Goal: Task Accomplishment & Management: Use online tool/utility

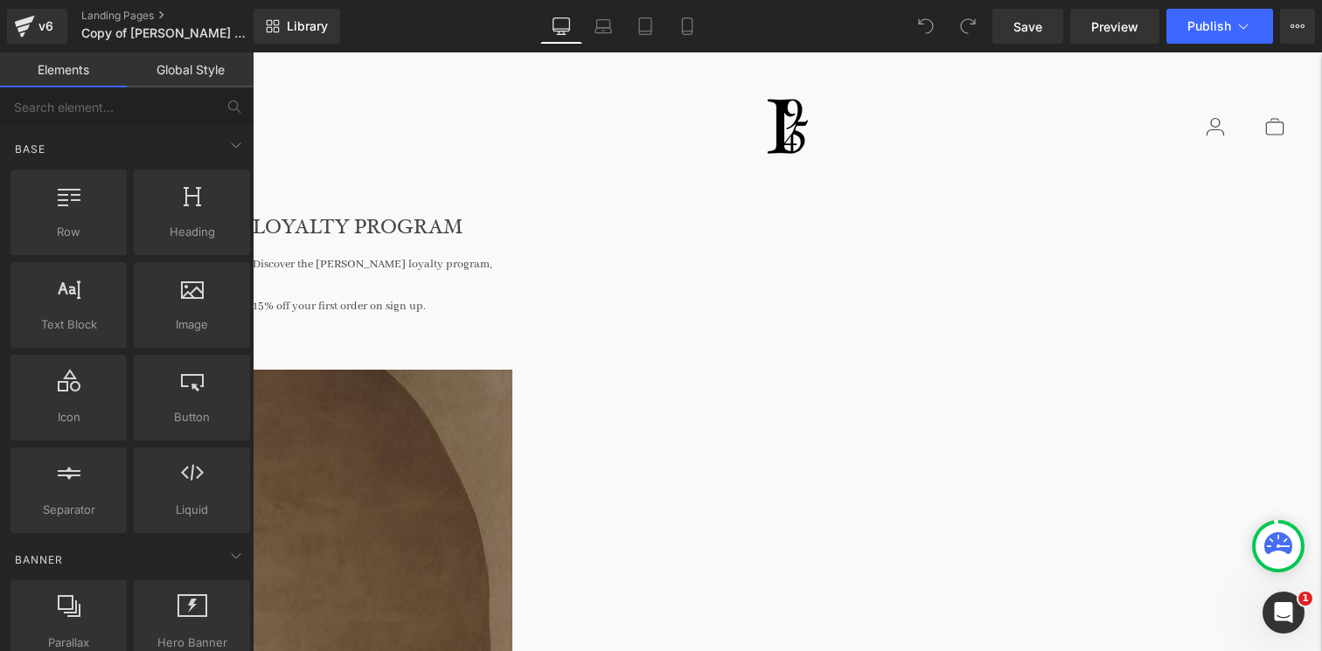
click at [253, 52] on link at bounding box center [253, 52] width 0 height 0
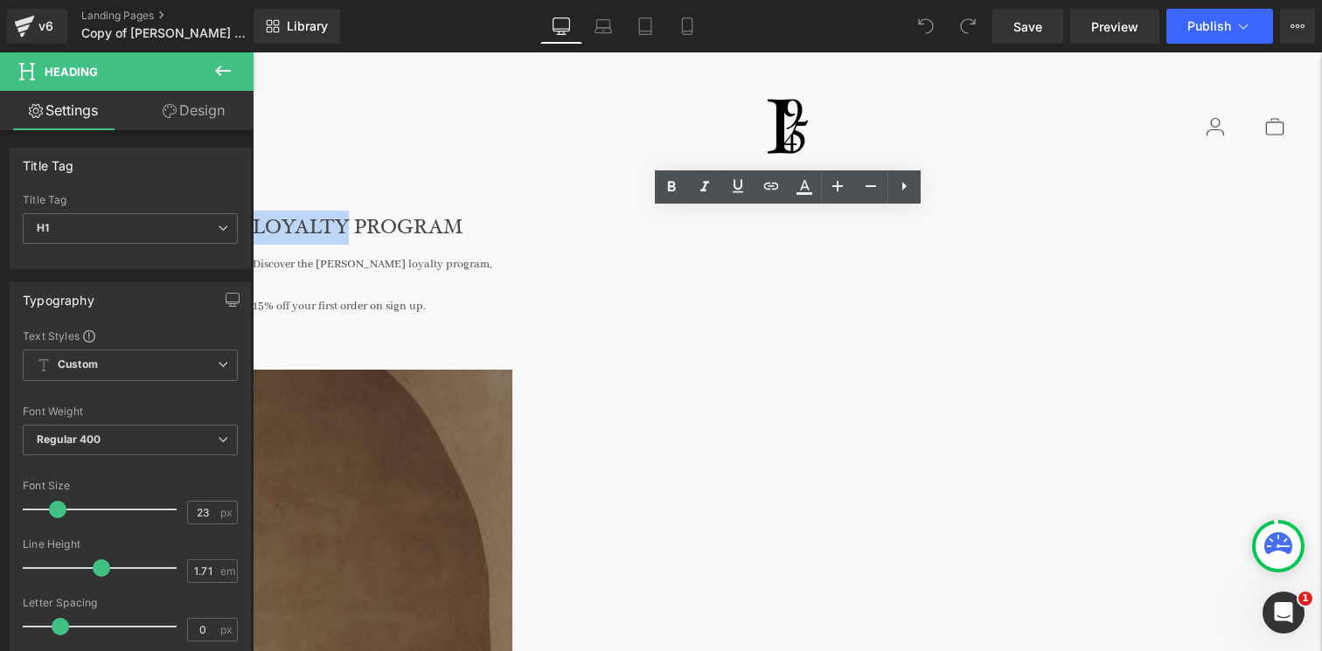
drag, startPoint x: 674, startPoint y: 219, endPoint x: 777, endPoint y: 223, distance: 102.4
click at [777, 223] on h1 "LOYALTY PROGRAM" at bounding box center [787, 228] width 1069 height 34
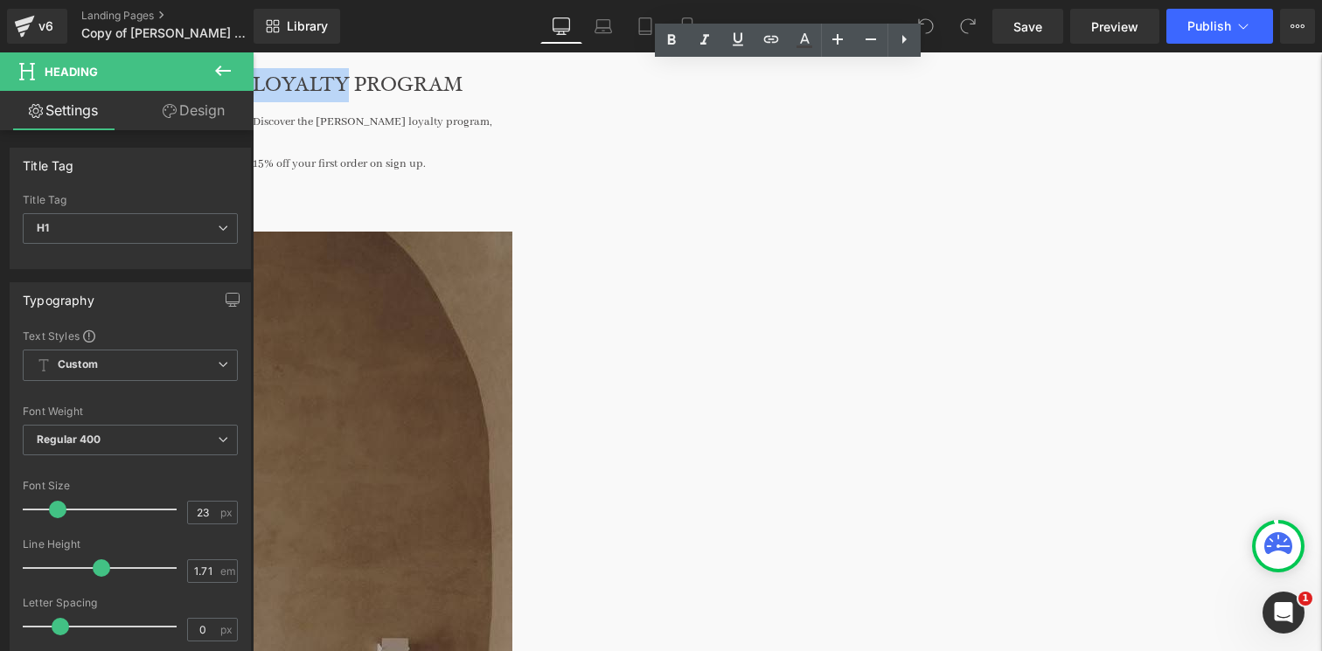
scroll to position [142, 0]
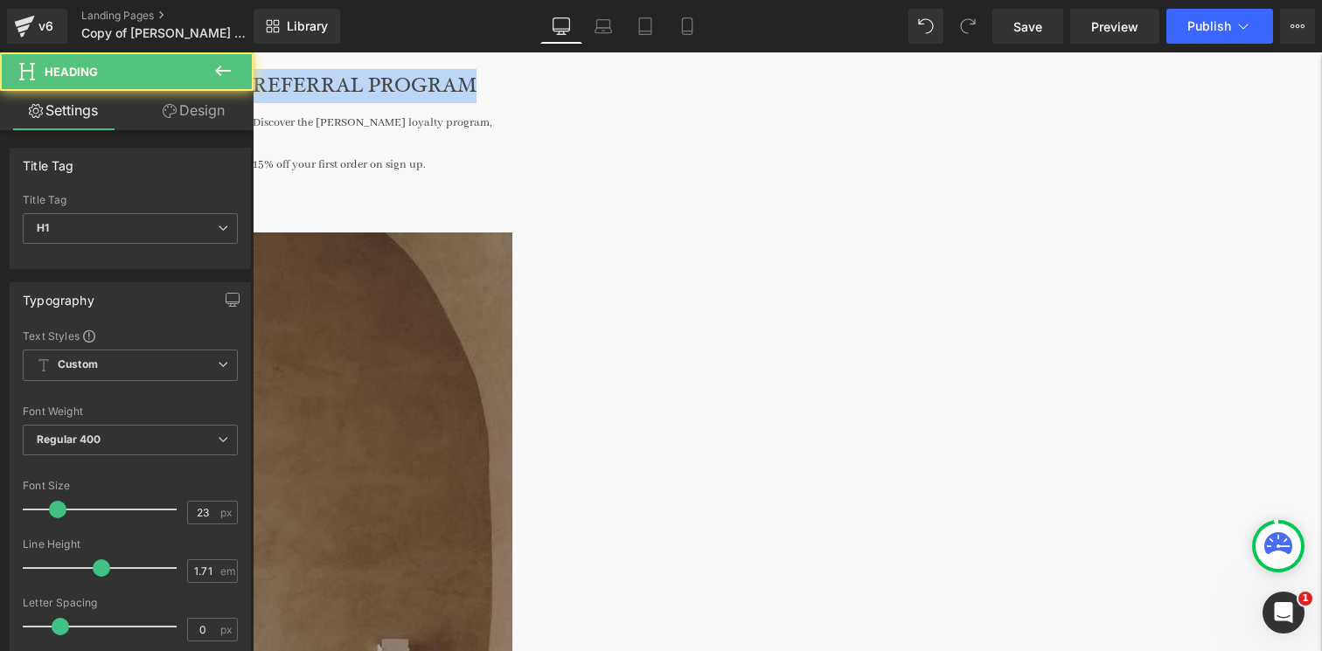
drag, startPoint x: 676, startPoint y: 79, endPoint x: 930, endPoint y: 78, distance: 254.5
click at [930, 79] on h1 "REFERRAL PROGRAM" at bounding box center [787, 86] width 1069 height 34
copy h1 "REFERRAL PROGRAM"
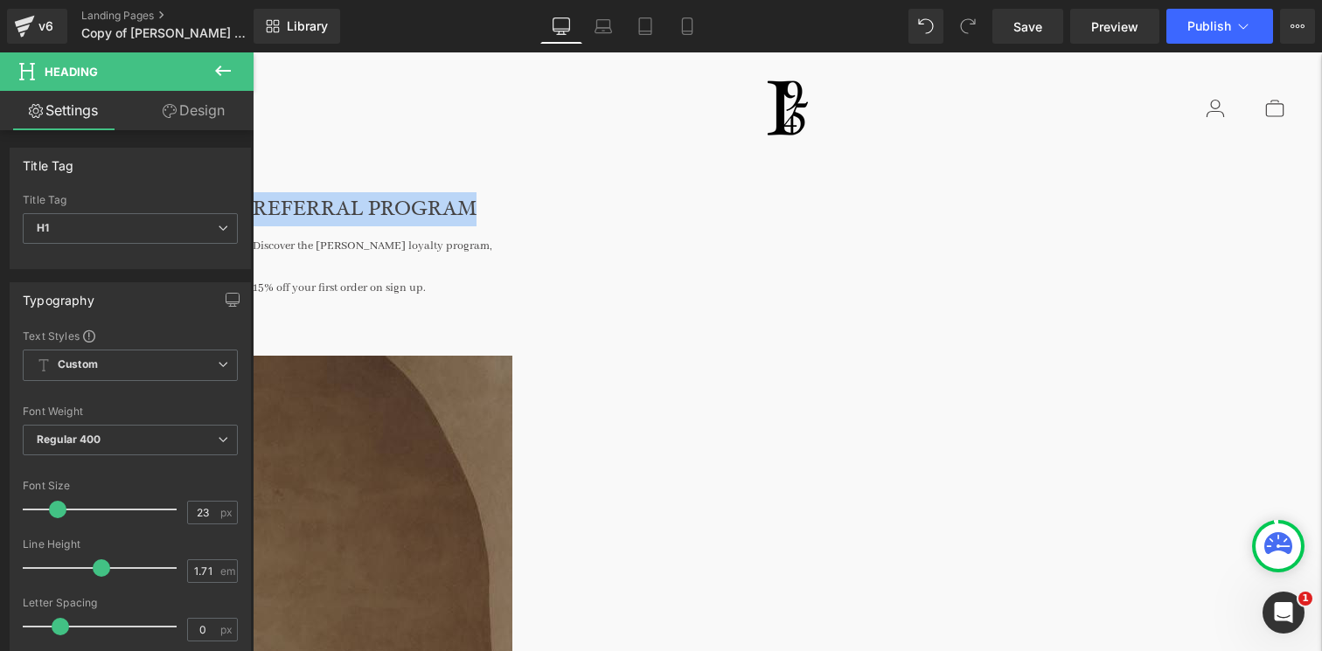
scroll to position [17, 0]
click at [811, 239] on div "Discover the [PERSON_NAME] loyalty program, 15% off your first order on sign up." at bounding box center [787, 263] width 1069 height 73
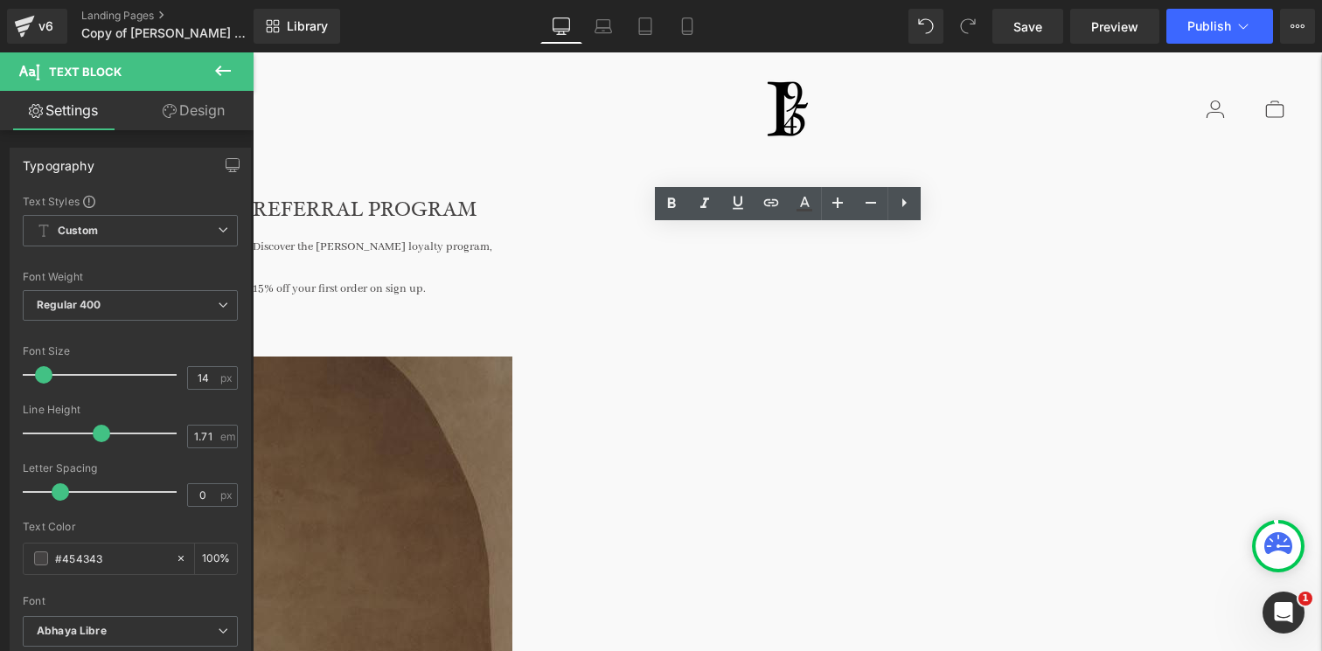
click at [847, 248] on div "Discover the [PERSON_NAME] loyalty program, 15% off your first order on sign up." at bounding box center [787, 263] width 1069 height 73
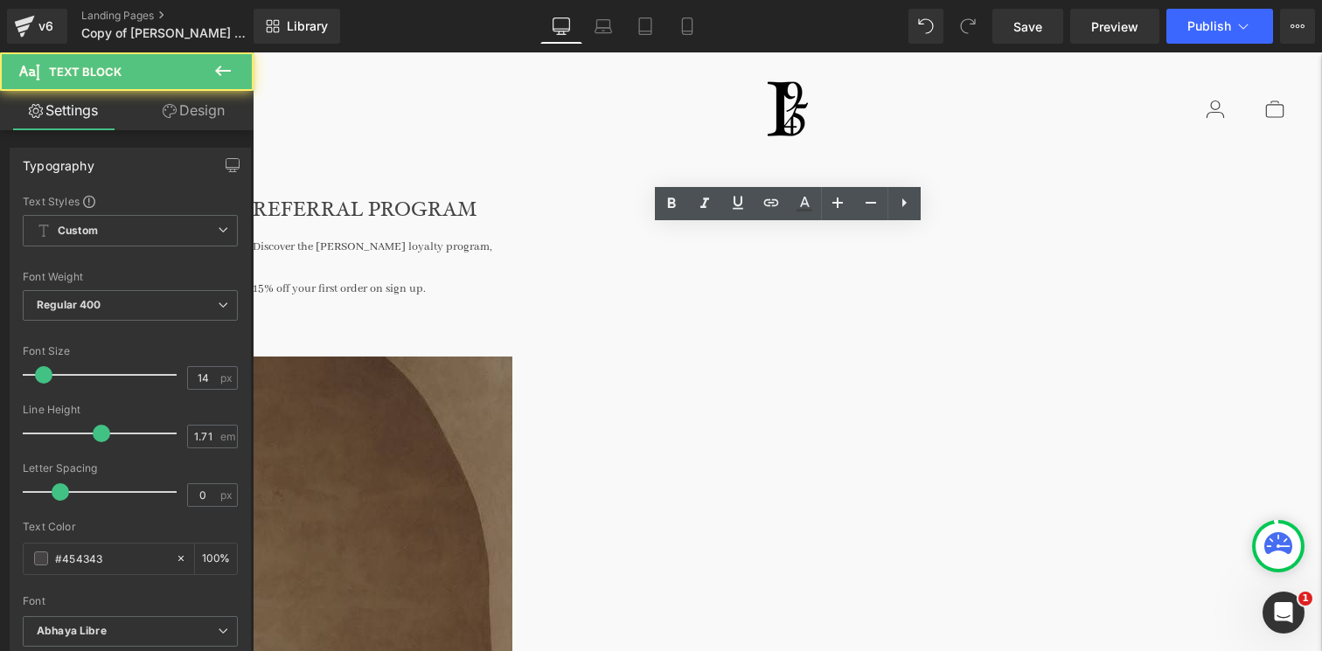
click at [849, 249] on div "Discover the [PERSON_NAME] loyalty program, 15% off your first order on sign up." at bounding box center [787, 263] width 1069 height 73
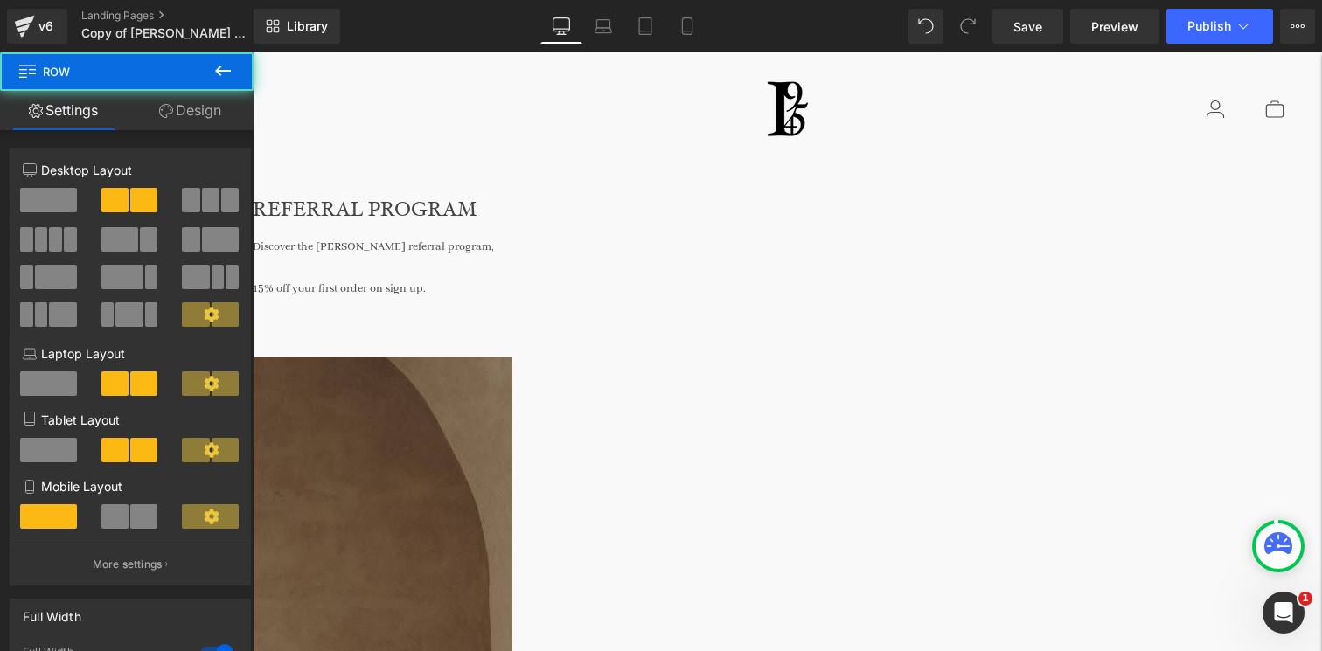
click at [874, 289] on div "15% off your first order on sign up." at bounding box center [787, 289] width 1069 height 21
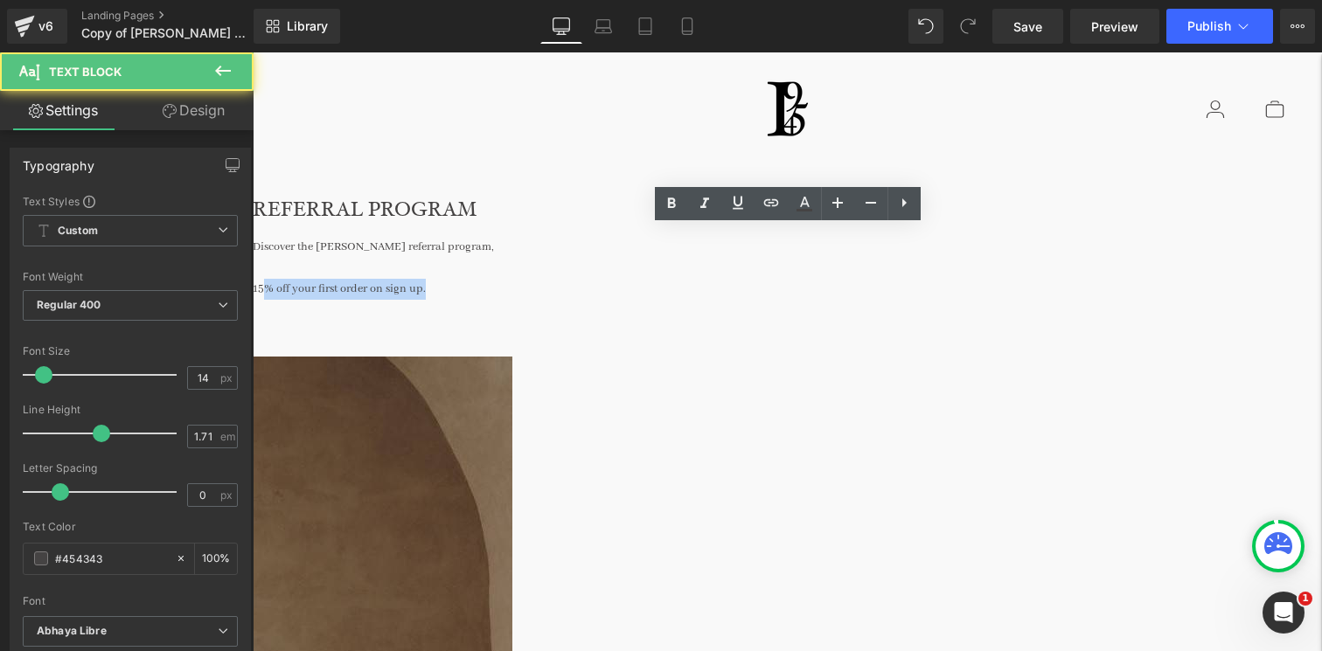
drag, startPoint x: 874, startPoint y: 289, endPoint x: 711, endPoint y: 289, distance: 163.5
click at [711, 289] on div "15% off your first order on sign up." at bounding box center [787, 289] width 1069 height 21
drag, startPoint x: 700, startPoint y: 287, endPoint x: 912, endPoint y: 286, distance: 211.6
click at [911, 287] on div "15% off your first order on sign up." at bounding box center [787, 289] width 1069 height 21
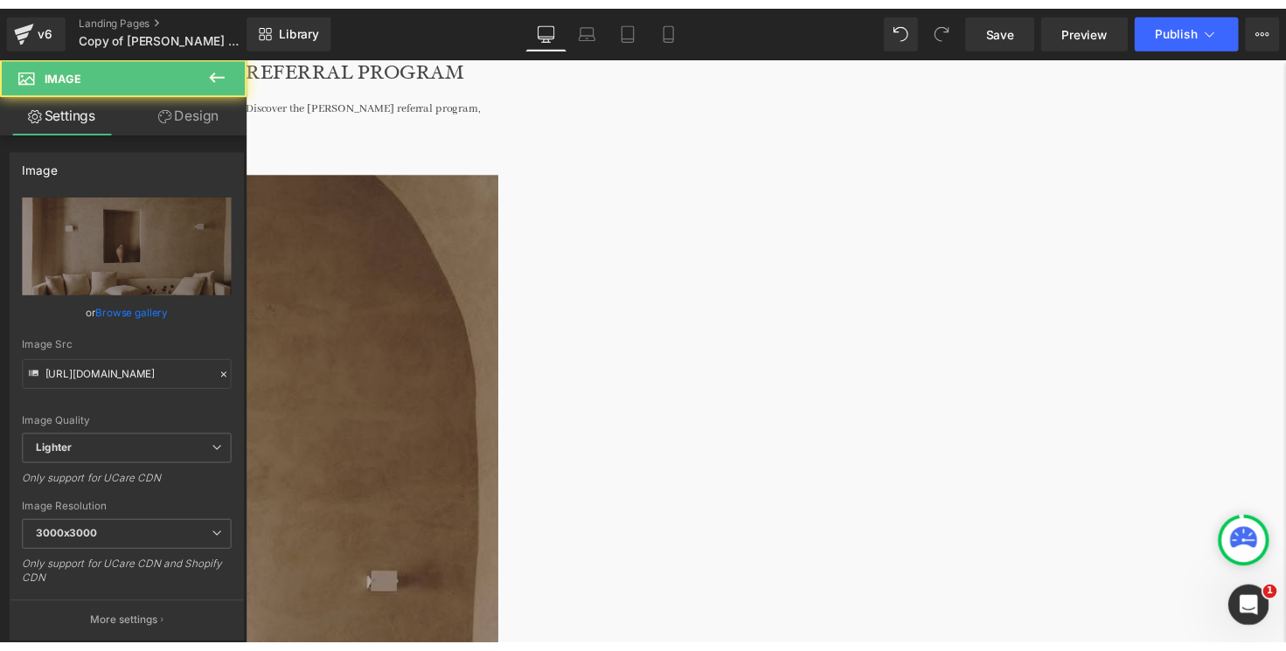
scroll to position [170, 0]
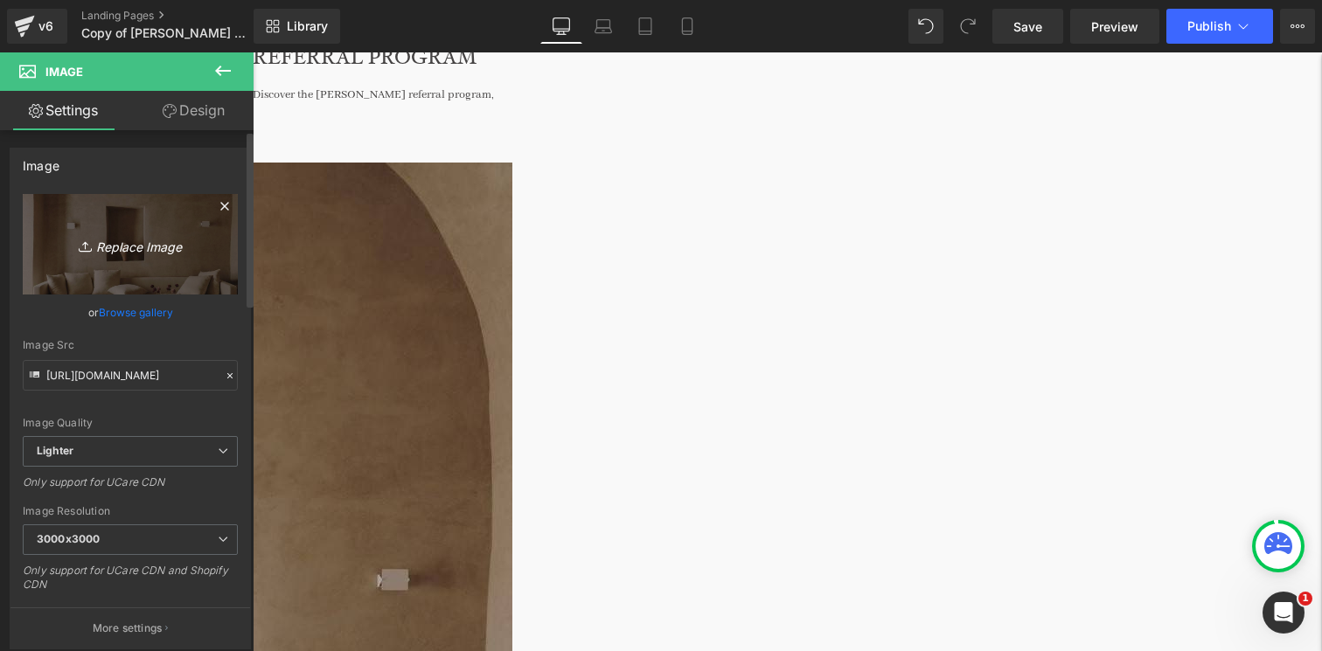
click at [156, 243] on icon "Replace Image" at bounding box center [130, 244] width 140 height 22
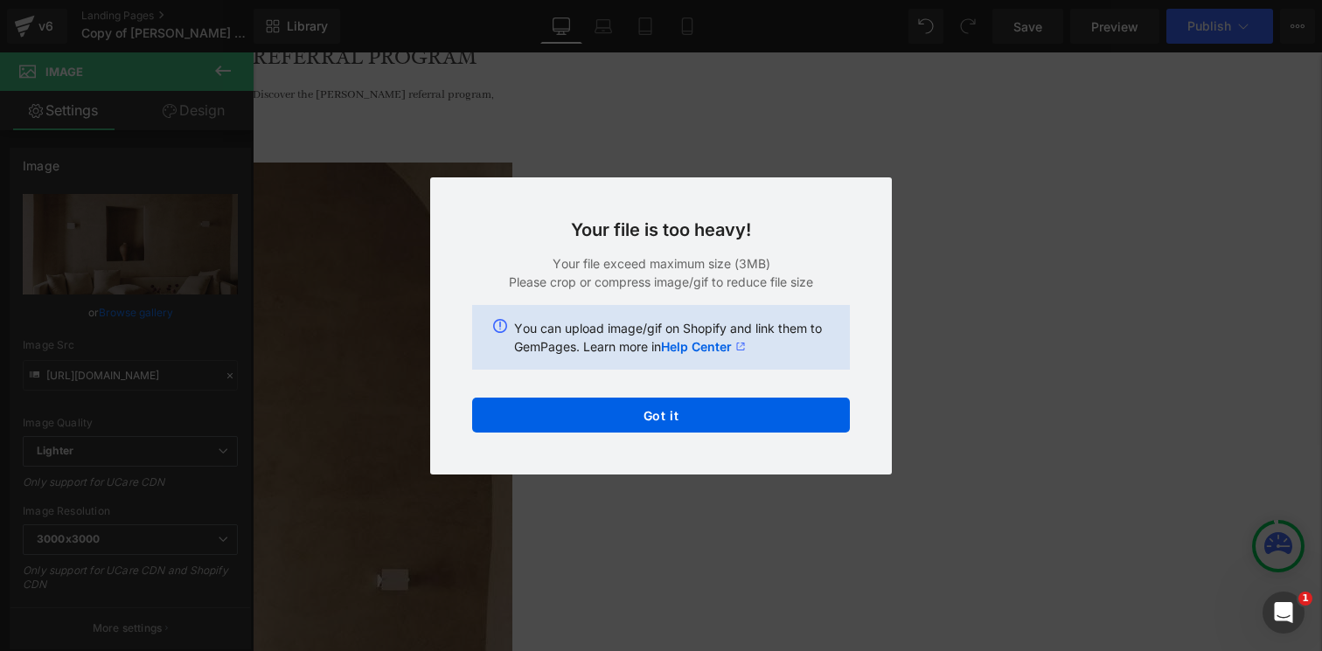
click at [536, 393] on div "Your file is too heavy! Your file exceed maximum size (3MB) Please crop or comp…" at bounding box center [661, 326] width 462 height 297
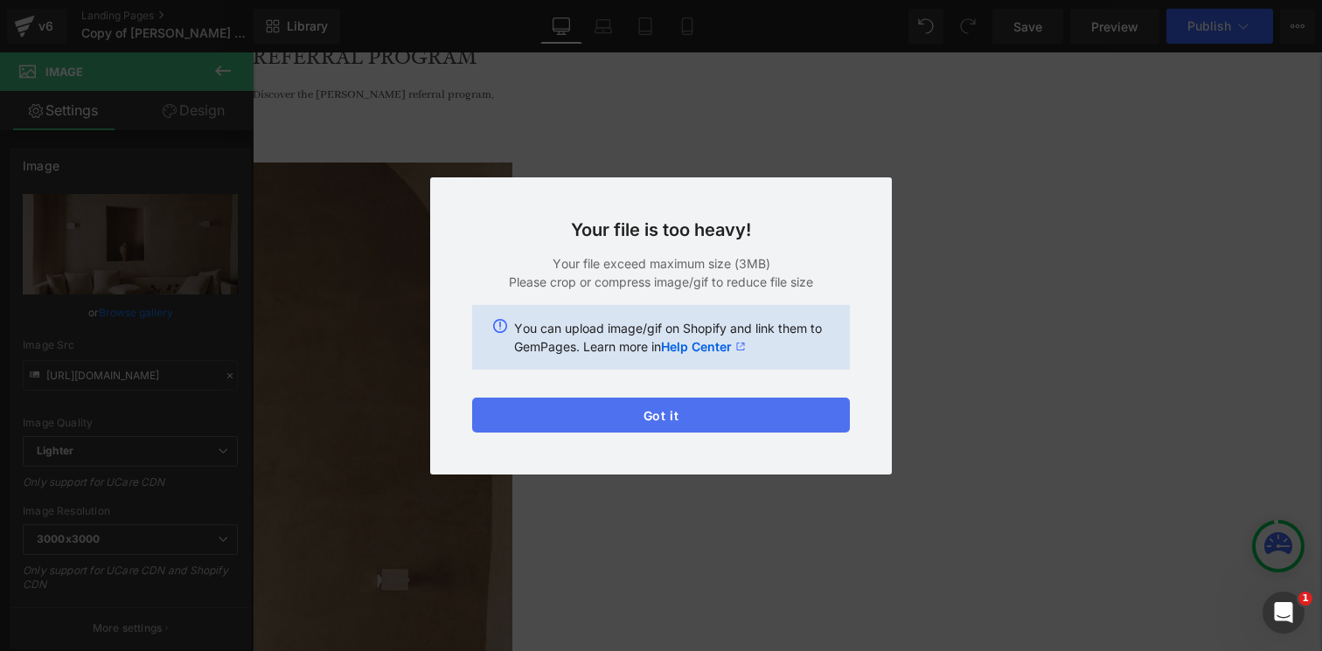
click at [564, 406] on button "Got it" at bounding box center [661, 415] width 378 height 35
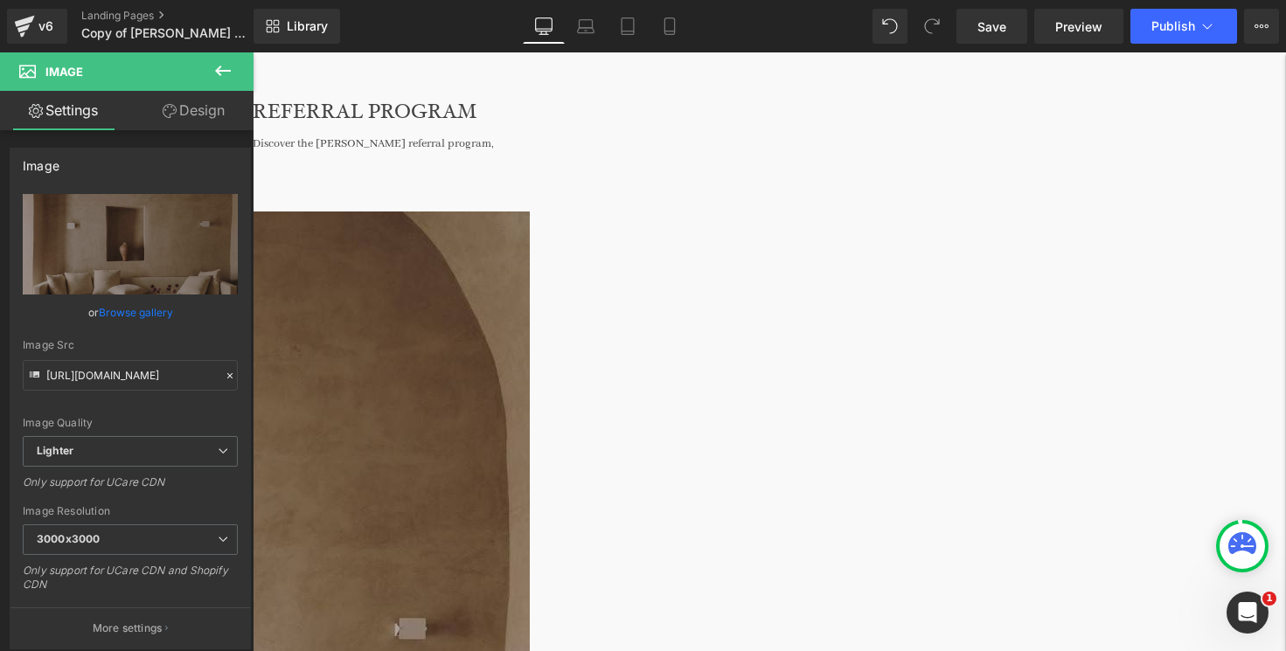
scroll to position [111, 0]
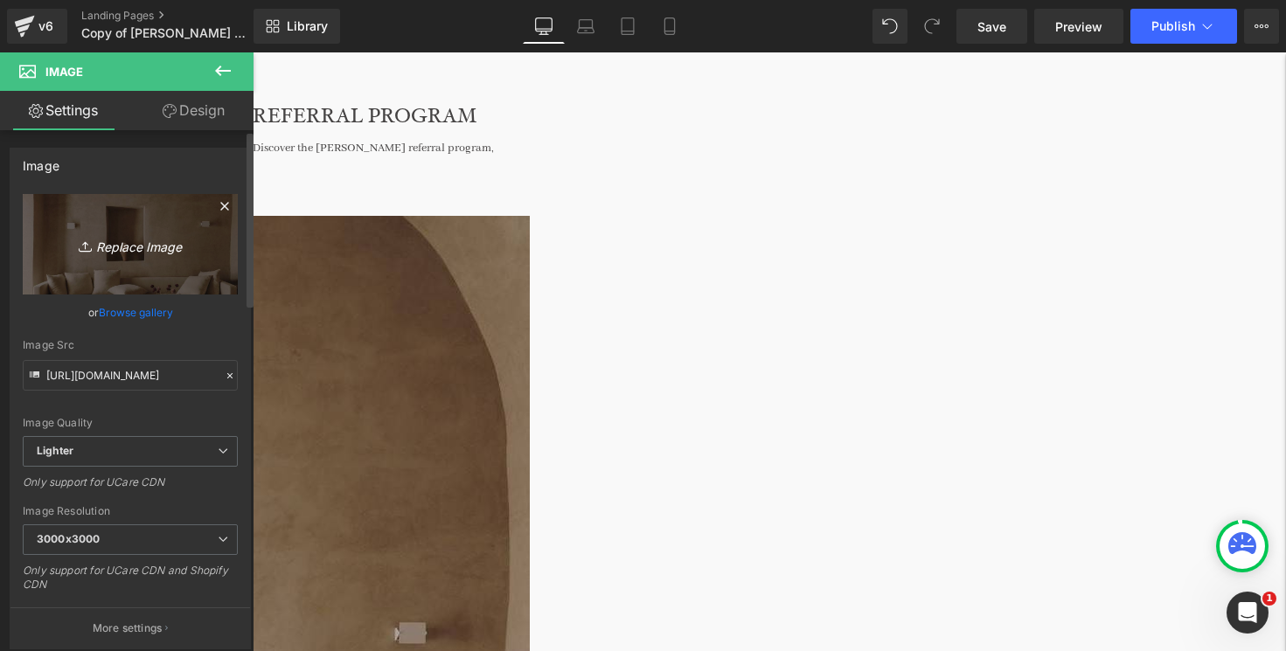
click at [138, 268] on link "Replace Image" at bounding box center [130, 244] width 215 height 101
type input "C:\fakepath\250113_FlorenceBlack_CasaSoleto_Day_3_048-2 (3).jpg"
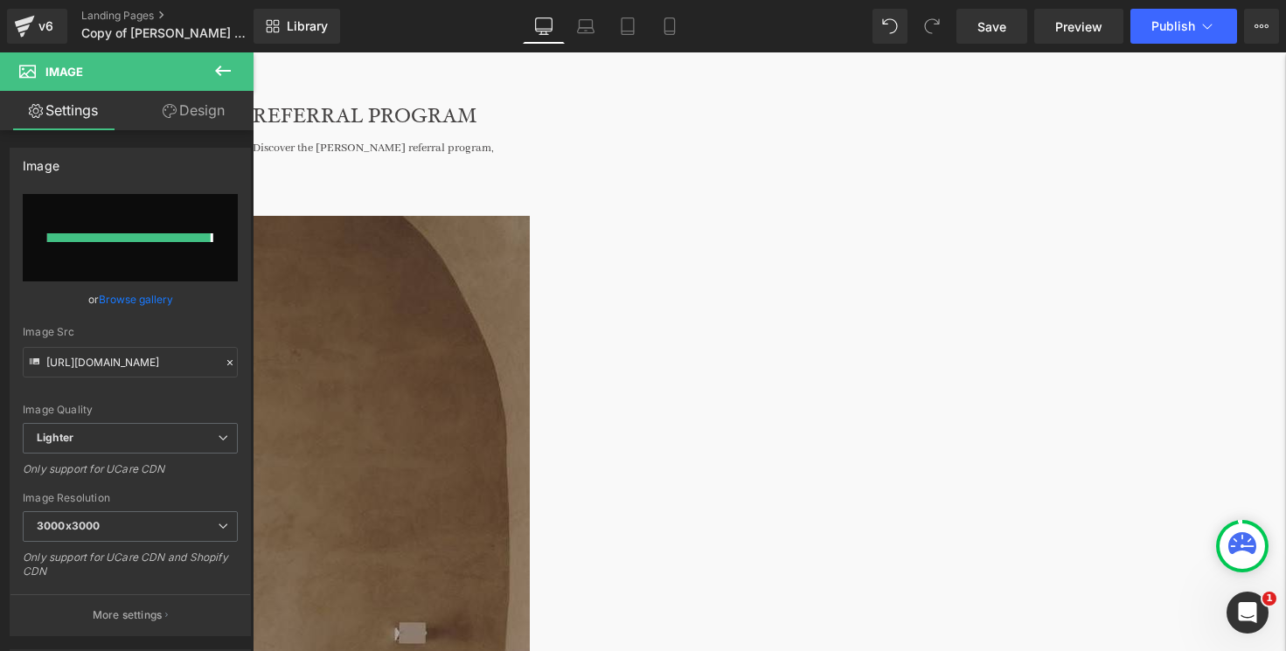
type input "[URL][DOMAIN_NAME]"
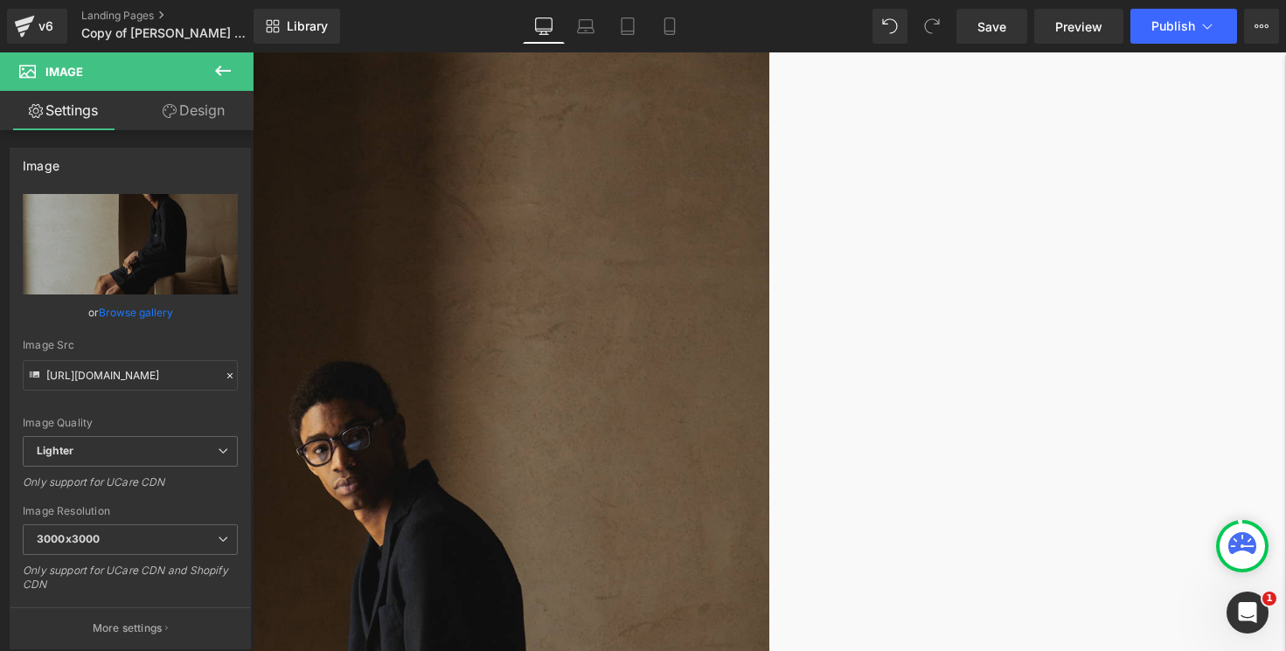
scroll to position [283, 0]
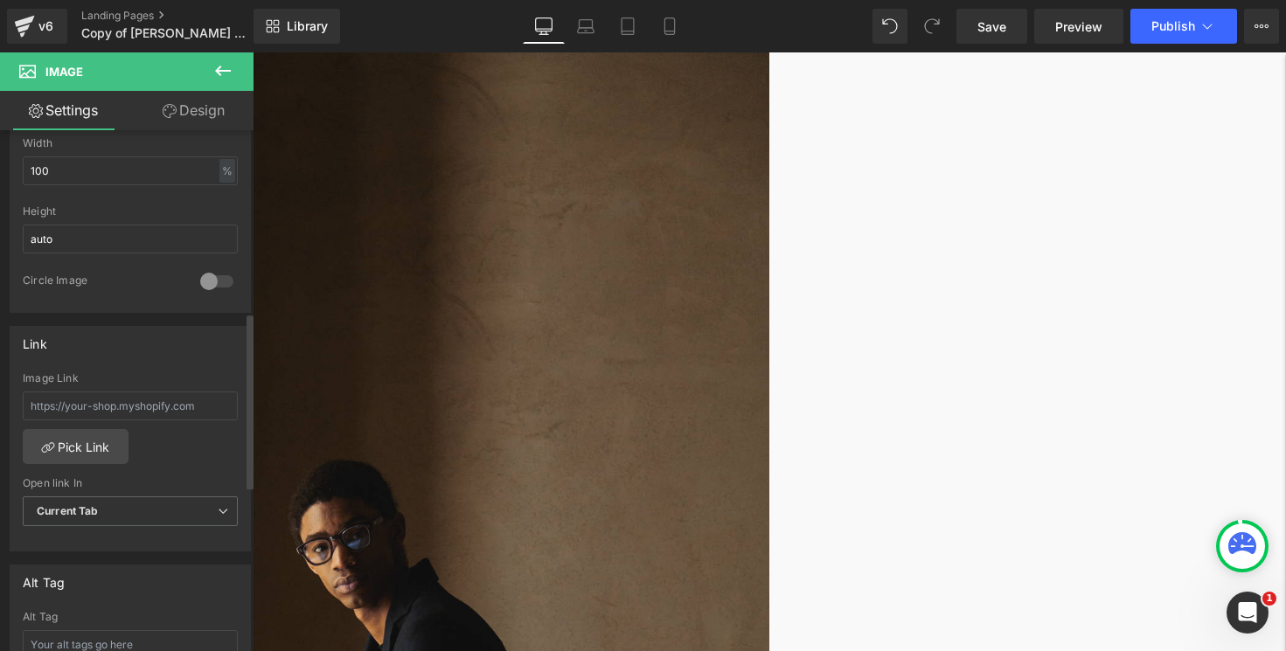
scroll to position [450, 0]
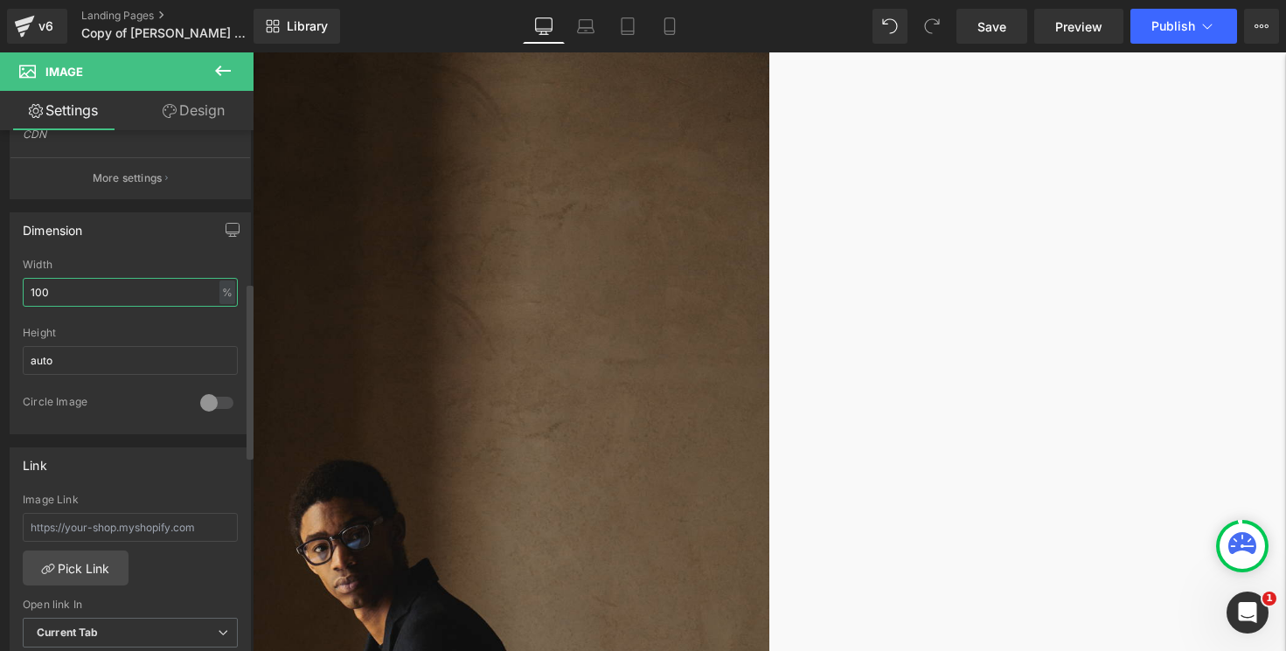
drag, startPoint x: 78, startPoint y: 290, endPoint x: 28, endPoint y: 290, distance: 49.8
click at [29, 290] on input "100" at bounding box center [130, 292] width 215 height 29
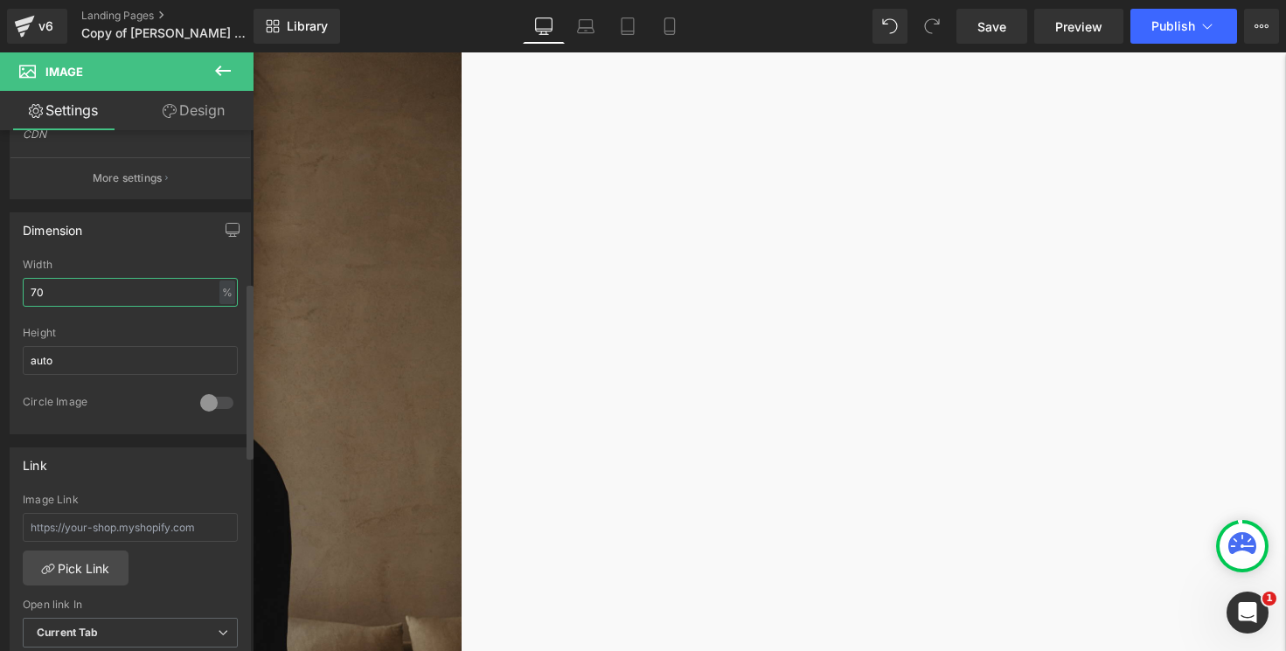
type input "7"
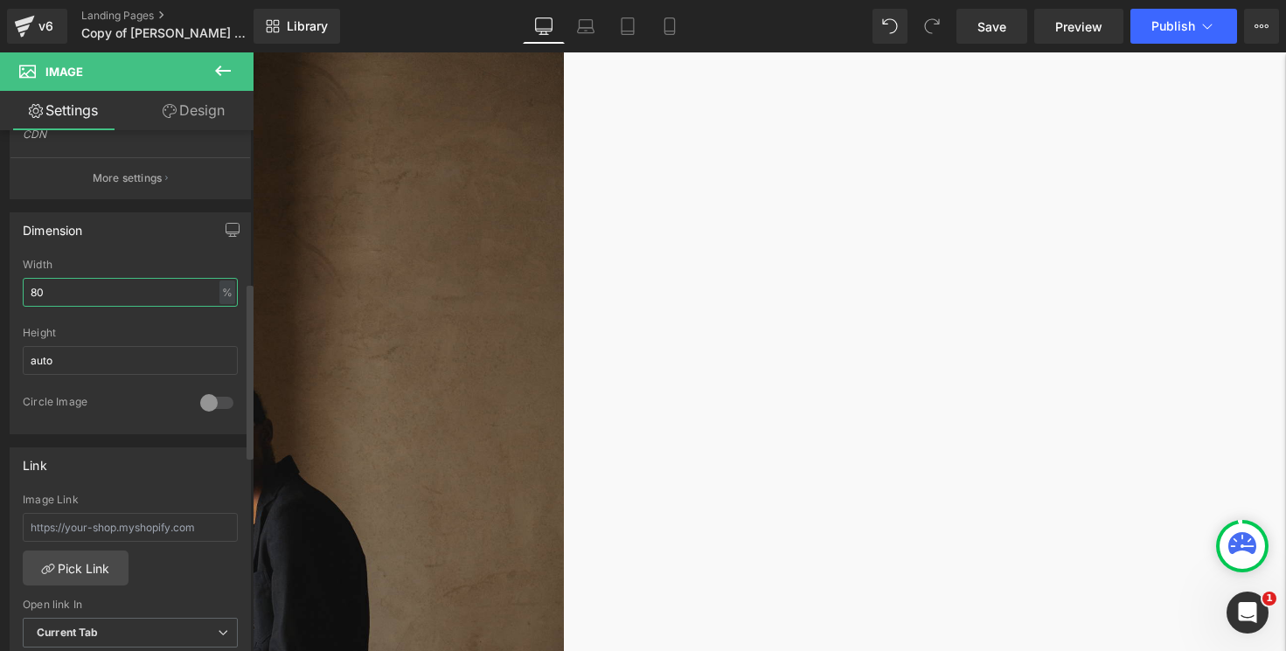
type input "8"
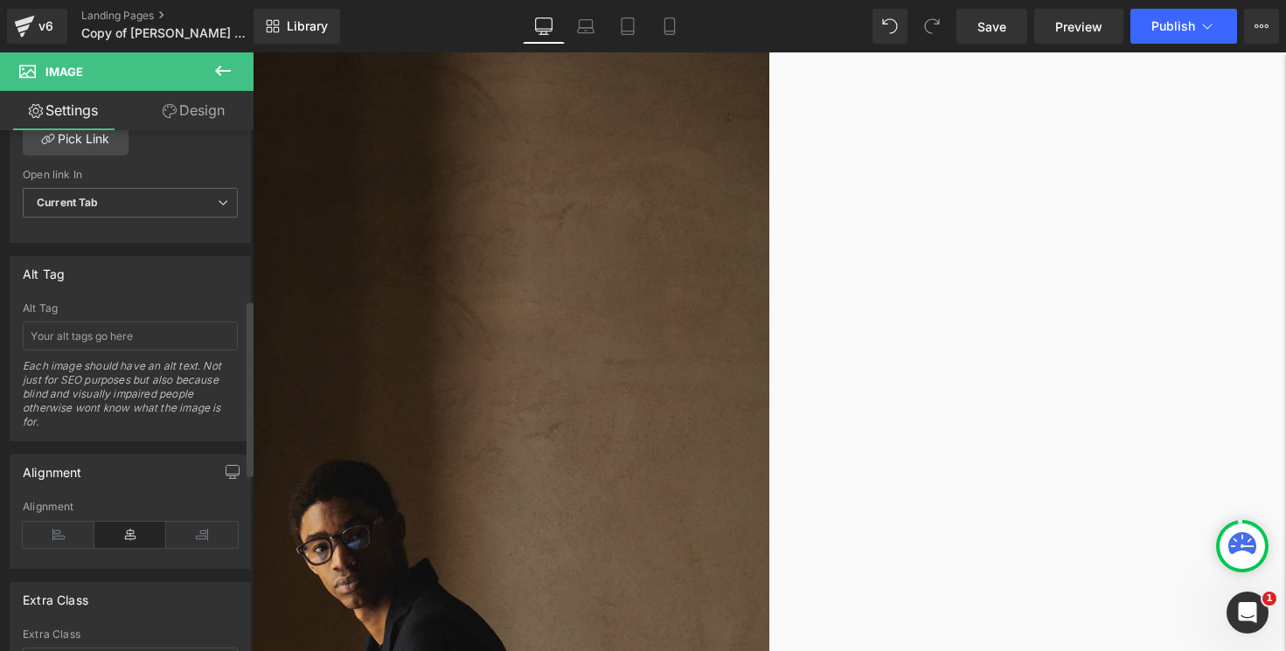
scroll to position [1031, 0]
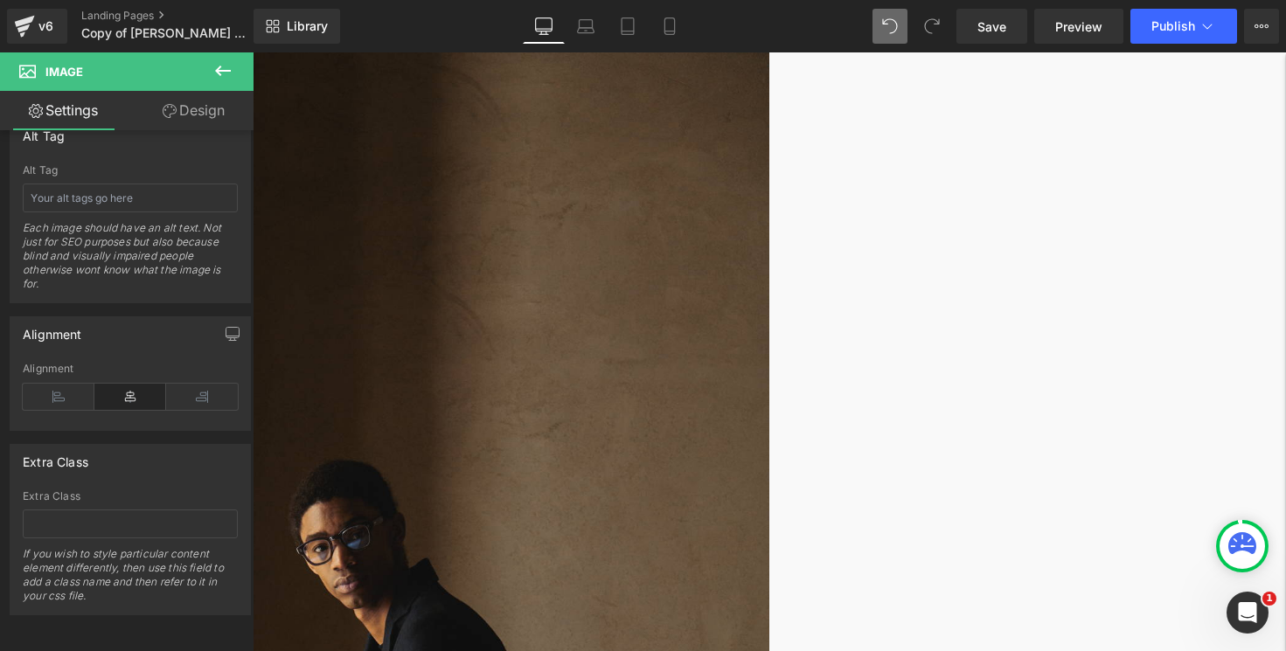
click at [892, 20] on icon at bounding box center [890, 26] width 16 height 16
type input "100"
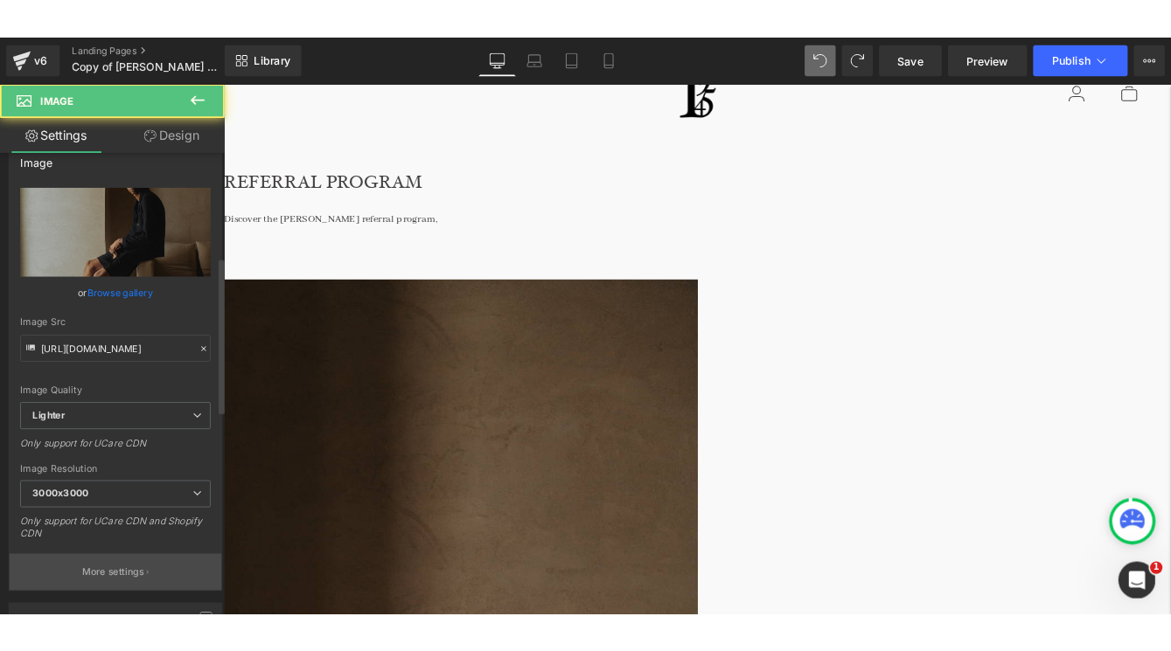
scroll to position [0, 0]
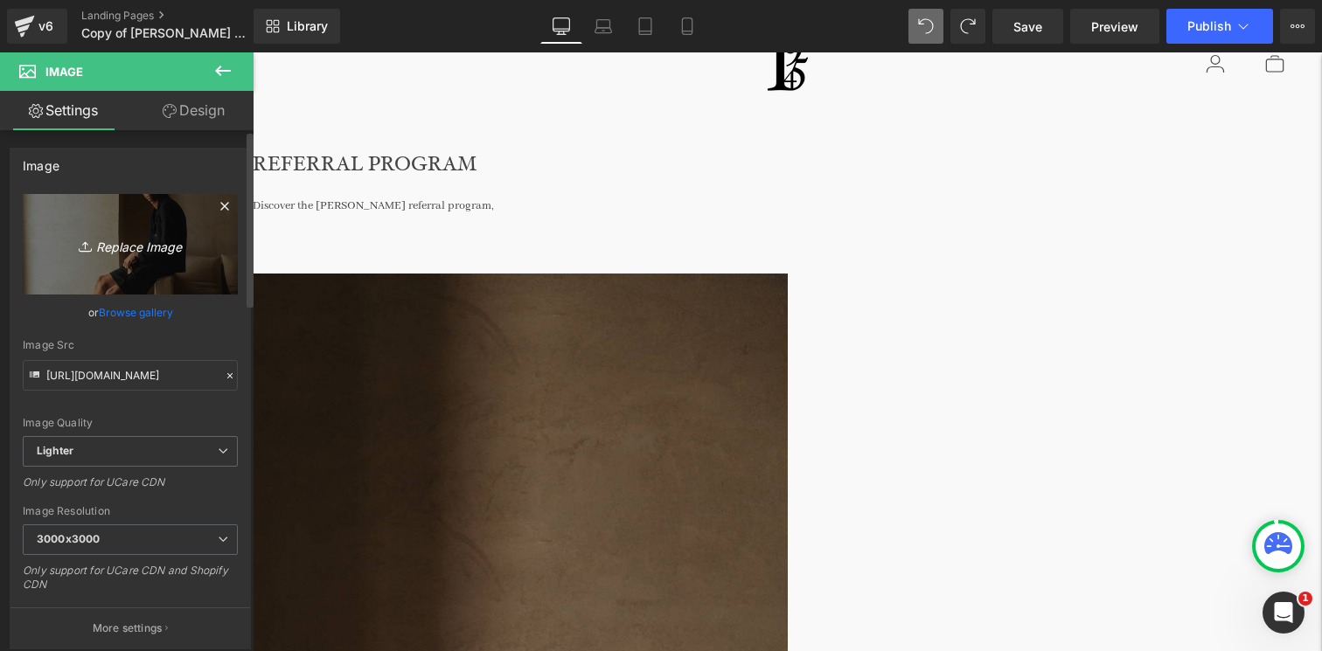
click at [140, 231] on link "Replace Image" at bounding box center [130, 244] width 215 height 101
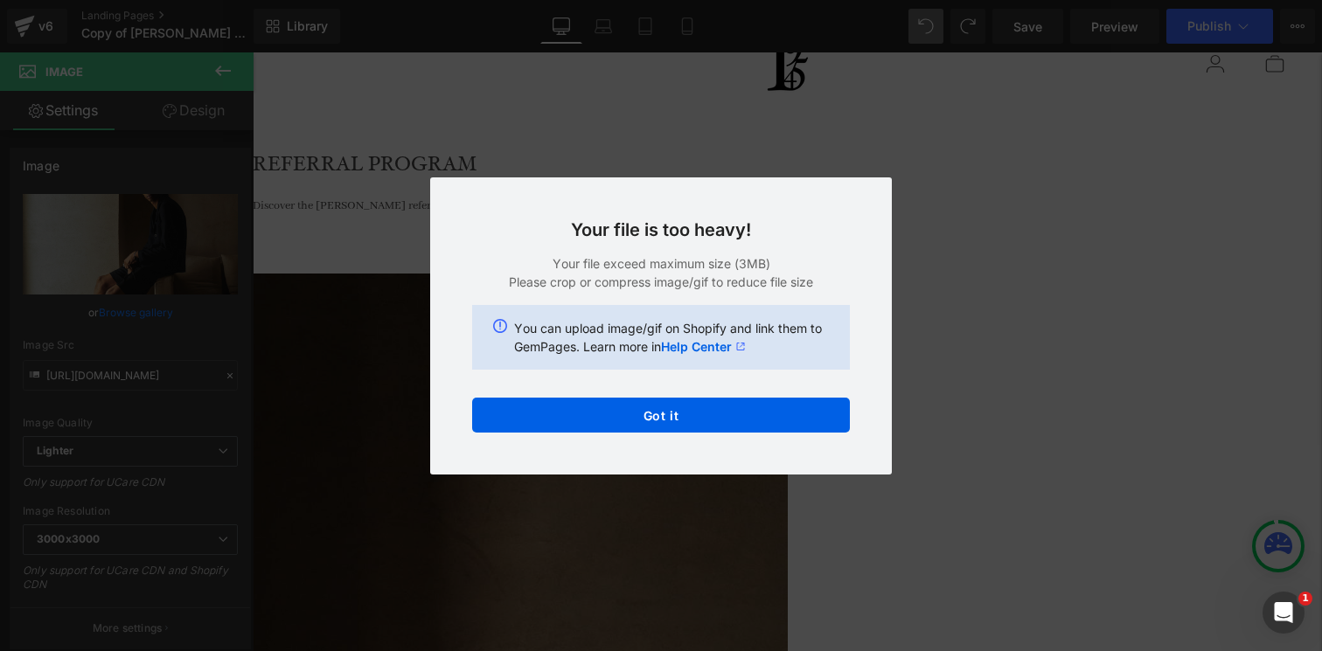
click at [578, 395] on div "Your file is too heavy! Your file exceed maximum size (3MB) Please crop or comp…" at bounding box center [661, 326] width 462 height 297
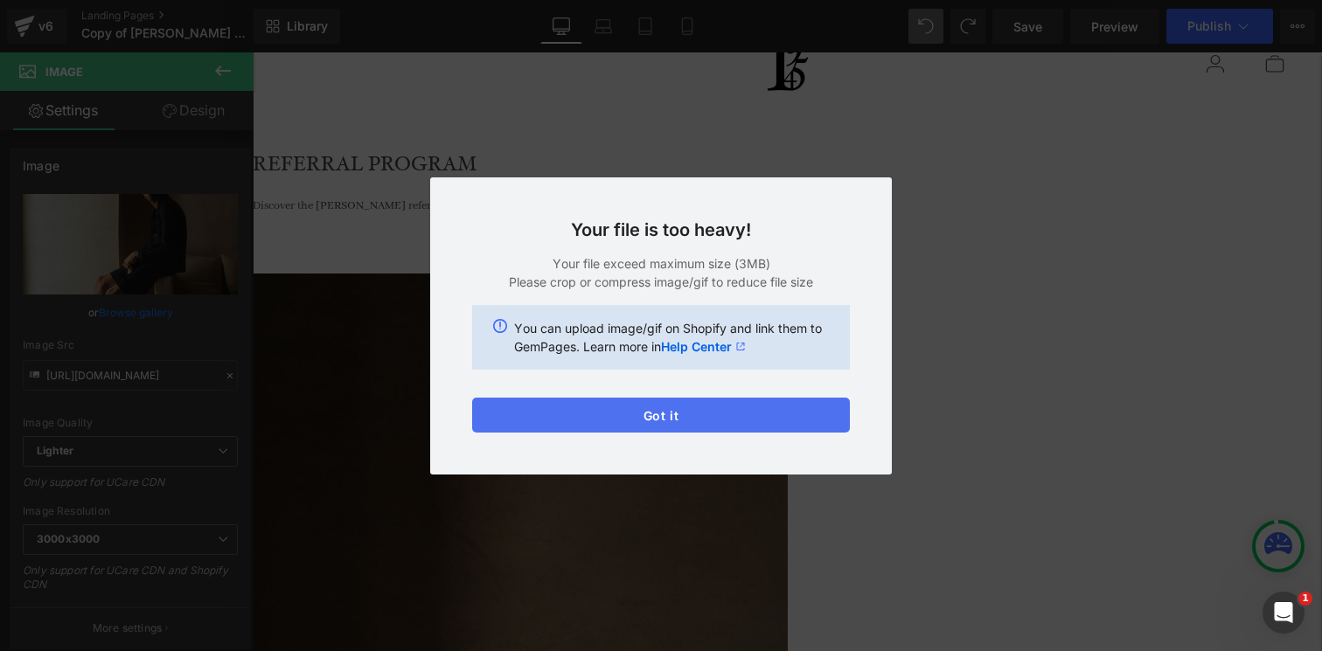
click at [582, 409] on button "Got it" at bounding box center [661, 415] width 378 height 35
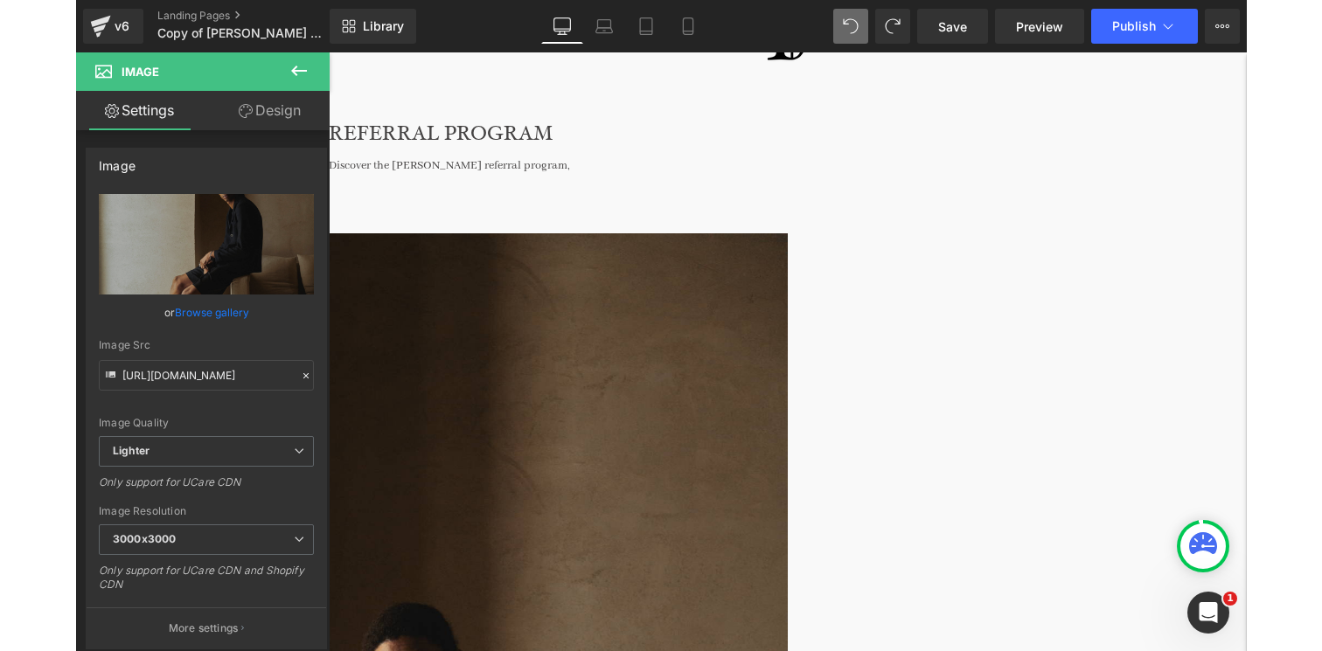
scroll to position [108, 0]
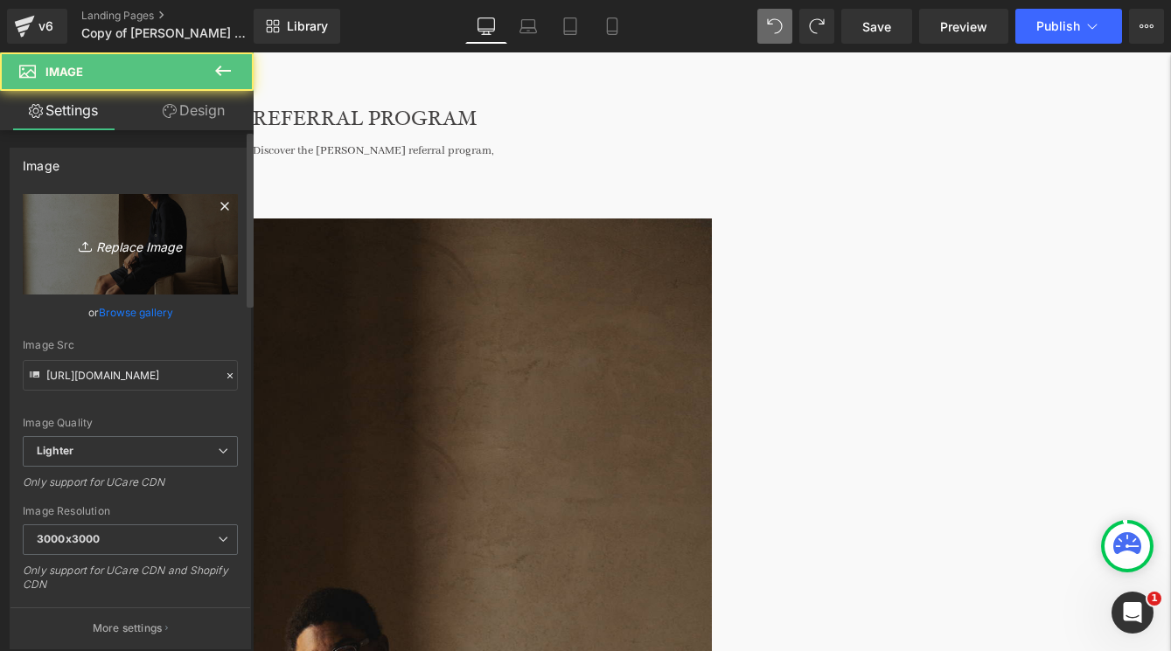
click at [137, 242] on icon "Replace Image" at bounding box center [130, 244] width 140 height 22
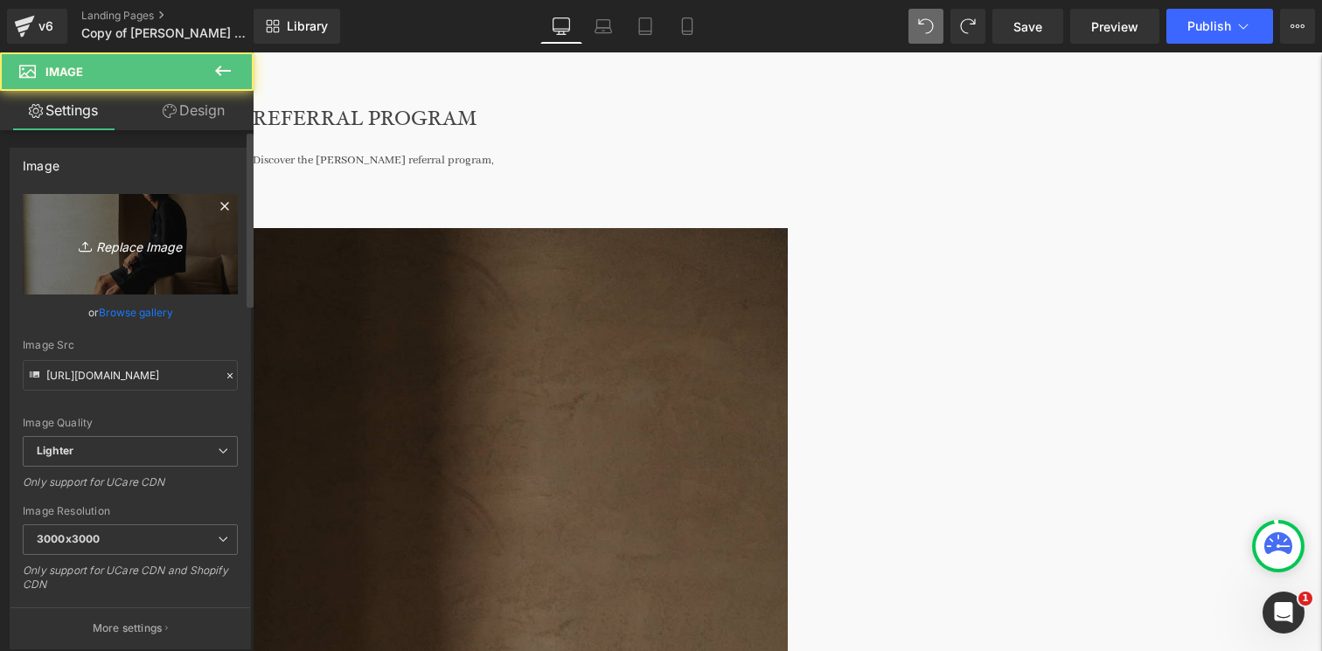
click at [128, 240] on icon "Replace Image" at bounding box center [130, 244] width 140 height 22
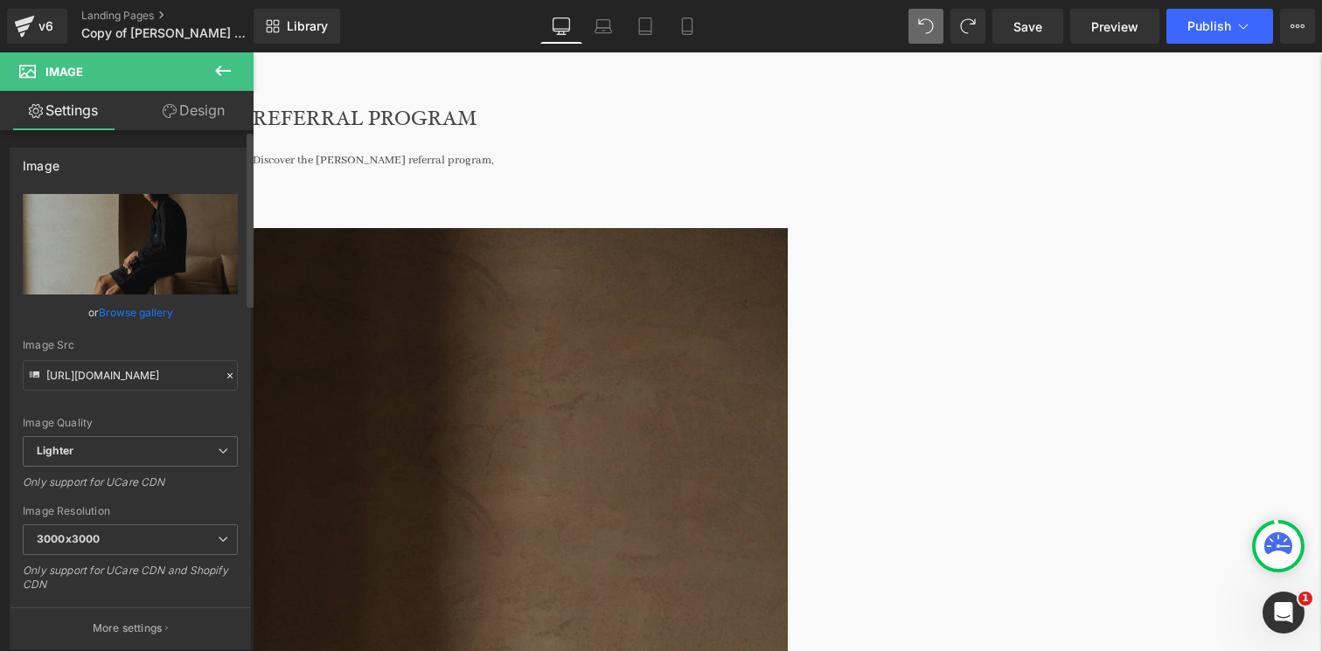
click at [171, 302] on div "Image Quality Lighter Lightest Lighter Lighter Lightest Only support for UCare …" at bounding box center [130, 315] width 215 height 242
click at [160, 309] on link "Browse gallery" at bounding box center [136, 312] width 74 height 31
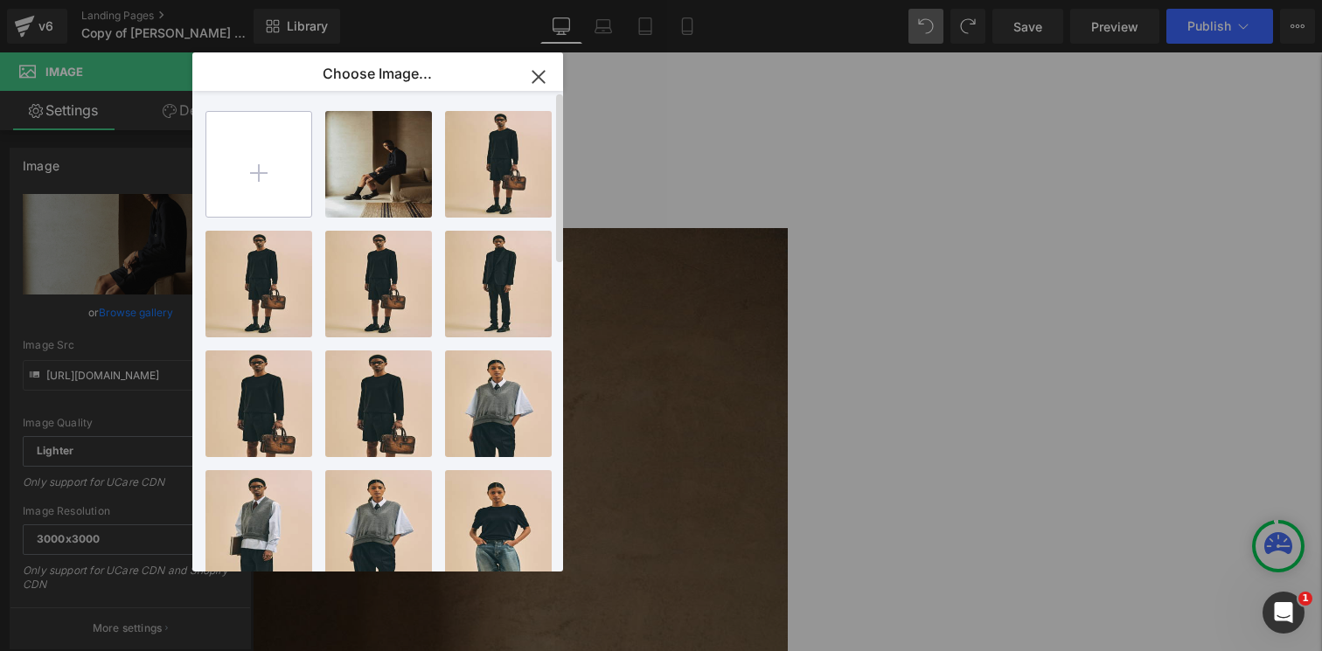
click at [260, 153] on input "file" at bounding box center [258, 164] width 105 height 105
type input "C:\fakepath\TEST.png"
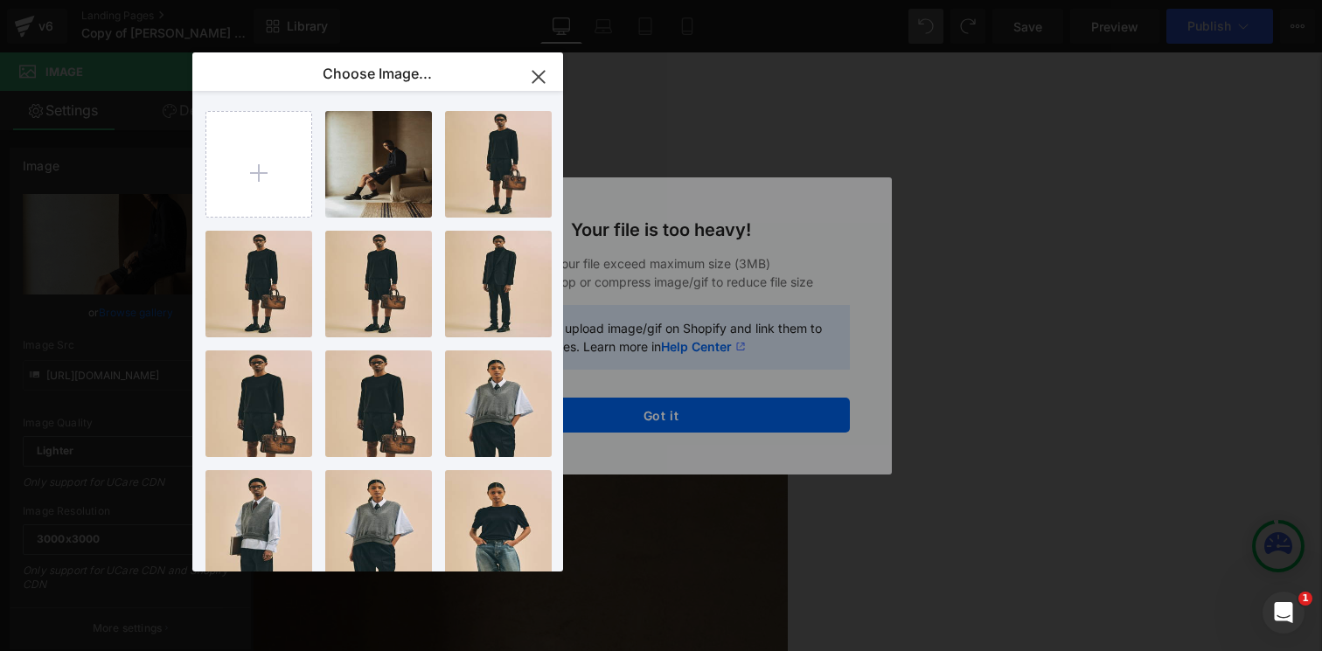
click at [717, 0] on div "Text Color Highlight Color #333333 Edit or remove link: Edit - Unlink - Cancel …" at bounding box center [661, 0] width 1322 height 0
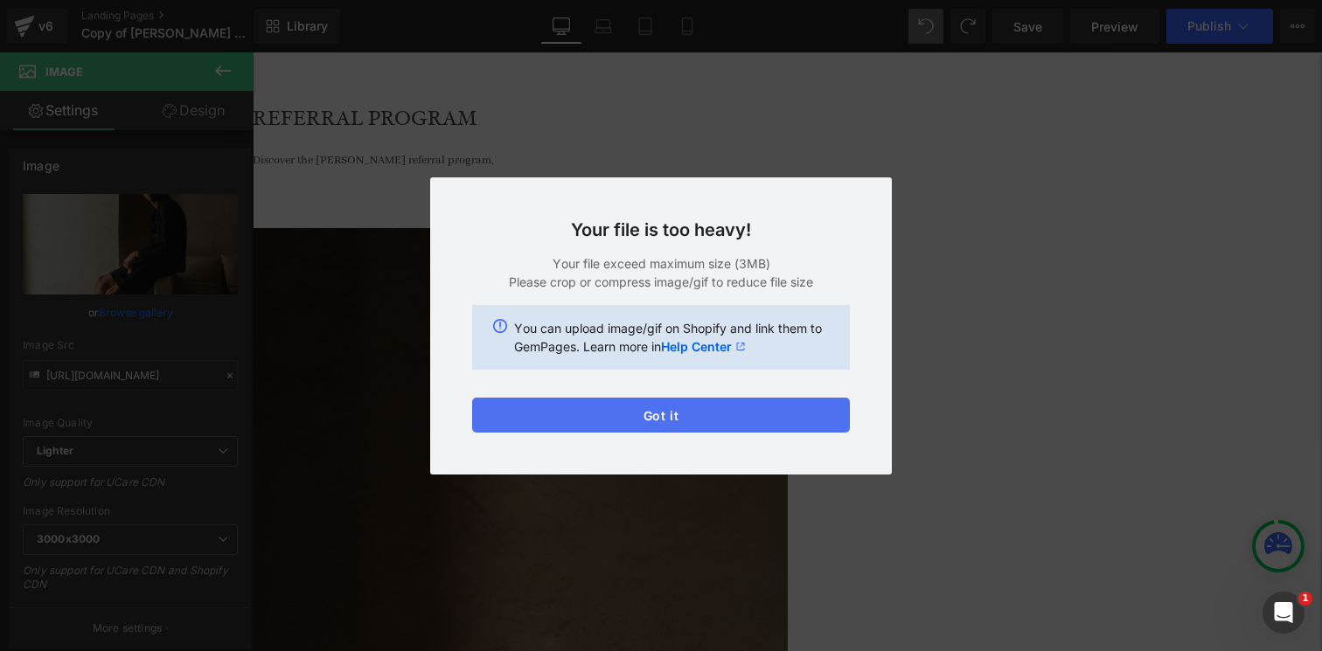
drag, startPoint x: 579, startPoint y: 413, endPoint x: 276, endPoint y: 359, distance: 307.2
click at [579, 413] on button "Got it" at bounding box center [661, 415] width 378 height 35
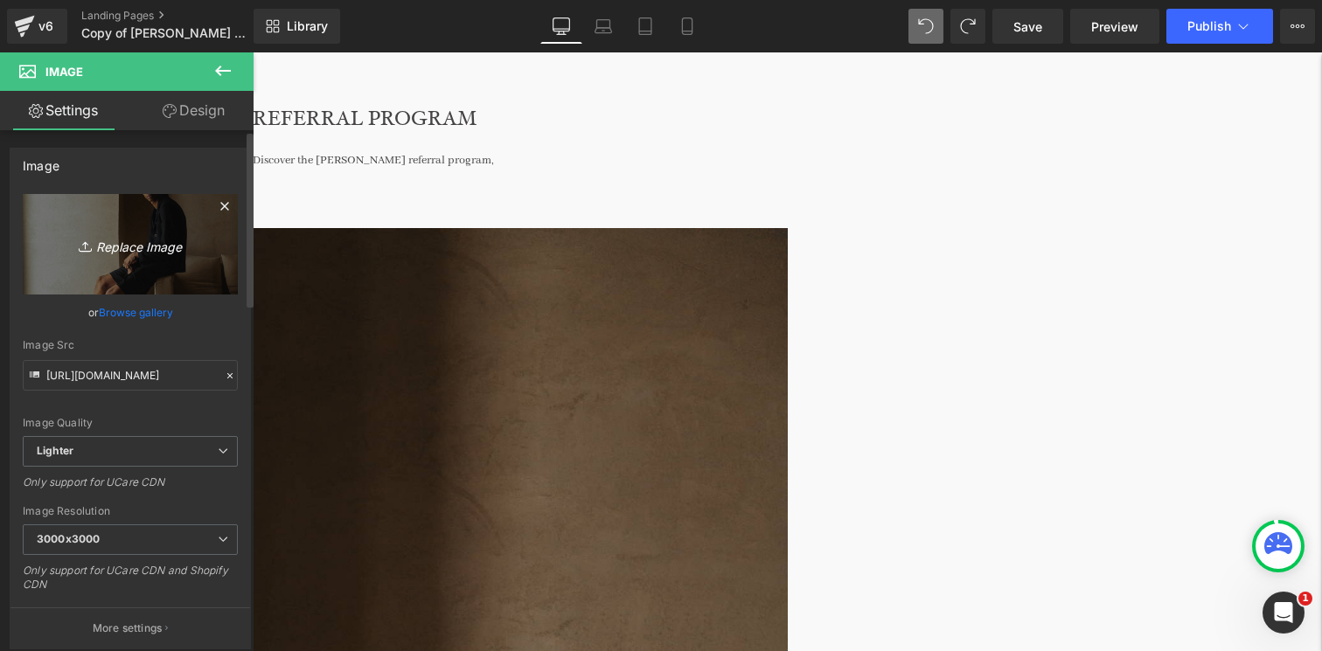
click at [164, 258] on link "Replace Image" at bounding box center [130, 244] width 215 height 101
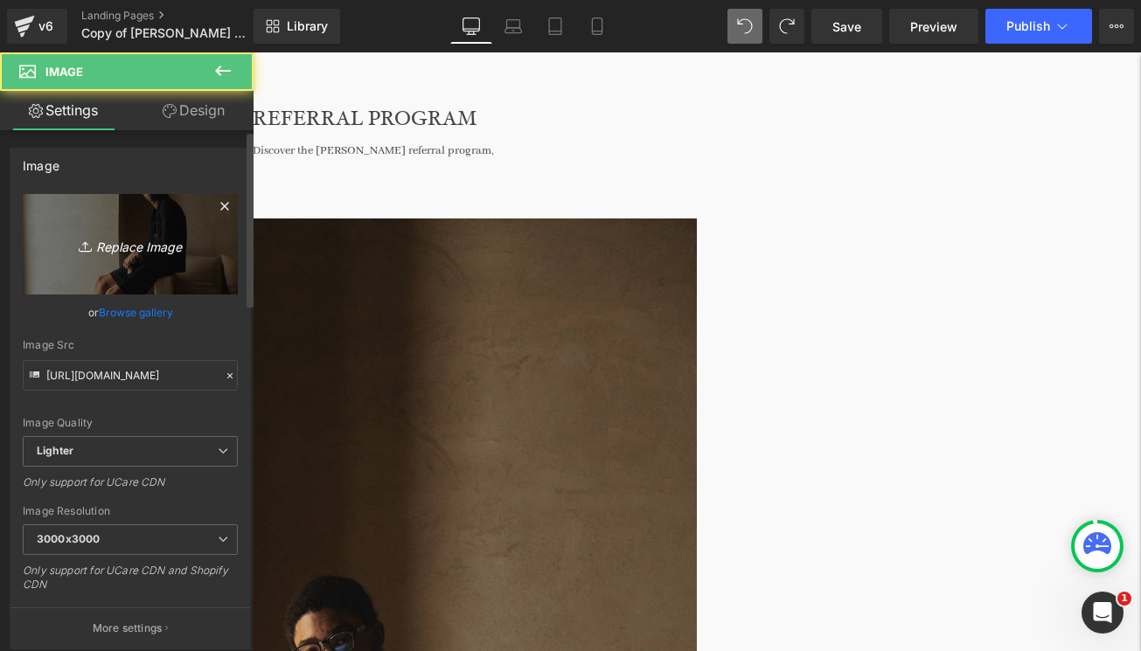
click at [102, 236] on icon "Replace Image" at bounding box center [130, 244] width 140 height 22
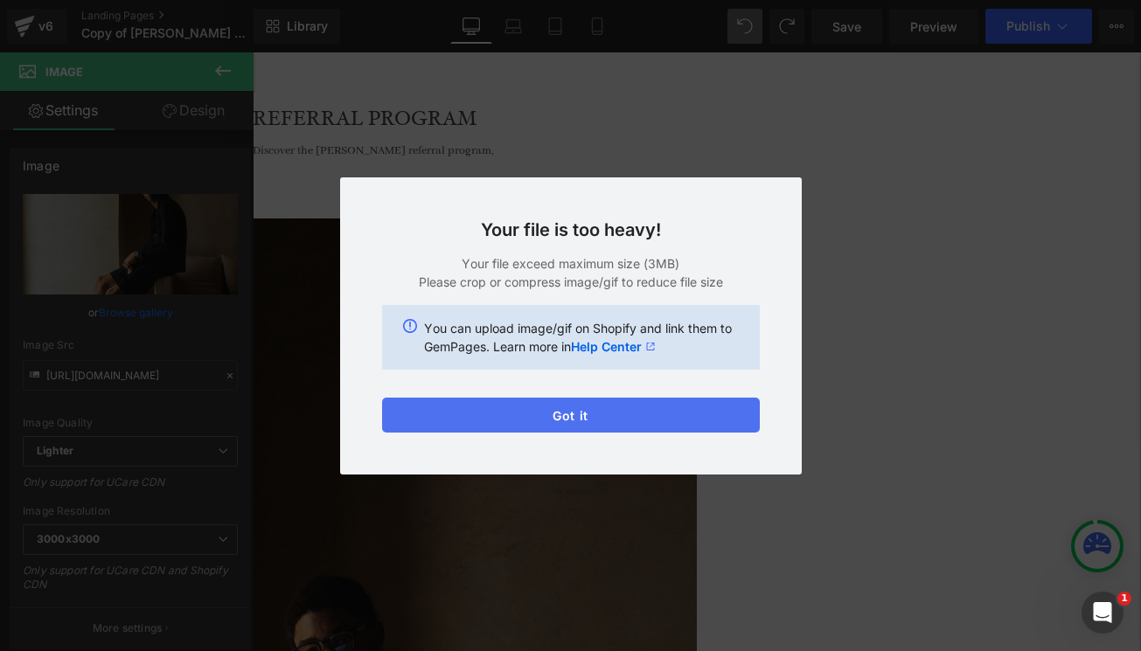
drag, startPoint x: 536, startPoint y: 415, endPoint x: 280, endPoint y: 357, distance: 262.8
click at [536, 415] on button "Got it" at bounding box center [571, 415] width 378 height 35
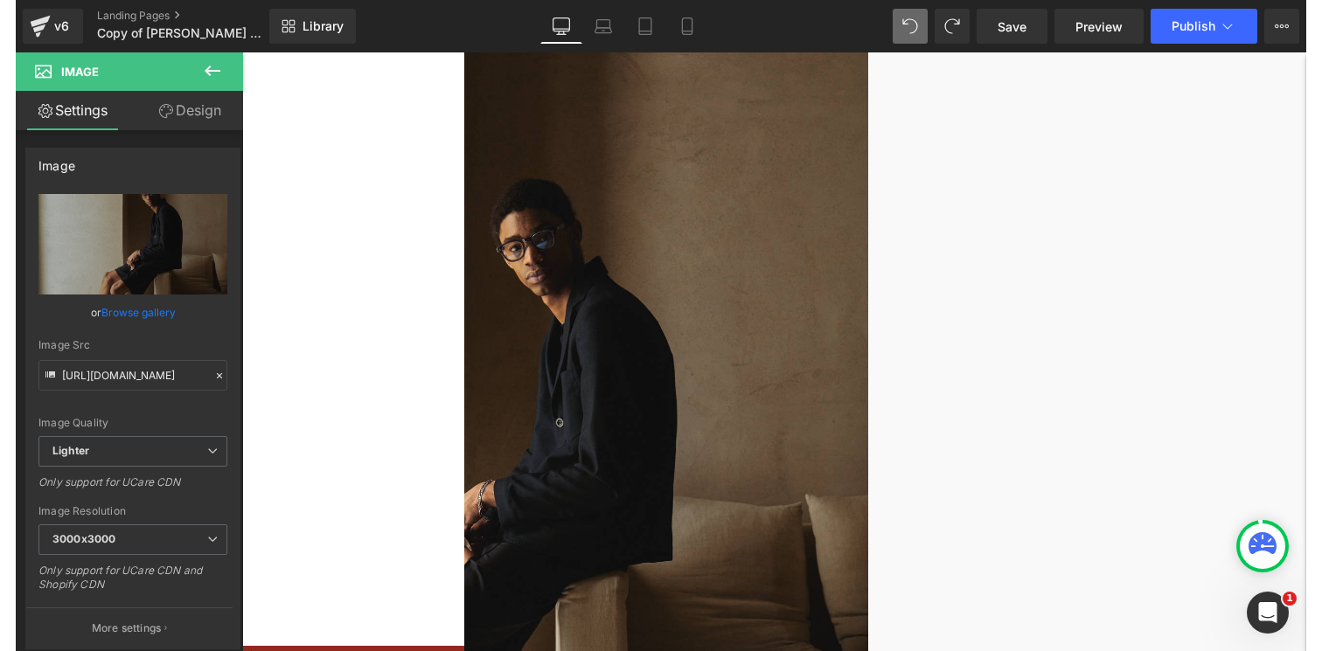
scroll to position [476, 0]
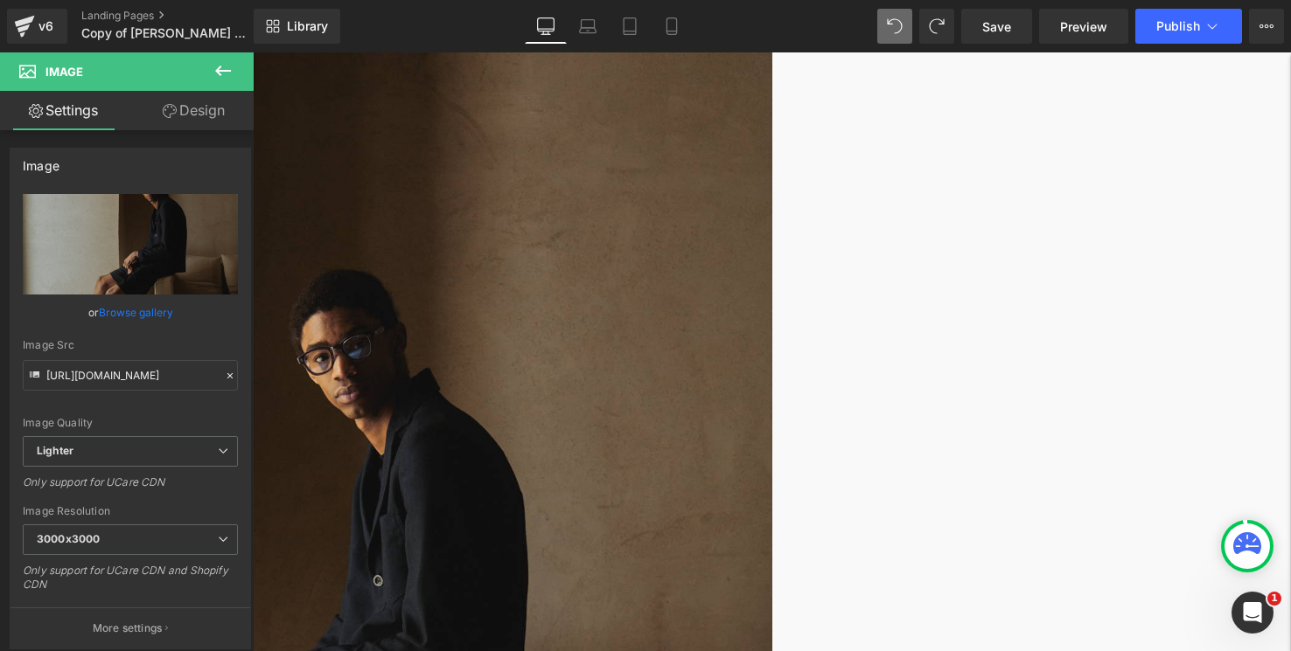
click at [552, 280] on img at bounding box center [256, 623] width 1031 height 1545
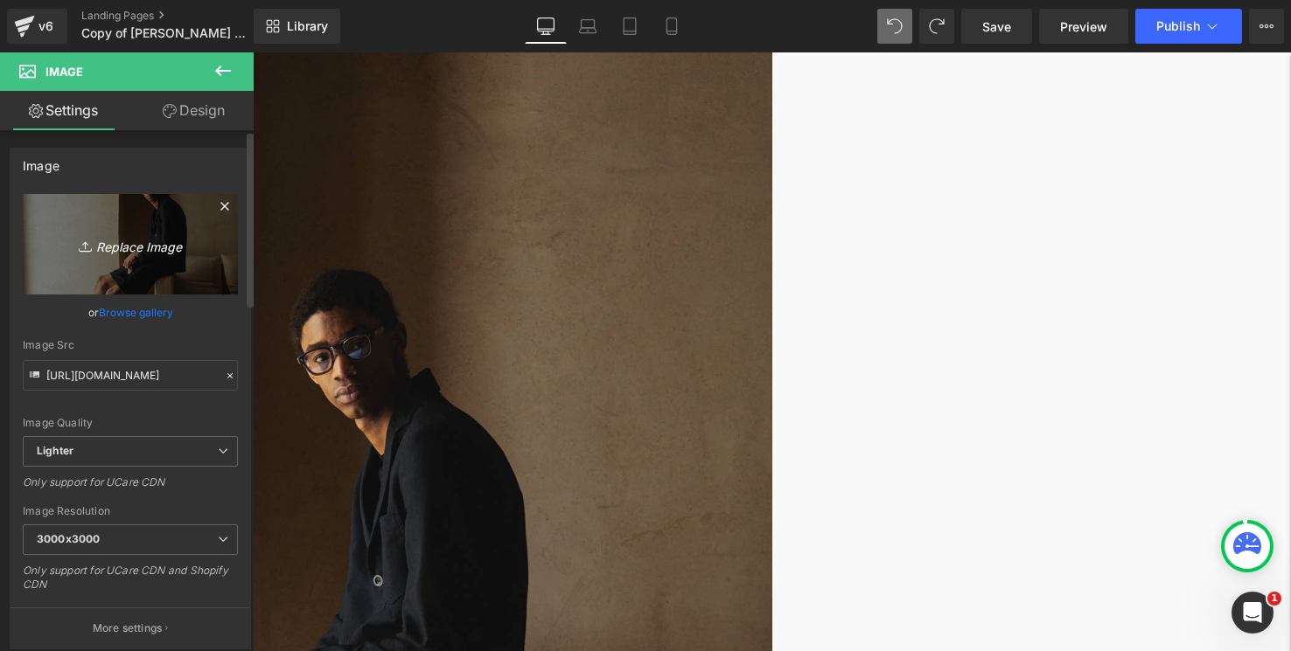
click at [151, 253] on icon "Replace Image" at bounding box center [130, 244] width 140 height 22
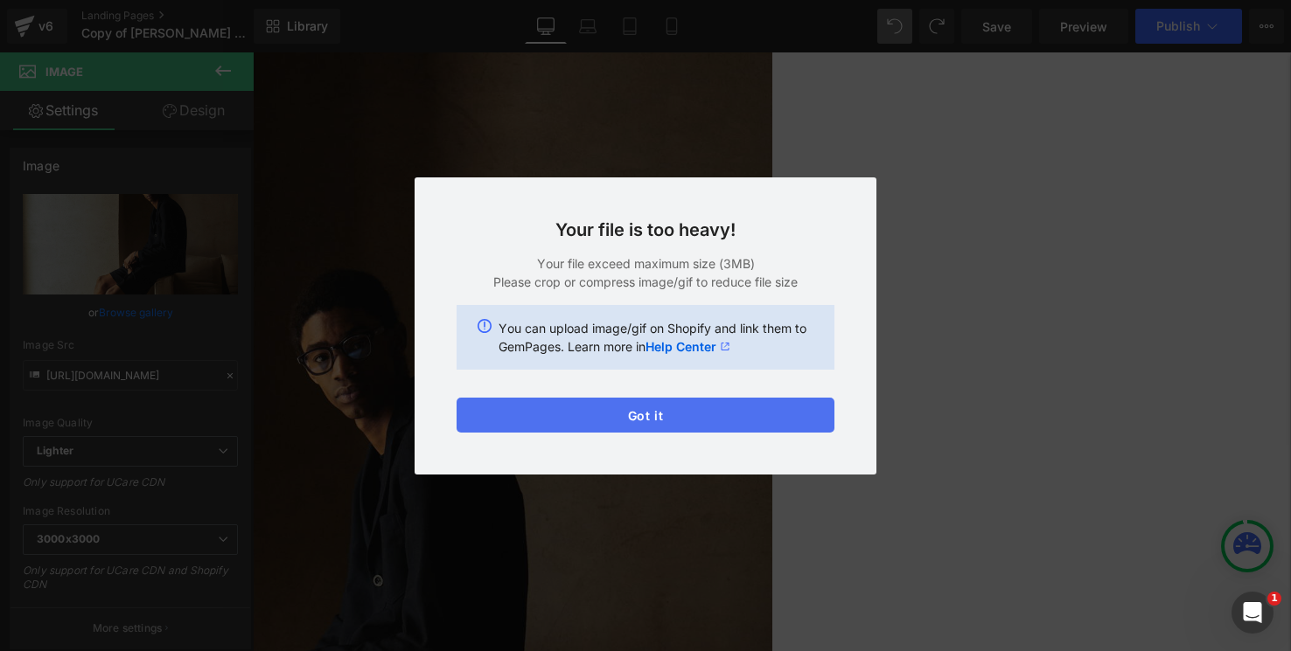
click at [527, 412] on button "Got it" at bounding box center [645, 415] width 378 height 35
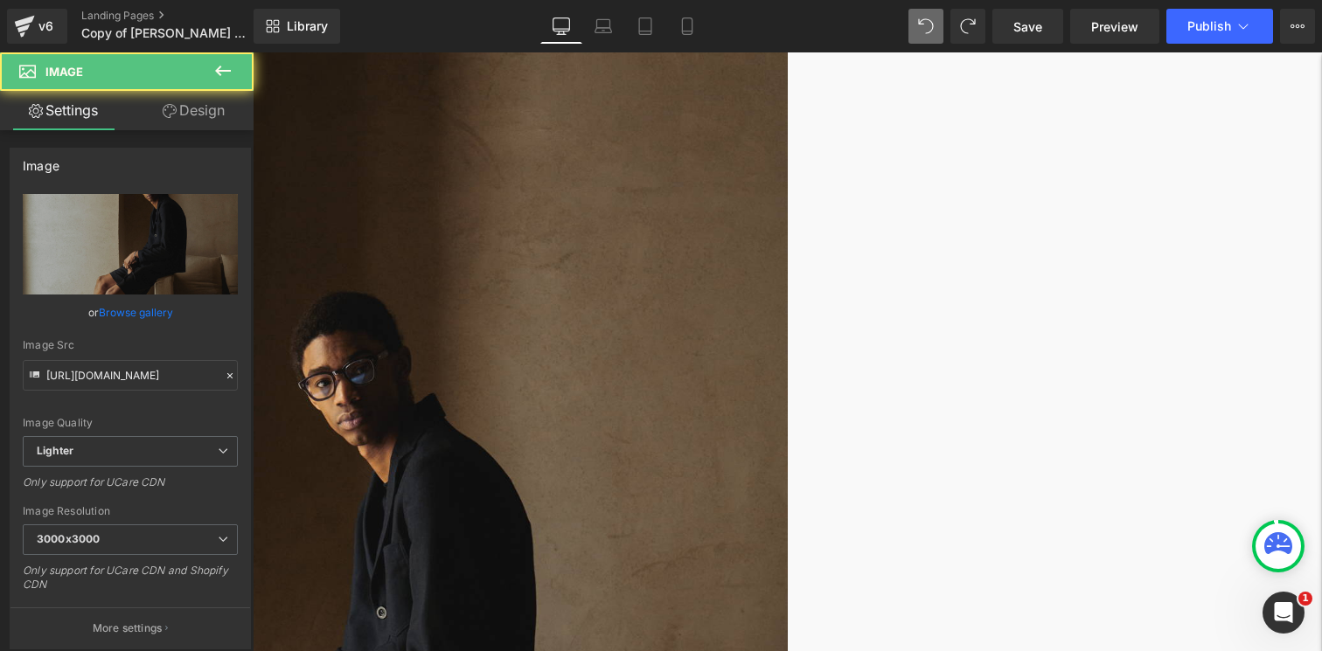
click at [603, 108] on img at bounding box center [256, 657] width 1063 height 1592
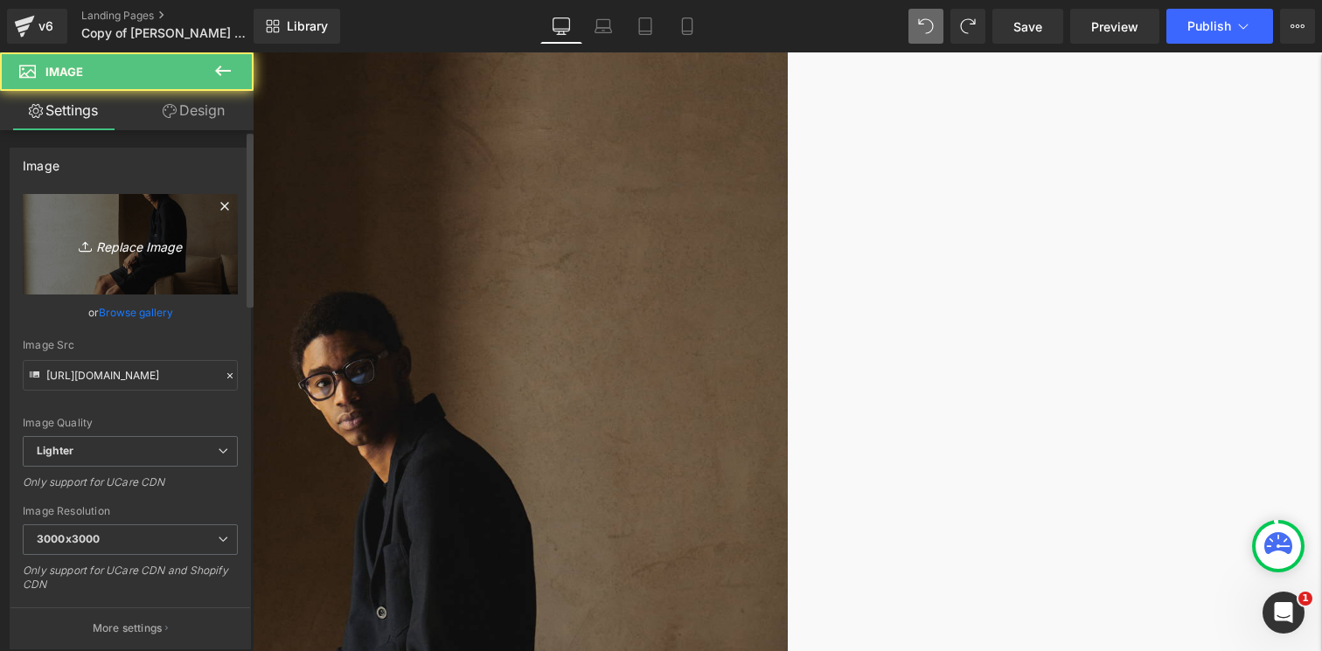
click at [129, 239] on icon "Replace Image" at bounding box center [130, 244] width 140 height 22
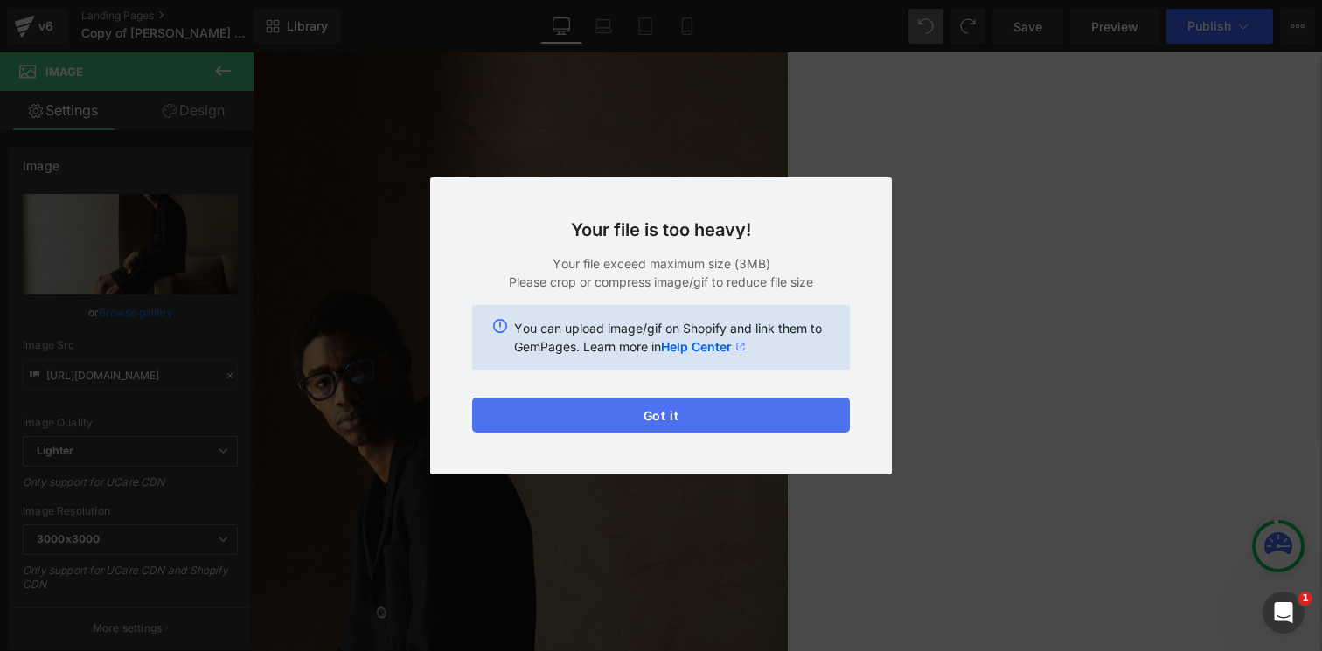
drag, startPoint x: 630, startPoint y: 414, endPoint x: 378, endPoint y: 361, distance: 257.3
click at [630, 414] on button "Got it" at bounding box center [661, 415] width 378 height 35
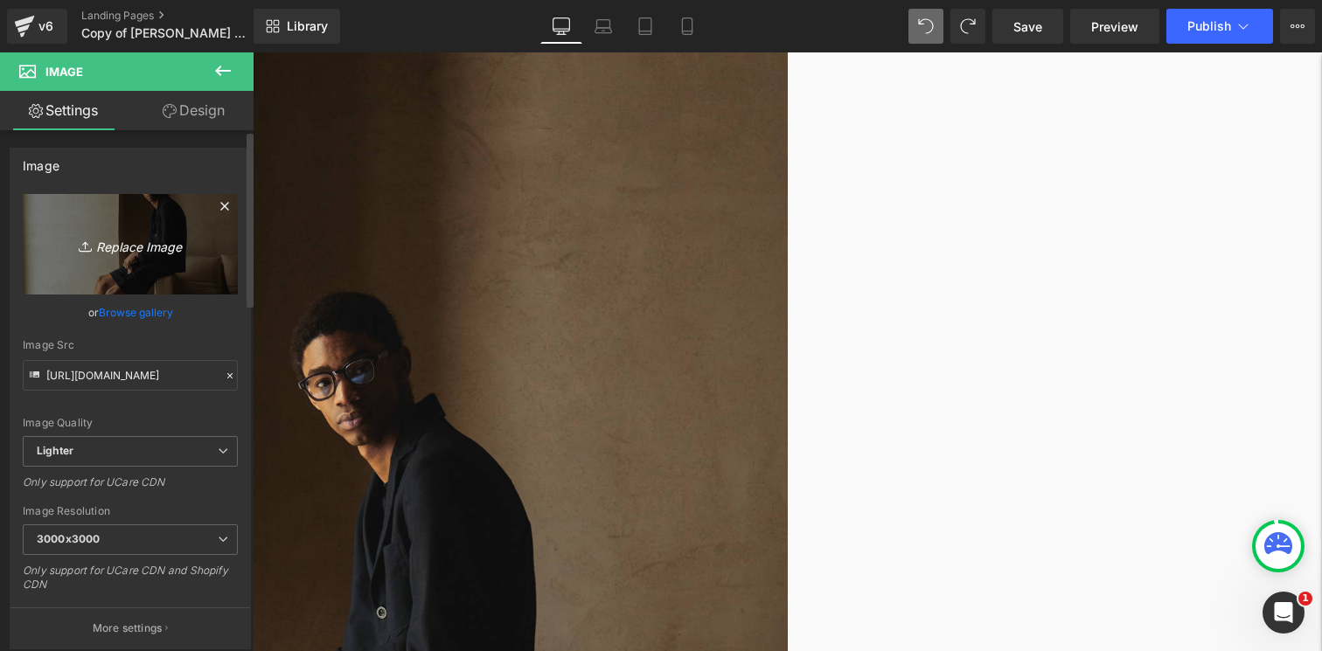
click at [122, 227] on link "Replace Image" at bounding box center [130, 244] width 215 height 101
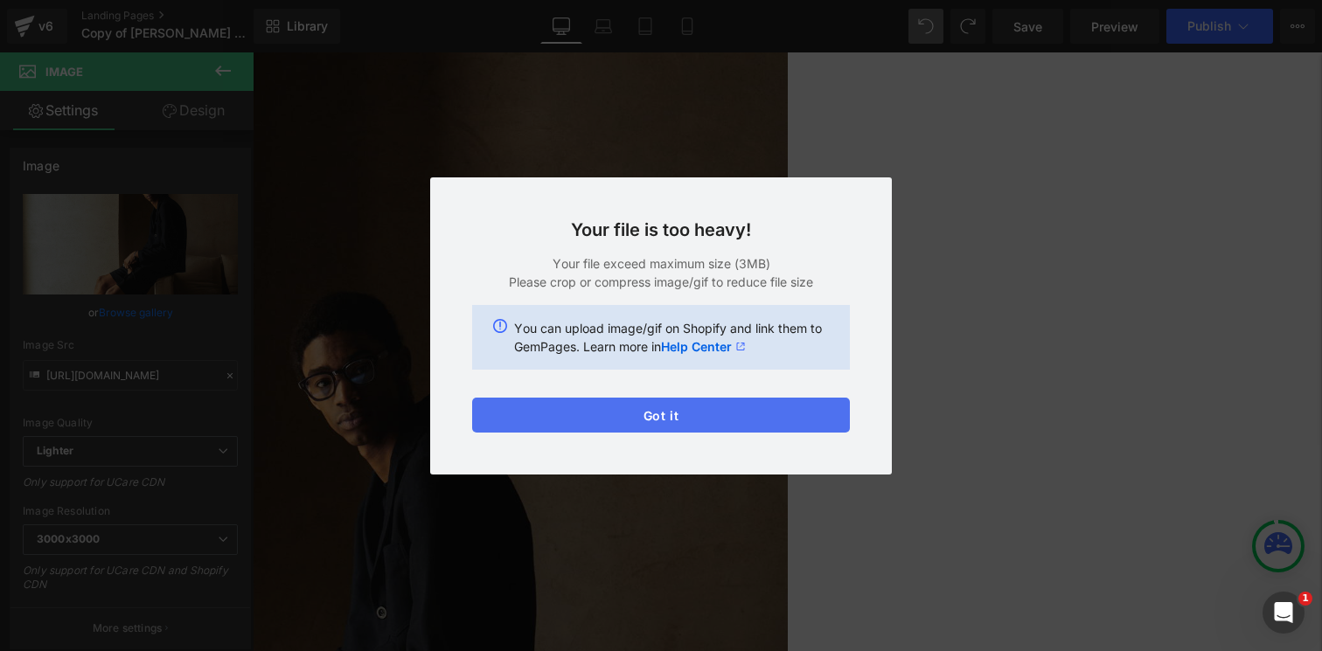
click at [547, 417] on button "Got it" at bounding box center [661, 415] width 378 height 35
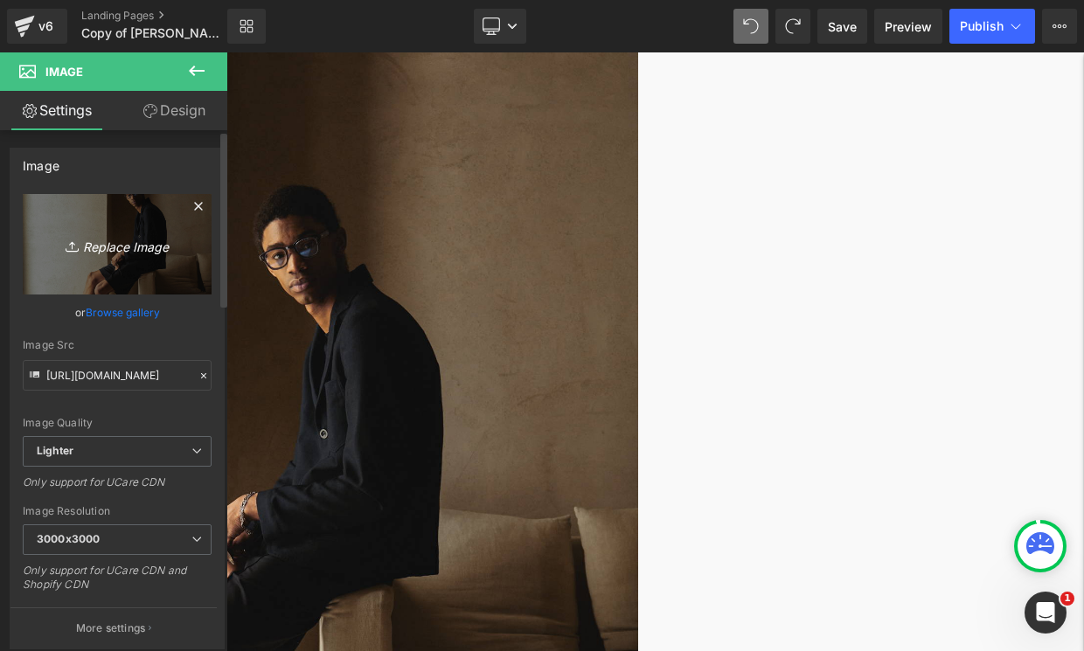
click at [156, 241] on icon "Replace Image" at bounding box center [117, 244] width 140 height 22
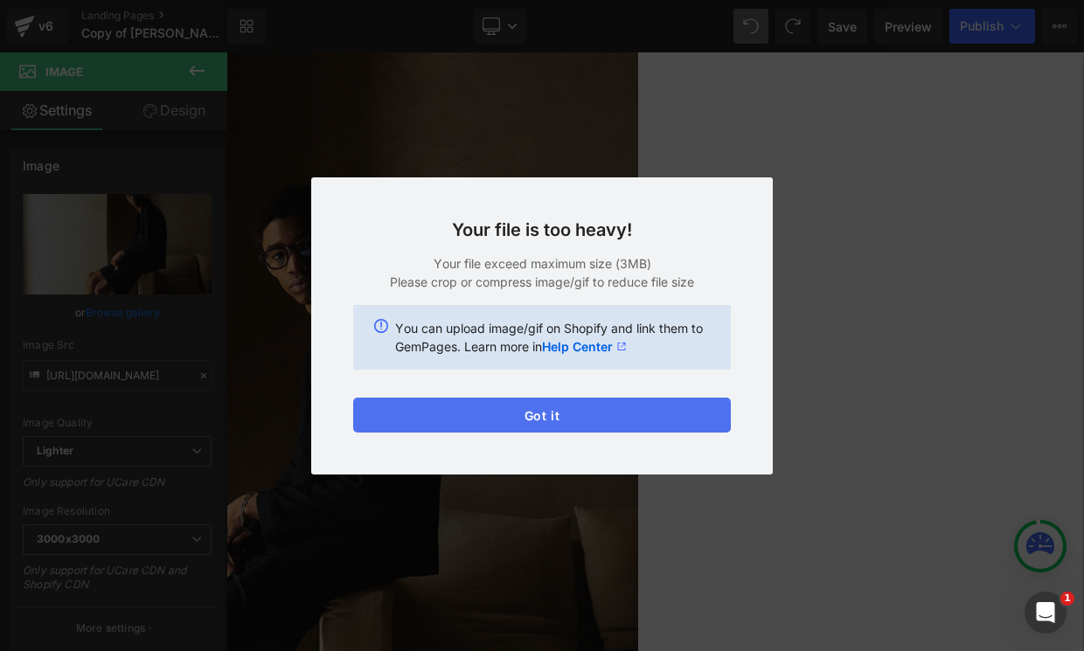
drag, startPoint x: 617, startPoint y: 419, endPoint x: 394, endPoint y: 366, distance: 228.2
click at [617, 419] on button "Got it" at bounding box center [542, 415] width 378 height 35
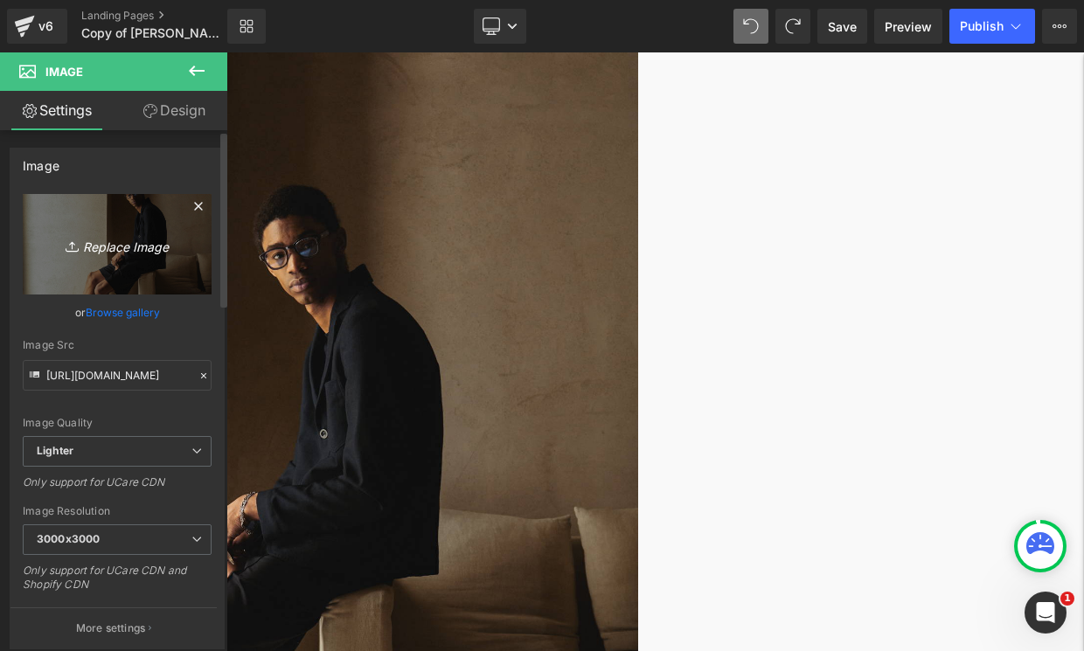
click at [139, 274] on link "Replace Image" at bounding box center [117, 244] width 189 height 101
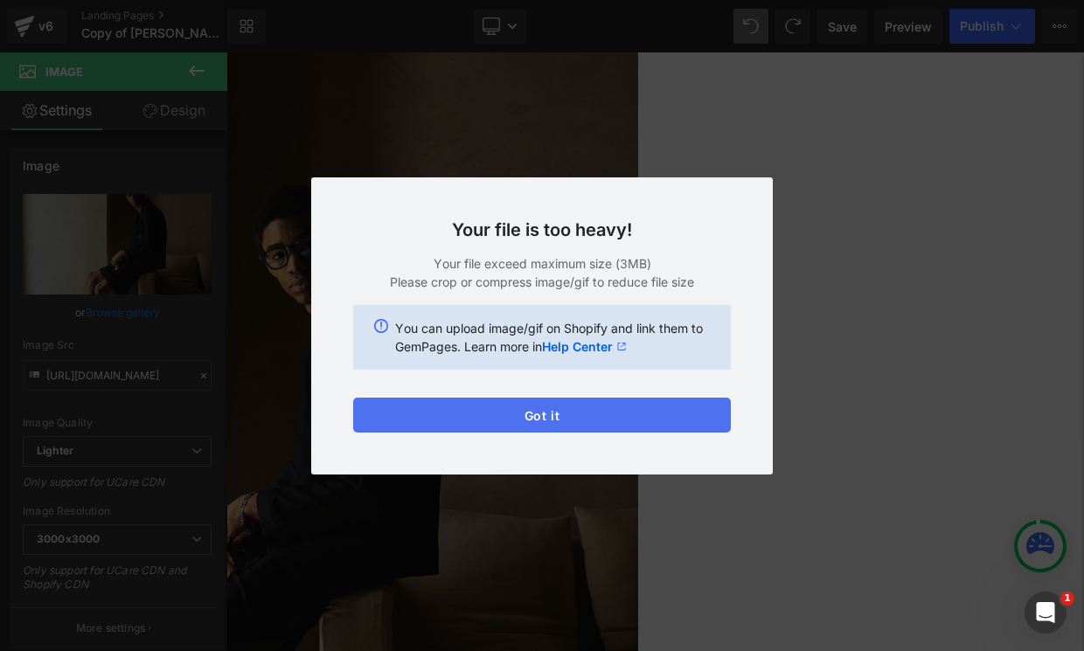
click at [469, 413] on button "Got it" at bounding box center [542, 415] width 378 height 35
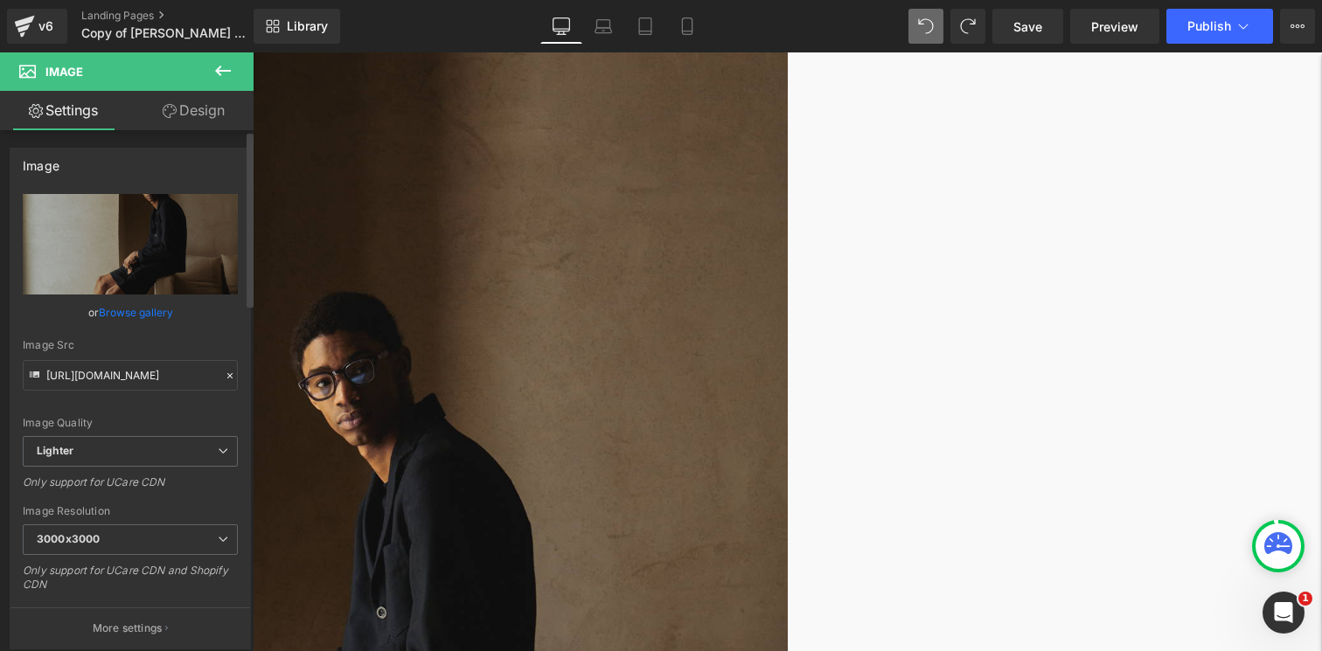
click at [137, 314] on link "Browse gallery" at bounding box center [136, 312] width 74 height 31
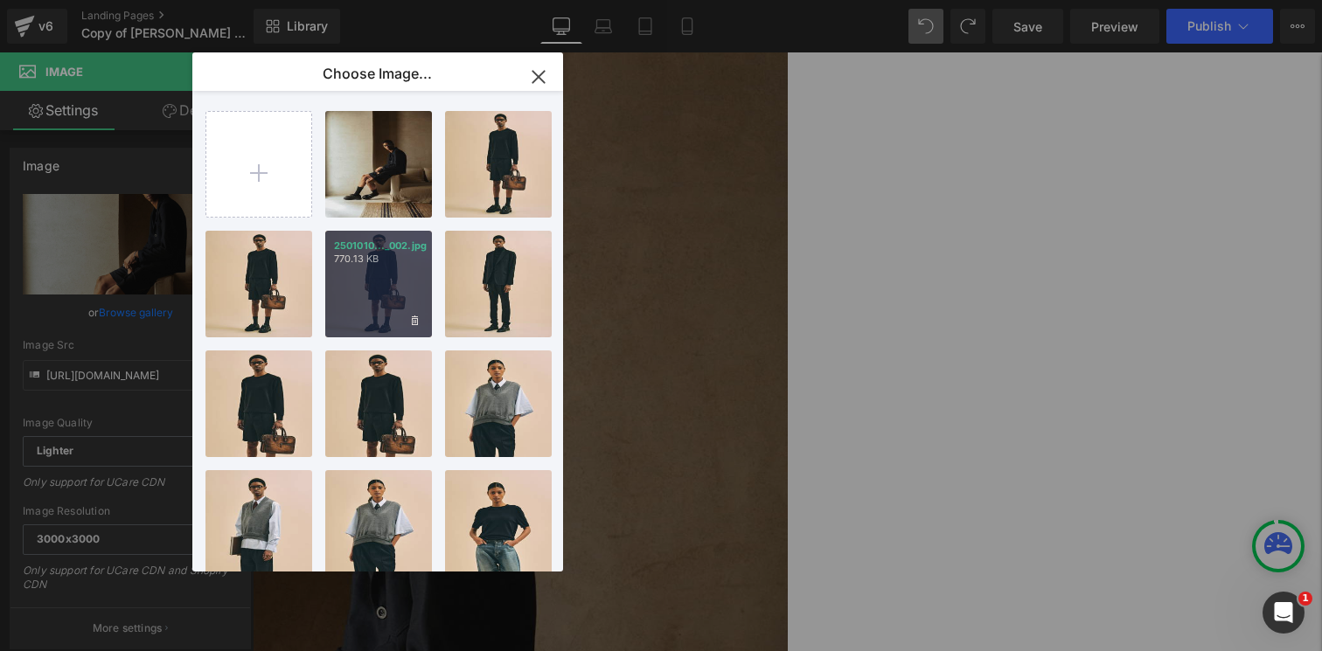
scroll to position [864, 0]
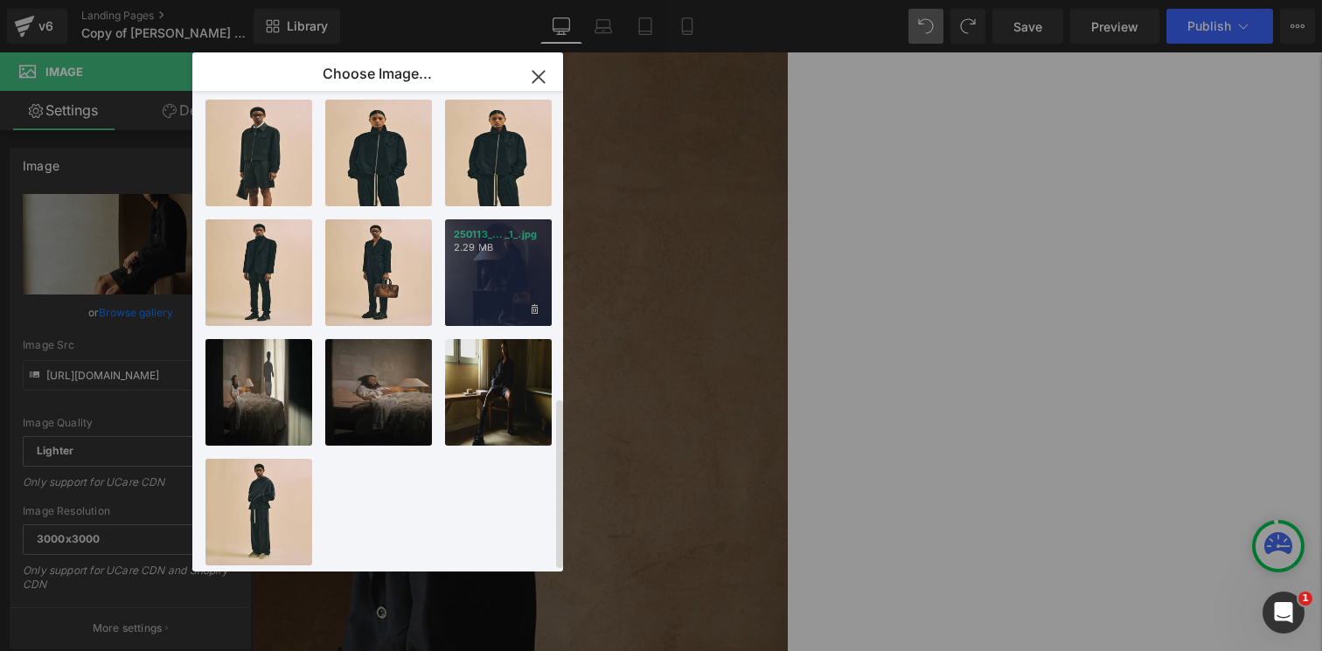
click at [492, 282] on div "250113_... _1_.jpg 2.29 MB" at bounding box center [498, 272] width 107 height 107
type input "[URL][DOMAIN_NAME]"
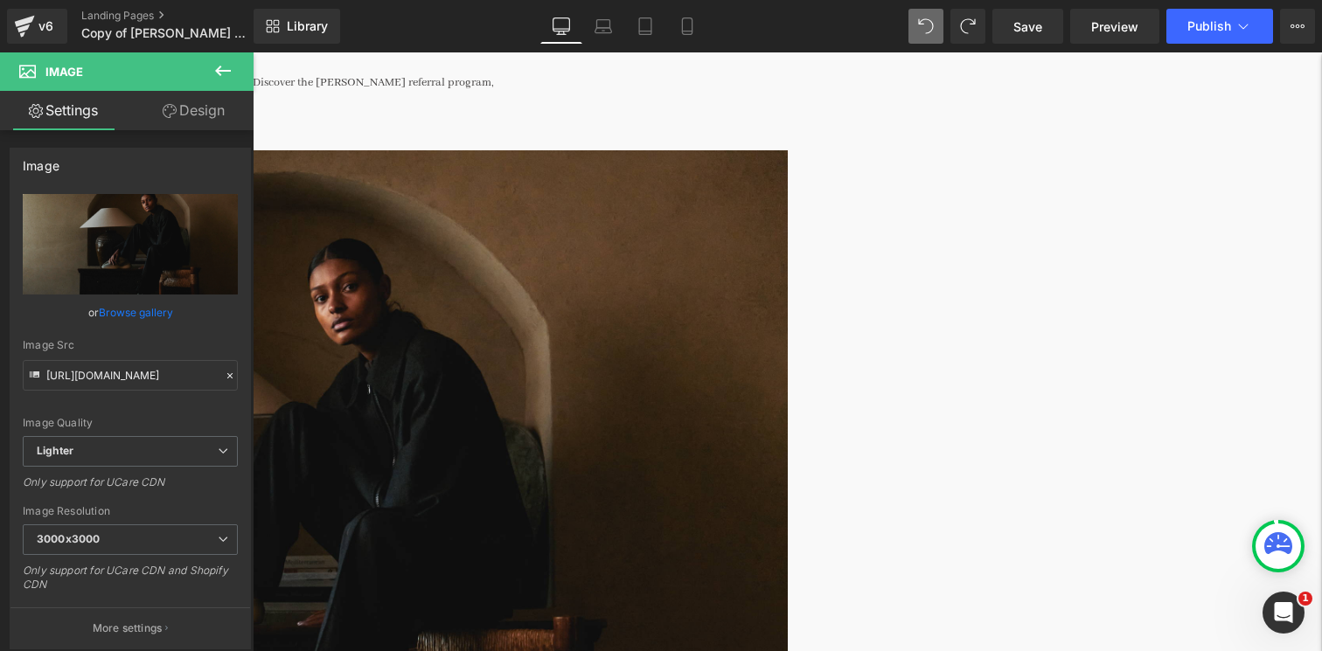
scroll to position [0, 0]
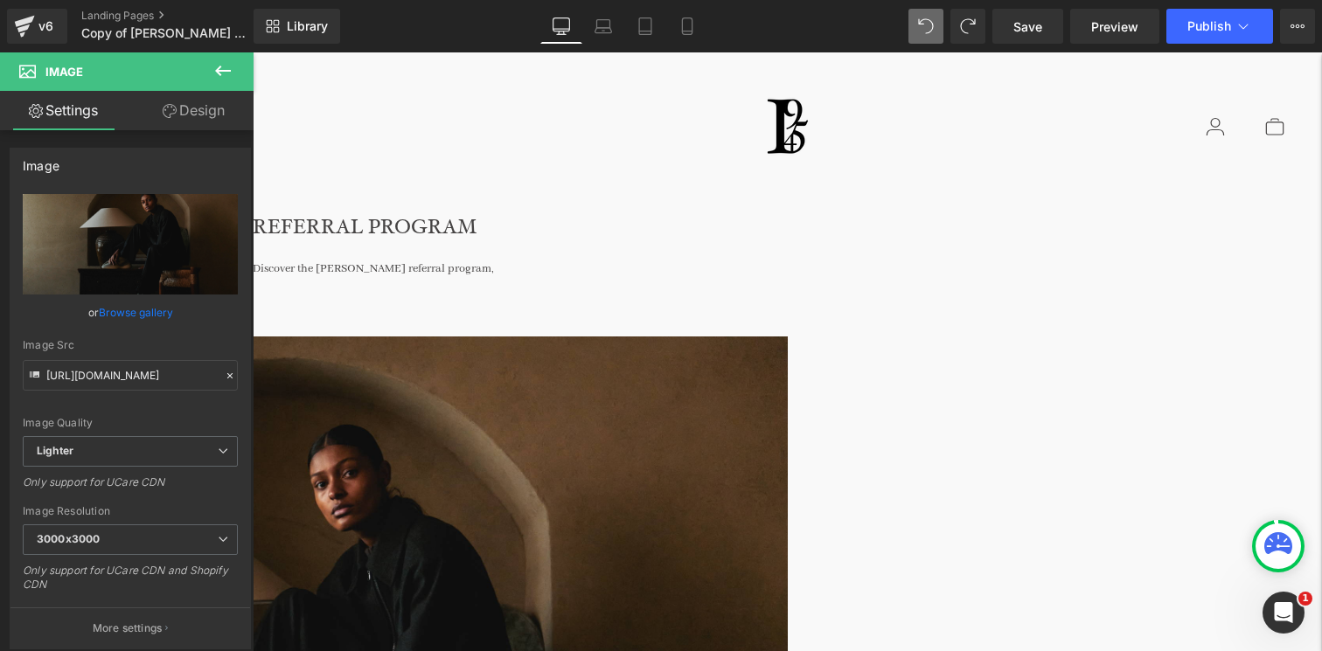
click at [1055, 161] on div "Clear" at bounding box center [787, 127] width 1069 height 80
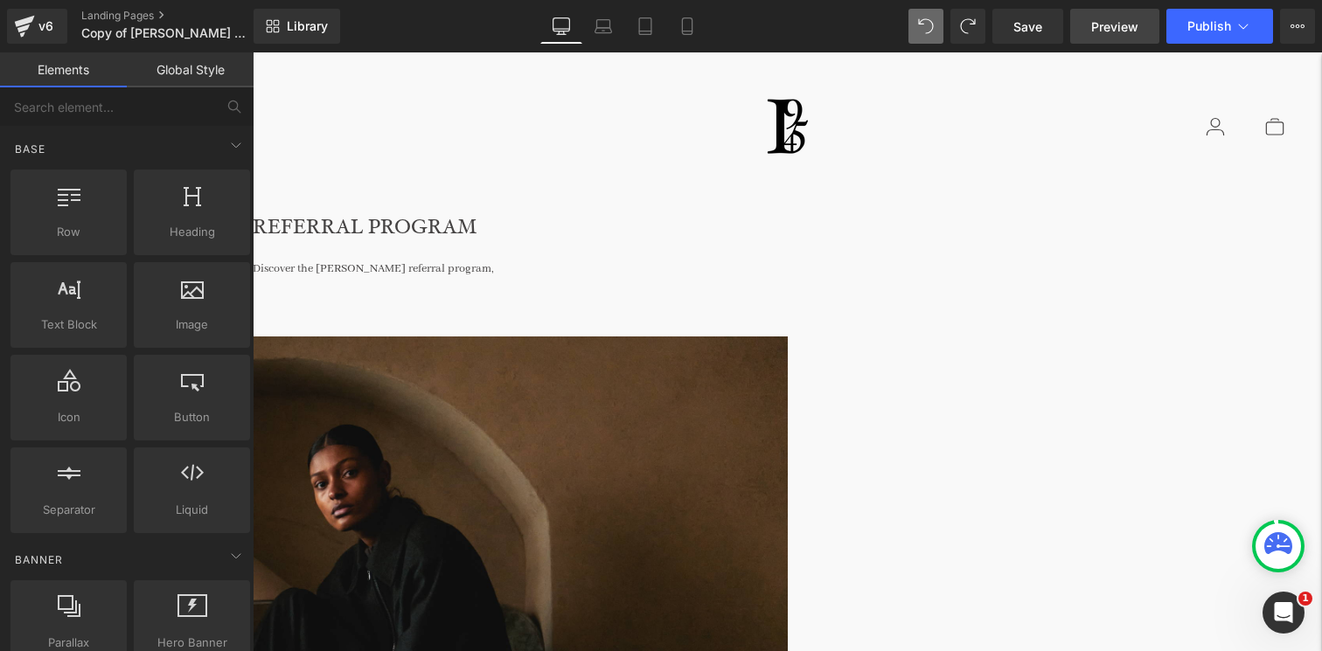
click at [1109, 32] on span "Preview" at bounding box center [1114, 26] width 47 height 18
click at [1031, 31] on span "Save" at bounding box center [1028, 26] width 29 height 18
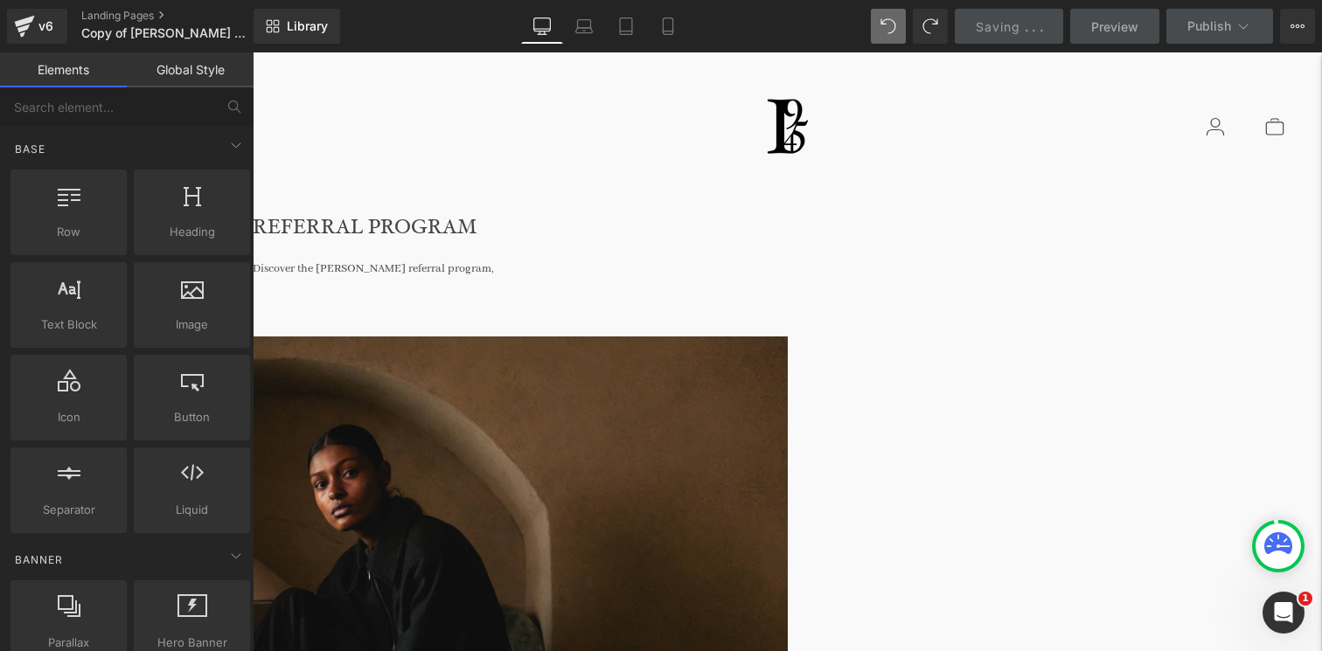
click at [888, 274] on div "Discover the [PERSON_NAME] referral program, Text Block" at bounding box center [787, 266] width 1069 height 35
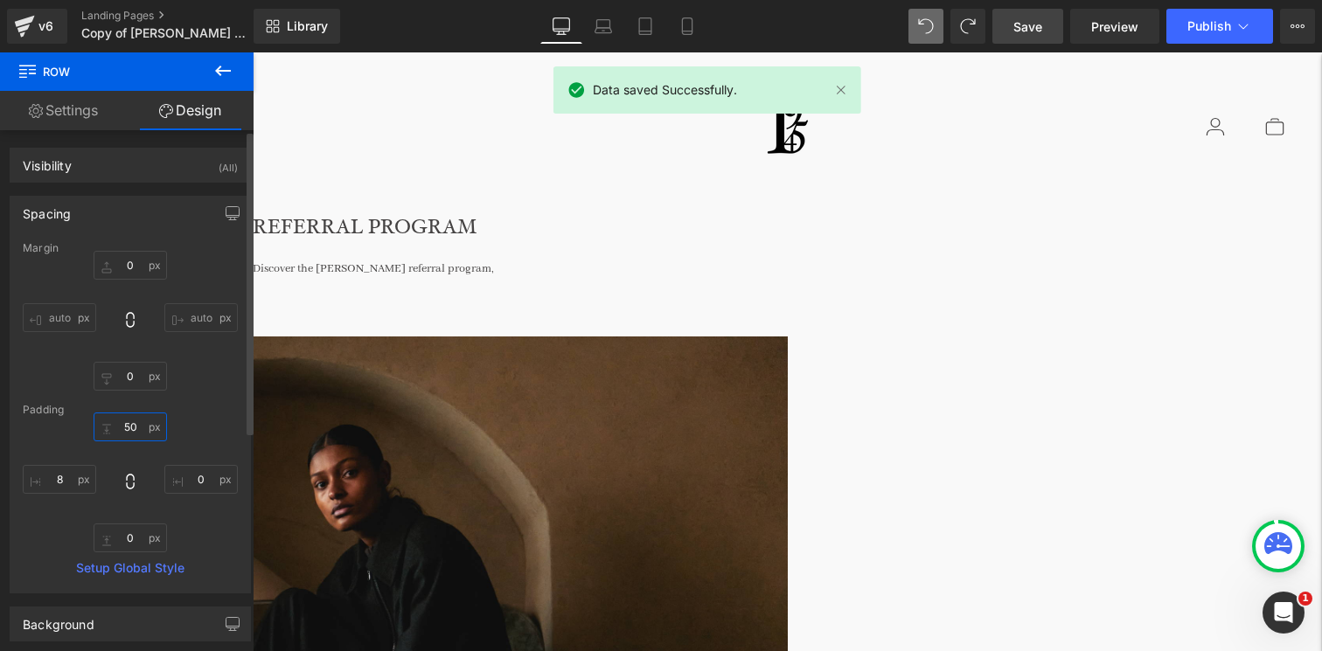
drag, startPoint x: 136, startPoint y: 428, endPoint x: 114, endPoint y: 428, distance: 22.7
click at [123, 428] on input "50" at bounding box center [130, 427] width 73 height 29
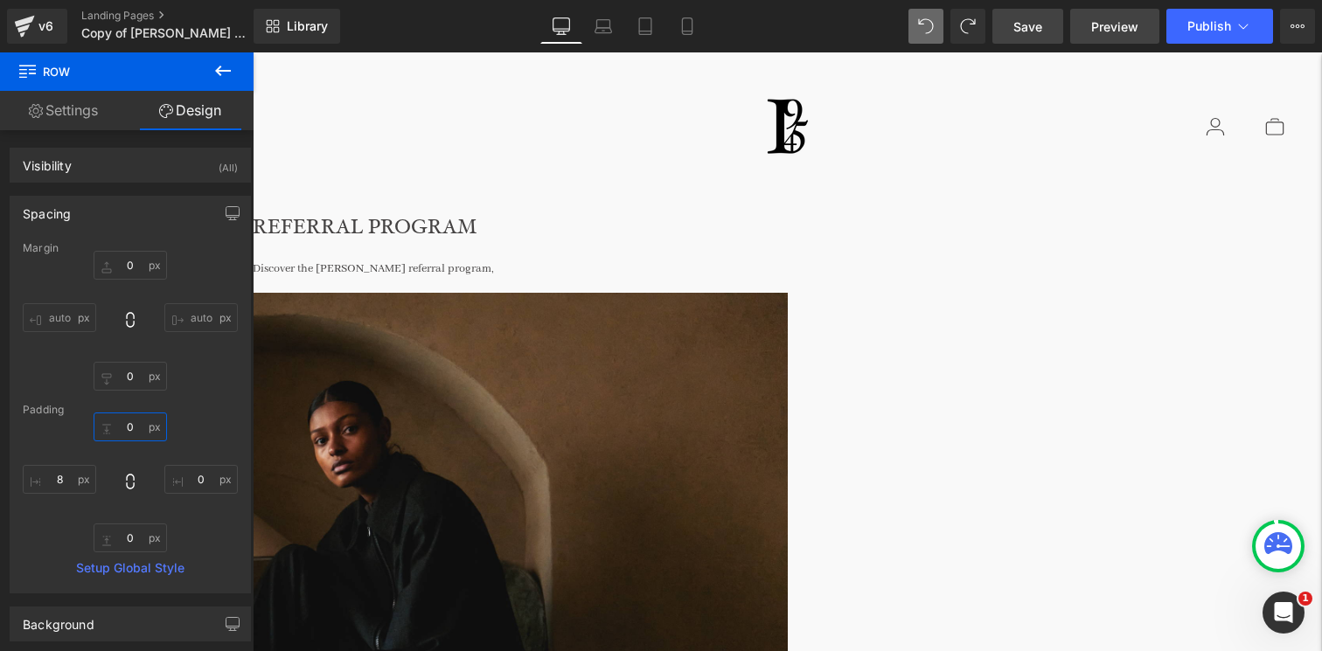
type input "0"
click at [1113, 28] on span "Preview" at bounding box center [1114, 26] width 47 height 18
click at [503, 190] on div "REFERRAL PROGRAM Heading Discover the [PERSON_NAME] referral program, Text Bloc…" at bounding box center [787, 230] width 1069 height 126
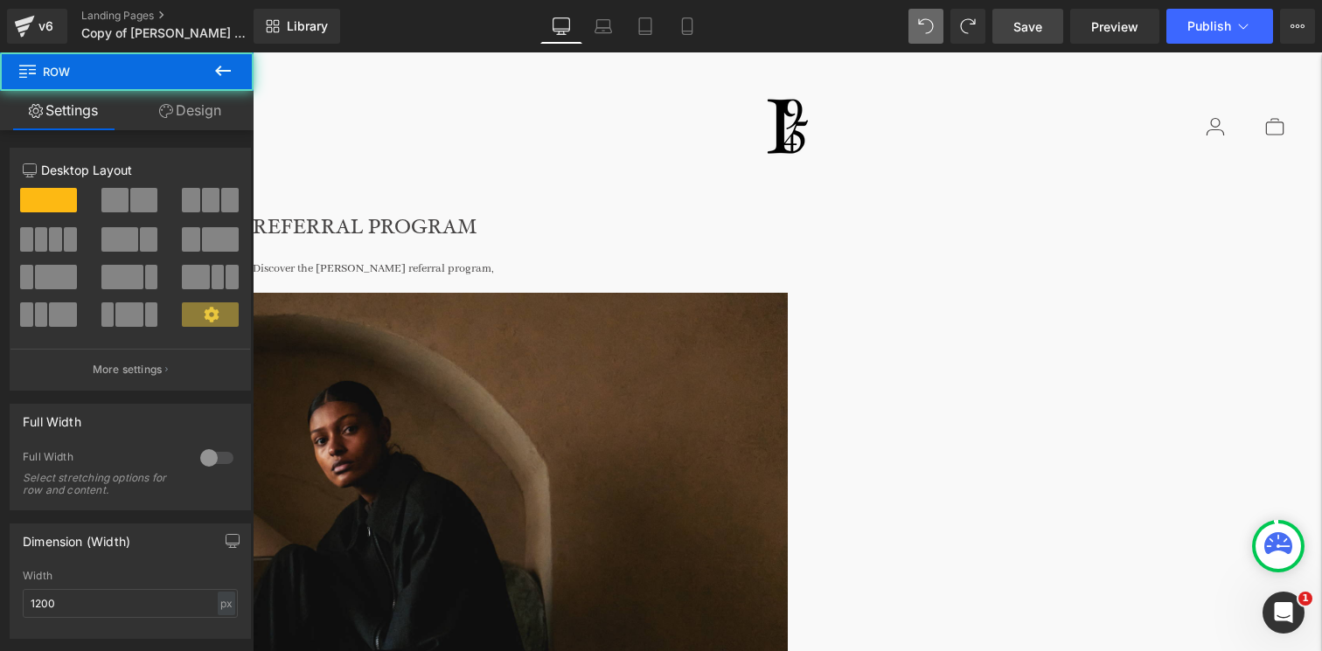
click at [496, 317] on div "Image" at bounding box center [256, 650] width 1063 height 715
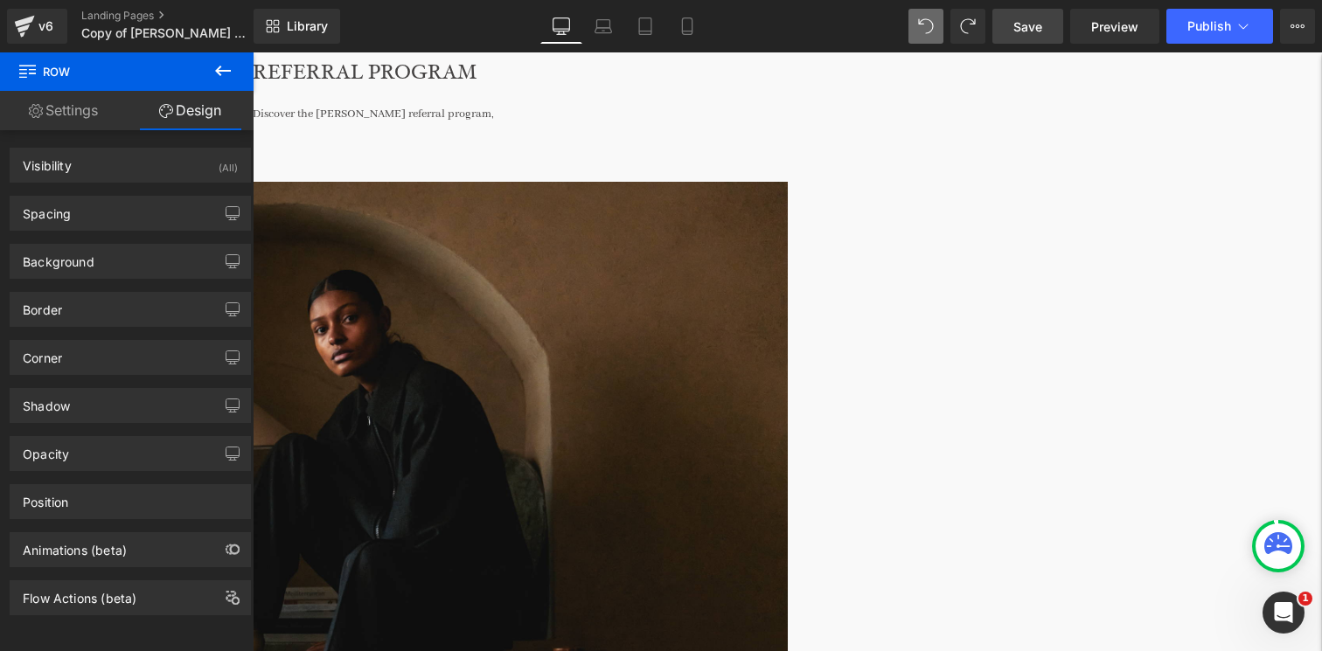
scroll to position [128, 0]
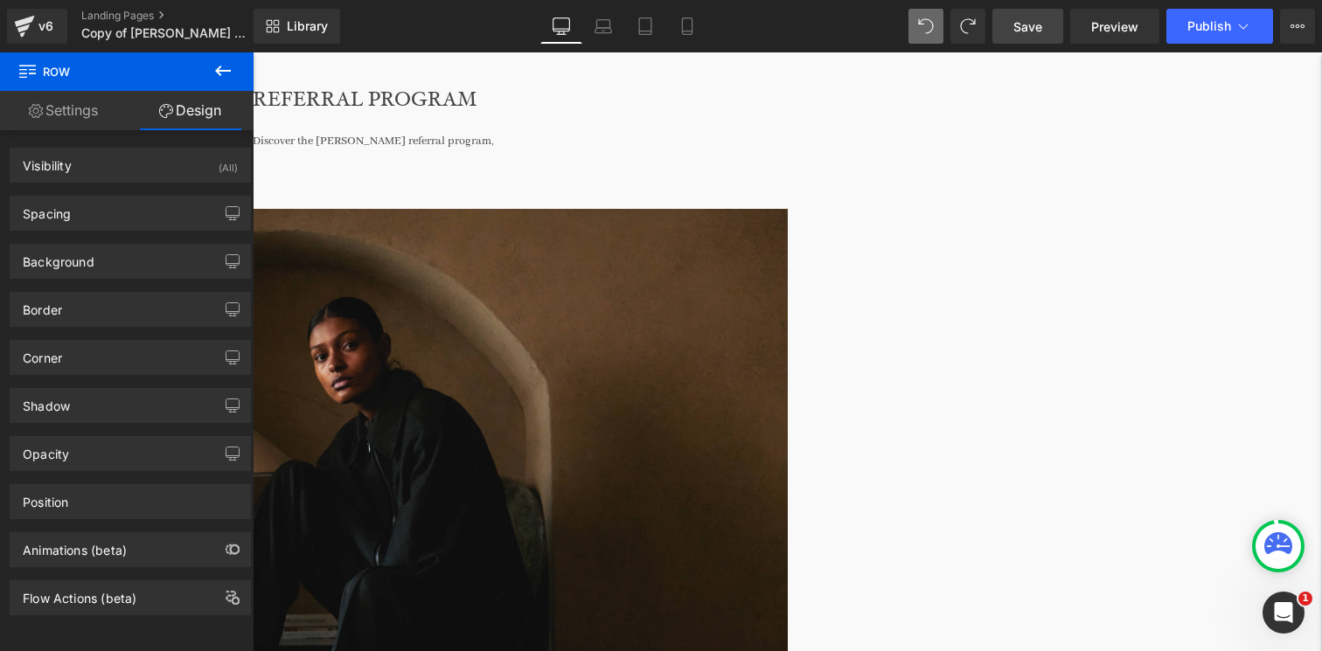
click at [518, 432] on img at bounding box center [256, 563] width 1063 height 708
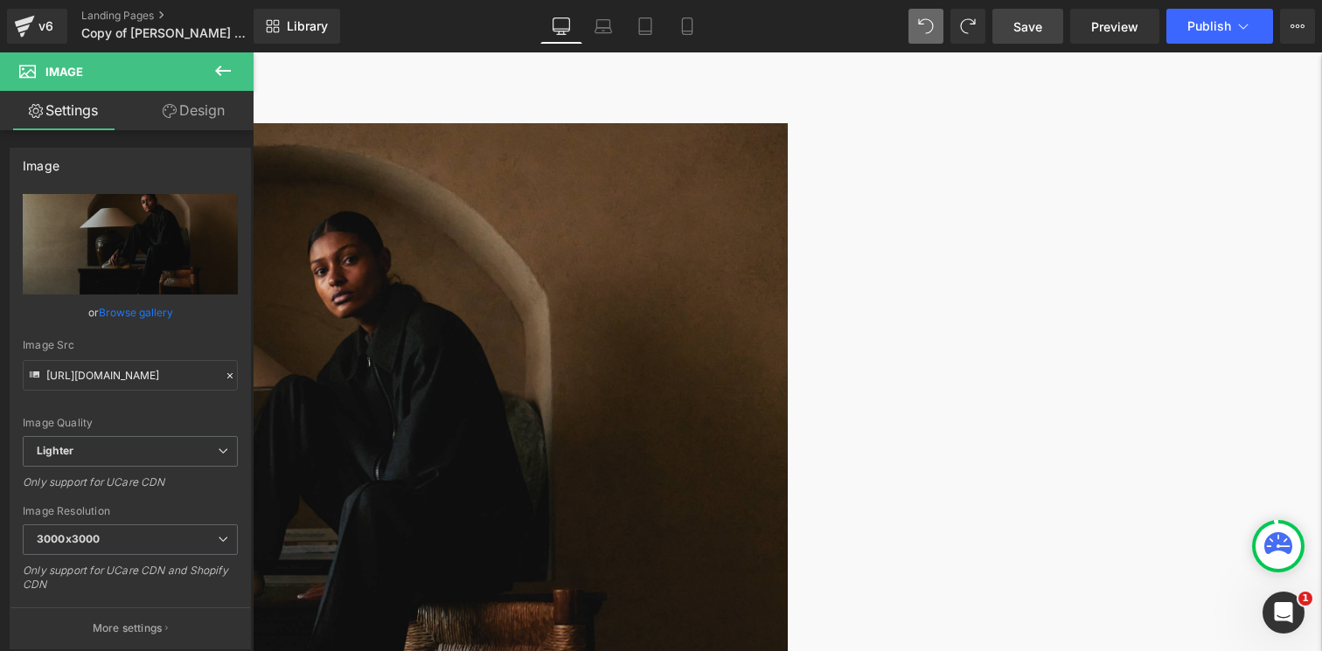
scroll to position [213, 0]
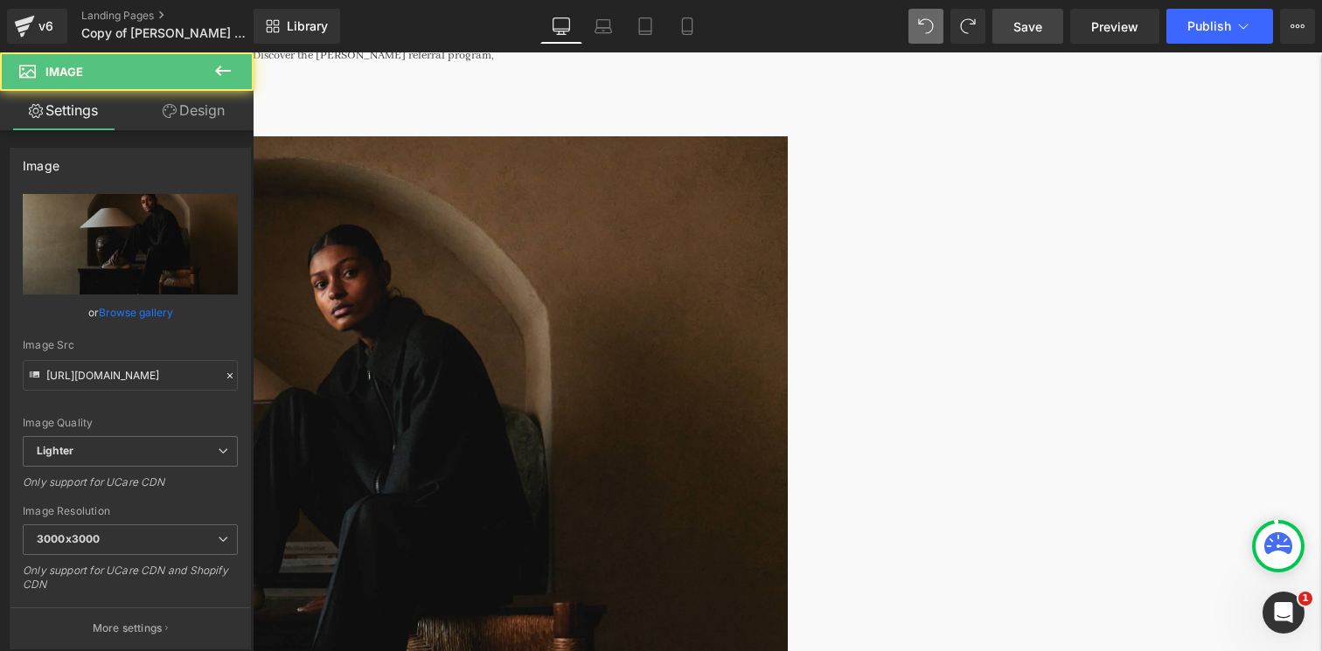
click at [709, 294] on img at bounding box center [256, 490] width 1063 height 708
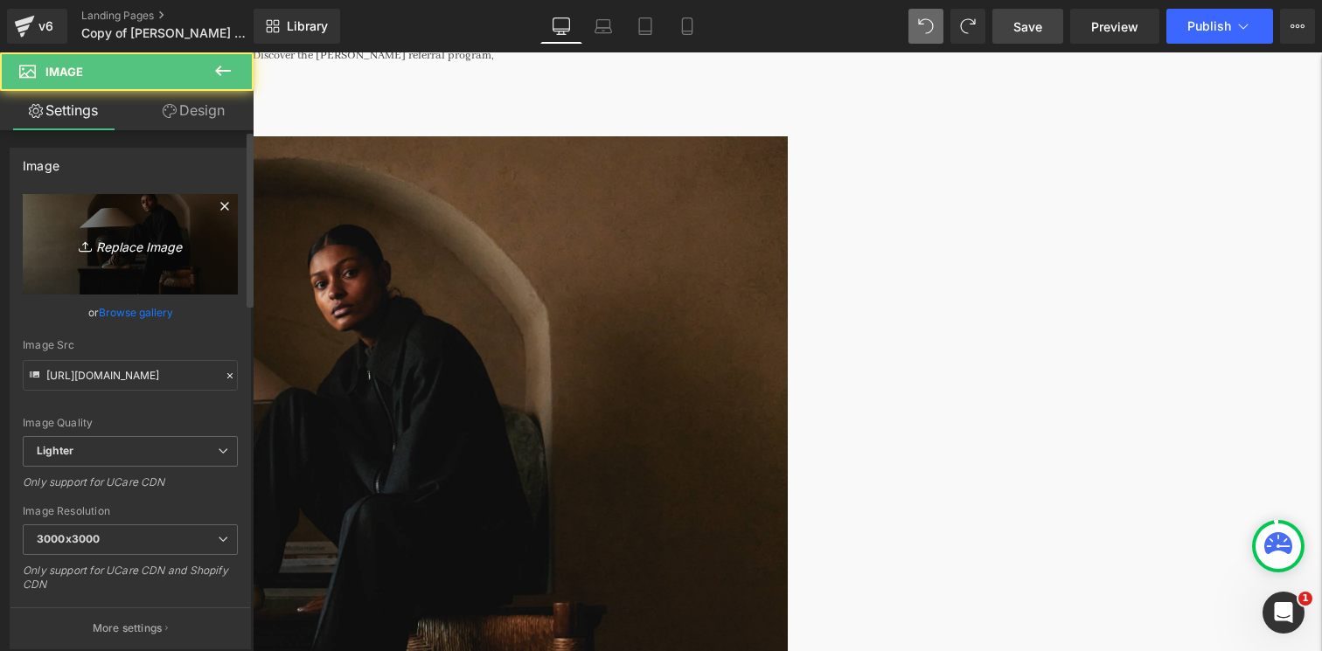
click at [130, 240] on icon "Replace Image" at bounding box center [130, 244] width 140 height 22
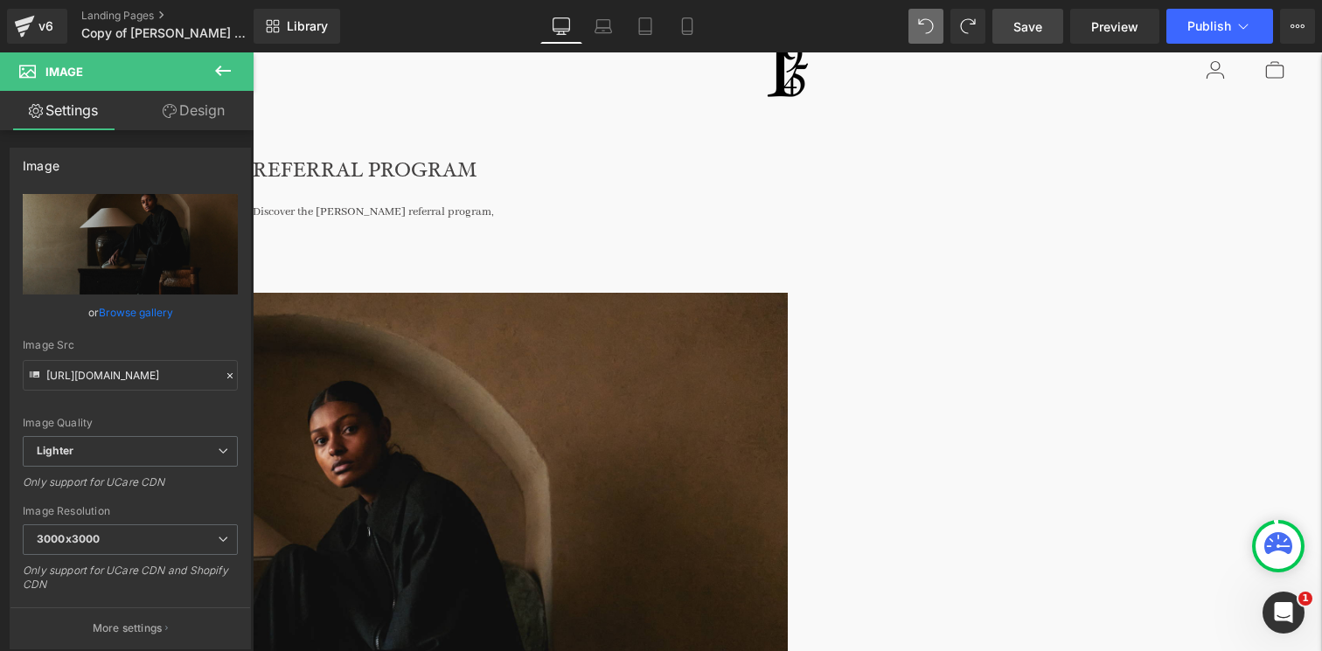
scroll to position [0, 0]
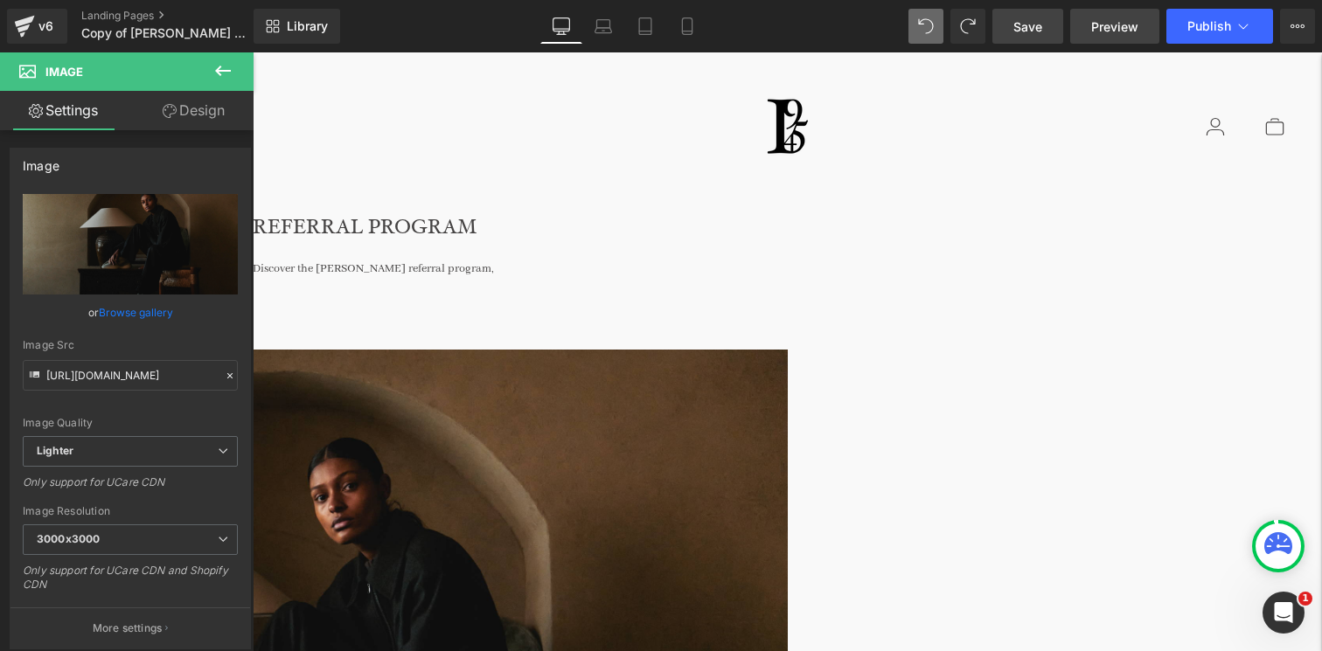
click at [1125, 32] on span "Preview" at bounding box center [1114, 26] width 47 height 18
click at [682, 268] on div "Discover the [PERSON_NAME] referral program," at bounding box center [787, 264] width 1069 height 31
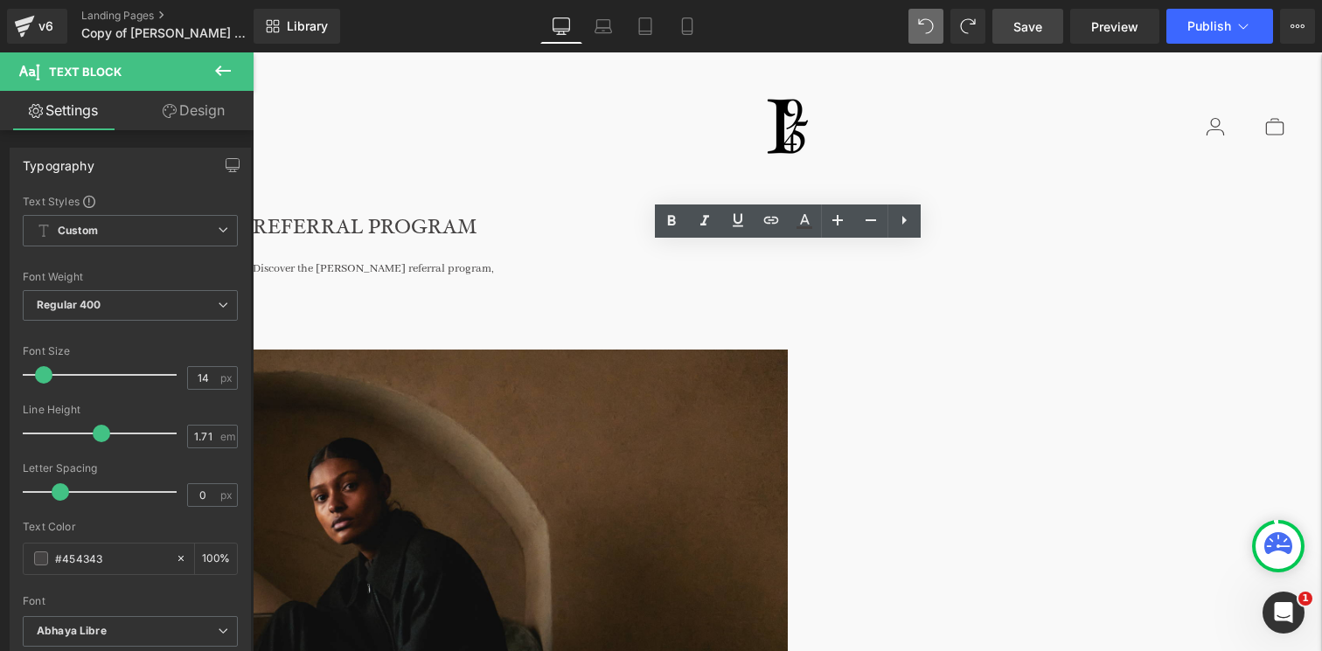
drag, startPoint x: 670, startPoint y: 264, endPoint x: 919, endPoint y: 264, distance: 249.2
click at [919, 264] on div "Discover the [PERSON_NAME] referral program," at bounding box center [787, 264] width 1069 height 31
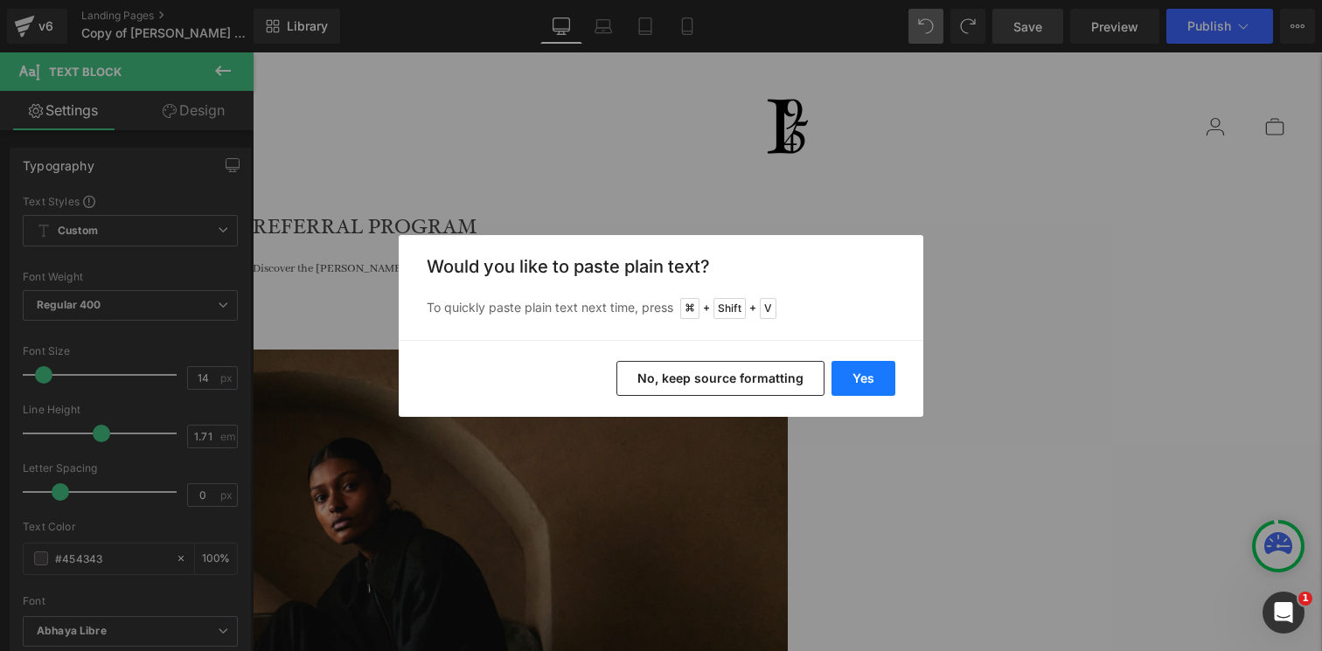
click at [844, 377] on button "Yes" at bounding box center [864, 378] width 64 height 35
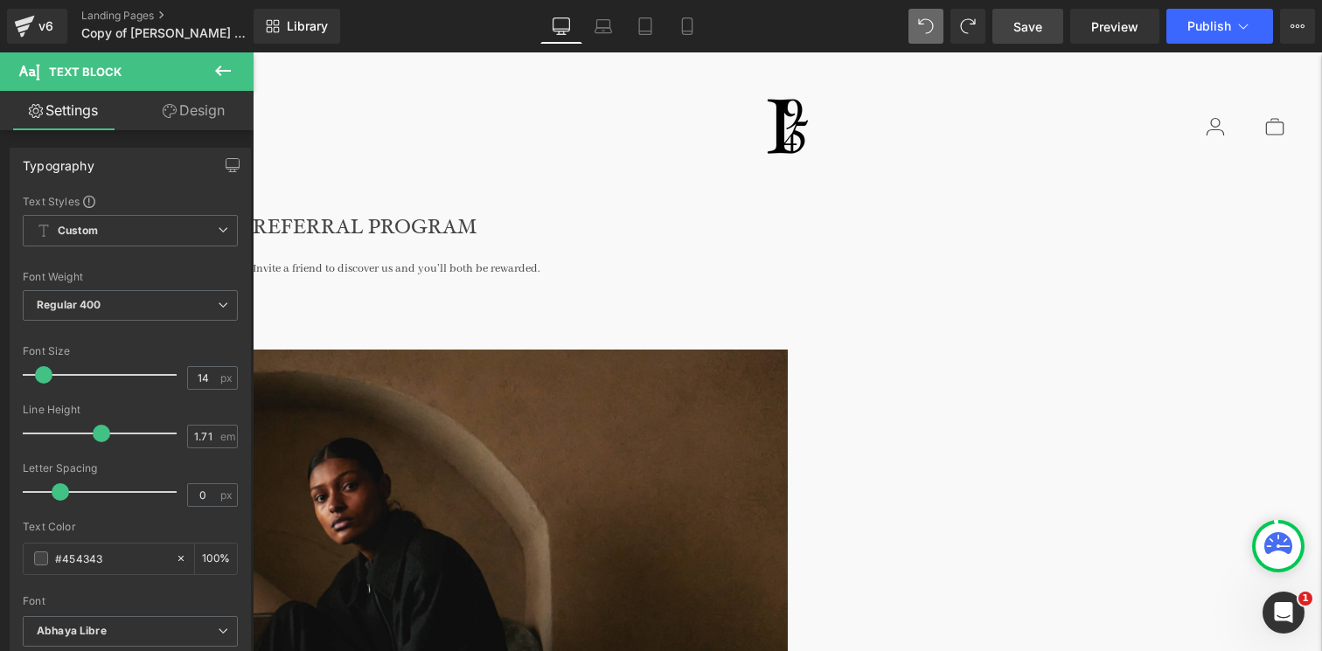
scroll to position [56, 0]
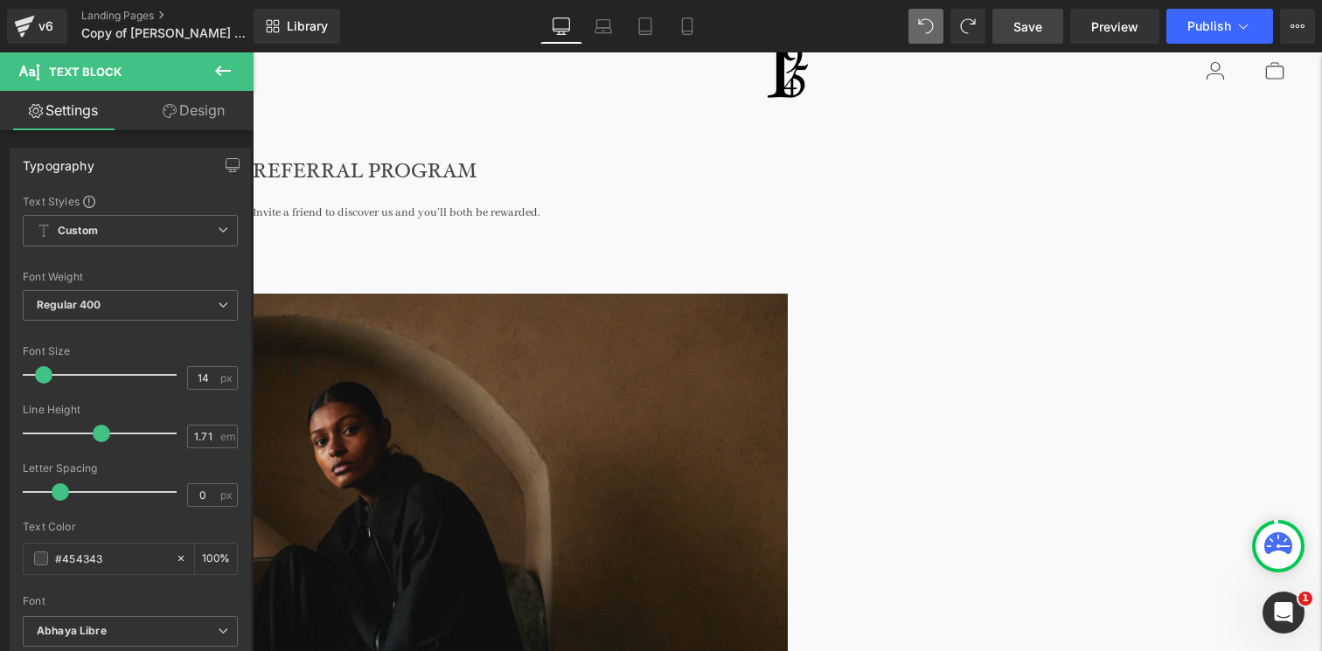
click at [471, 414] on img at bounding box center [256, 648] width 1063 height 708
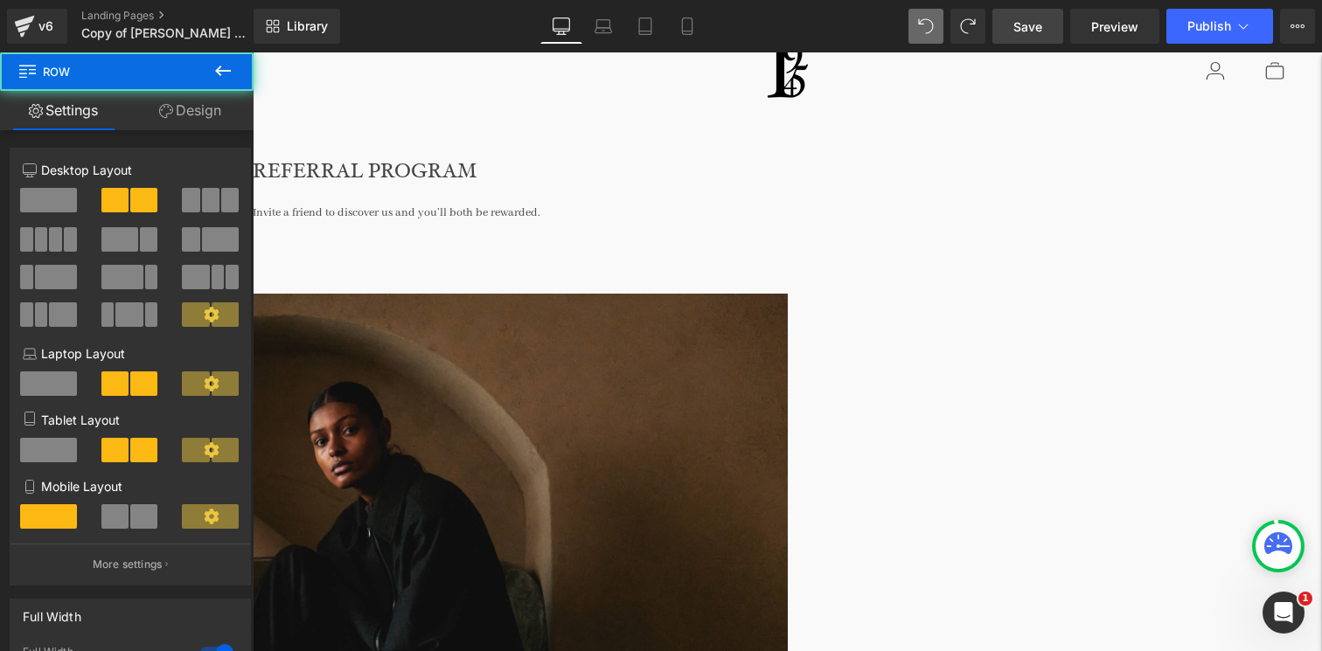
click at [505, 294] on div "Image" at bounding box center [256, 654] width 1063 height 720
click at [367, 428] on img at bounding box center [256, 648] width 1063 height 708
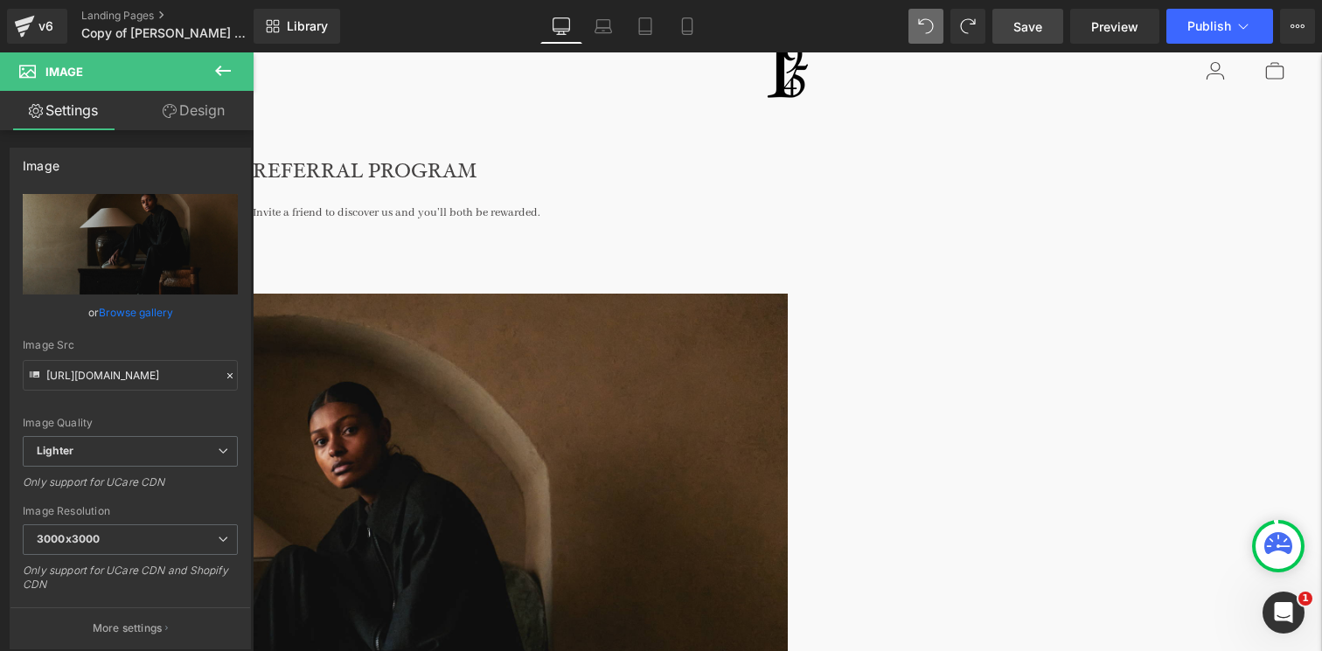
click at [410, 344] on div "Image" at bounding box center [256, 654] width 1063 height 720
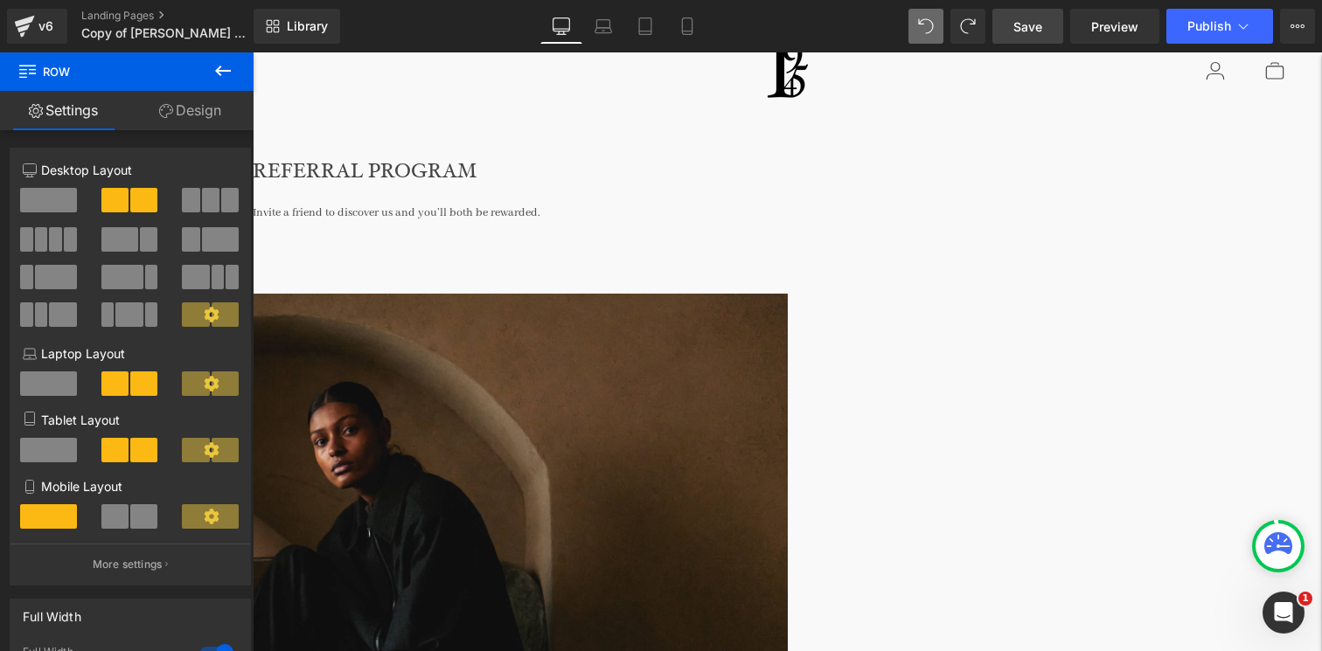
click at [335, 432] on img at bounding box center [256, 648] width 1063 height 708
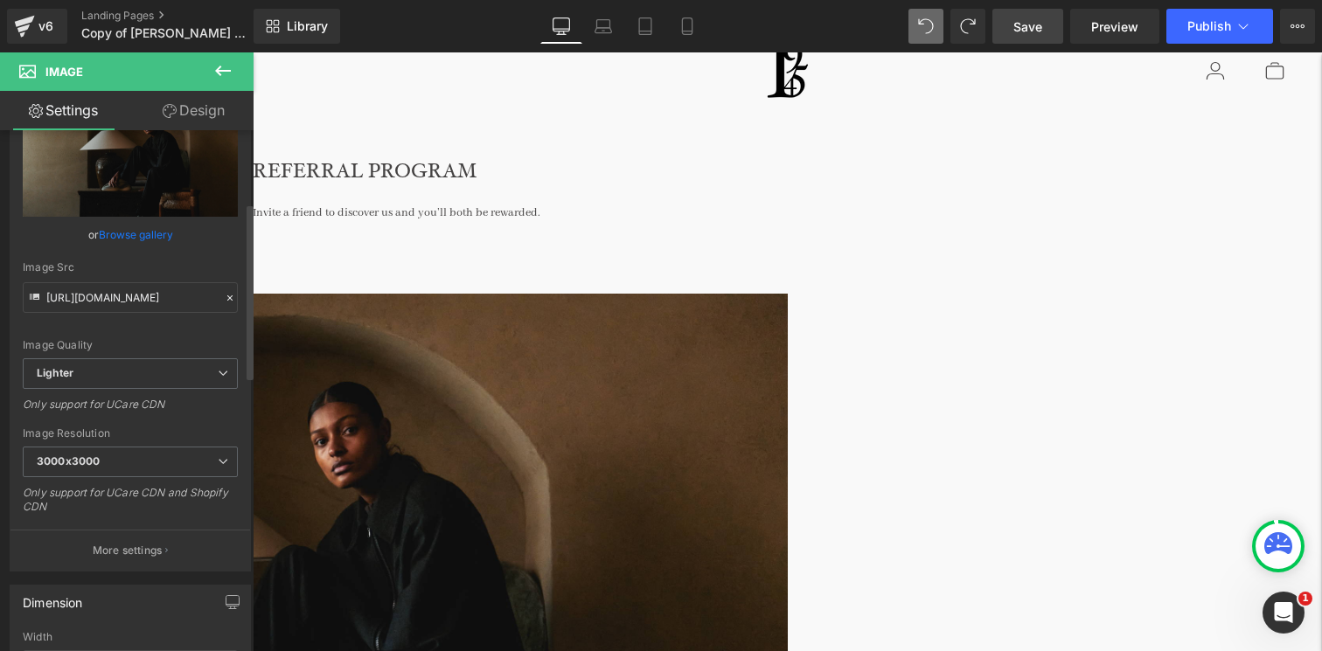
scroll to position [0, 0]
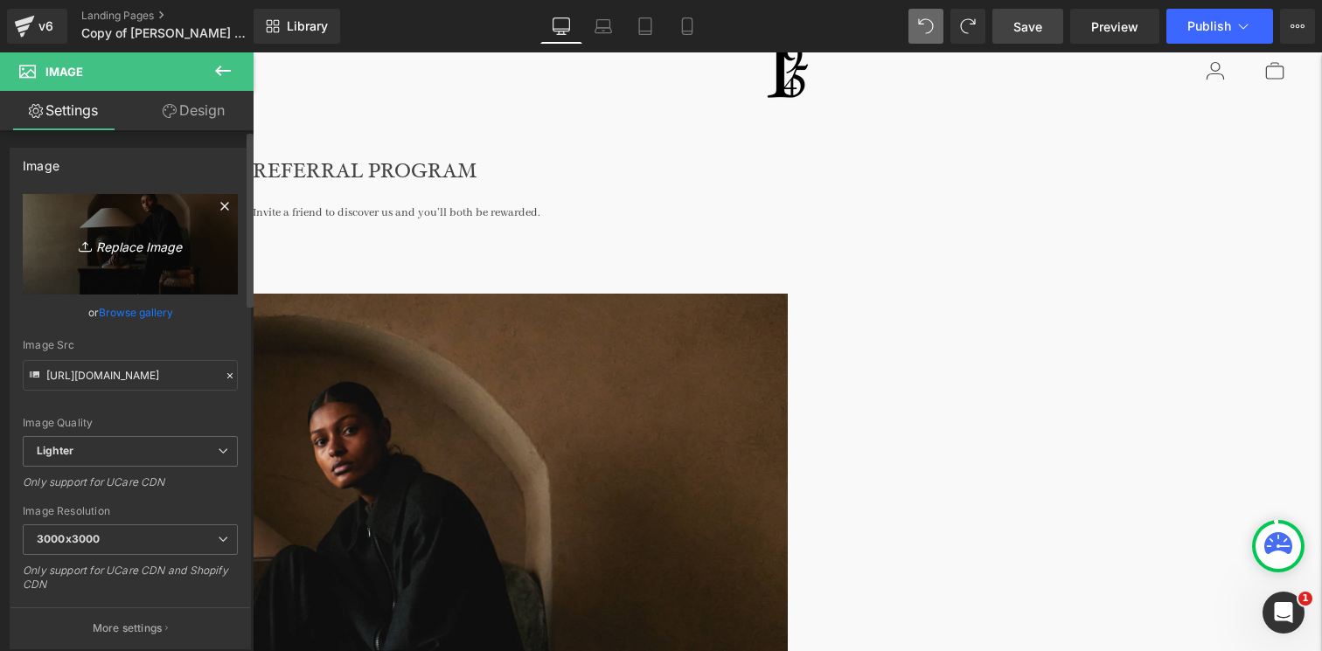
click at [146, 238] on icon "Replace Image" at bounding box center [130, 244] width 140 height 22
type input "C:\fakepath\250113_FlorenceBlack_CasaSoleto_Day_1_069 (3).jpg"
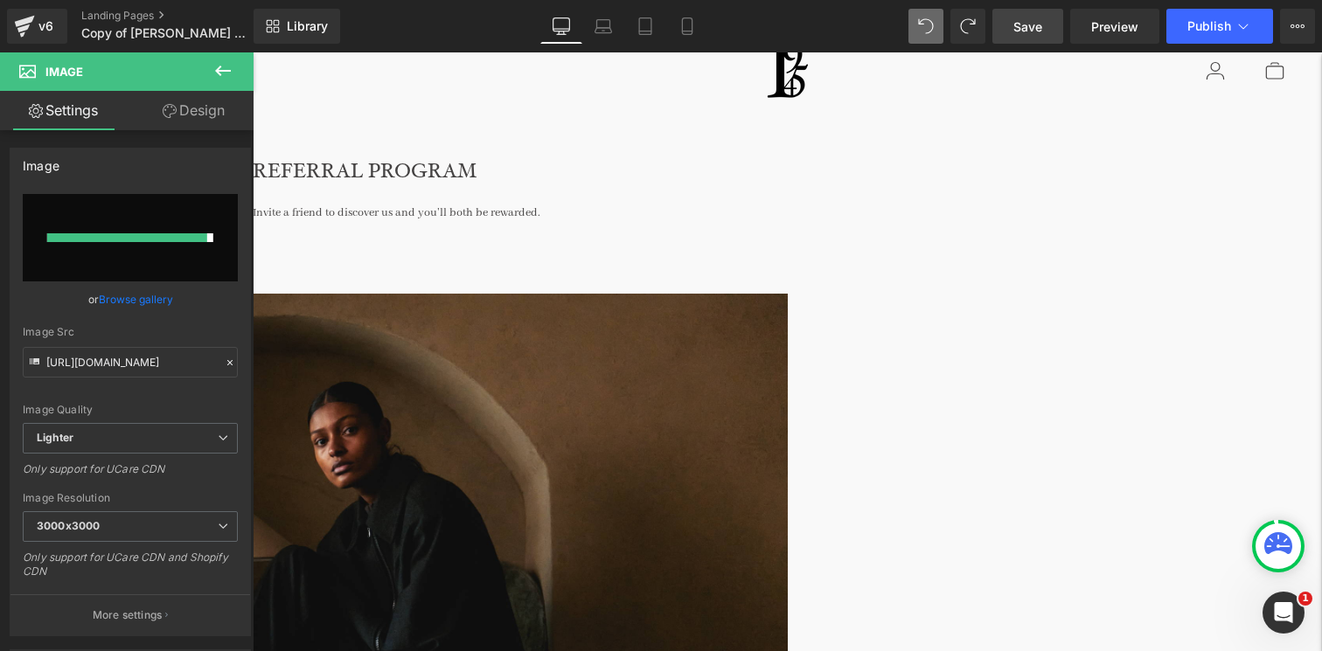
type input "[URL][DOMAIN_NAME]"
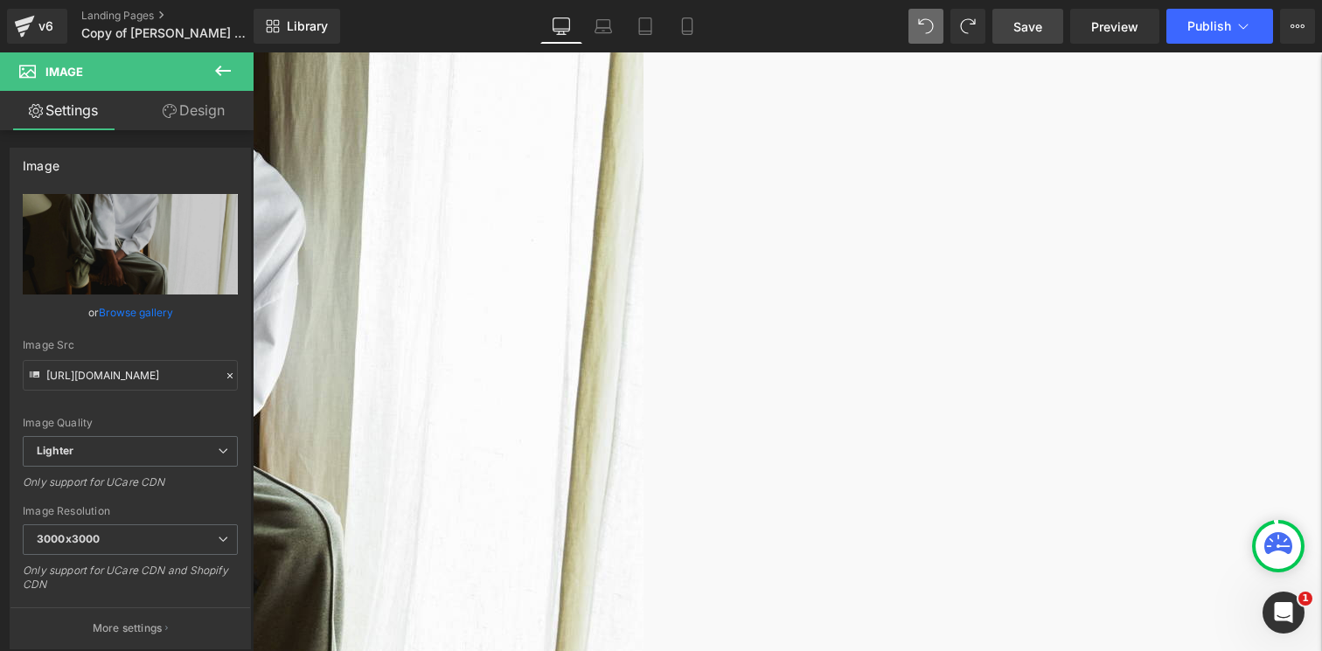
scroll to position [563, 0]
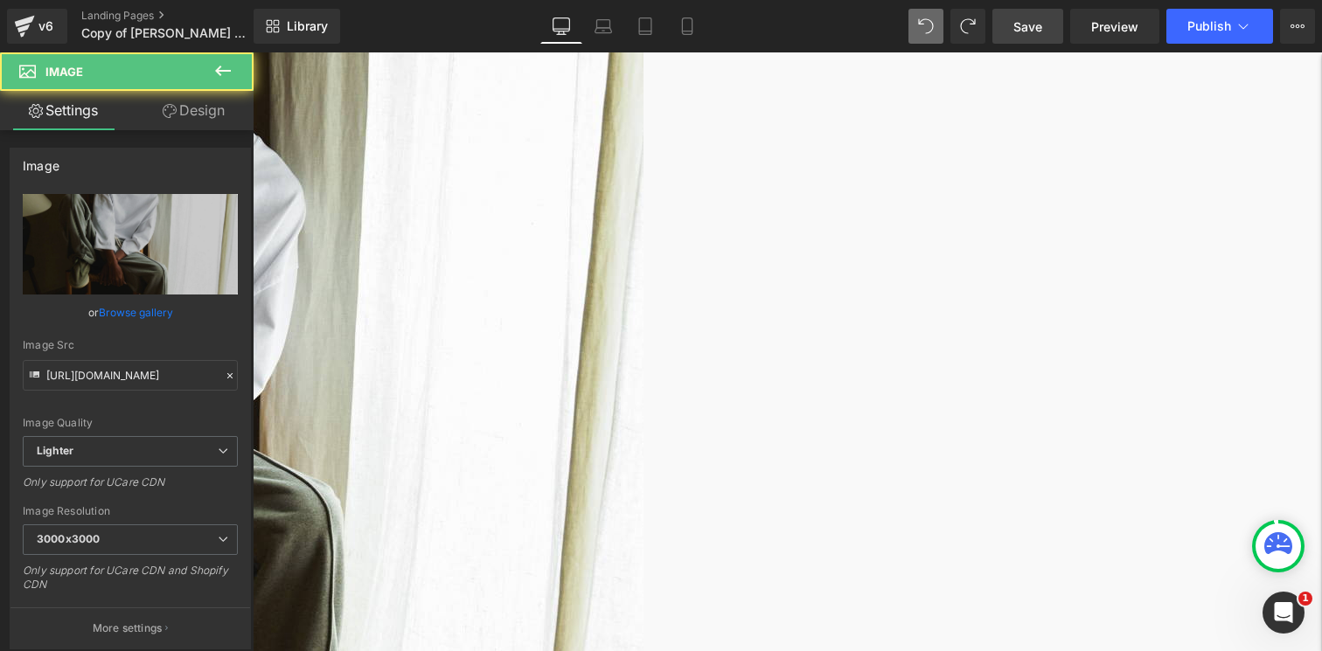
click at [596, 302] on img at bounding box center [184, 399] width 918 height 1224
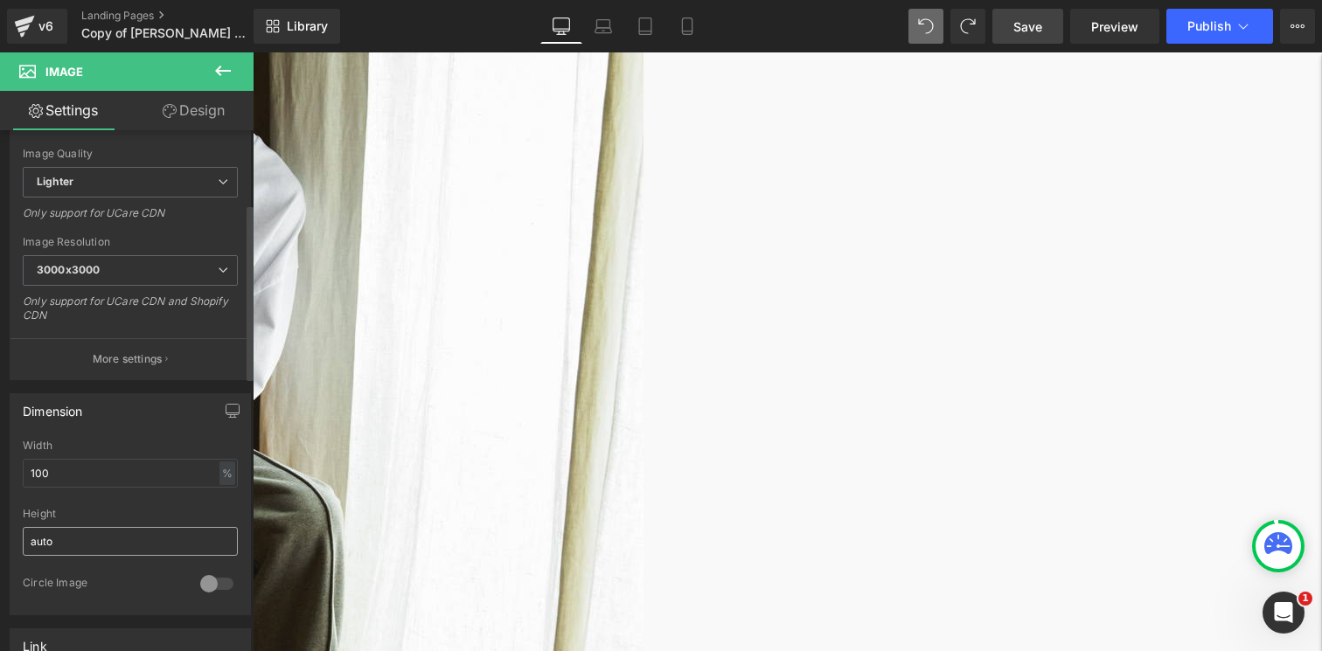
scroll to position [313, 0]
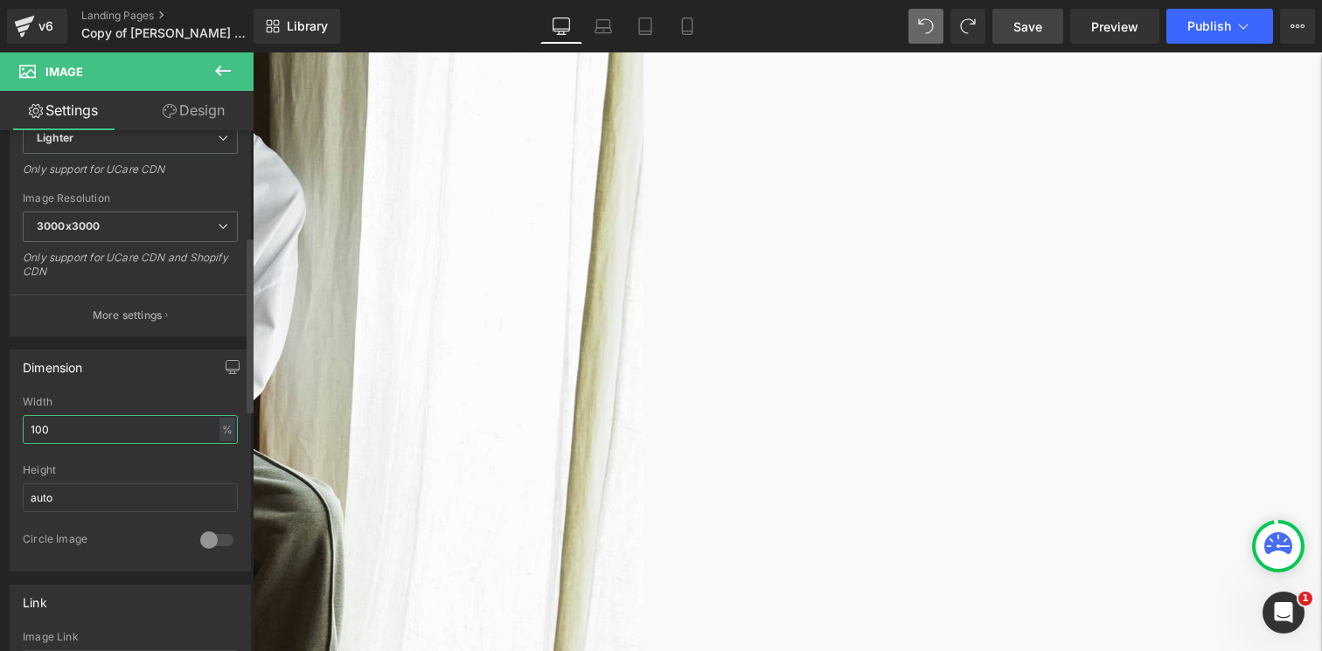
drag, startPoint x: 87, startPoint y: 430, endPoint x: 17, endPoint y: 428, distance: 70.0
click at [17, 428] on div "100% Width 100 % % px auto Height auto 0 Circle Image" at bounding box center [130, 483] width 240 height 175
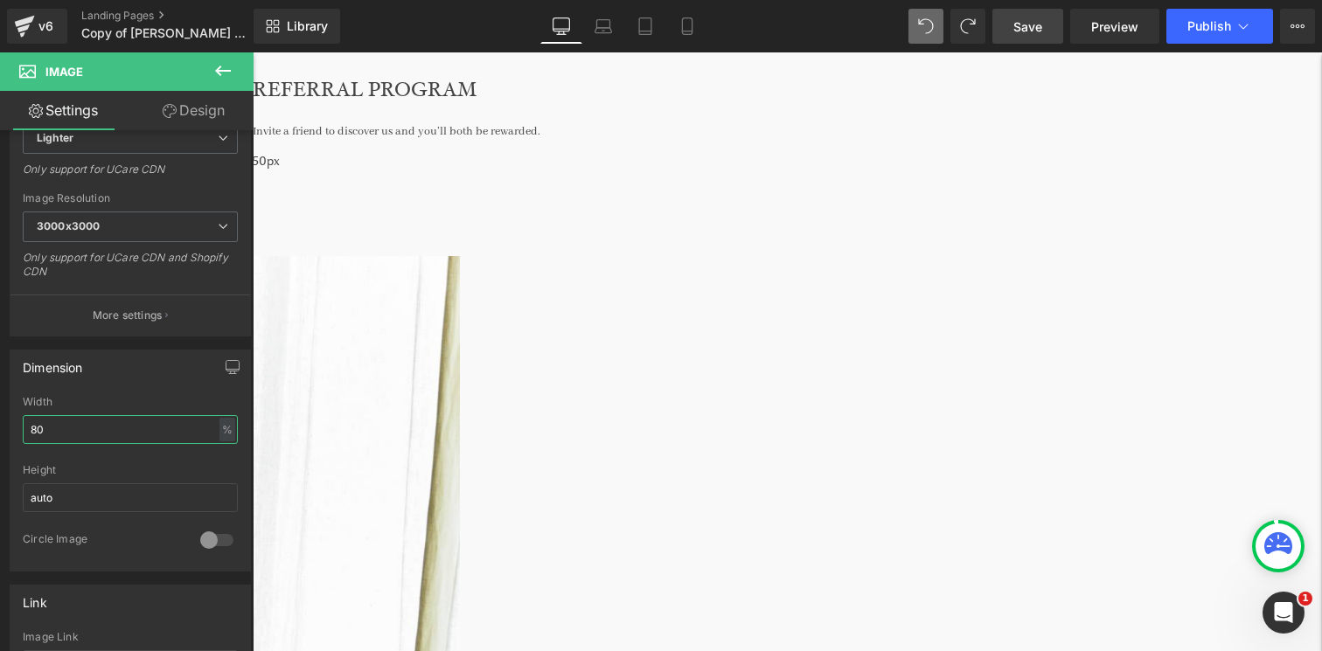
scroll to position [135, 0]
type input "80"
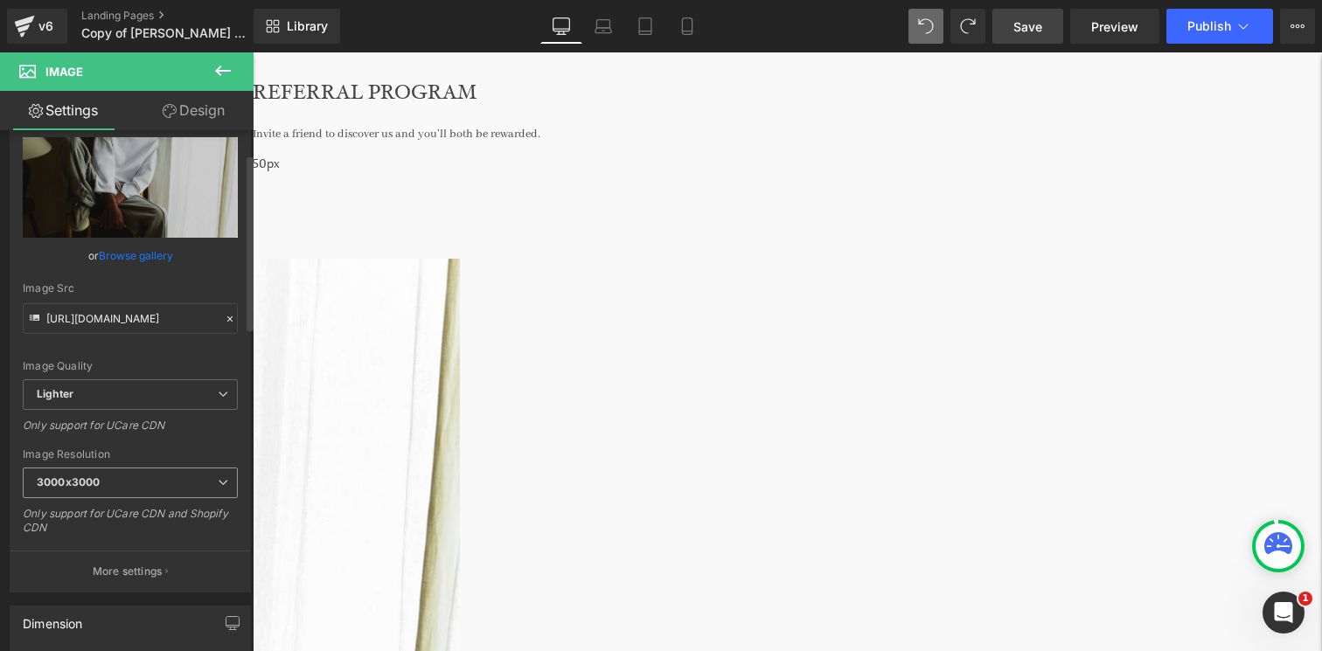
scroll to position [41, 0]
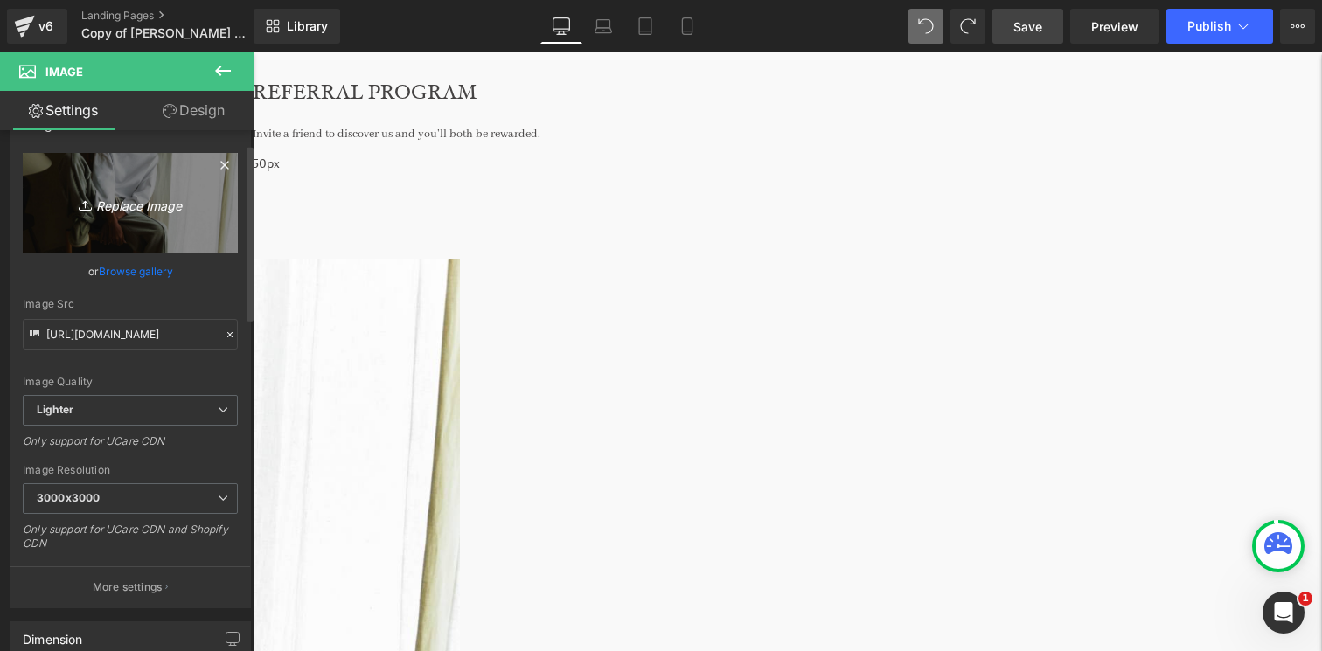
click at [122, 206] on icon "Replace Image" at bounding box center [130, 203] width 140 height 22
type input "C:\fakepath\250113_FlorenceBlack_CasaSoleto_Day_3_048-2.jpg"
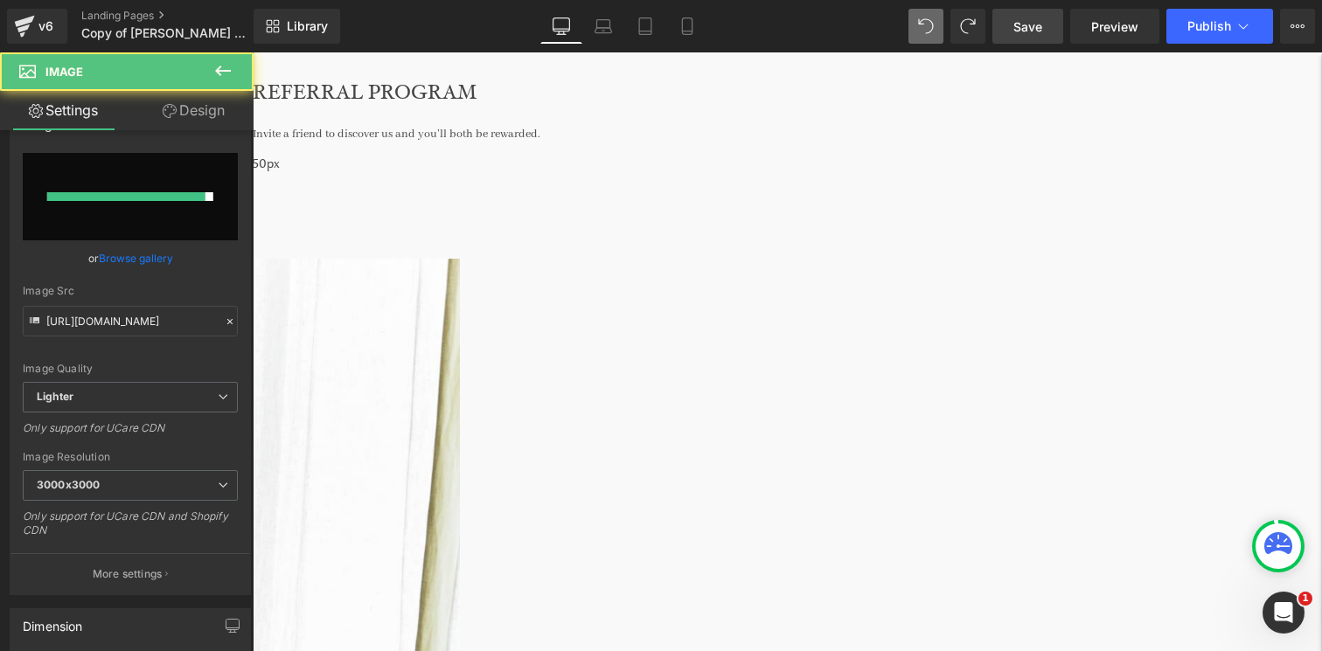
click at [493, 127] on div "Invite a friend to discover us and you’ll both be rewarded." at bounding box center [787, 130] width 1069 height 31
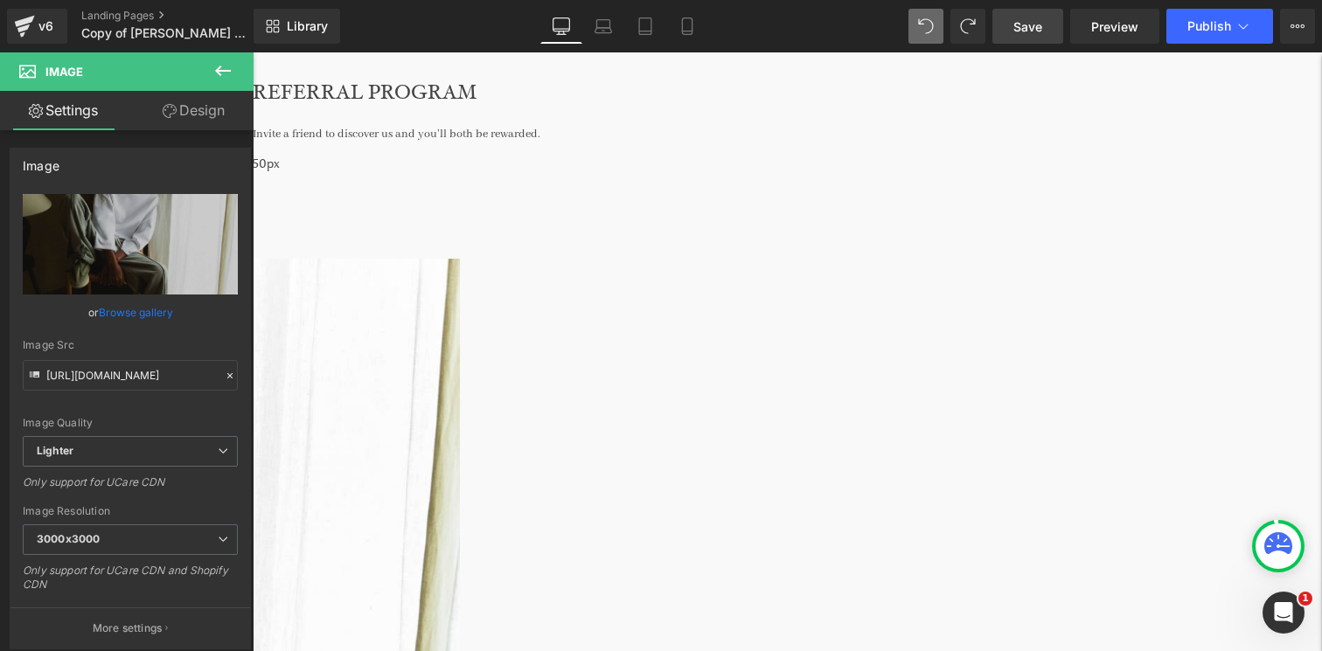
click at [1019, 36] on link "Save" at bounding box center [1028, 26] width 71 height 35
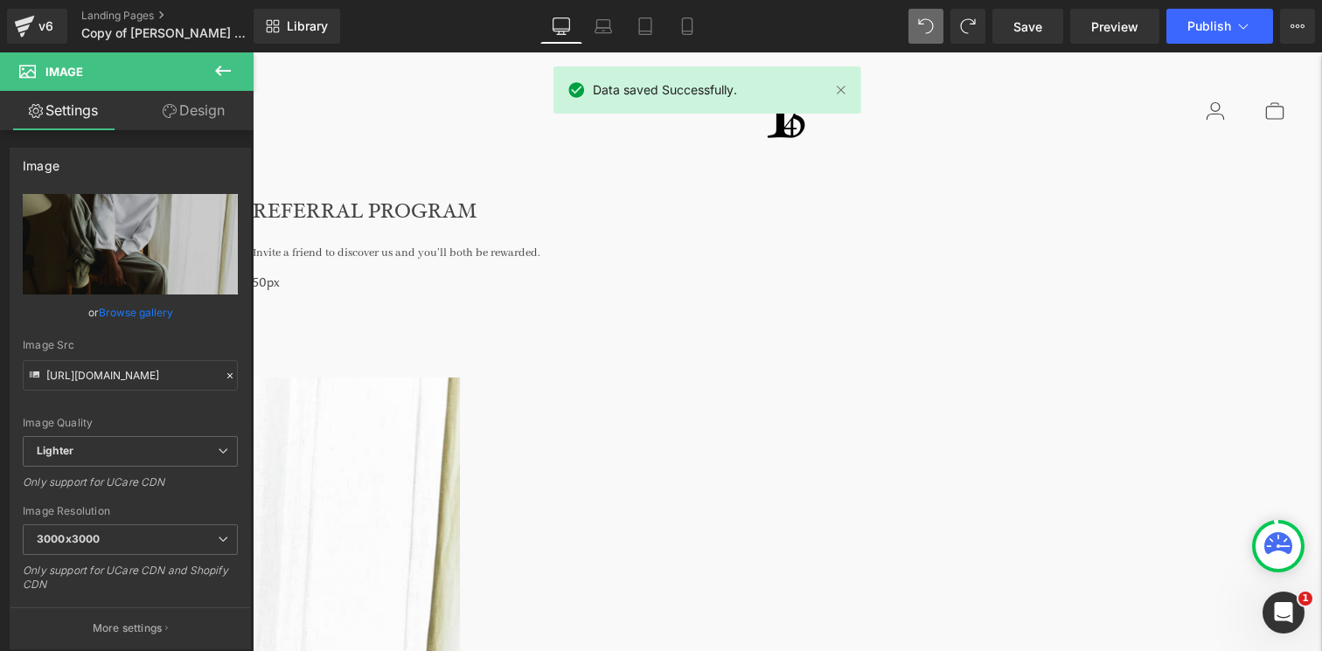
scroll to position [13, 0]
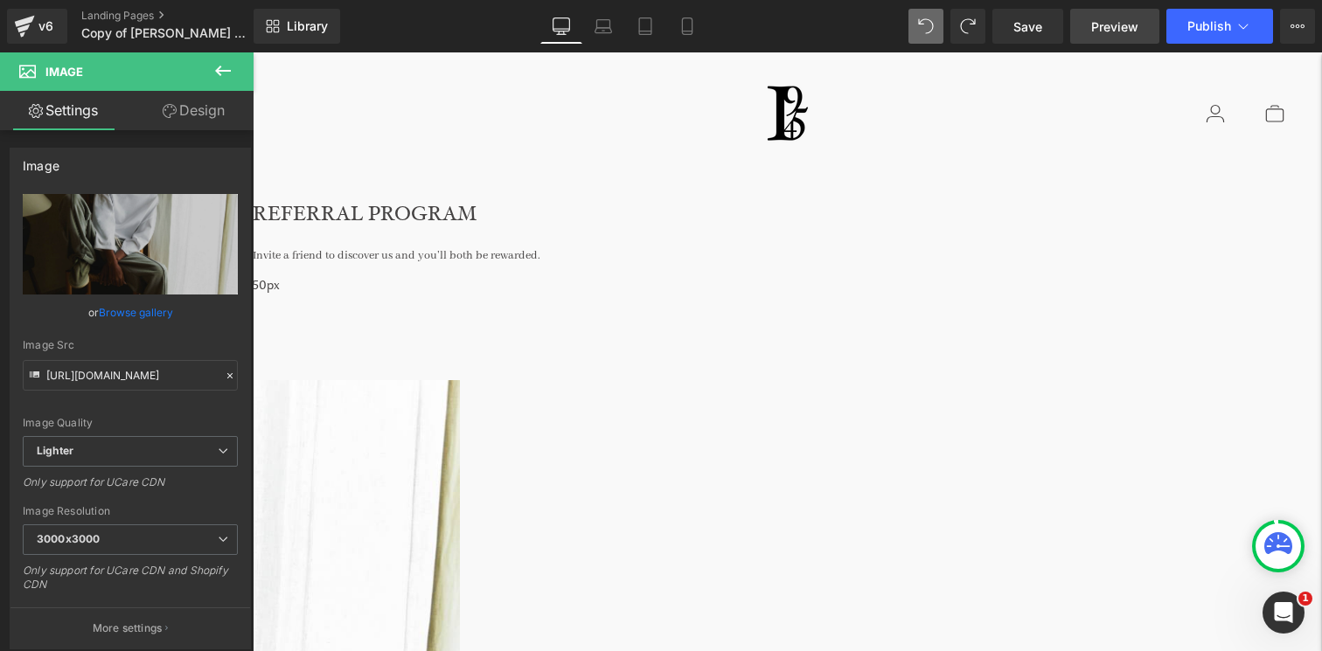
click at [1094, 31] on span "Preview" at bounding box center [1114, 26] width 47 height 18
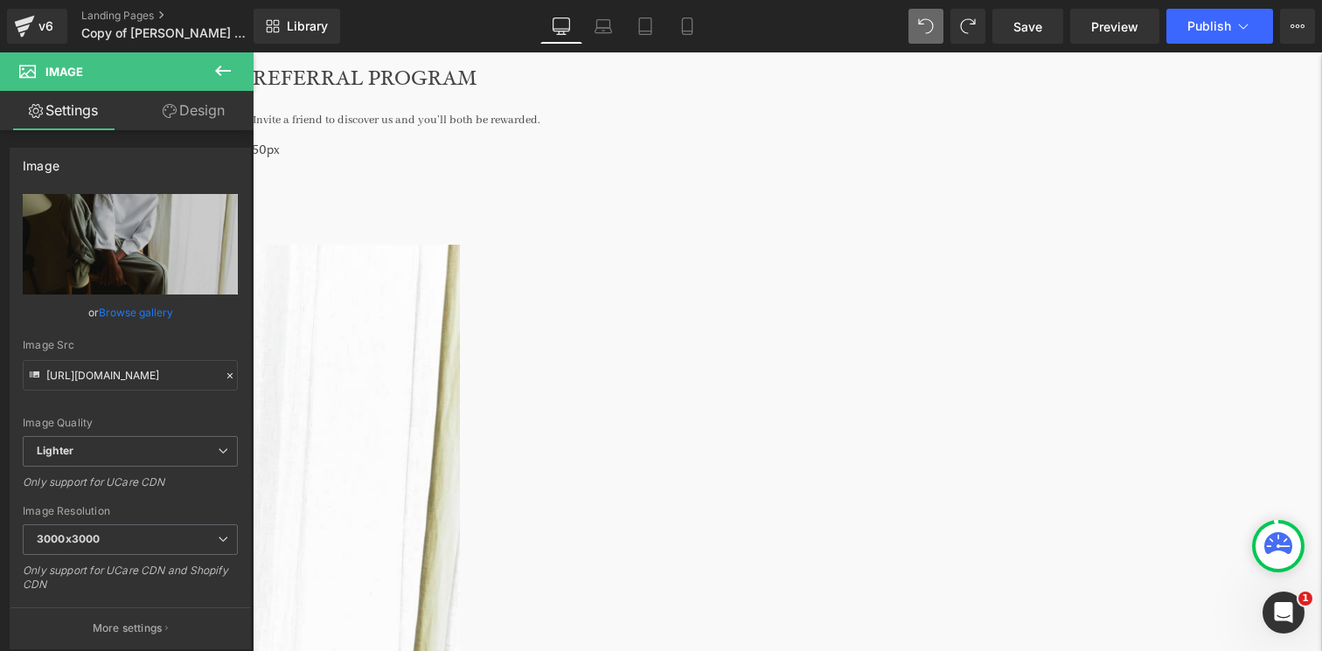
scroll to position [152, 0]
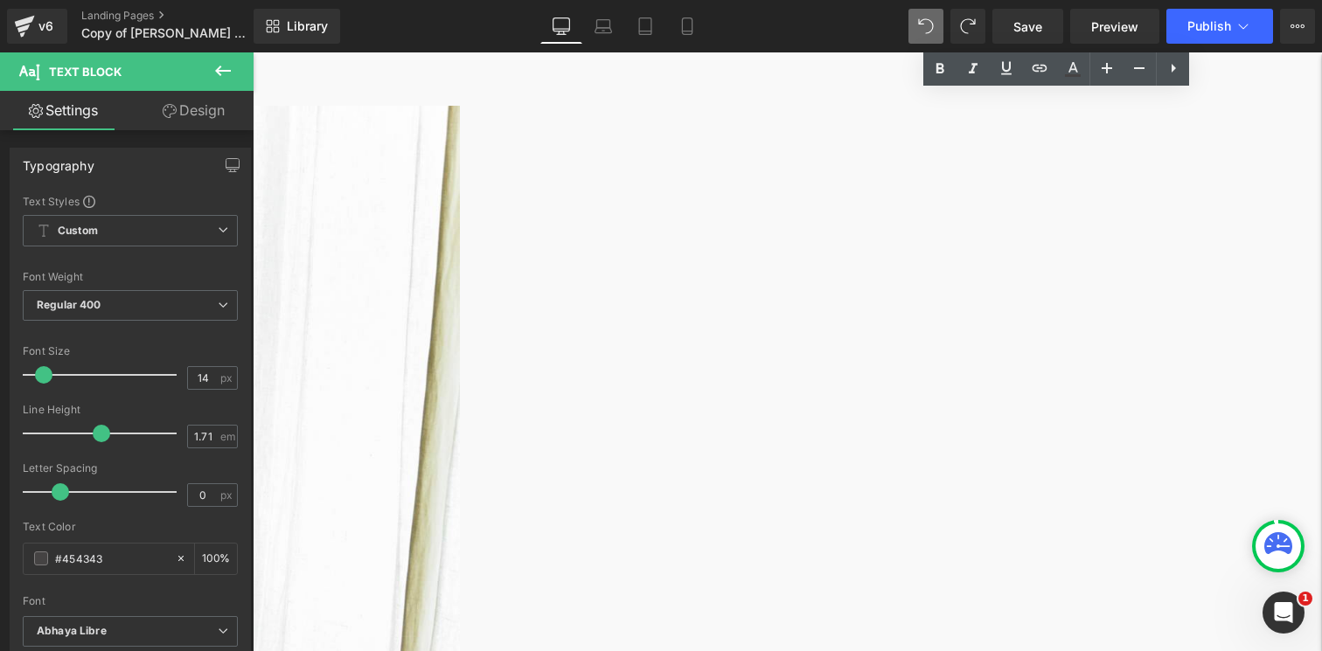
scroll to position [181, 0]
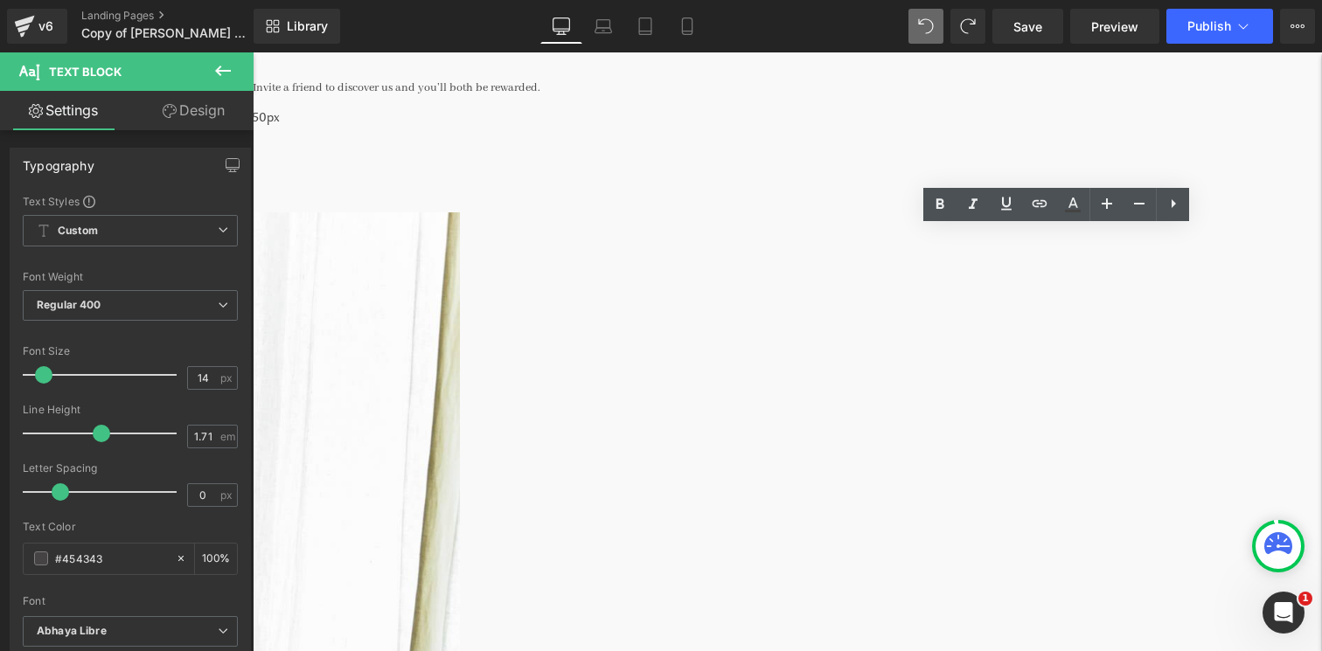
drag, startPoint x: 1248, startPoint y: 302, endPoint x: 824, endPoint y: 228, distance: 430.4
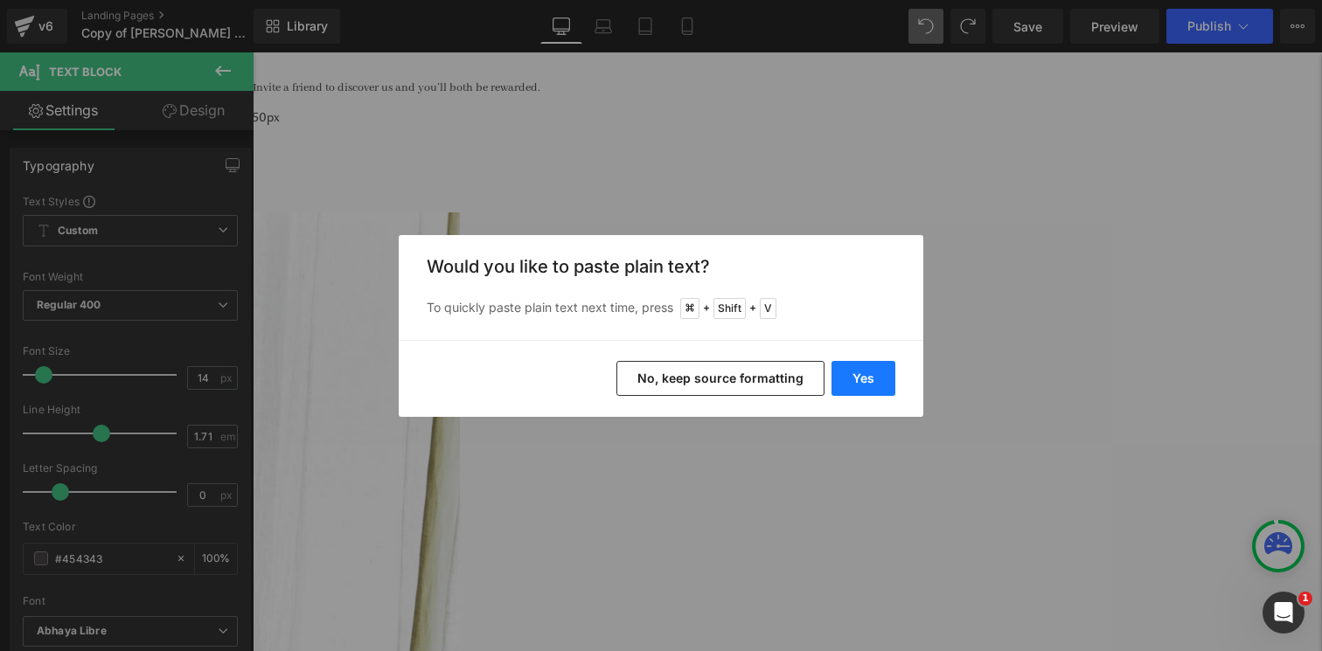
click at [854, 376] on button "Yes" at bounding box center [864, 378] width 64 height 35
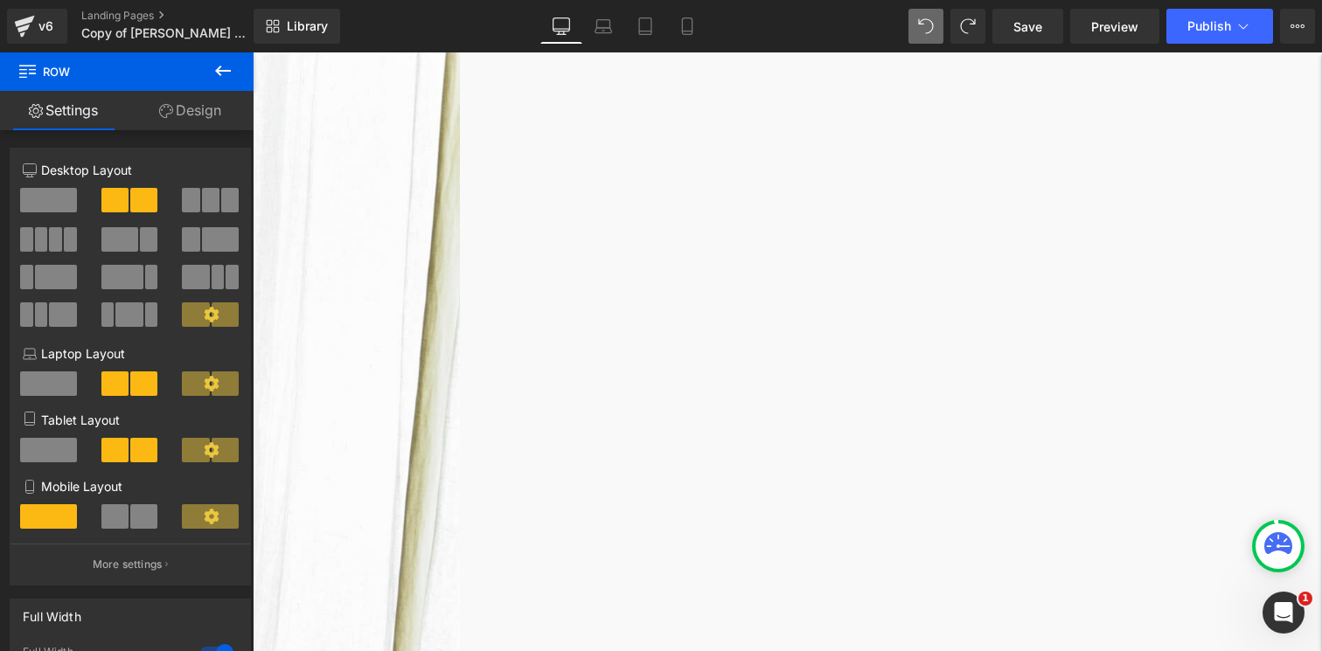
scroll to position [500, 0]
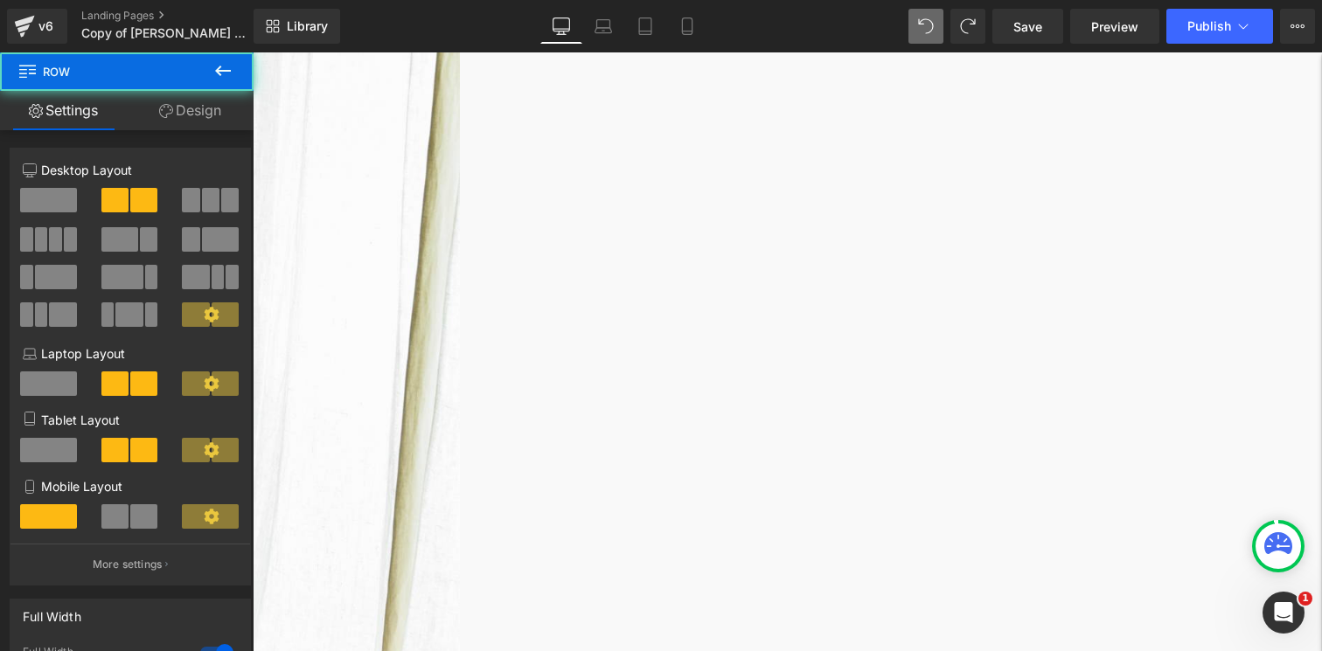
click at [253, 52] on span at bounding box center [253, 52] width 0 height 0
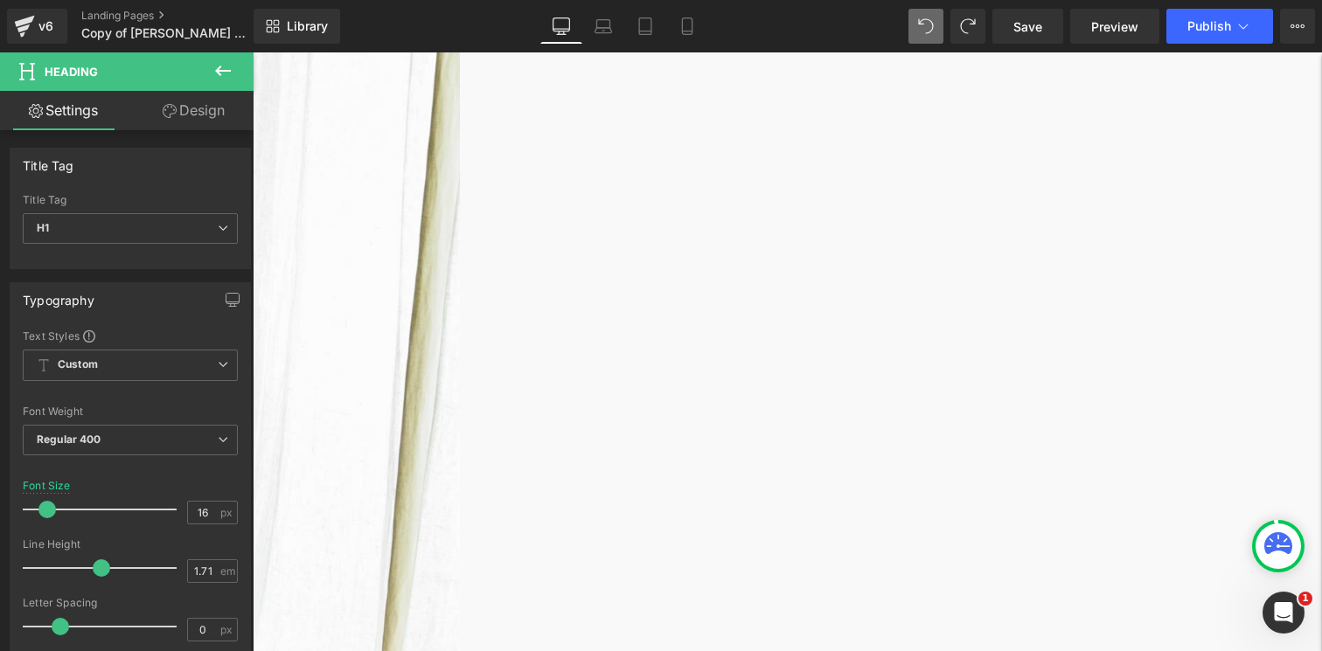
click at [253, 52] on link at bounding box center [253, 52] width 0 height 0
click at [253, 52] on icon at bounding box center [253, 52] width 0 height 0
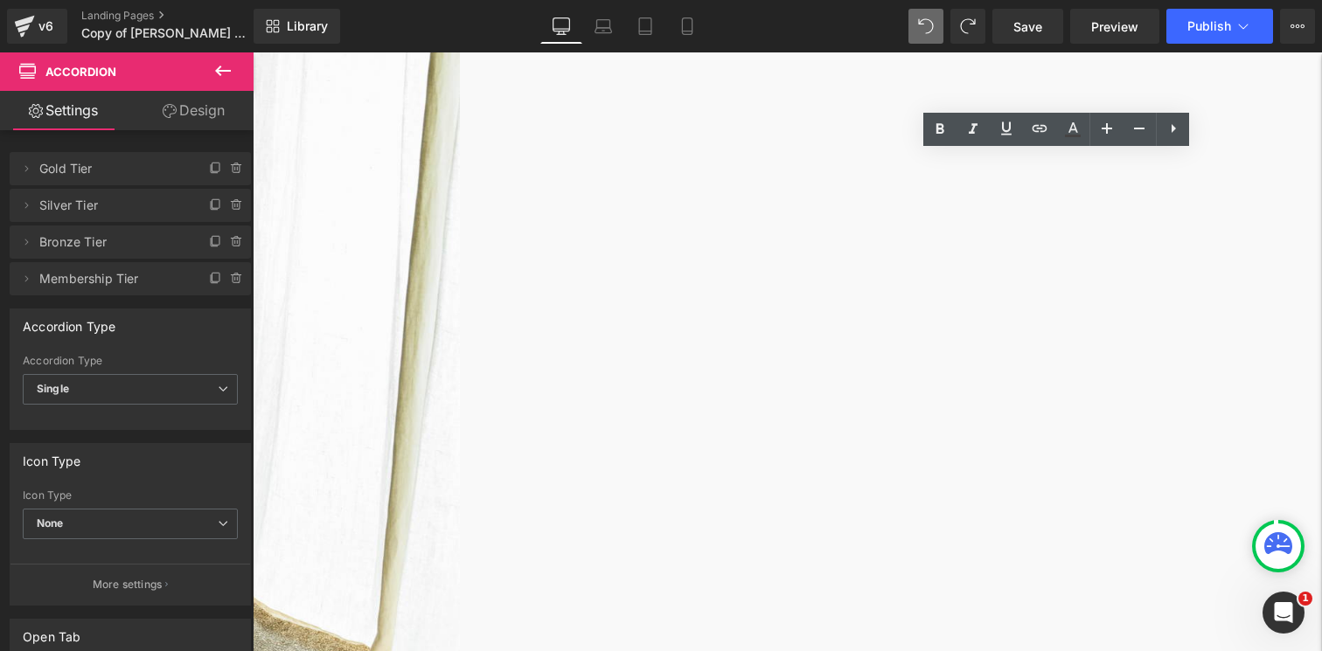
scroll to position [568, 0]
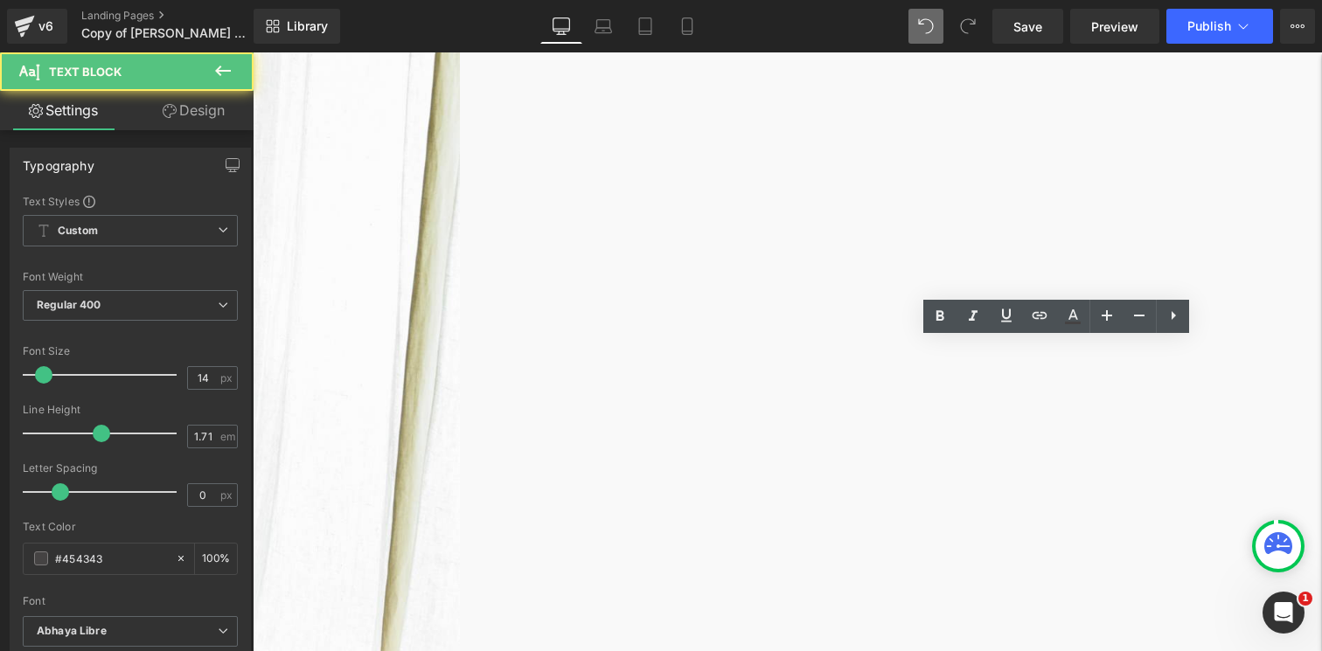
scroll to position [513, 0]
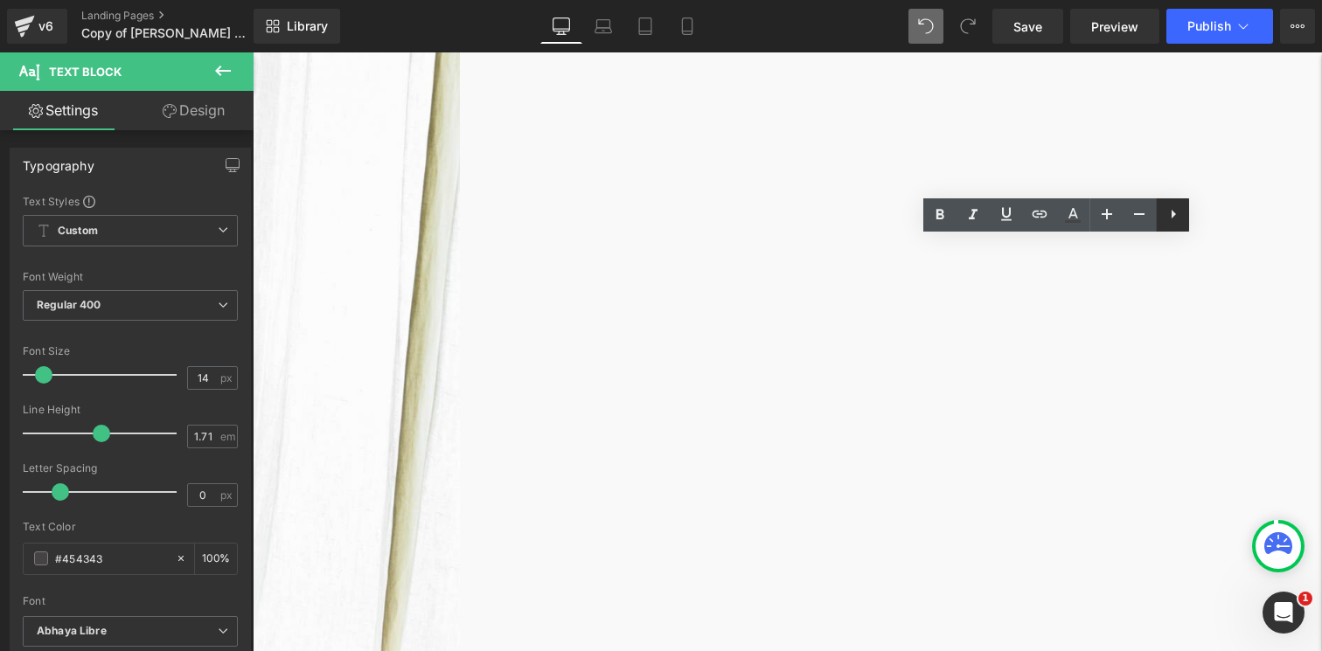
click at [1167, 214] on icon at bounding box center [1173, 214] width 21 height 21
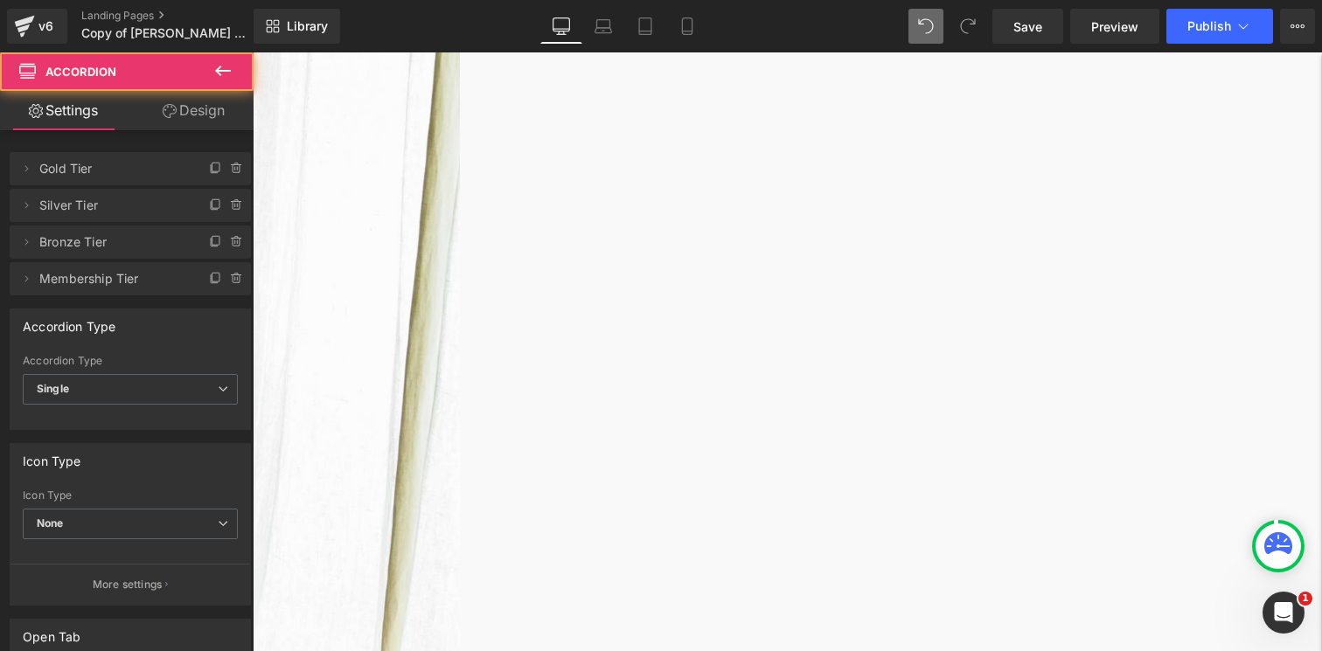
click at [253, 52] on span "Text Block" at bounding box center [253, 52] width 0 height 0
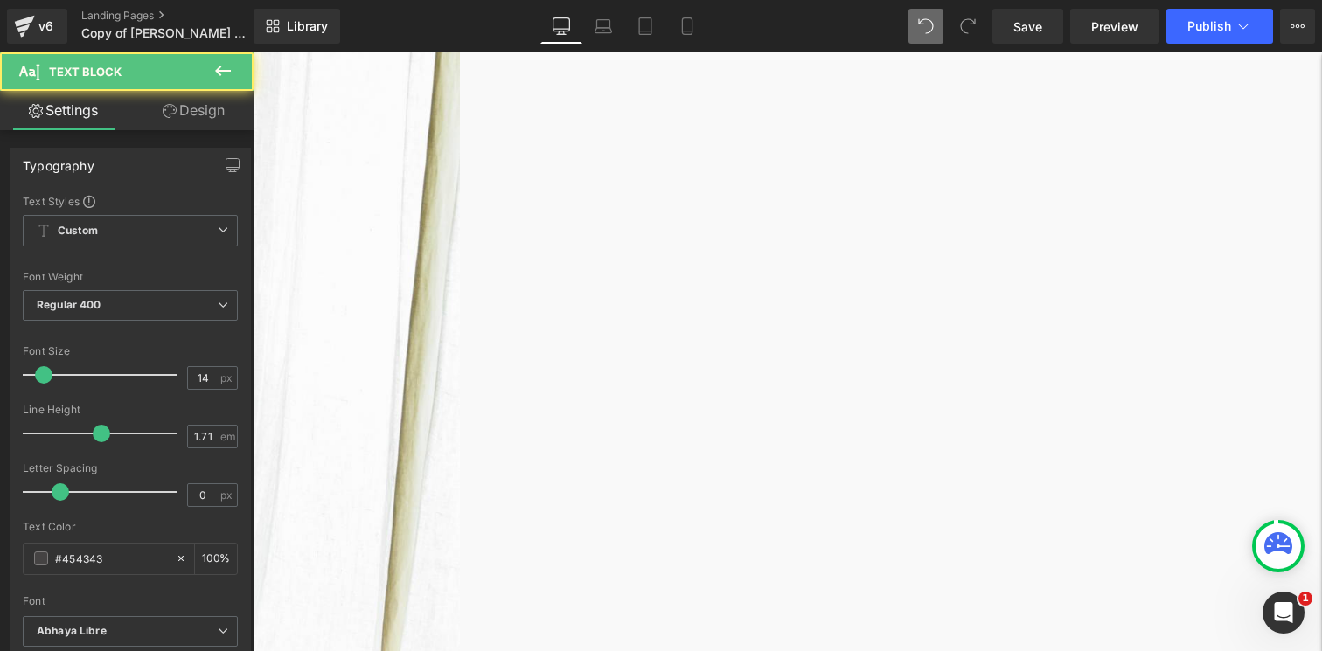
click at [253, 52] on link at bounding box center [253, 52] width 0 height 0
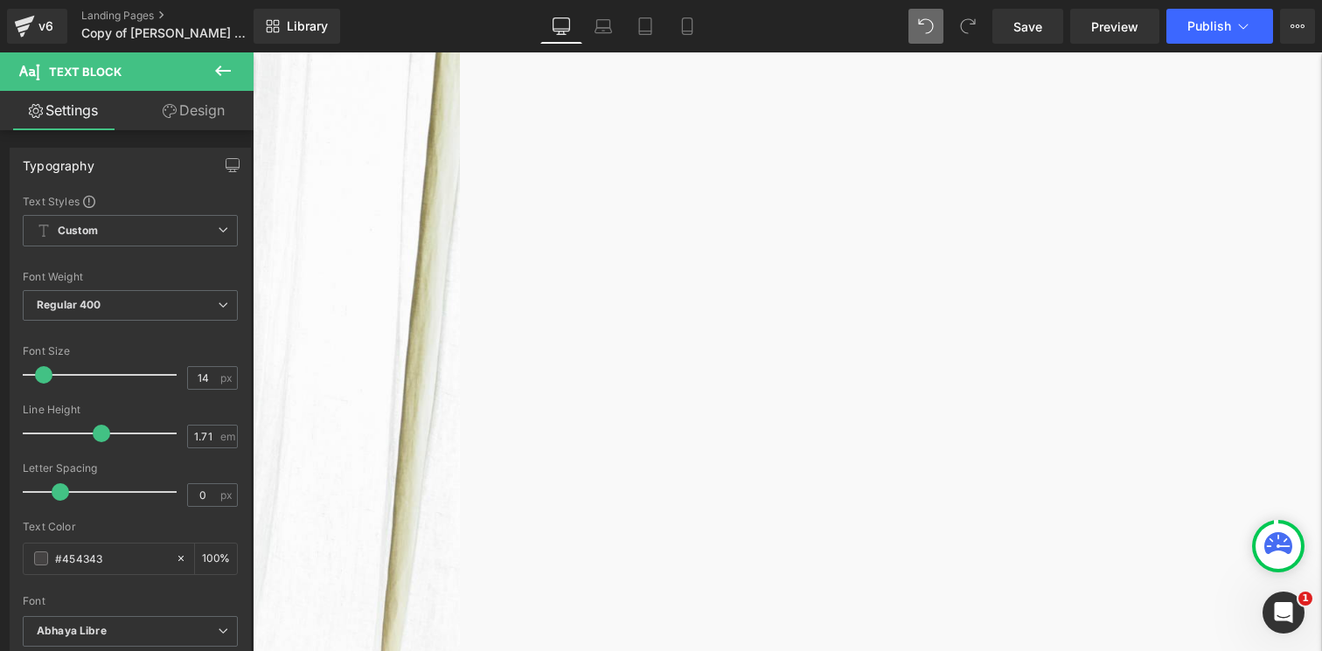
click at [253, 52] on icon at bounding box center [253, 52] width 0 height 0
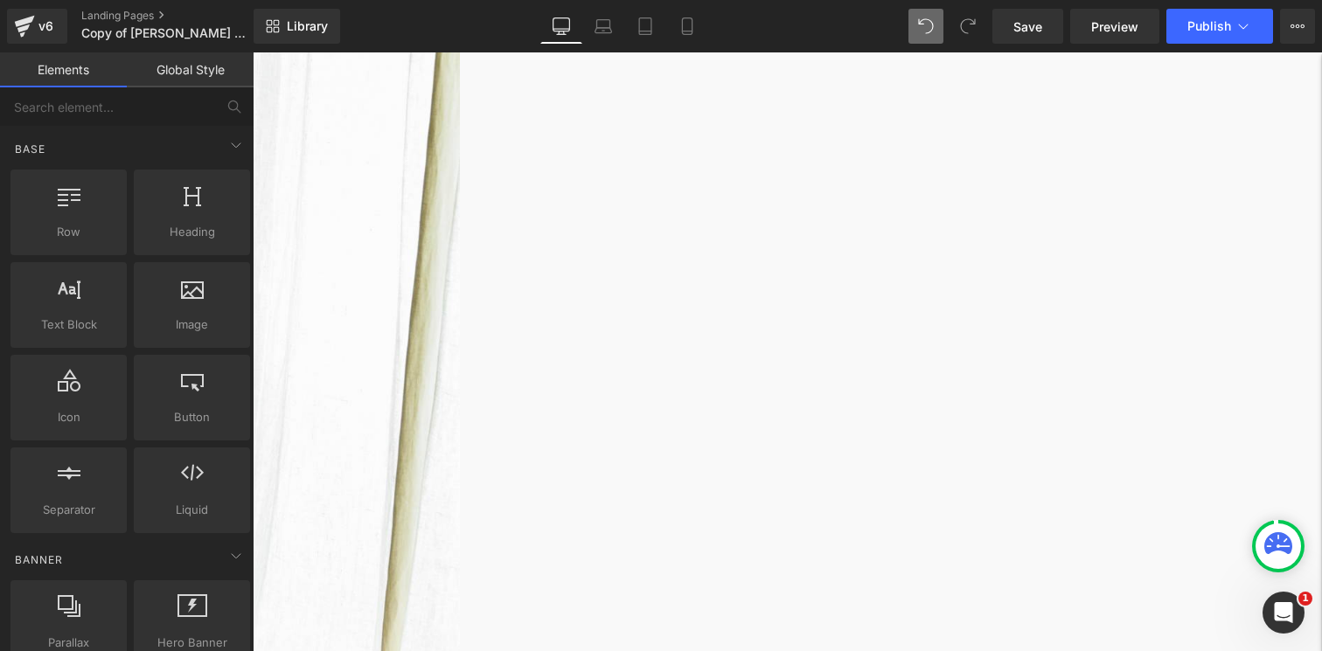
click at [253, 52] on link at bounding box center [253, 52] width 0 height 0
click at [253, 52] on icon at bounding box center [253, 52] width 0 height 0
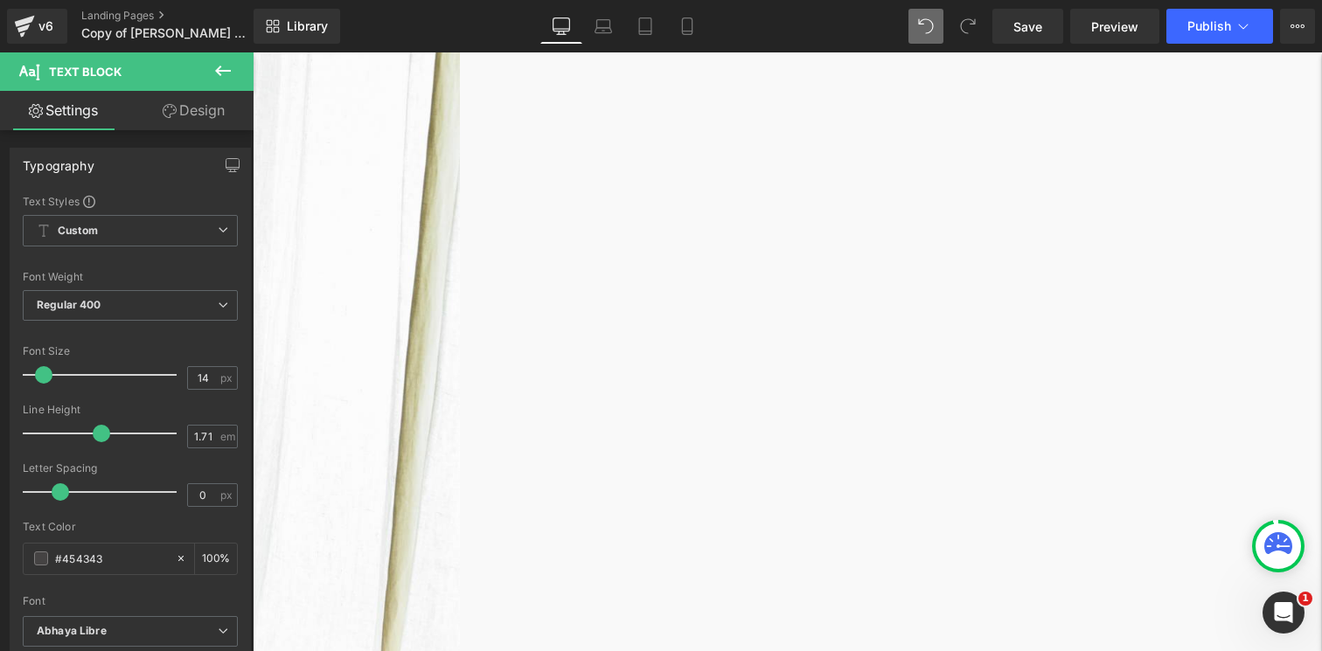
scroll to position [490, 0]
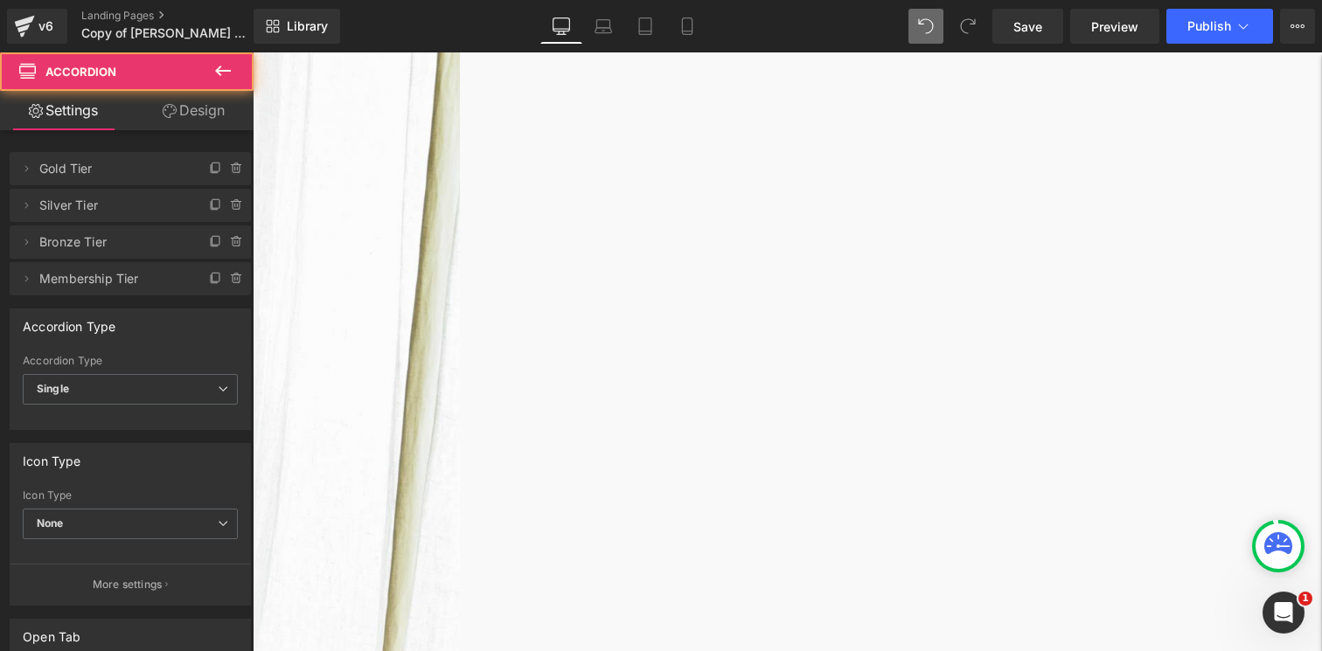
click at [253, 52] on link at bounding box center [253, 52] width 0 height 0
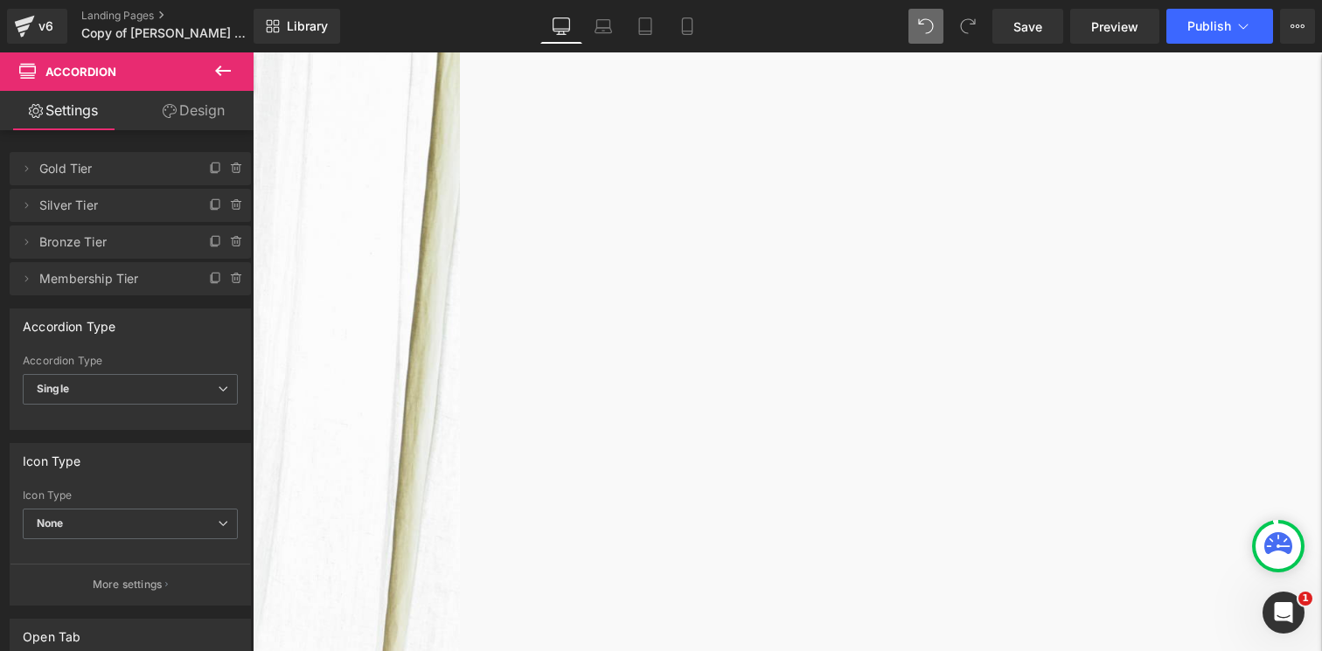
click at [253, 52] on link at bounding box center [253, 52] width 0 height 0
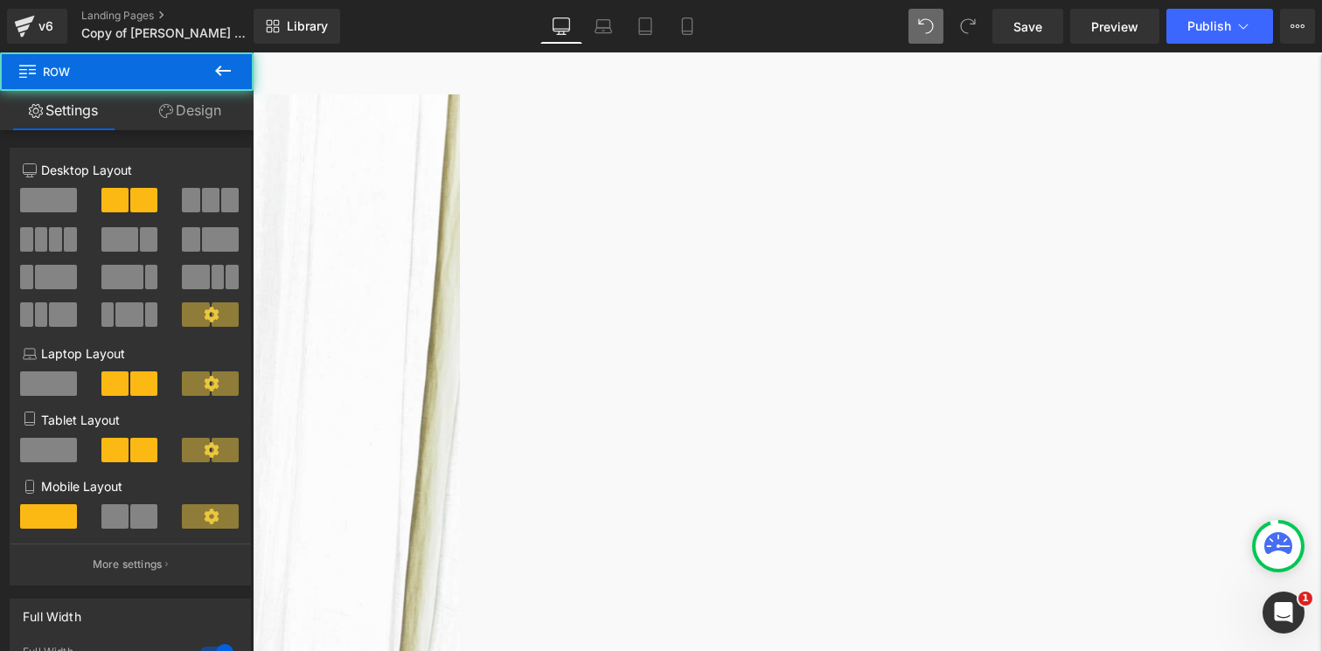
scroll to position [284, 0]
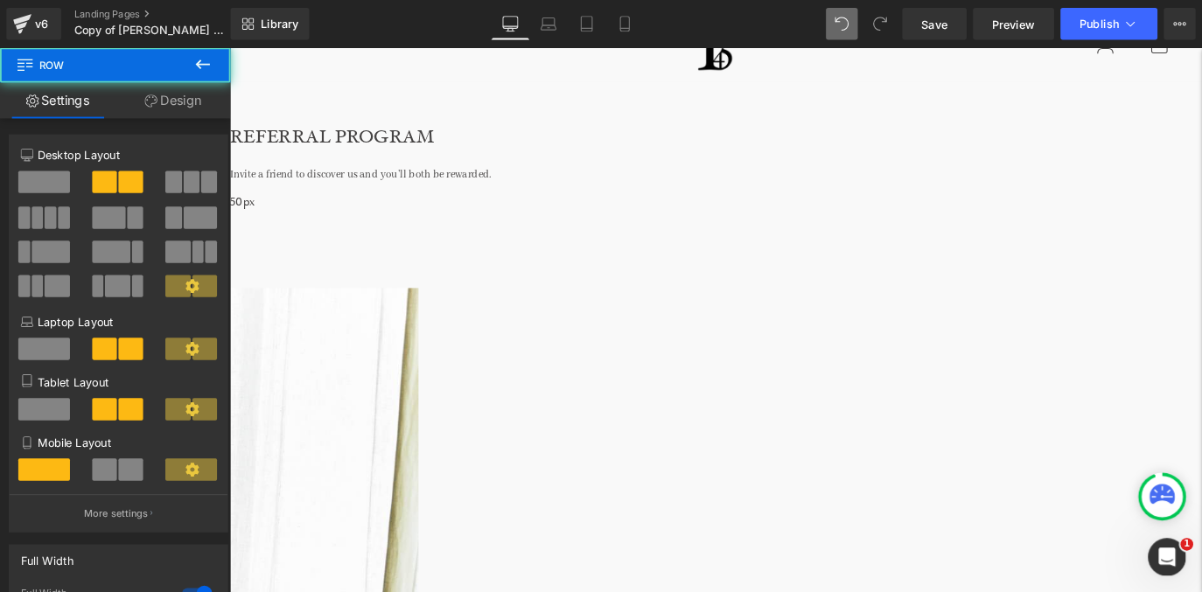
scroll to position [55, 0]
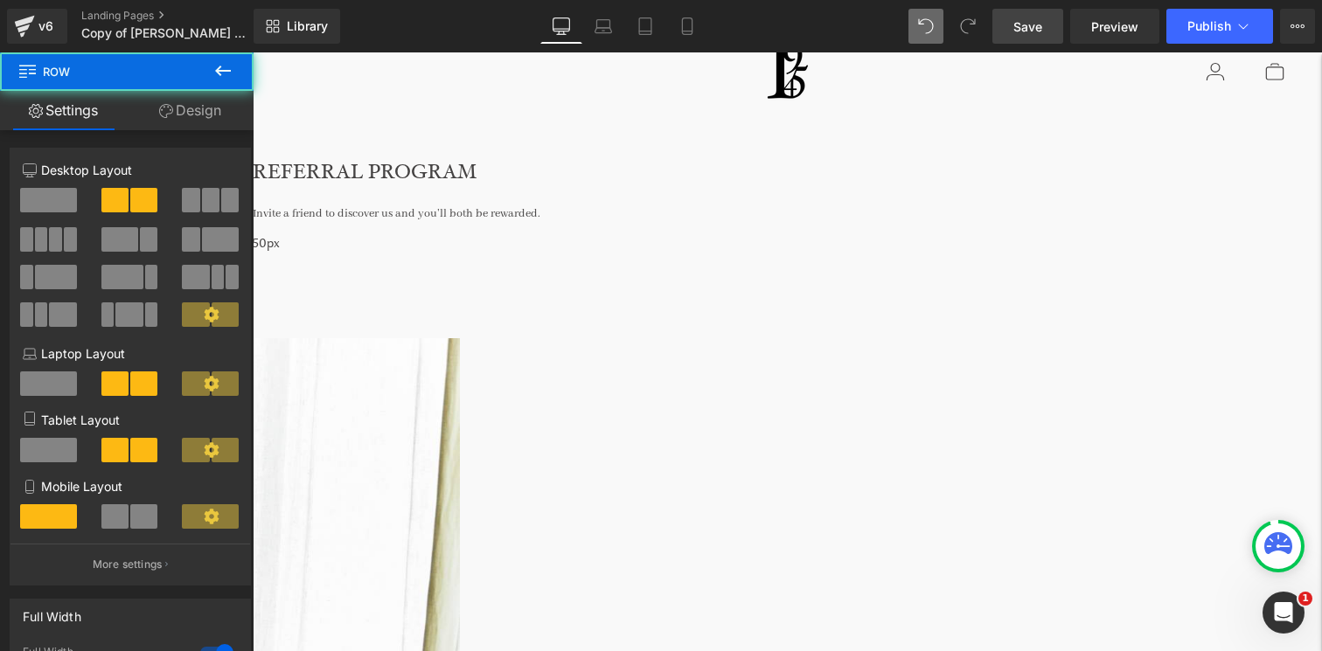
click at [1006, 31] on link "Save" at bounding box center [1028, 26] width 71 height 35
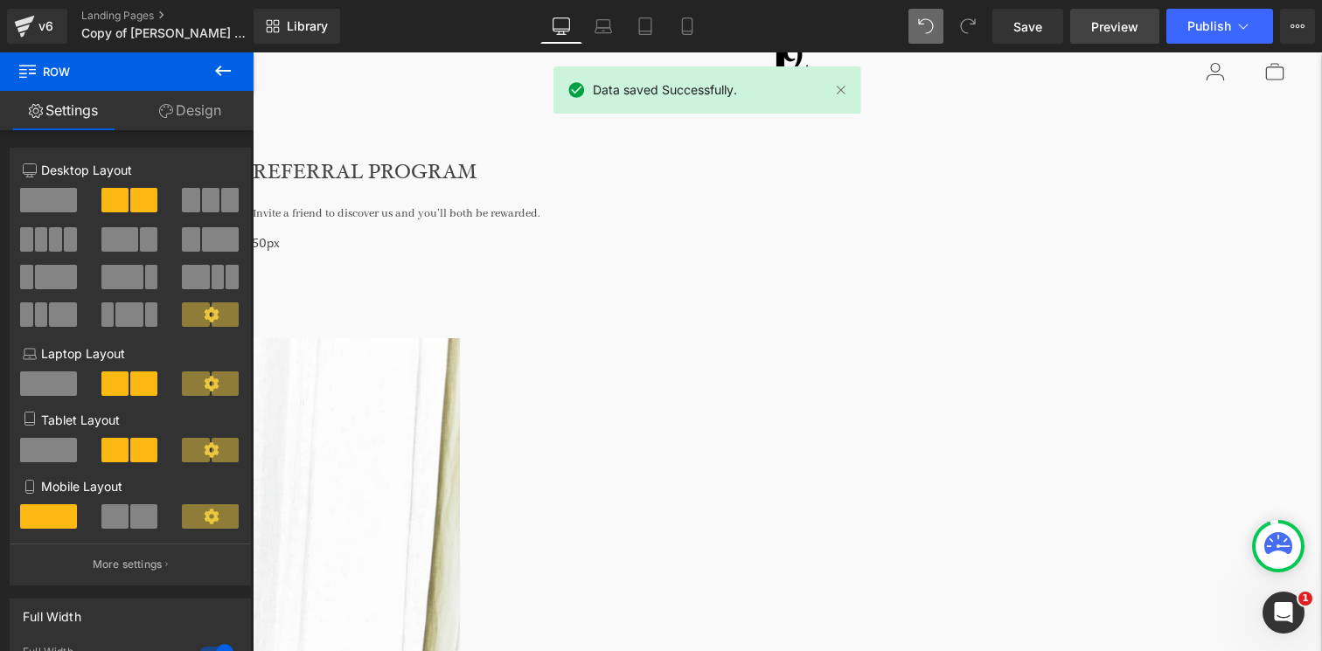
click at [1084, 28] on link "Preview" at bounding box center [1114, 26] width 89 height 35
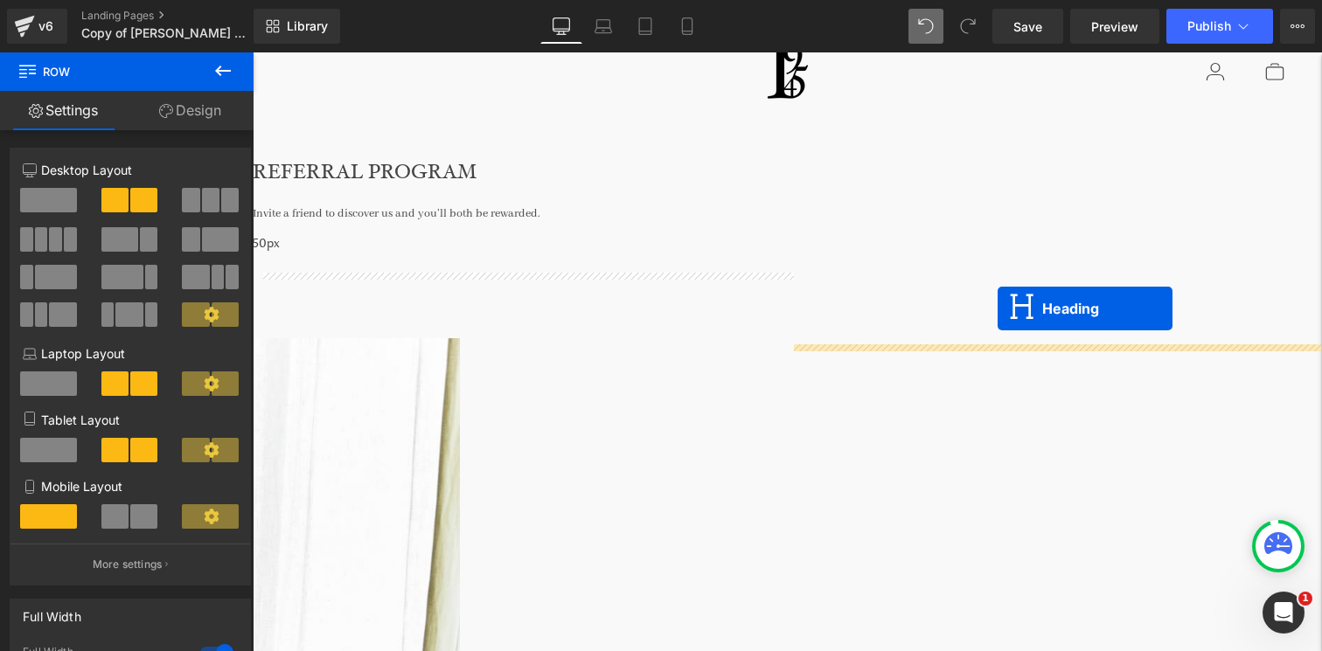
drag, startPoint x: 1015, startPoint y: 399, endPoint x: 996, endPoint y: 317, distance: 83.6
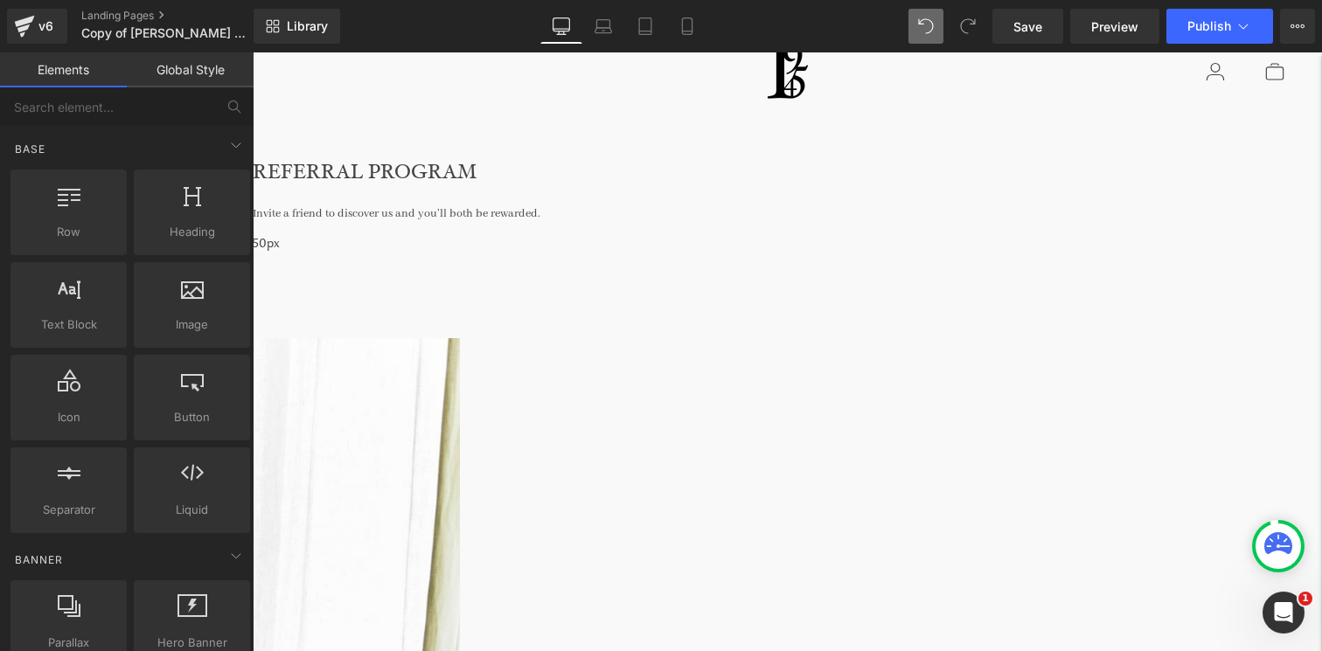
click at [453, 76] on nav at bounding box center [523, 71] width 470 height 61
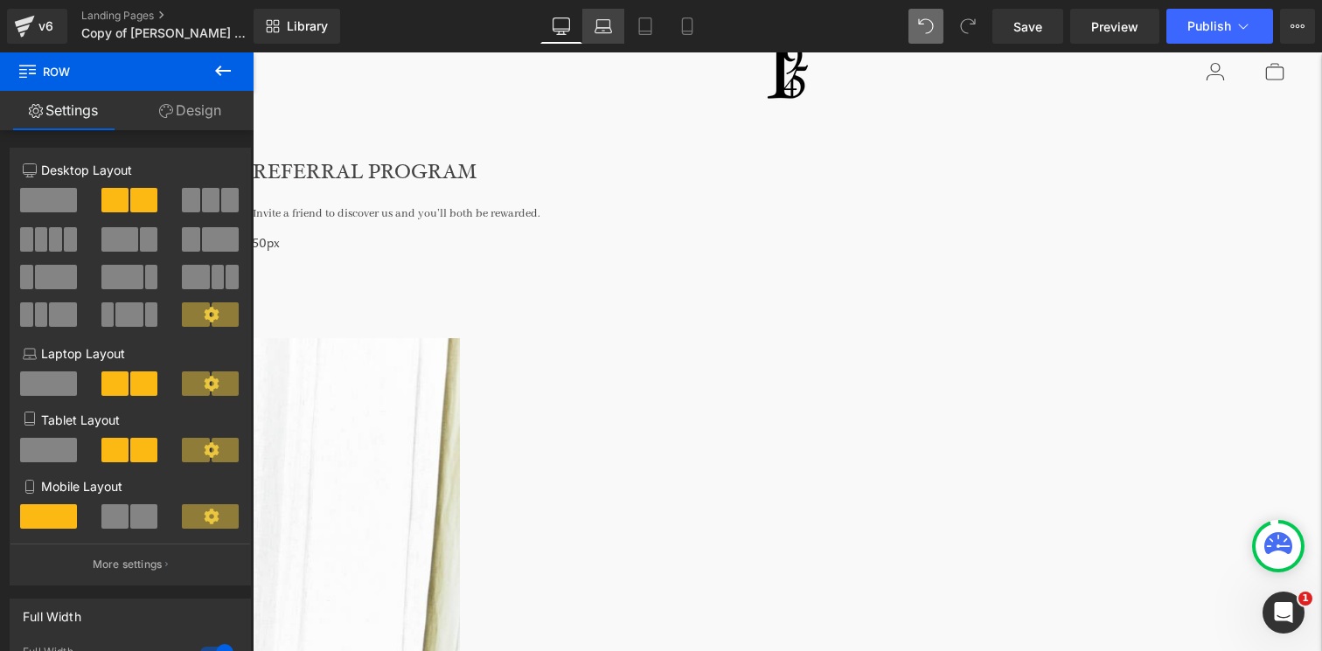
click at [590, 22] on link "Laptop" at bounding box center [603, 26] width 42 height 35
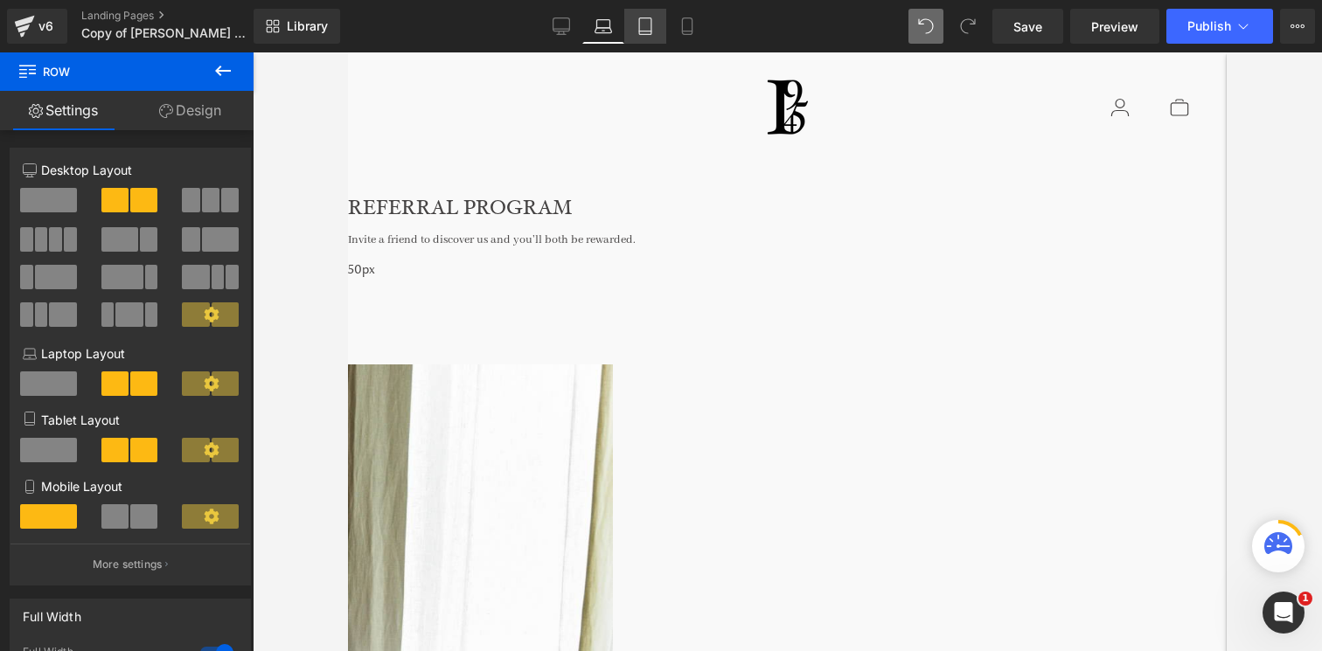
click at [657, 22] on link "Tablet" at bounding box center [645, 26] width 42 height 35
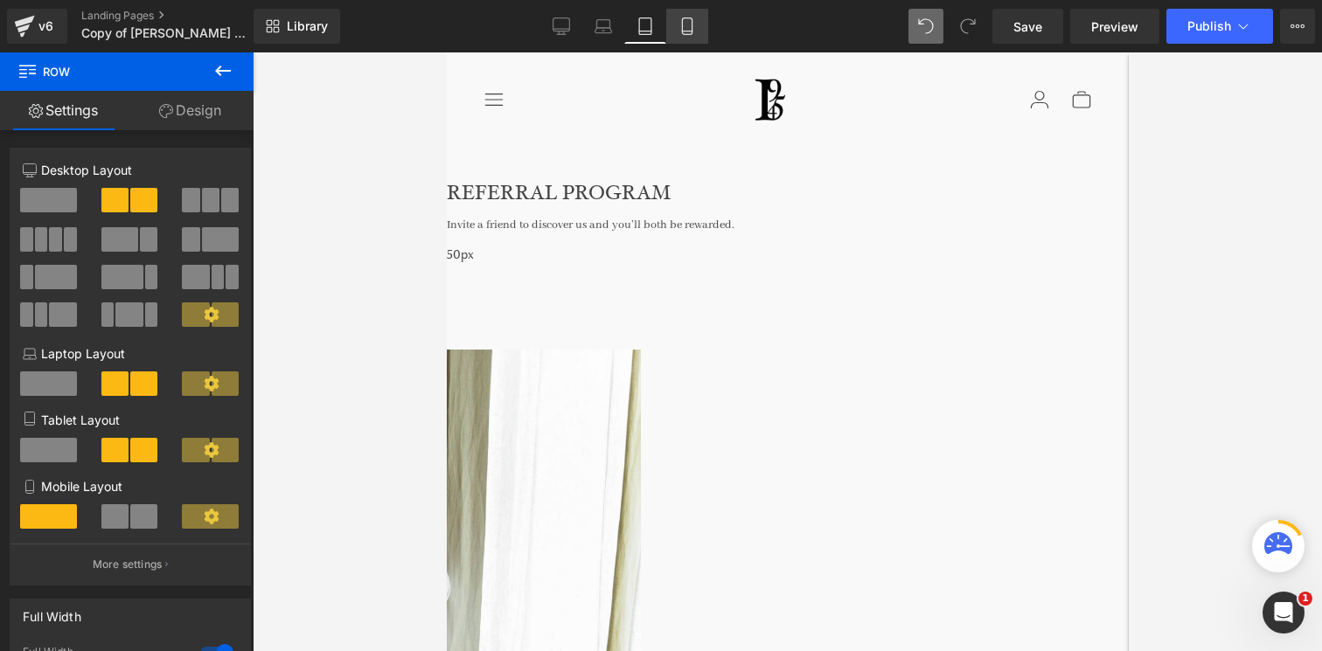
click at [680, 22] on icon at bounding box center [687, 25] width 17 height 17
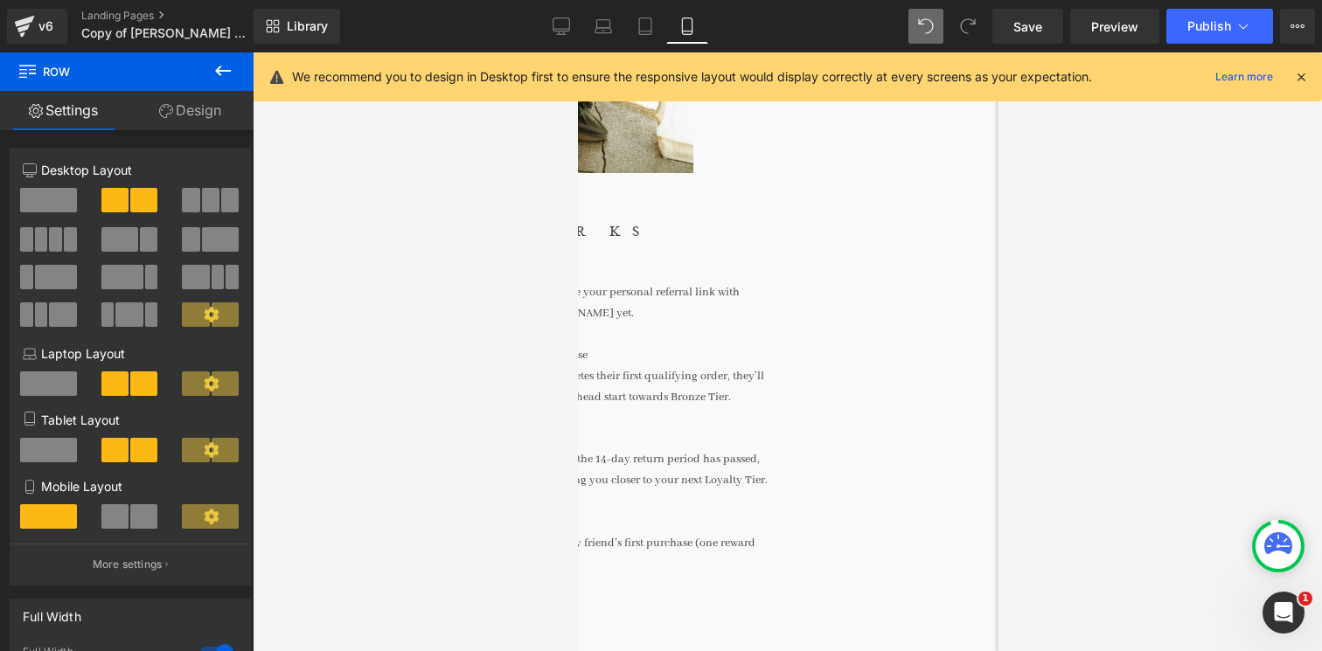
scroll to position [591, 0]
click at [665, 29] on link "Tablet" at bounding box center [645, 26] width 42 height 35
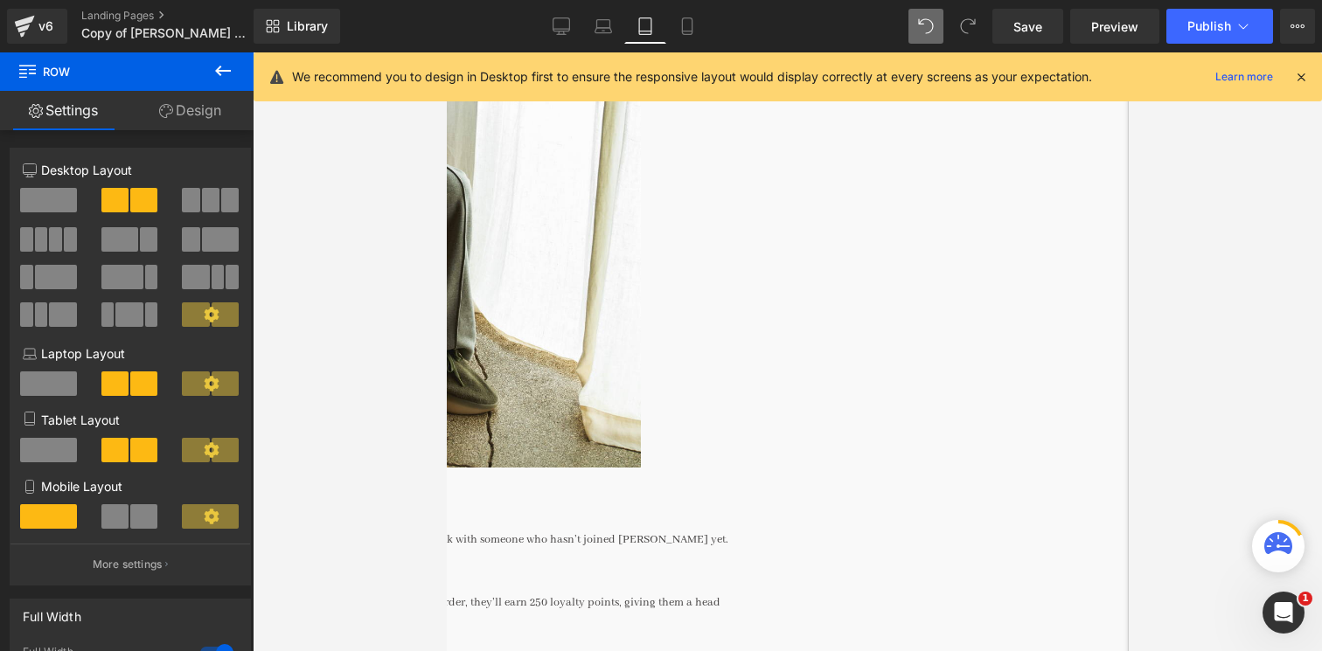
scroll to position [2, 0]
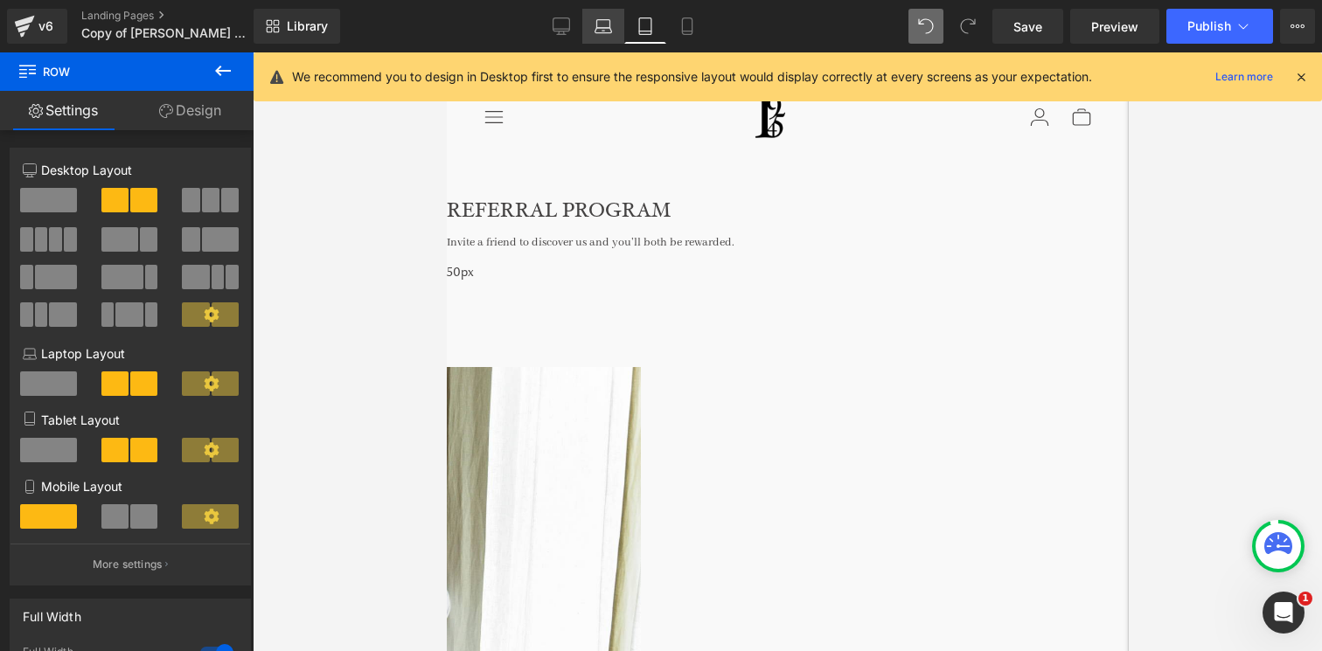
click at [610, 30] on icon at bounding box center [603, 25] width 17 height 17
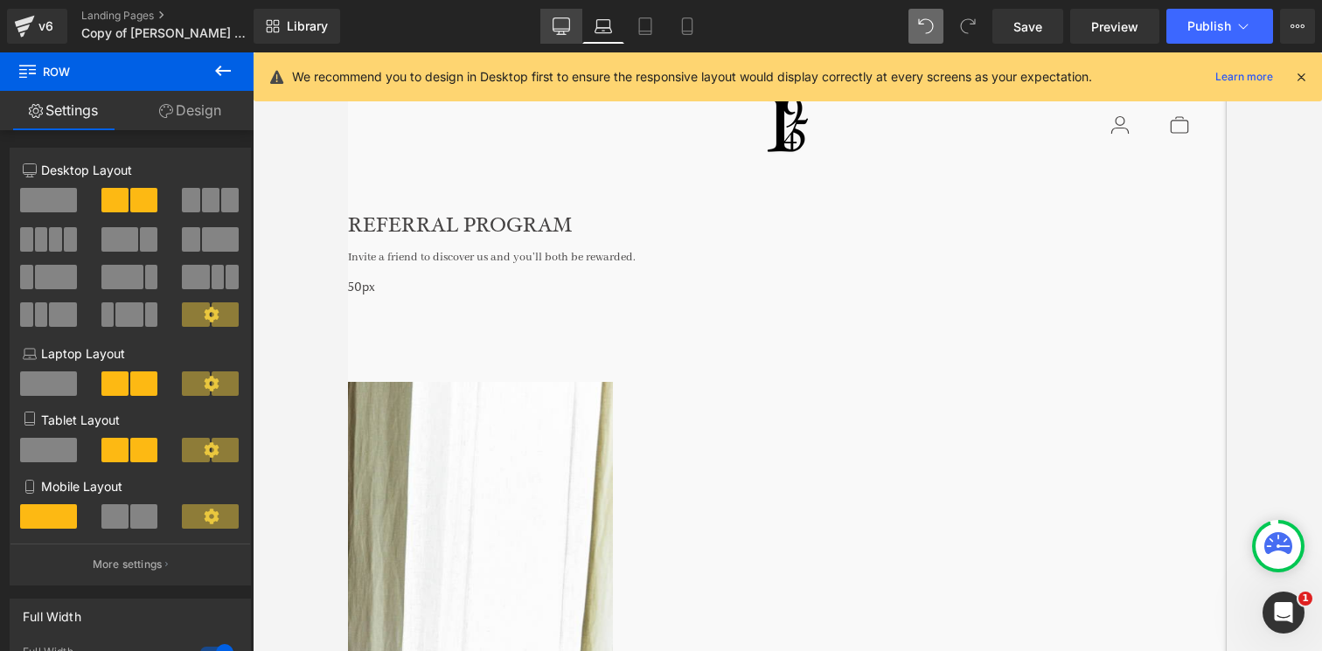
click at [576, 30] on link "Desktop" at bounding box center [561, 26] width 42 height 35
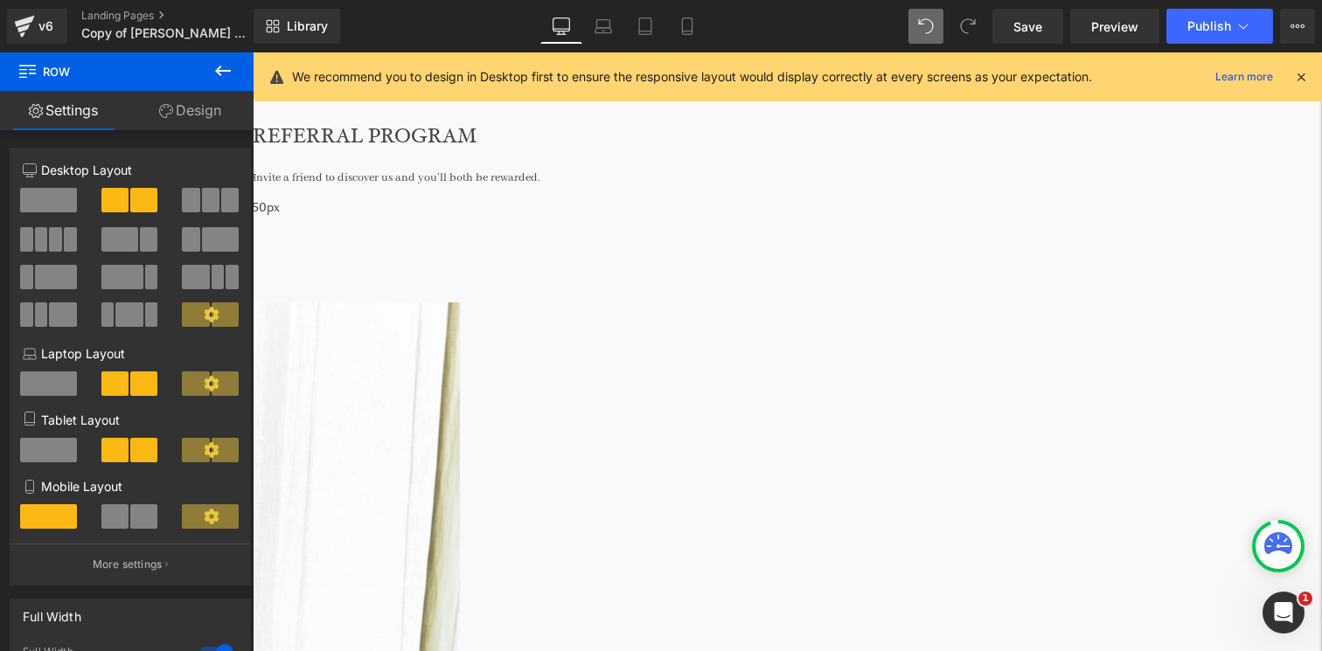
scroll to position [99, 0]
click at [1029, 19] on span "Save" at bounding box center [1028, 26] width 29 height 18
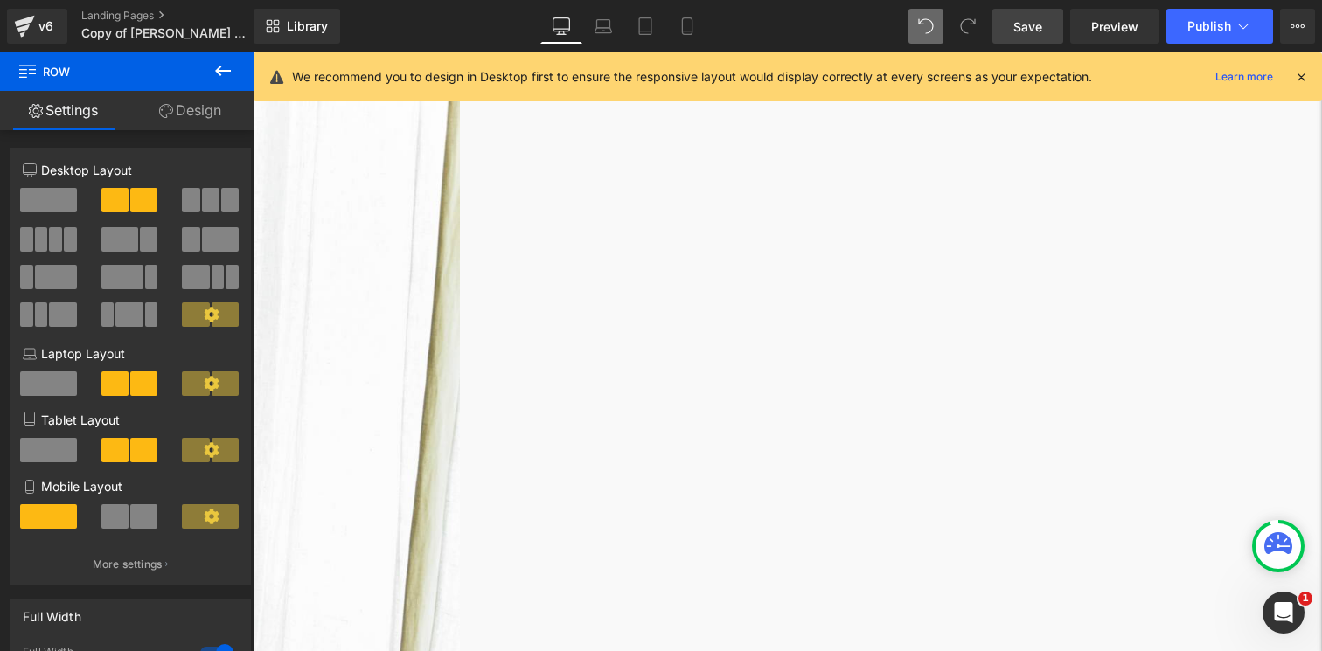
scroll to position [295, 0]
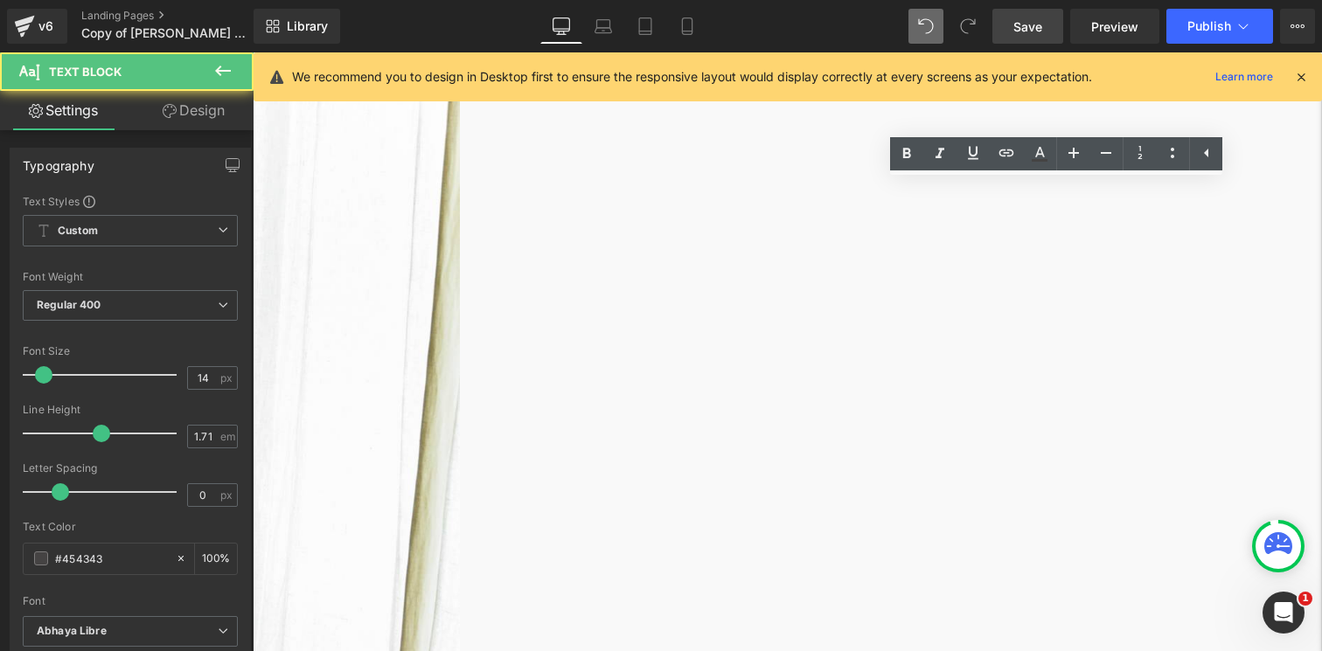
click at [1036, 31] on span "Save" at bounding box center [1028, 26] width 29 height 18
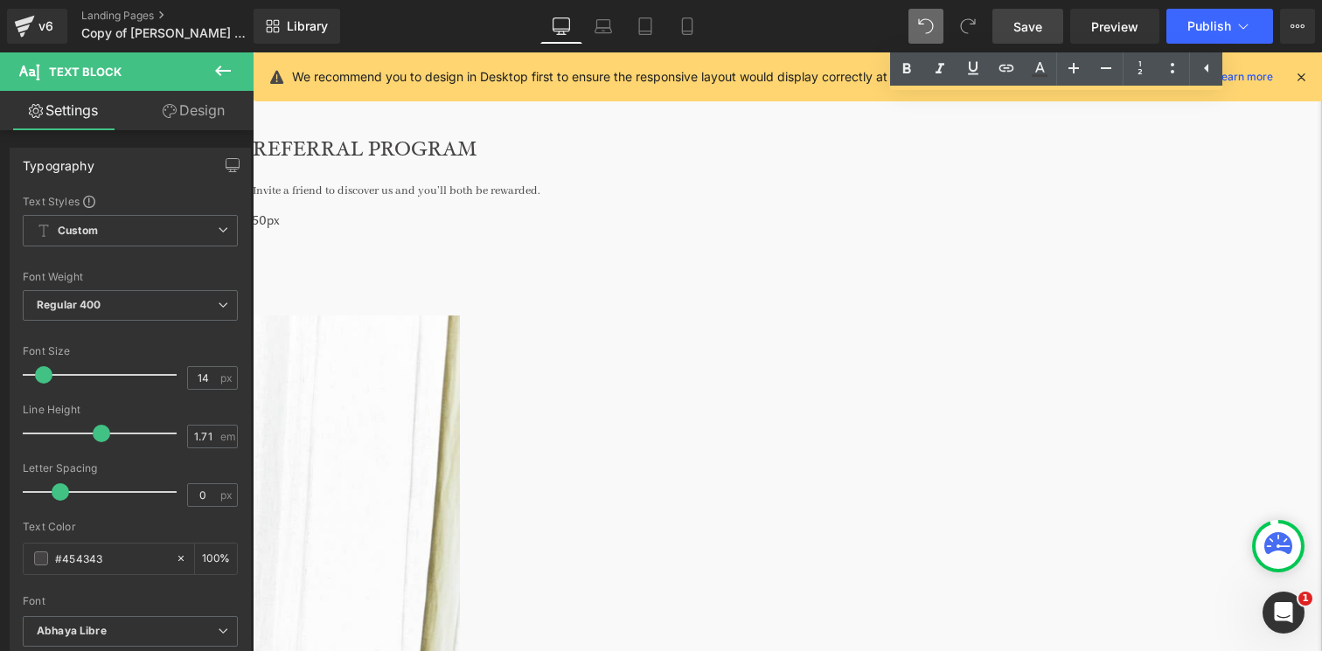
scroll to position [0, 0]
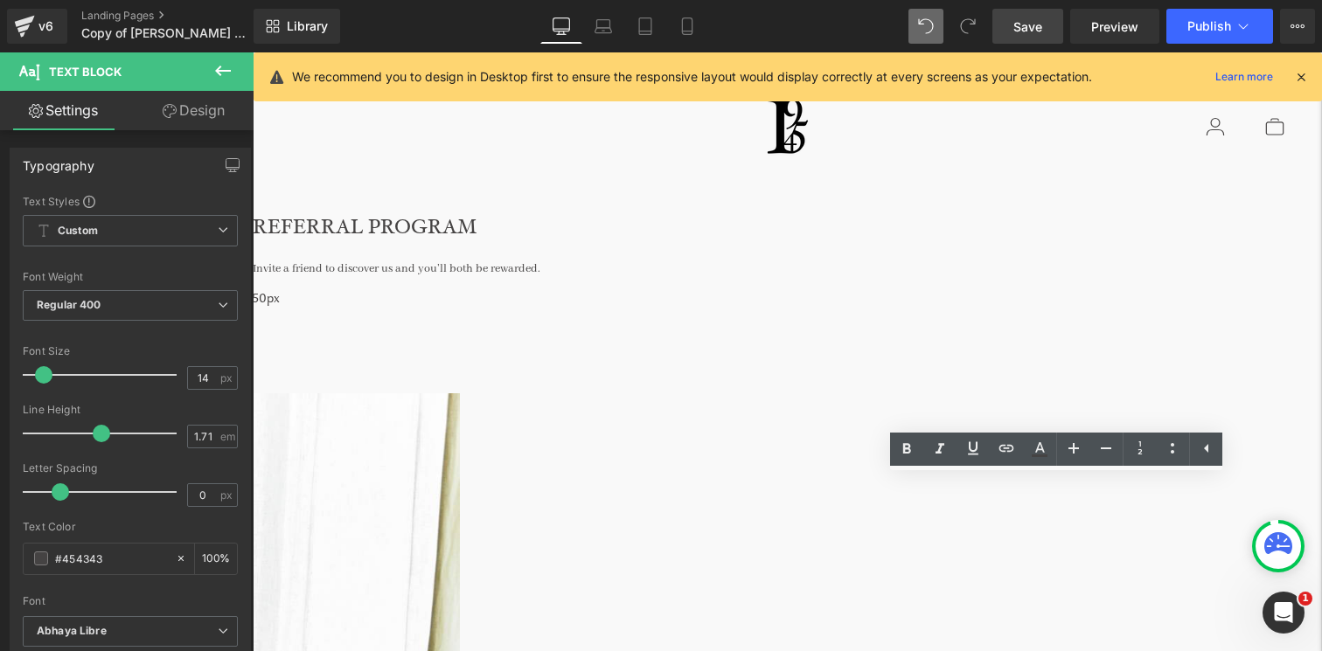
click at [543, 233] on h1 "REFERRAL PROGRAM" at bounding box center [787, 228] width 1069 height 34
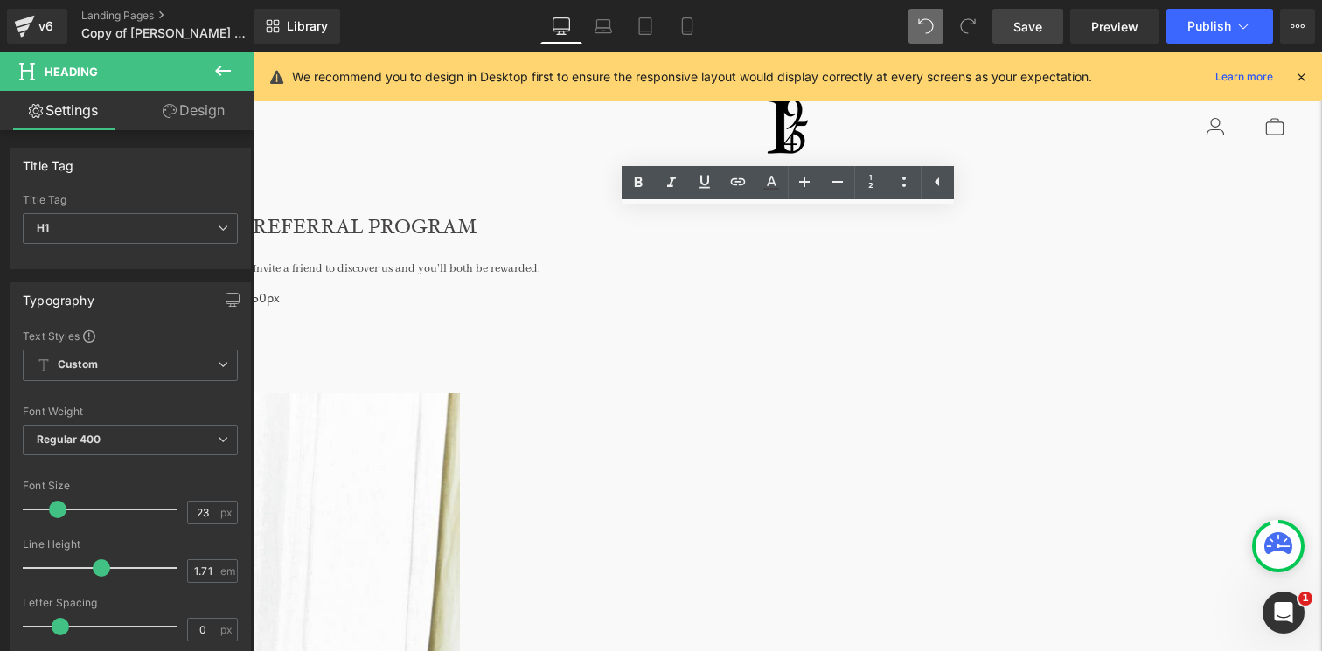
click at [253, 52] on link at bounding box center [253, 52] width 0 height 0
click at [950, 264] on div "Invite a friend to discover us and you’ll both be rewarded." at bounding box center [787, 264] width 1069 height 31
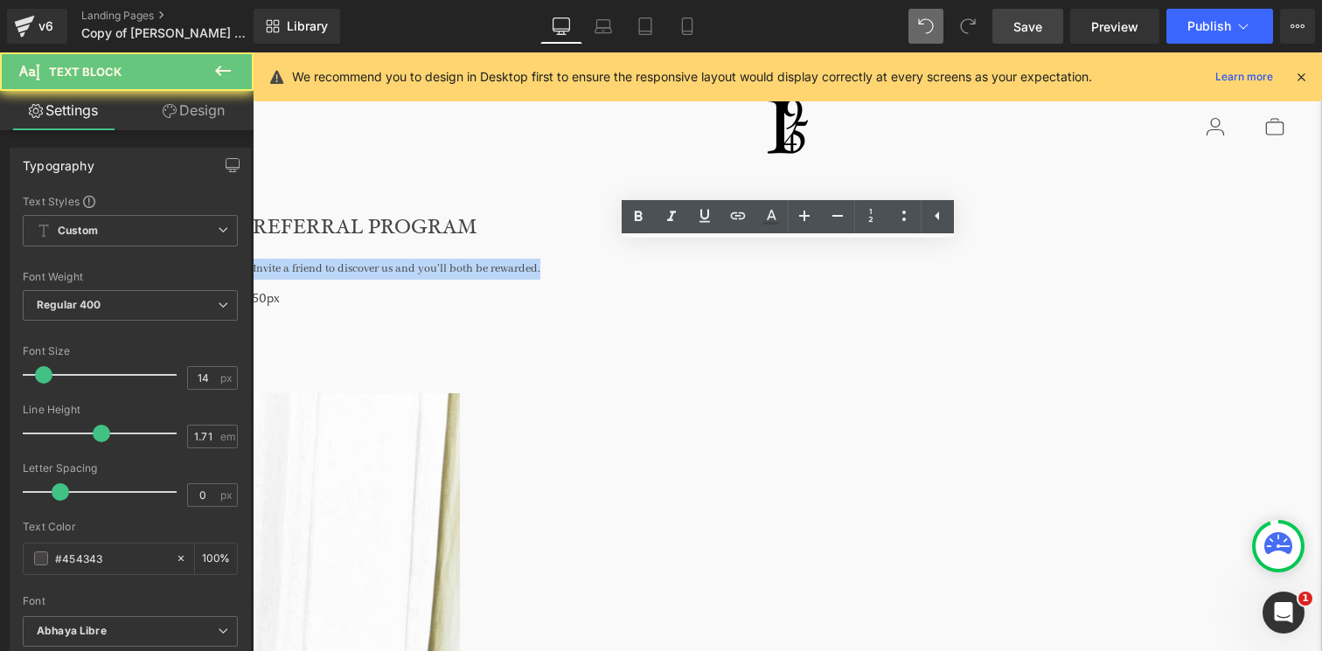
drag, startPoint x: 950, startPoint y: 264, endPoint x: 561, endPoint y: 266, distance: 389.2
click at [561, 265] on div "Invite a friend to discover us and you’ll both be rewarded." at bounding box center [787, 264] width 1069 height 31
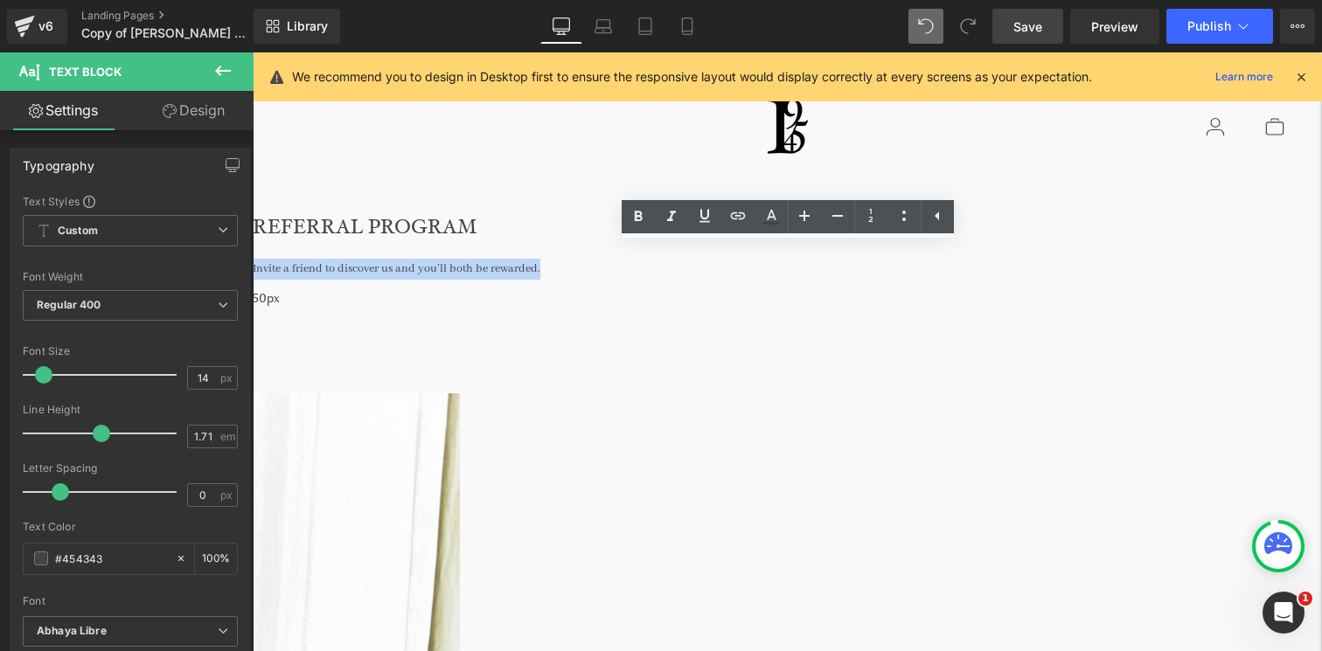
copy div "Invite a friend to discover us and you’ll both be rewarded."
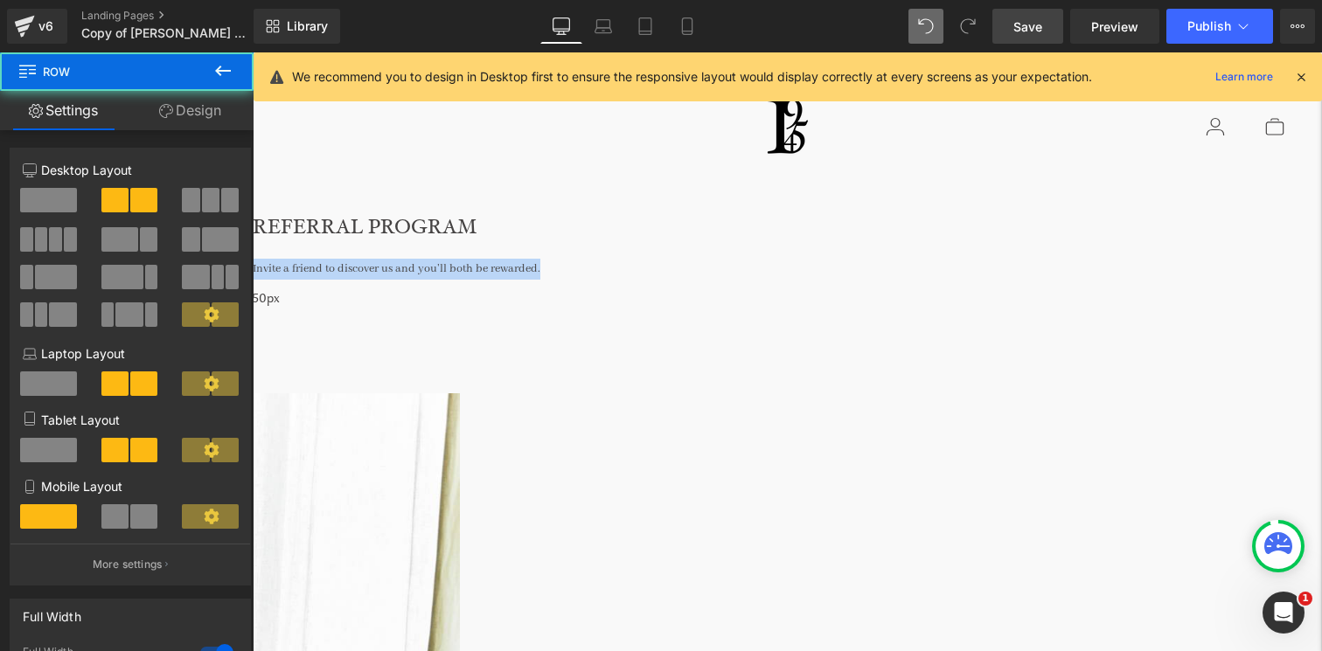
click at [253, 52] on span "Heading" at bounding box center [253, 52] width 0 height 0
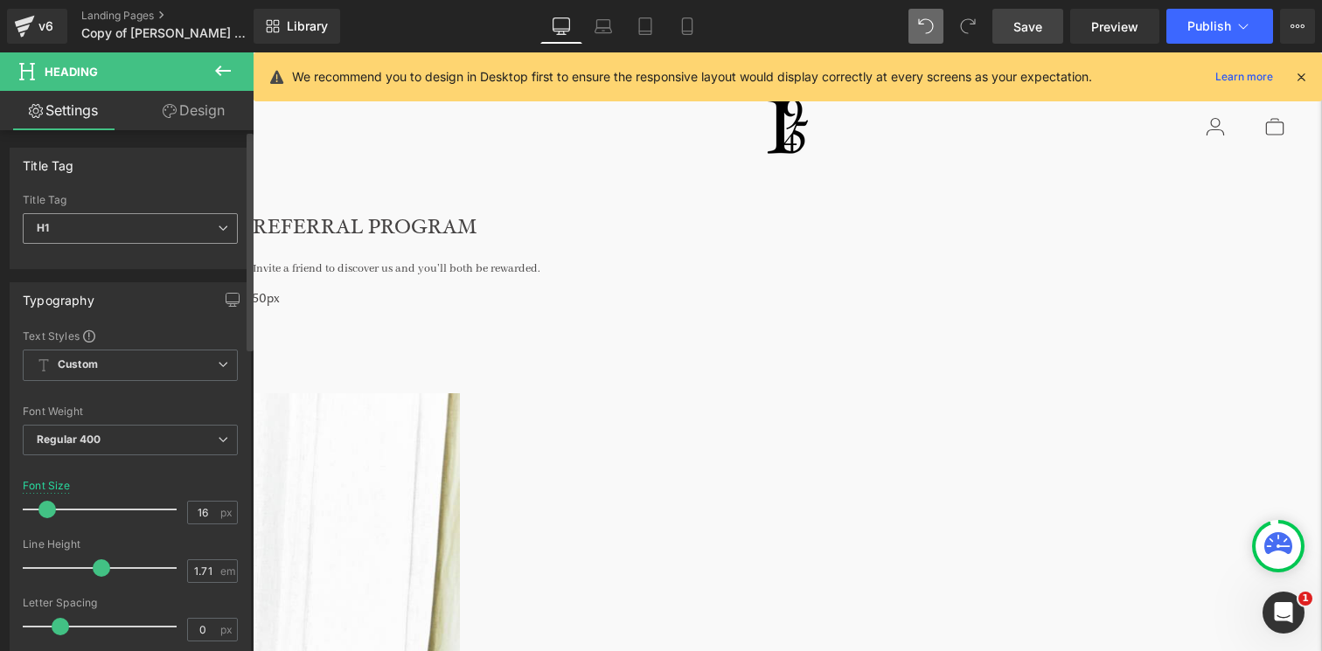
click at [110, 228] on span "H1" at bounding box center [130, 228] width 215 height 31
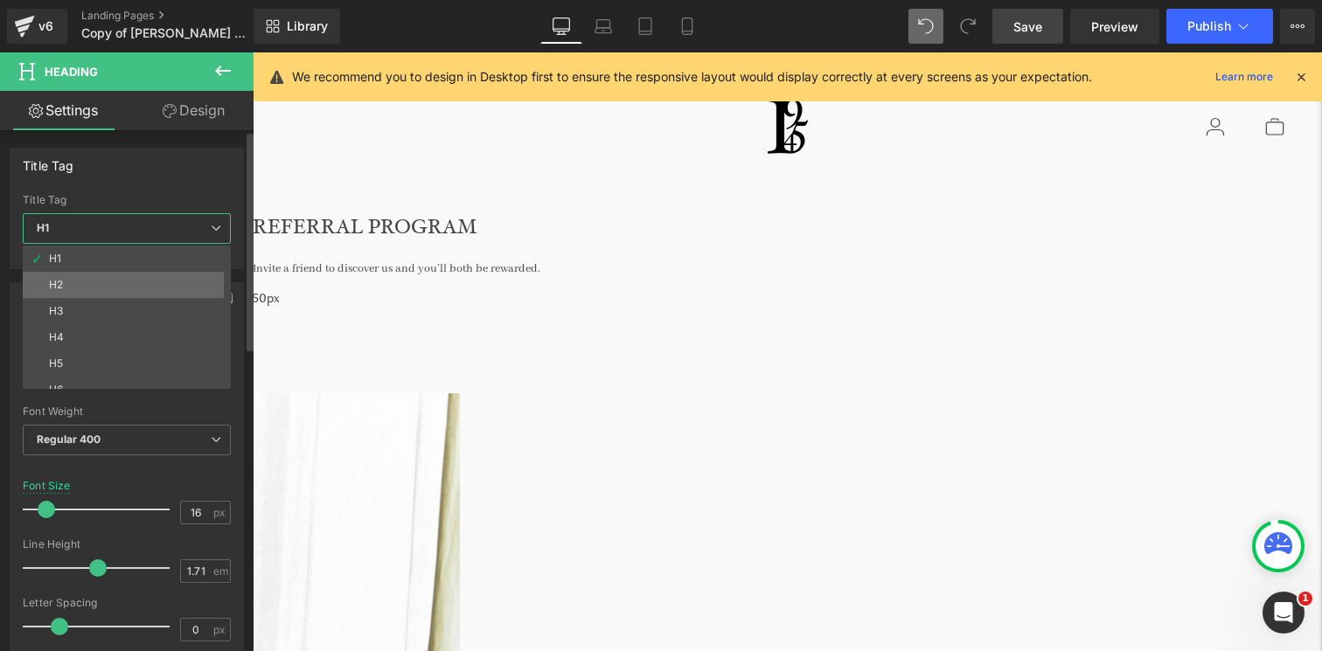
click at [101, 289] on li "H2" at bounding box center [131, 285] width 216 height 26
type input "14"
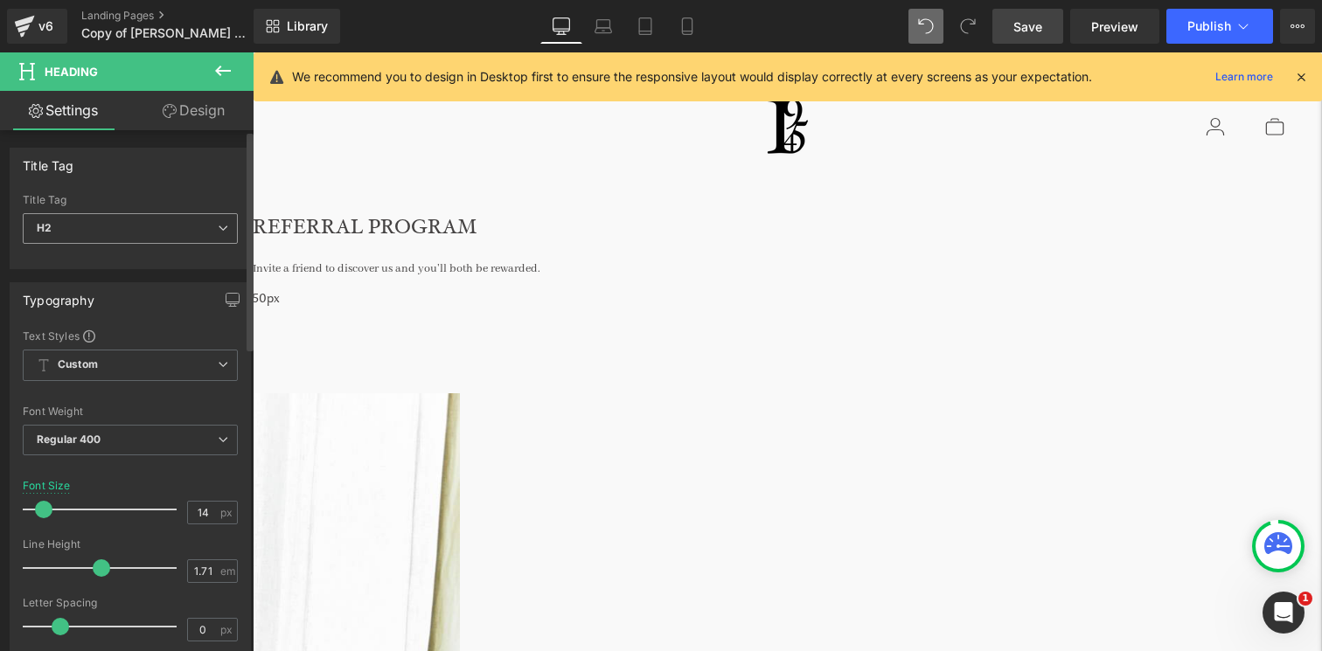
click at [119, 229] on span "H2" at bounding box center [130, 228] width 215 height 31
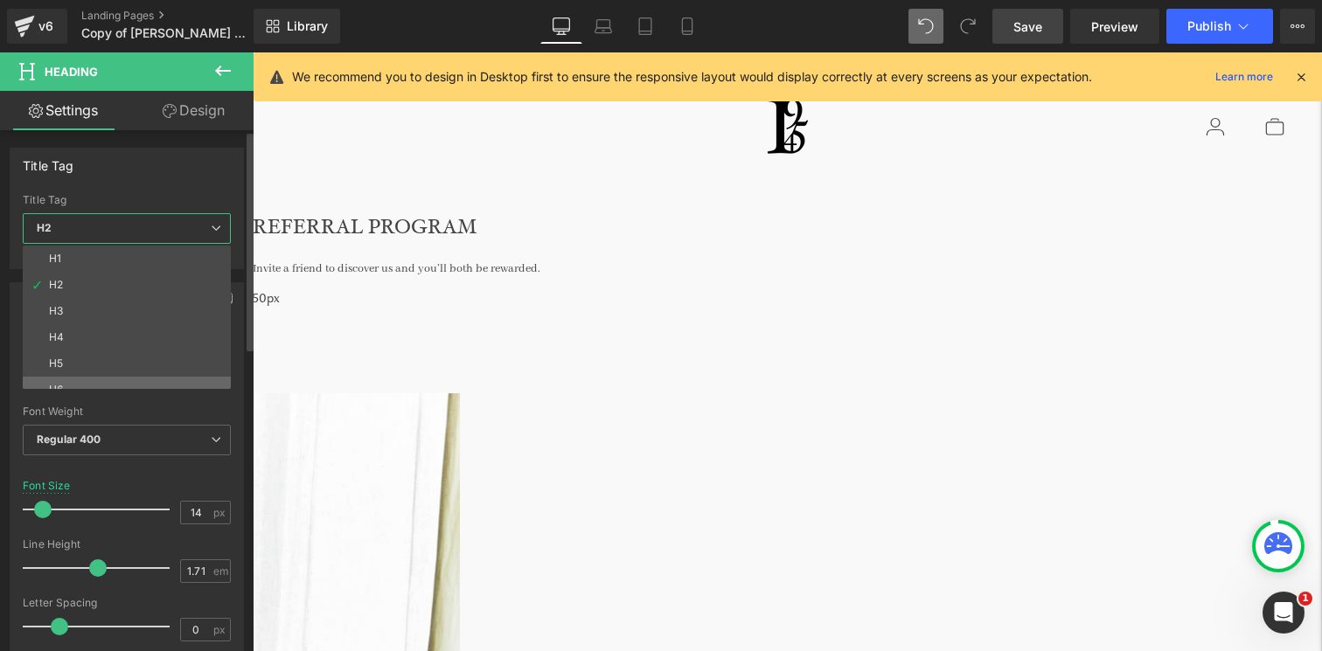
scroll to position [14, 0]
click at [130, 364] on li "H6" at bounding box center [131, 376] width 216 height 26
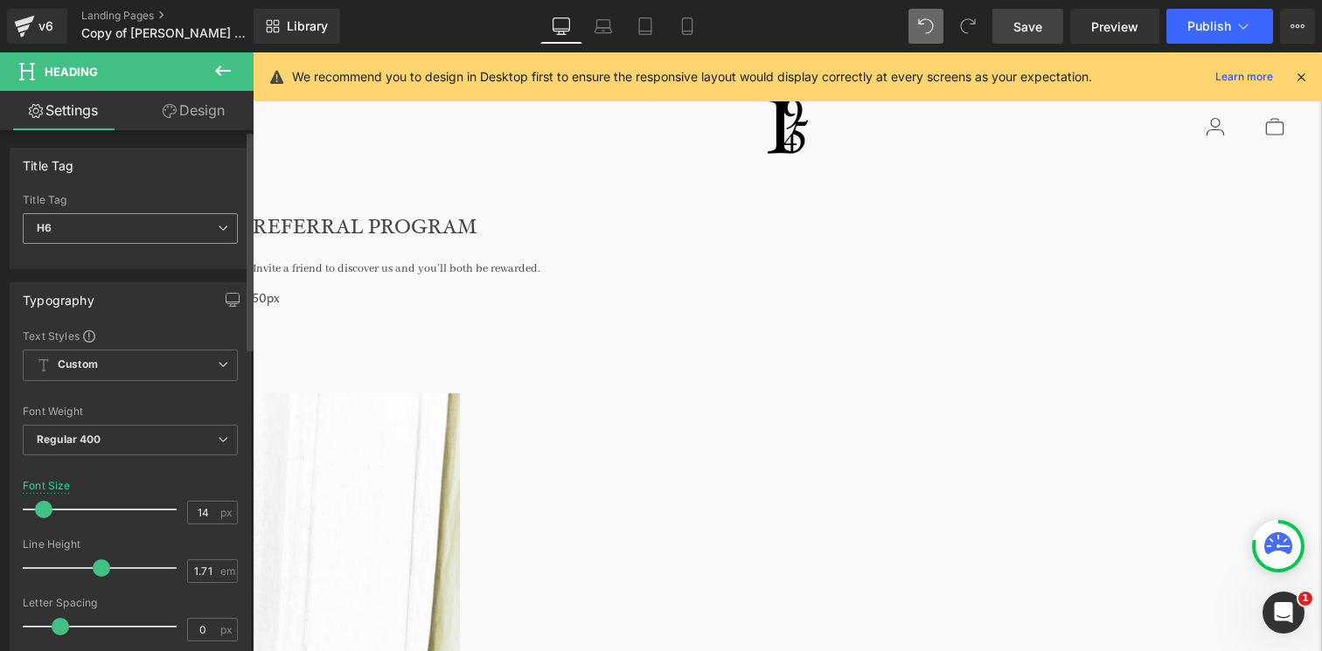
click at [153, 244] on div "H6 H1 H2 H3 H4 H5 H6" at bounding box center [130, 232] width 215 height 39
click at [153, 220] on span "H6" at bounding box center [130, 228] width 215 height 31
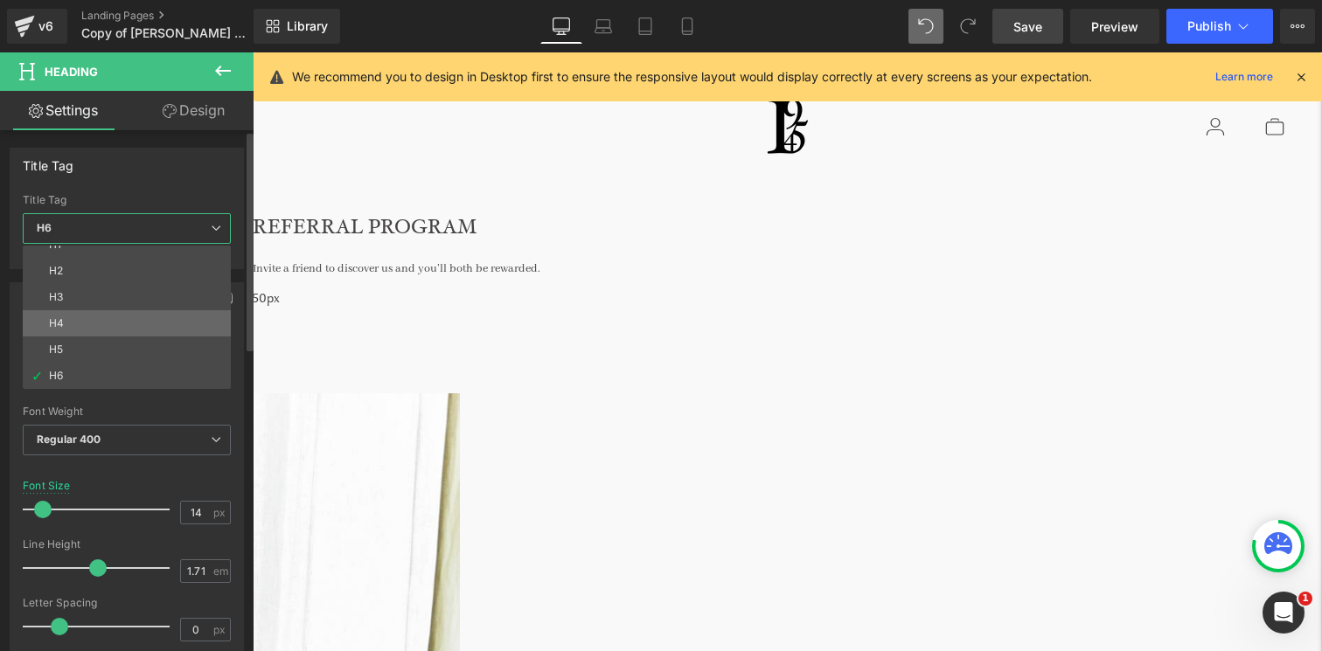
click at [113, 324] on li "H4" at bounding box center [131, 323] width 216 height 26
type input "100"
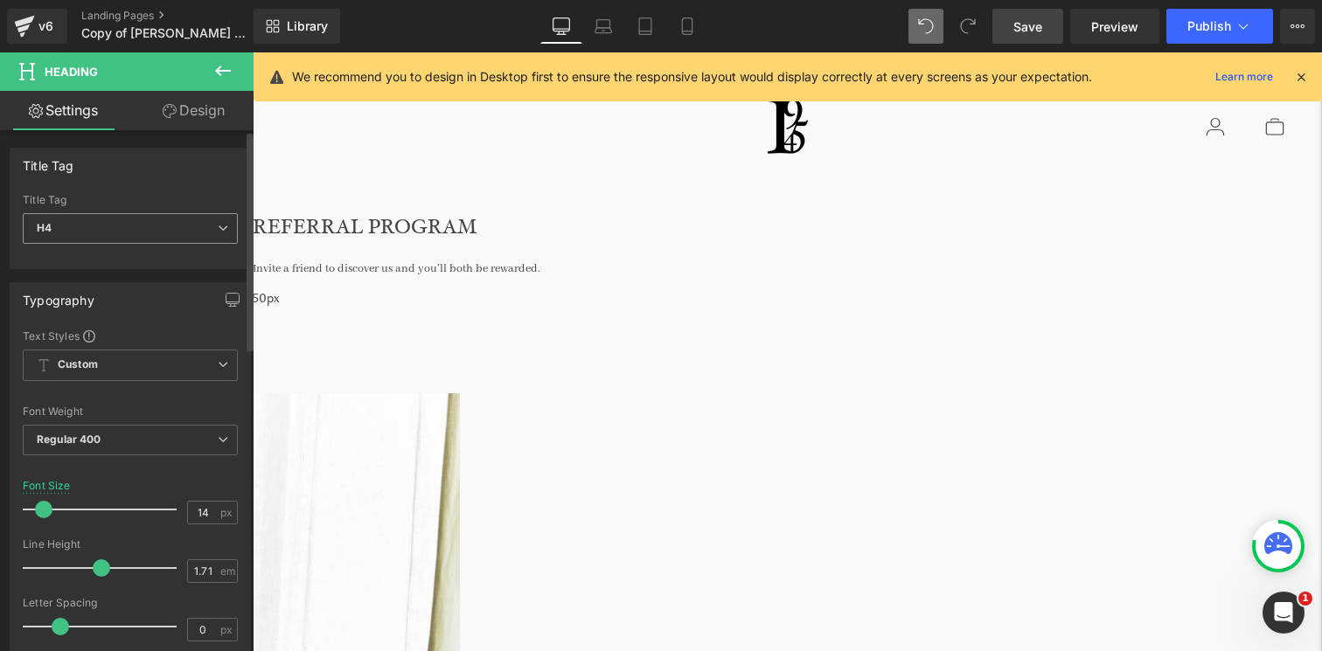
click at [120, 235] on span "H4" at bounding box center [130, 228] width 215 height 31
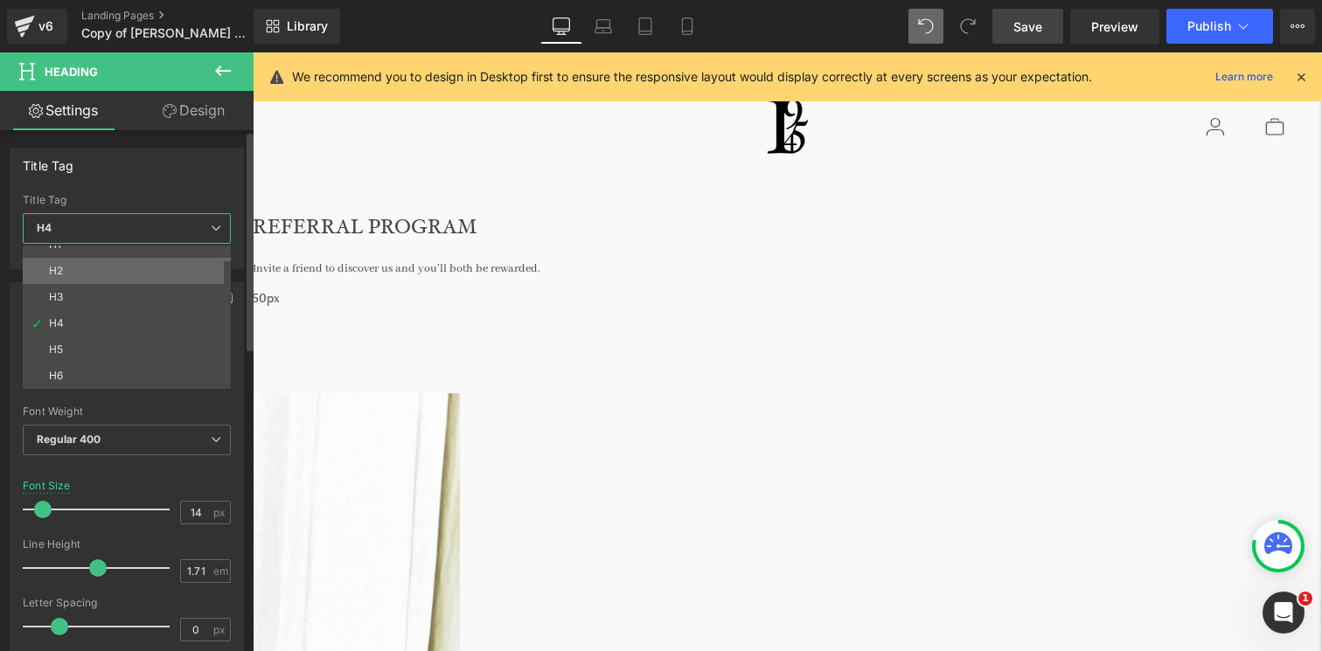
scroll to position [0, 0]
click at [76, 254] on li "H1" at bounding box center [131, 259] width 216 height 26
type input "16"
type input "100"
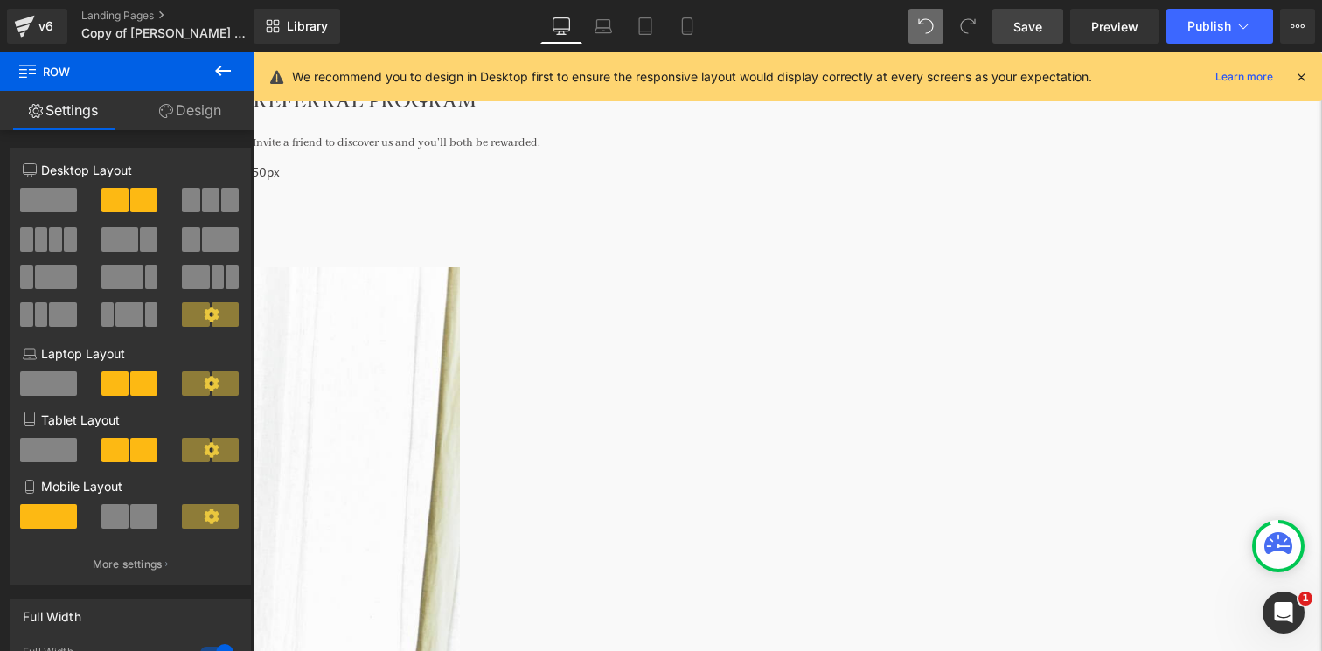
scroll to position [117, 0]
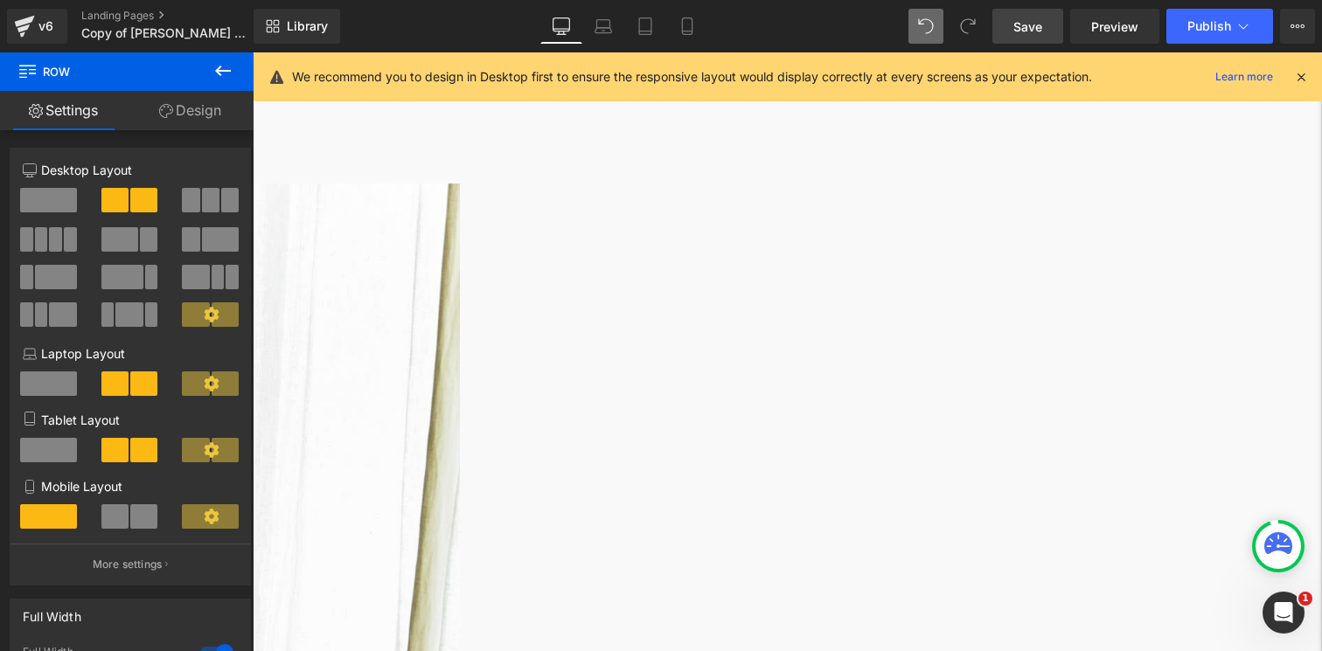
scroll to position [206, 0]
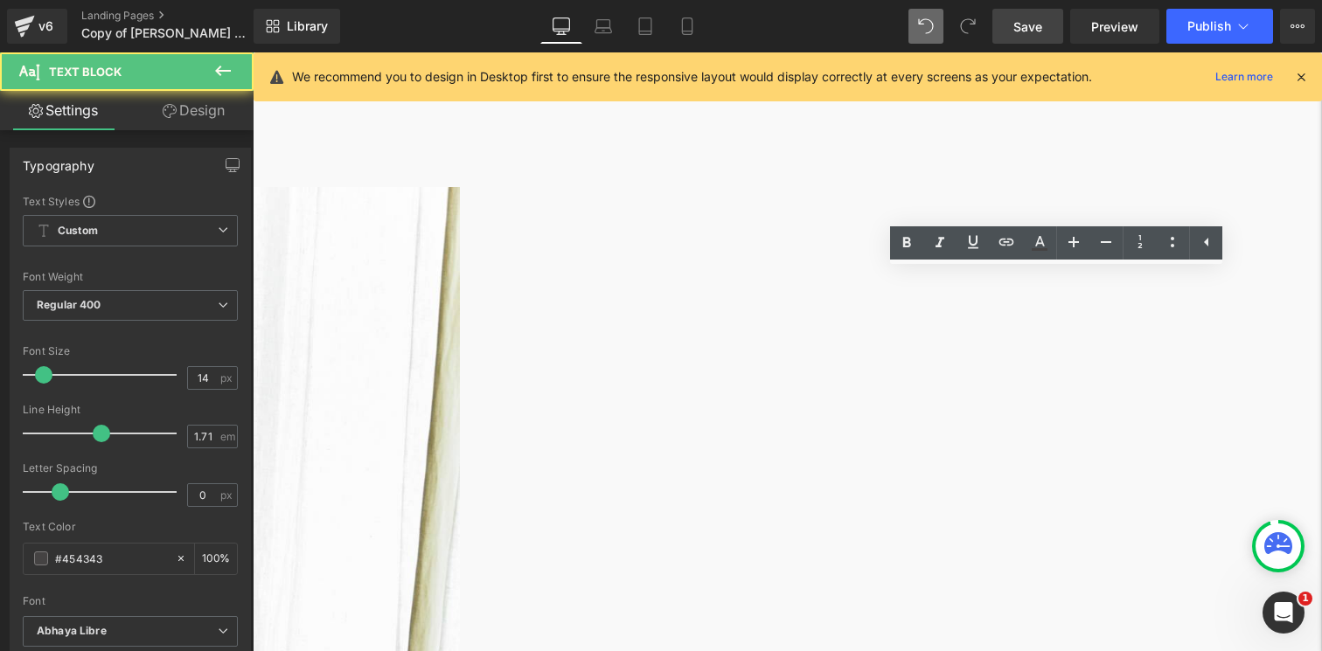
click at [1053, 28] on link "Save" at bounding box center [1028, 26] width 71 height 35
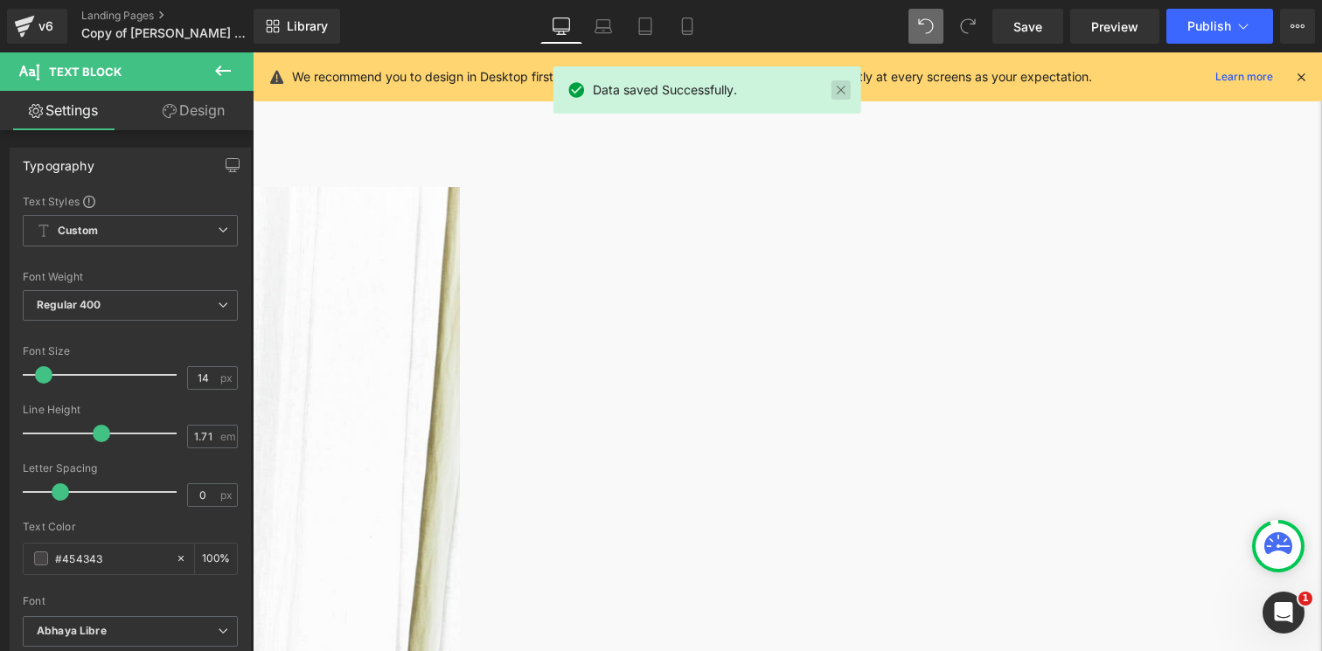
click at [834, 91] on link at bounding box center [841, 89] width 19 height 19
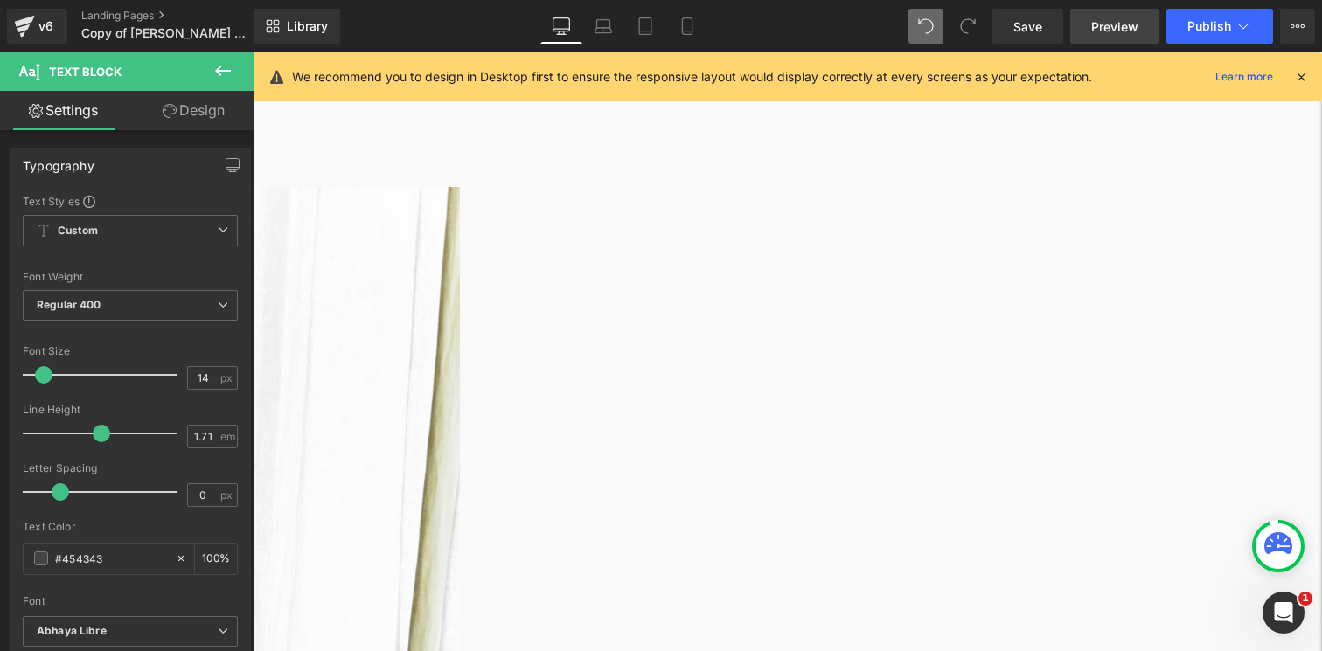
click at [1093, 29] on span "Preview" at bounding box center [1114, 26] width 47 height 18
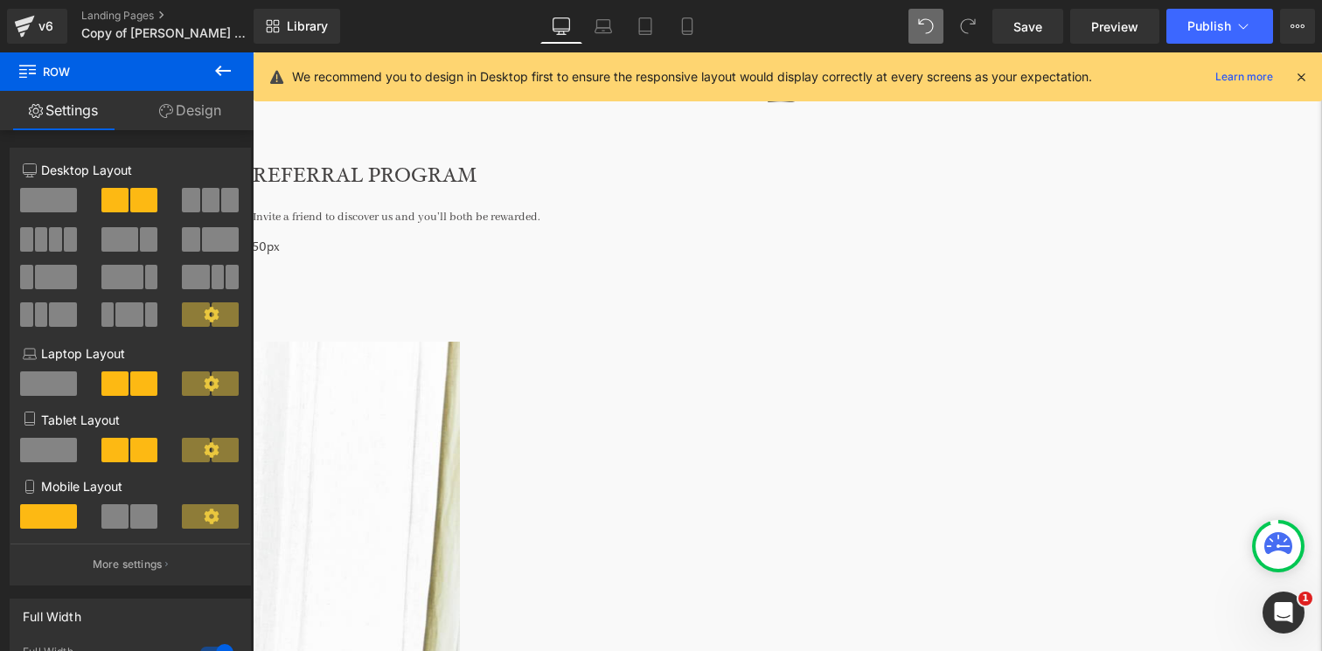
scroll to position [0, 0]
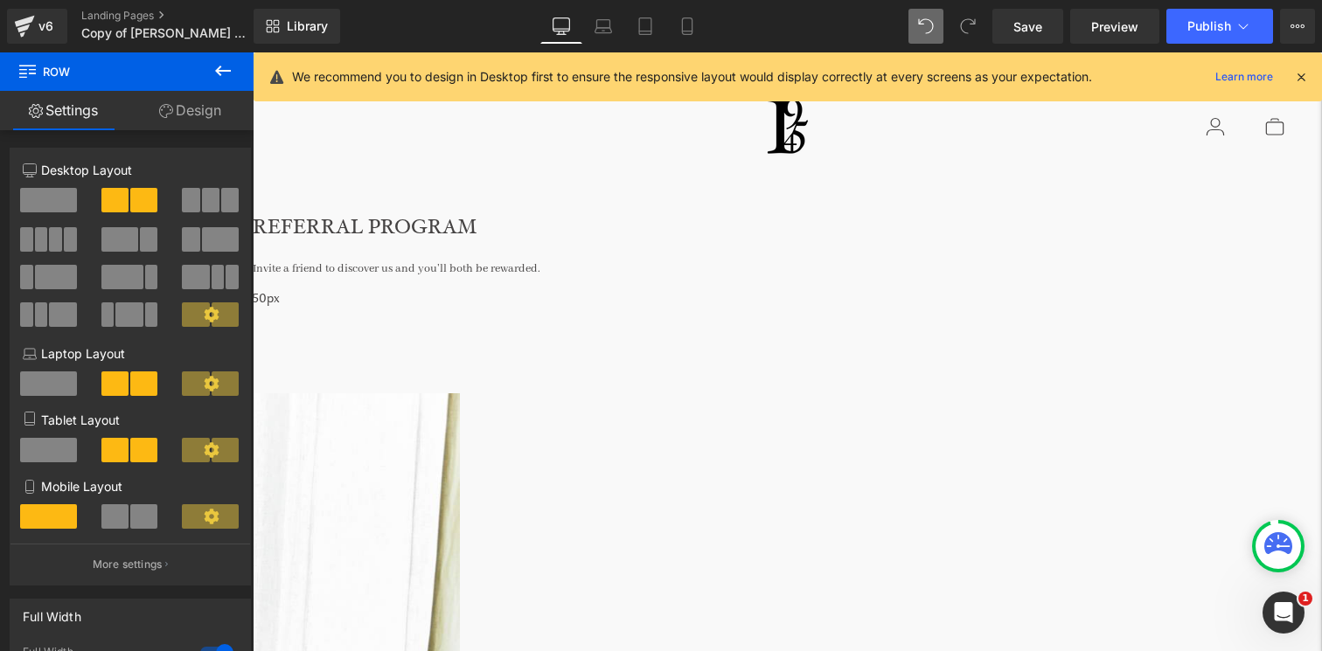
click at [783, 212] on div "REFERRAL PROGRAM Heading" at bounding box center [787, 230] width 1069 height 38
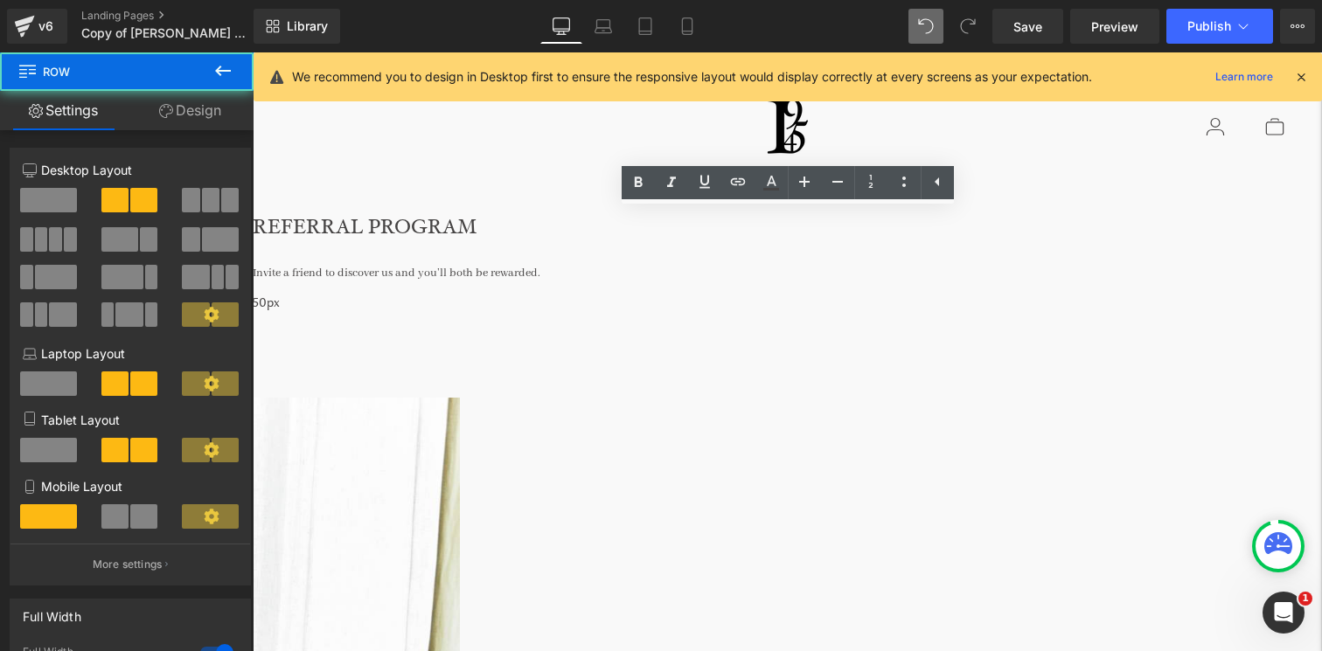
drag, startPoint x: 644, startPoint y: 324, endPoint x: 680, endPoint y: 331, distance: 37.6
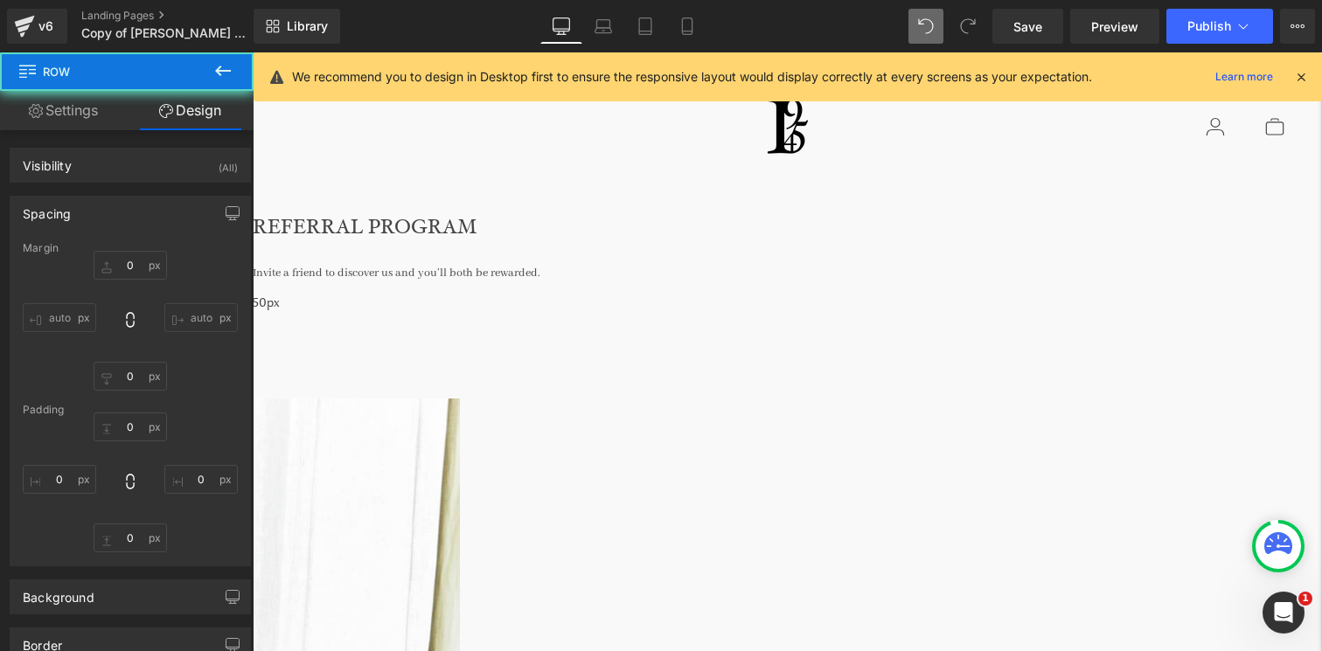
type input "0"
type input "51"
type input "0"
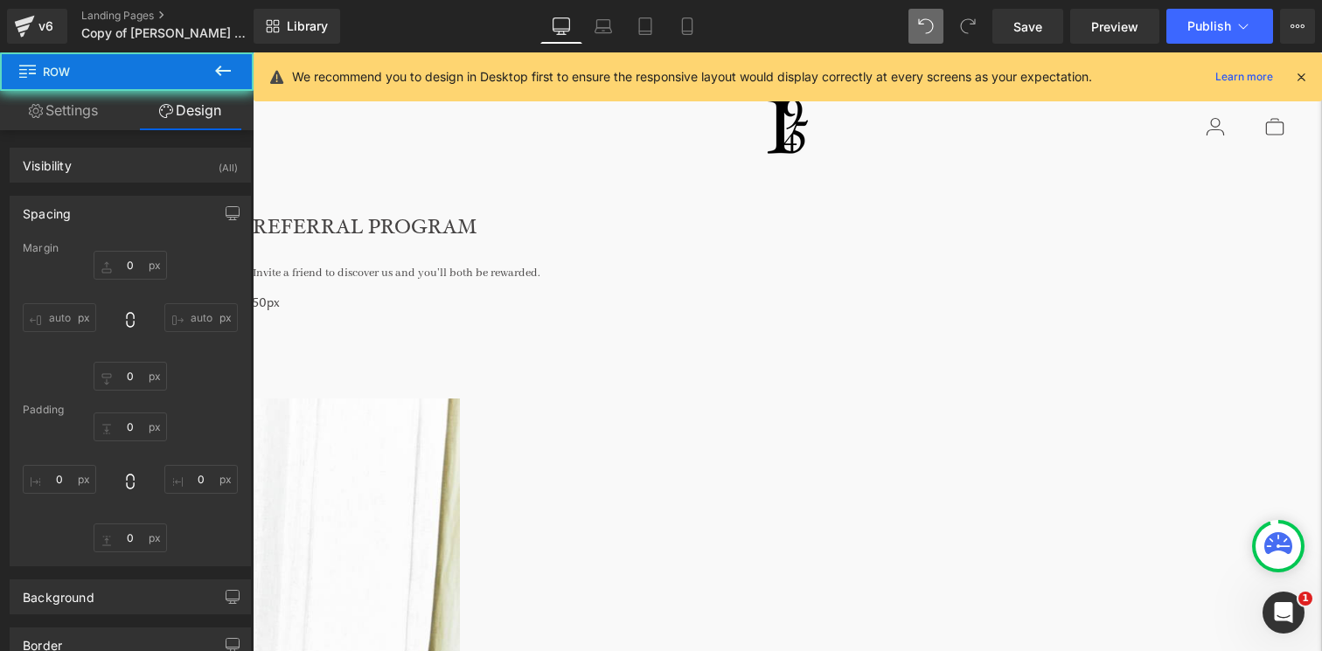
type input "8"
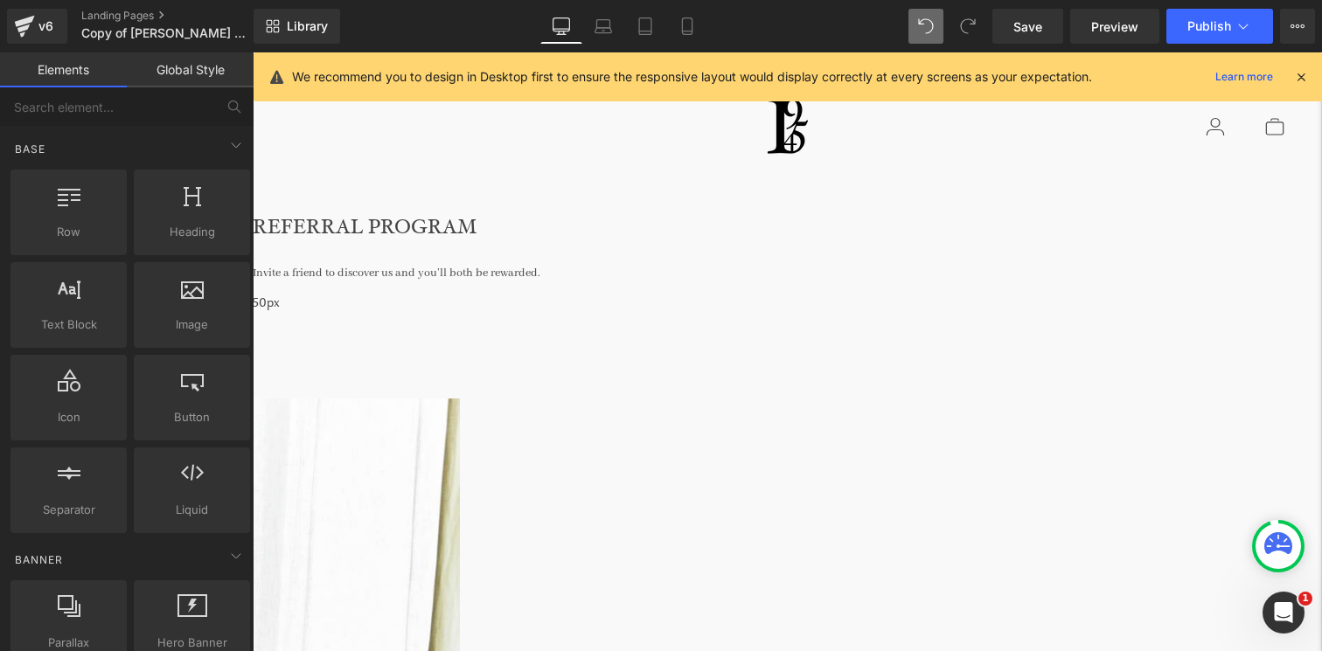
click at [672, 150] on nav at bounding box center [523, 126] width 470 height 61
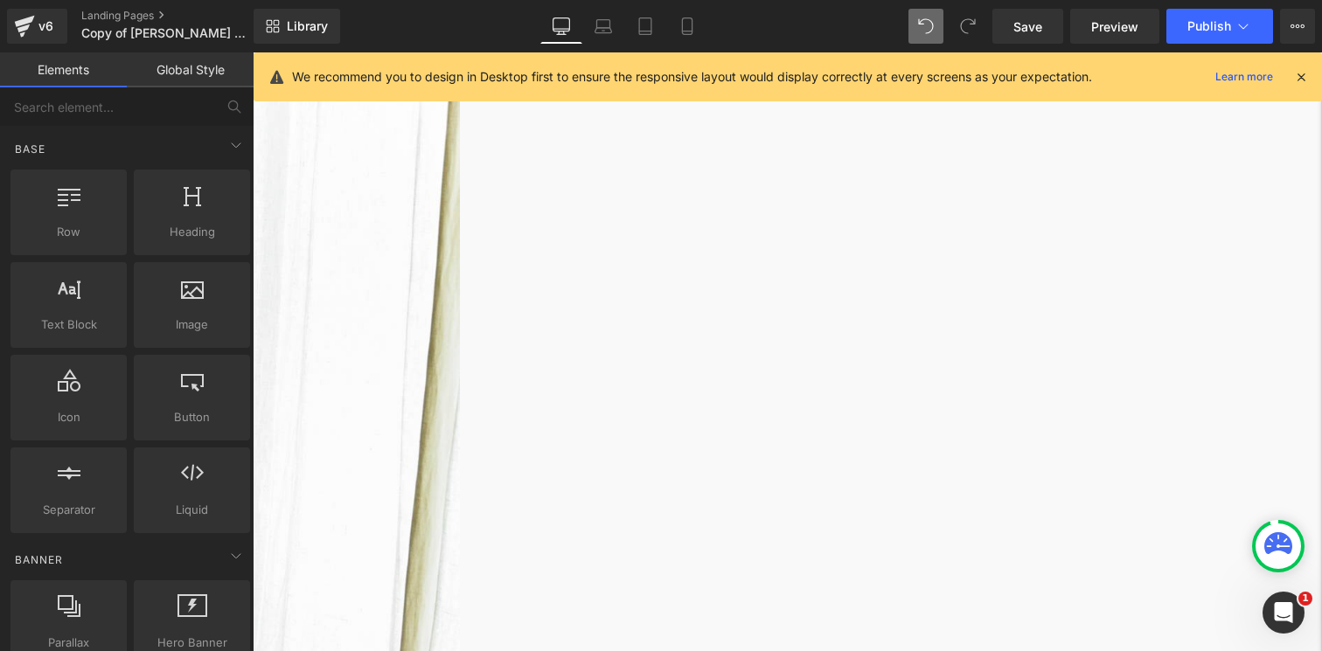
scroll to position [256, 0]
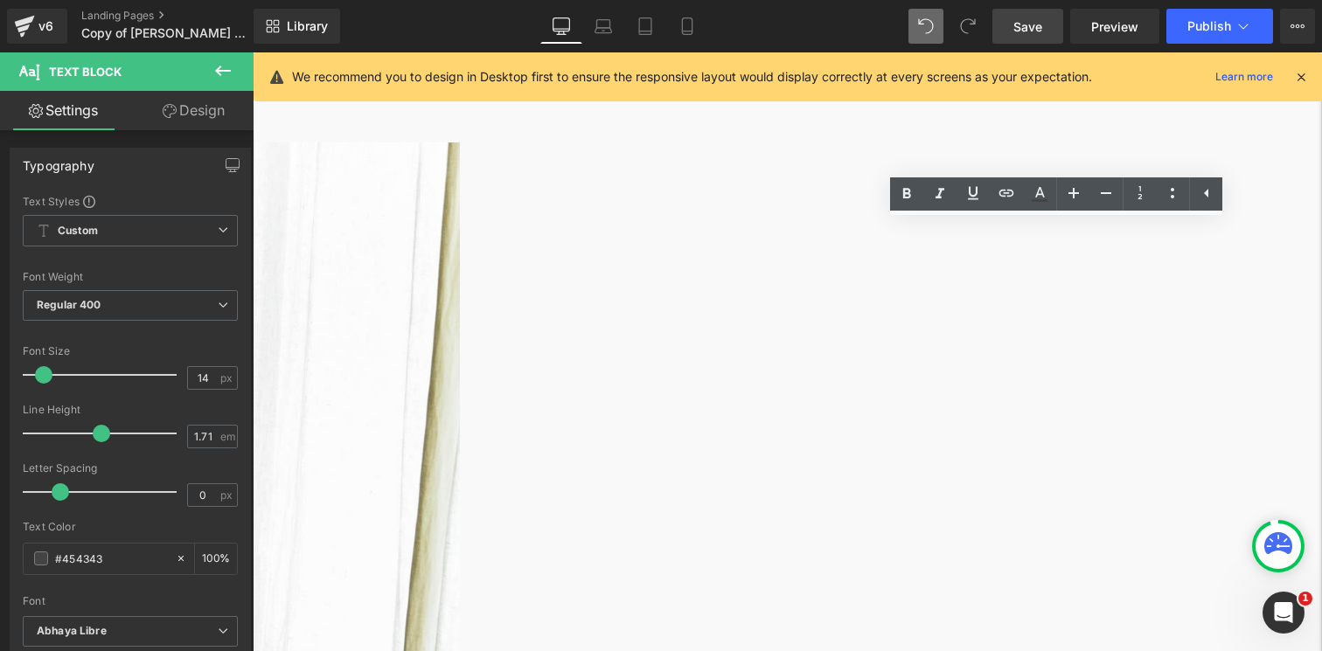
click at [1032, 28] on span "Save" at bounding box center [1028, 26] width 29 height 18
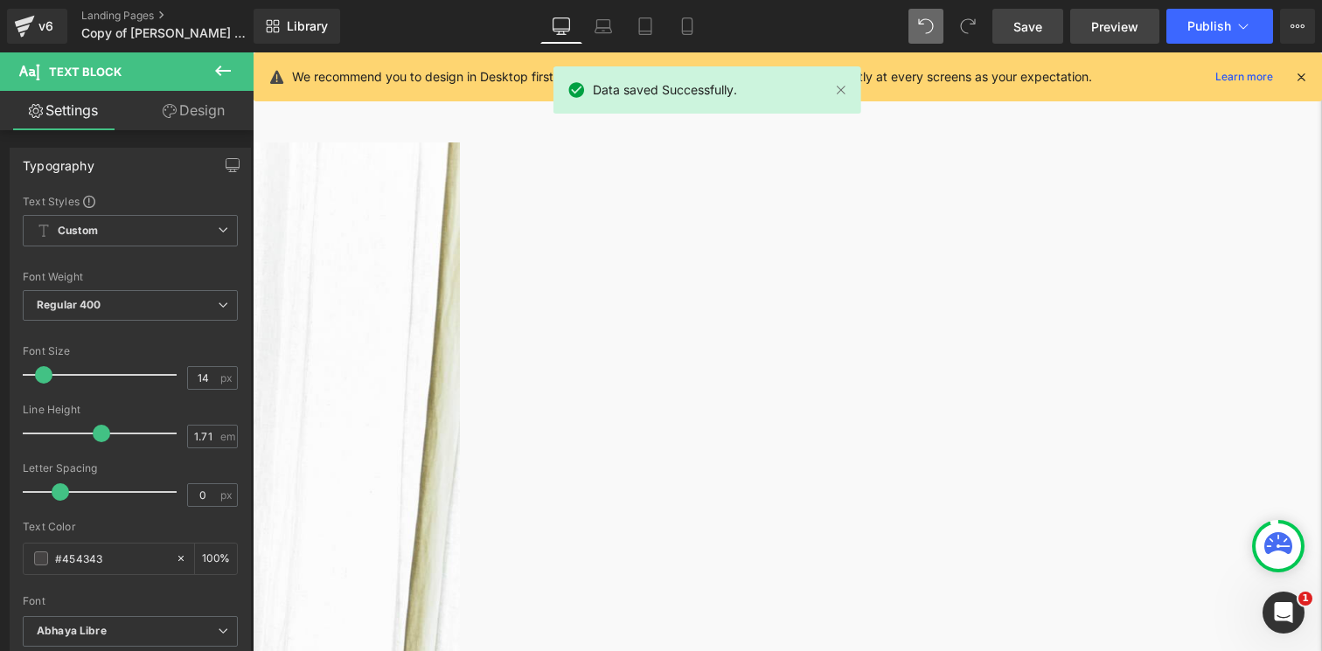
click at [1153, 26] on link "Preview" at bounding box center [1114, 26] width 89 height 35
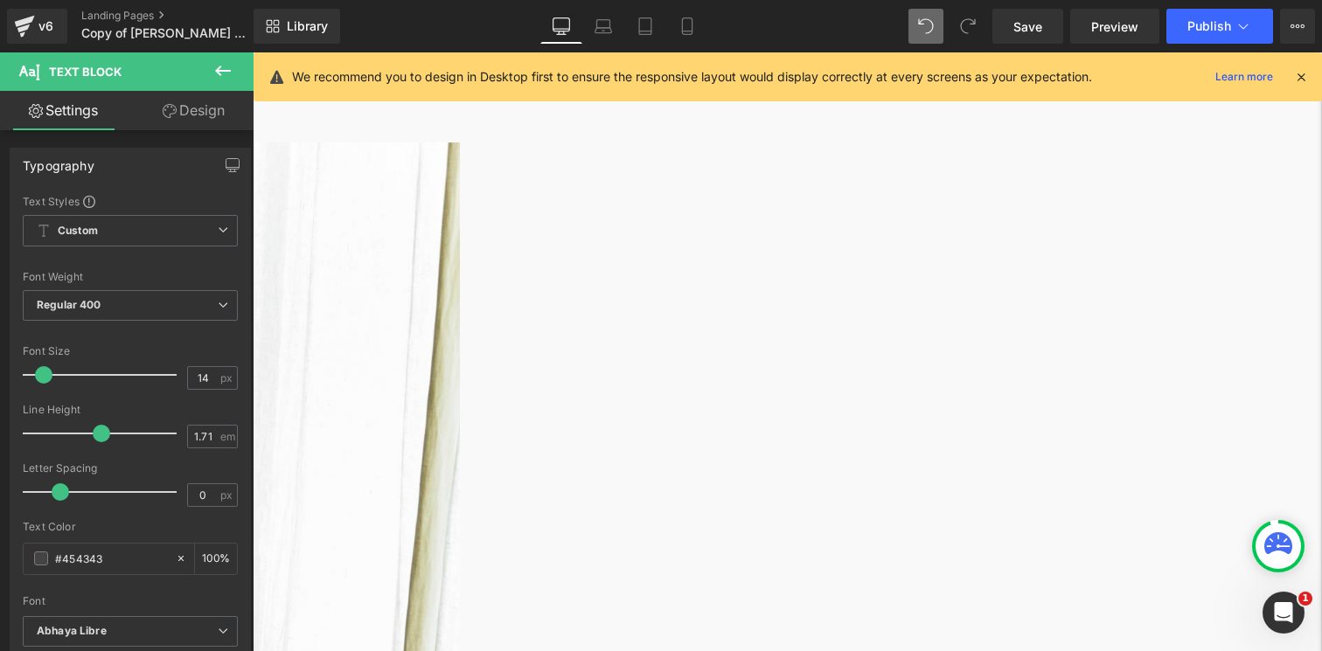
click at [1042, 25] on span "Save" at bounding box center [1028, 26] width 29 height 18
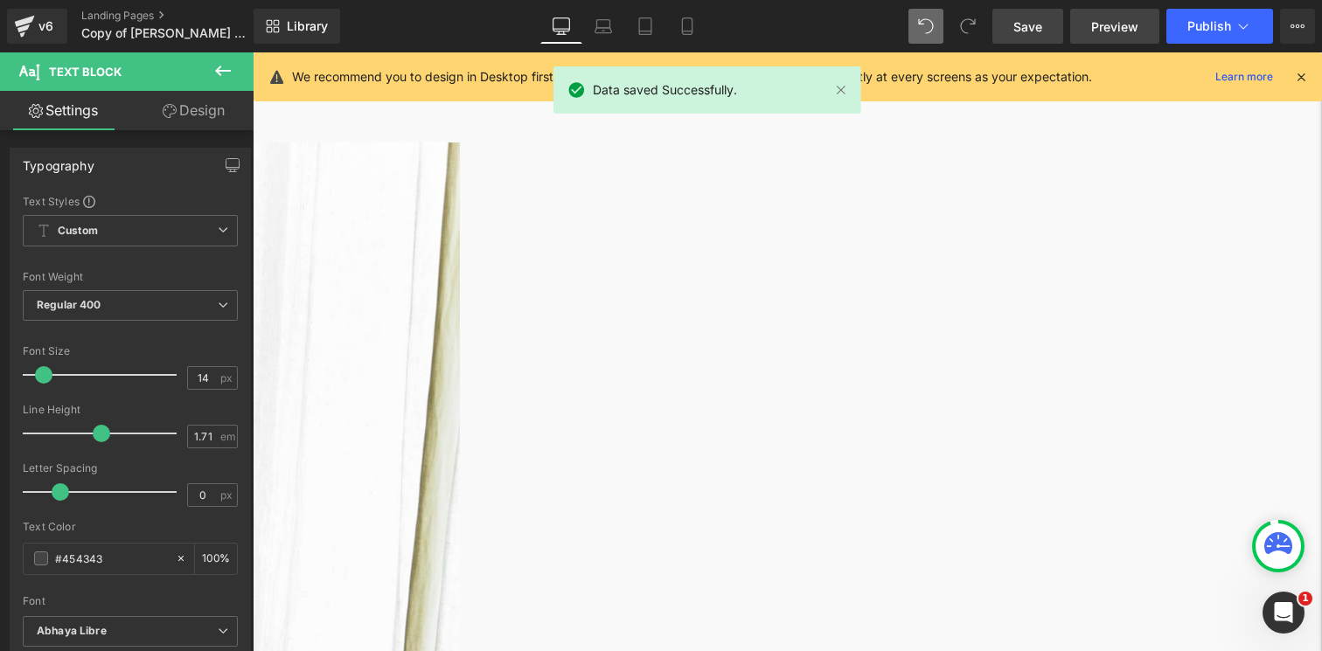
click at [1120, 28] on span "Preview" at bounding box center [1114, 26] width 47 height 18
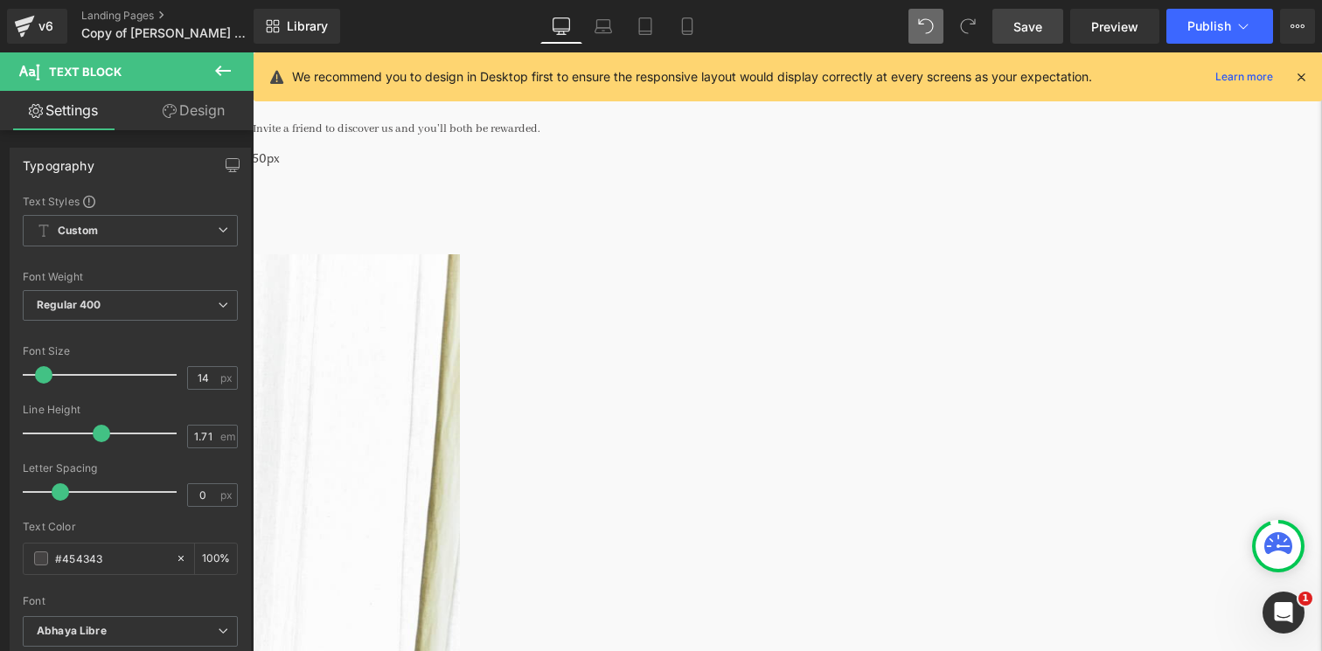
scroll to position [130, 0]
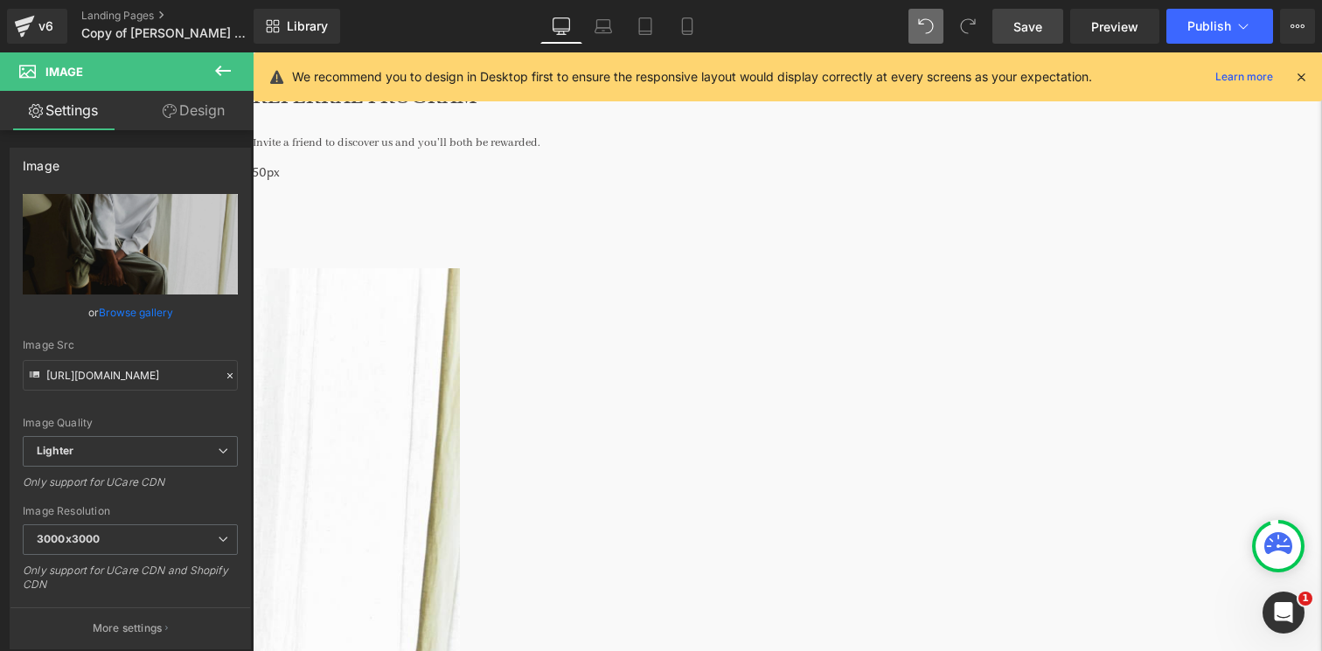
click at [253, 52] on icon at bounding box center [253, 52] width 0 height 0
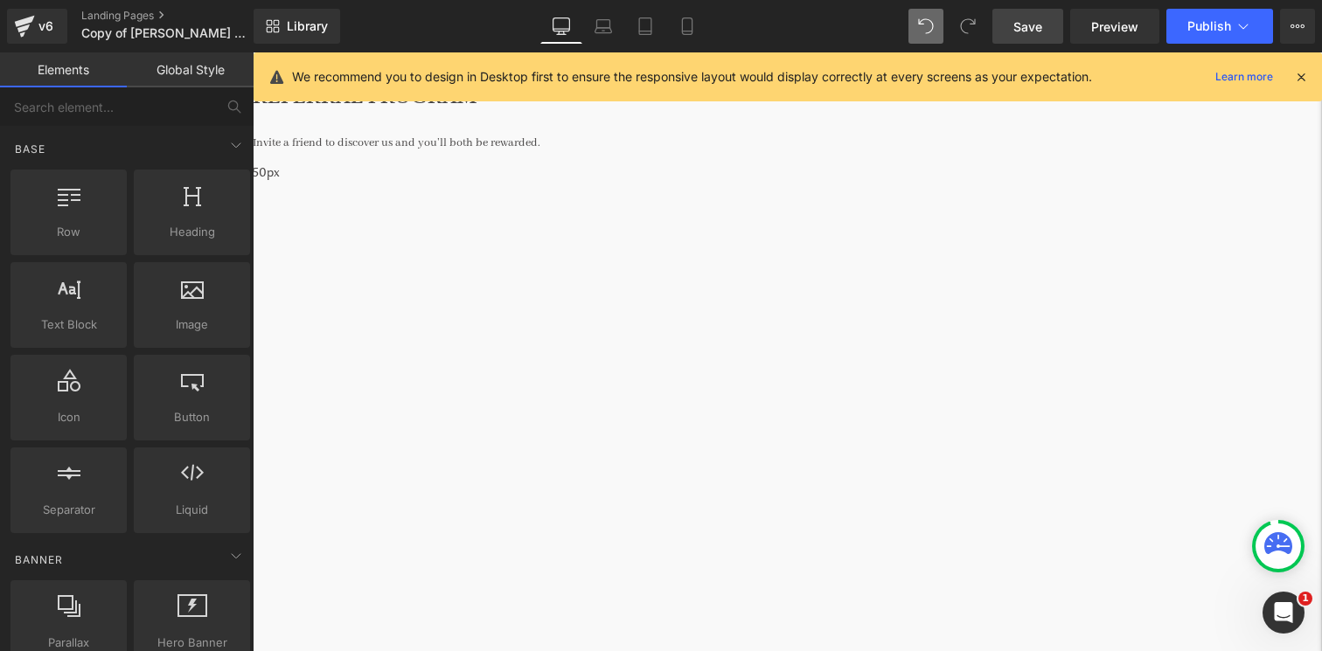
click at [877, 151] on div "REFERRAL PROGRAM Heading Invite a friend to discover us and you’ll both be rewa…" at bounding box center [787, 130] width 1069 height 187
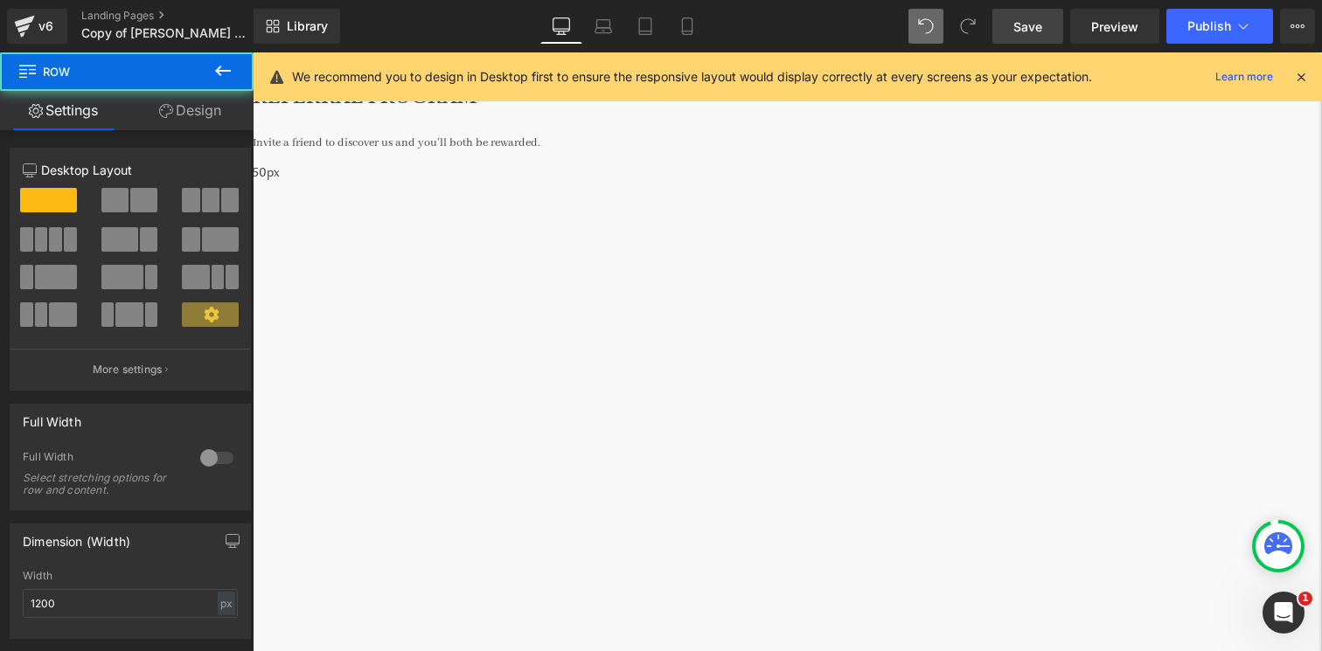
click at [236, 268] on div "51px" at bounding box center [225, 290] width 24 height 45
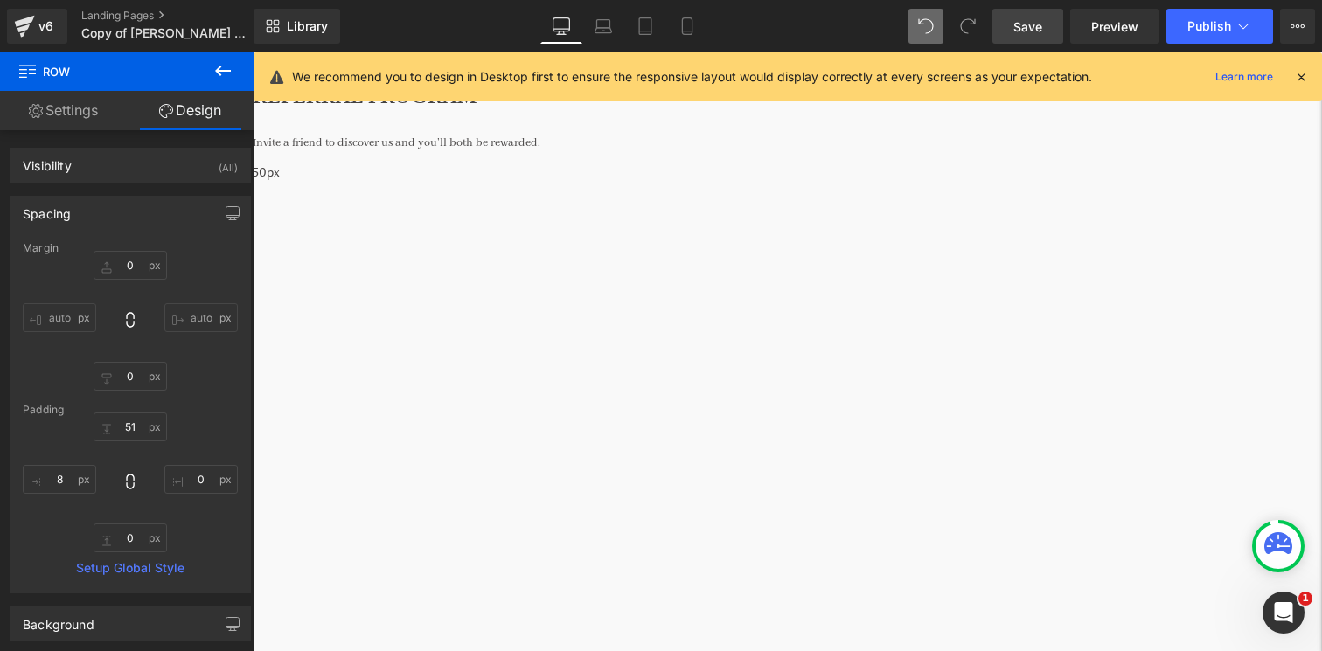
click at [253, 52] on link at bounding box center [253, 52] width 0 height 0
click at [253, 52] on icon at bounding box center [253, 52] width 0 height 0
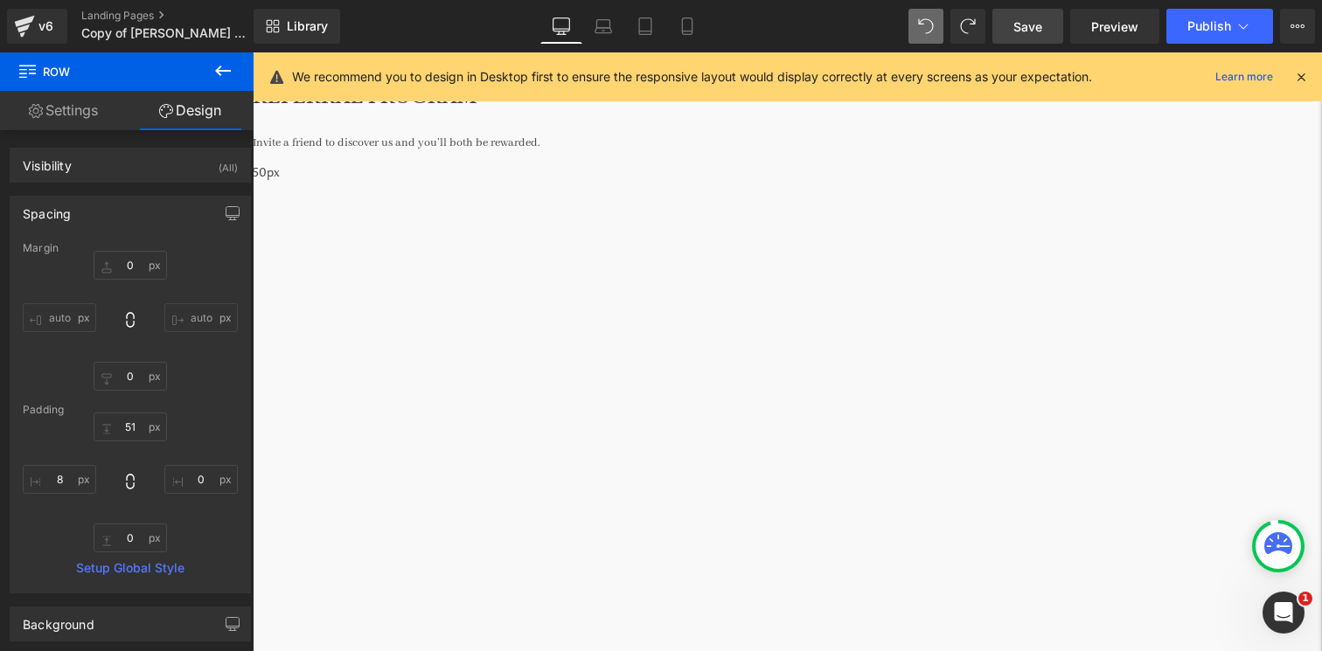
click at [591, 268] on span at bounding box center [256, 268] width 1063 height 0
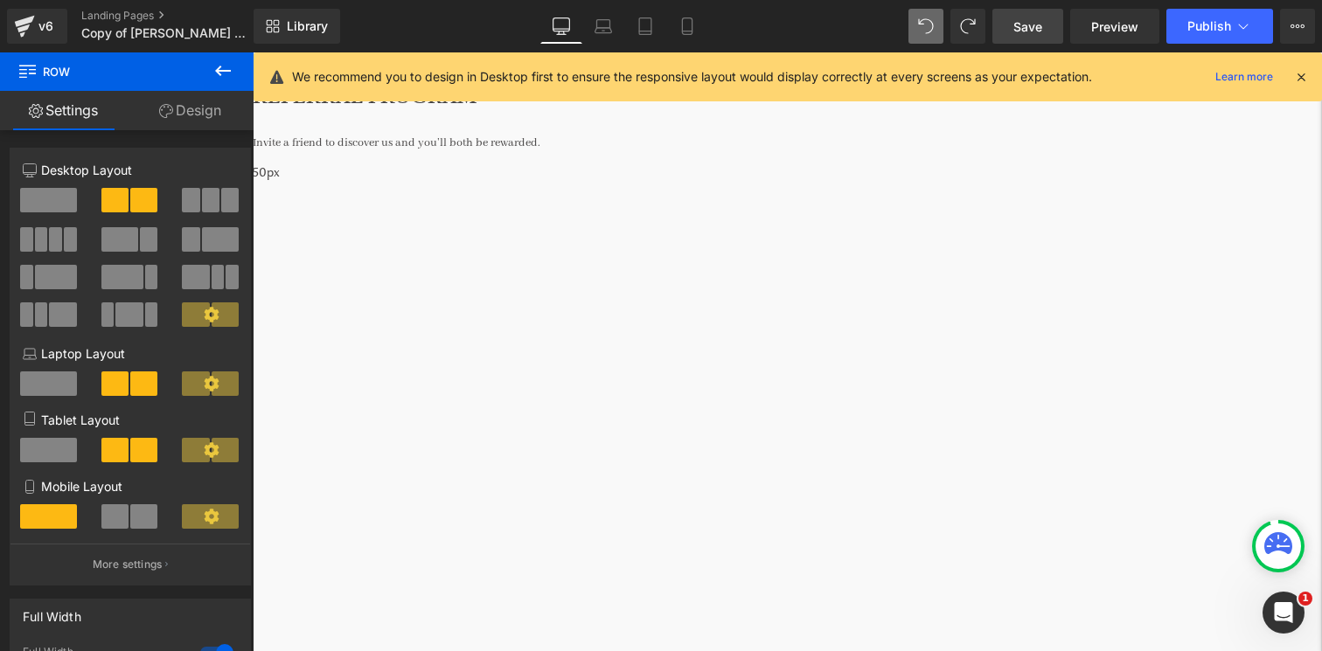
click at [344, 268] on span at bounding box center [256, 268] width 1063 height 0
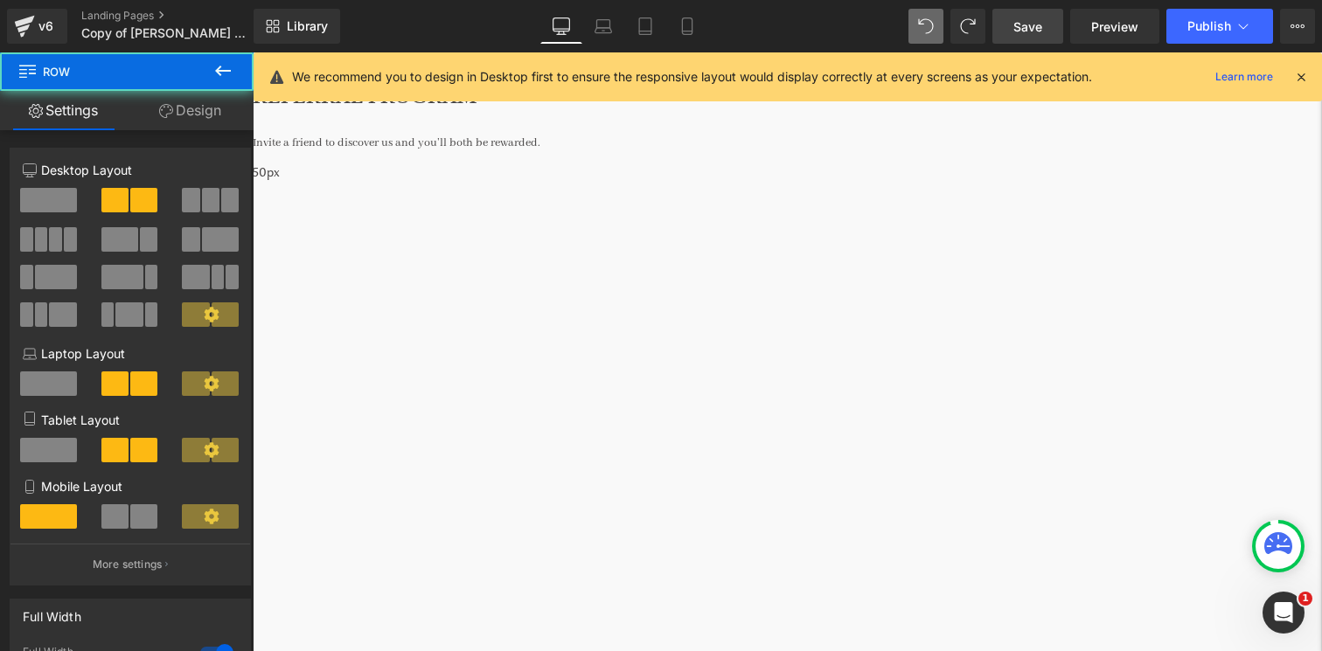
click at [346, 268] on span at bounding box center [256, 268] width 1063 height 0
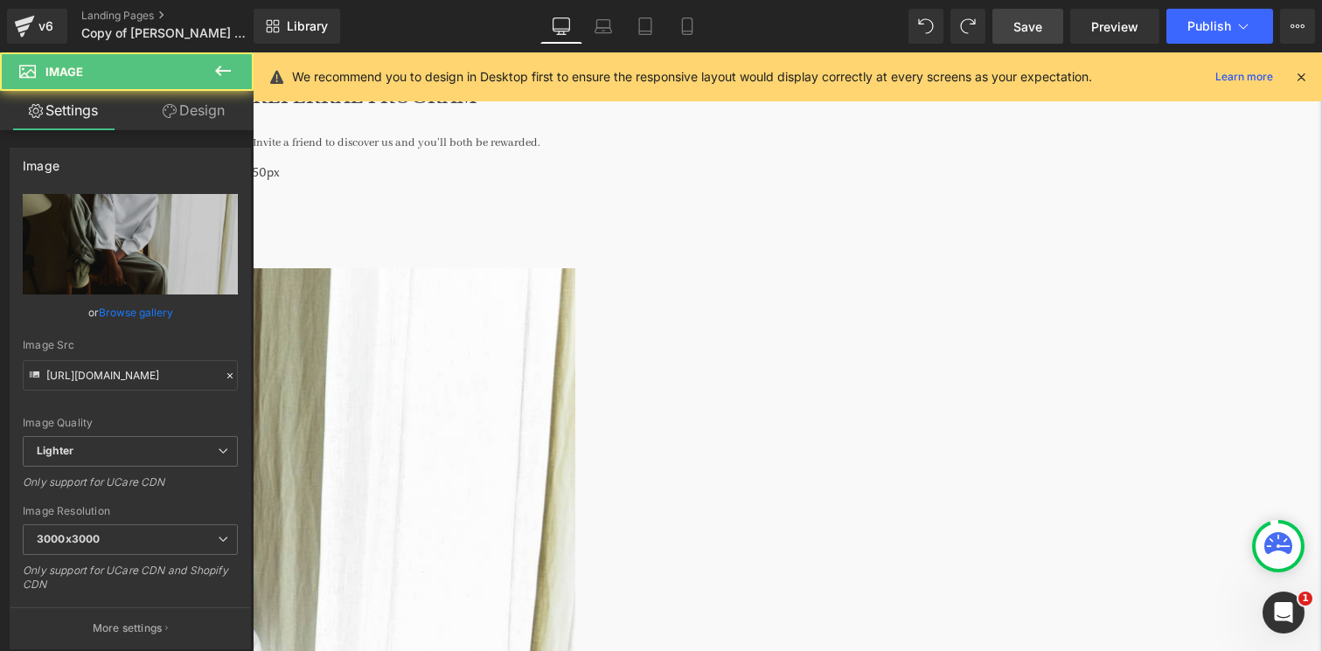
scroll to position [0, 0]
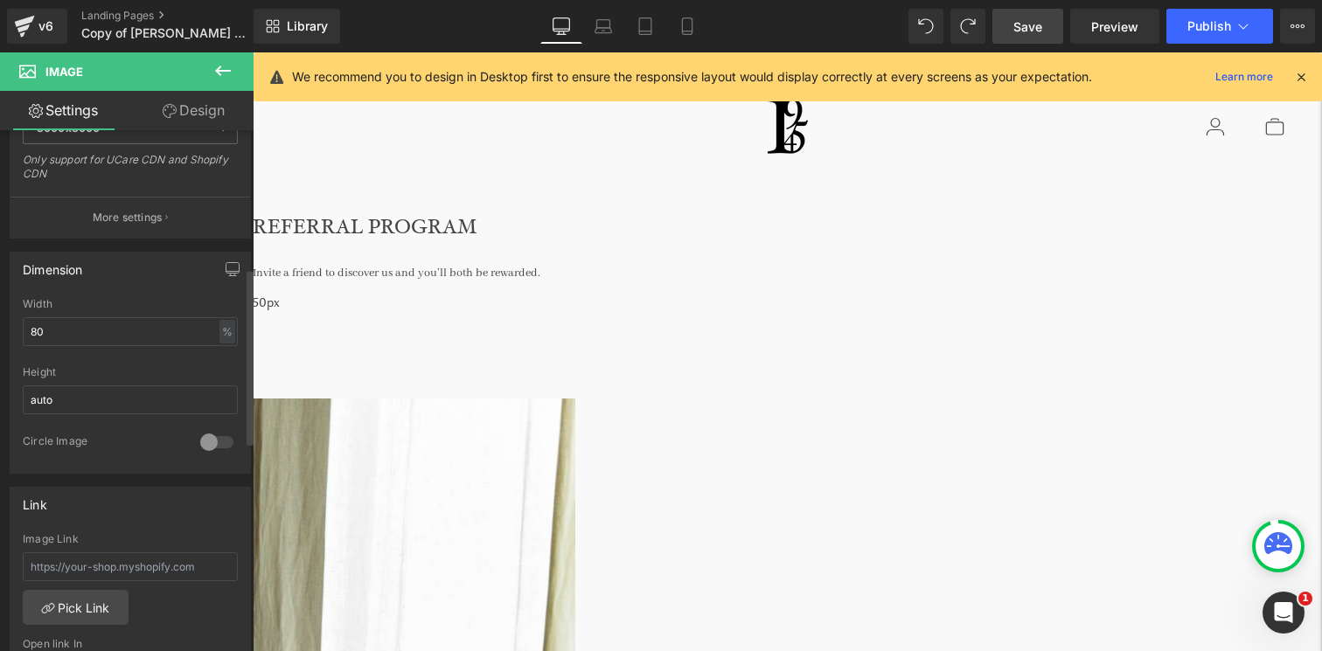
scroll to position [401, 0]
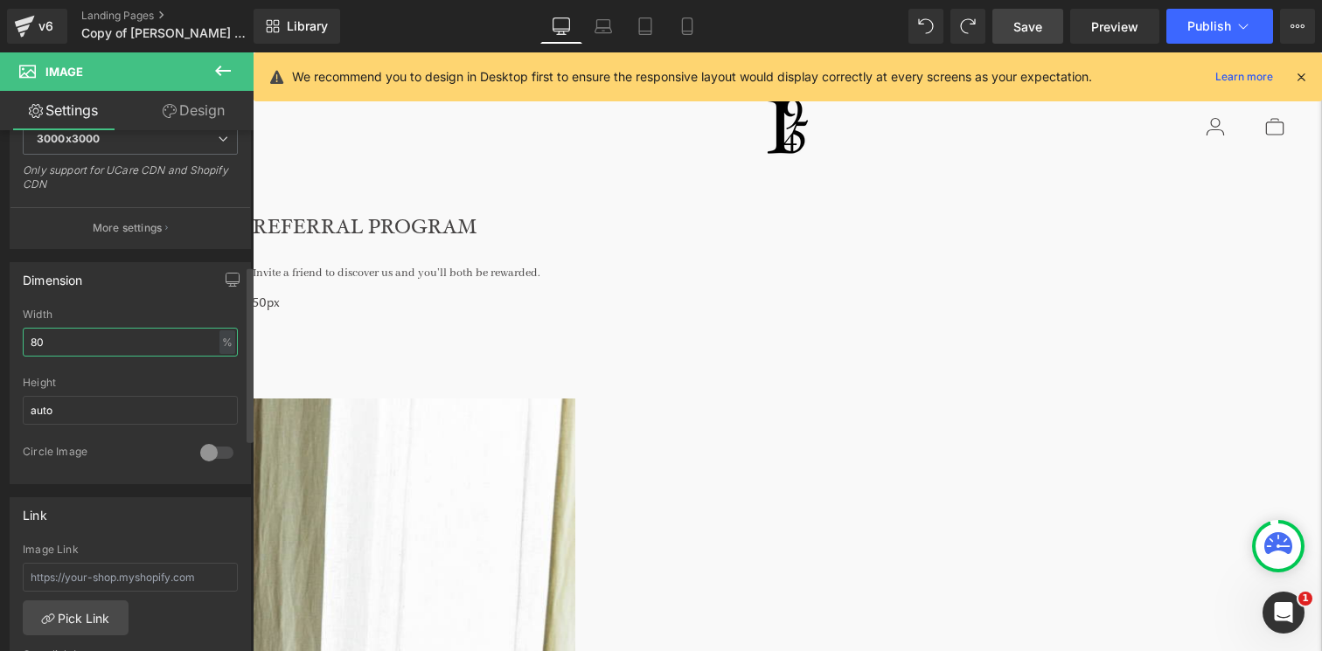
drag, startPoint x: 119, startPoint y: 340, endPoint x: 27, endPoint y: 340, distance: 91.8
click at [27, 340] on input "80" at bounding box center [130, 342] width 215 height 29
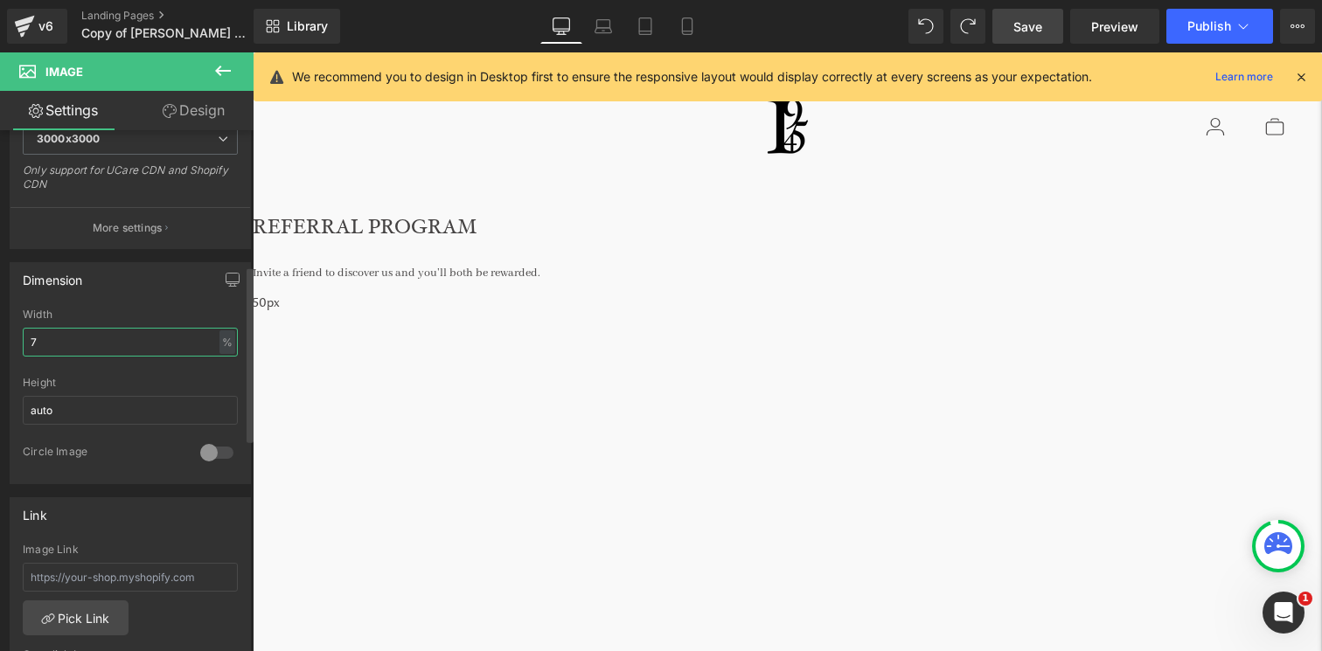
type input "70"
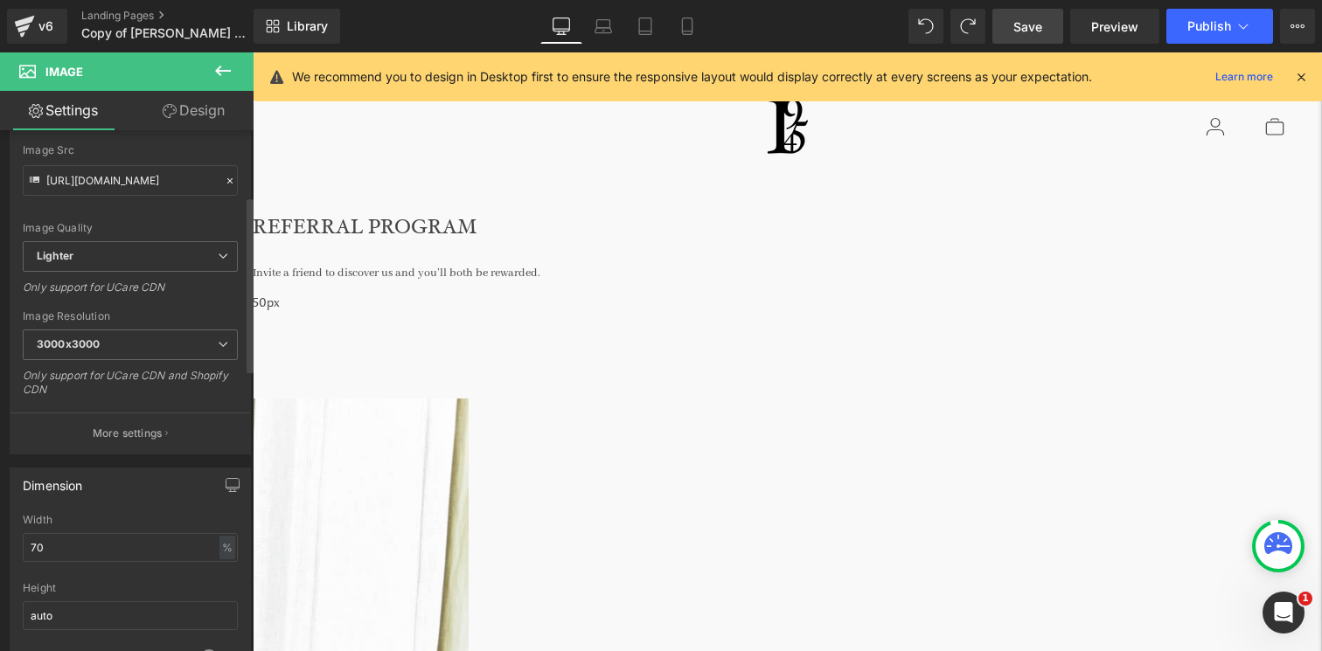
scroll to position [202, 0]
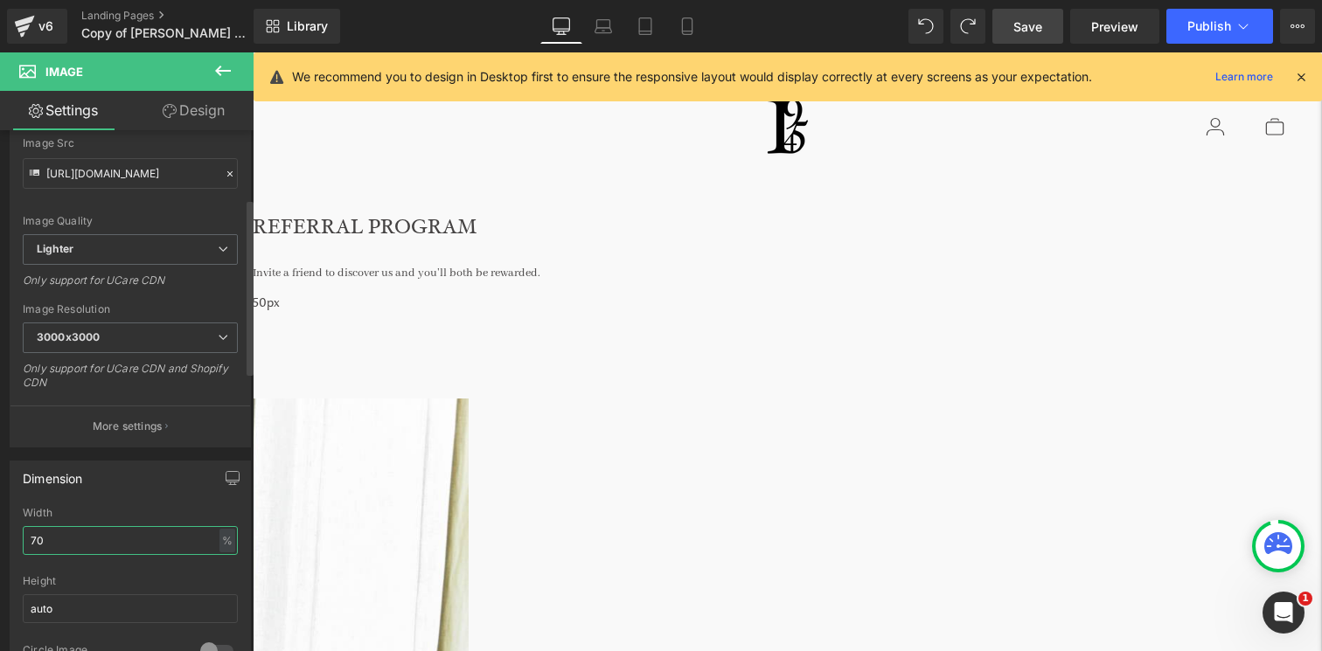
drag, startPoint x: 72, startPoint y: 538, endPoint x: 19, endPoint y: 538, distance: 52.5
click at [19, 538] on div "70% Width 70 % % px auto Height auto 0 Circle Image" at bounding box center [130, 594] width 240 height 175
type input "80"
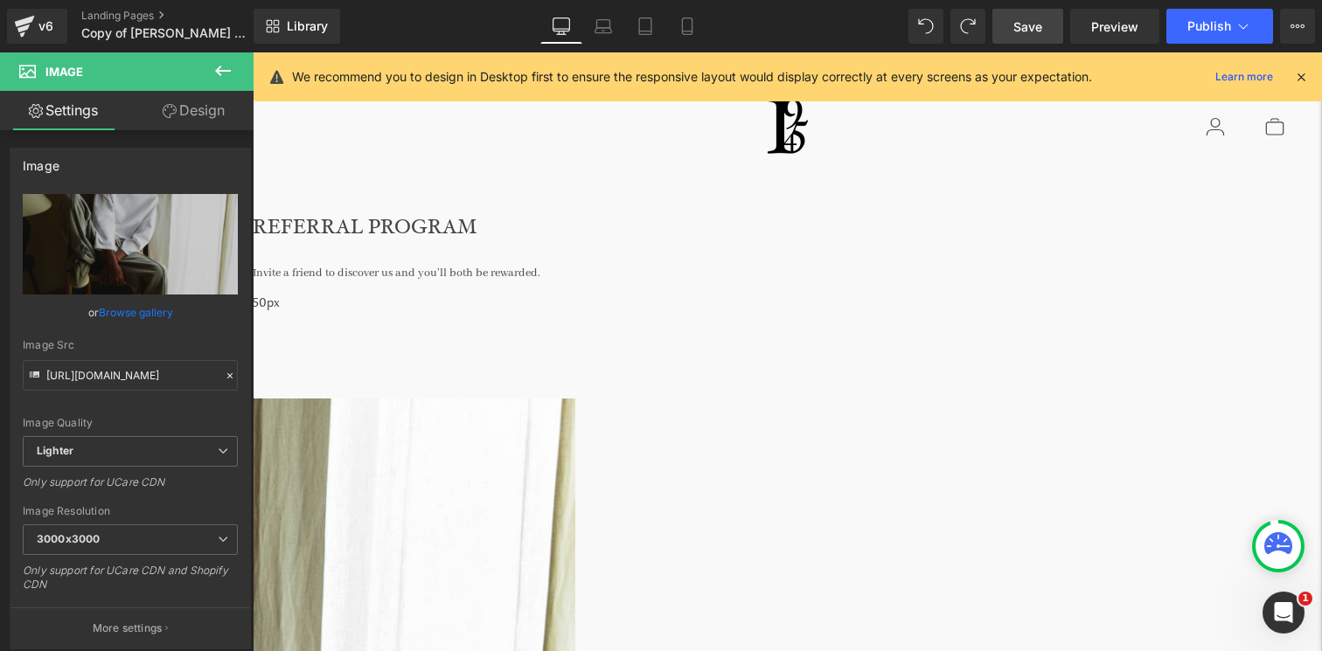
drag, startPoint x: 338, startPoint y: 298, endPoint x: 348, endPoint y: 298, distance: 10.5
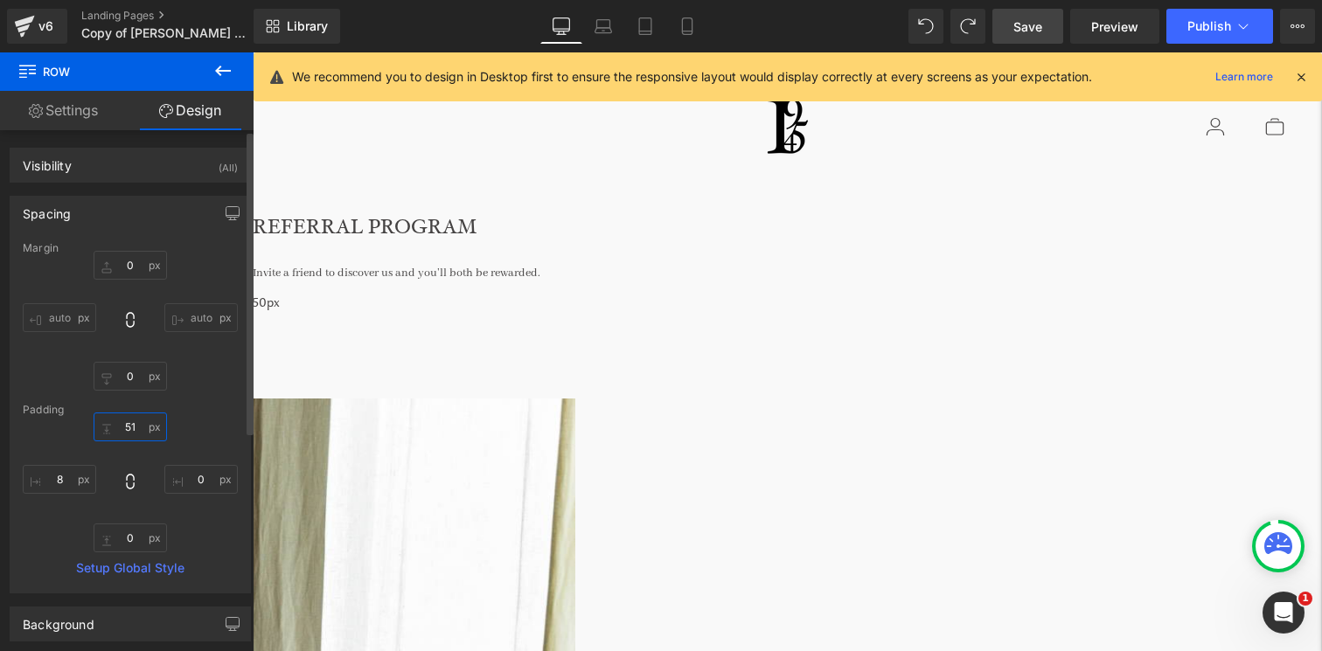
drag, startPoint x: 136, startPoint y: 424, endPoint x: 96, endPoint y: 424, distance: 40.2
click at [96, 424] on input "51" at bounding box center [130, 427] width 73 height 29
click at [132, 433] on input "51" at bounding box center [130, 427] width 73 height 29
type input "5"
type input "30"
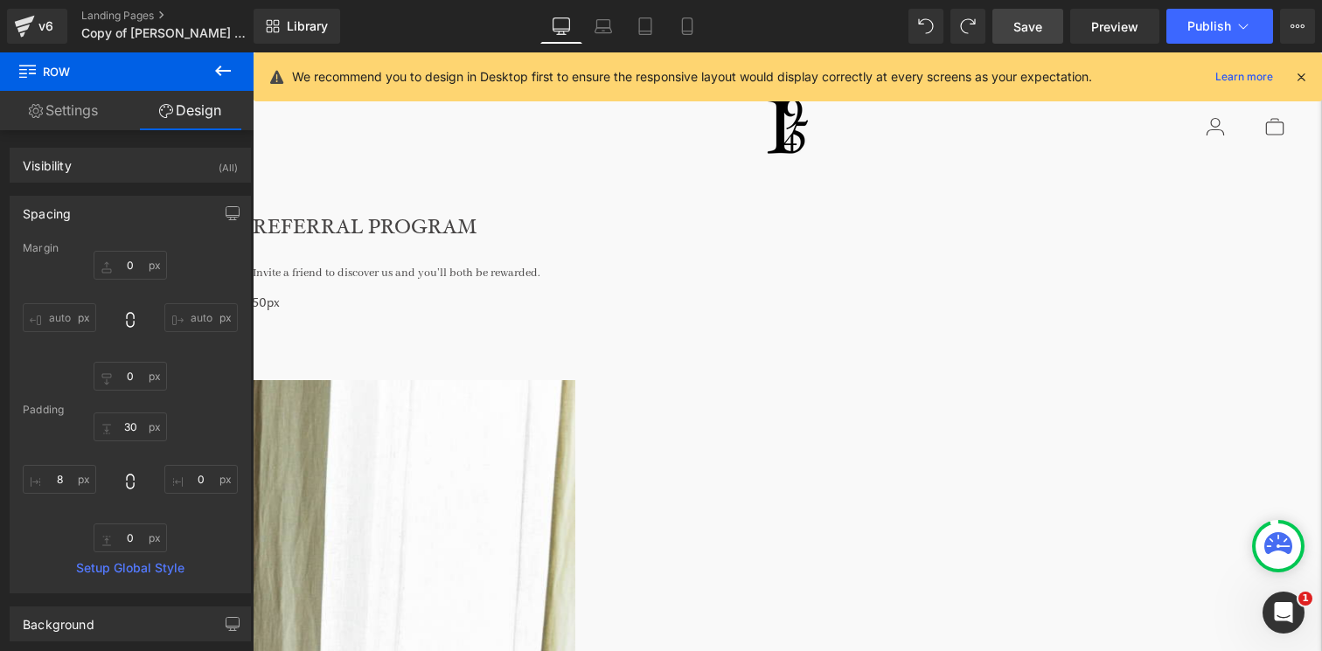
click at [1041, 36] on link "Save" at bounding box center [1028, 26] width 71 height 35
click at [1110, 24] on span "Preview" at bounding box center [1114, 26] width 47 height 18
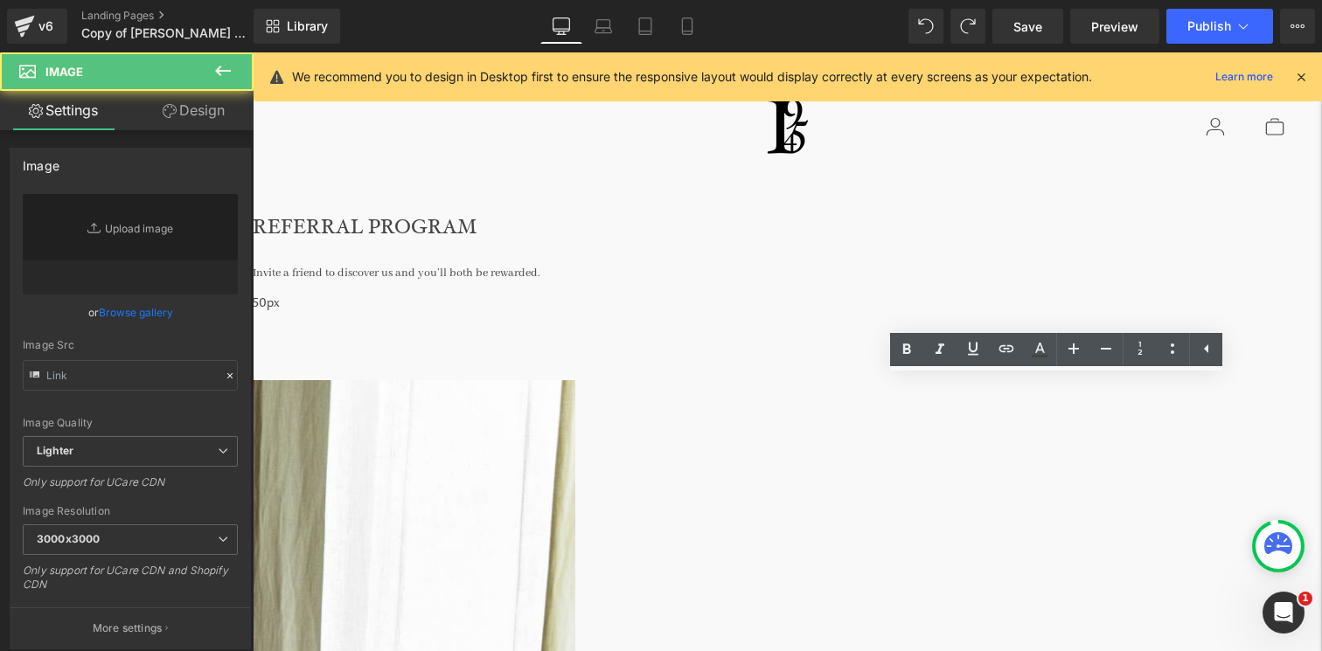
type input "[URL][DOMAIN_NAME]"
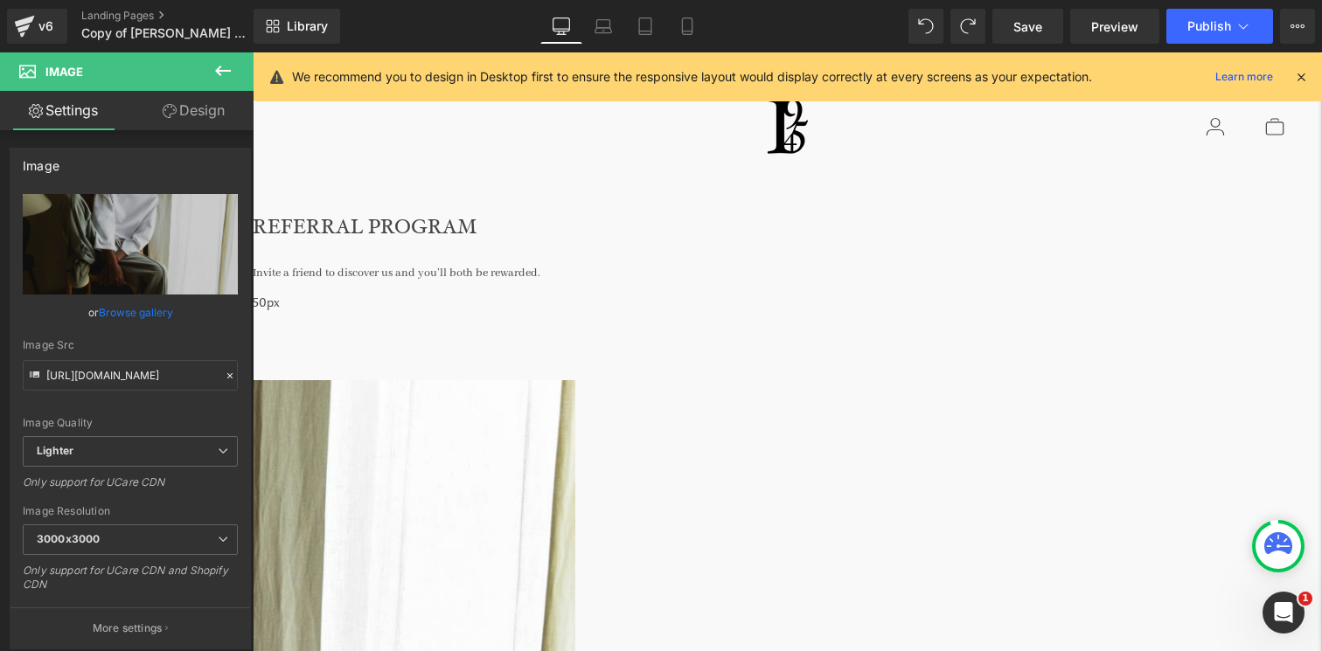
click at [253, 52] on link at bounding box center [253, 52] width 0 height 0
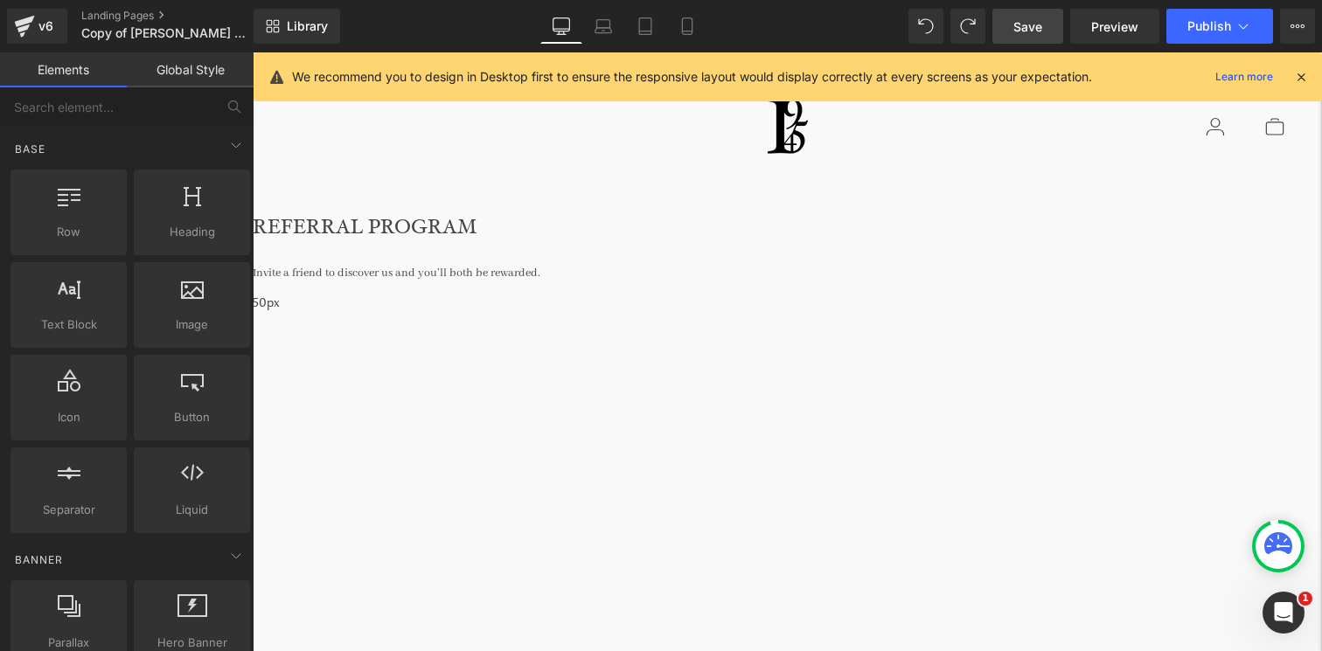
click at [1047, 30] on link "Save" at bounding box center [1028, 26] width 71 height 35
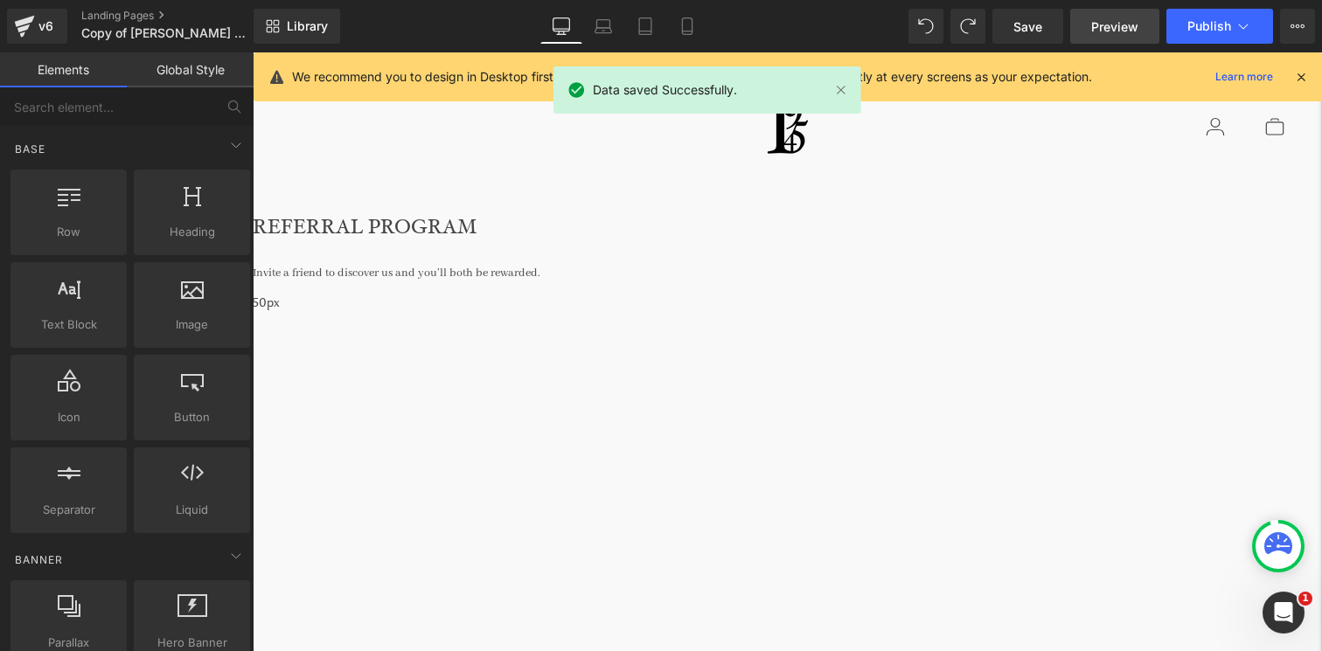
click at [1111, 29] on span "Preview" at bounding box center [1114, 26] width 47 height 18
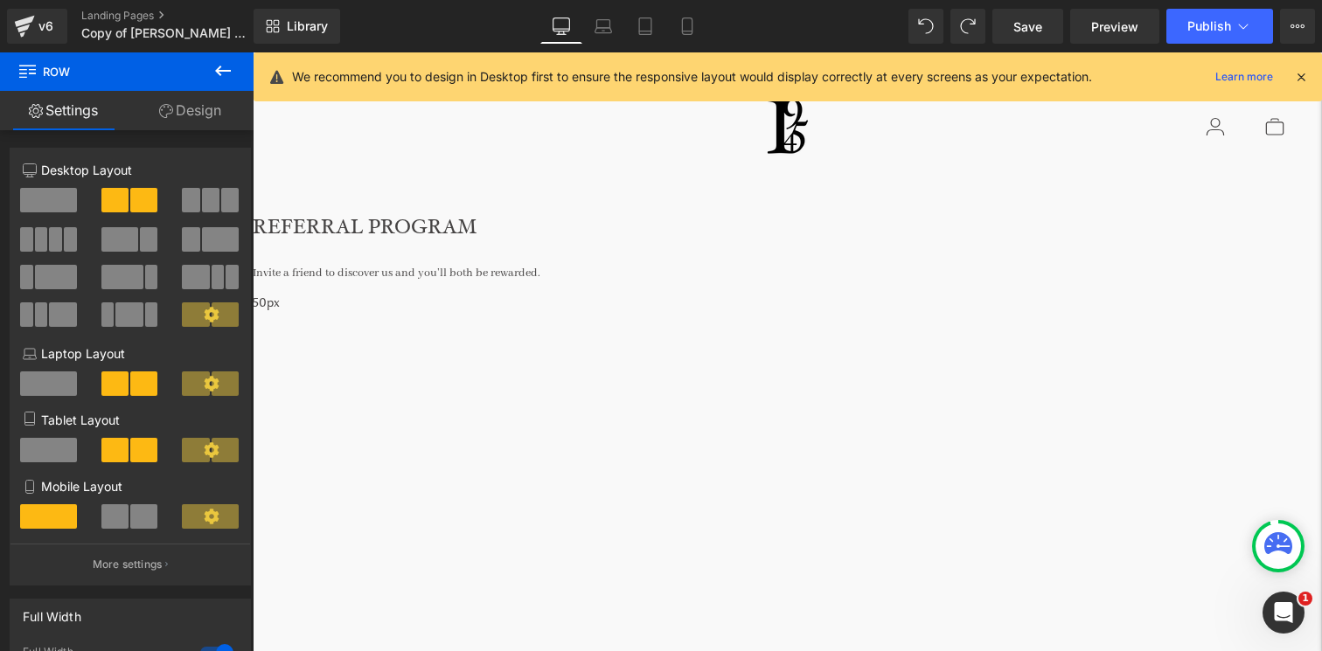
click at [184, 108] on link "Design" at bounding box center [190, 110] width 127 height 39
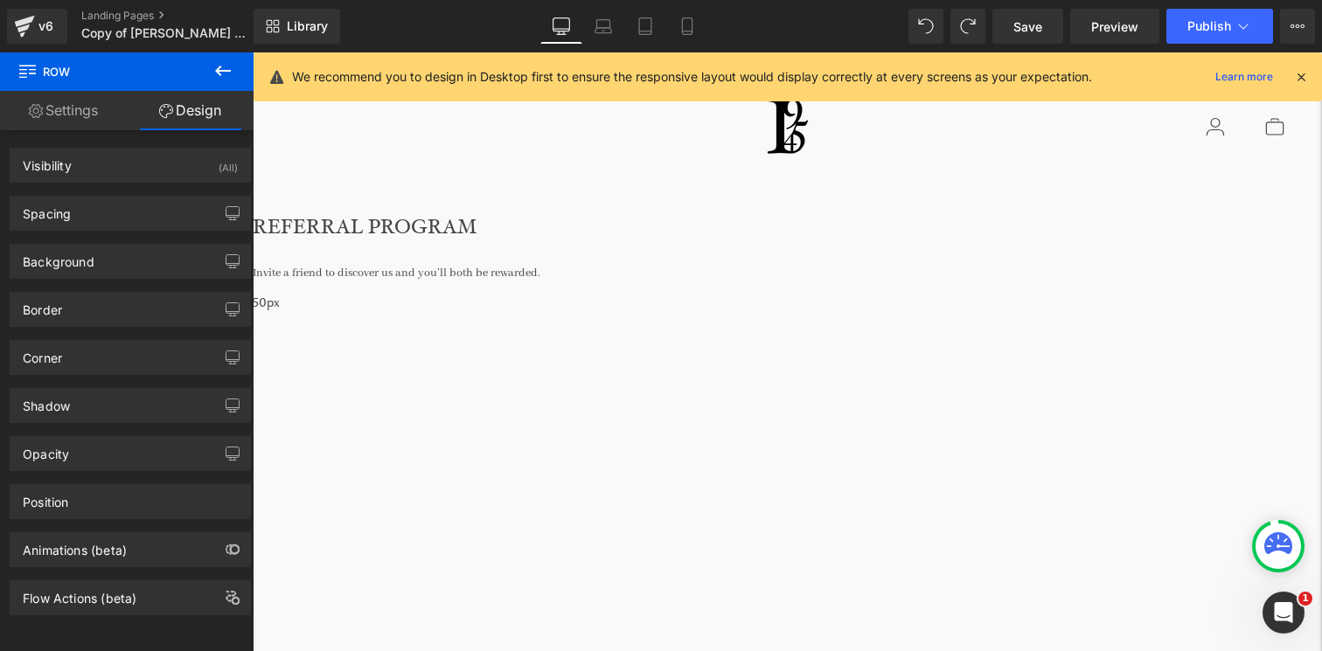
click at [338, 380] on div at bounding box center [256, 581] width 1063 height 402
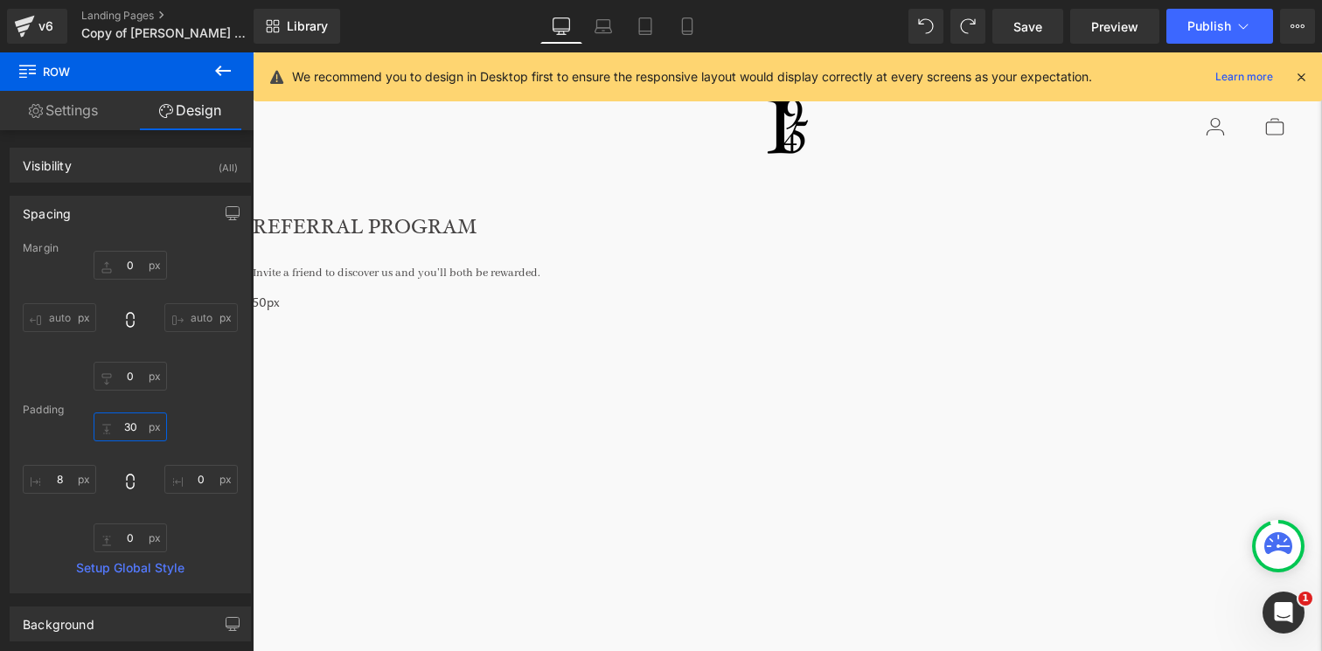
drag, startPoint x: 133, startPoint y: 428, endPoint x: 101, endPoint y: 425, distance: 32.5
click at [101, 425] on input "30" at bounding box center [130, 427] width 73 height 29
click at [135, 426] on input "30" at bounding box center [130, 427] width 73 height 29
type input "3"
type input "50"
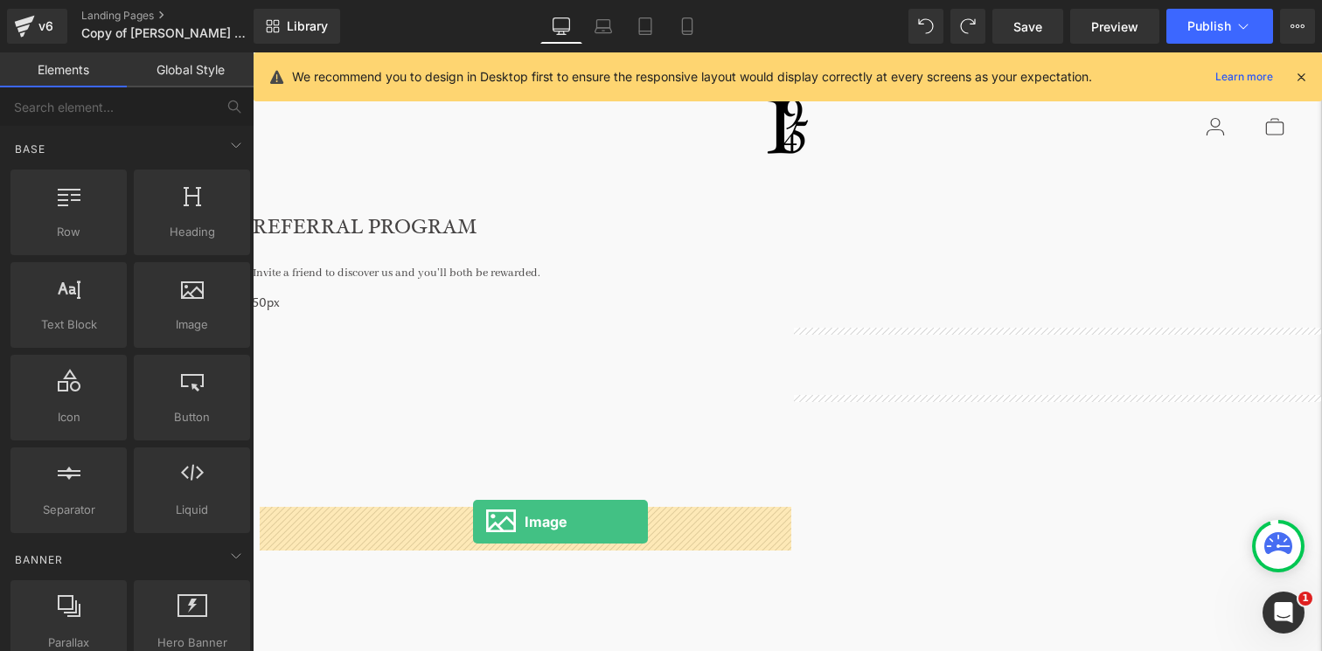
drag, startPoint x: 421, startPoint y: 347, endPoint x: 473, endPoint y: 521, distance: 181.8
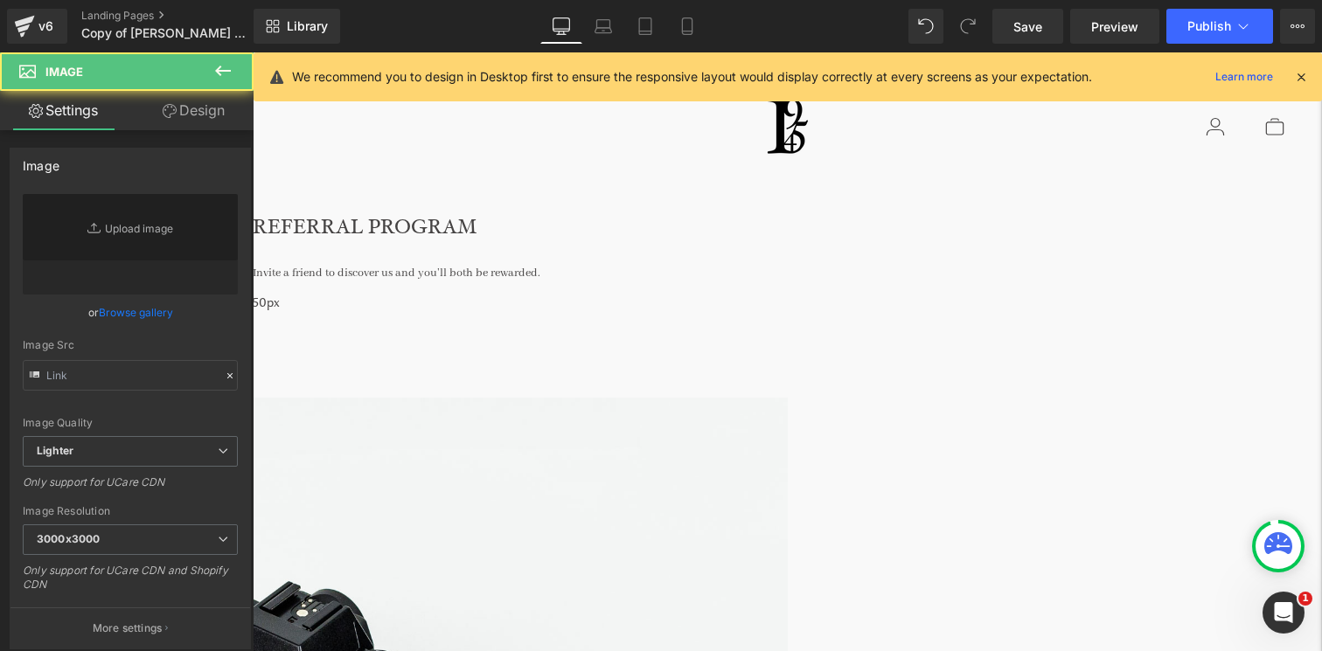
type input "//[DOMAIN_NAME][URL]"
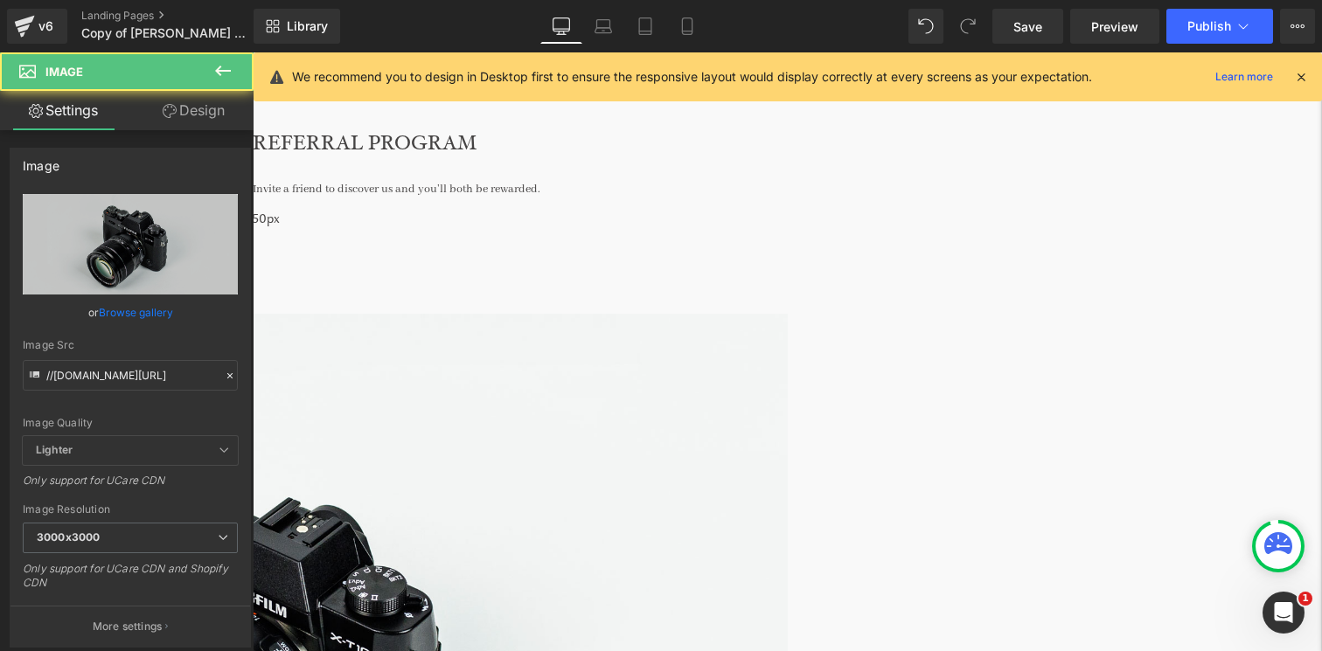
scroll to position [87, 0]
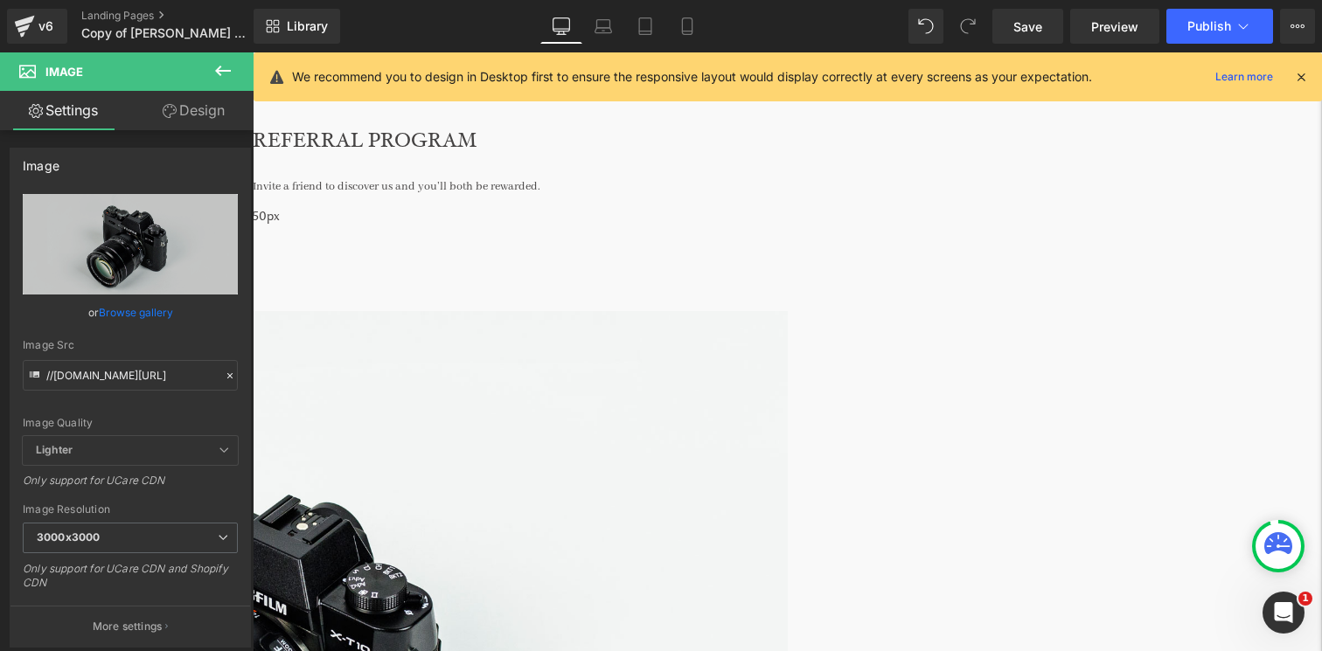
click at [445, 397] on img at bounding box center [256, 663] width 1063 height 704
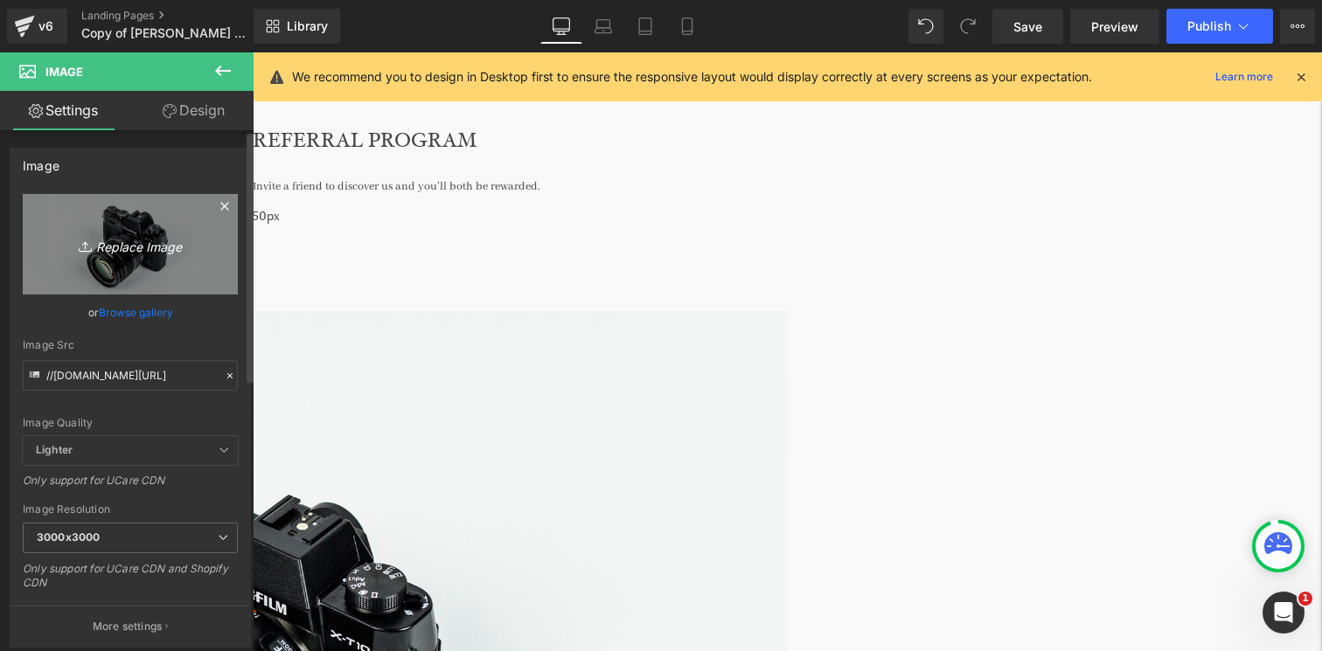
click at [136, 242] on icon "Replace Image" at bounding box center [130, 244] width 140 height 22
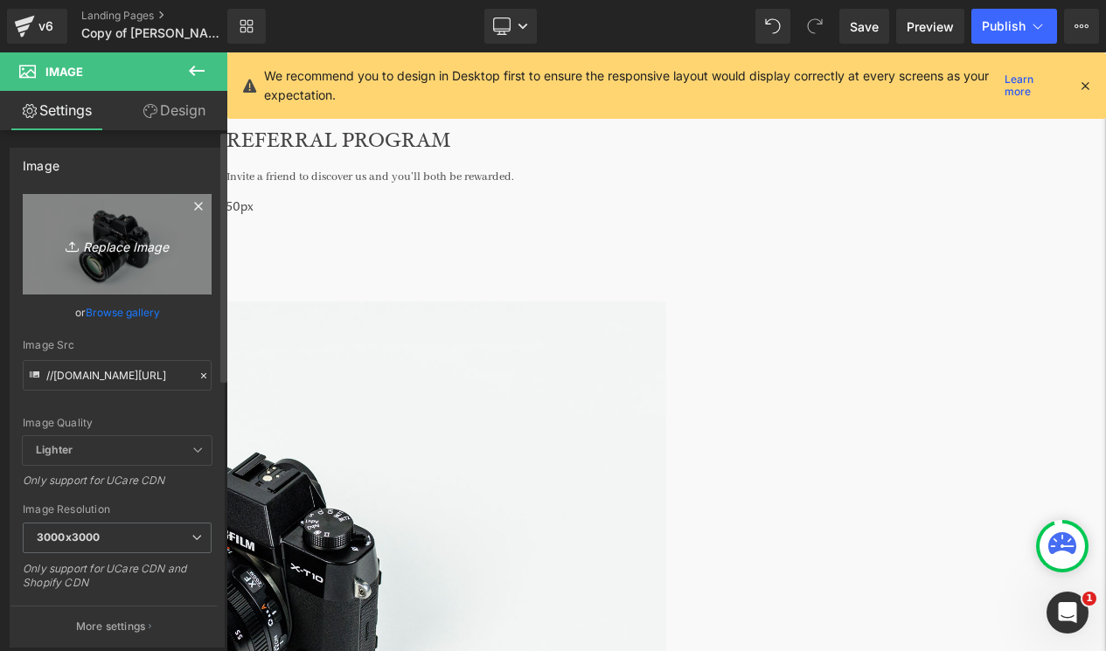
click at [120, 245] on icon "Replace Image" at bounding box center [117, 244] width 140 height 22
type input "C:\fakepath\250113_FlorenceBlack_CasaSoleto_Day_2_117.jpg"
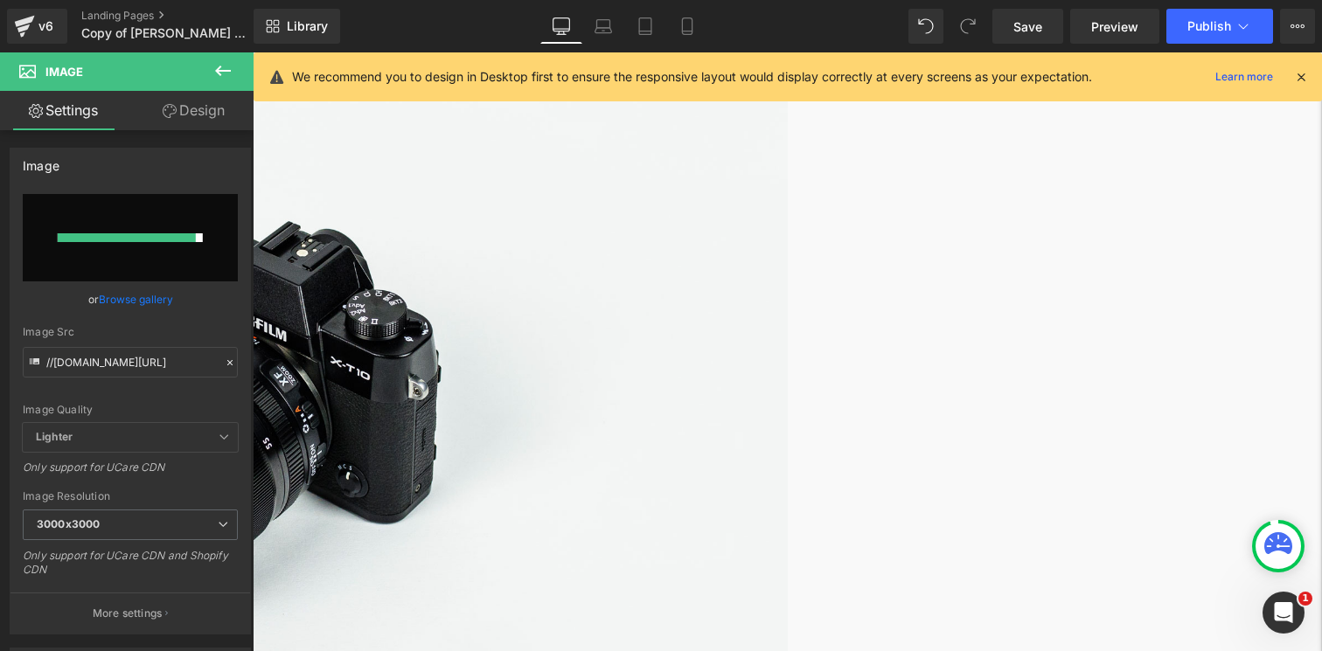
scroll to position [382, 0]
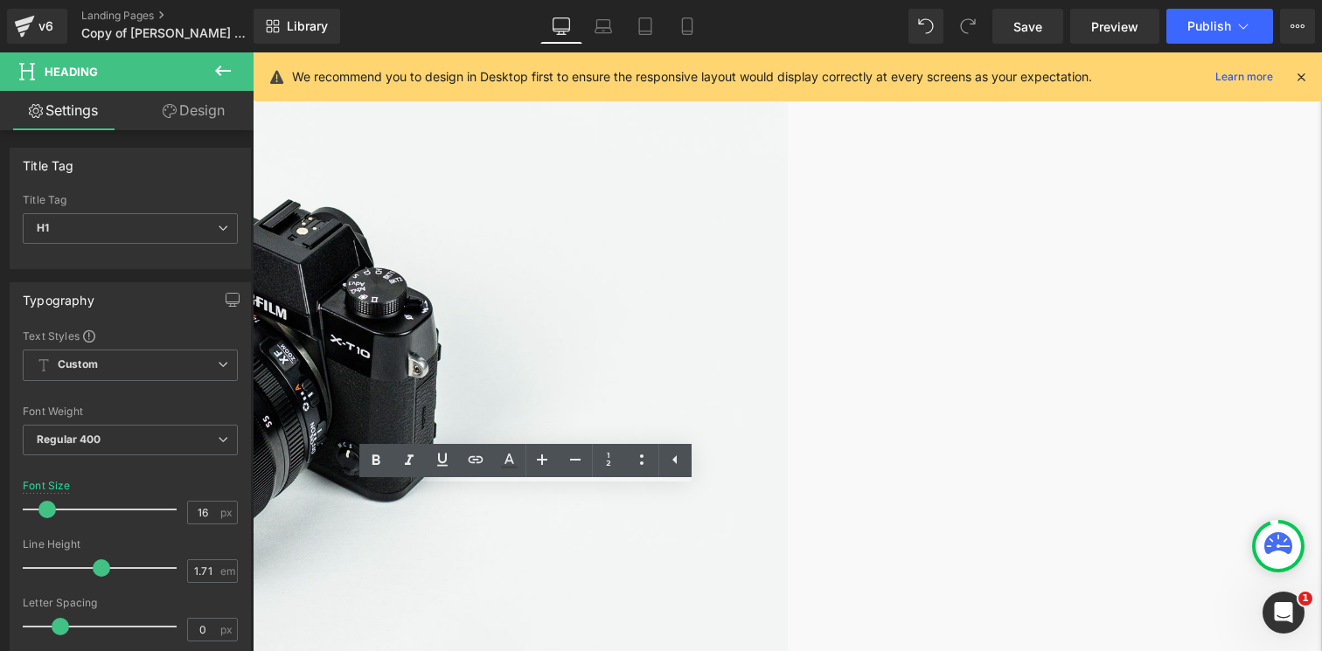
drag, startPoint x: 584, startPoint y: 503, endPoint x: 489, endPoint y: 503, distance: 95.3
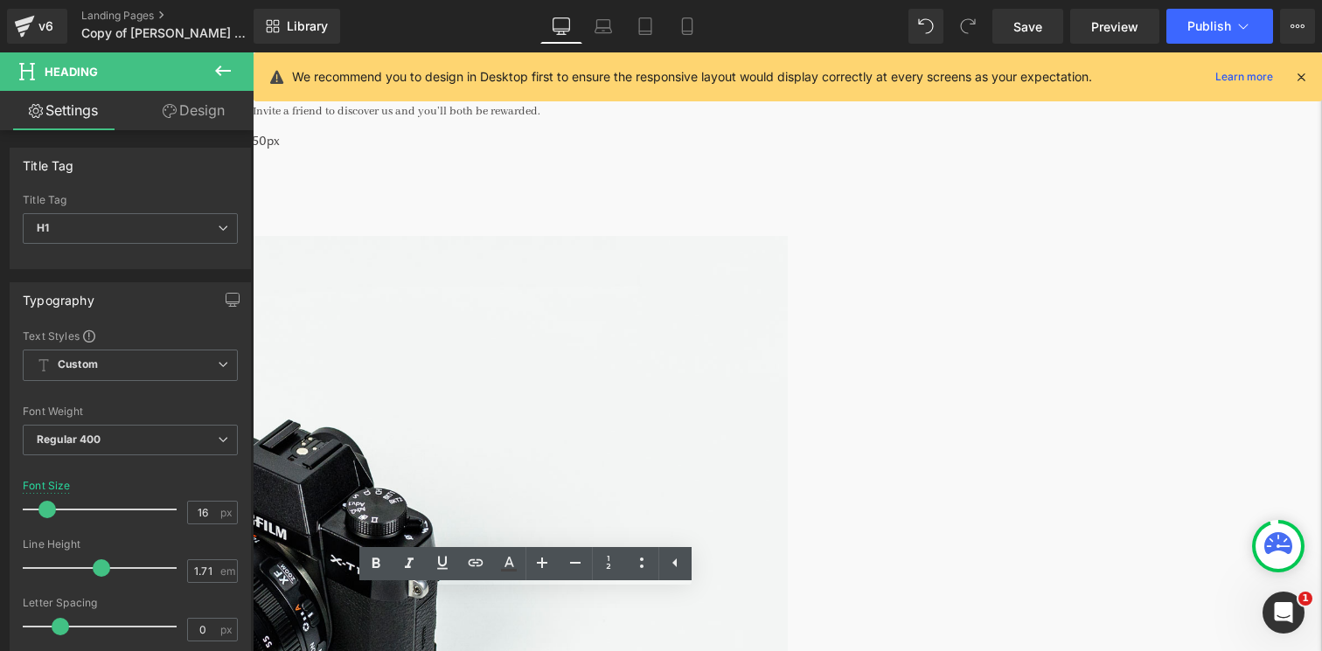
scroll to position [100, 0]
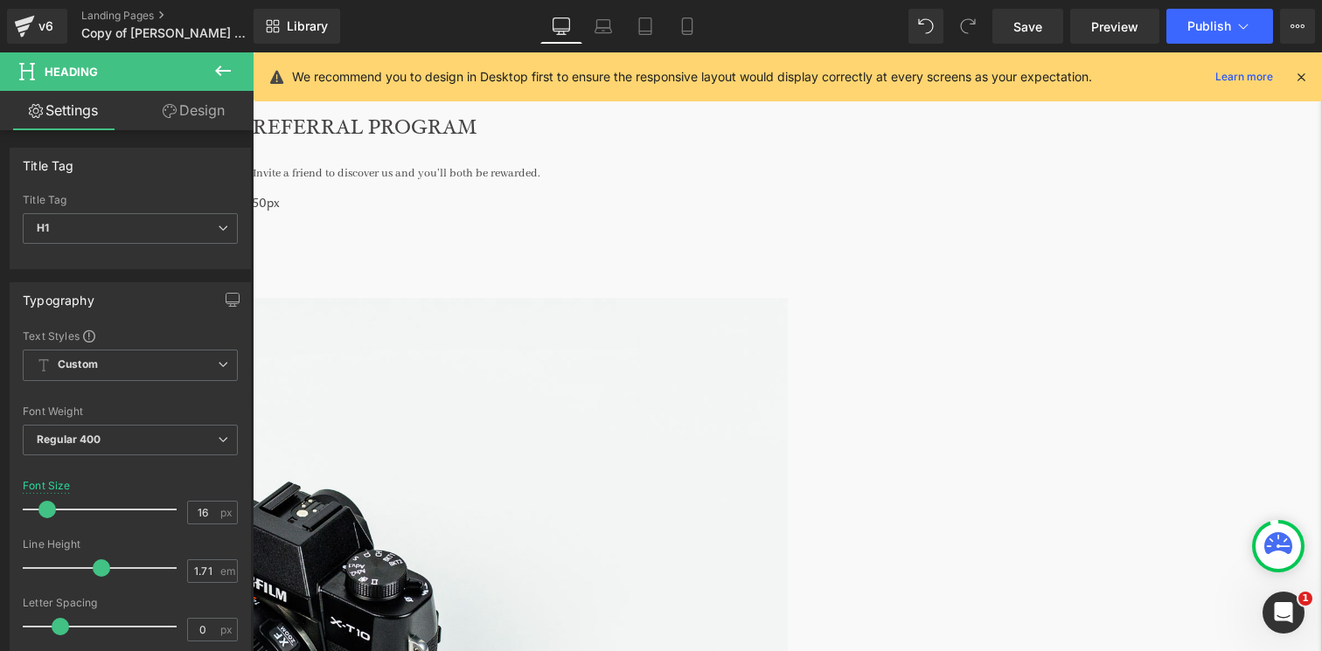
click at [530, 338] on img at bounding box center [256, 650] width 1063 height 704
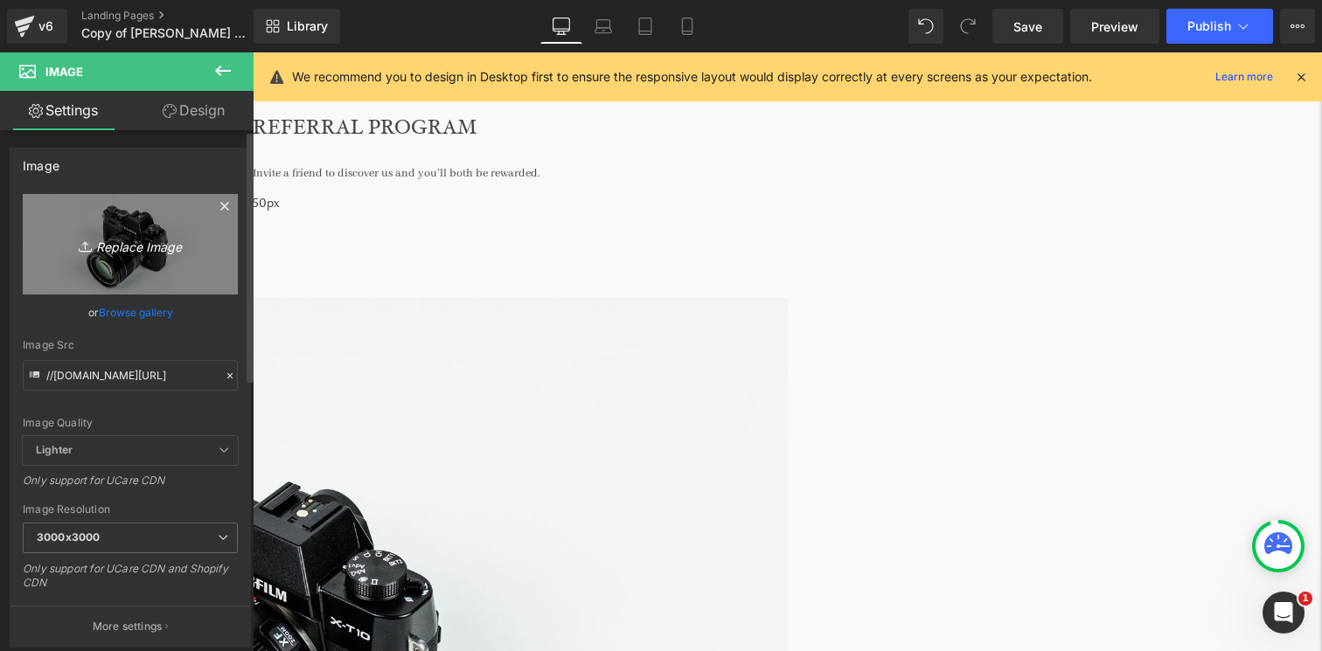
click at [119, 266] on link "Replace Image" at bounding box center [130, 244] width 215 height 101
type input "C:\fakepath\250113_FlorenceBlack_CasaSoleto_Day_2_117.jpg"
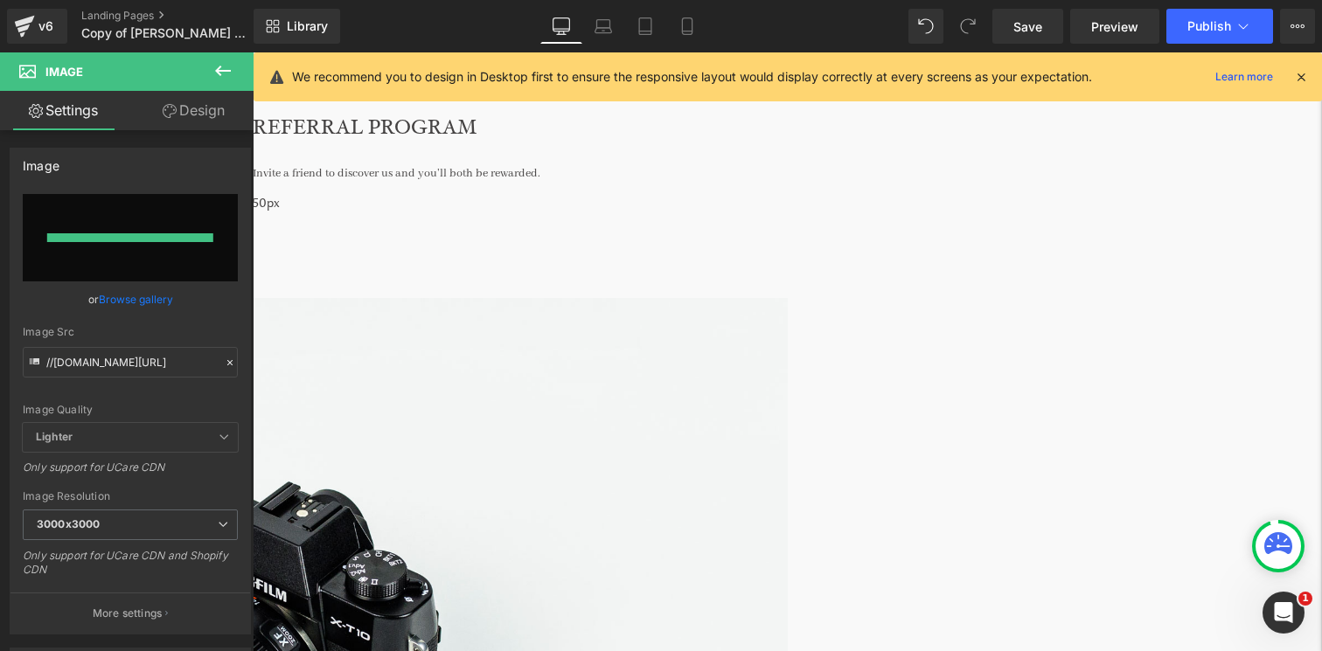
type input "[URL][DOMAIN_NAME]"
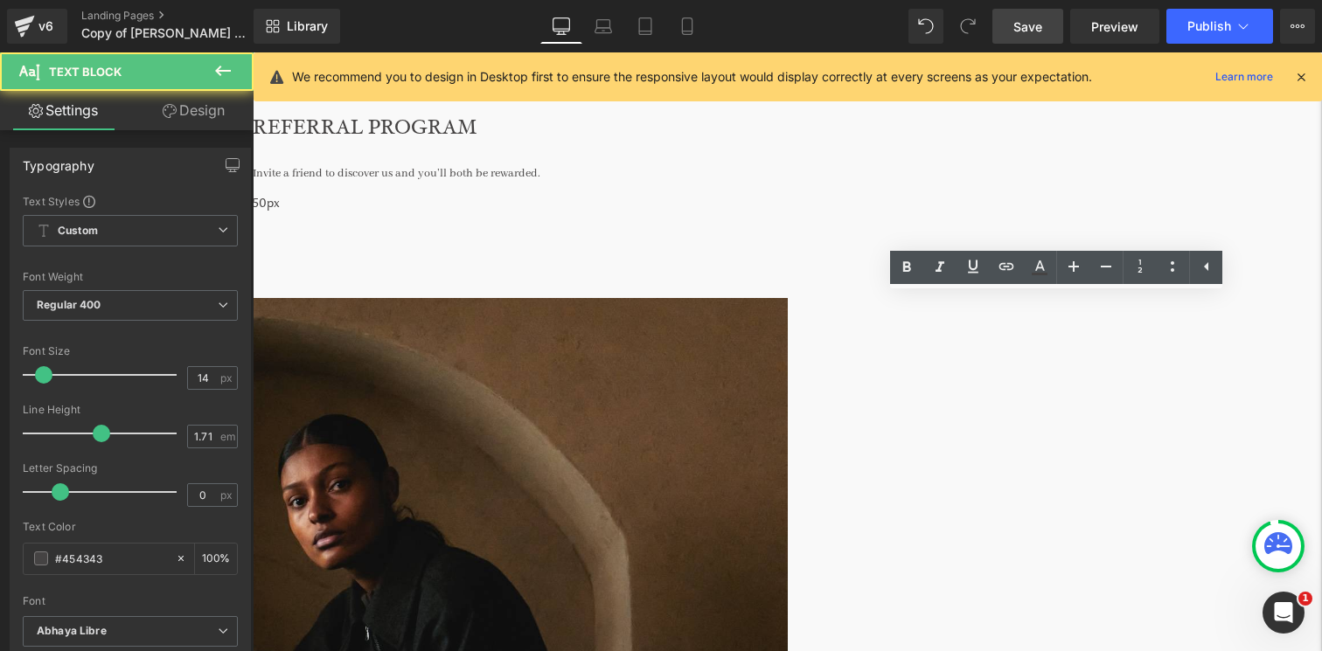
click at [1035, 33] on span "Save" at bounding box center [1028, 26] width 29 height 18
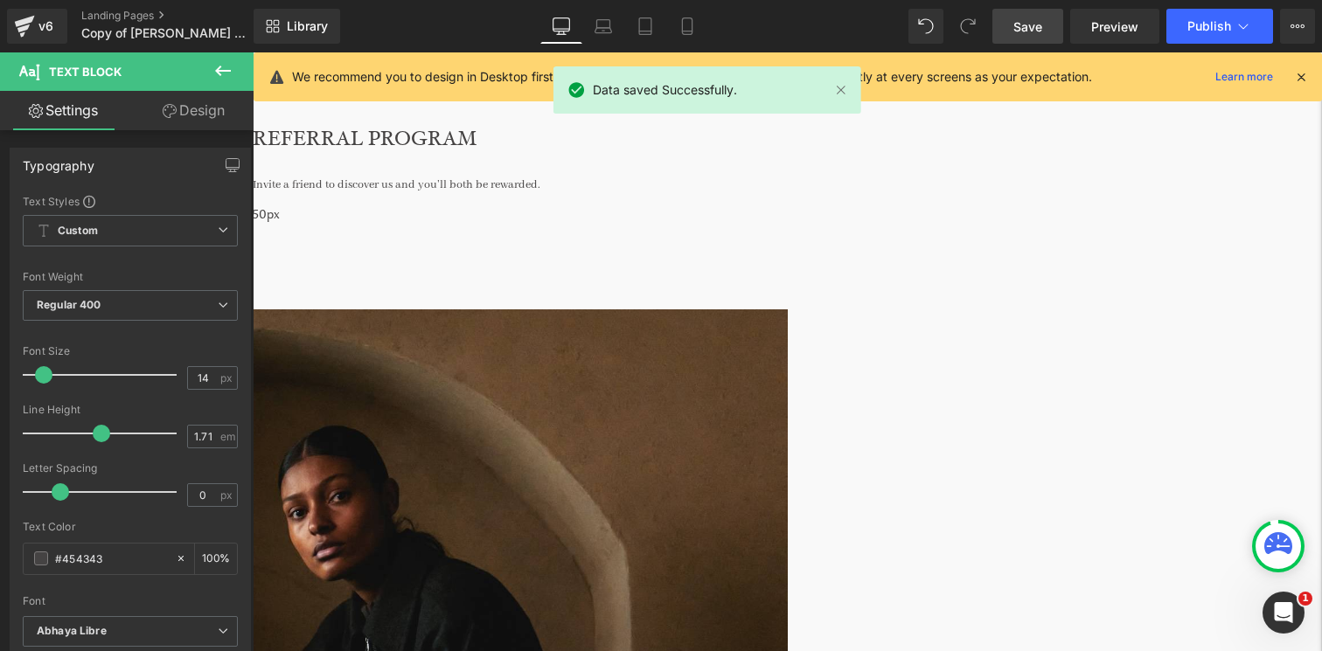
scroll to position [0, 0]
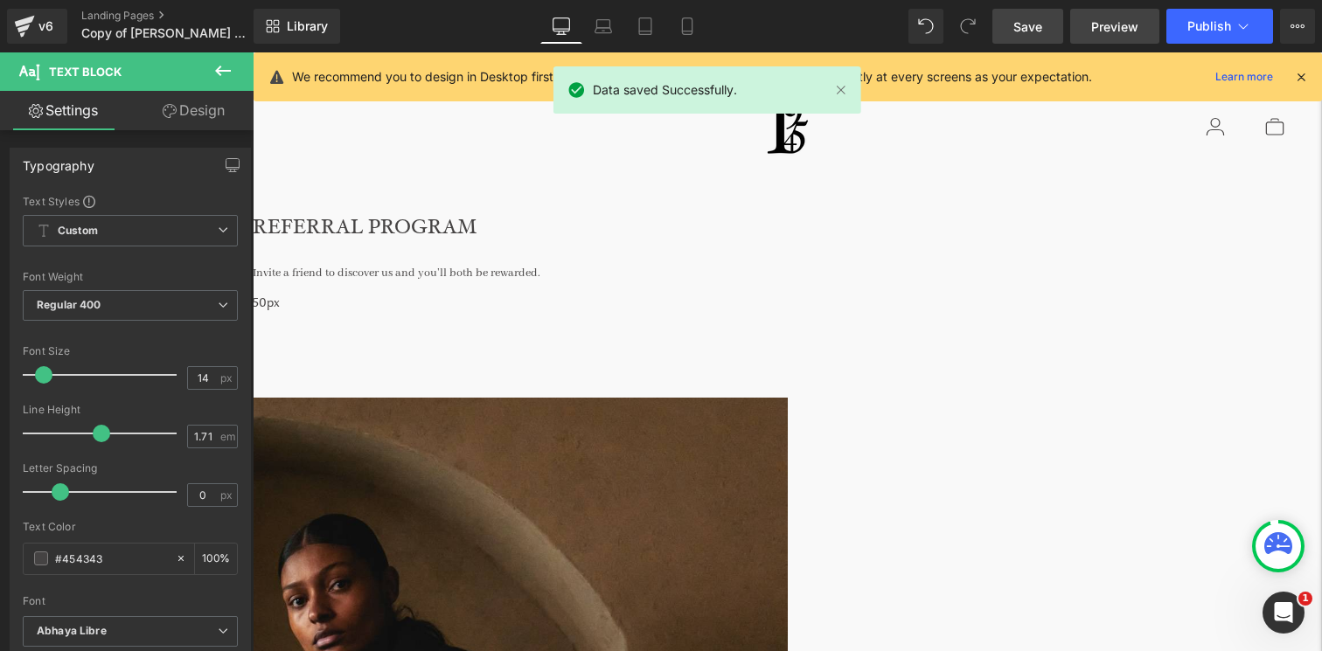
click at [1132, 30] on span "Preview" at bounding box center [1114, 26] width 47 height 18
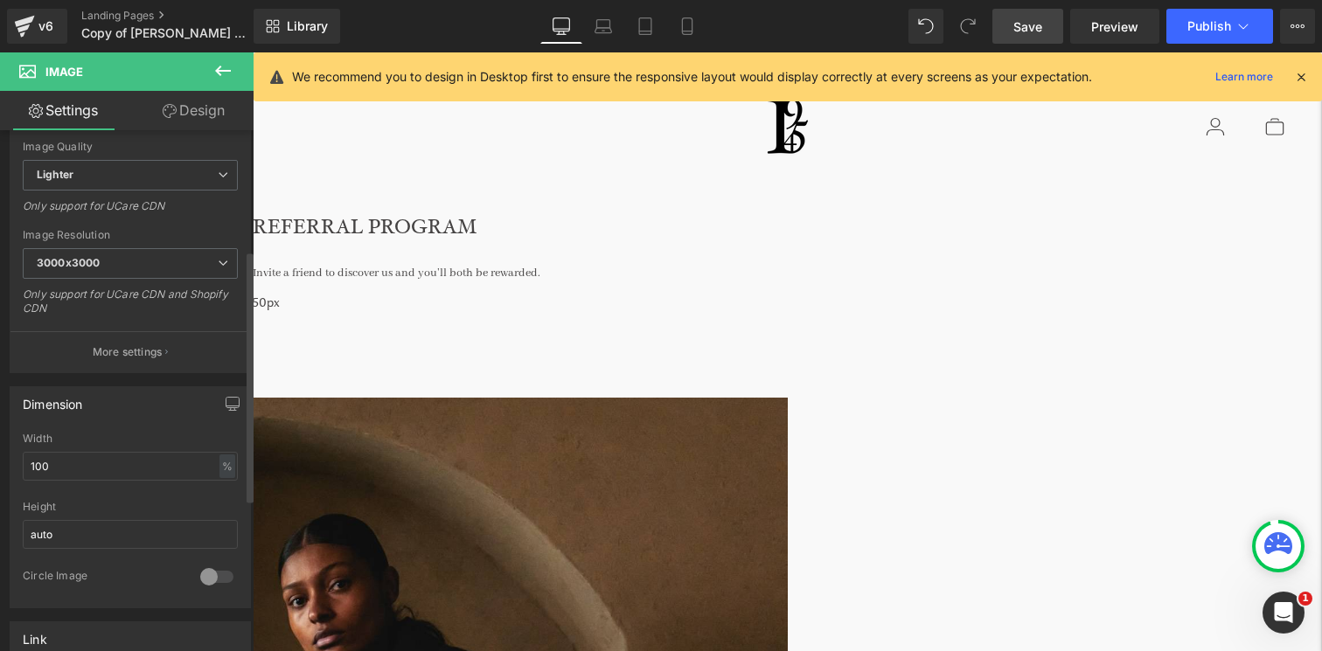
scroll to position [324, 0]
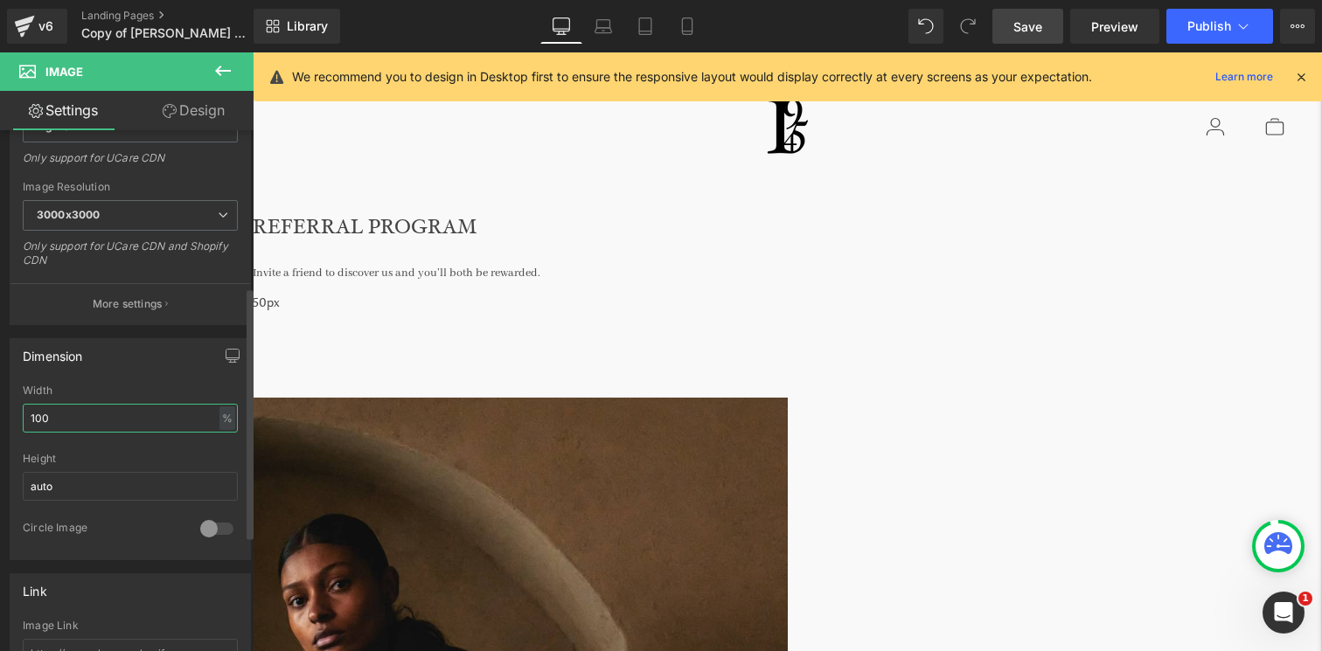
drag, startPoint x: 88, startPoint y: 427, endPoint x: 0, endPoint y: 421, distance: 88.5
click at [0, 421] on div "Dimension 100% Width 100 % % px auto Height auto 0 Circle Image" at bounding box center [130, 442] width 261 height 235
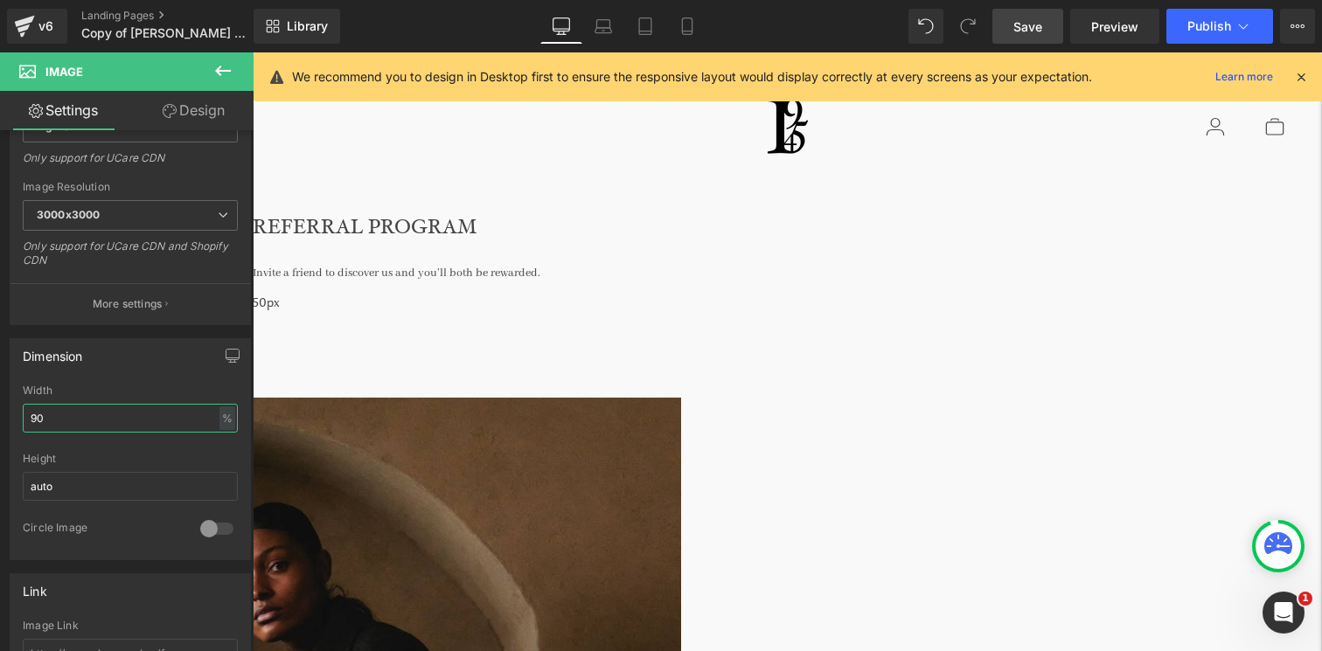
type input "90"
click at [1040, 33] on span "Save" at bounding box center [1028, 26] width 29 height 18
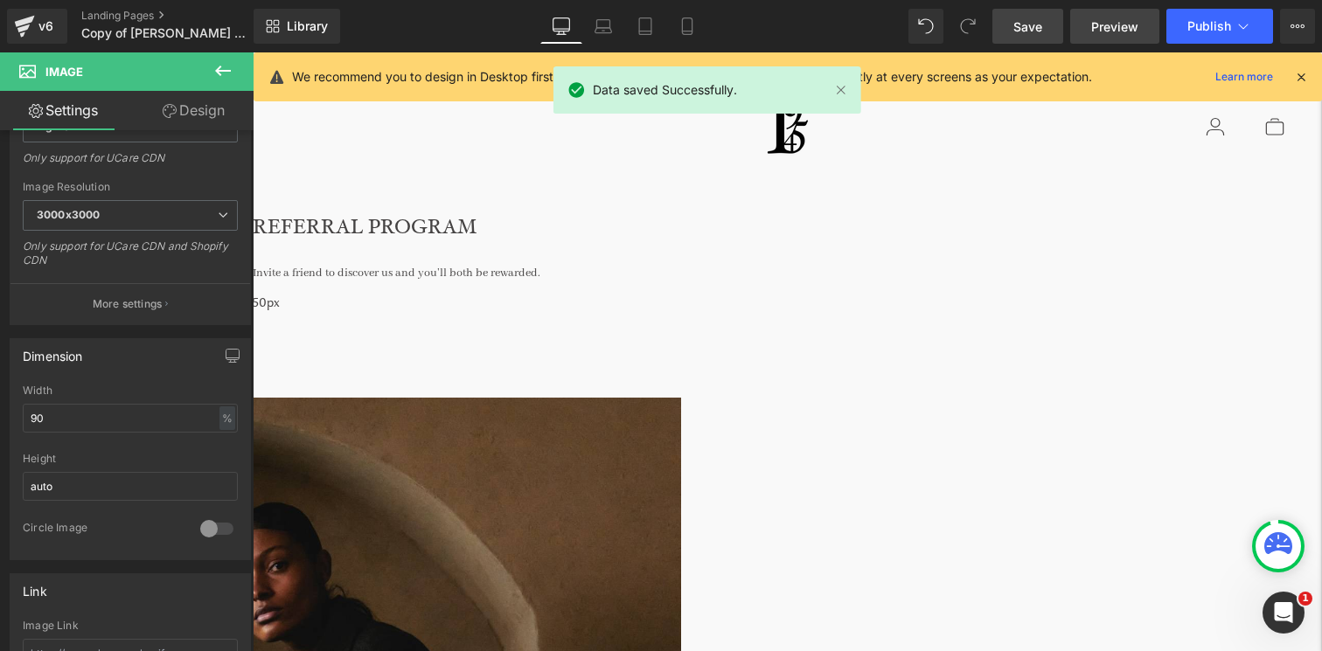
click at [1138, 20] on span "Preview" at bounding box center [1114, 26] width 47 height 18
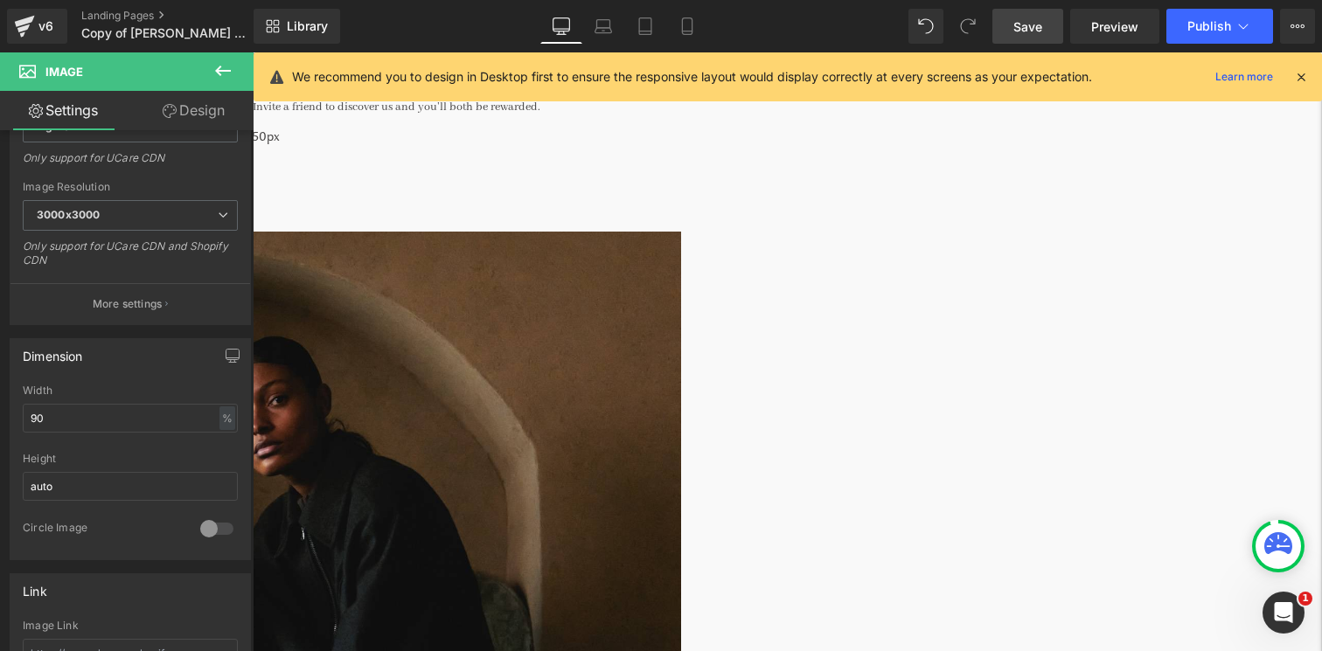
scroll to position [181, 0]
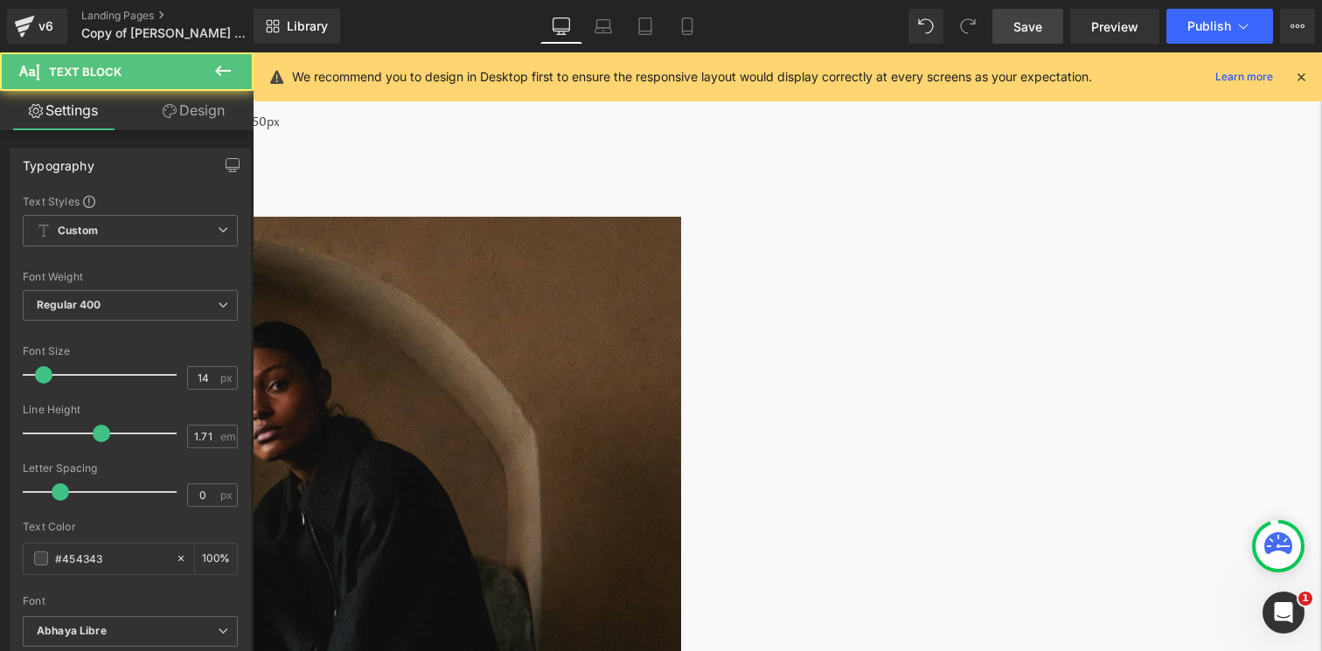
copy p "referral link"
drag, startPoint x: 1148, startPoint y: 247, endPoint x: 1210, endPoint y: 247, distance: 62.1
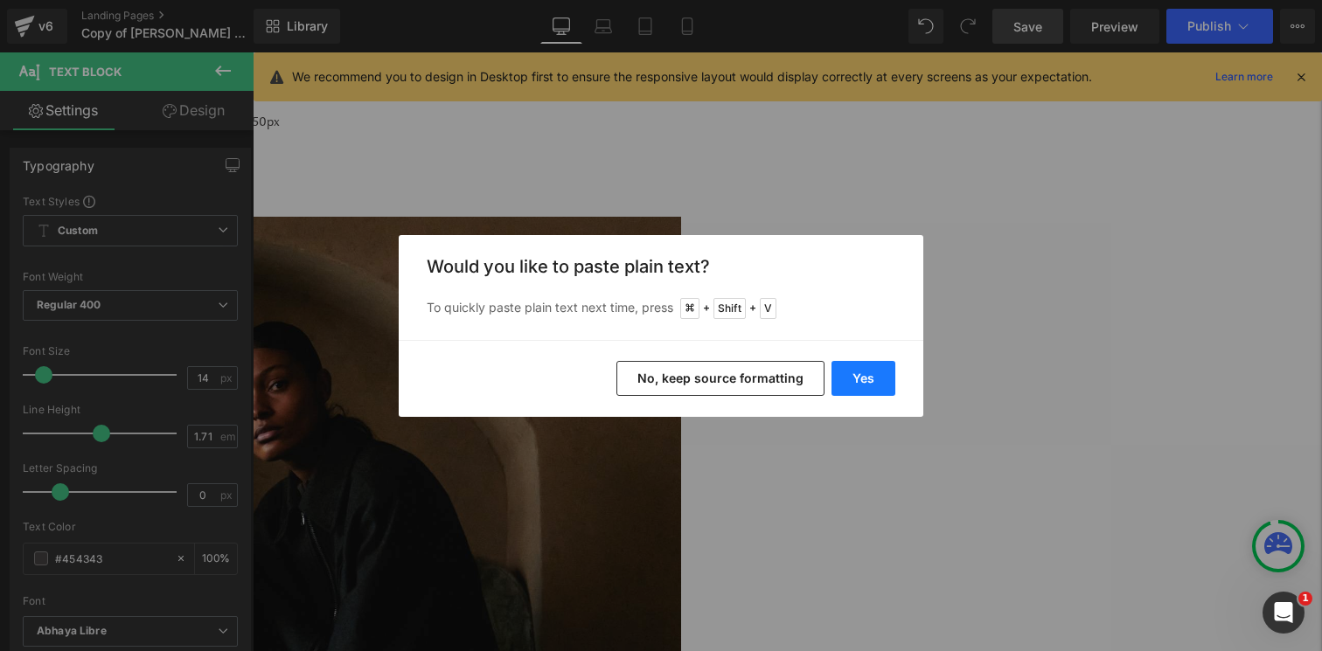
click at [874, 375] on button "Yes" at bounding box center [864, 378] width 64 height 35
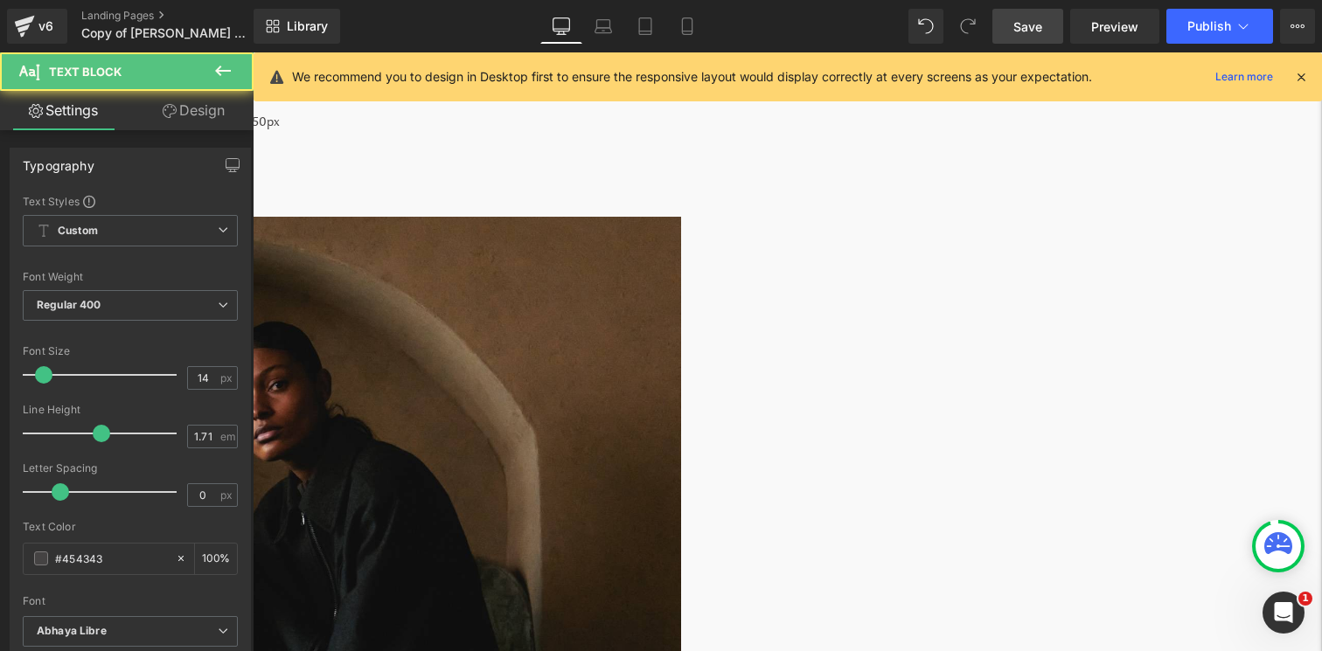
drag, startPoint x: 1069, startPoint y: 287, endPoint x: 1040, endPoint y: 287, distance: 28.9
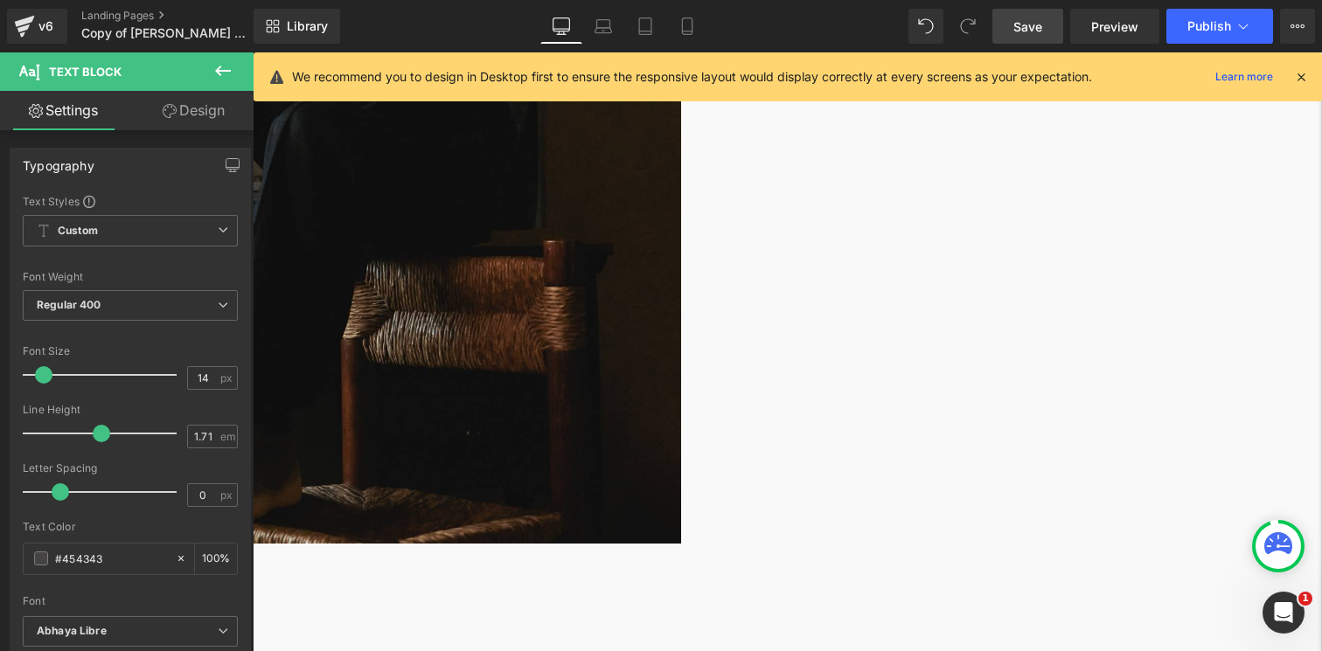
scroll to position [791, 0]
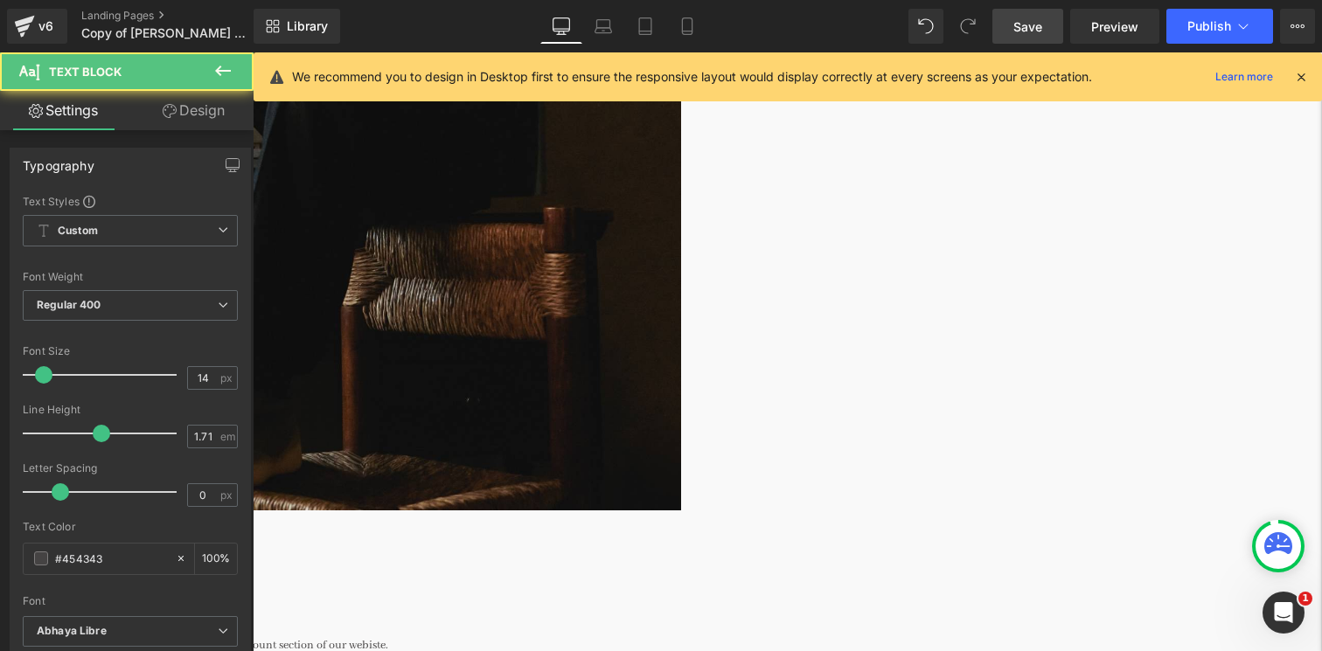
drag, startPoint x: 390, startPoint y: 562, endPoint x: 345, endPoint y: 527, distance: 57.4
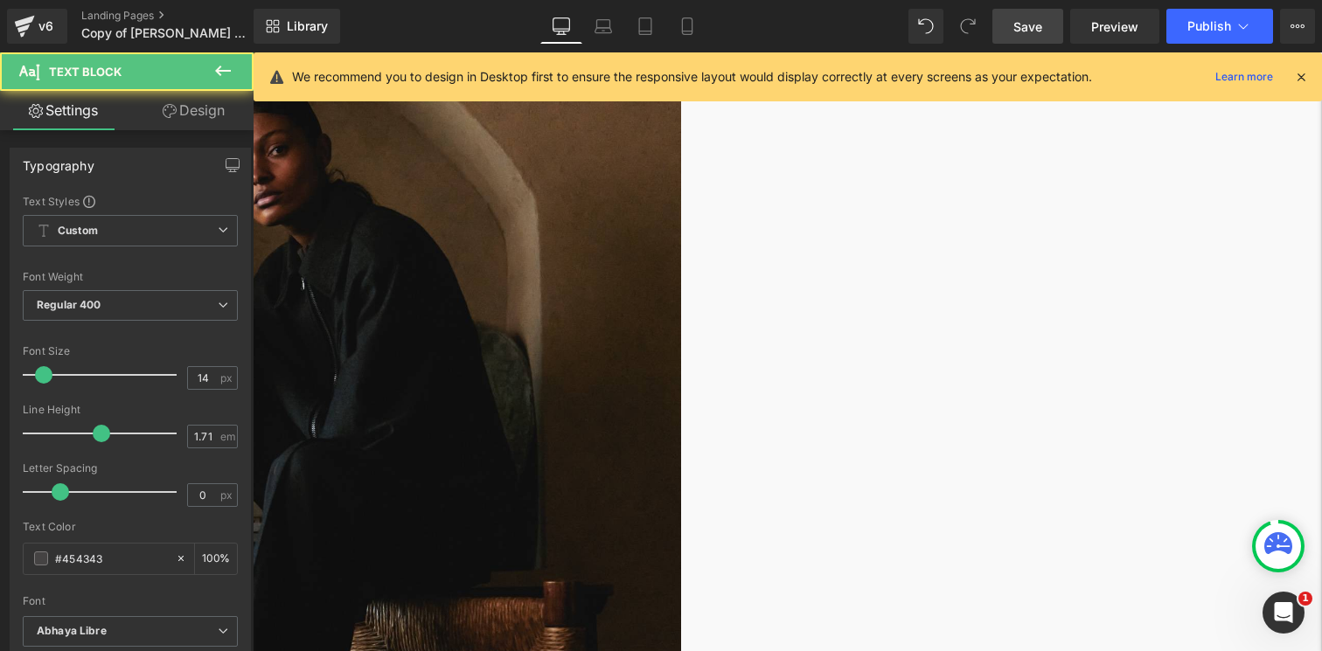
scroll to position [32, 0]
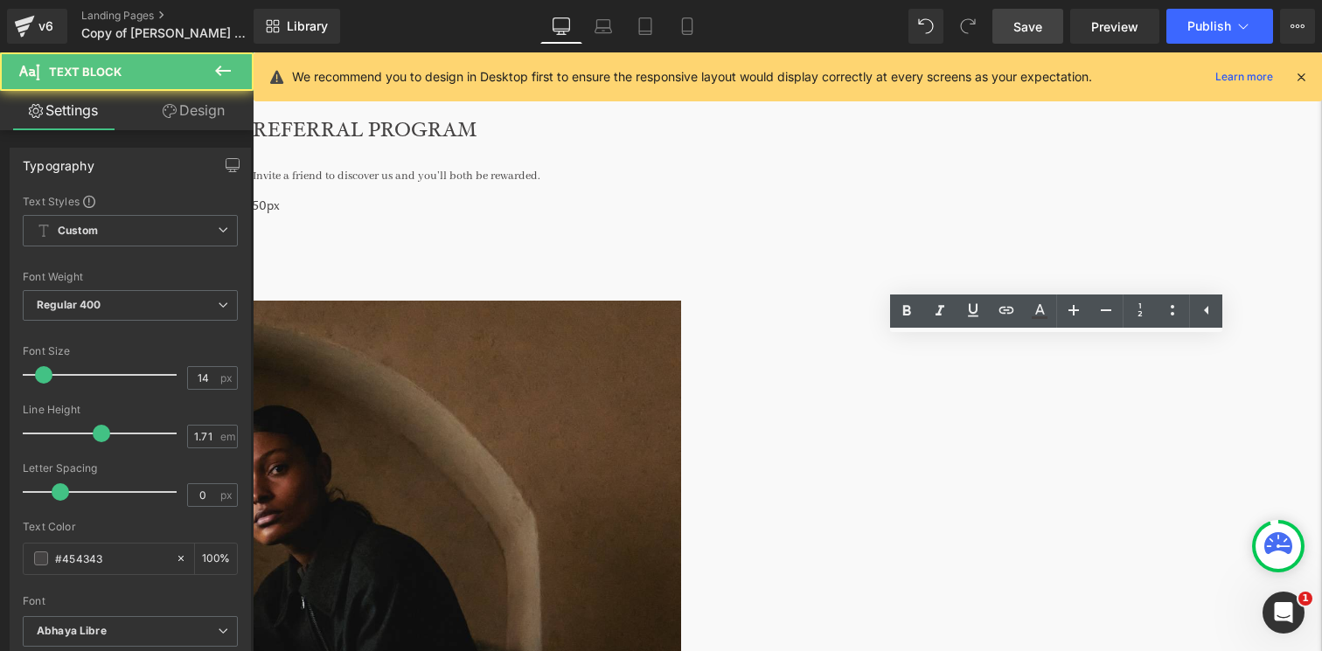
scroll to position [98, 0]
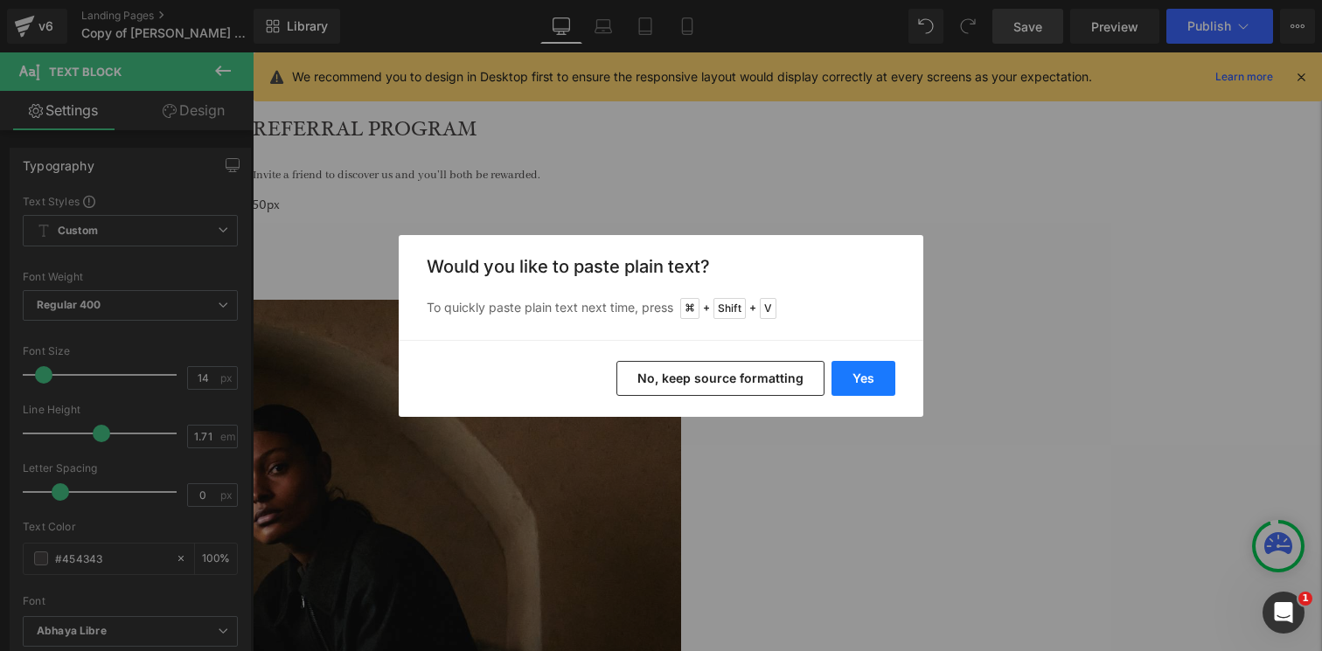
click at [871, 376] on button "Yes" at bounding box center [864, 378] width 64 height 35
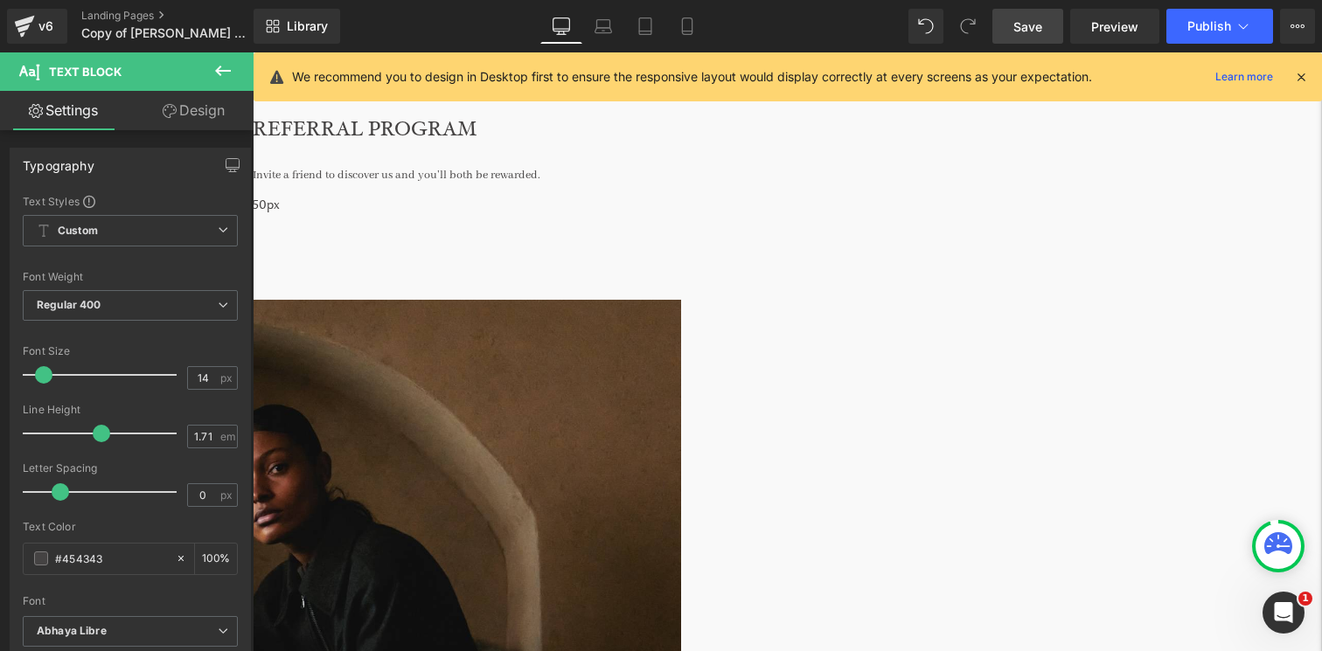
drag, startPoint x: 1022, startPoint y: 369, endPoint x: 1237, endPoint y: 368, distance: 215.1
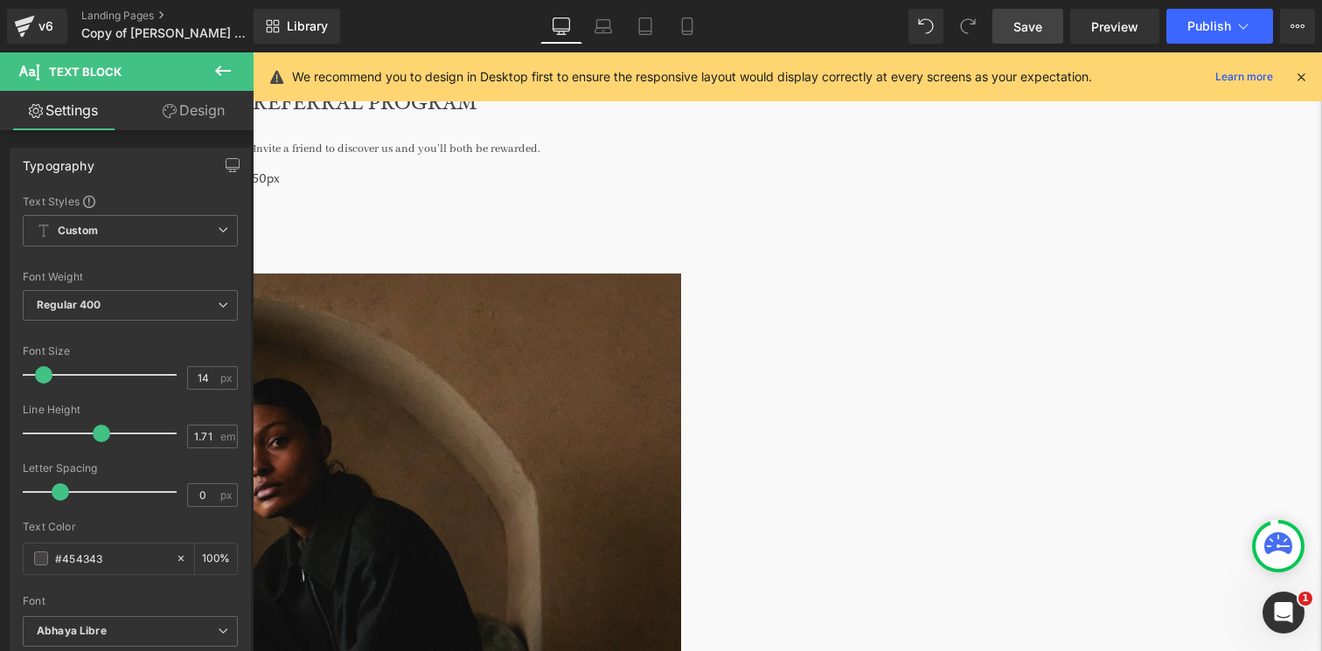
scroll to position [147, 0]
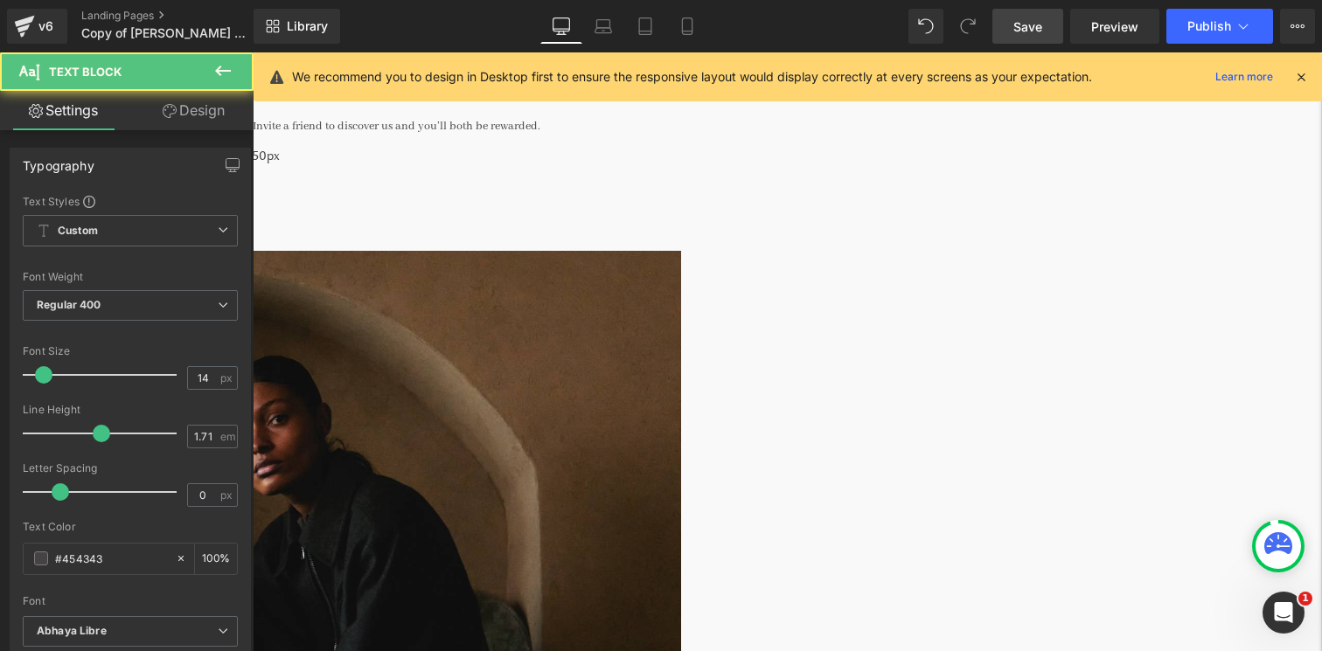
drag, startPoint x: 1175, startPoint y: 368, endPoint x: 1226, endPoint y: 352, distance: 53.1
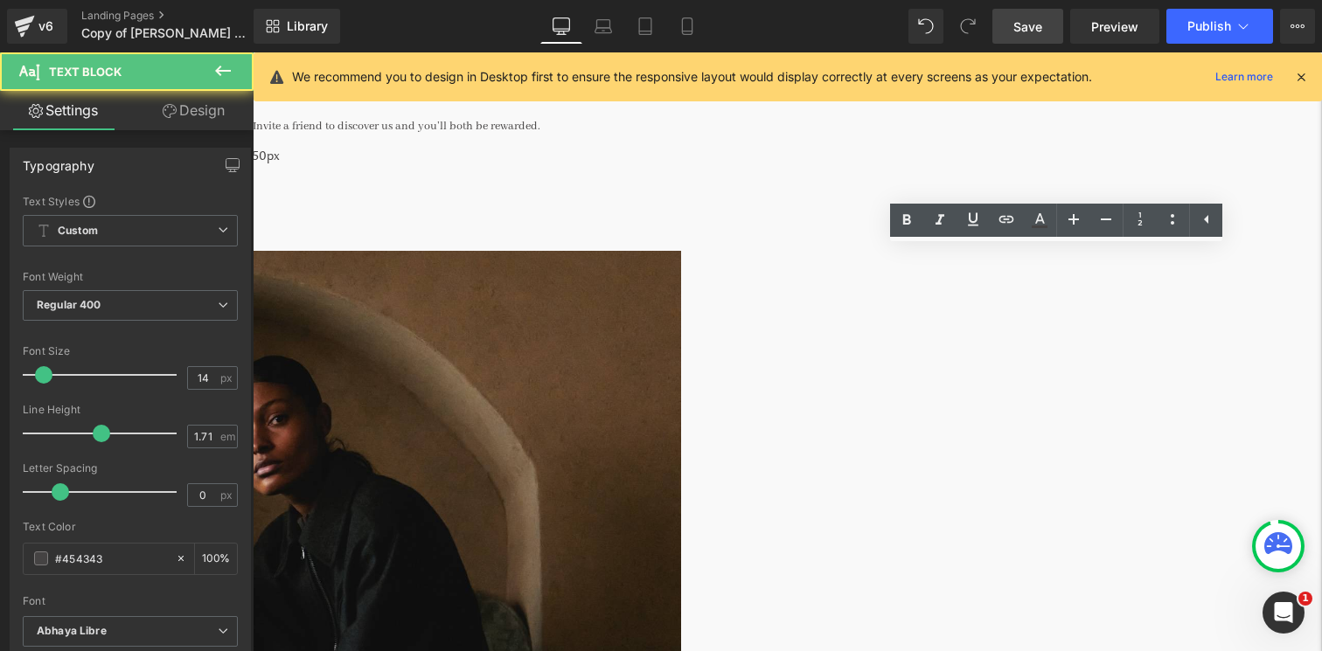
drag, startPoint x: 1233, startPoint y: 358, endPoint x: 1250, endPoint y: 350, distance: 18.4
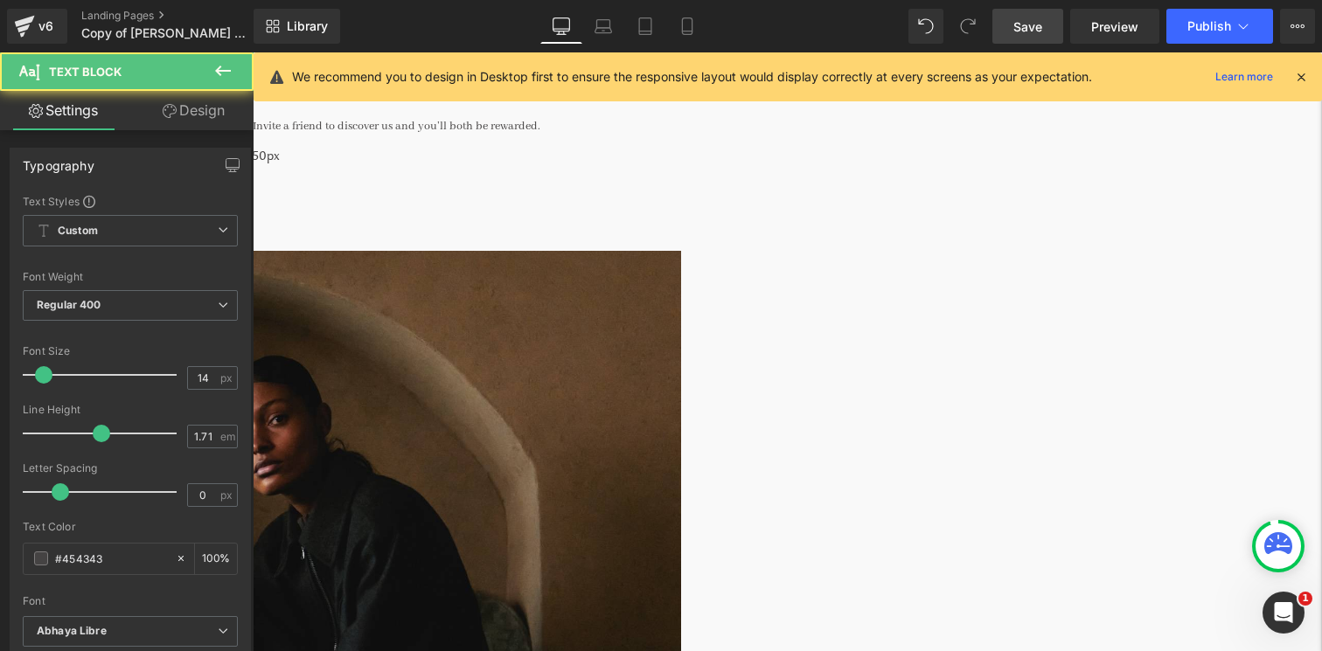
drag, startPoint x: 1014, startPoint y: 427, endPoint x: 850, endPoint y: 396, distance: 166.4
drag, startPoint x: 1199, startPoint y: 376, endPoint x: 1140, endPoint y: 380, distance: 58.8
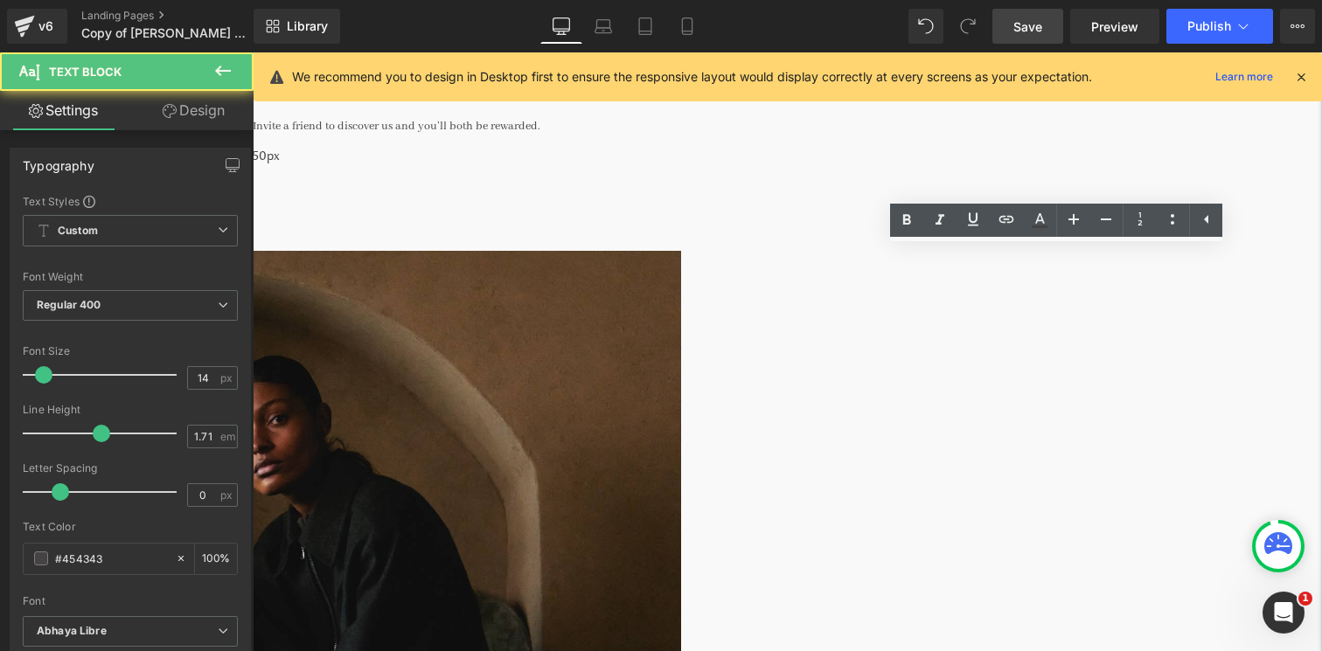
drag, startPoint x: 1104, startPoint y: 385, endPoint x: 1144, endPoint y: 387, distance: 40.3
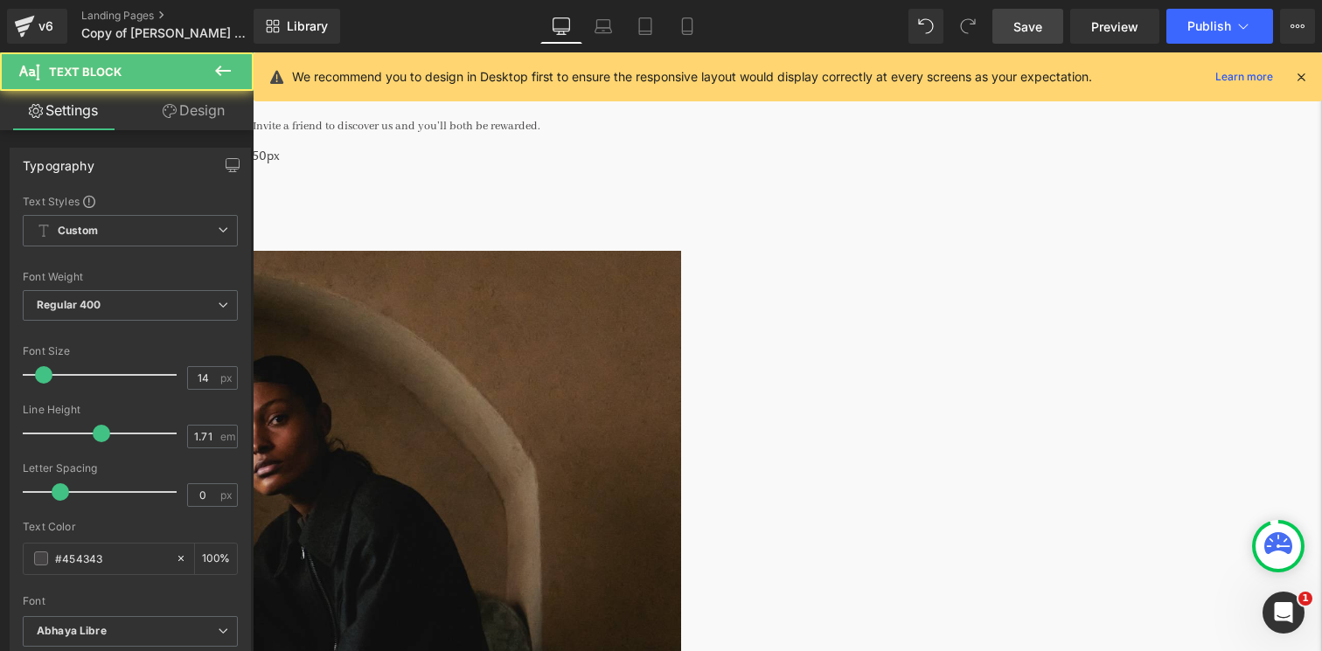
copy p "To access your referral link, visit the customer account section at the top rig…"
drag, startPoint x: 1256, startPoint y: 392, endPoint x: 842, endPoint y: 333, distance: 417.8
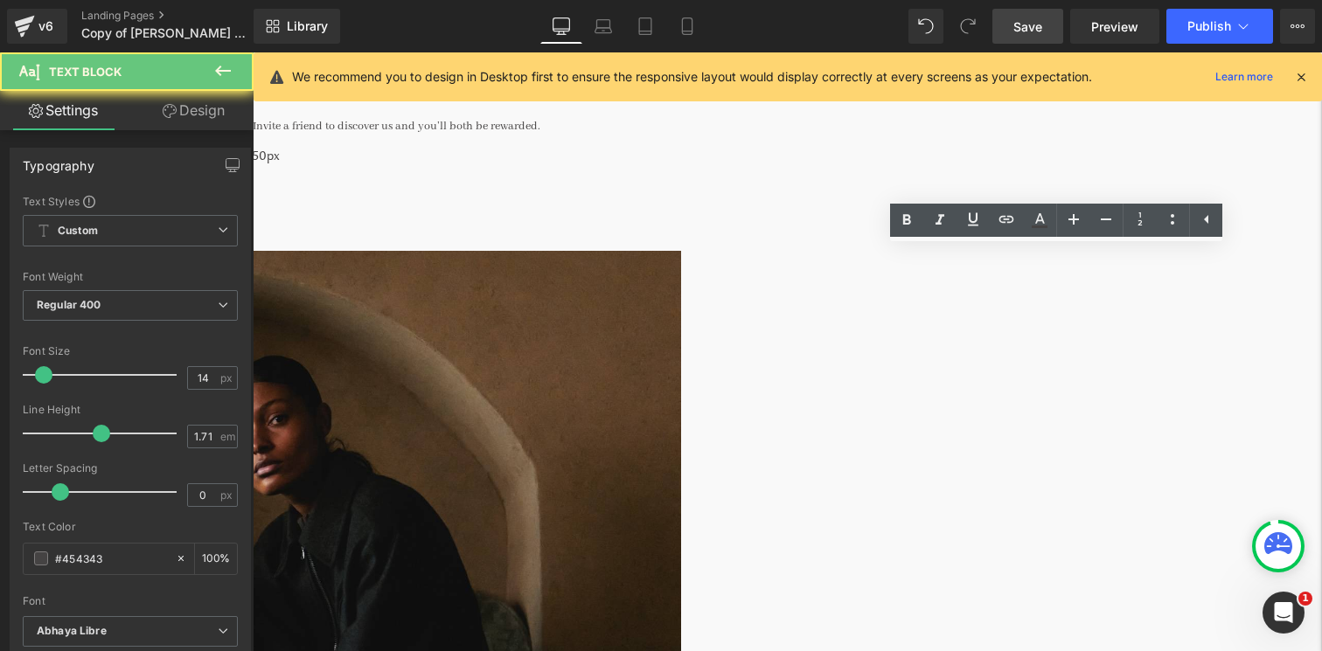
copy p "To access your referral link, visit the customer account section at the top rig…"
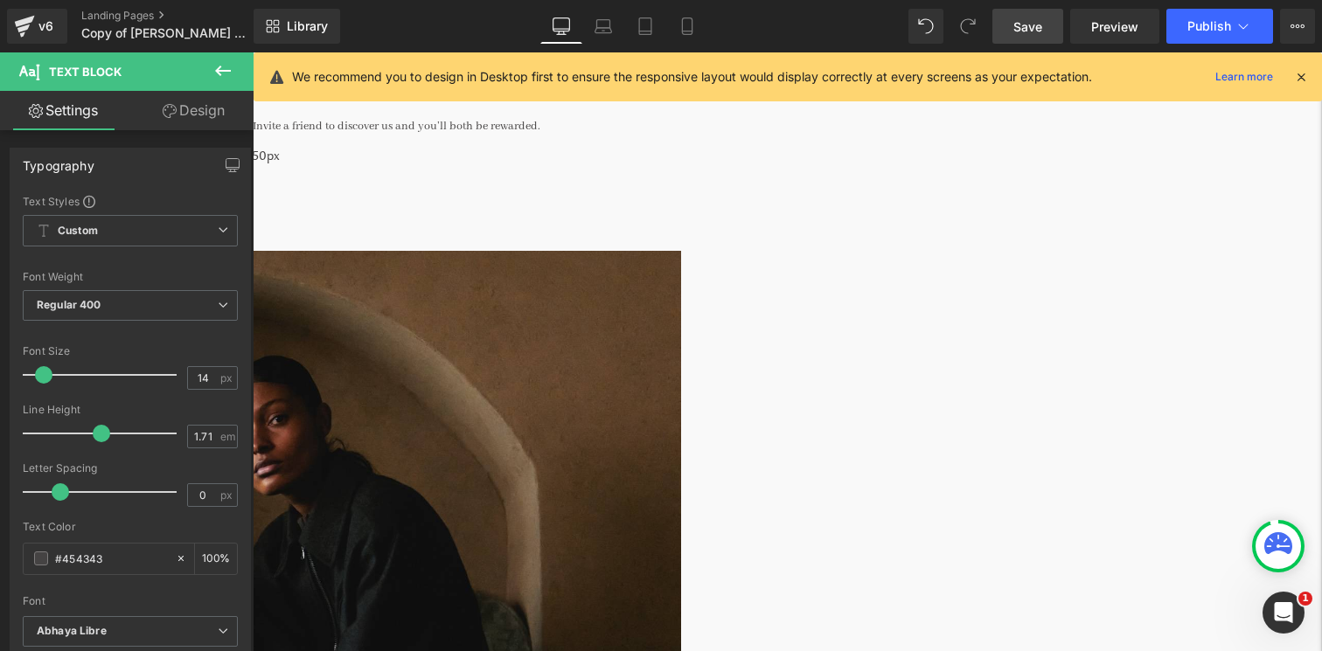
drag, startPoint x: 1238, startPoint y: 381, endPoint x: 845, endPoint y: 338, distance: 395.9
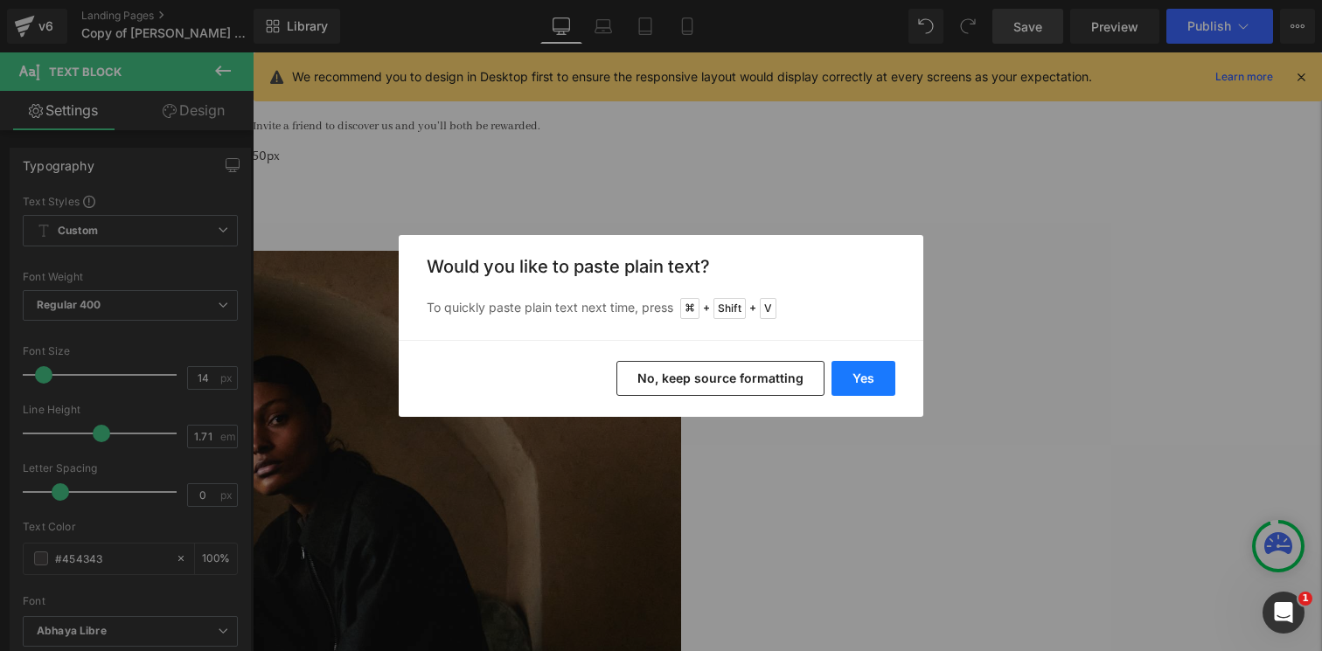
click at [873, 381] on button "Yes" at bounding box center [864, 378] width 64 height 35
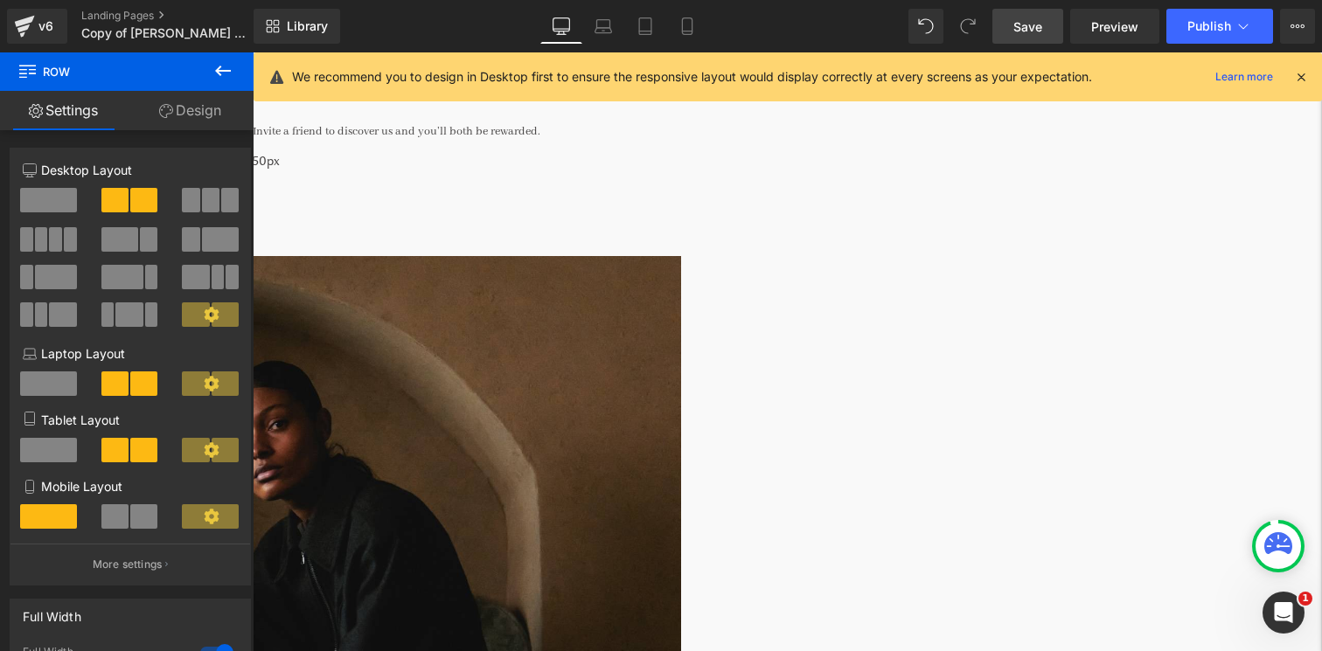
scroll to position [148, 0]
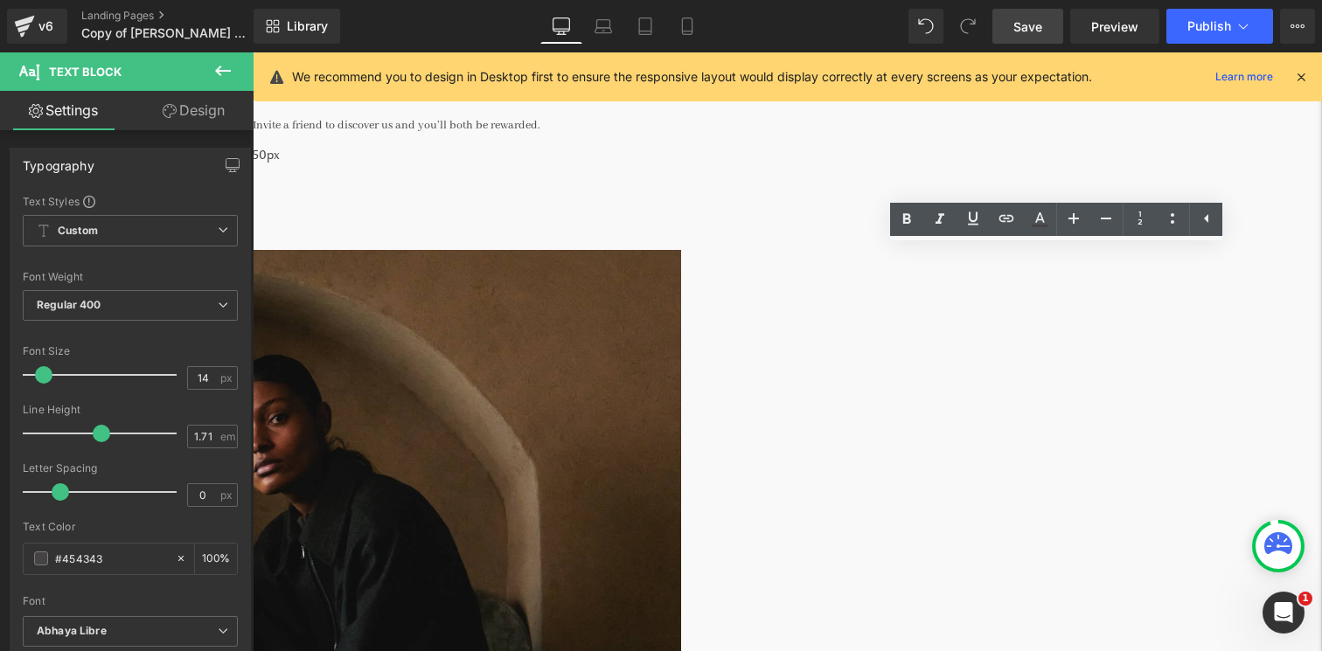
click at [1046, 28] on link "Save" at bounding box center [1028, 26] width 71 height 35
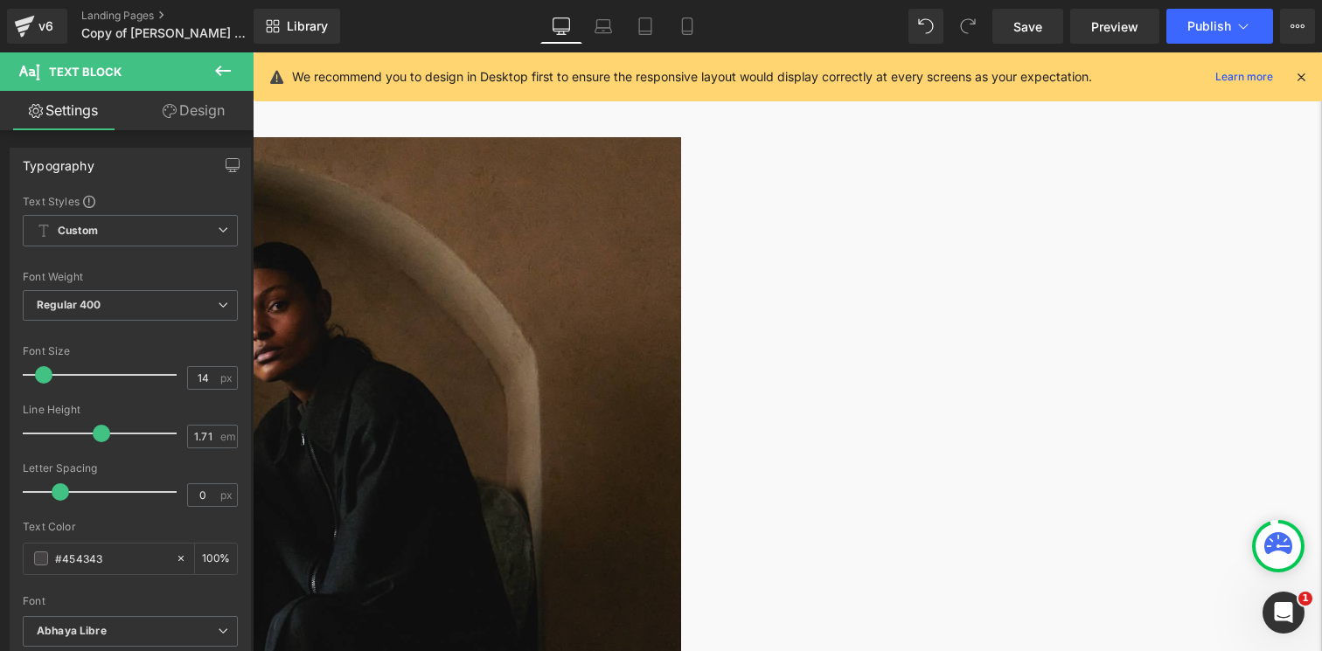
scroll to position [242, 0]
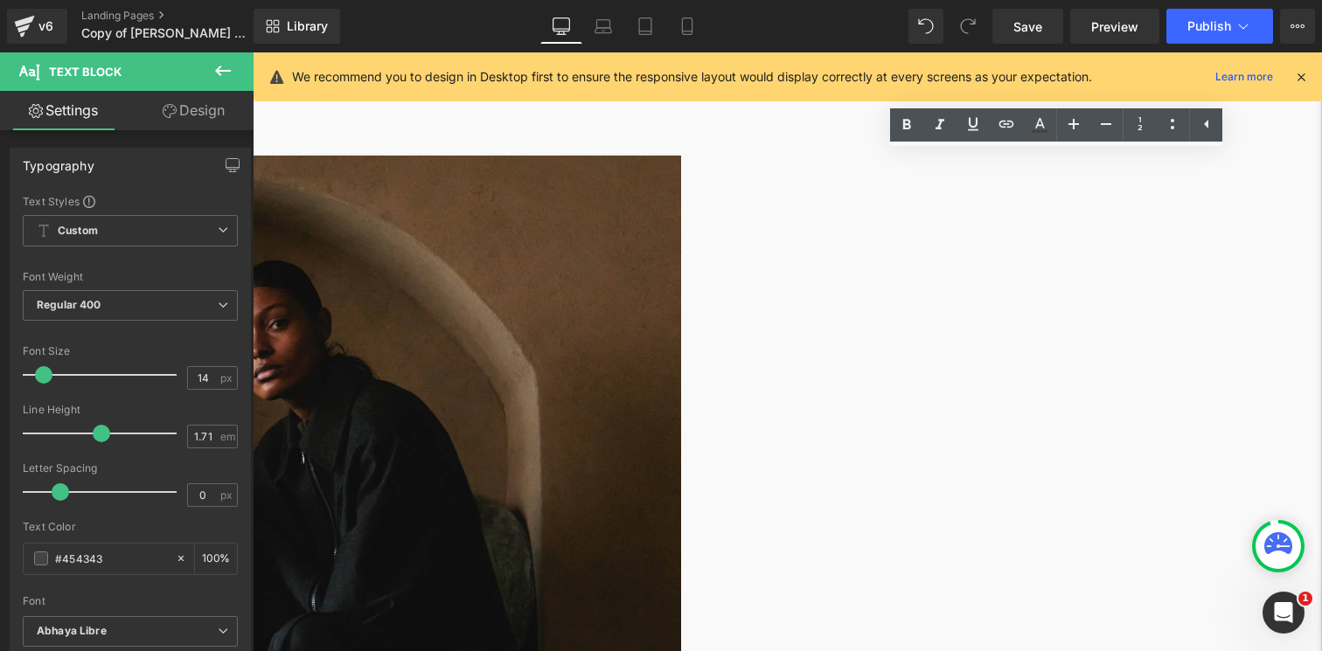
drag, startPoint x: 975, startPoint y: 161, endPoint x: 1236, endPoint y: 572, distance: 486.7
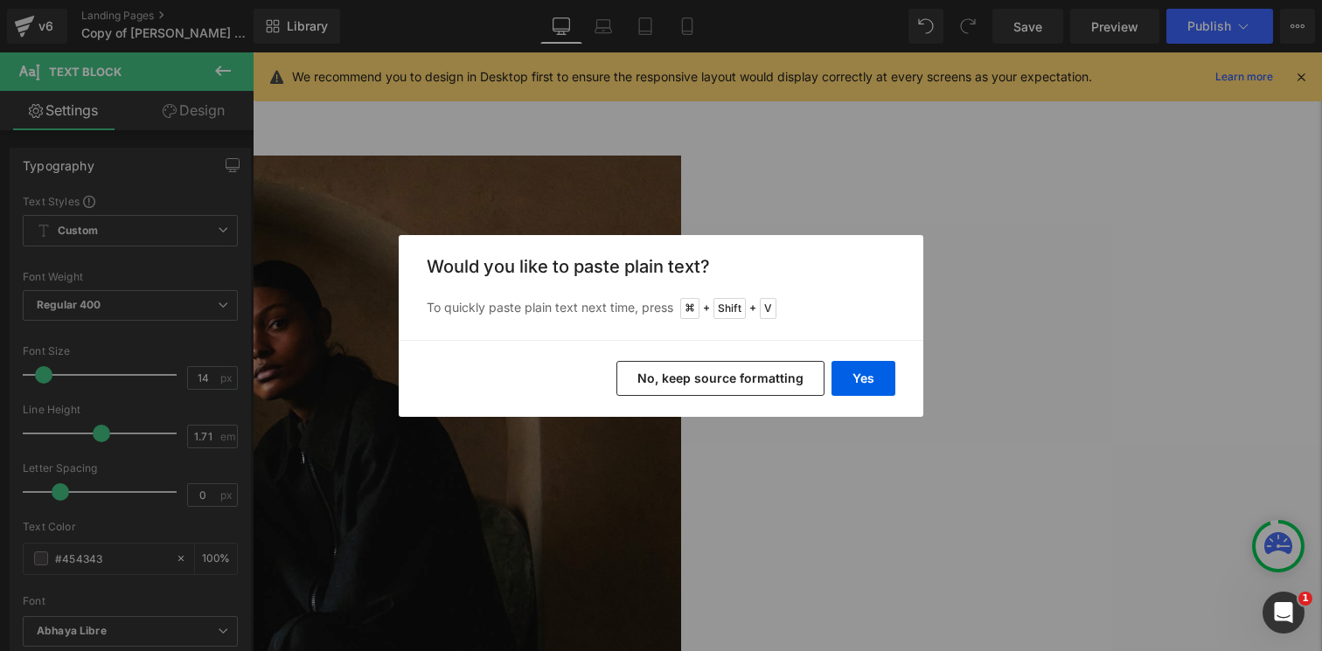
copy div "1. Sign Up & Invite Your Friend Join our Loyalty Program and share your persona…"
click at [759, 230] on div "Back to Library Insert Would you like to paste plain text? To quickly paste pla…" at bounding box center [661, 325] width 1322 height 651
click at [1009, 258] on div "Back to Library Insert Would you like to paste plain text? To quickly paste pla…" at bounding box center [661, 325] width 1322 height 651
click at [986, 204] on div "Back to Library Insert Would you like to paste plain text? To quickly paste pla…" at bounding box center [661, 325] width 1322 height 651
click at [786, 370] on button "No, keep source formatting" at bounding box center [721, 378] width 208 height 35
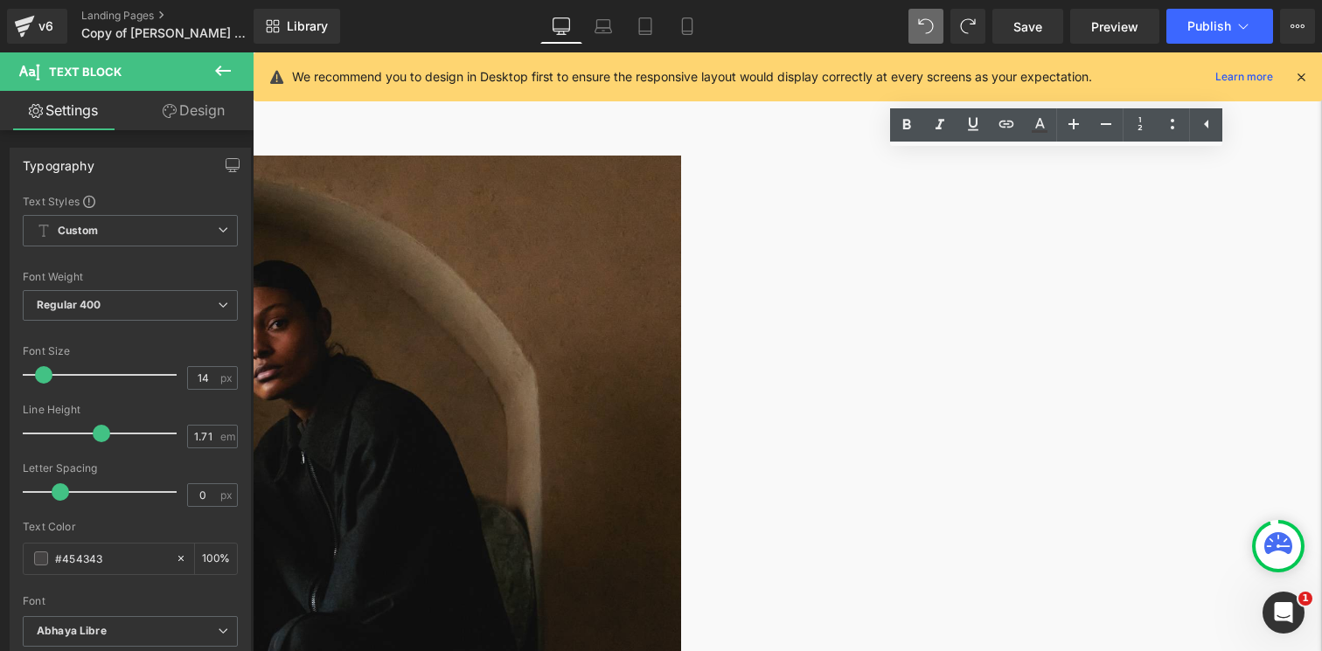
drag, startPoint x: 979, startPoint y: 161, endPoint x: 1212, endPoint y: 547, distance: 450.4
copy div "1. Sign Up & Invite Your Friend Join our Loyalty Program and share your persona…"
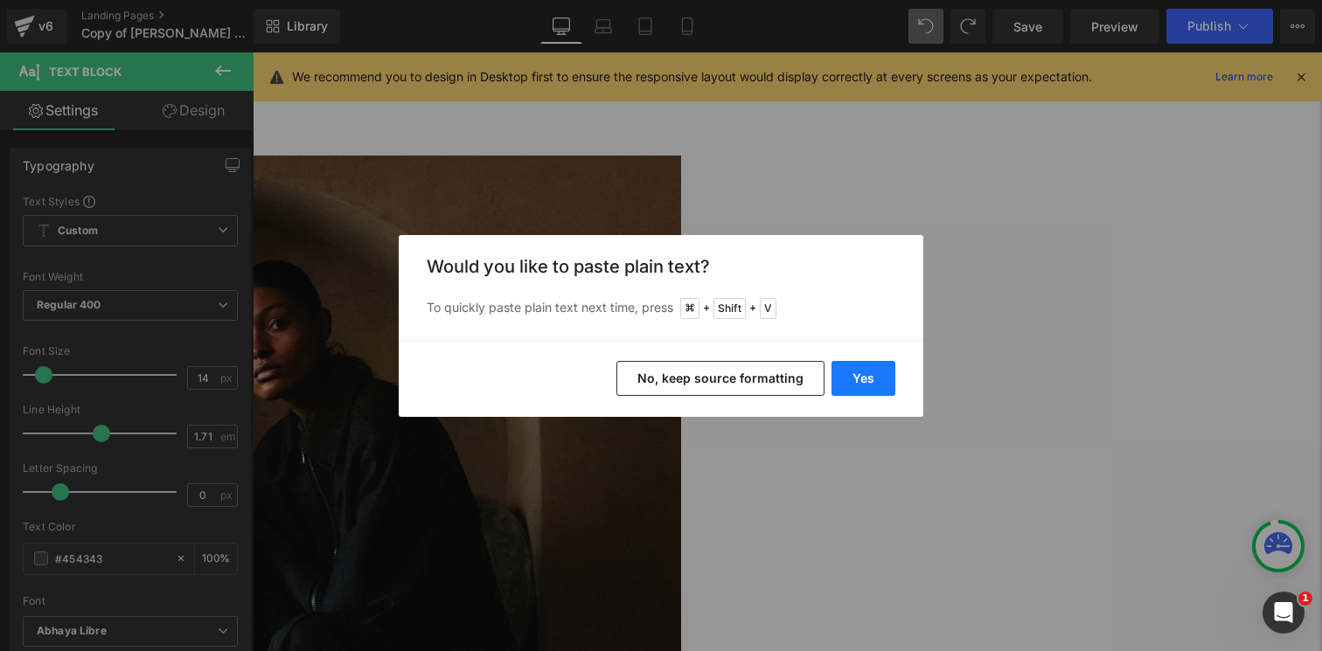
click at [876, 376] on button "Yes" at bounding box center [864, 378] width 64 height 35
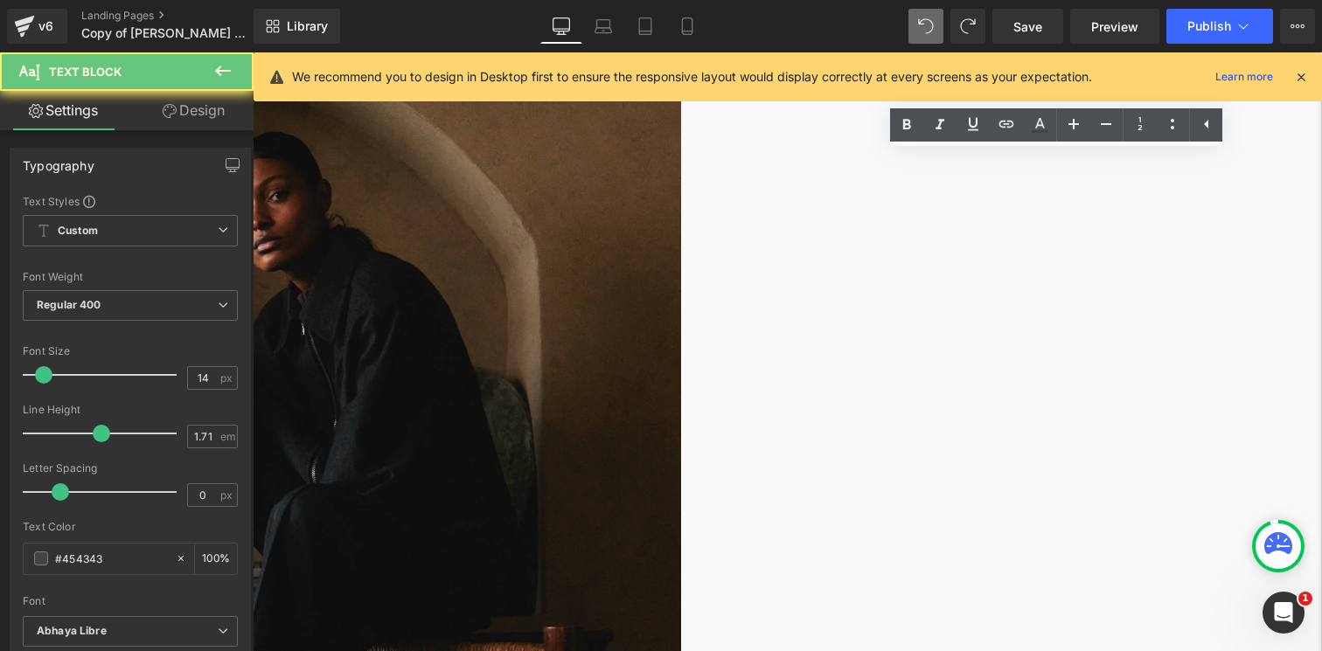
scroll to position [373, 0]
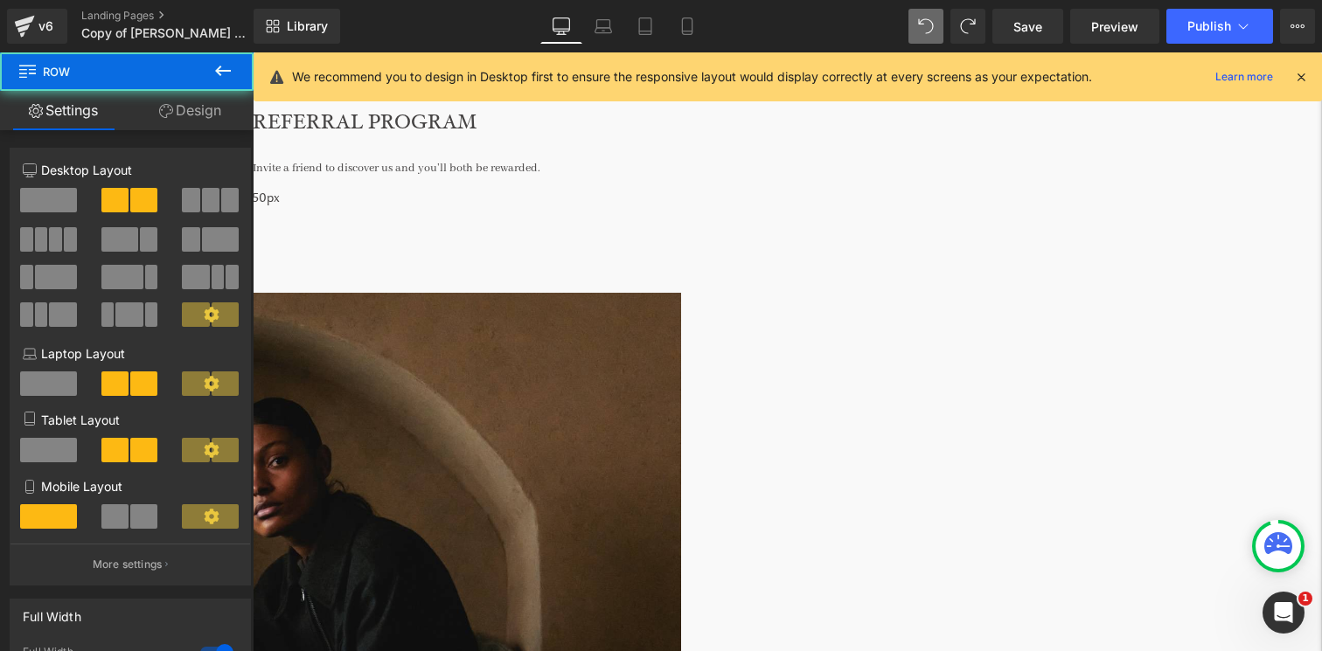
scroll to position [0, 0]
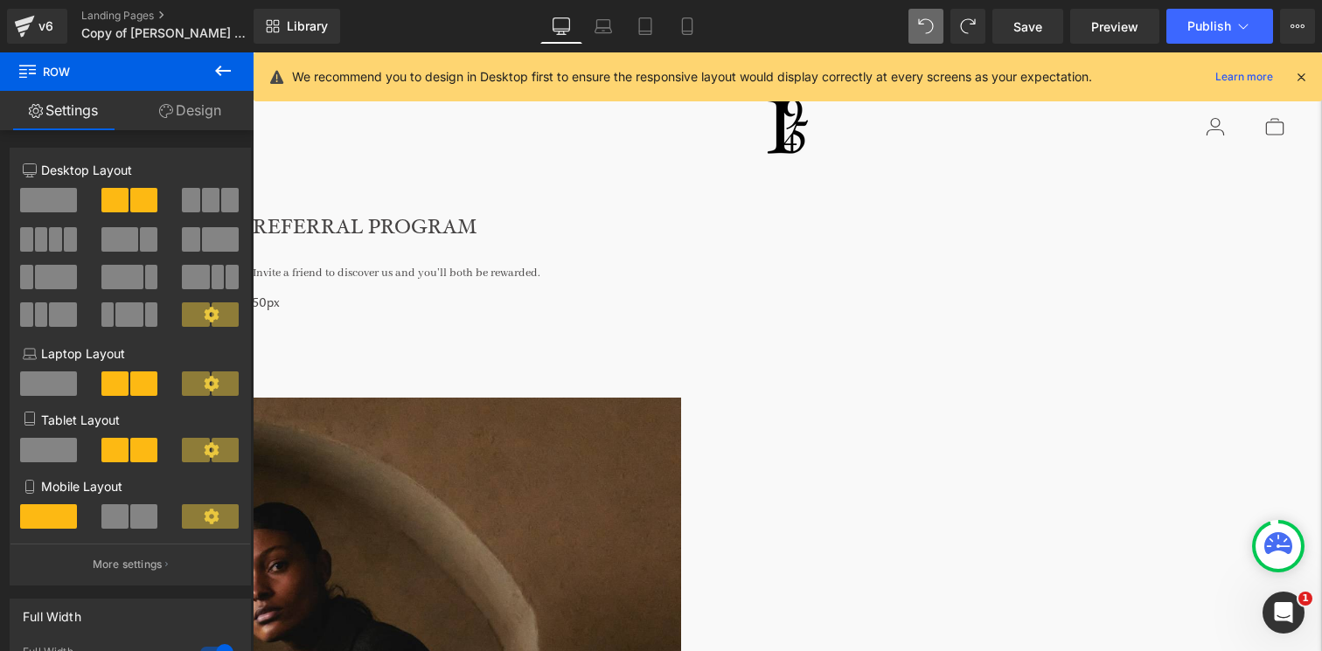
click at [253, 52] on link at bounding box center [253, 52] width 0 height 0
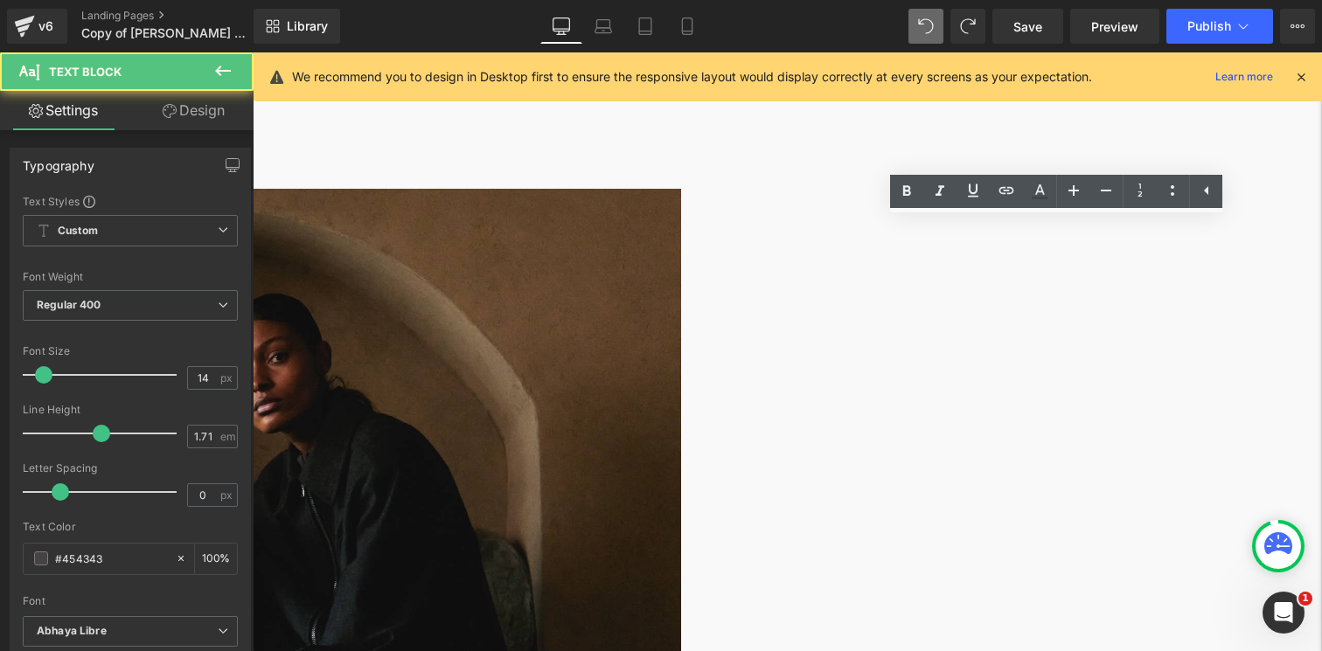
scroll to position [226, 0]
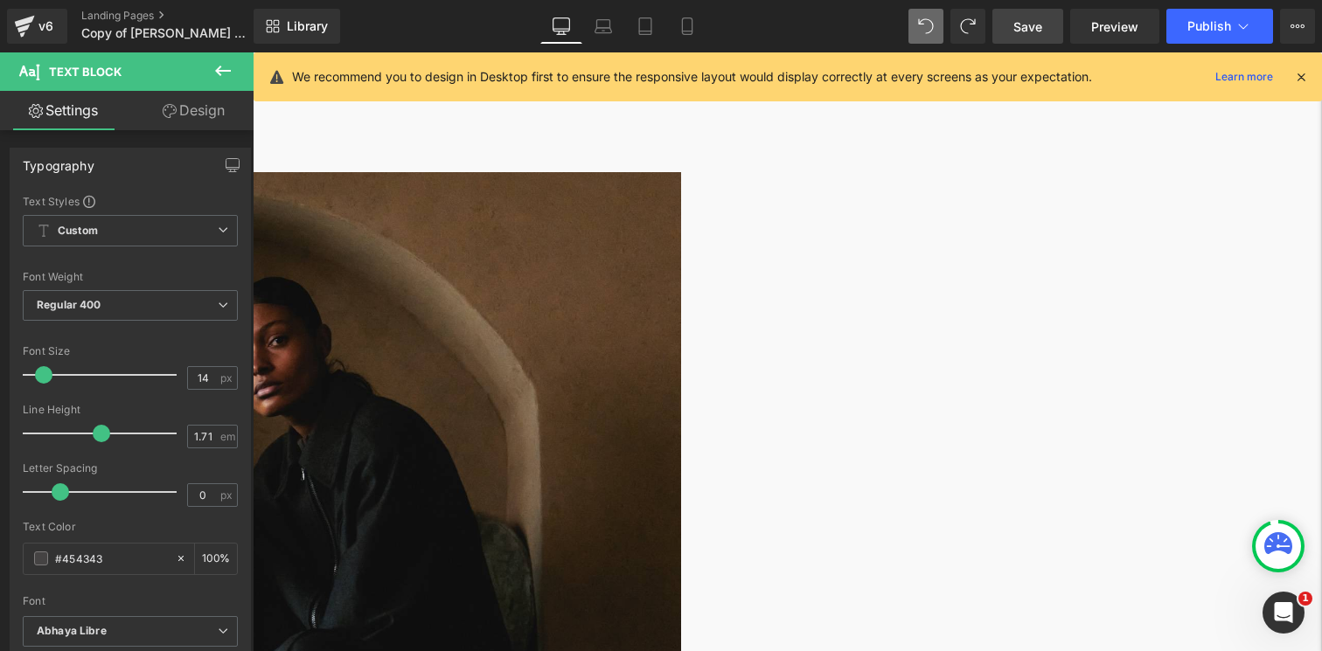
click at [1028, 17] on span "Save" at bounding box center [1028, 26] width 29 height 18
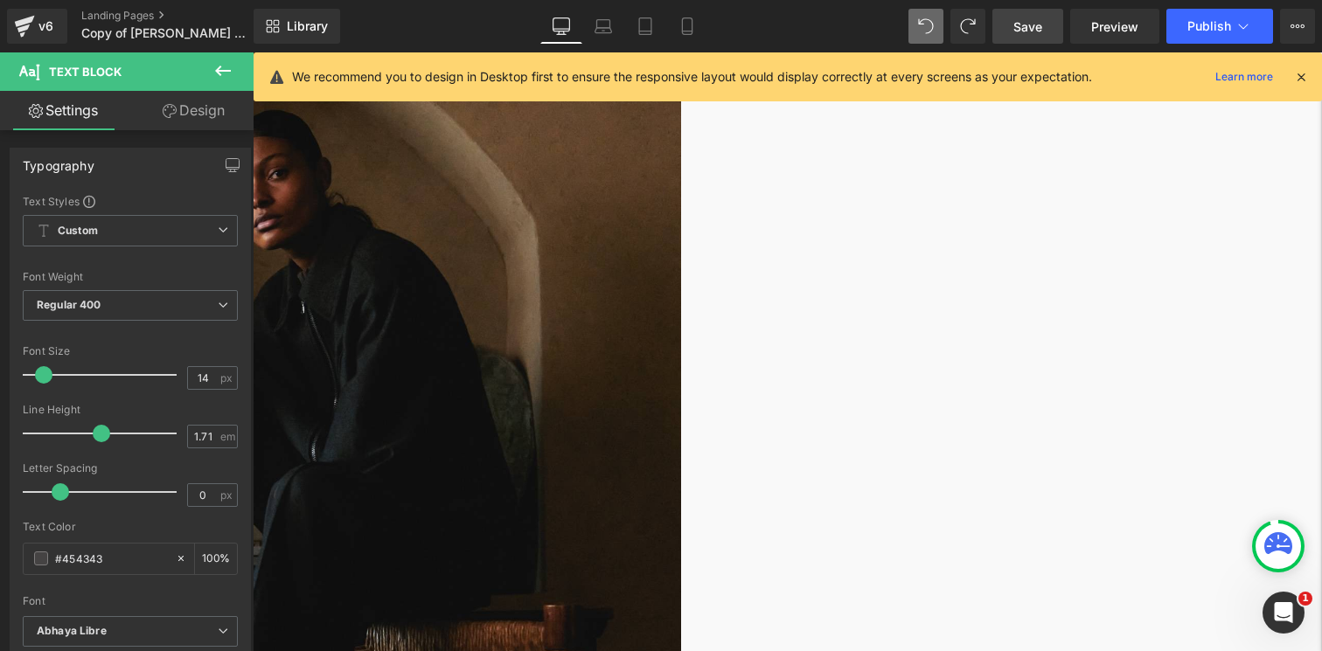
scroll to position [339, 0]
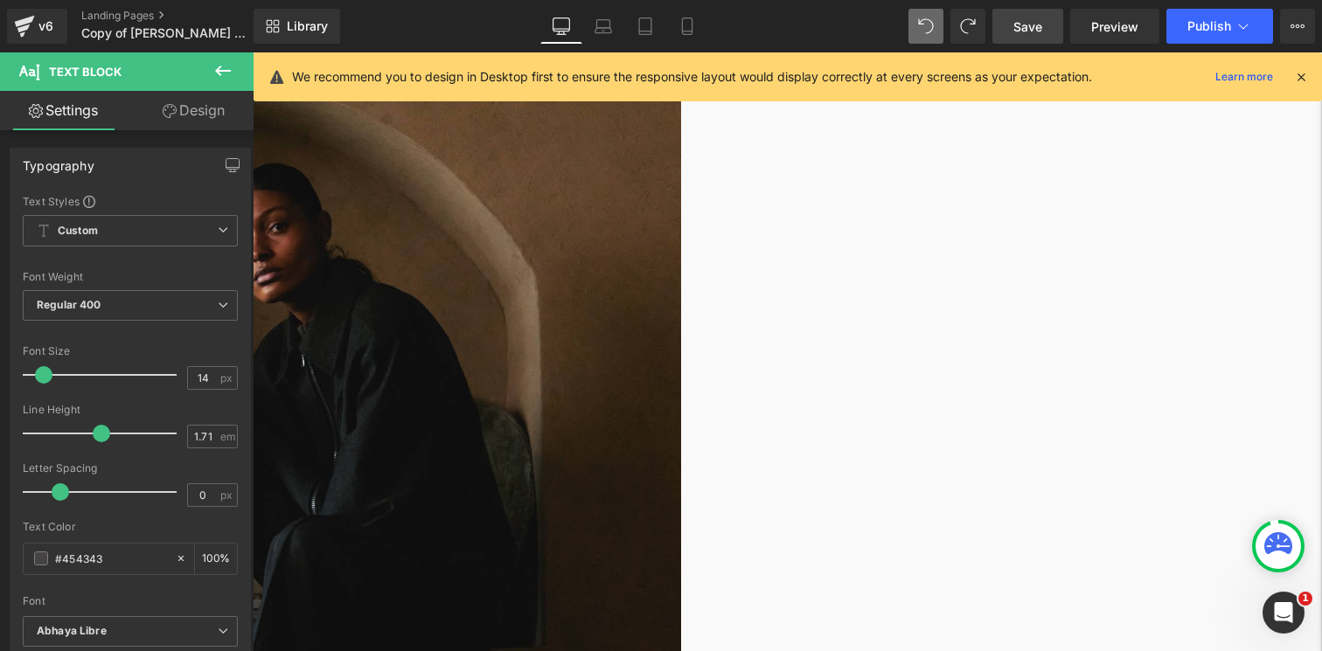
click at [671, 287] on img at bounding box center [203, 510] width 957 height 902
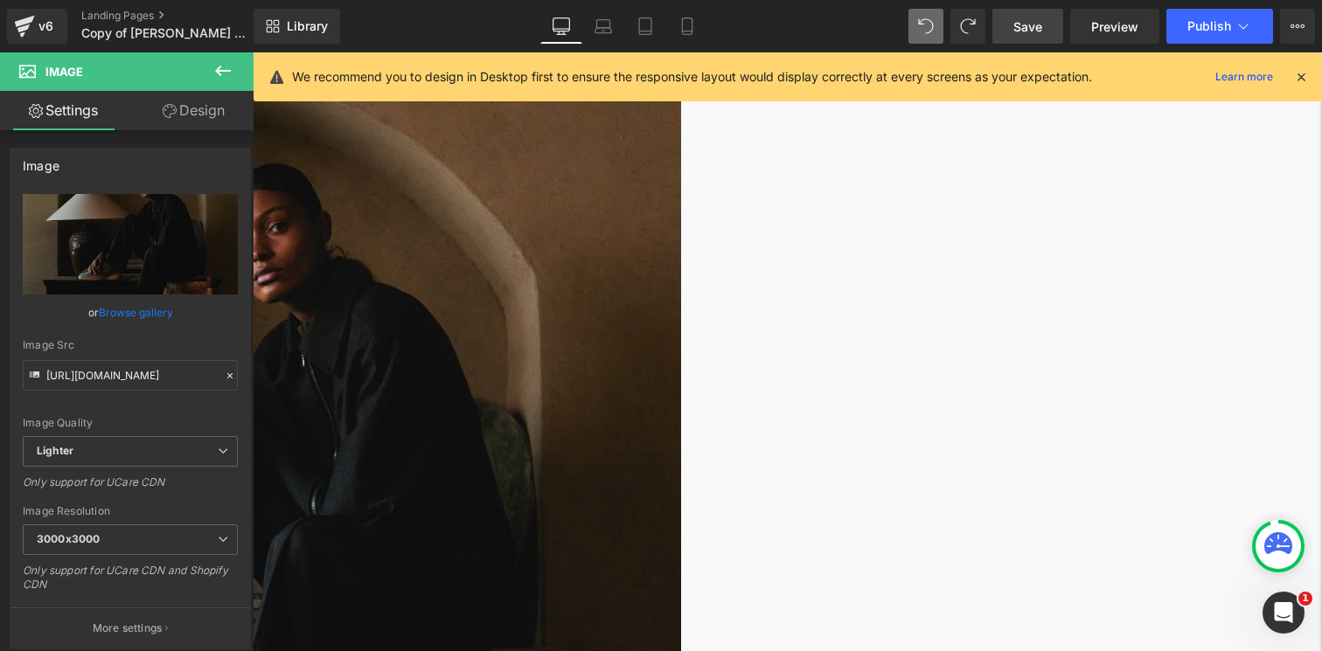
click at [178, 116] on link "Design" at bounding box center [193, 110] width 127 height 39
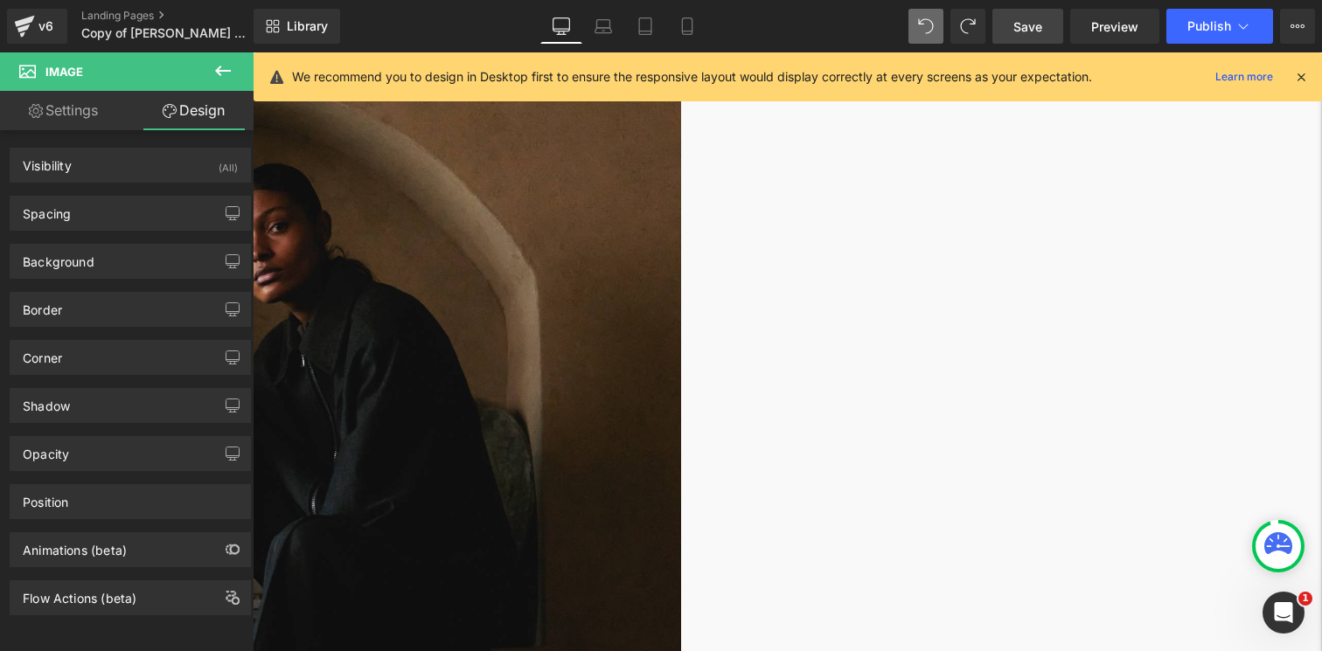
click at [428, 184] on img at bounding box center [203, 510] width 957 height 902
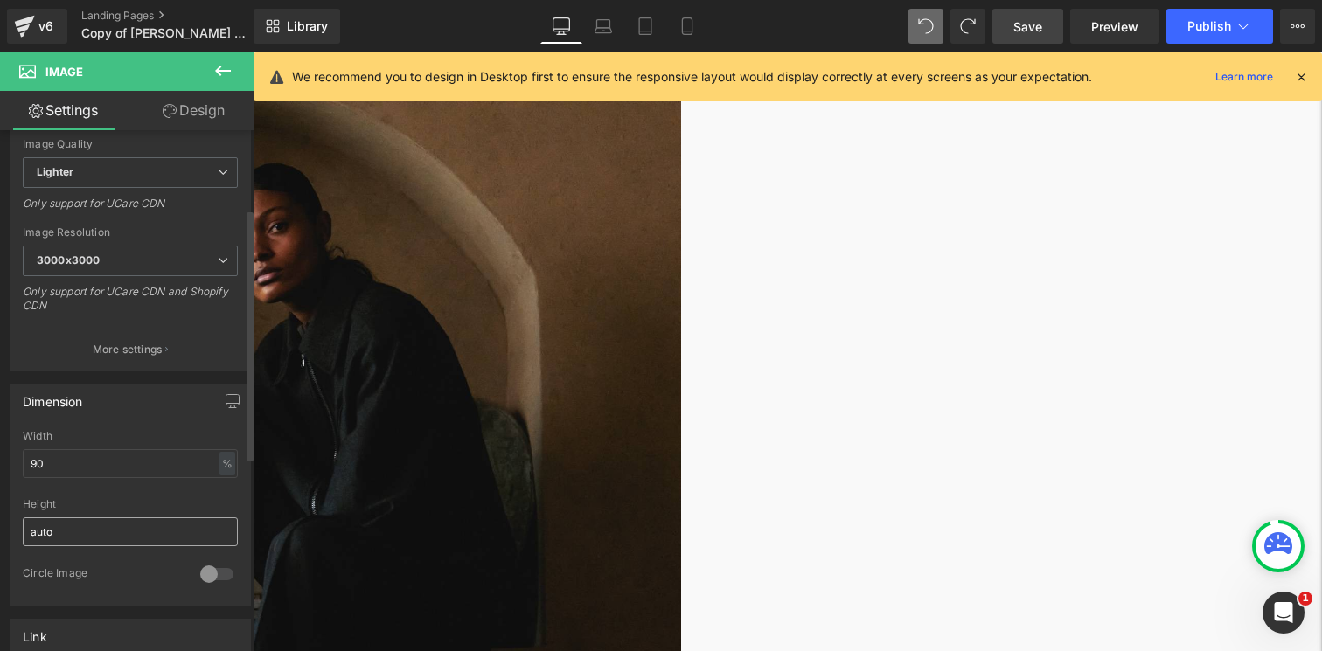
scroll to position [309, 0]
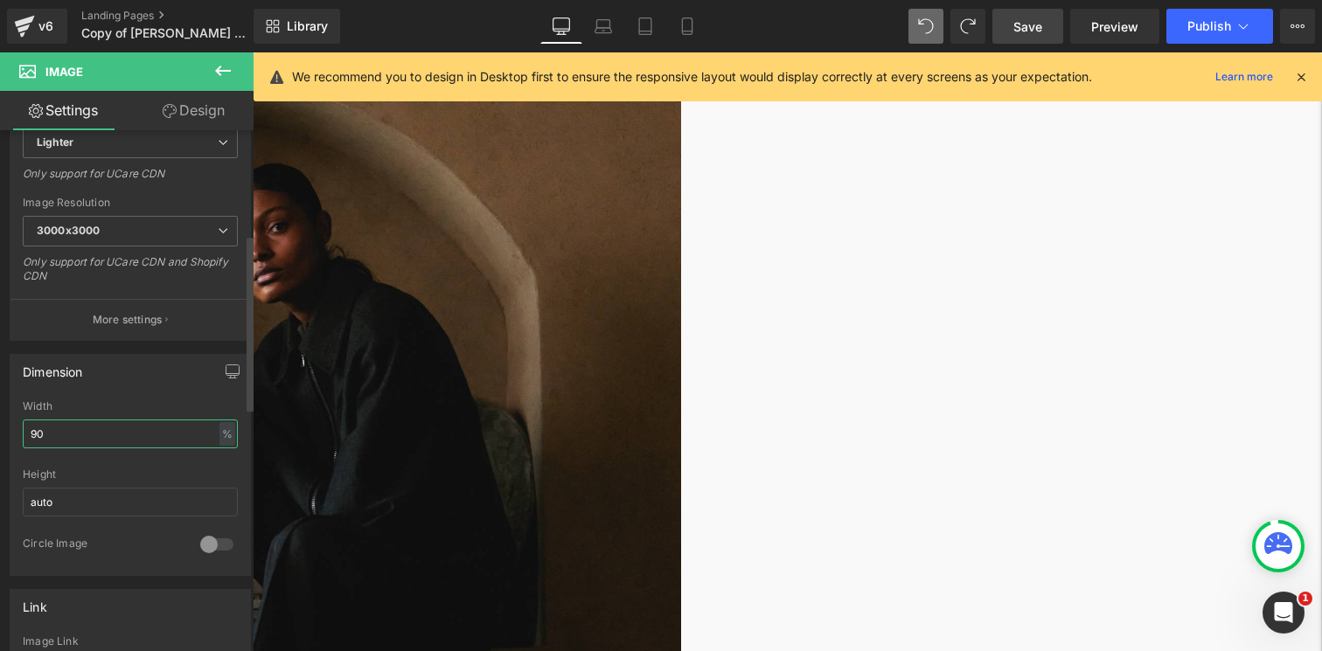
drag, startPoint x: 92, startPoint y: 437, endPoint x: 20, endPoint y: 435, distance: 71.8
click at [20, 435] on div "90% Width 90 % % px auto Height auto 0 Circle Image" at bounding box center [130, 488] width 240 height 175
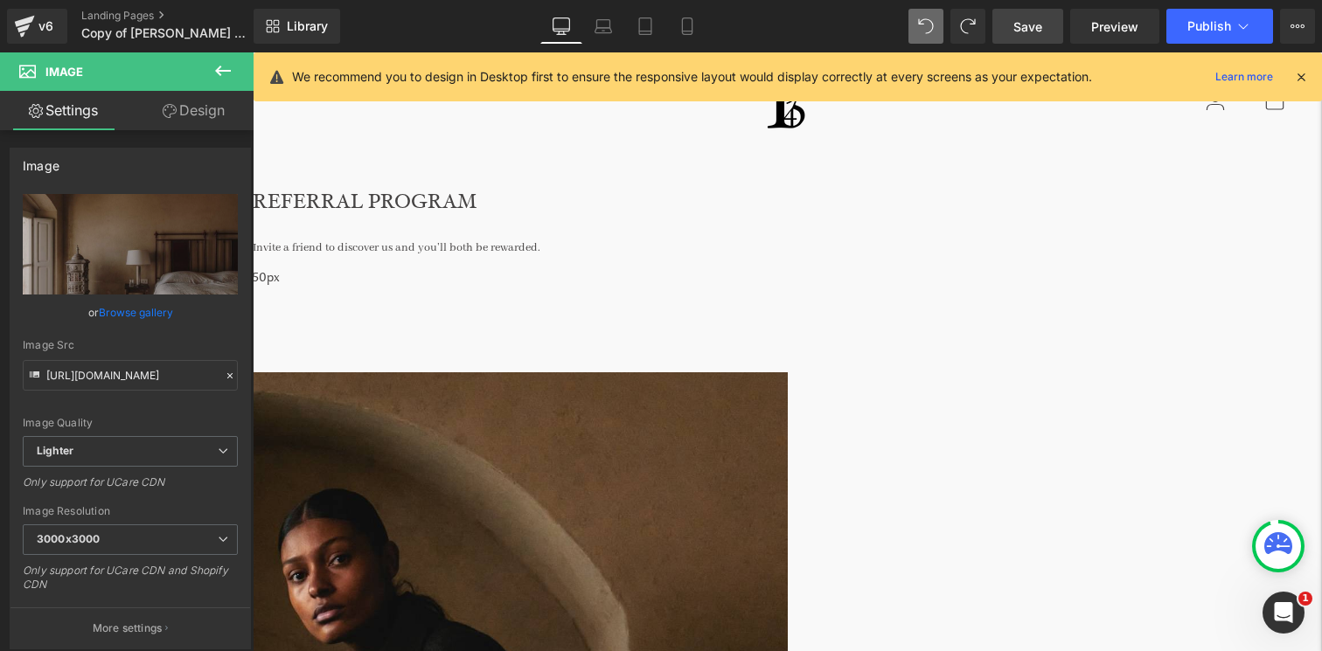
scroll to position [33, 0]
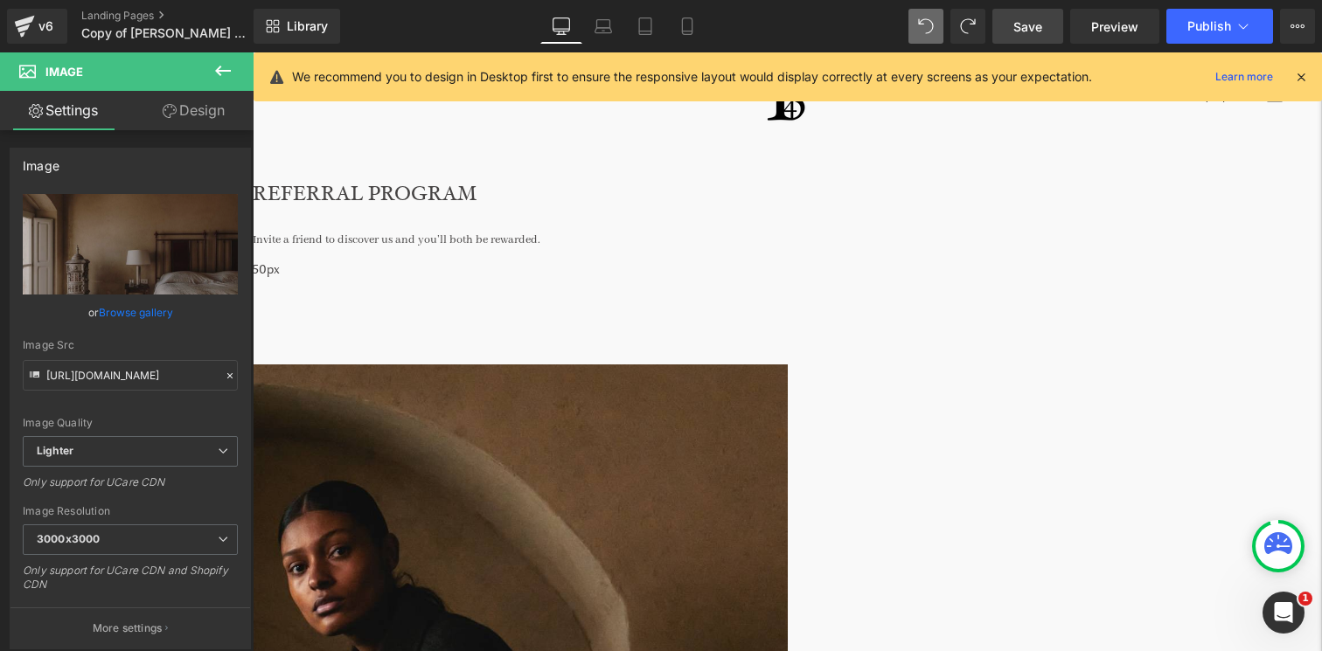
click at [253, 52] on icon at bounding box center [253, 52] width 0 height 0
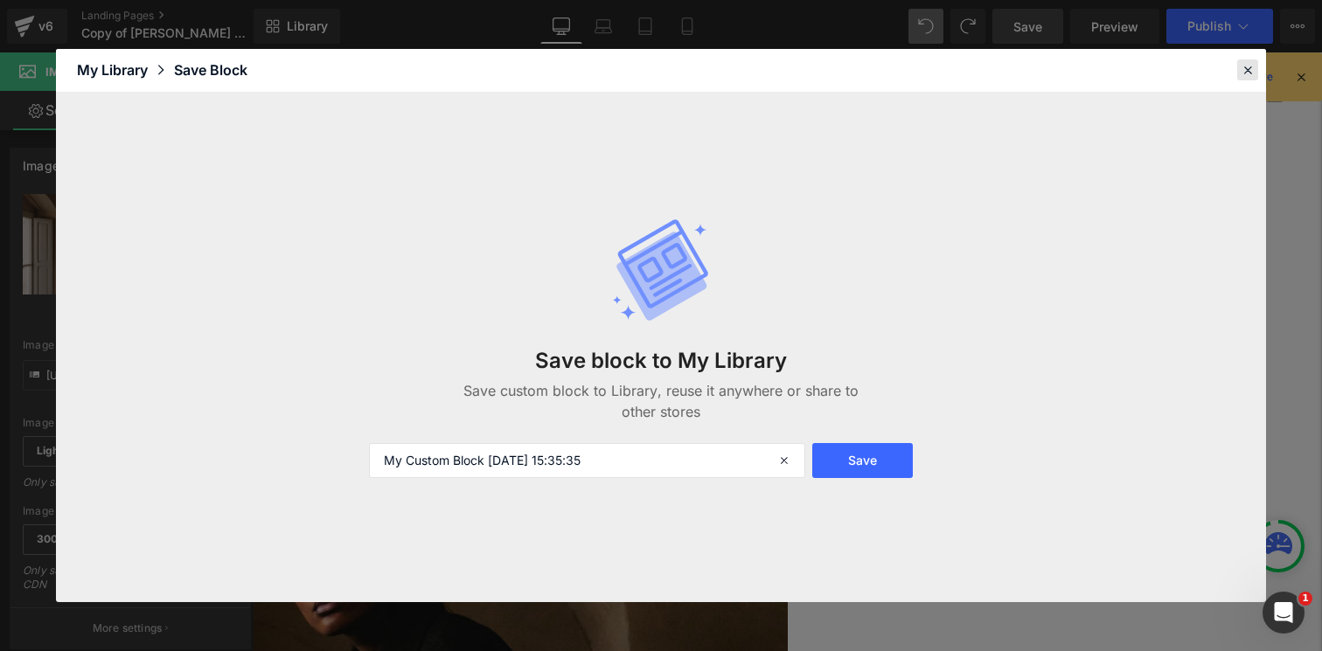
click at [1250, 74] on icon at bounding box center [1248, 70] width 16 height 16
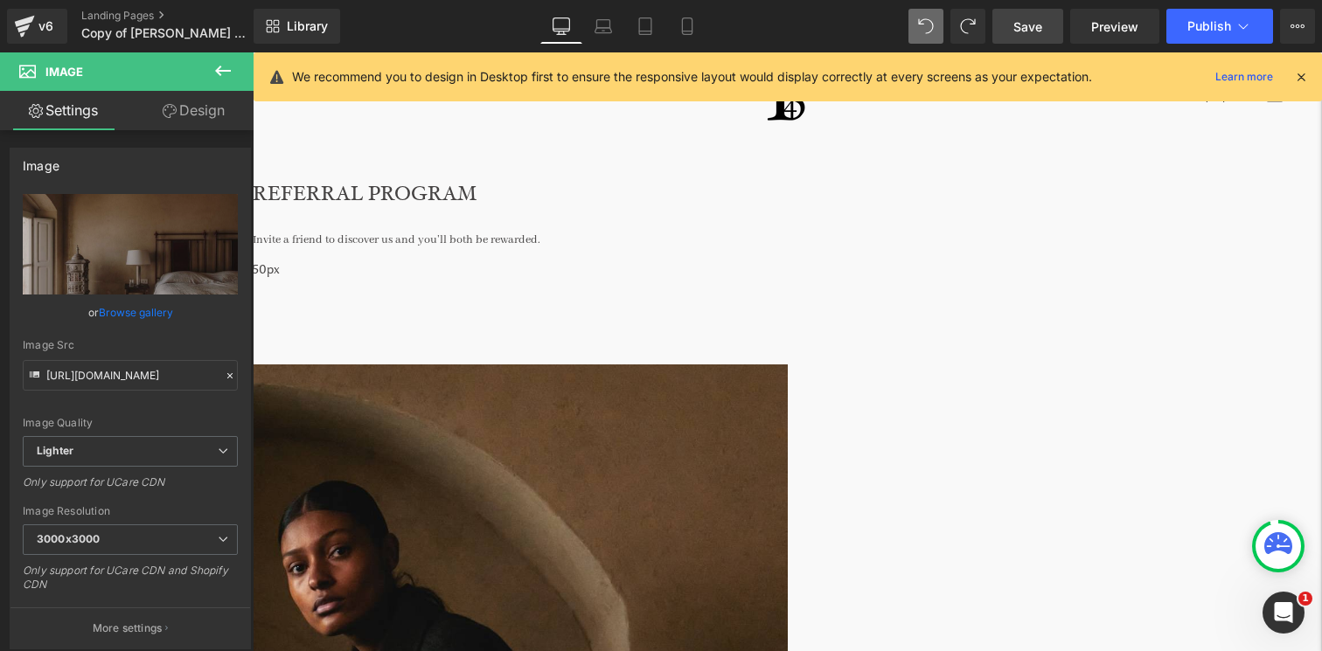
click at [1036, 16] on link "Save" at bounding box center [1028, 26] width 71 height 35
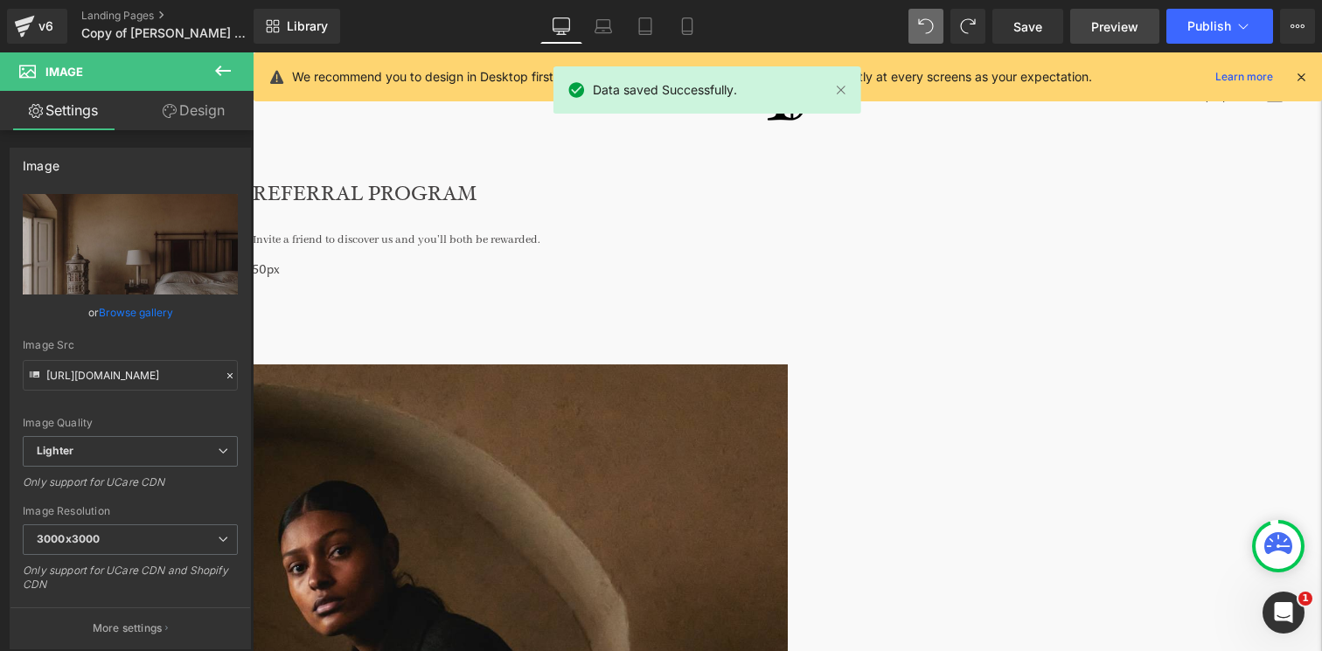
click at [1091, 32] on link "Preview" at bounding box center [1114, 26] width 89 height 35
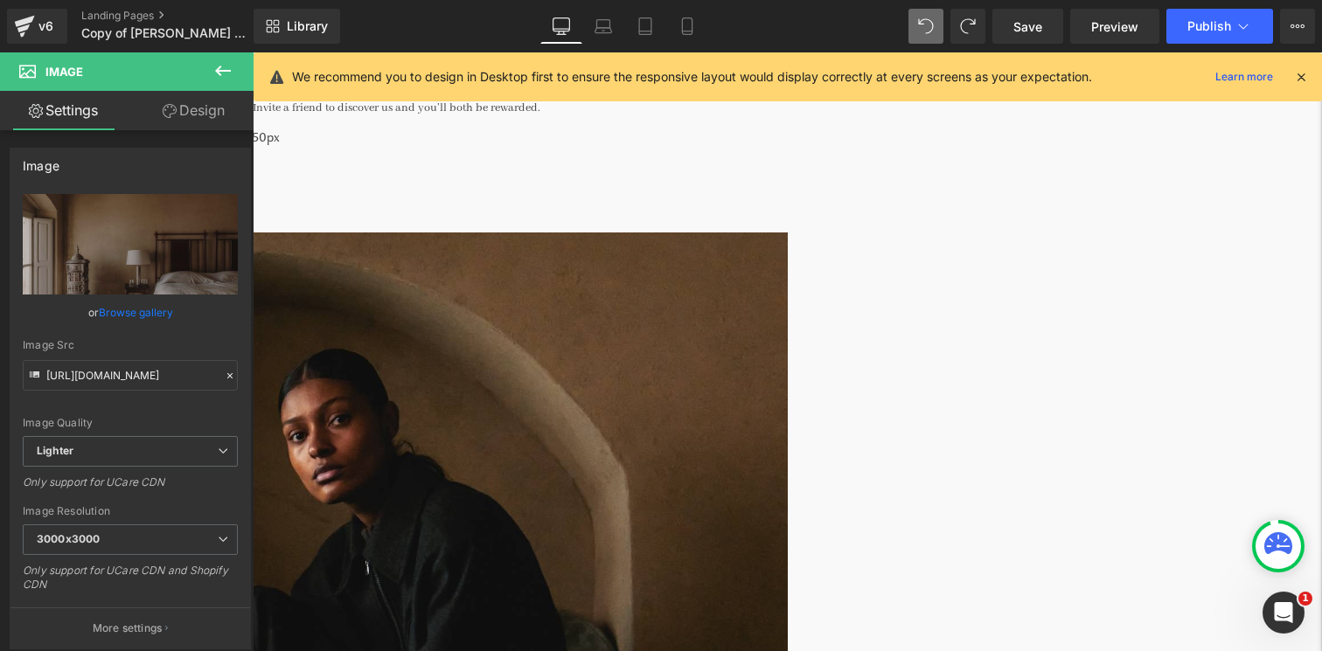
scroll to position [235, 0]
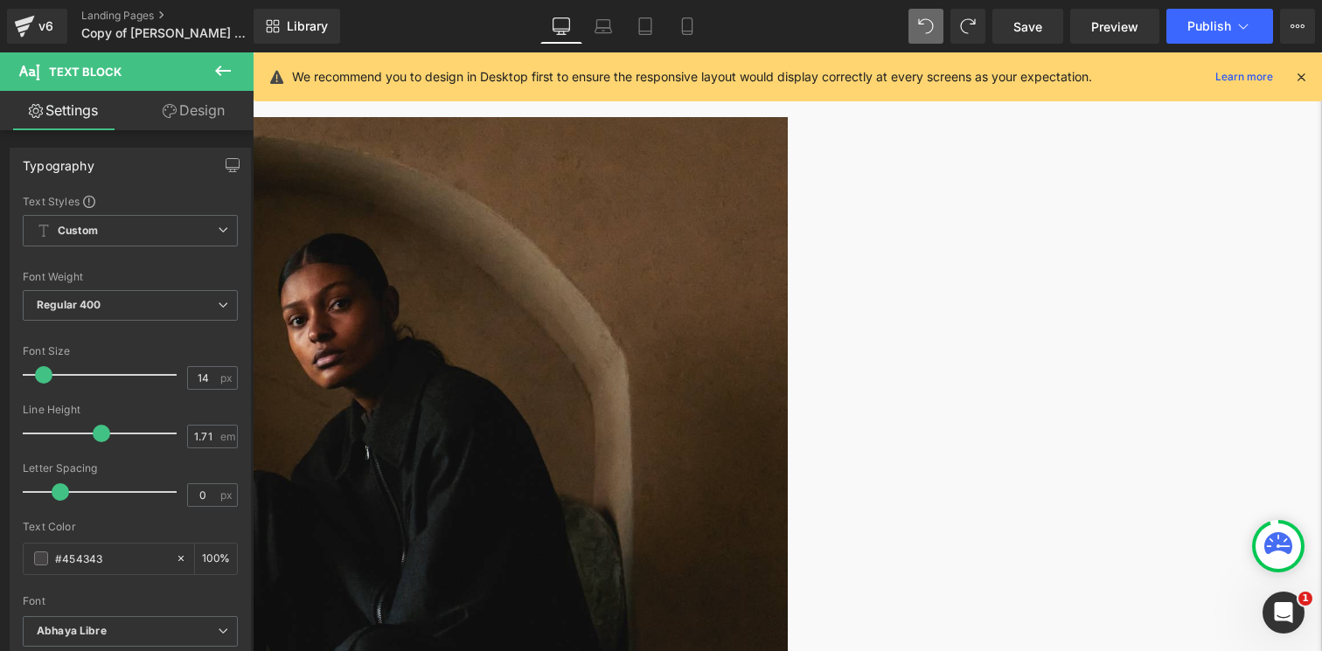
scroll to position [300, 0]
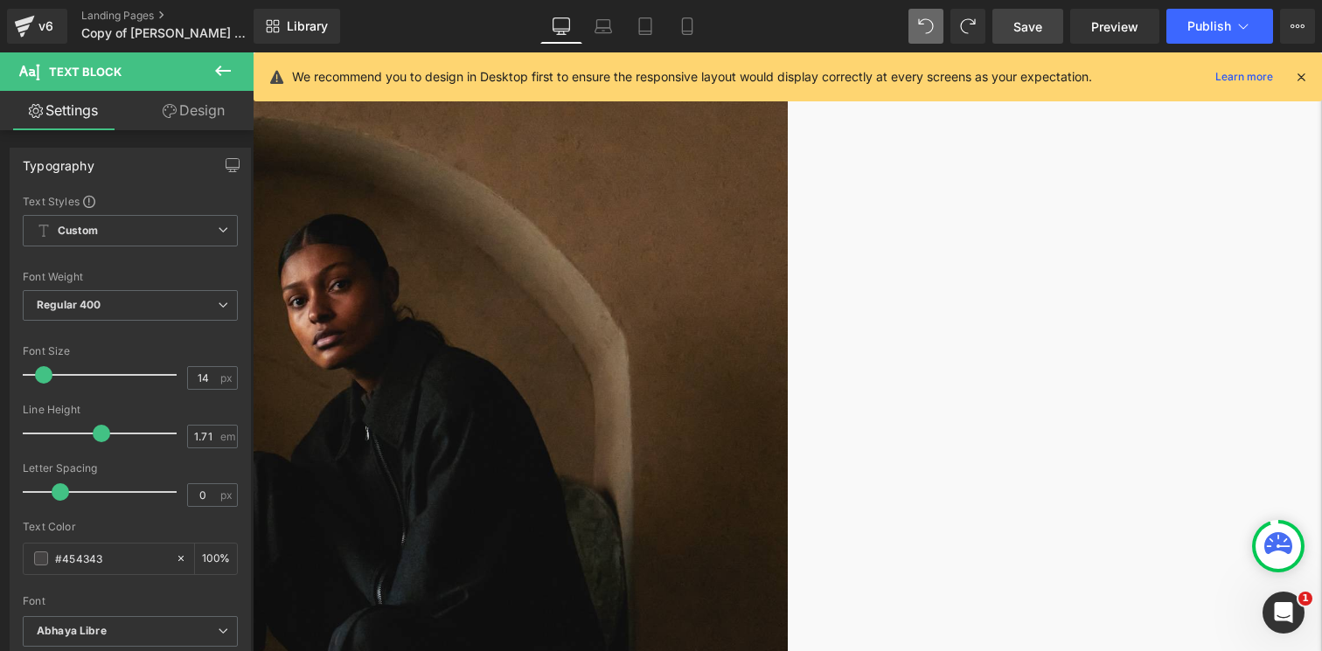
click at [1035, 38] on link "Save" at bounding box center [1028, 26] width 71 height 35
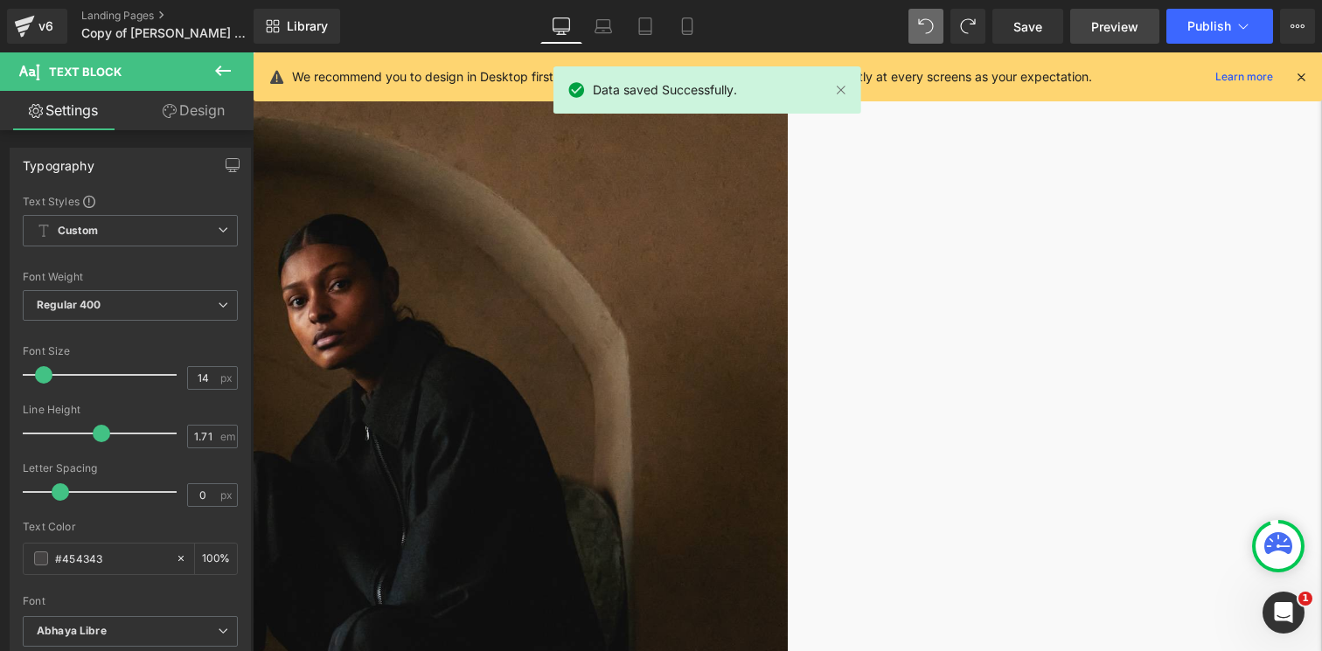
click at [1111, 29] on span "Preview" at bounding box center [1114, 26] width 47 height 18
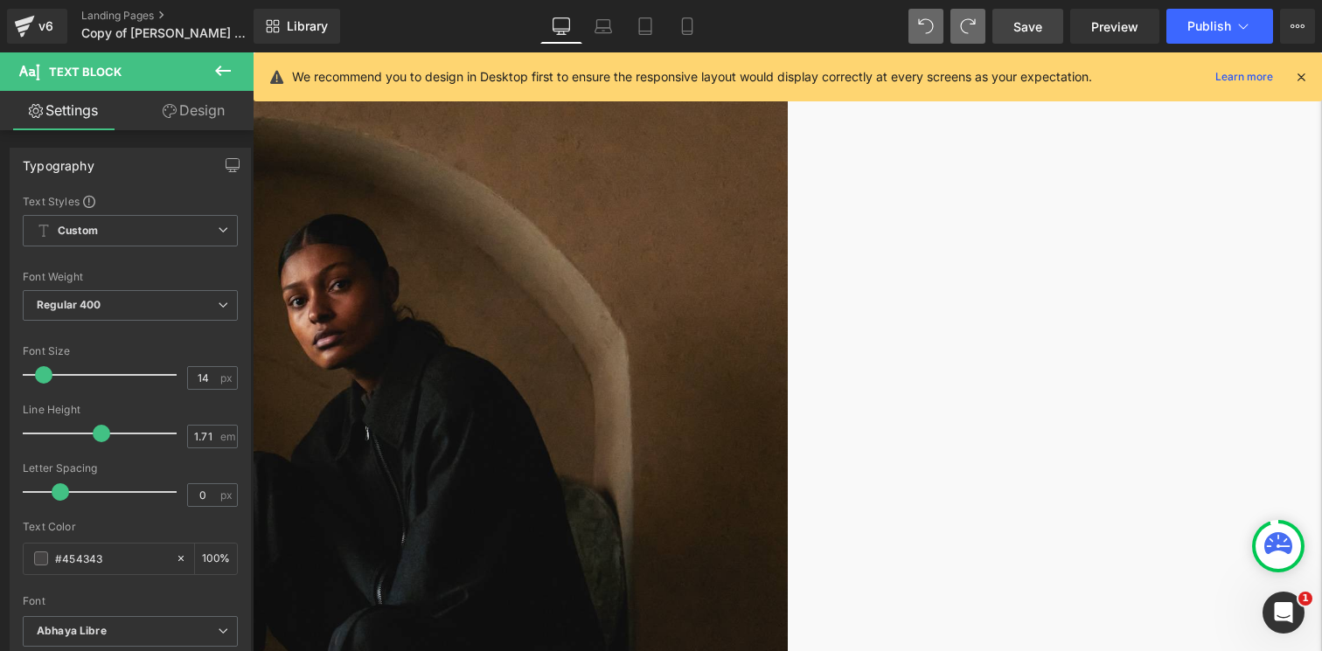
click at [1042, 33] on span "Save" at bounding box center [1028, 26] width 29 height 18
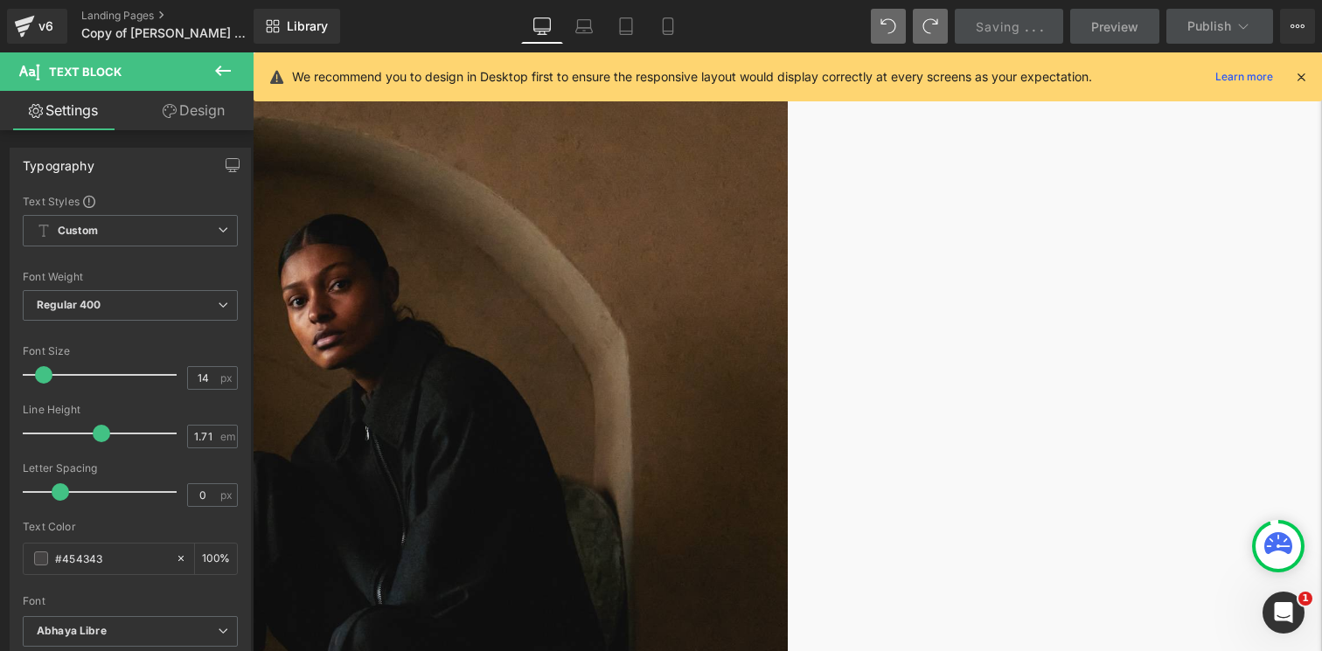
click at [616, 201] on img at bounding box center [256, 599] width 1063 height 1003
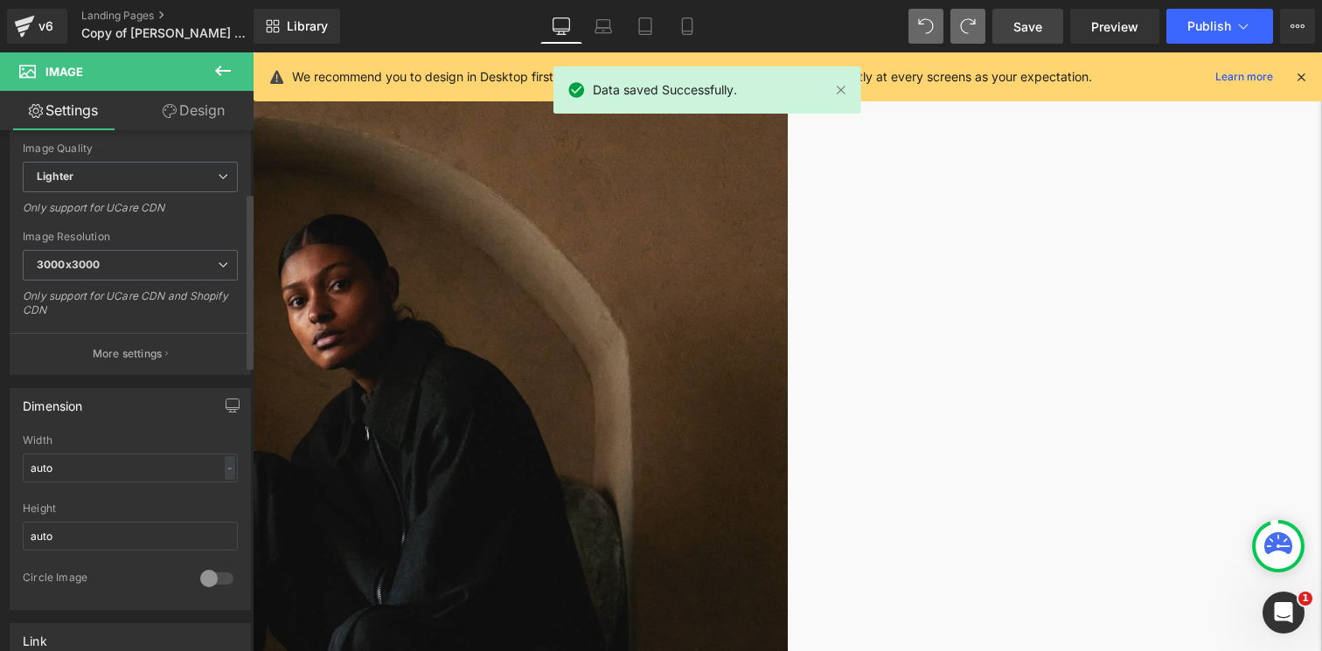
scroll to position [281, 0]
click at [94, 474] on input "auto" at bounding box center [130, 462] width 215 height 29
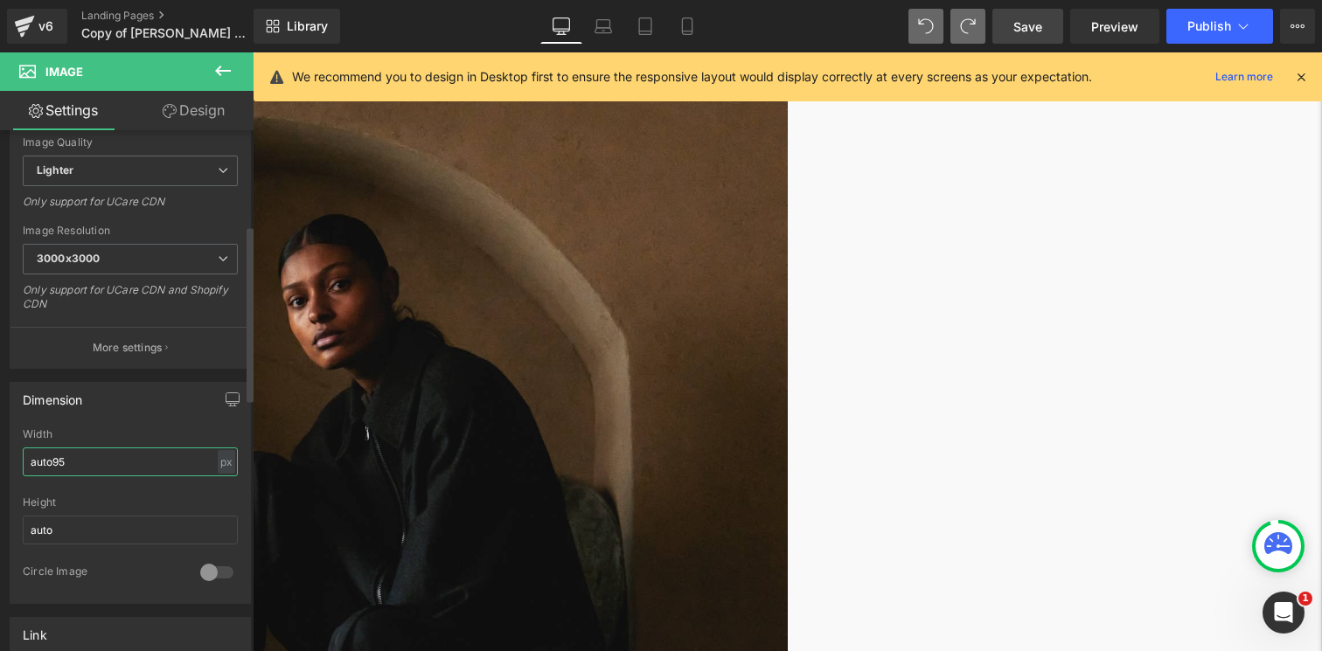
drag, startPoint x: 115, startPoint y: 469, endPoint x: 31, endPoint y: 449, distance: 85.3
click at [31, 449] on input "auto95" at bounding box center [130, 462] width 215 height 29
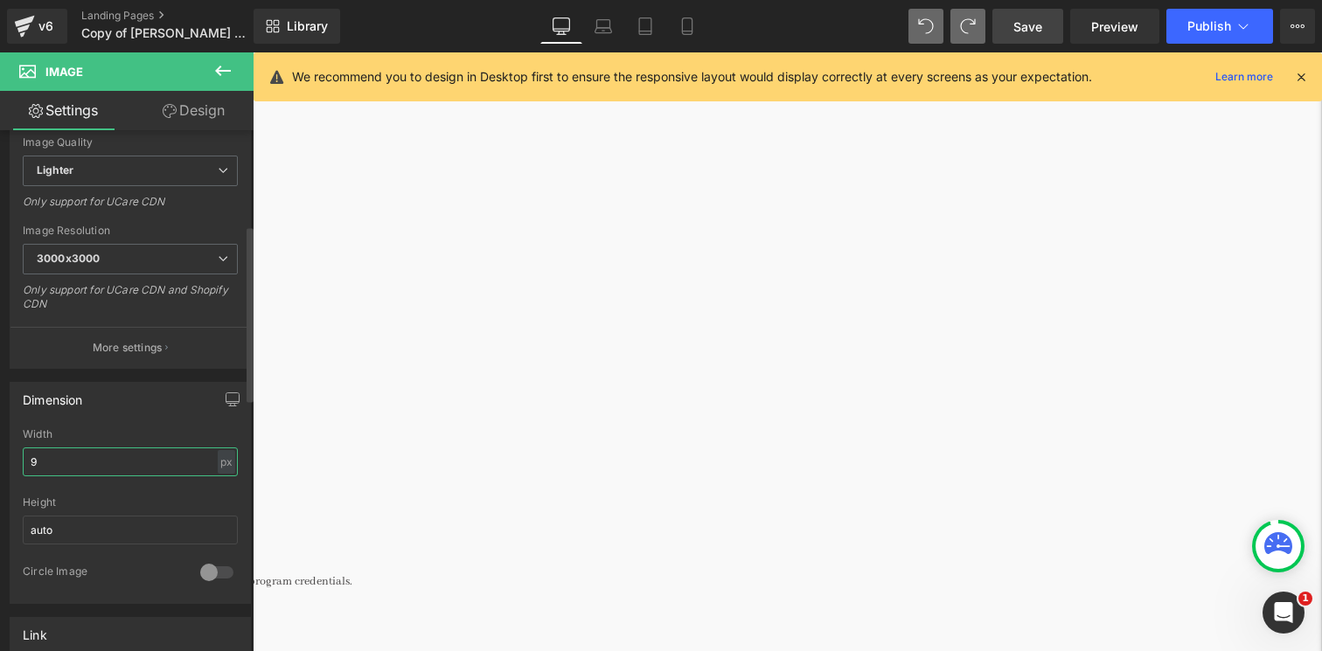
type input "95"
click at [434, 415] on div "Image HOW IT WORKS Heading 1. Sign Up Join our Loyalty Program to start your re…" at bounding box center [252, 415] width 1069 height 972
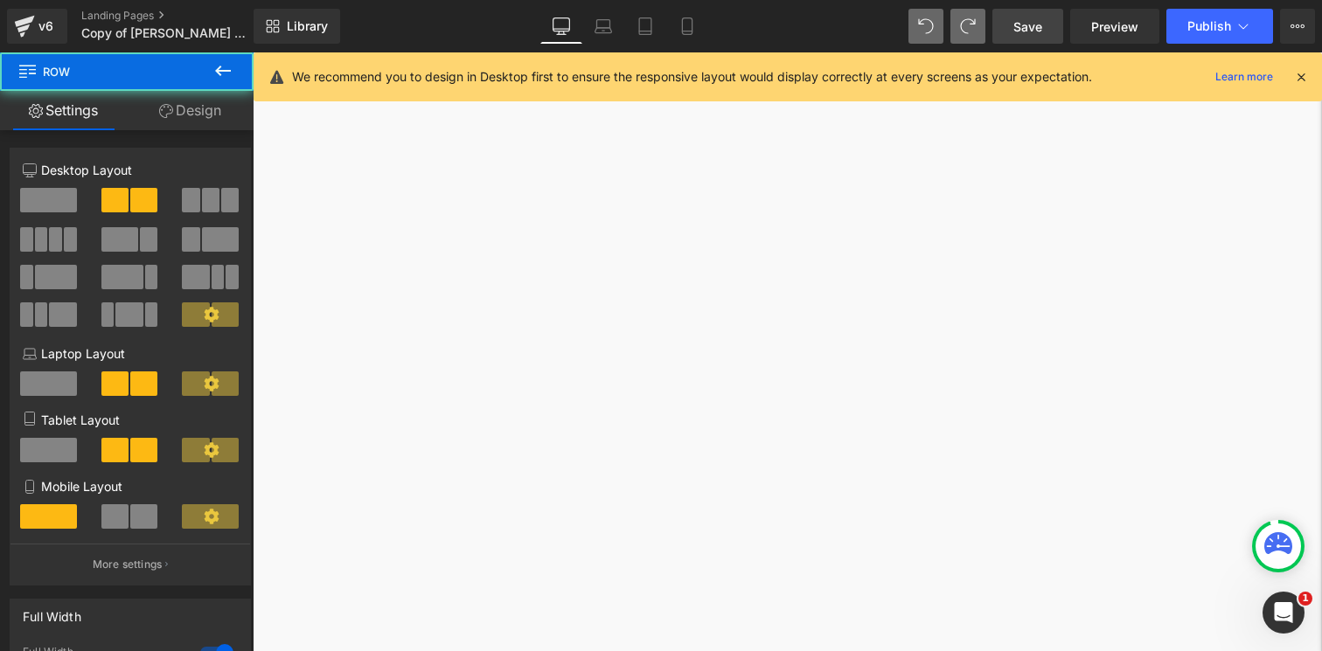
scroll to position [237, 0]
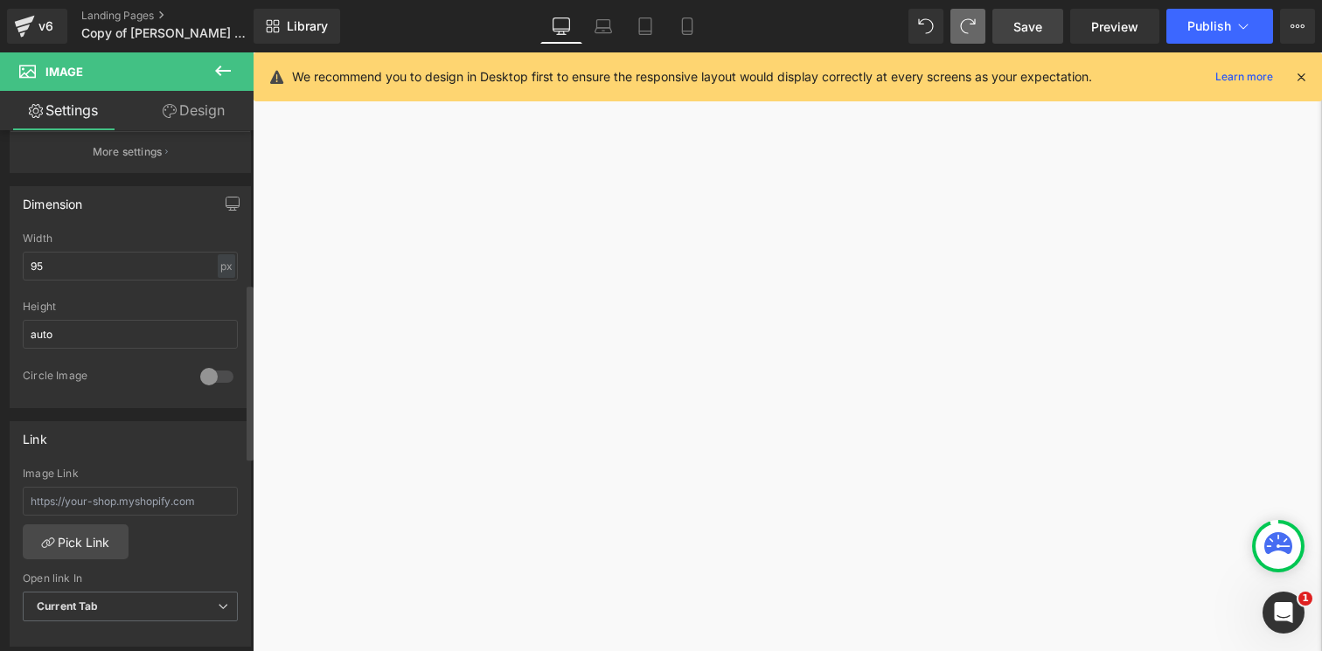
scroll to position [496, 0]
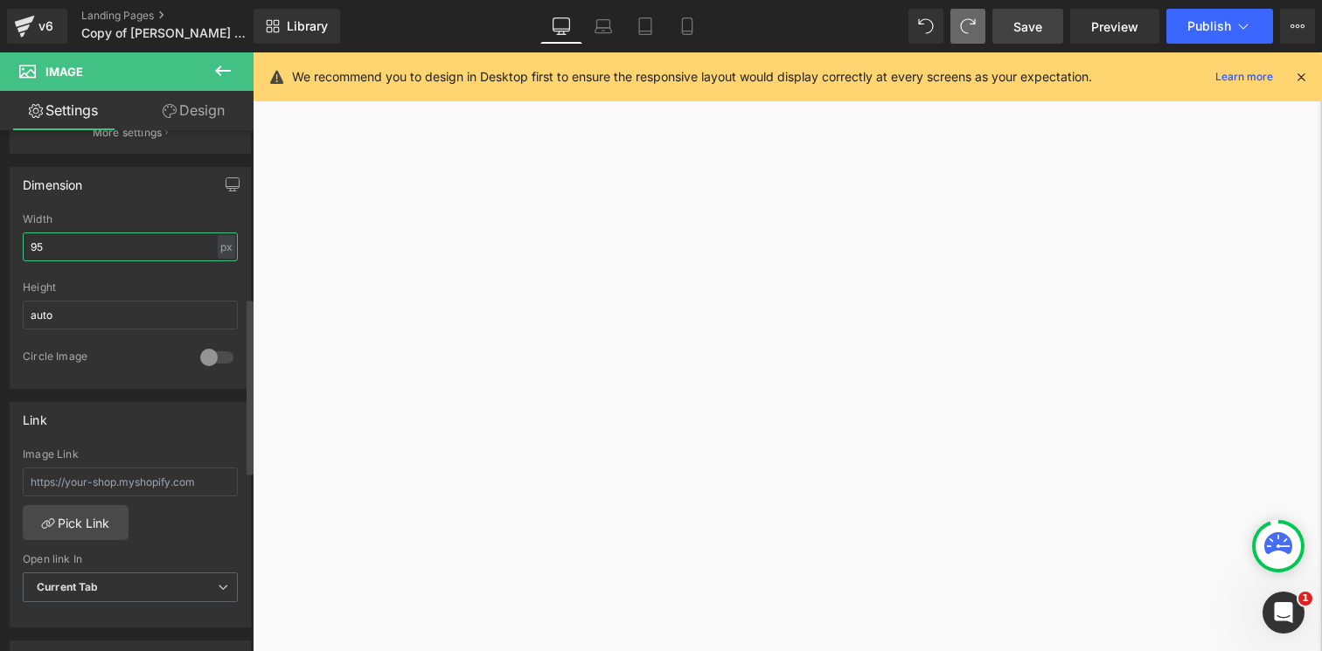
drag, startPoint x: 122, startPoint y: 254, endPoint x: 0, endPoint y: 254, distance: 122.4
click at [0, 254] on div "Dimension 95px Width 95 px % px auto Height auto 0 Circle Image" at bounding box center [130, 271] width 261 height 235
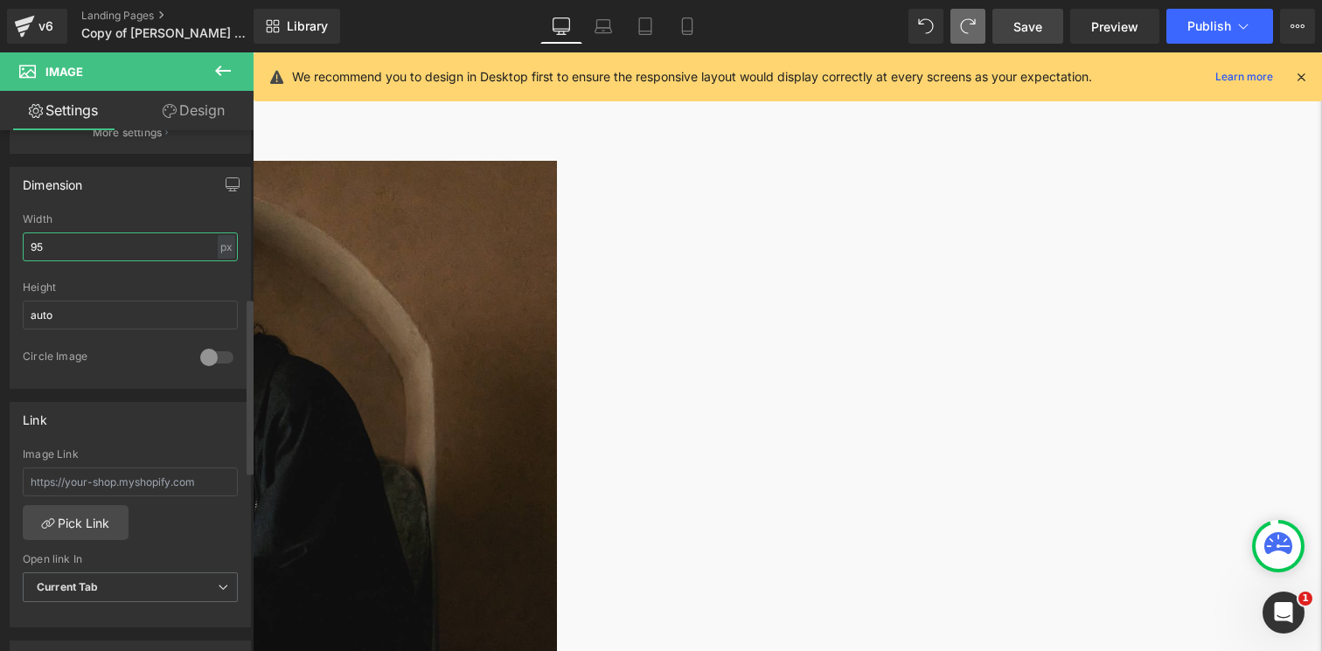
type input "9"
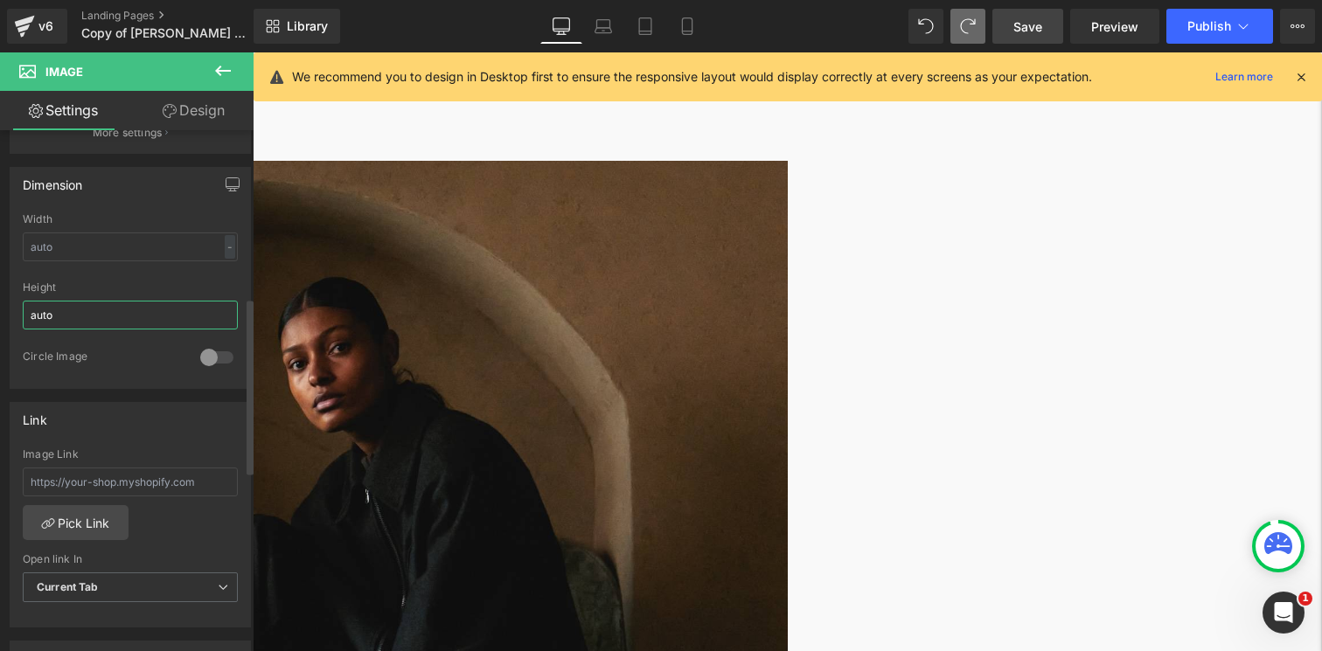
click at [60, 316] on input "auto" at bounding box center [130, 315] width 215 height 29
type input "a"
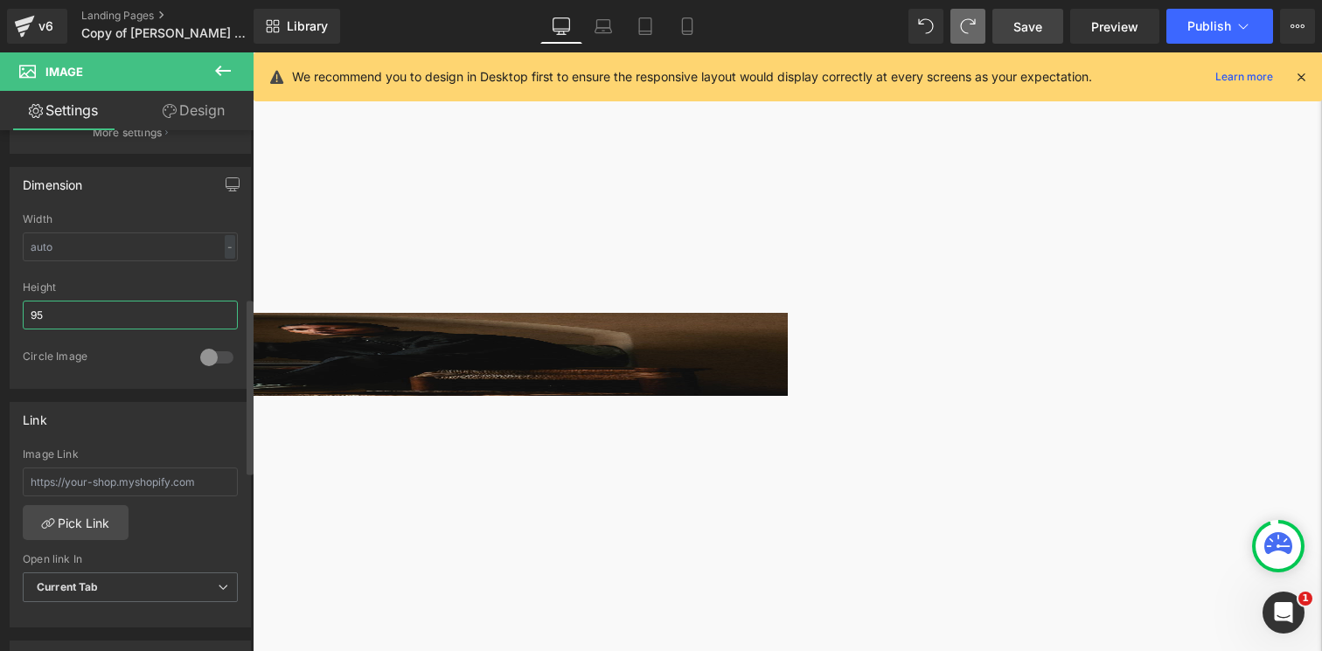
type input "9"
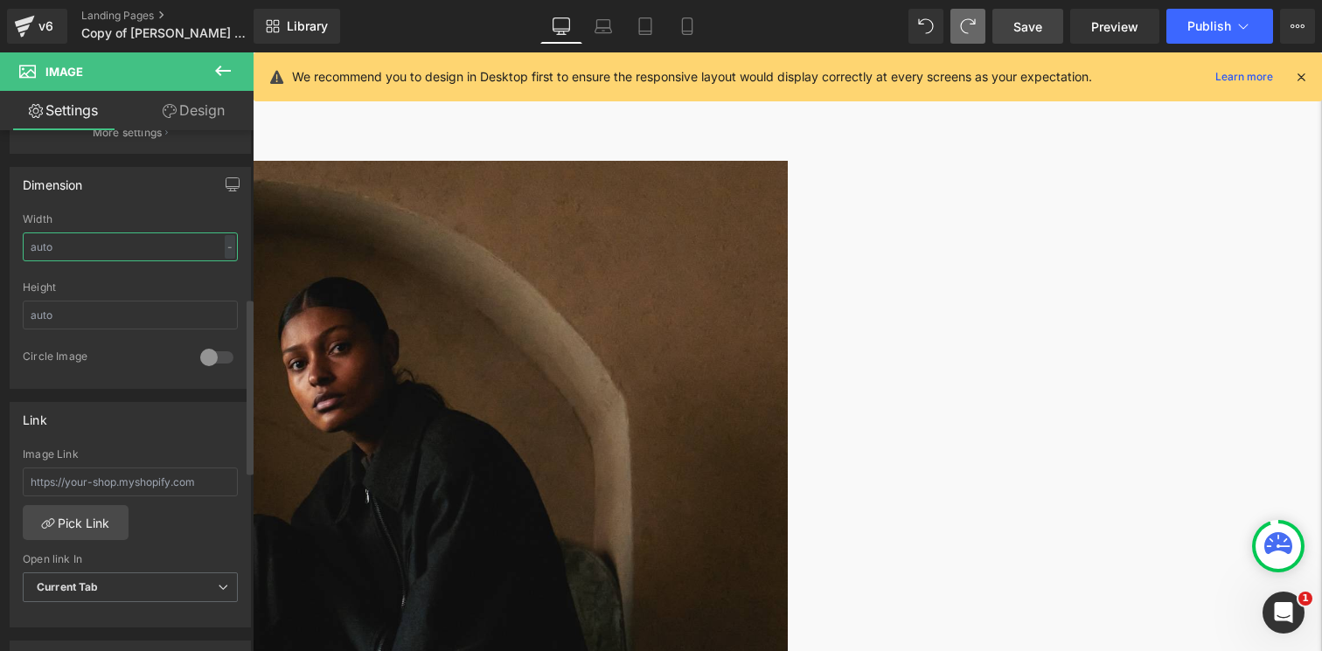
click at [164, 251] on input "text" at bounding box center [130, 247] width 215 height 29
type input "9"
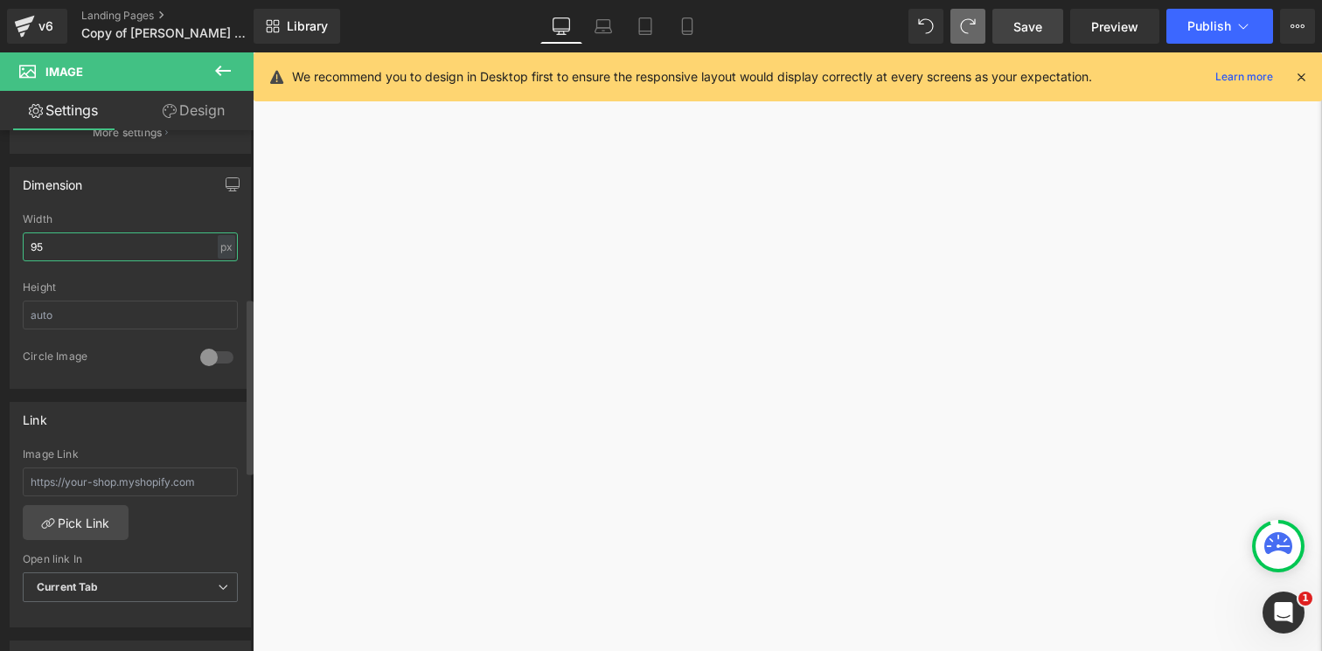
type input "9"
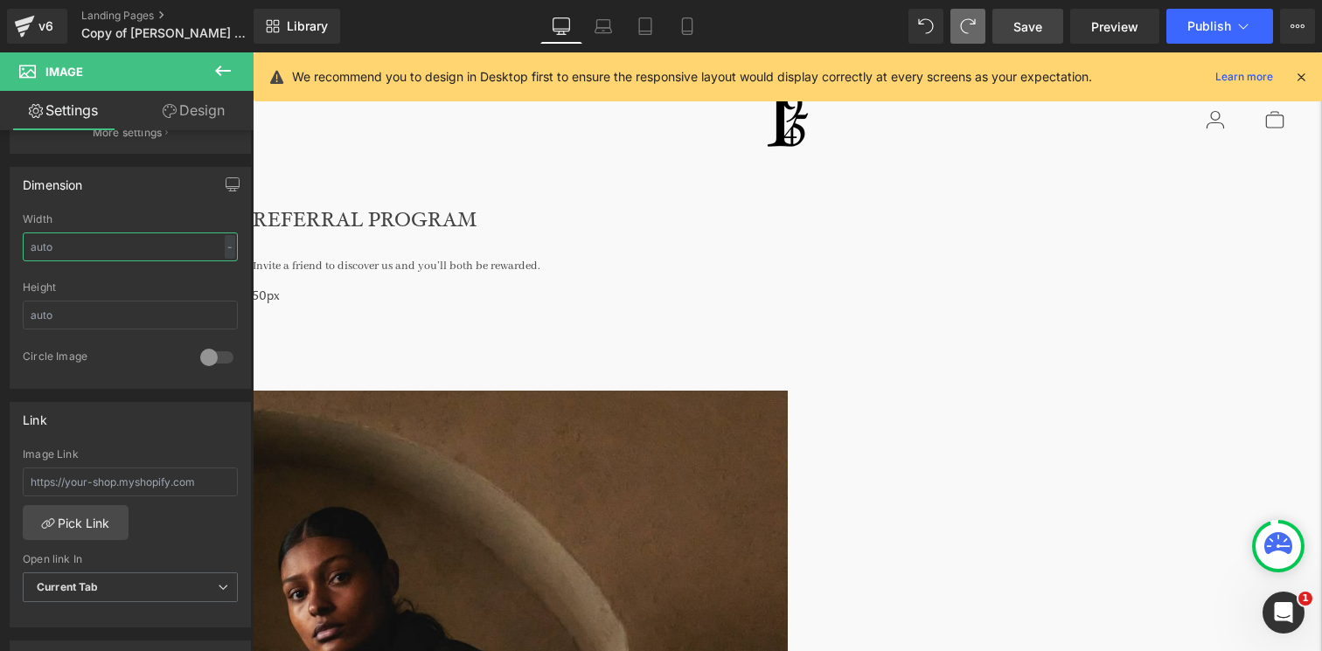
scroll to position [0, 0]
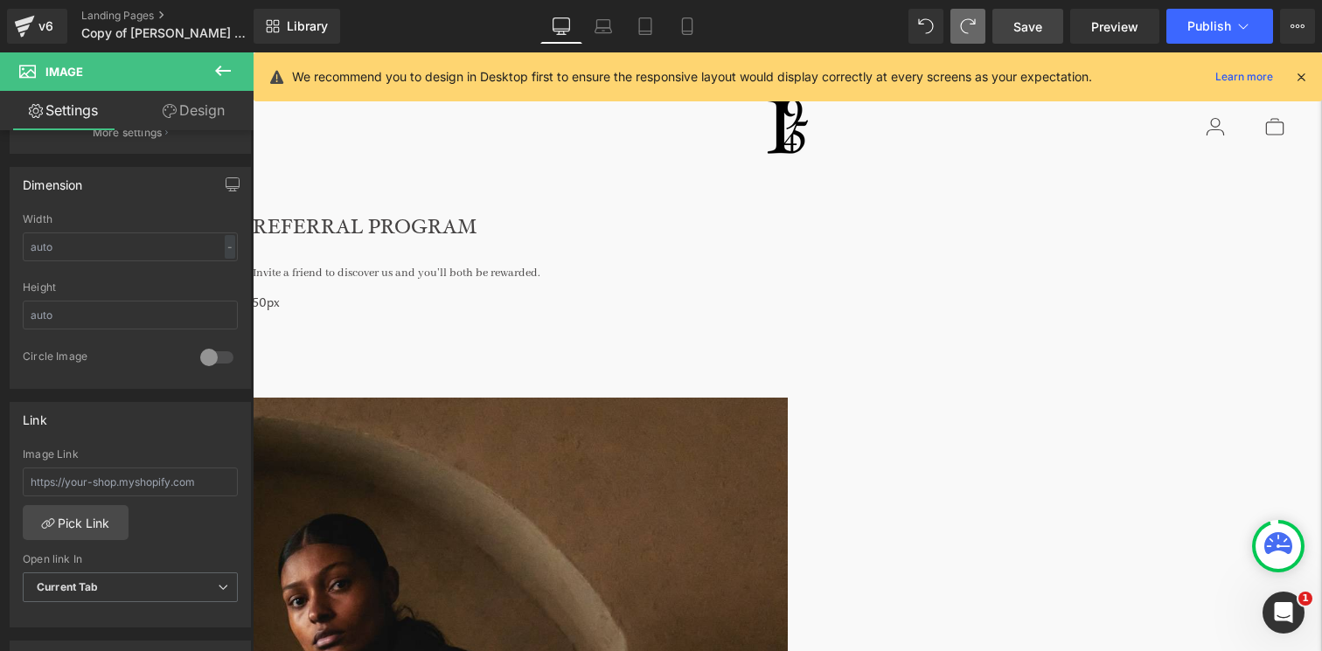
click at [533, 191] on div "REFERRAL PROGRAM Heading Invite a friend to discover us and you’ll both be rewa…" at bounding box center [787, 260] width 1069 height 187
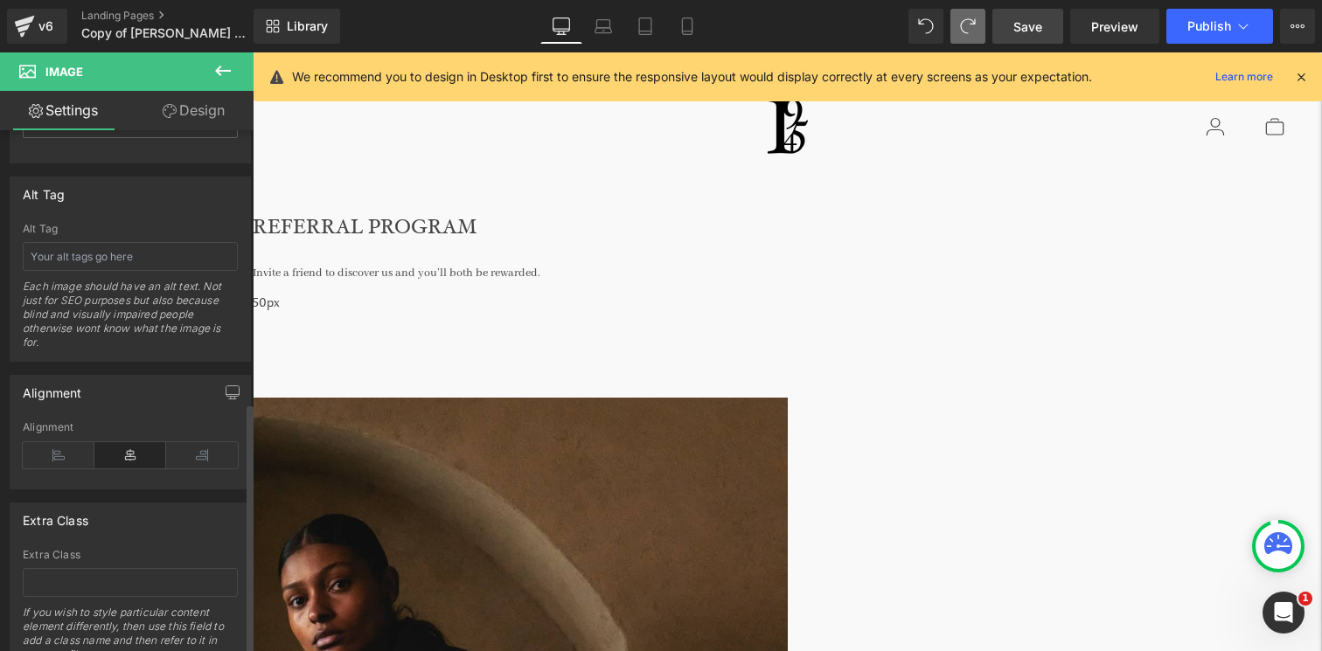
scroll to position [1031, 0]
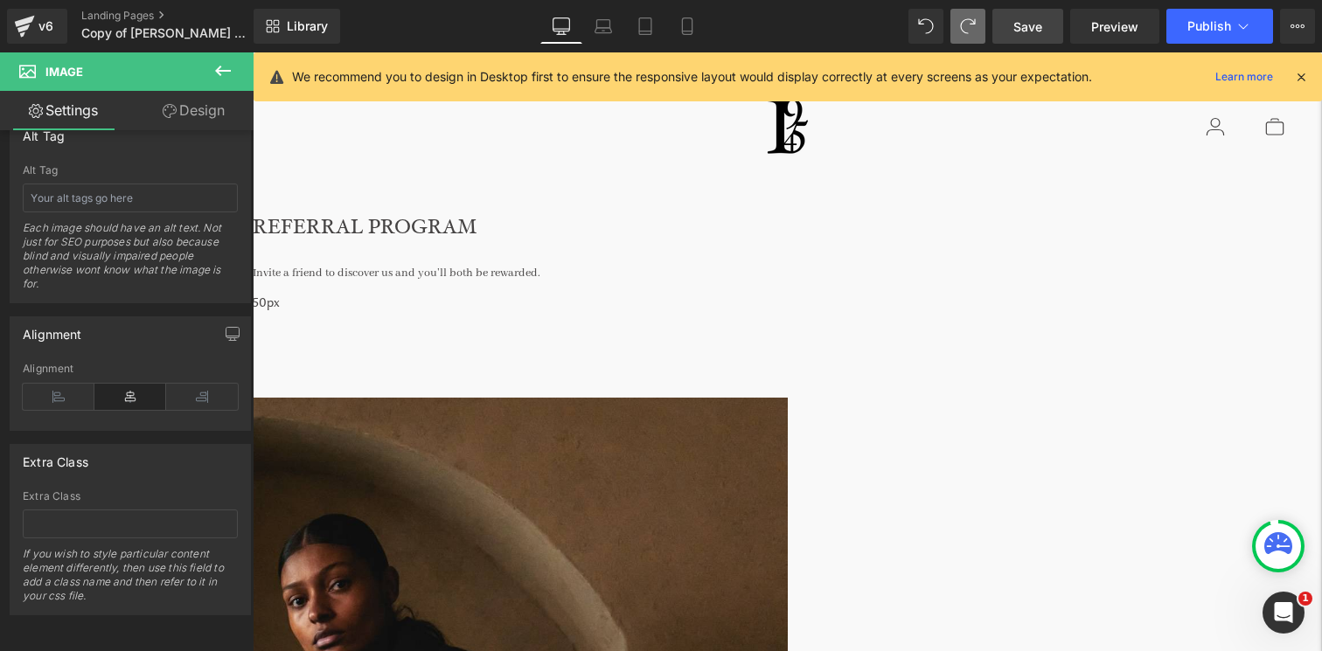
click at [1025, 33] on span "Save" at bounding box center [1028, 26] width 29 height 18
click at [1101, 36] on link "Preview" at bounding box center [1114, 26] width 89 height 35
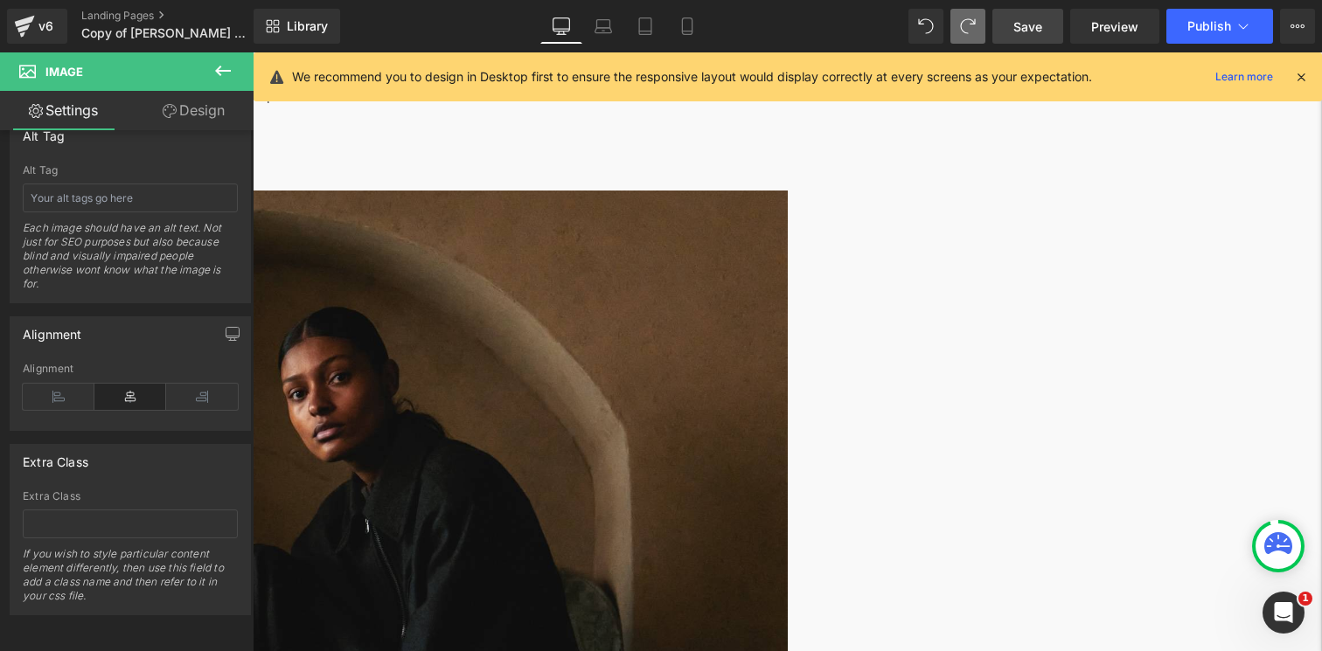
scroll to position [216, 0]
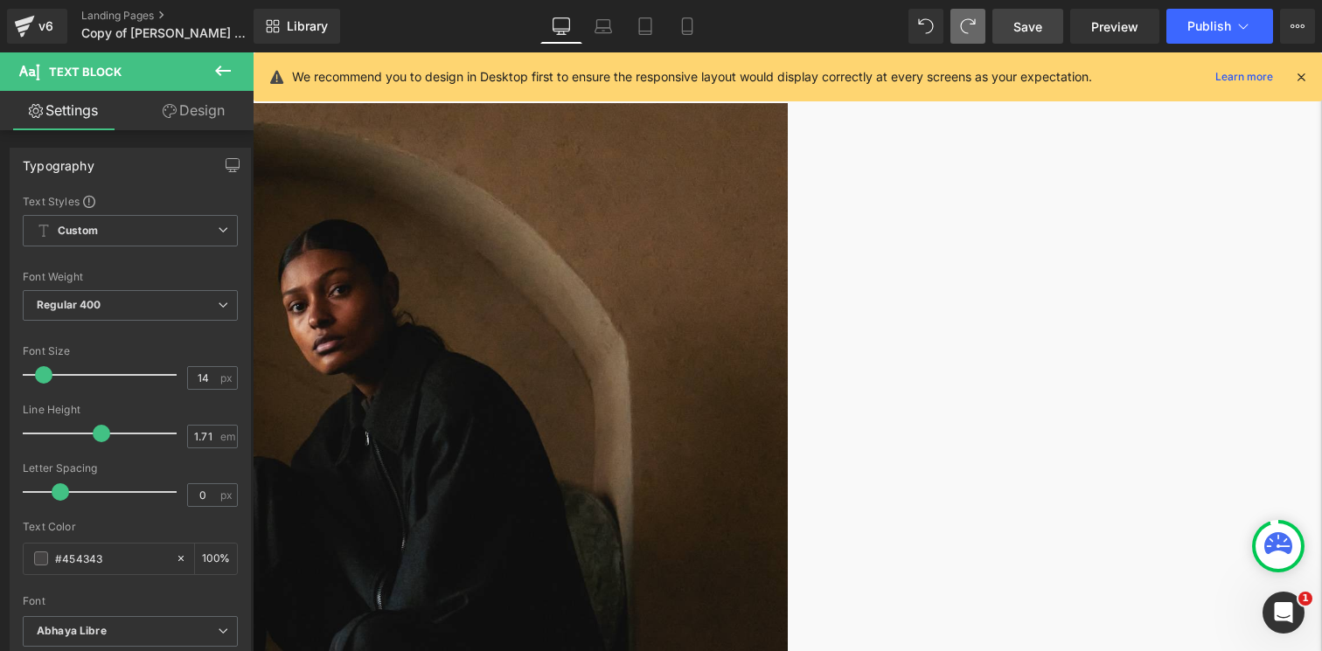
scroll to position [299, 0]
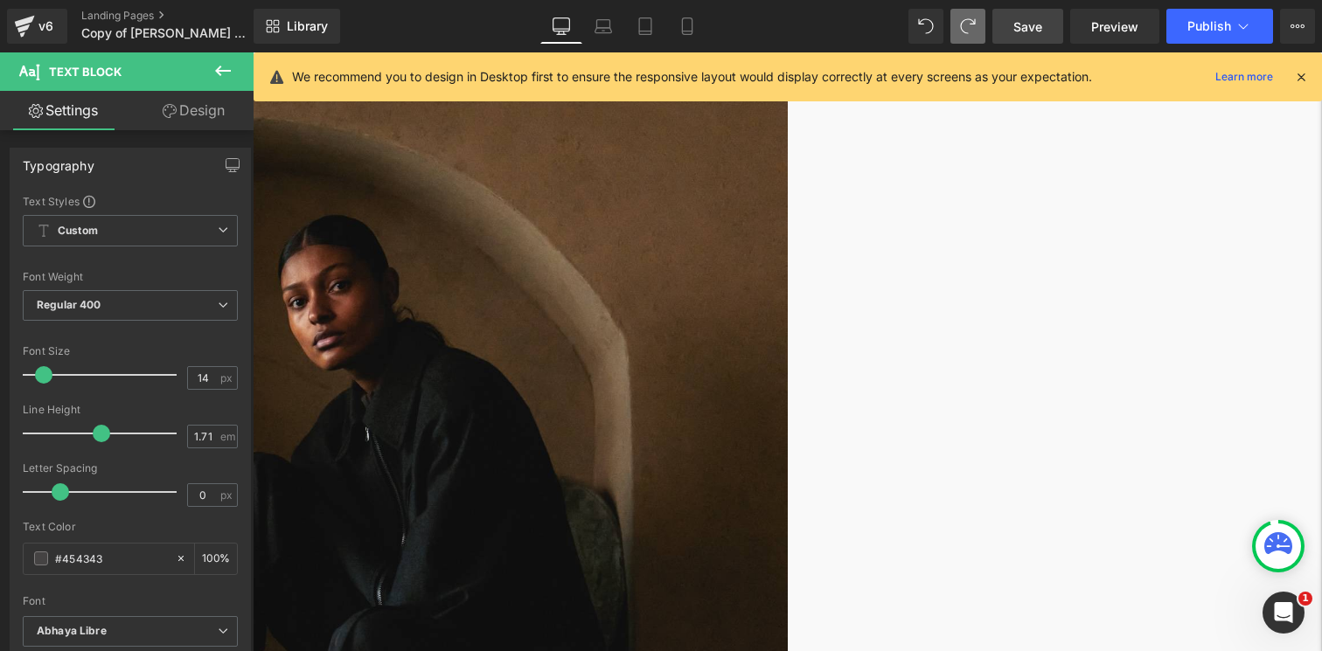
click at [1048, 24] on link "Save" at bounding box center [1028, 26] width 71 height 35
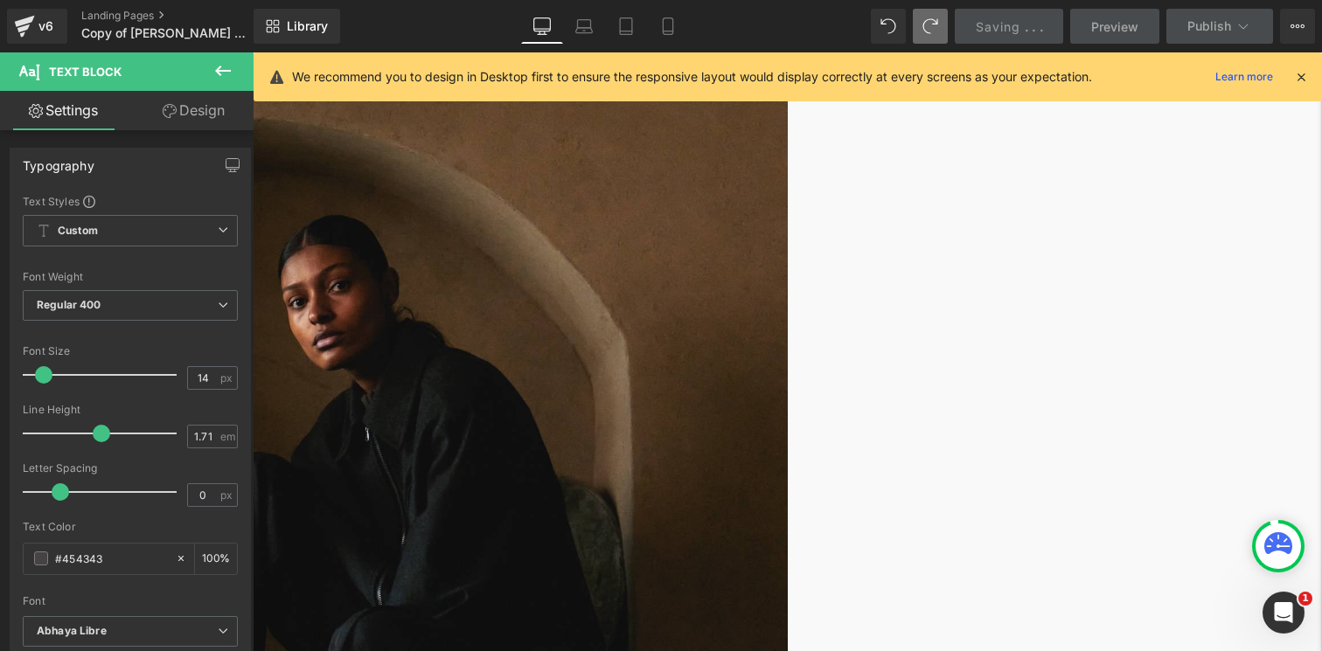
scroll to position [0, 0]
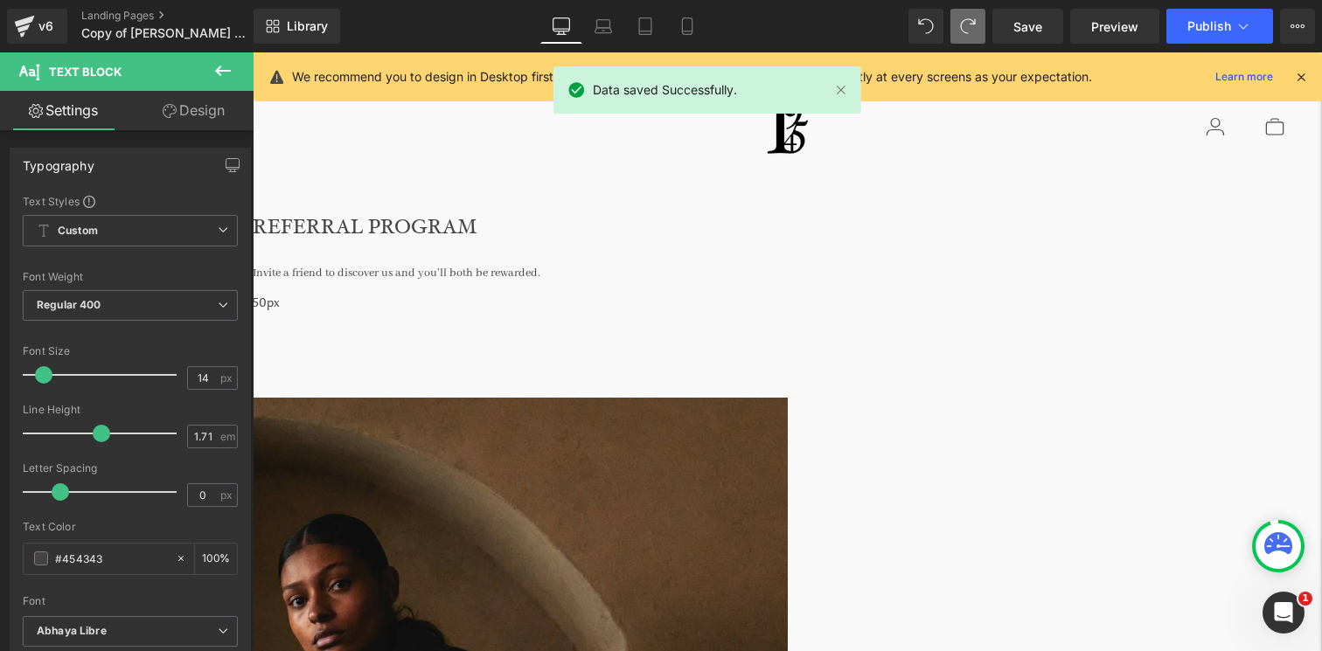
click at [955, 262] on div "Invite a friend to discover us and you’ll both be rewarded." at bounding box center [787, 269] width 1069 height 31
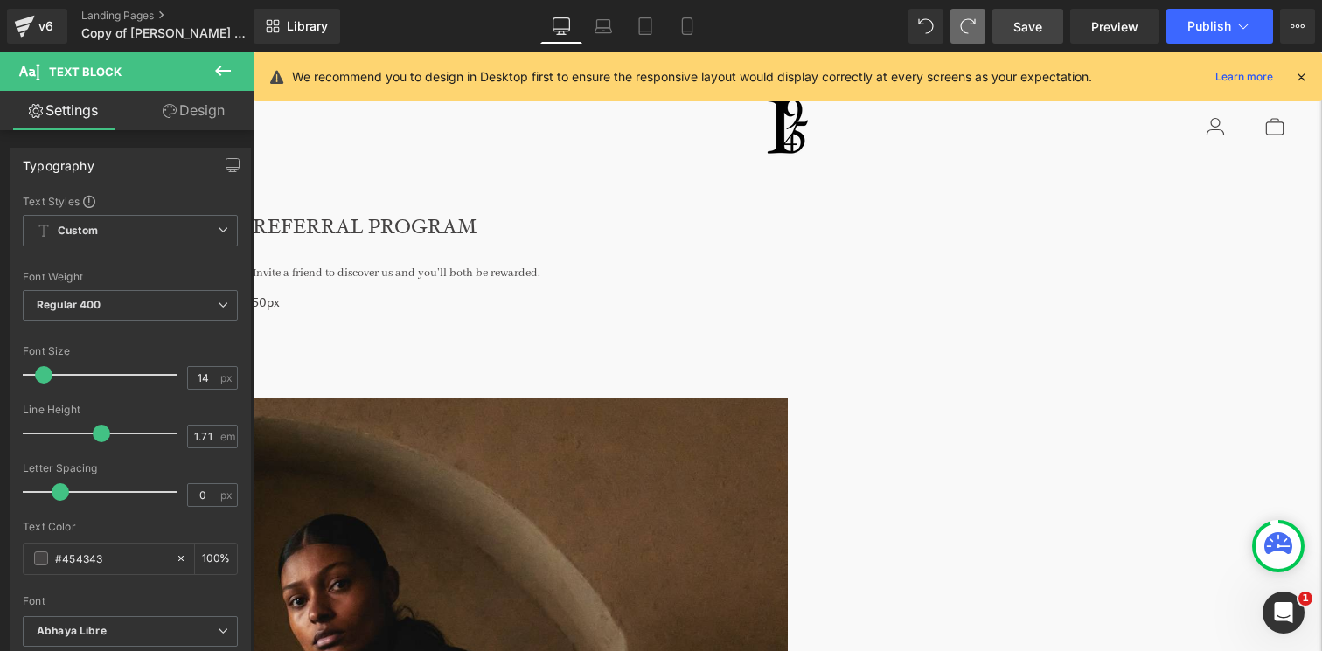
click at [1035, 31] on span "Save" at bounding box center [1028, 26] width 29 height 18
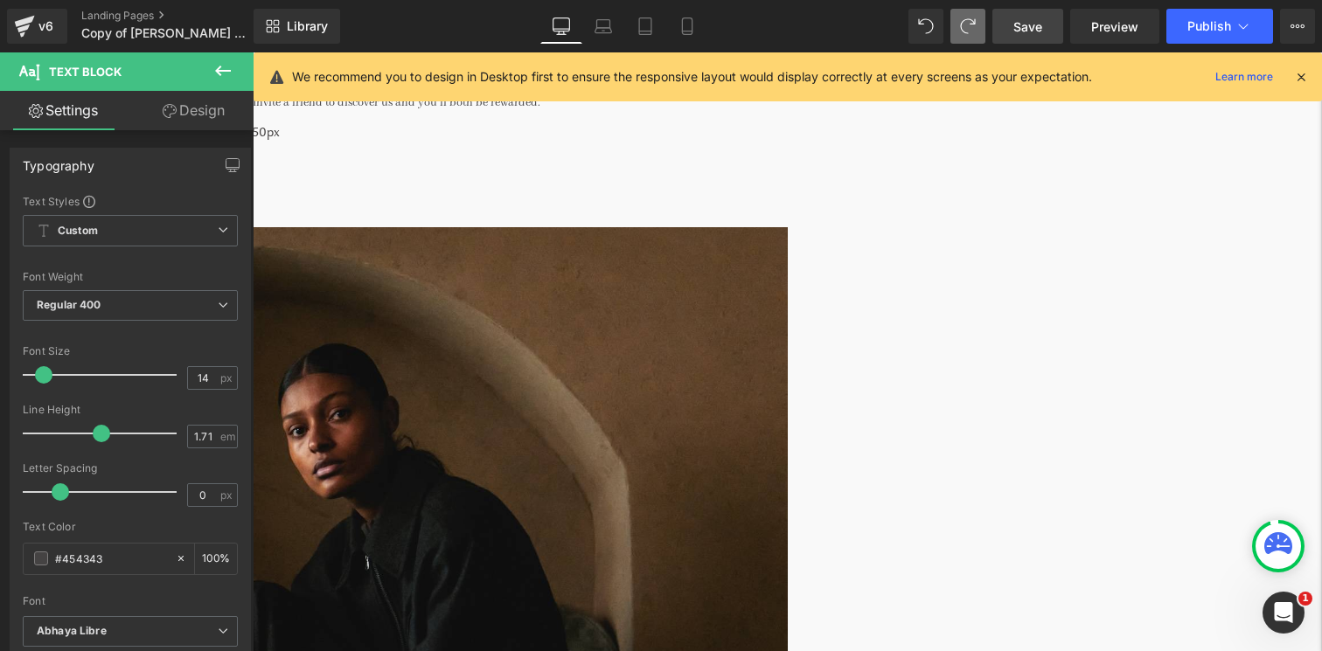
scroll to position [180, 0]
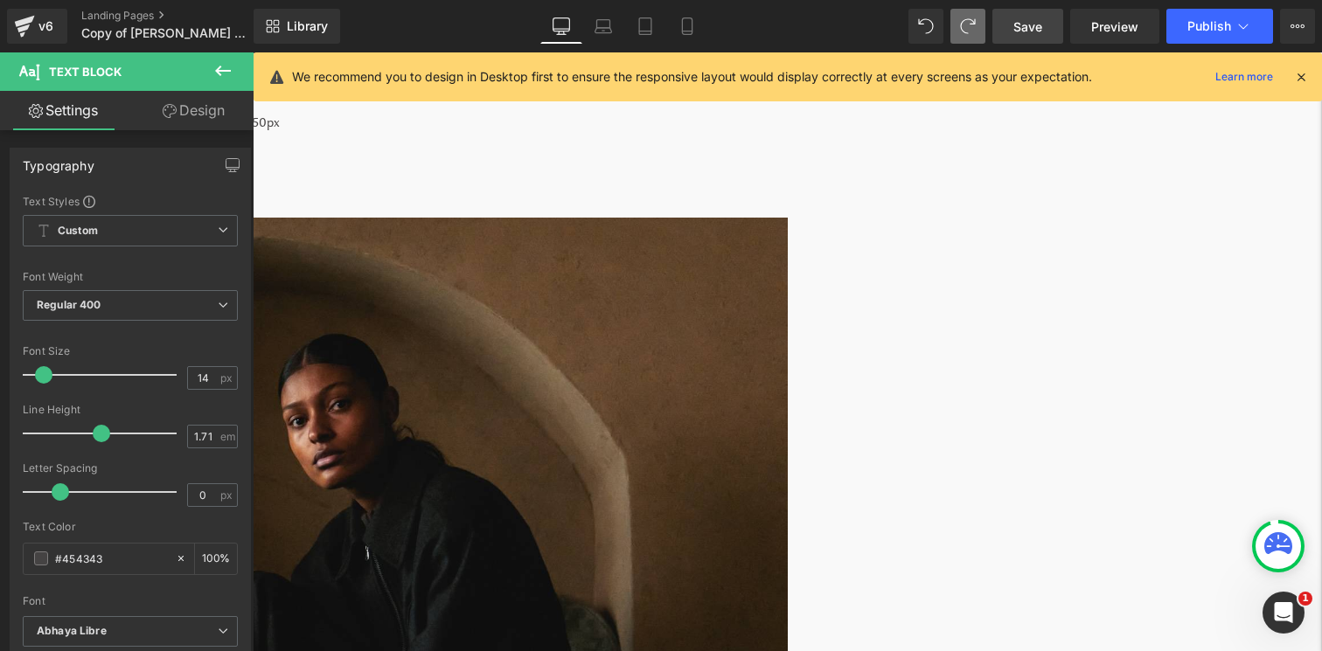
click at [1049, 32] on link "Save" at bounding box center [1028, 26] width 71 height 35
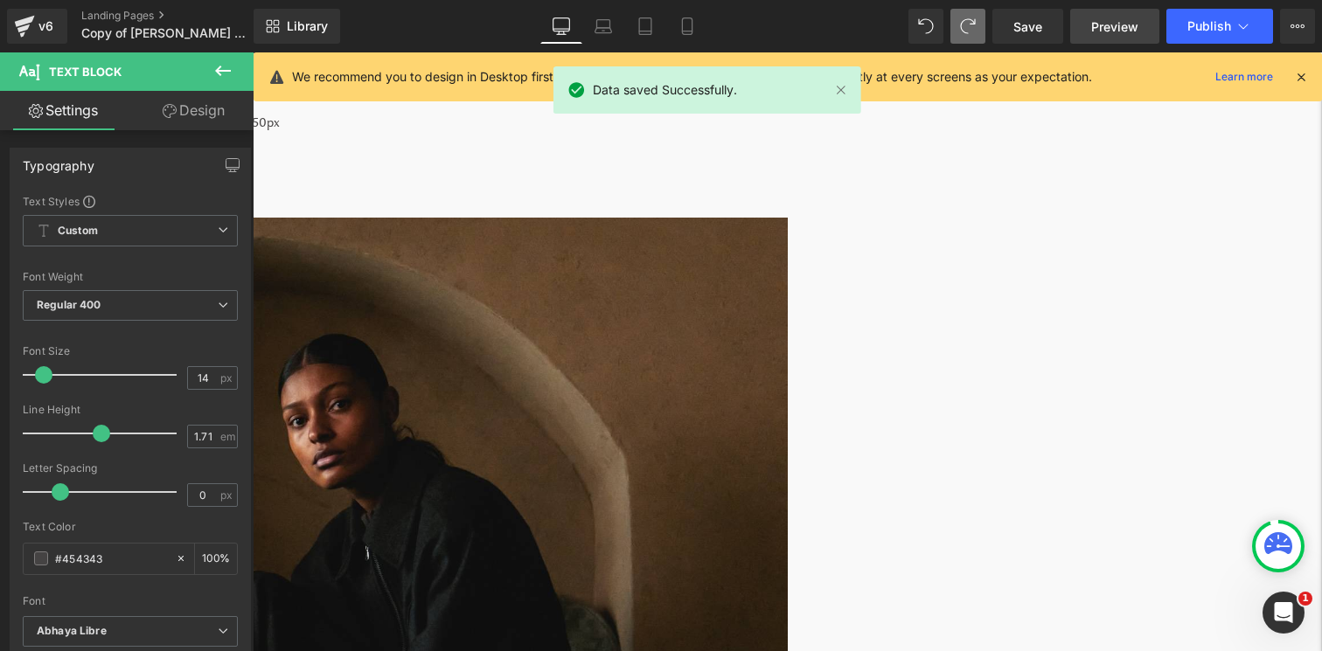
click at [1111, 28] on span "Preview" at bounding box center [1114, 26] width 47 height 18
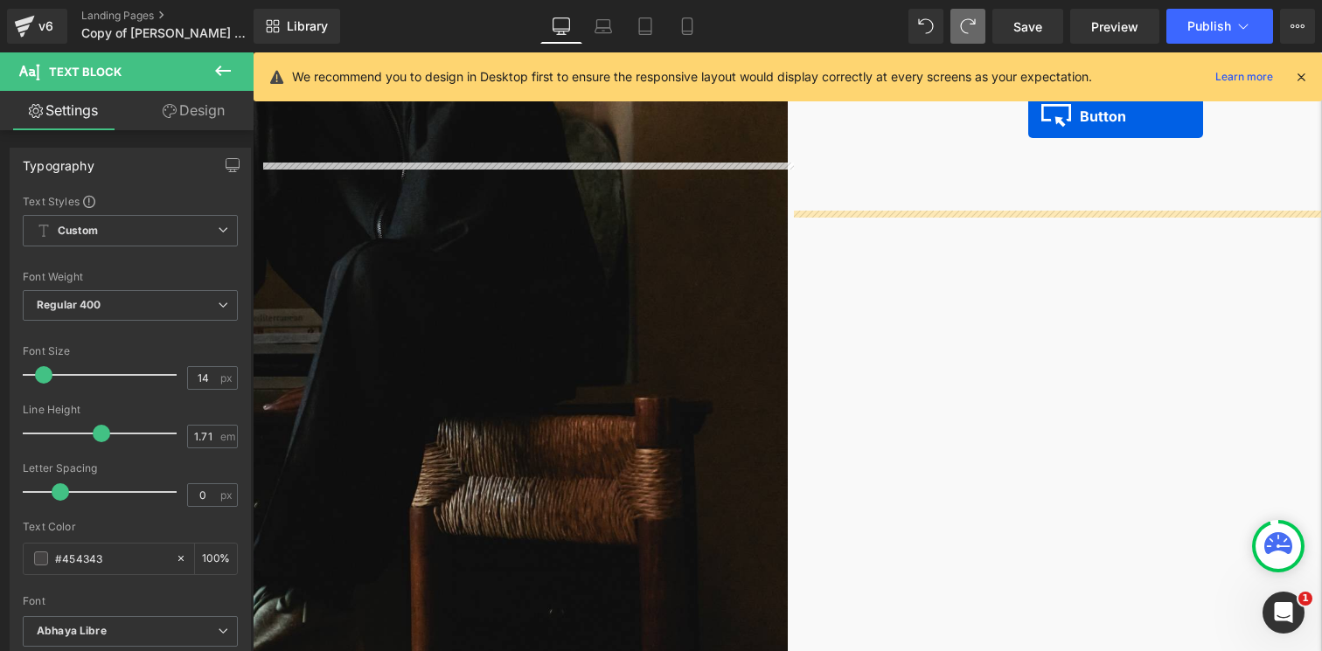
scroll to position [544, 0]
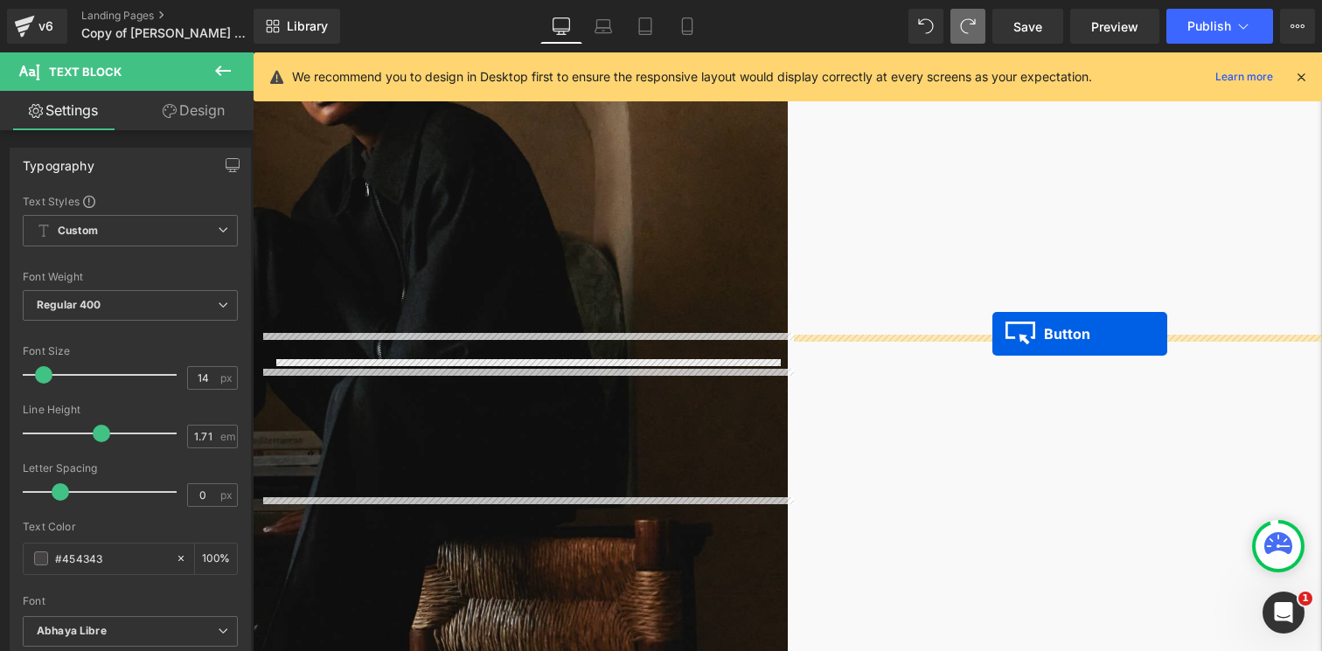
drag, startPoint x: 495, startPoint y: 496, endPoint x: 993, endPoint y: 334, distance: 523.2
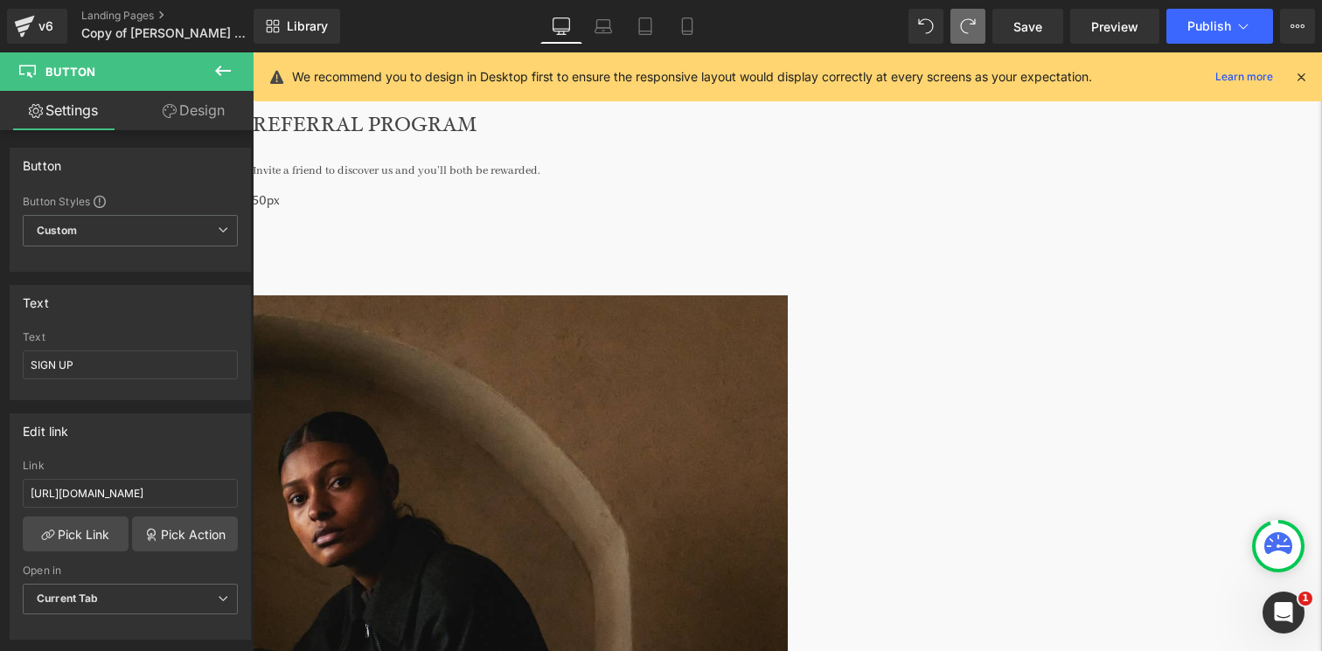
scroll to position [83, 0]
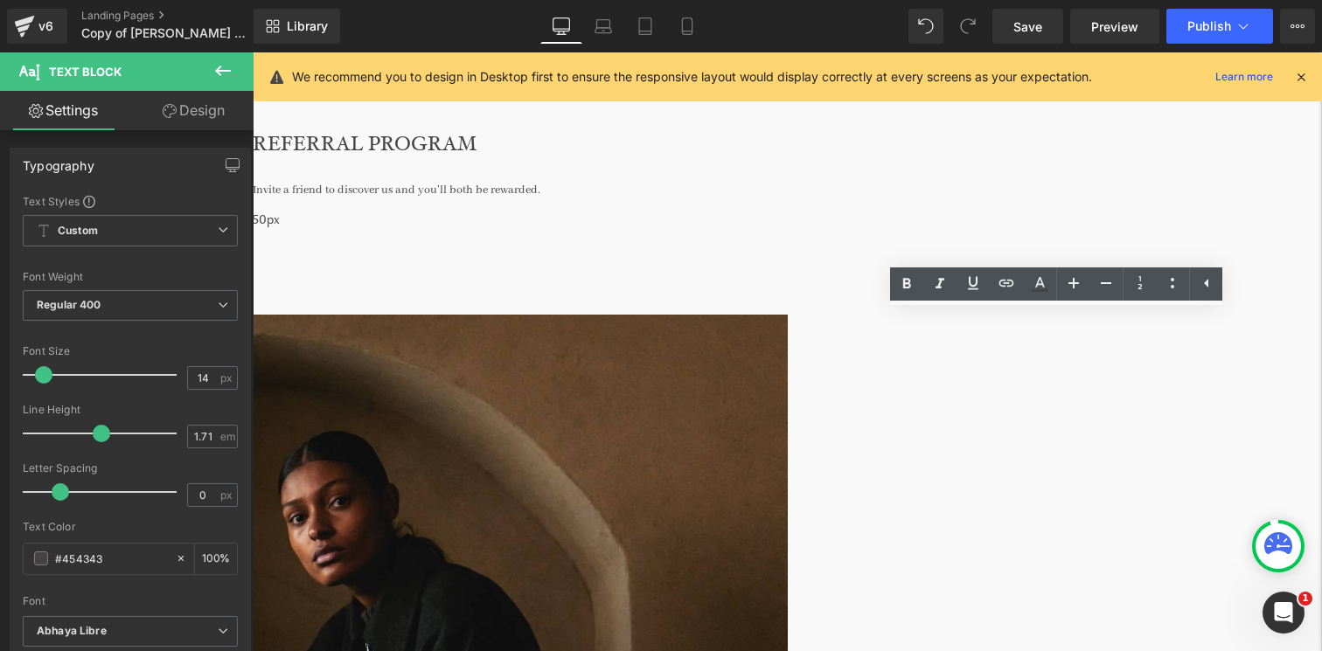
drag, startPoint x: 1035, startPoint y: 340, endPoint x: 1059, endPoint y: 340, distance: 23.6
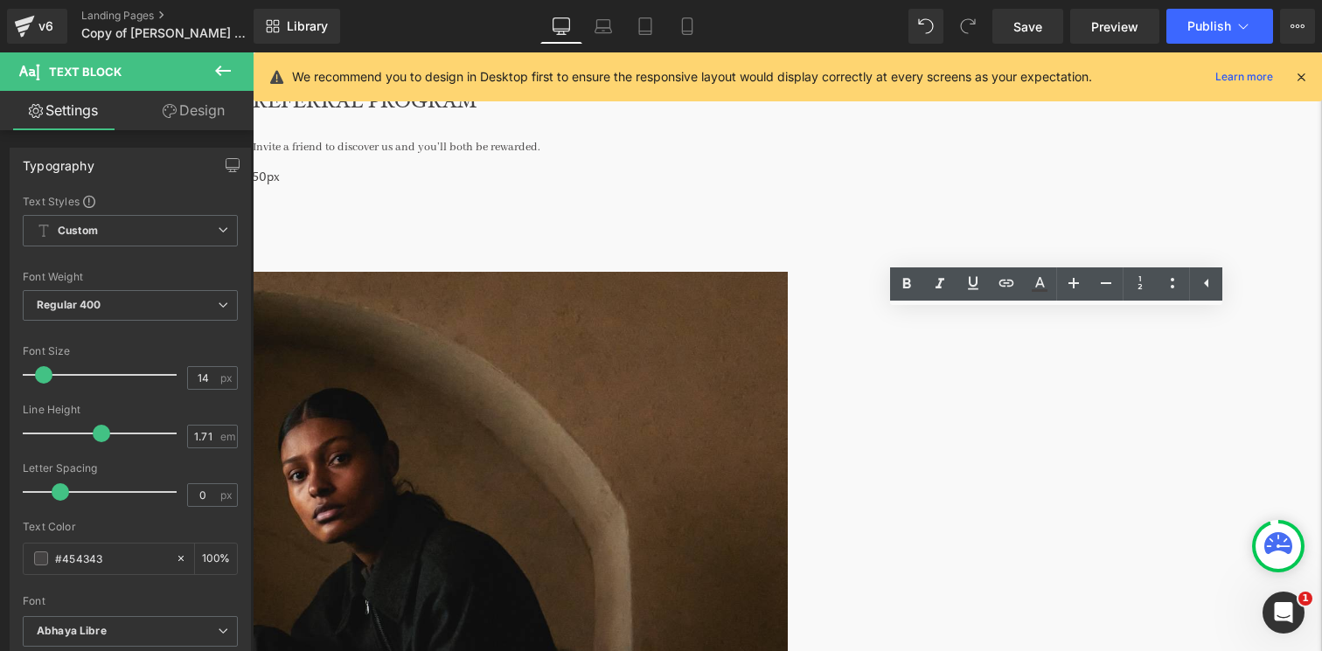
scroll to position [135, 0]
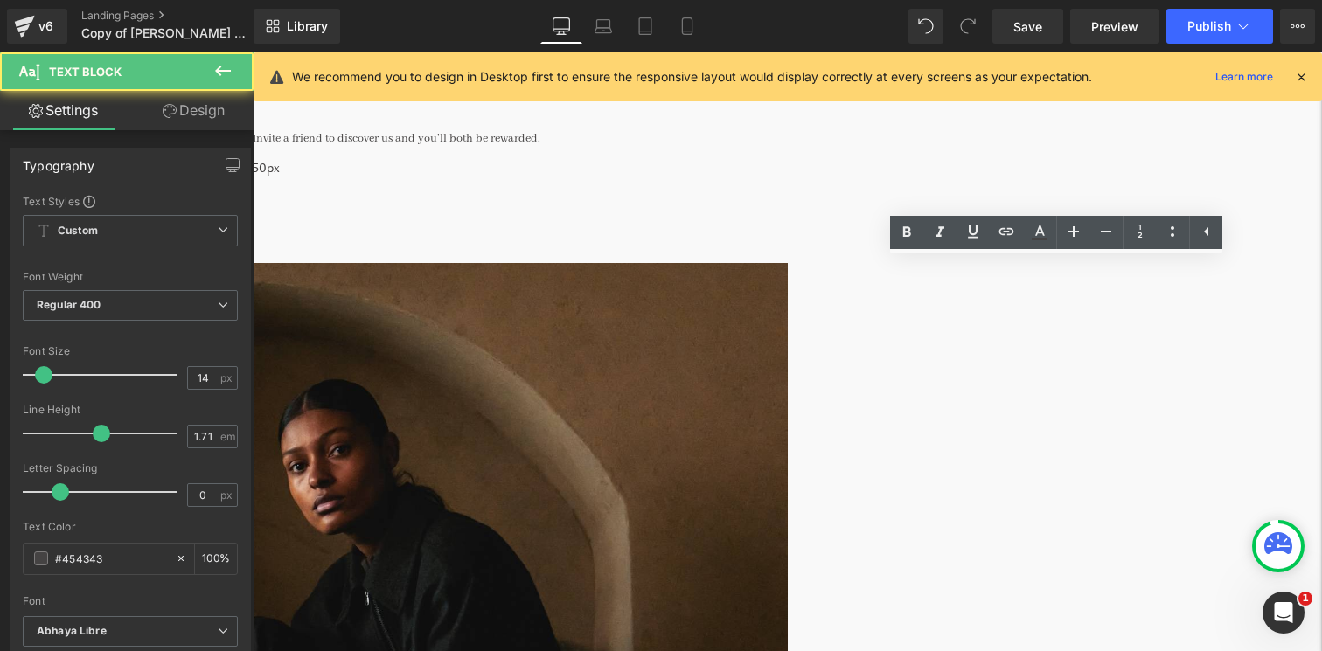
drag, startPoint x: 1034, startPoint y: 292, endPoint x: 1056, endPoint y: 292, distance: 22.7
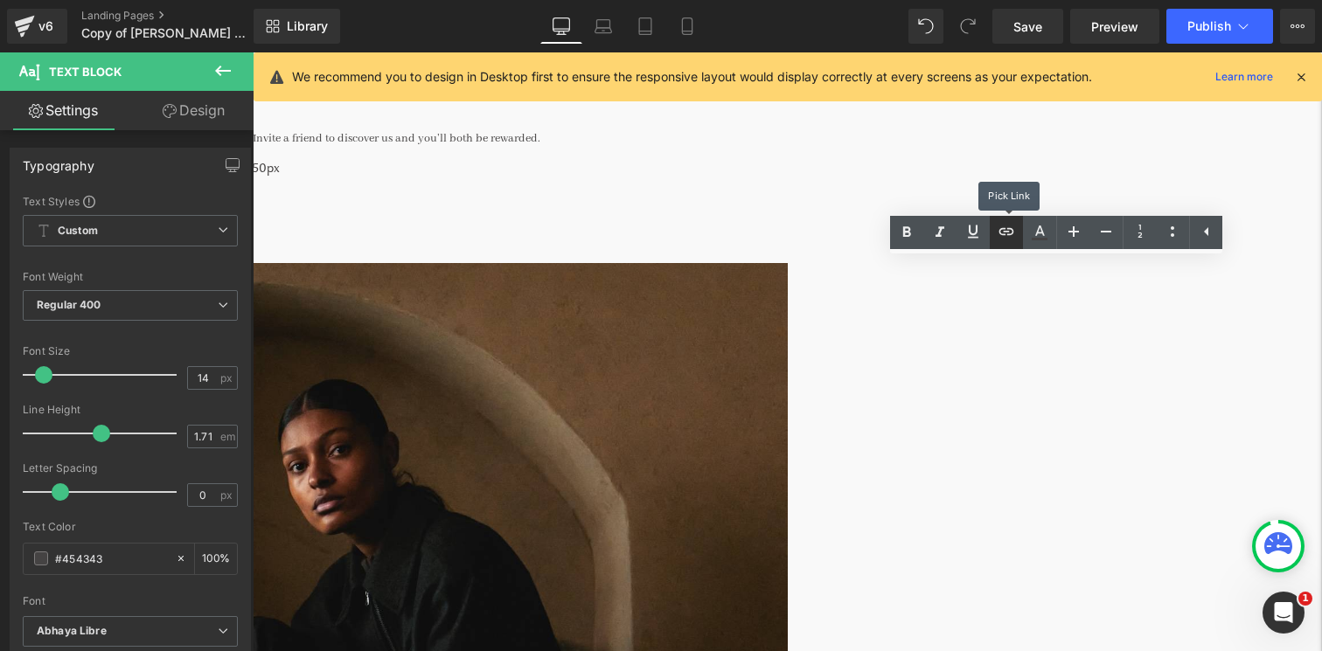
click at [1006, 232] on icon at bounding box center [1007, 231] width 15 height 7
click at [1015, 330] on input "text" at bounding box center [1001, 329] width 269 height 44
paste input "[URL][DOMAIN_NAME]"
type input "[URL][DOMAIN_NAME]"
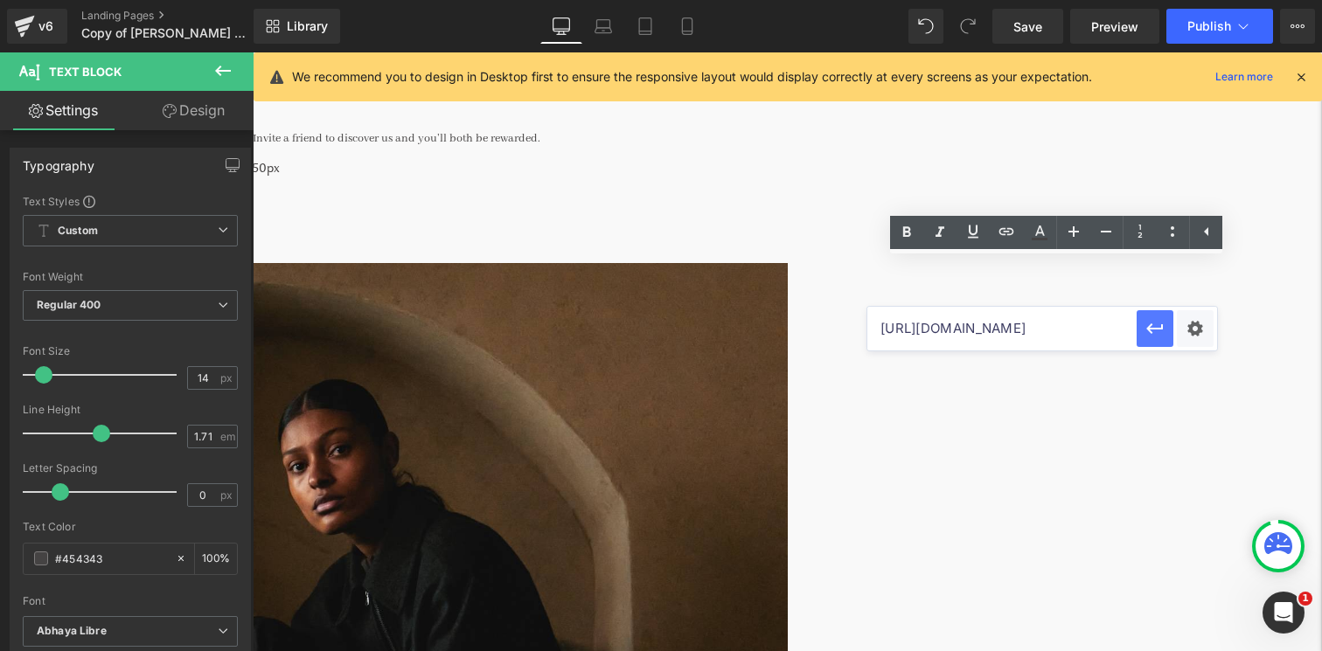
click at [1153, 322] on icon "button" at bounding box center [1155, 328] width 21 height 21
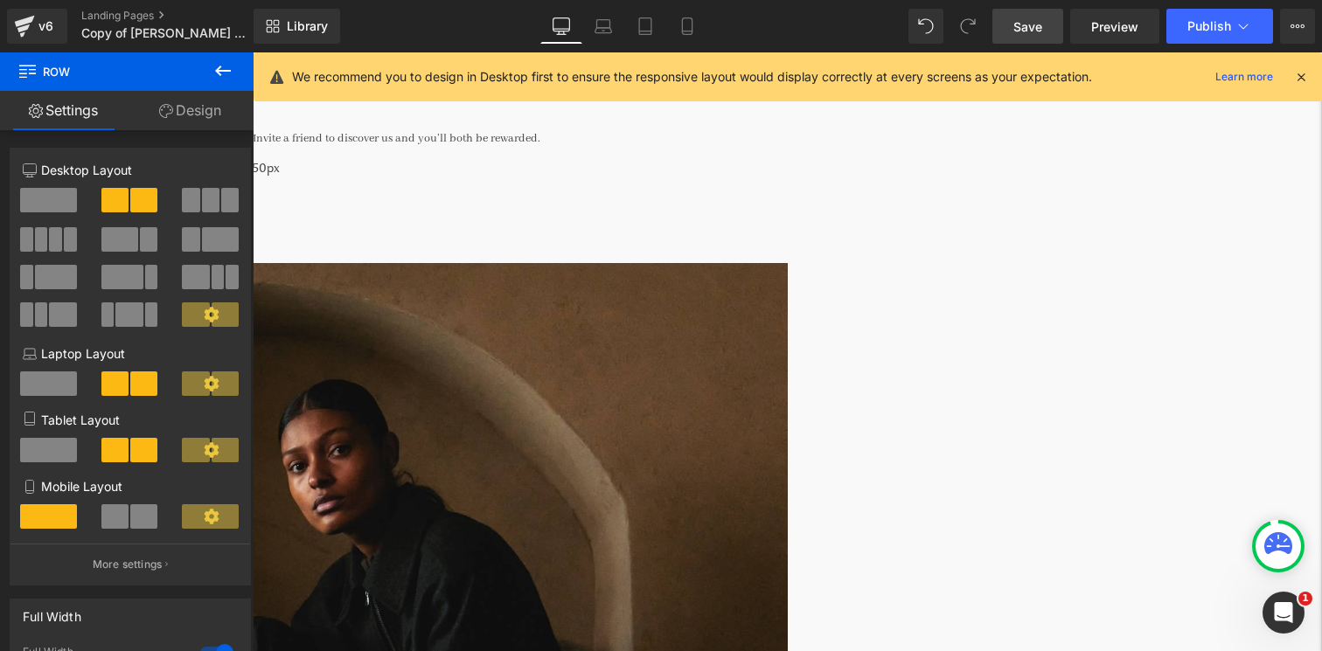
click at [1037, 41] on link "Save" at bounding box center [1028, 26] width 71 height 35
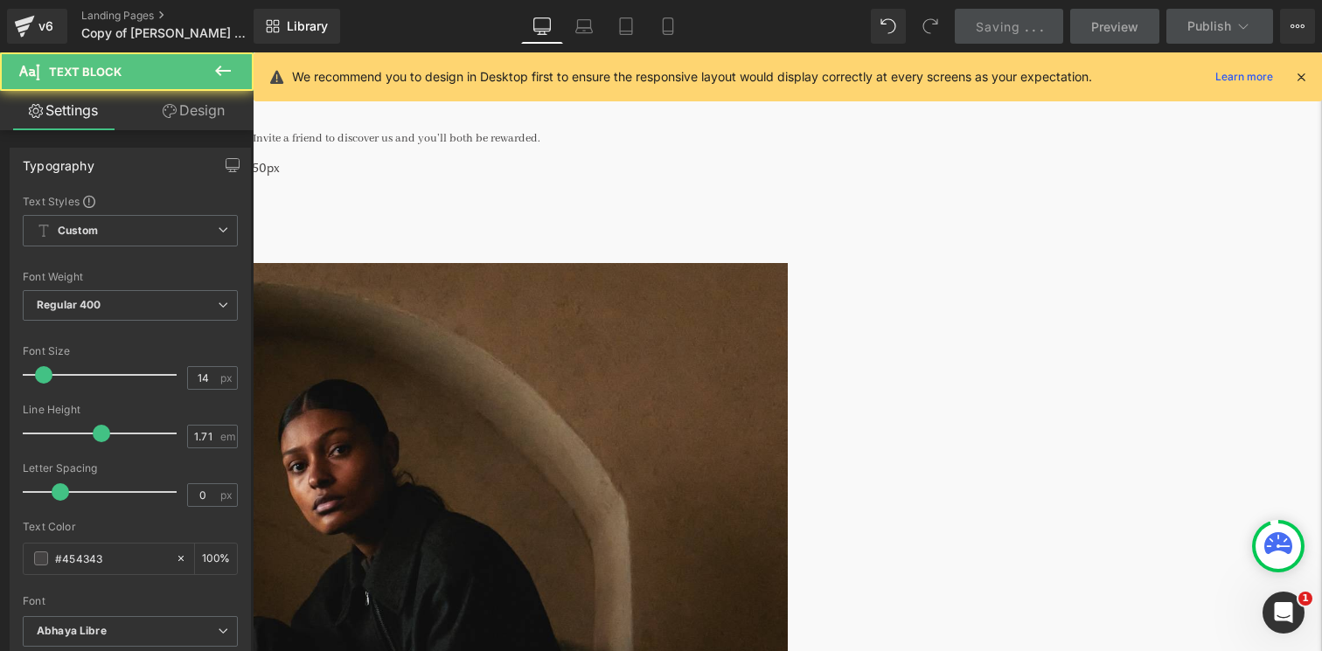
drag, startPoint x: 1056, startPoint y: 292, endPoint x: 1041, endPoint y: 292, distance: 15.7
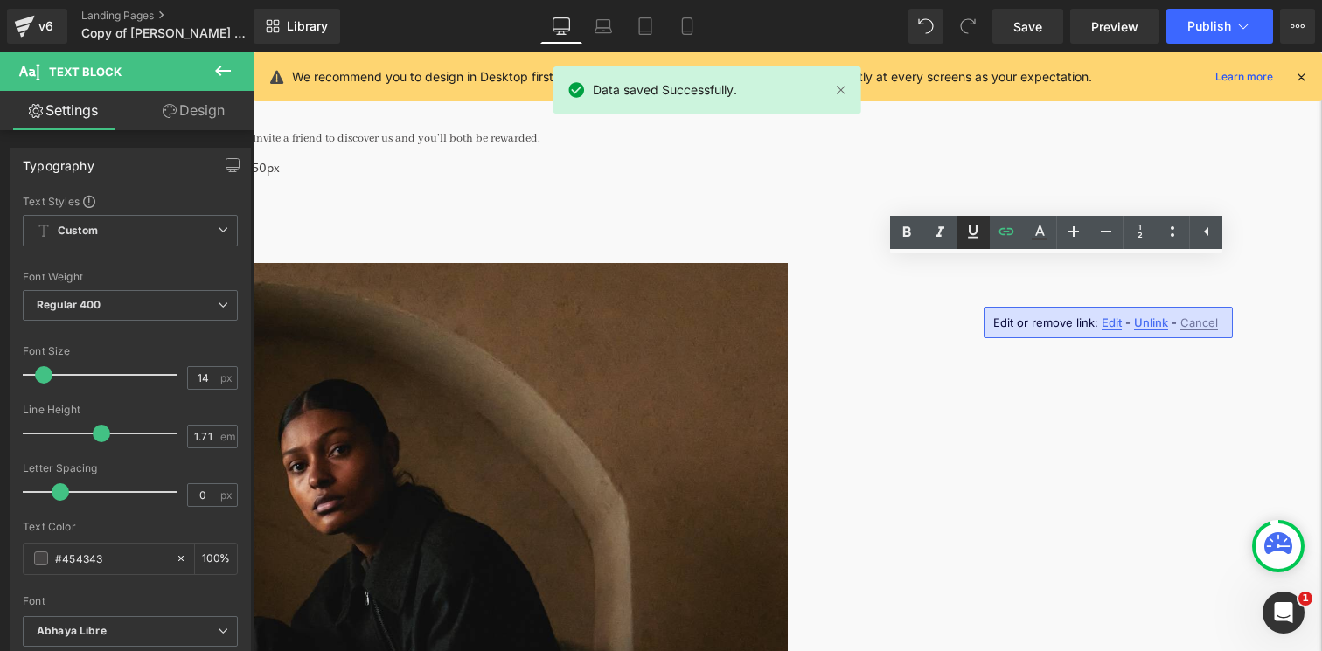
click at [970, 239] on icon at bounding box center [973, 231] width 21 height 21
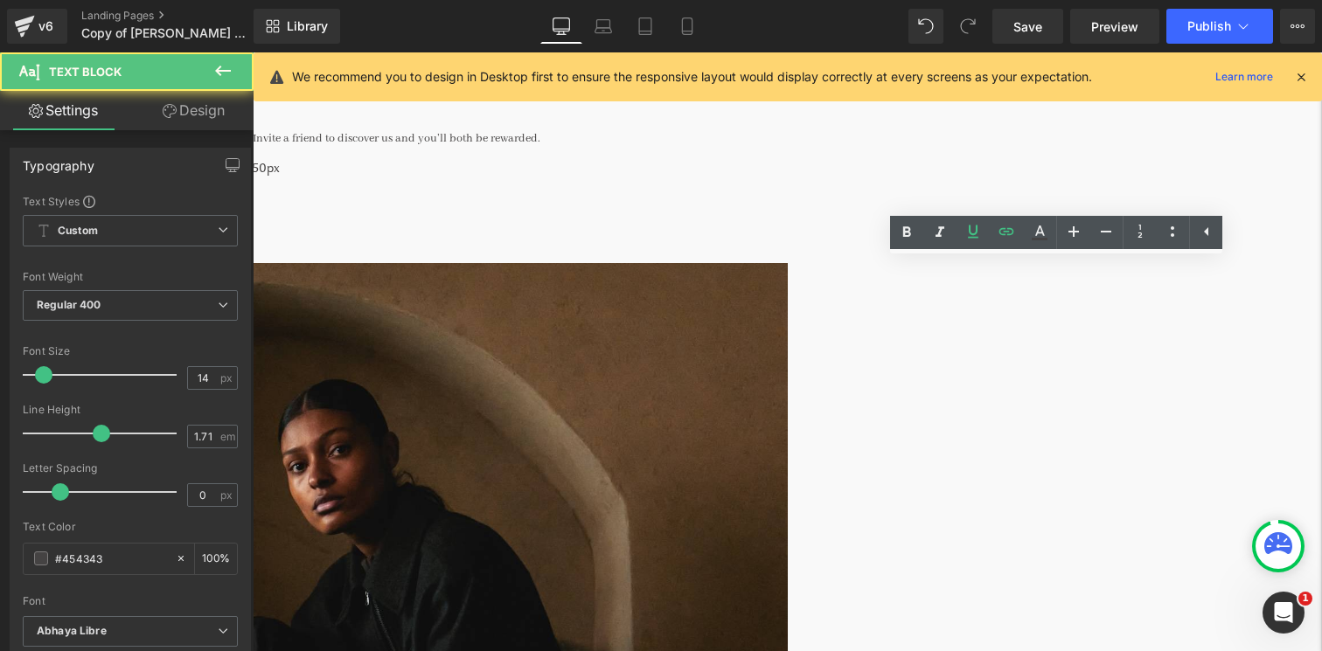
drag, startPoint x: 1055, startPoint y: 293, endPoint x: 1033, endPoint y: 293, distance: 21.9
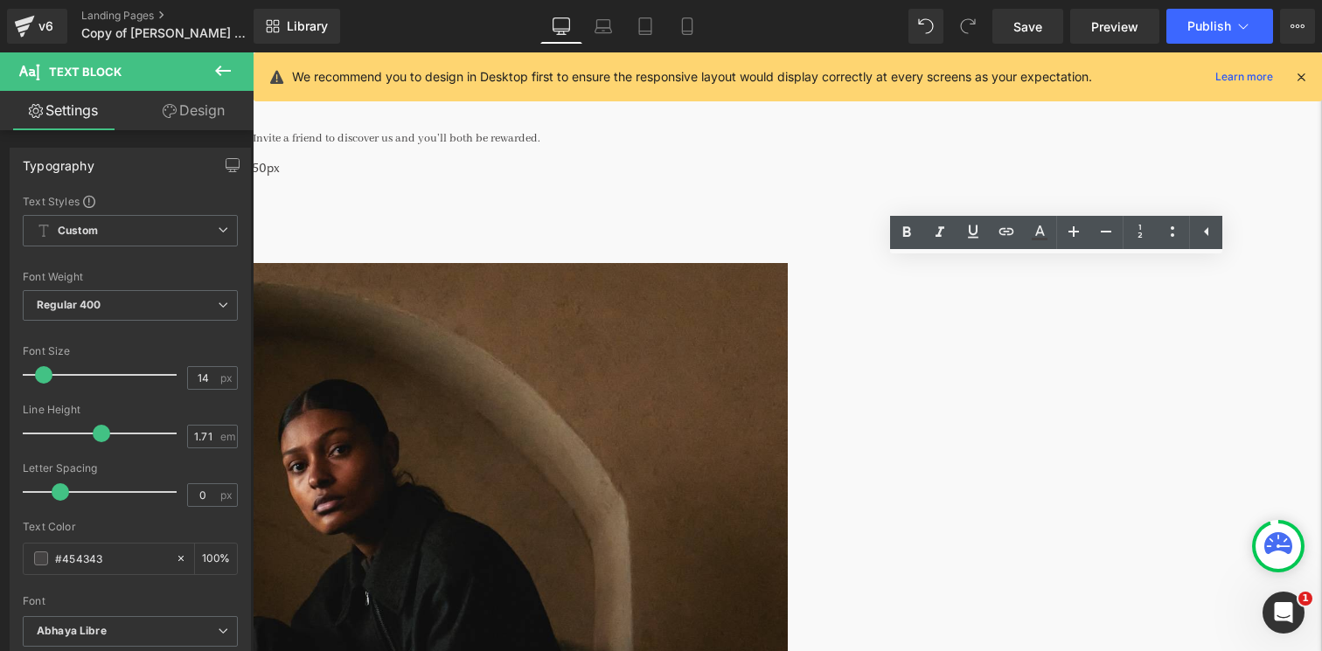
drag, startPoint x: 1035, startPoint y: 295, endPoint x: 1055, endPoint y: 295, distance: 20.1
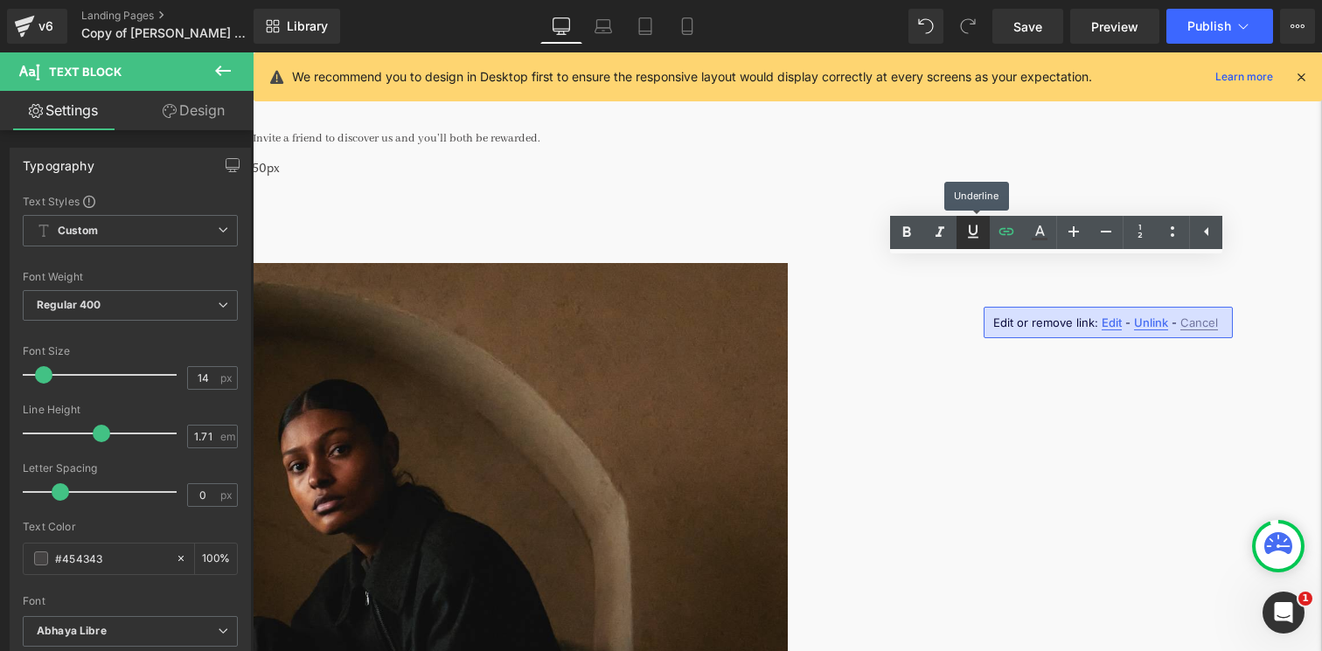
click at [976, 232] on icon at bounding box center [973, 232] width 10 height 13
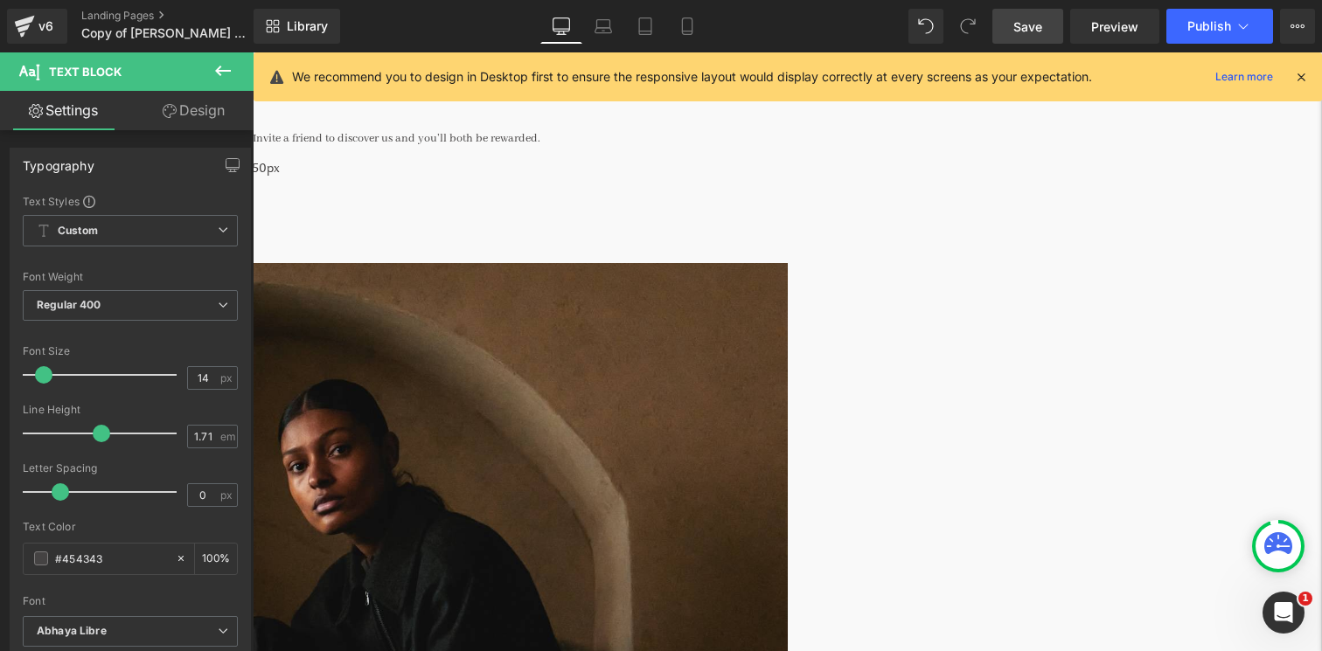
click at [1040, 26] on span "Save" at bounding box center [1028, 26] width 29 height 18
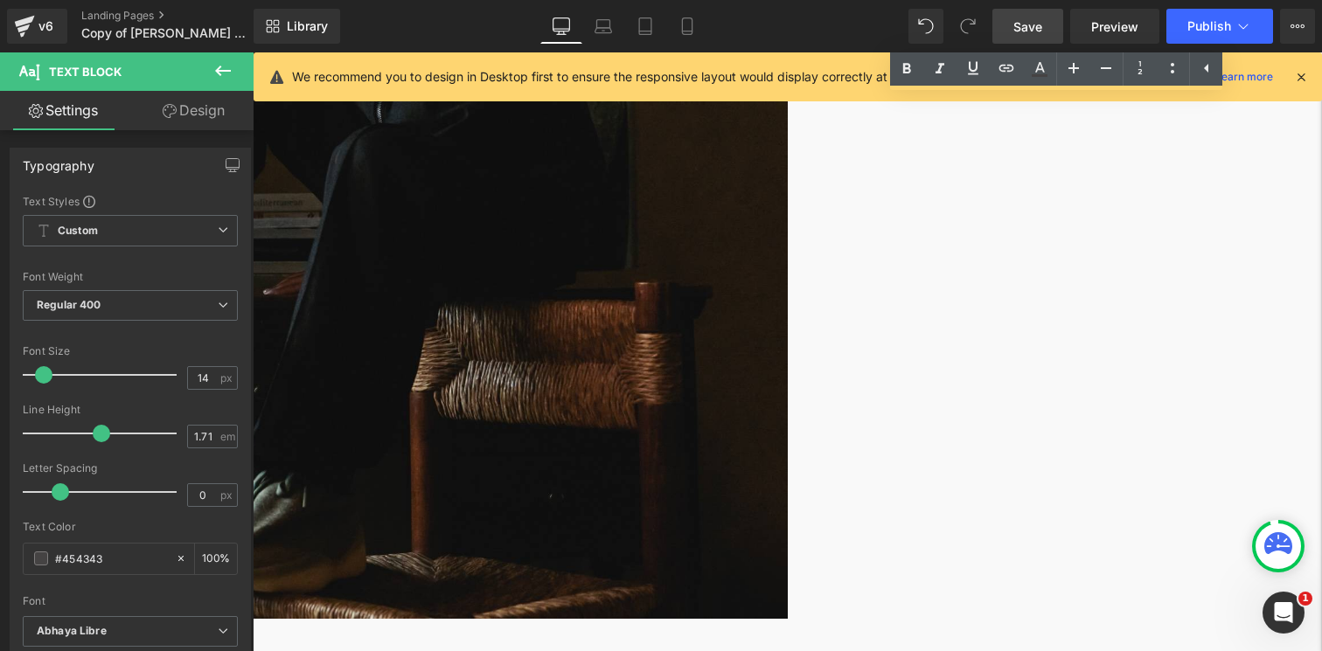
scroll to position [614, 0]
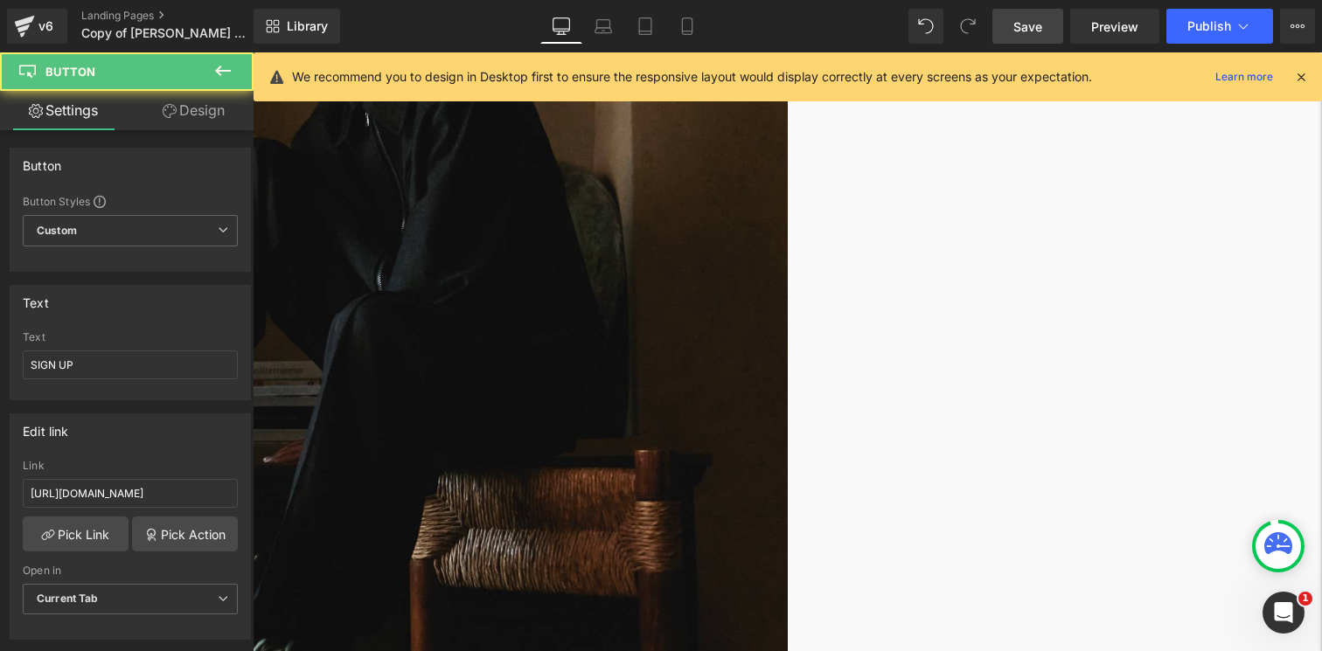
click at [253, 52] on link at bounding box center [253, 52] width 0 height 0
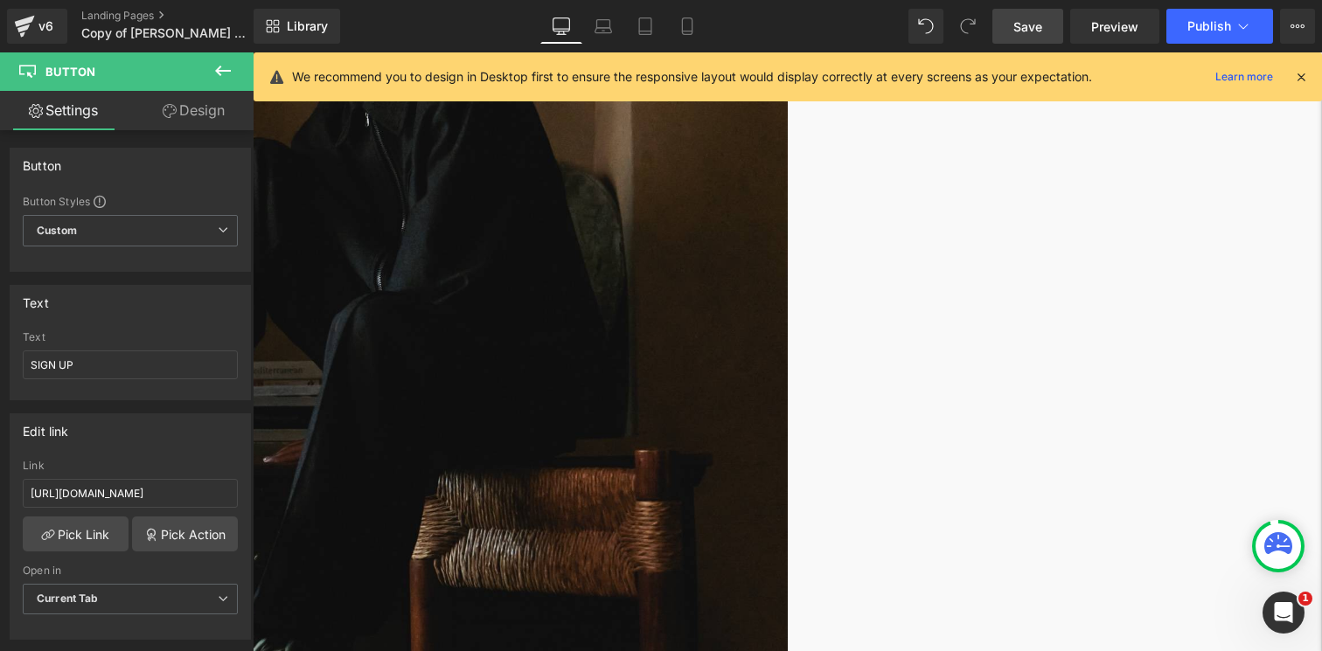
click at [253, 52] on icon at bounding box center [253, 52] width 0 height 0
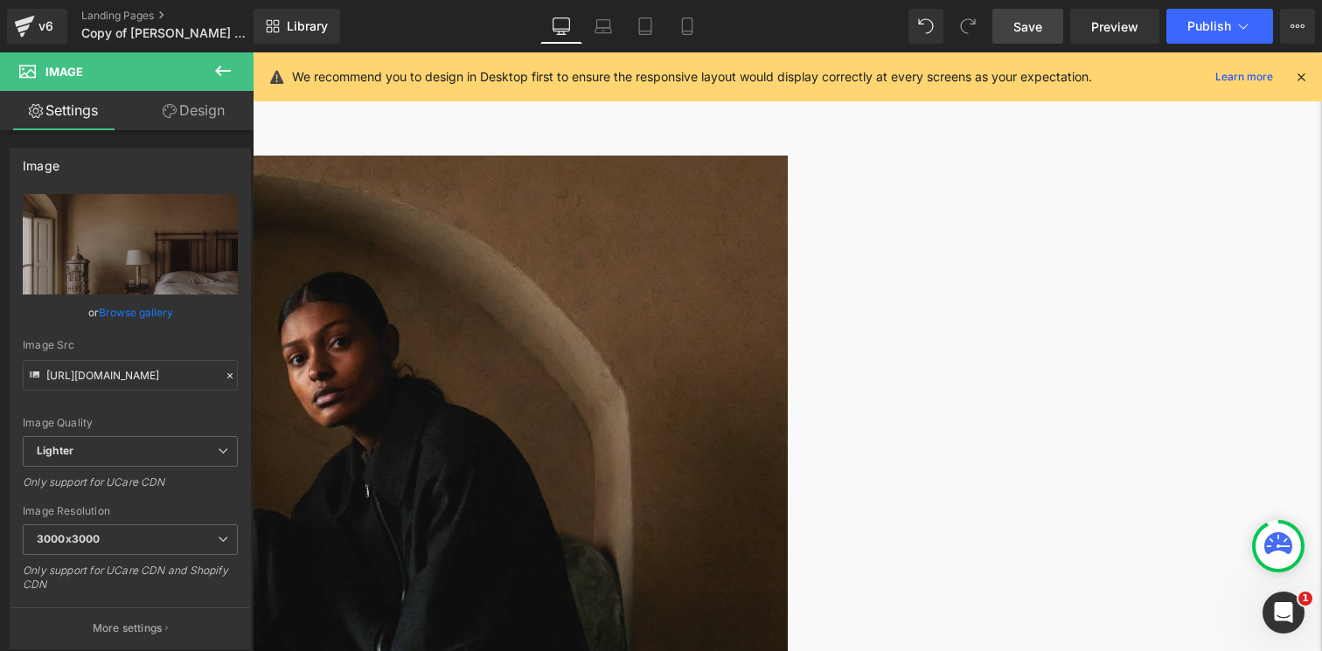
scroll to position [197, 0]
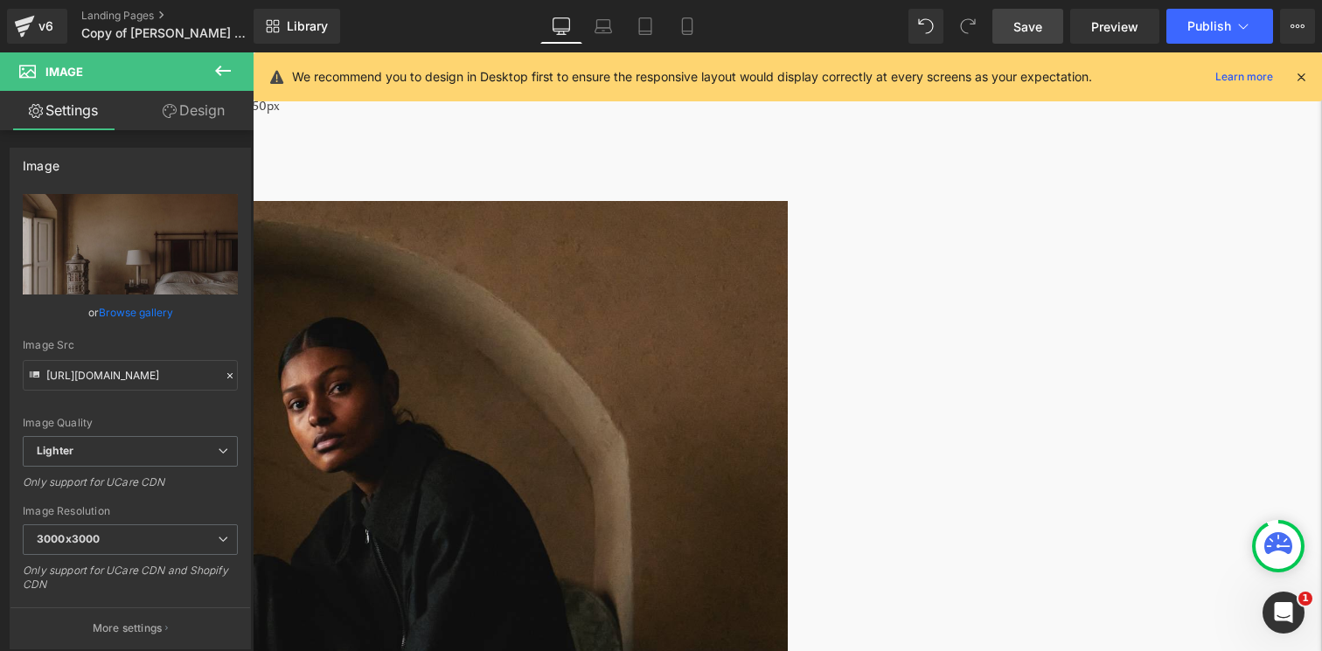
click at [1026, 27] on span "Save" at bounding box center [1028, 26] width 29 height 18
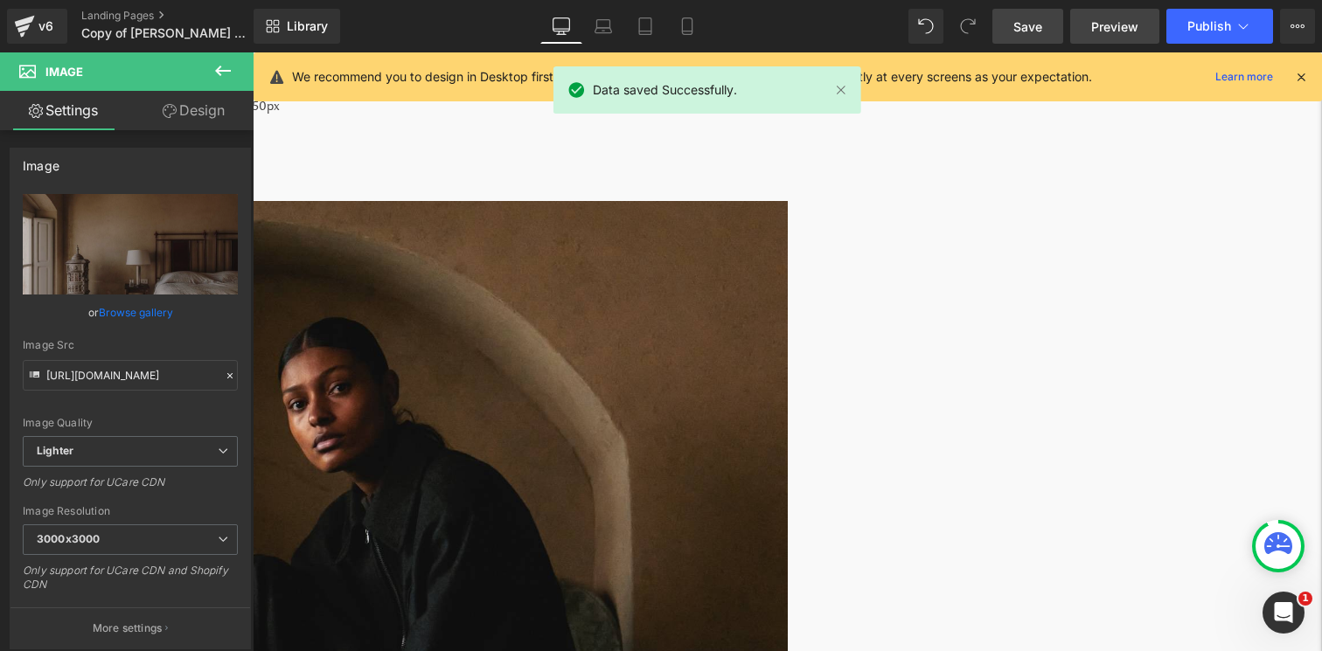
click at [1116, 15] on link "Preview" at bounding box center [1114, 26] width 89 height 35
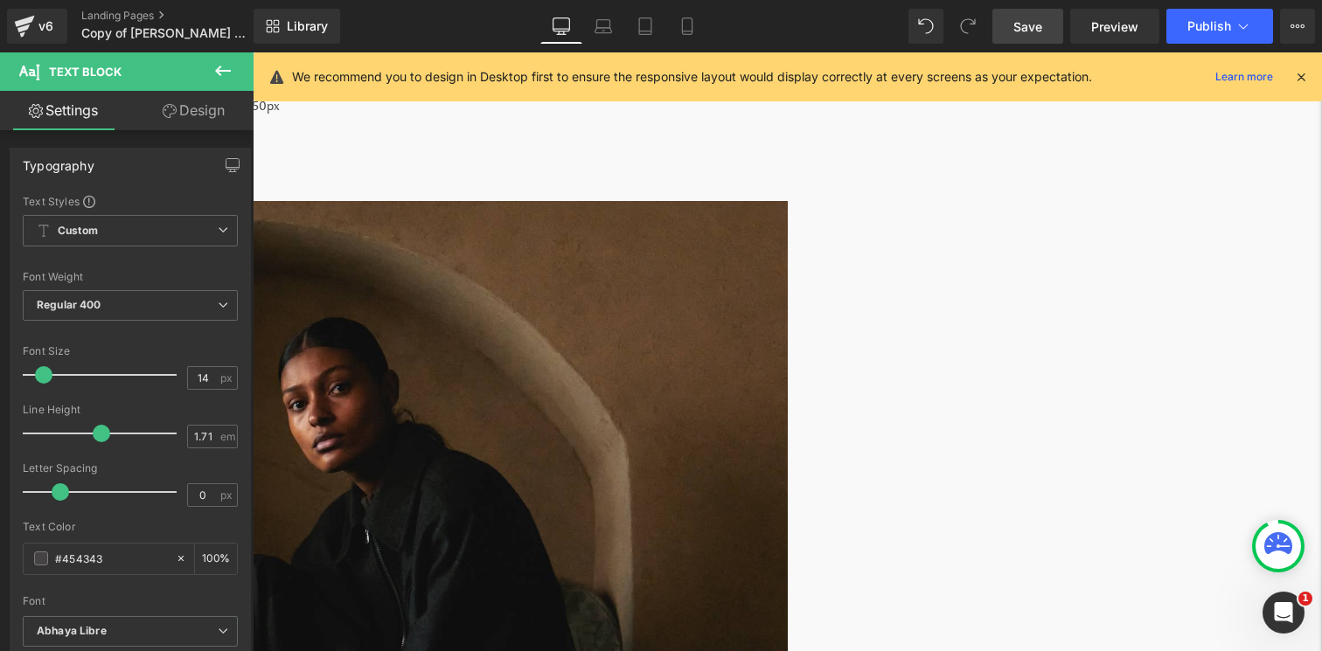
click at [1039, 22] on span "Save" at bounding box center [1028, 26] width 29 height 18
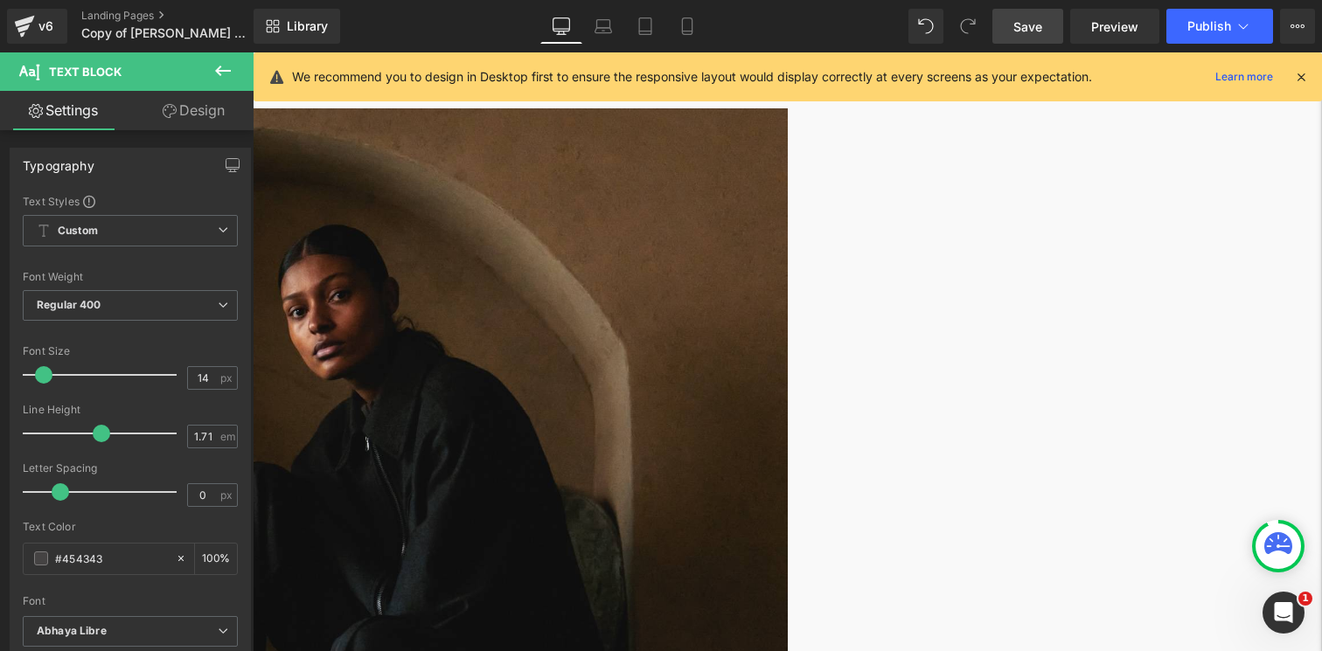
scroll to position [249, 0]
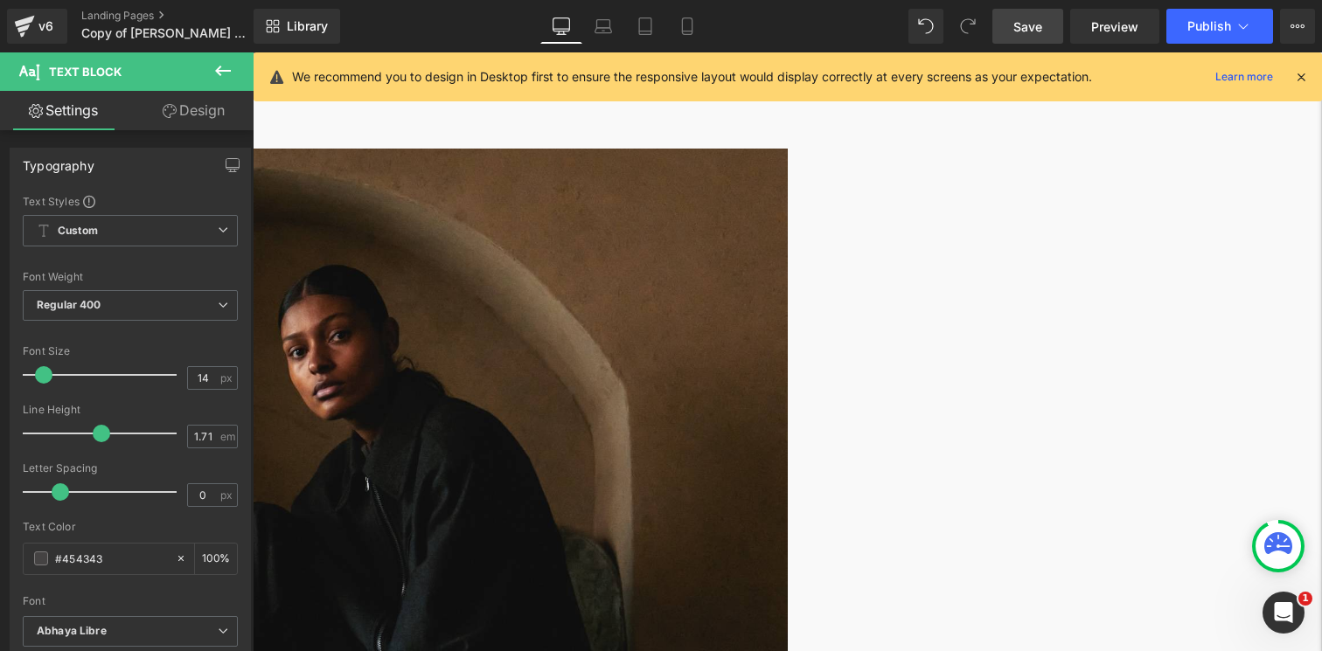
drag, startPoint x: 846, startPoint y: 252, endPoint x: 916, endPoint y: 247, distance: 71.0
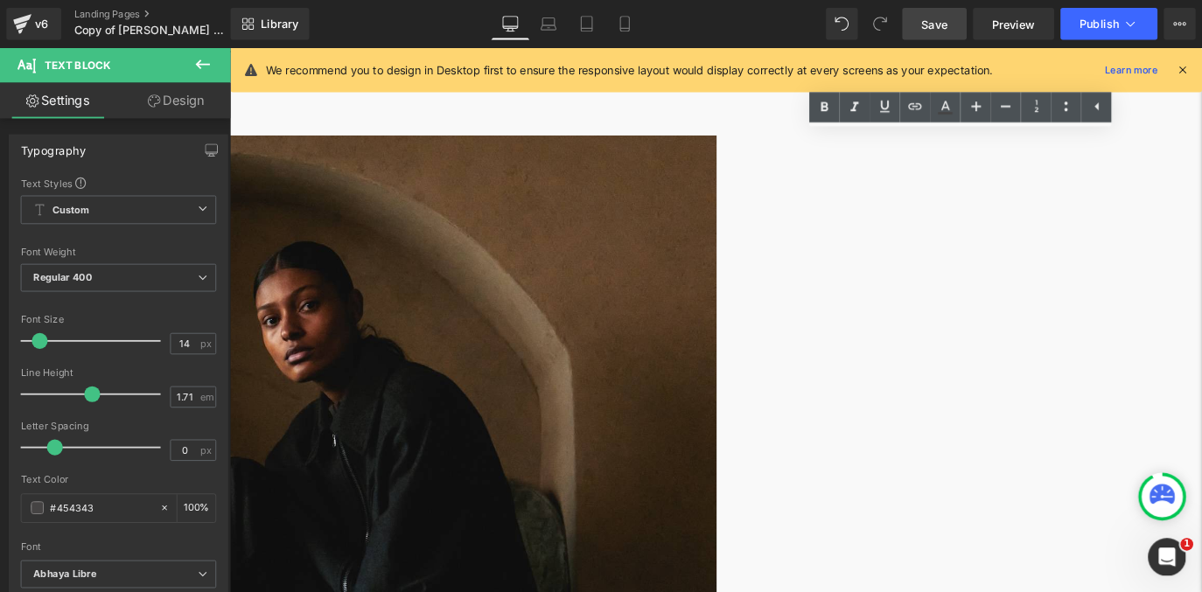
scroll to position [269, 0]
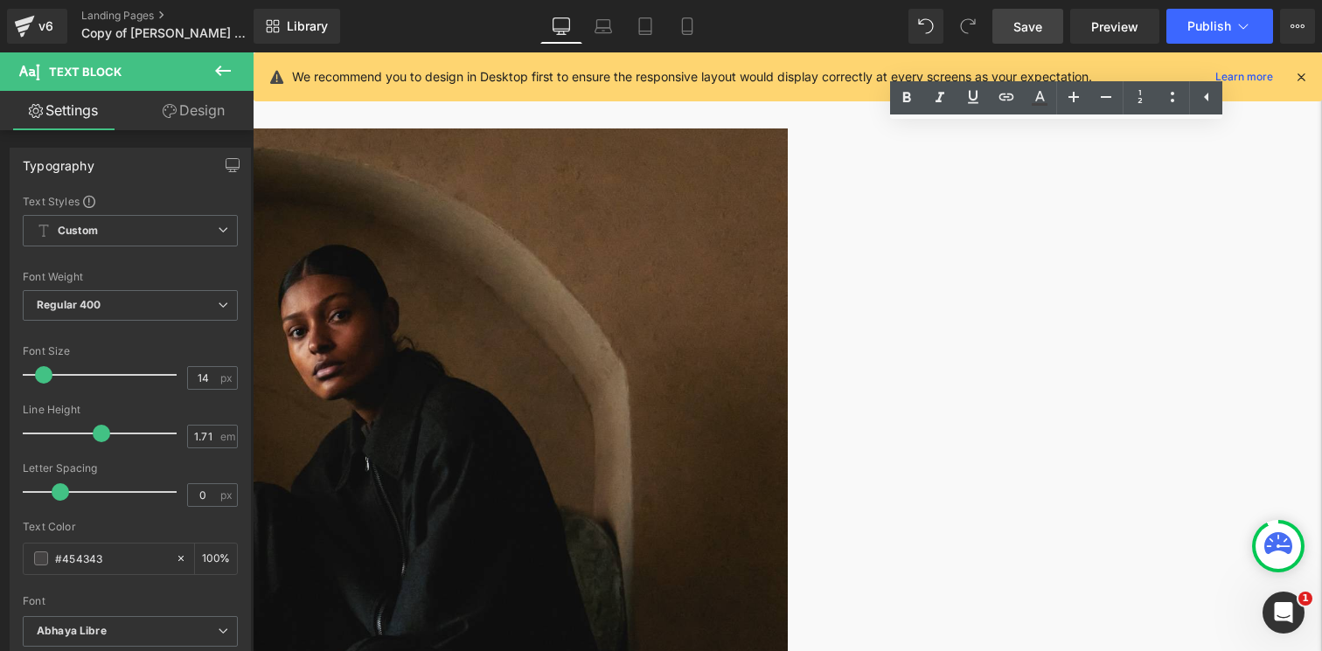
drag, startPoint x: 949, startPoint y: 408, endPoint x: 1018, endPoint y: 403, distance: 69.3
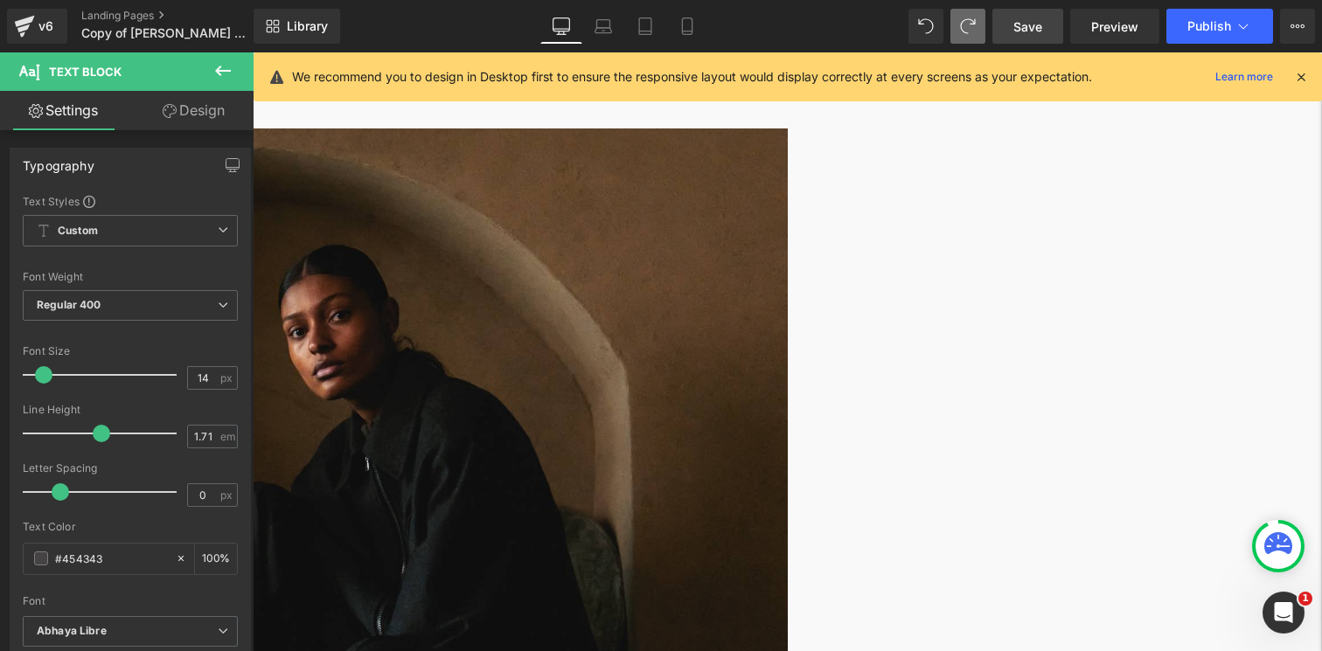
drag, startPoint x: 1026, startPoint y: 490, endPoint x: 1228, endPoint y: 489, distance: 202.0
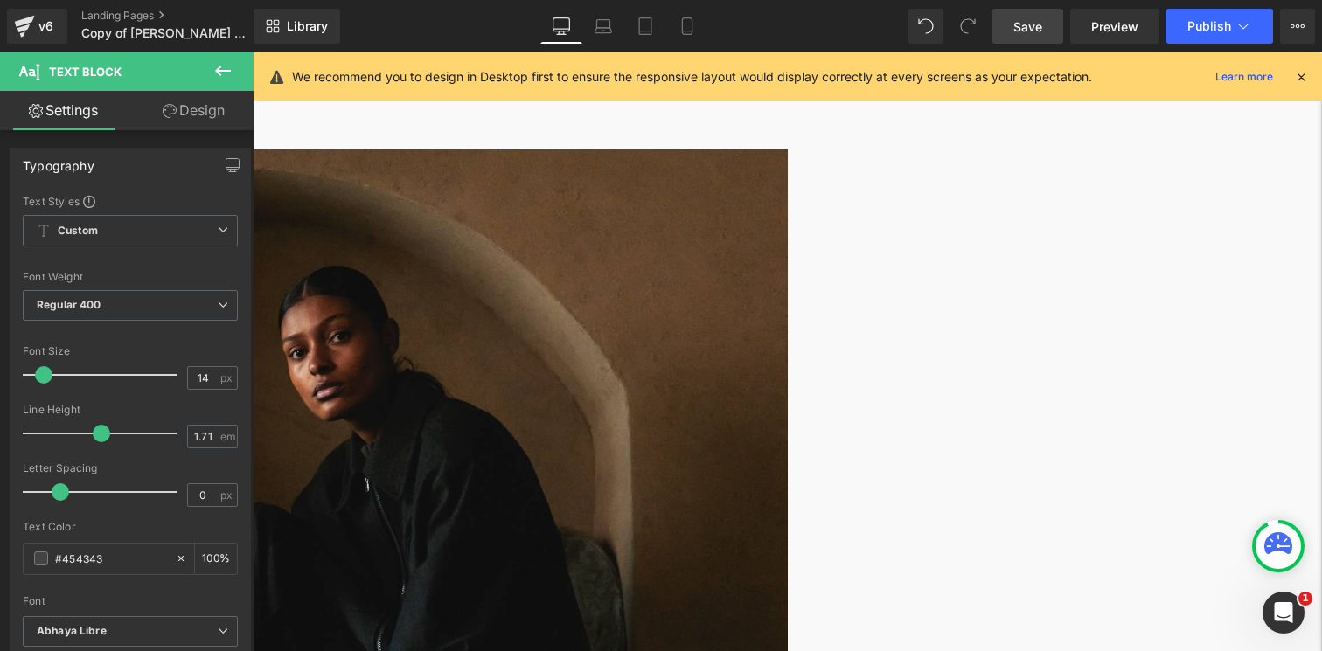
scroll to position [243, 0]
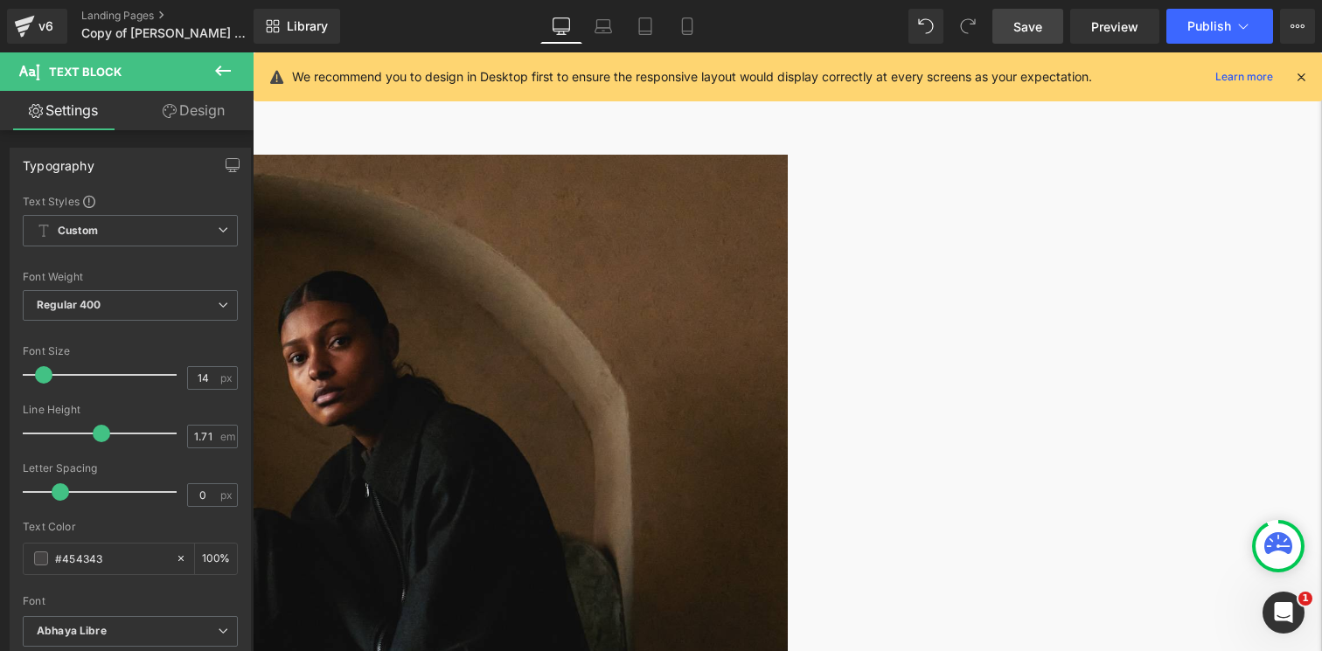
drag, startPoint x: 1099, startPoint y: 556, endPoint x: 895, endPoint y: 144, distance: 459.9
copy div "1. Sign Up Join our Loyalty Program here to start your rewards journey. If your…"
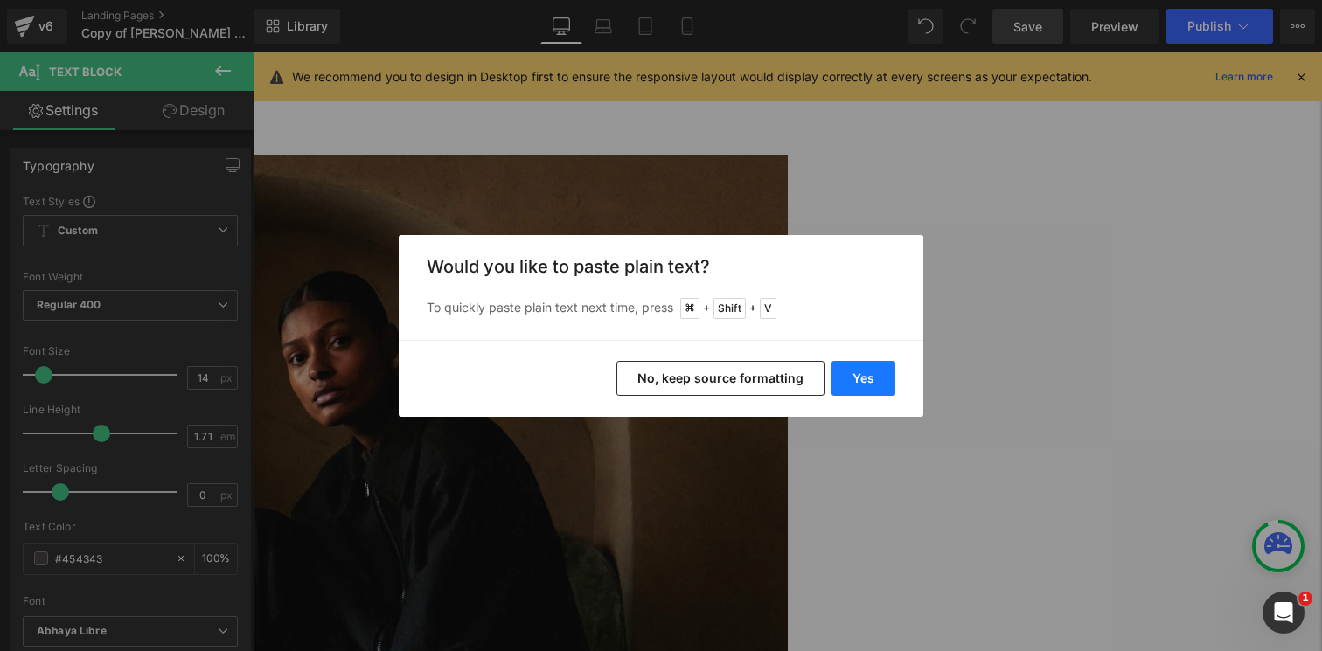
click at [884, 384] on button "Yes" at bounding box center [864, 378] width 64 height 35
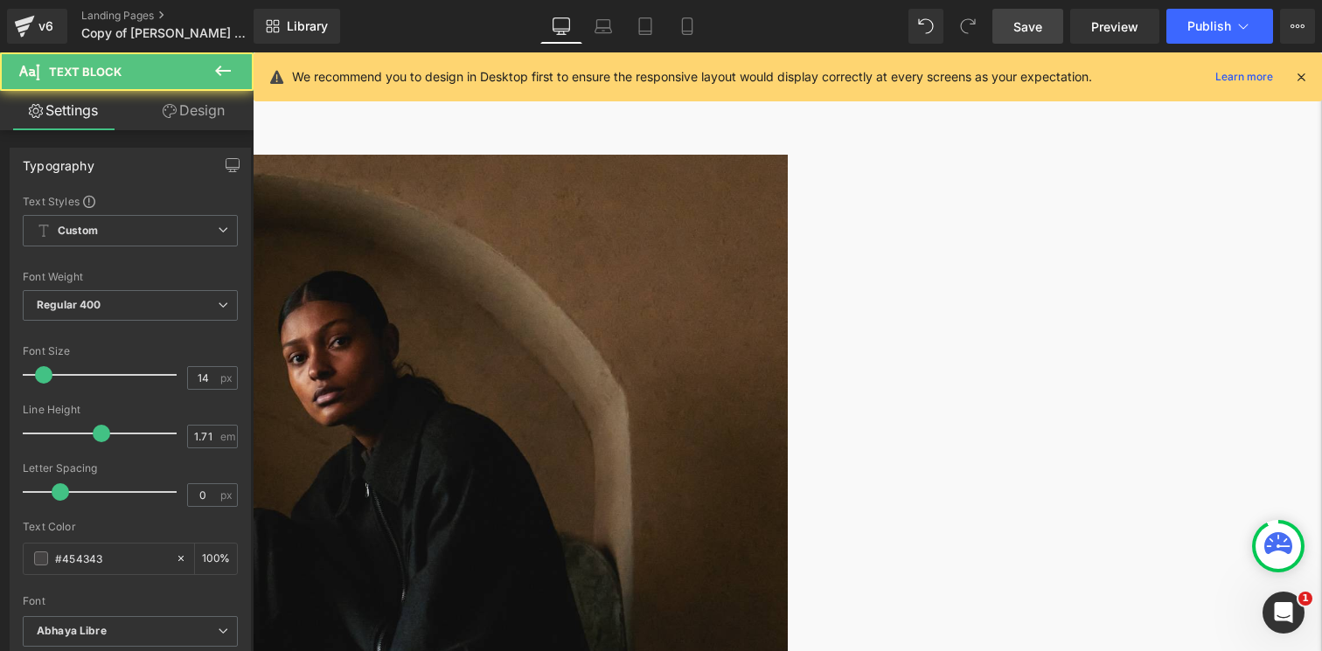
drag, startPoint x: 996, startPoint y: 180, endPoint x: 975, endPoint y: 180, distance: 21.0
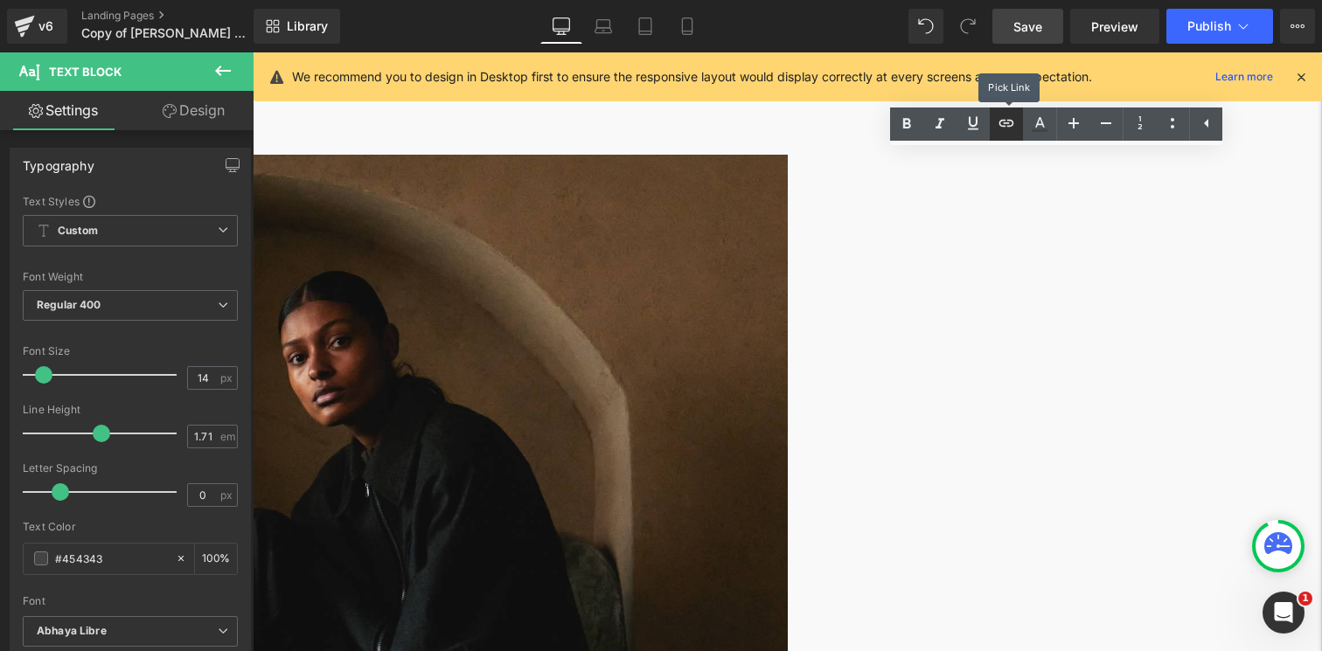
click at [999, 122] on icon at bounding box center [1006, 123] width 21 height 21
click at [983, 216] on input "text" at bounding box center [1001, 221] width 269 height 44
paste input "[URL][DOMAIN_NAME]"
type input "[URL][DOMAIN_NAME]"
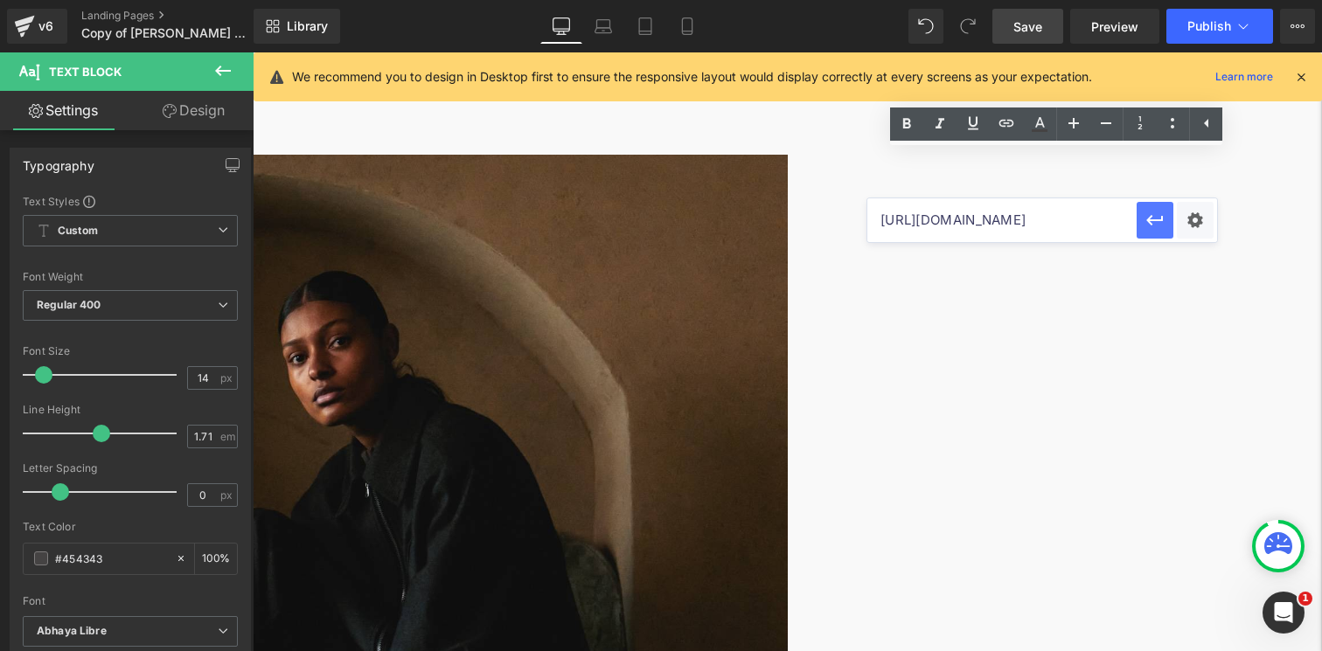
scroll to position [0, 0]
click at [1161, 223] on icon "button" at bounding box center [1155, 220] width 21 height 21
click at [970, 124] on icon at bounding box center [973, 123] width 10 height 13
click at [1040, 24] on span "Save" at bounding box center [1028, 26] width 29 height 18
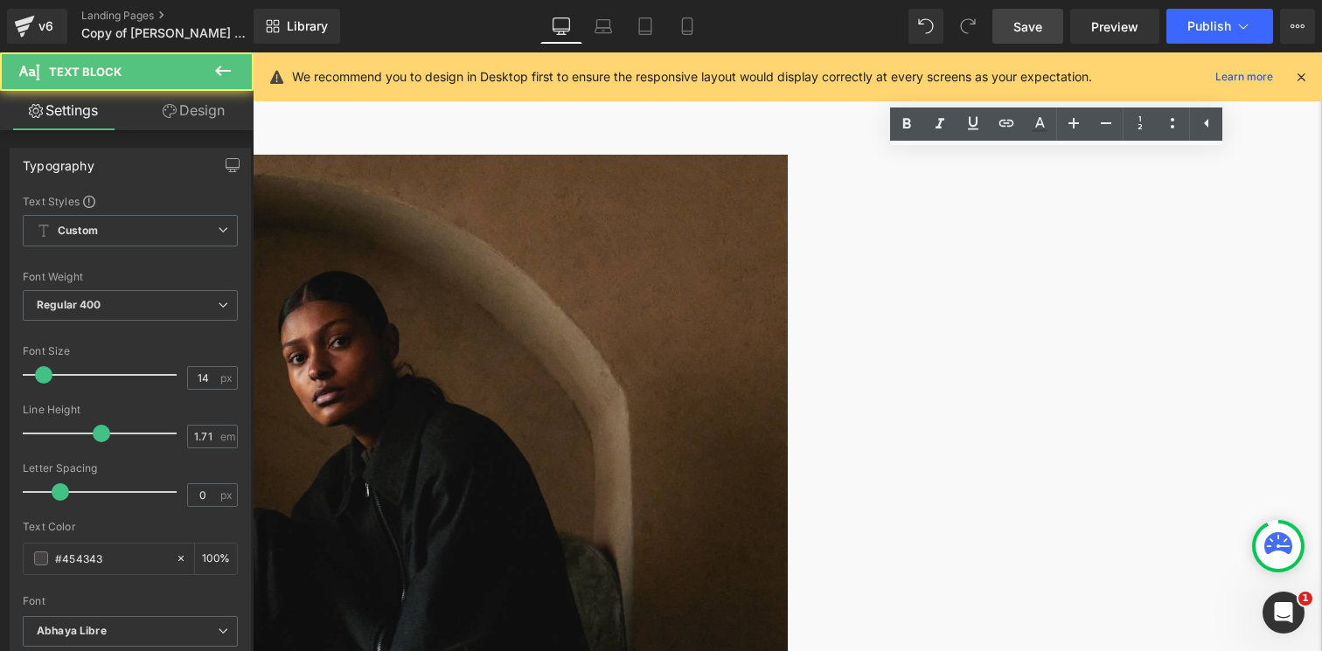
drag, startPoint x: 941, startPoint y: 266, endPoint x: 840, endPoint y: 266, distance: 100.6
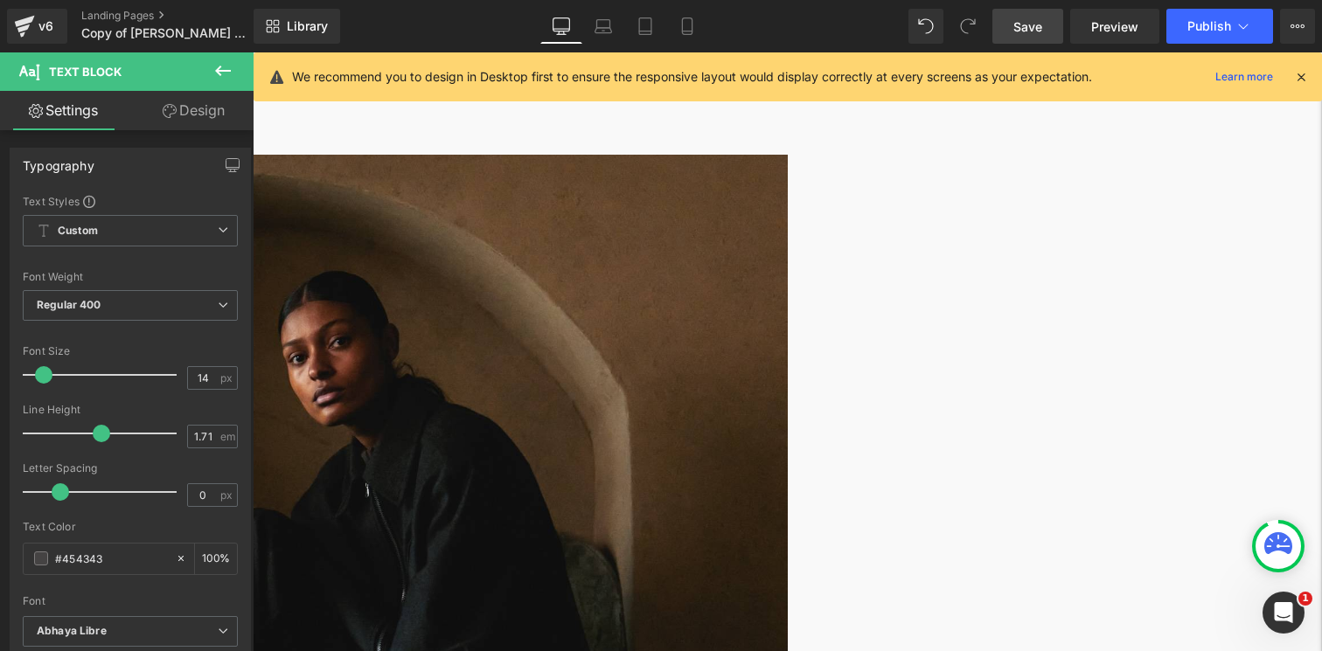
click at [1024, 31] on span "Save" at bounding box center [1028, 26] width 29 height 18
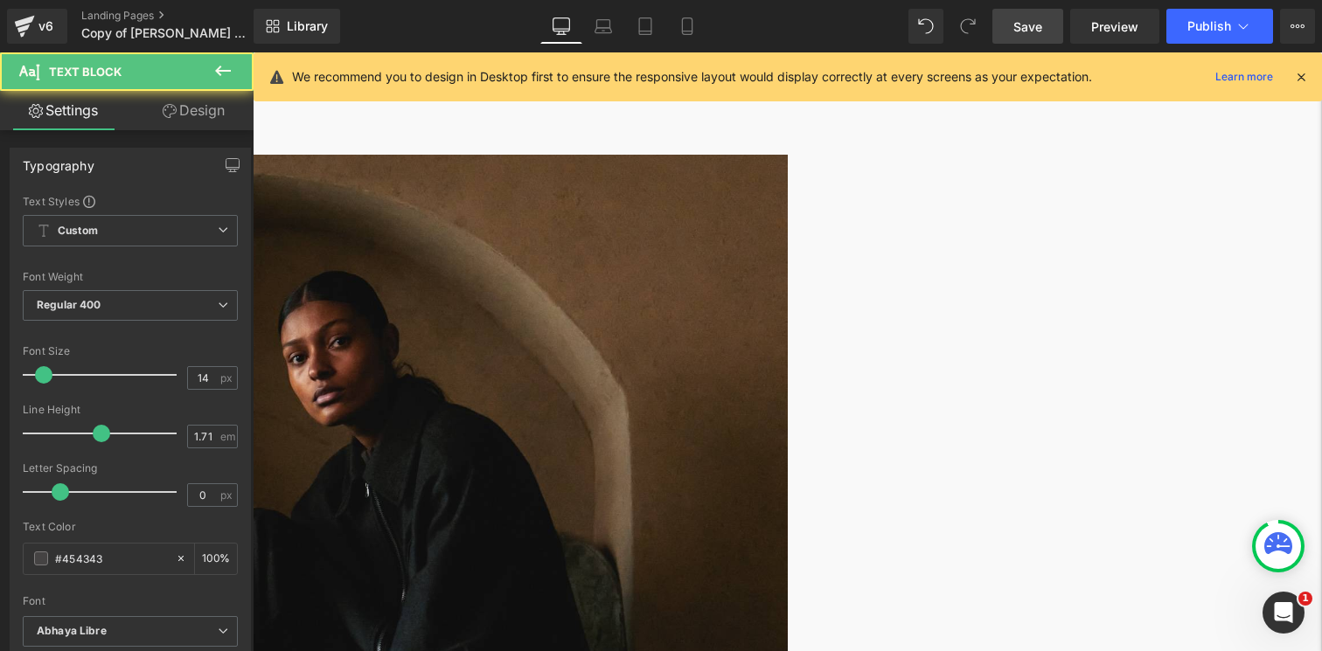
drag, startPoint x: 1114, startPoint y: 303, endPoint x: 814, endPoint y: 260, distance: 303.0
copy p "Next go to the Customer Account section at the top right of our website and log…"
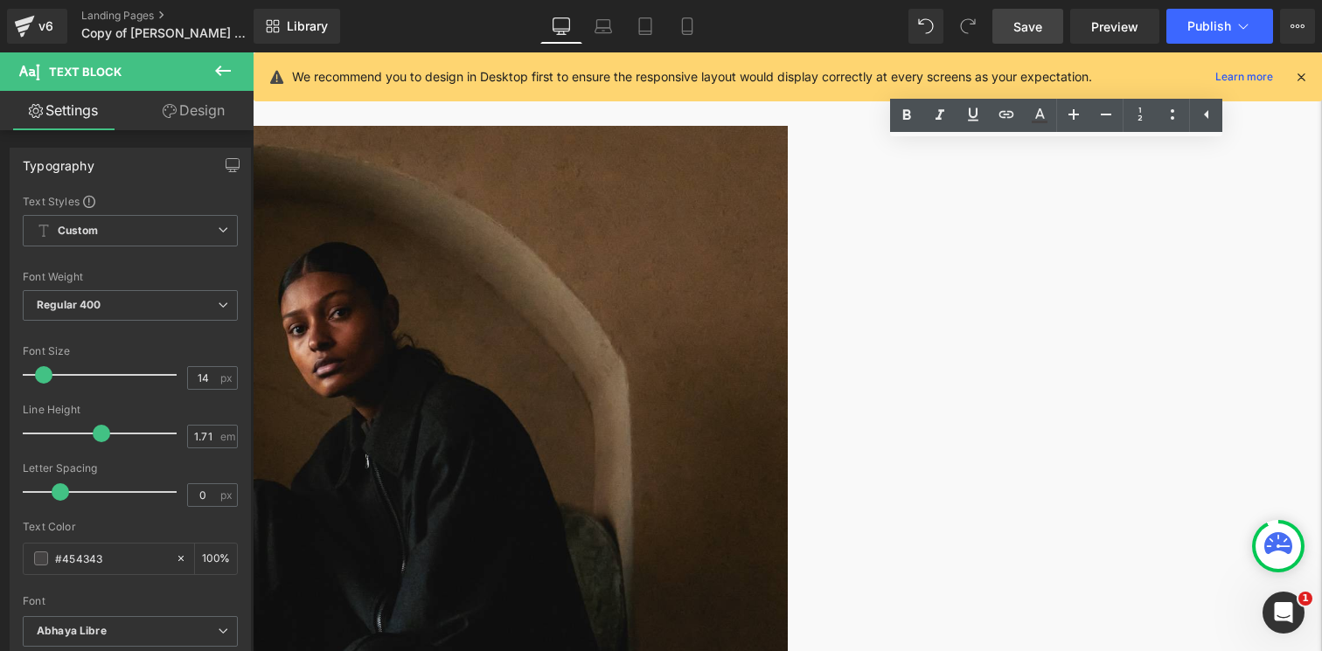
scroll to position [274, 0]
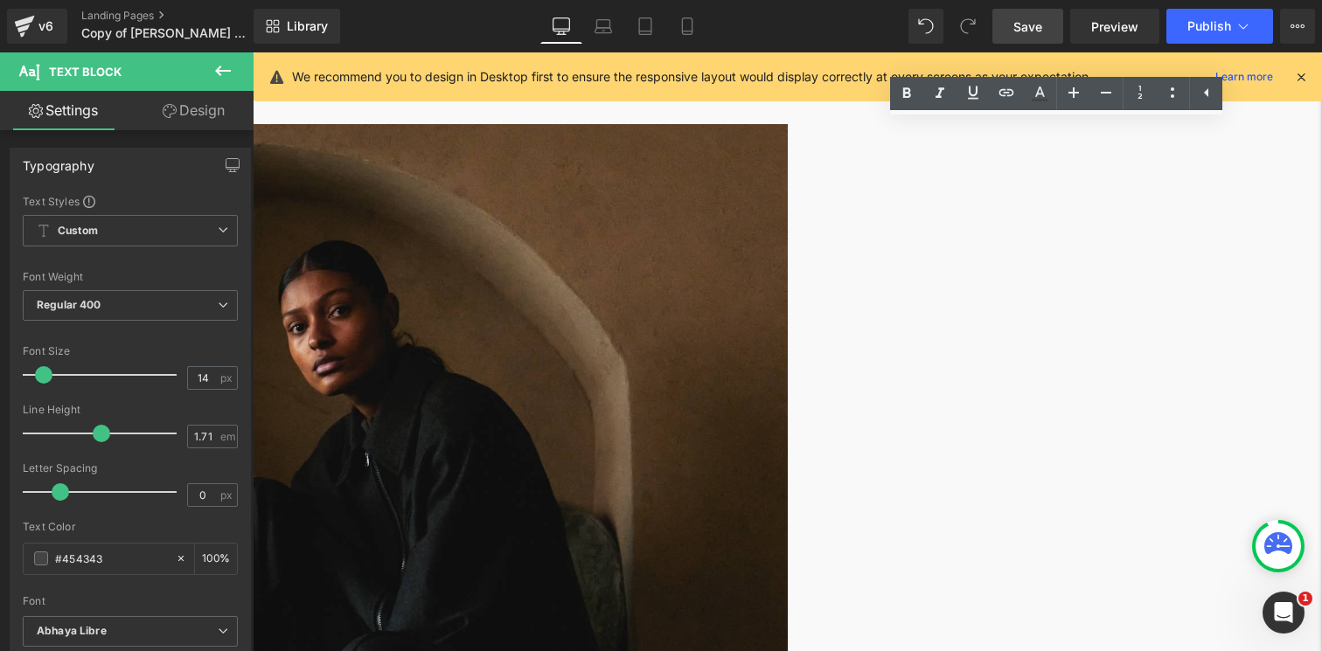
click at [1038, 30] on span "Save" at bounding box center [1028, 26] width 29 height 18
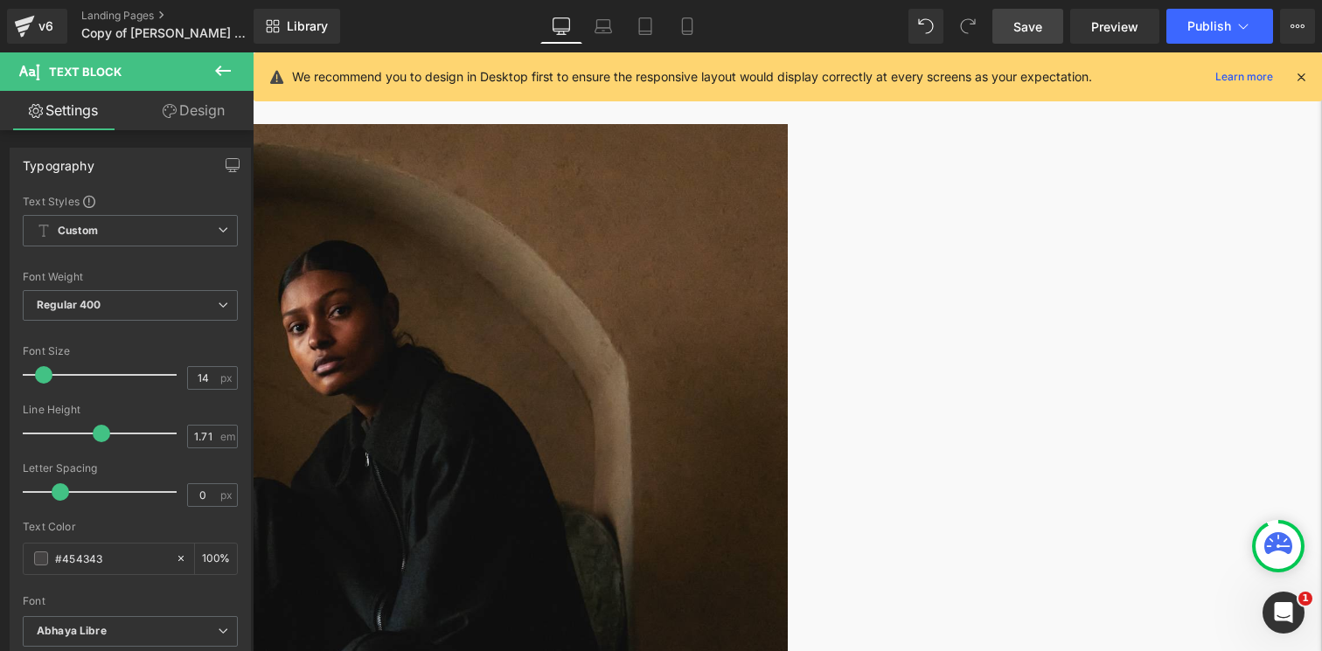
click at [1027, 36] on link "Save" at bounding box center [1028, 26] width 71 height 35
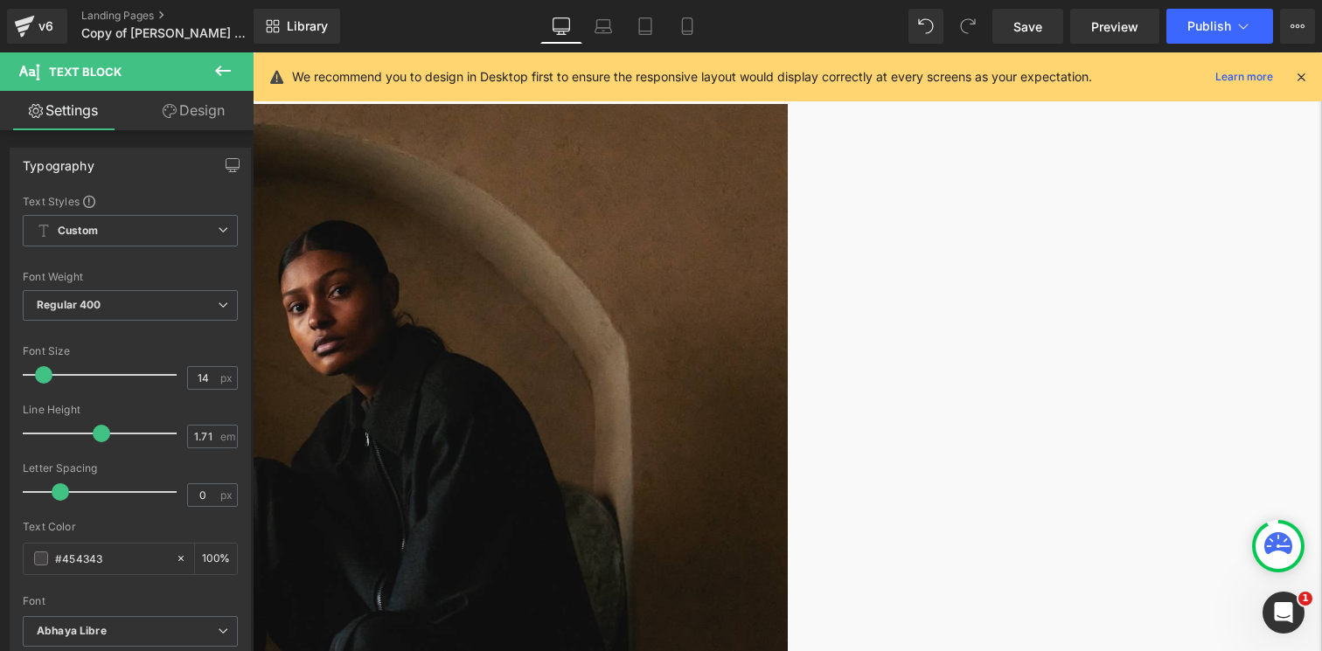
scroll to position [297, 0]
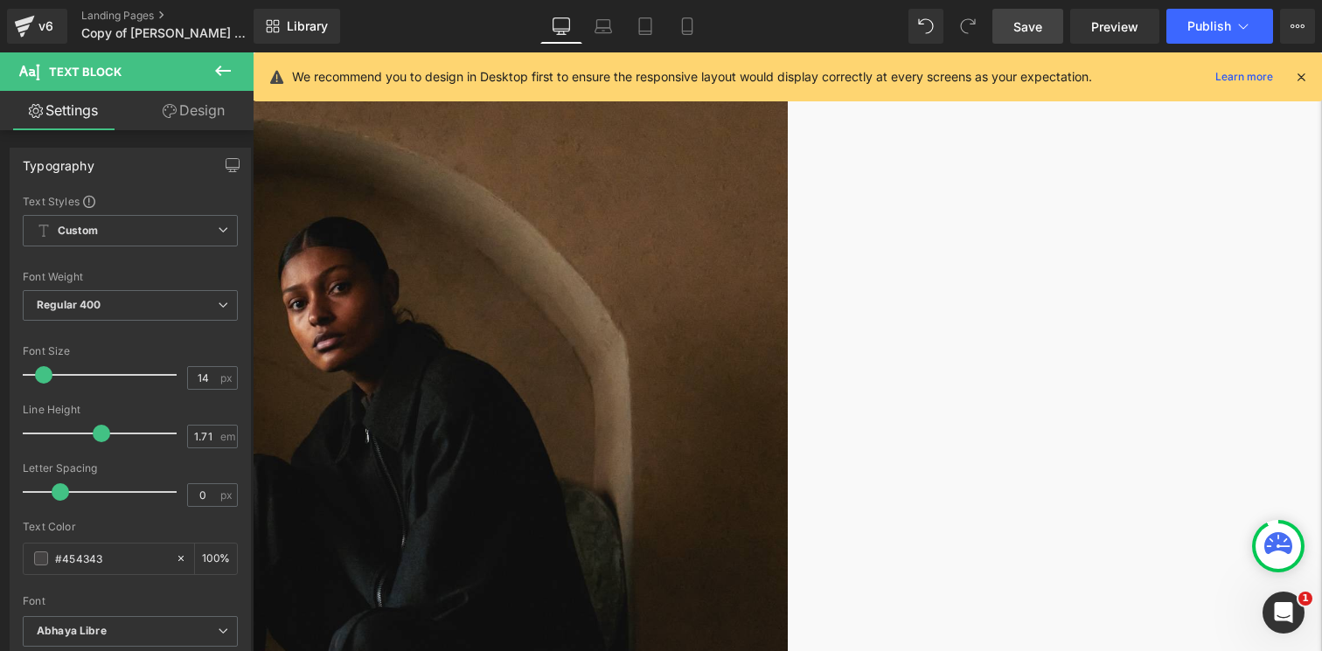
click at [1035, 21] on span "Save" at bounding box center [1028, 26] width 29 height 18
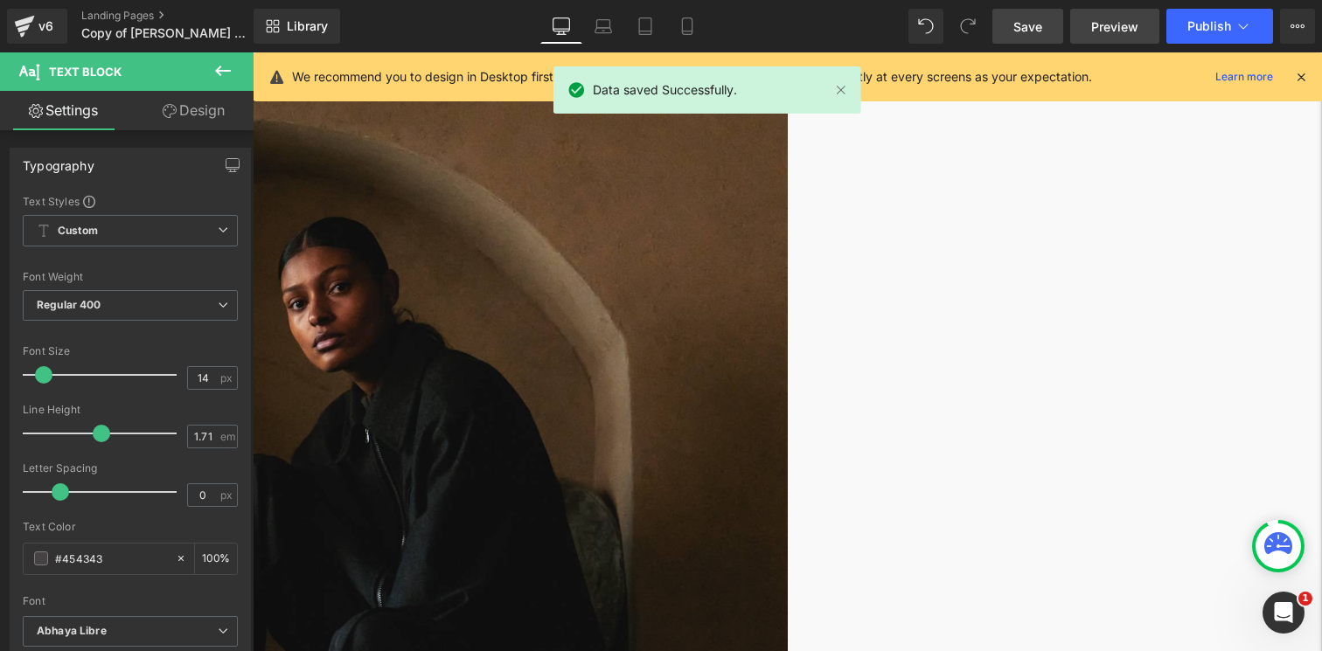
click at [1106, 22] on span "Preview" at bounding box center [1114, 26] width 47 height 18
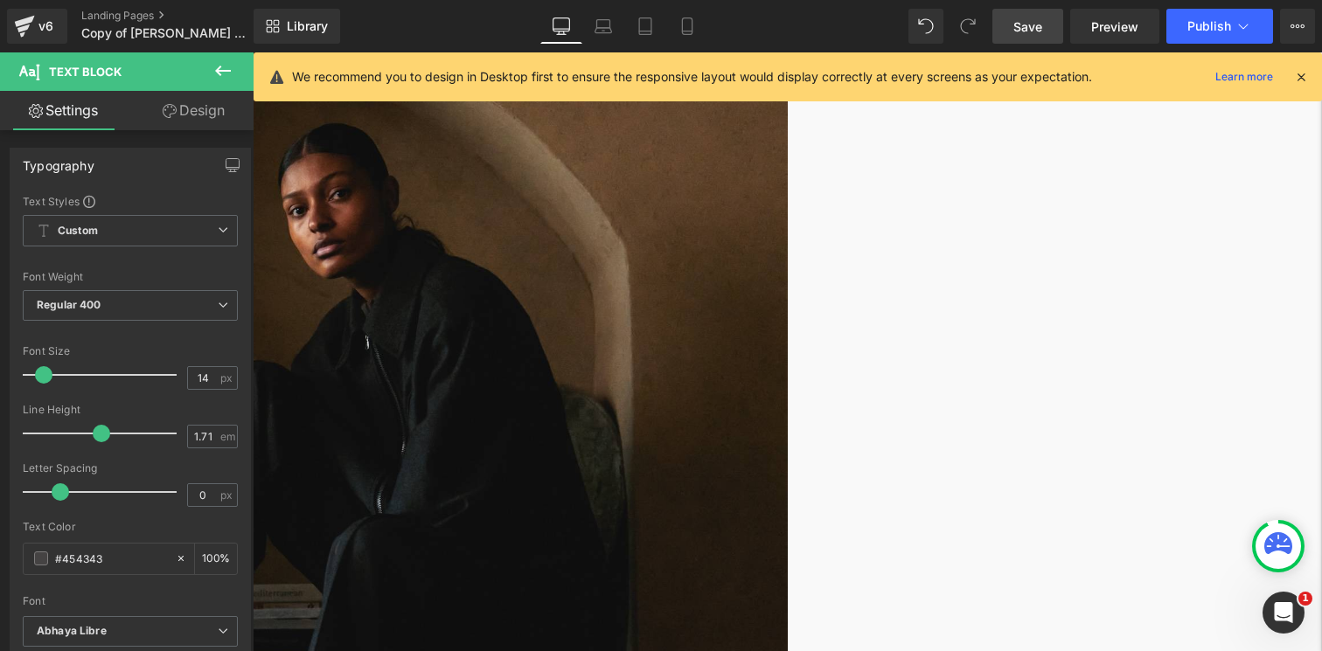
scroll to position [312, 0]
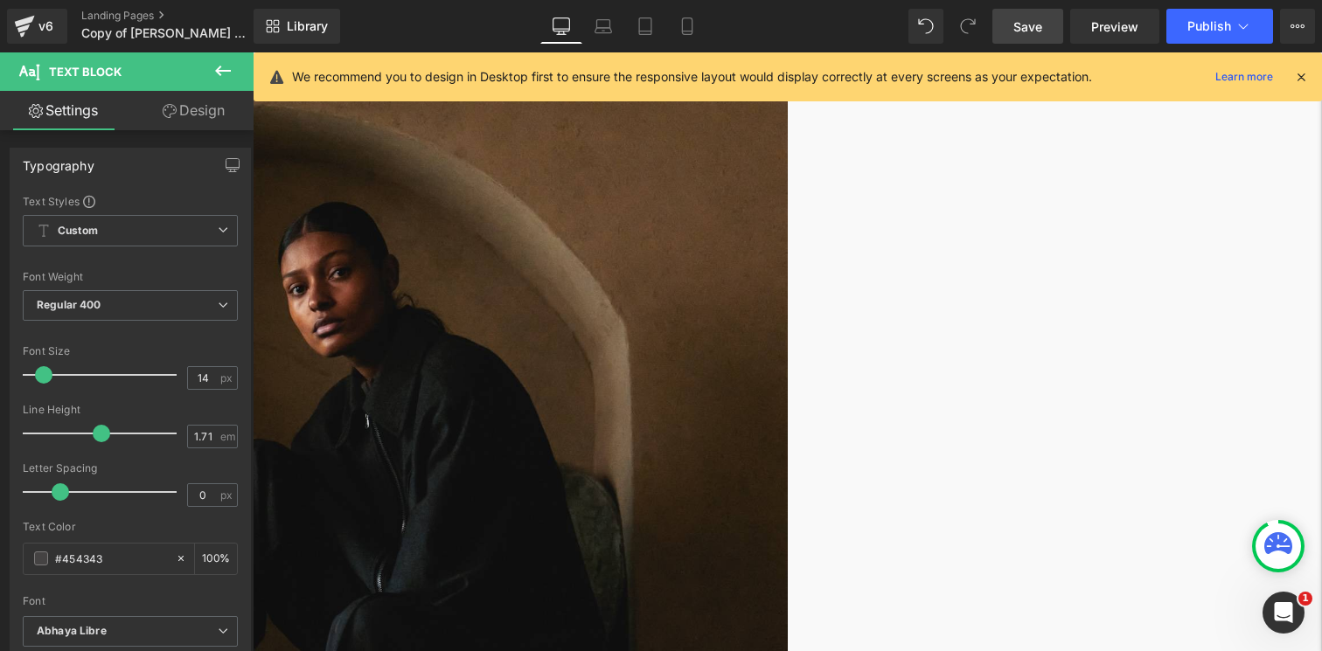
click at [1019, 24] on span "Save" at bounding box center [1028, 26] width 29 height 18
click at [1137, 38] on link "Preview" at bounding box center [1114, 26] width 89 height 35
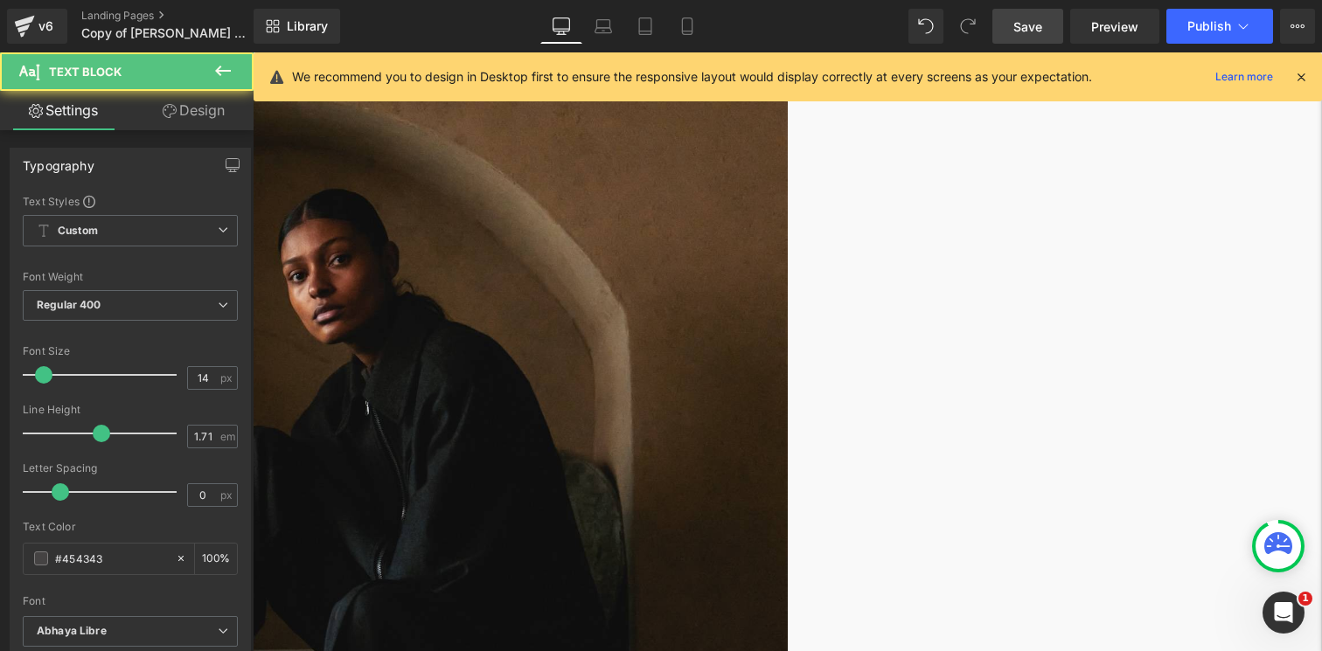
scroll to position [225, 0]
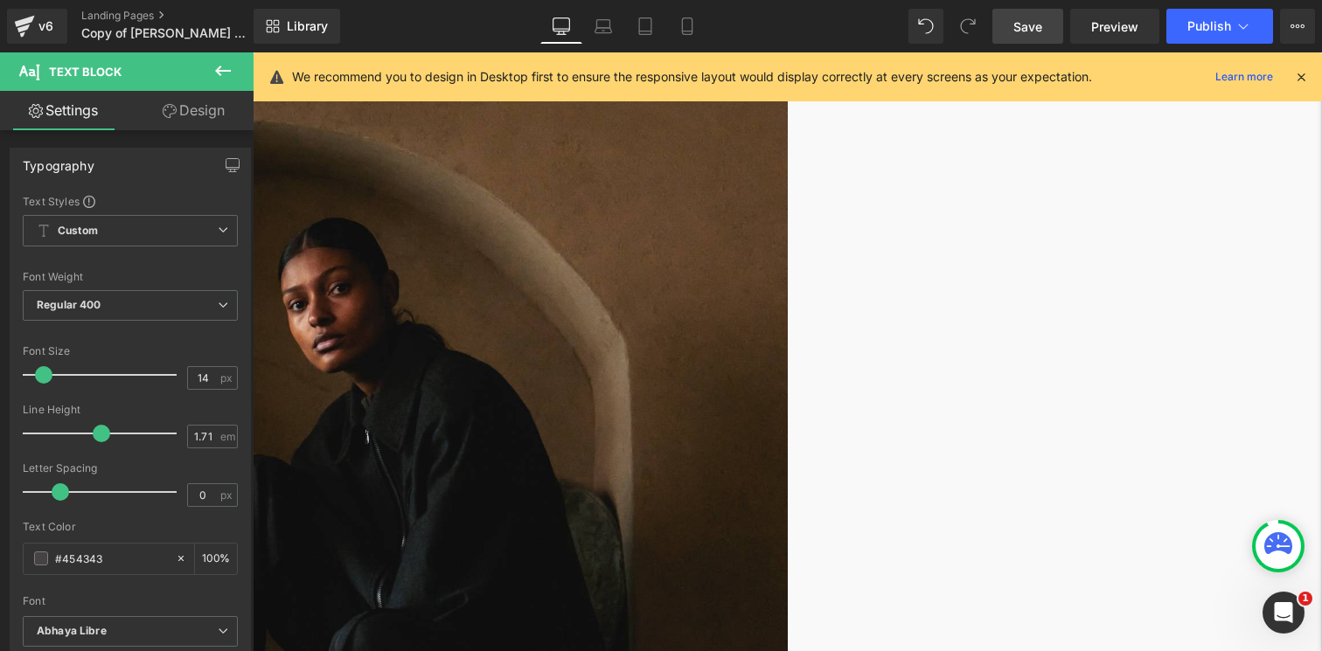
scroll to position [302, 0]
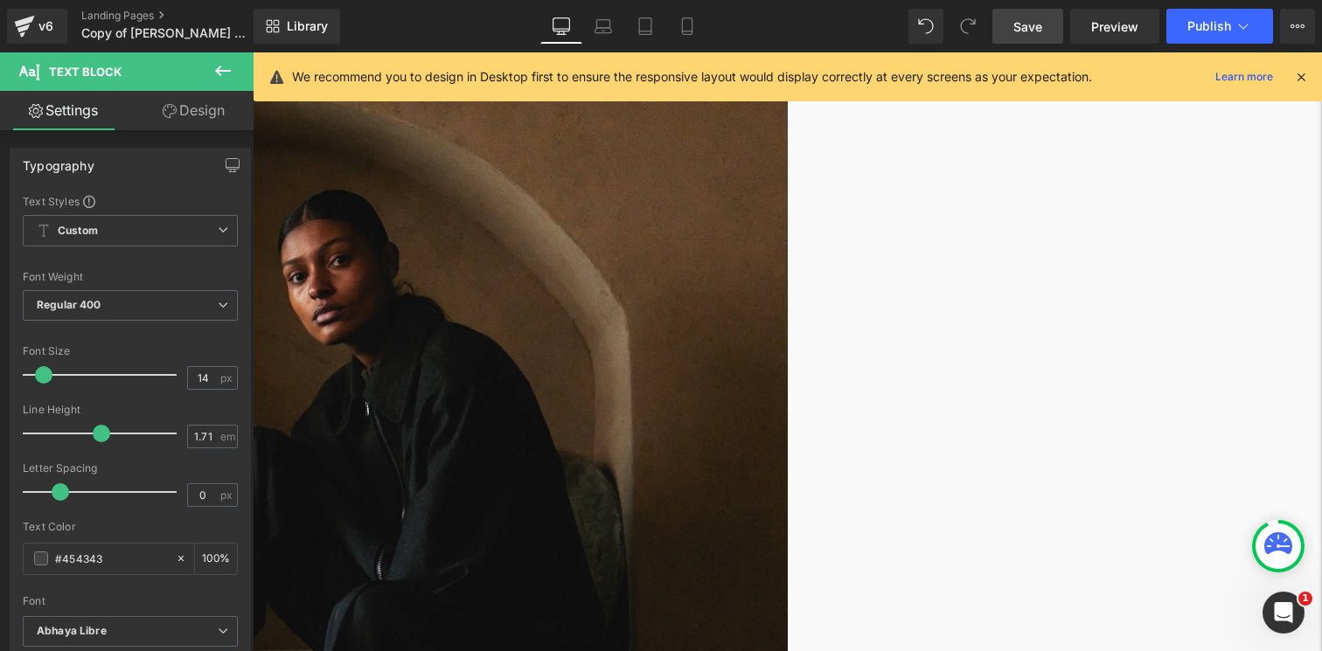
scroll to position [331, 0]
click at [1029, 34] on span "Save" at bounding box center [1028, 26] width 29 height 18
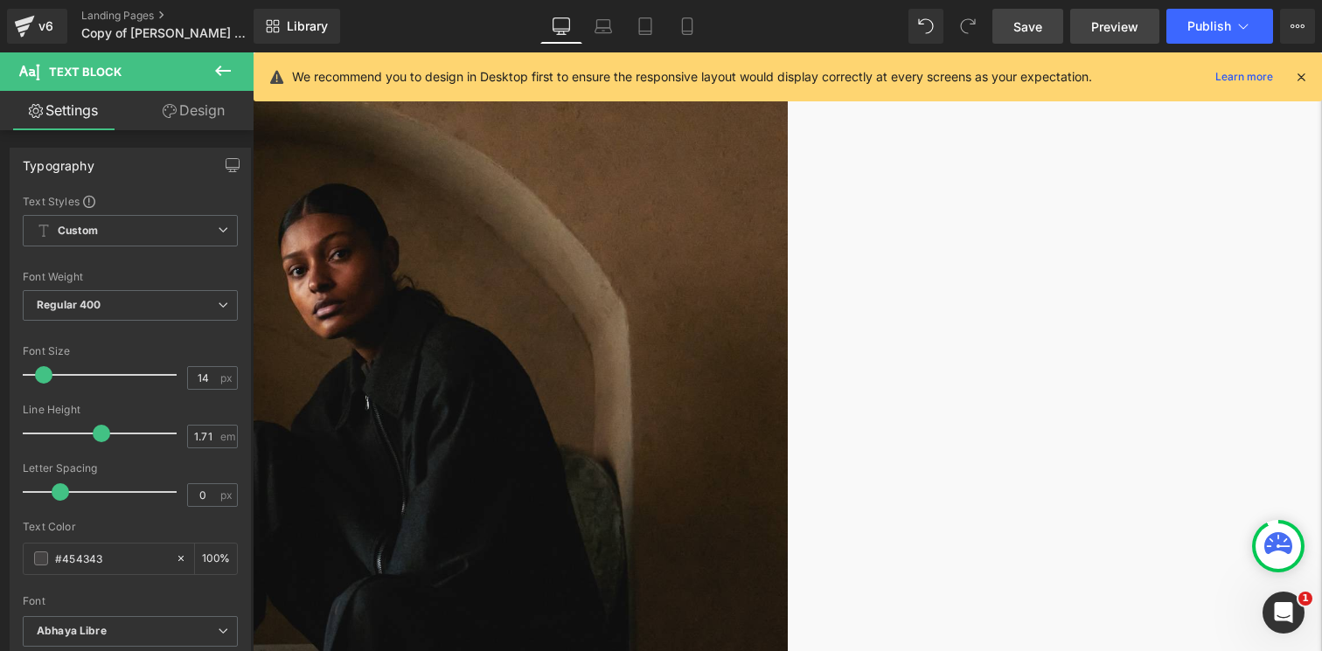
click at [1110, 31] on span "Preview" at bounding box center [1114, 26] width 47 height 18
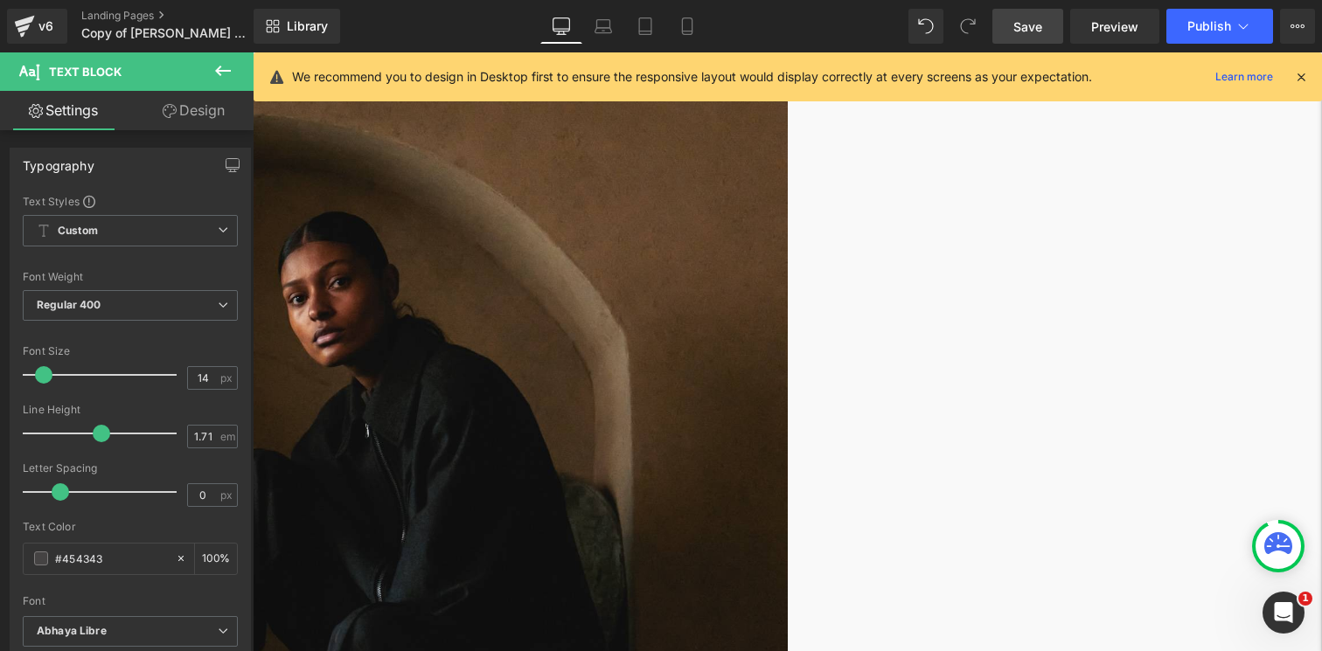
scroll to position [263, 0]
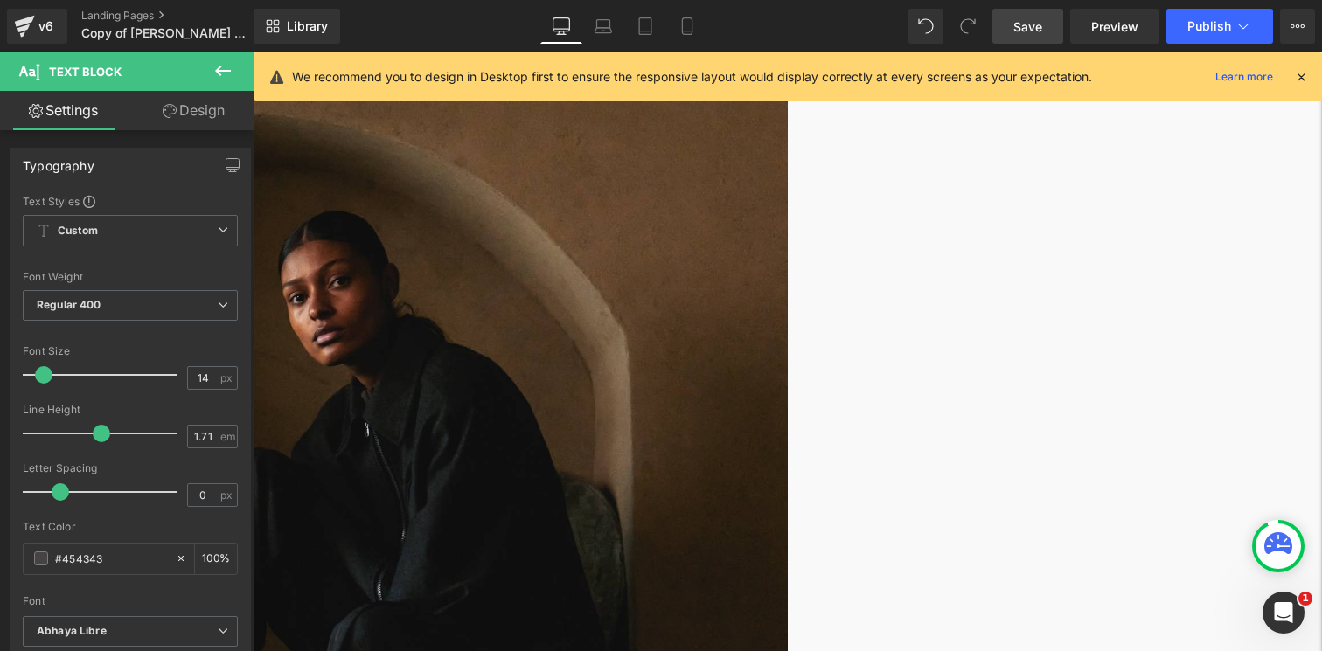
scroll to position [306, 0]
click at [1030, 20] on span "Save" at bounding box center [1028, 26] width 29 height 18
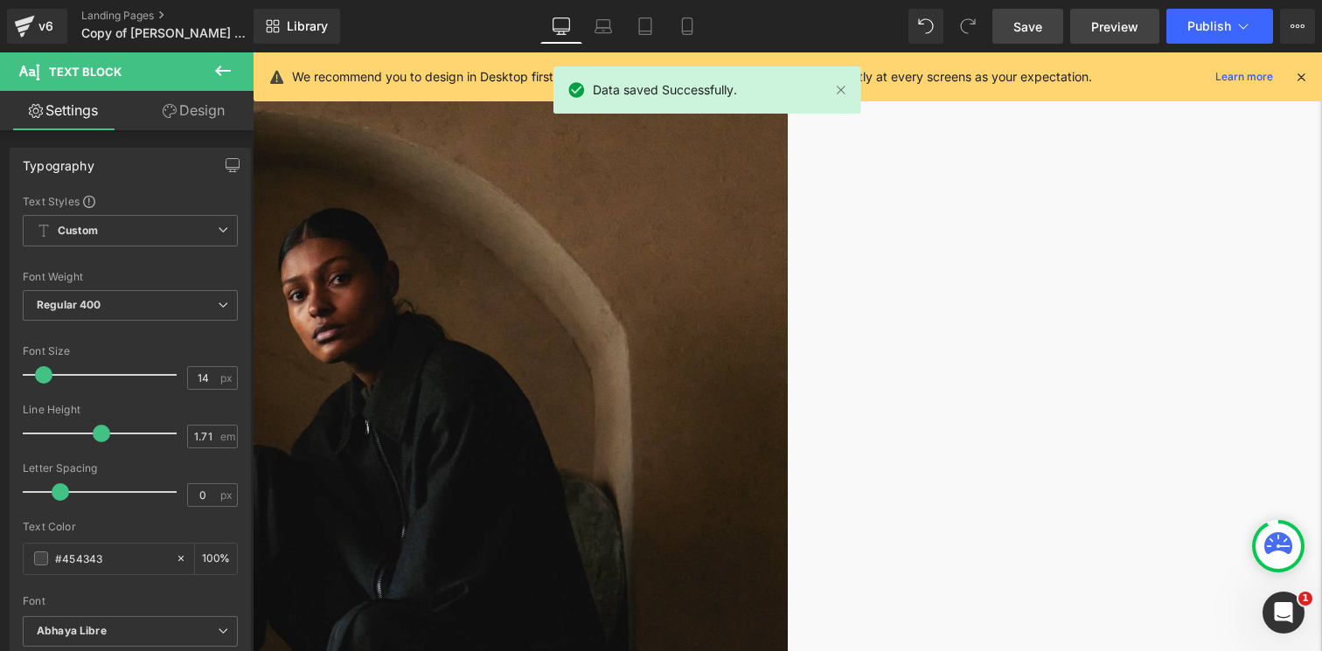
click at [1123, 19] on span "Preview" at bounding box center [1114, 26] width 47 height 18
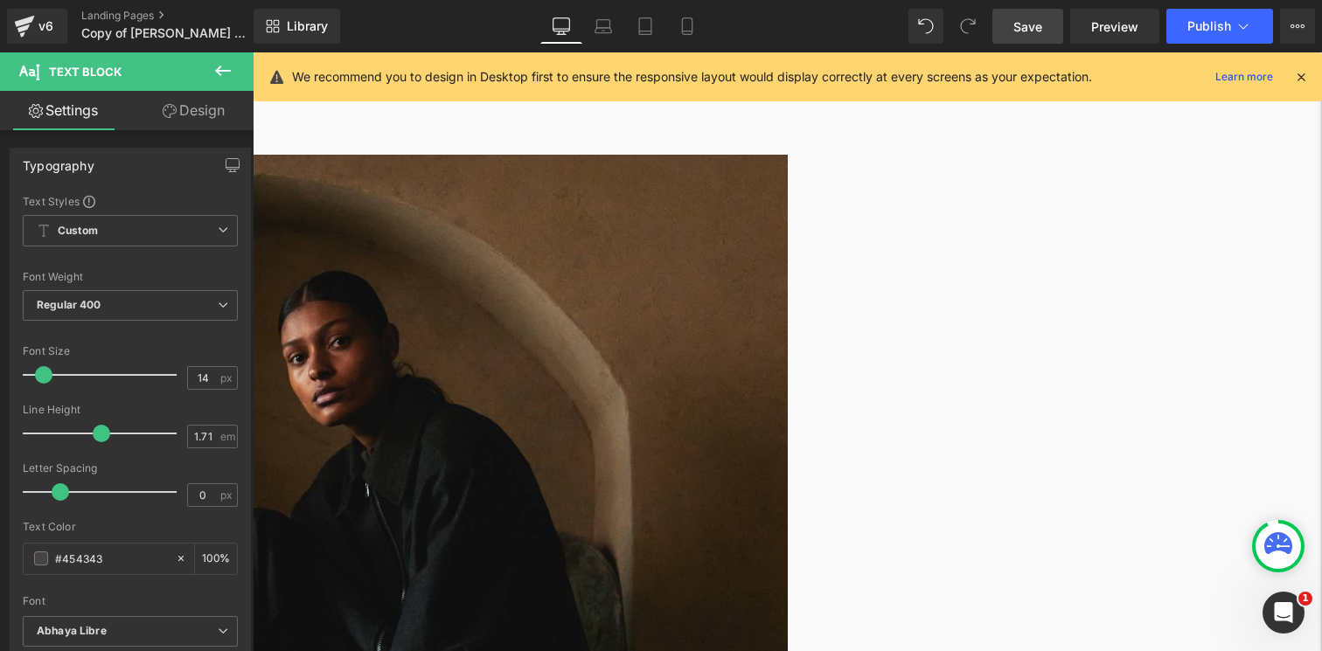
scroll to position [241, 0]
click at [951, 24] on div at bounding box center [947, 26] width 77 height 35
click at [907, 31] on div "Library Desktop Desktop Laptop Tablet Mobile Save Preview Publish Scheduled Vie…" at bounding box center [788, 26] width 1069 height 35
click at [968, 27] on span at bounding box center [968, 26] width 24 height 24
click at [938, 30] on button at bounding box center [926, 26] width 35 height 35
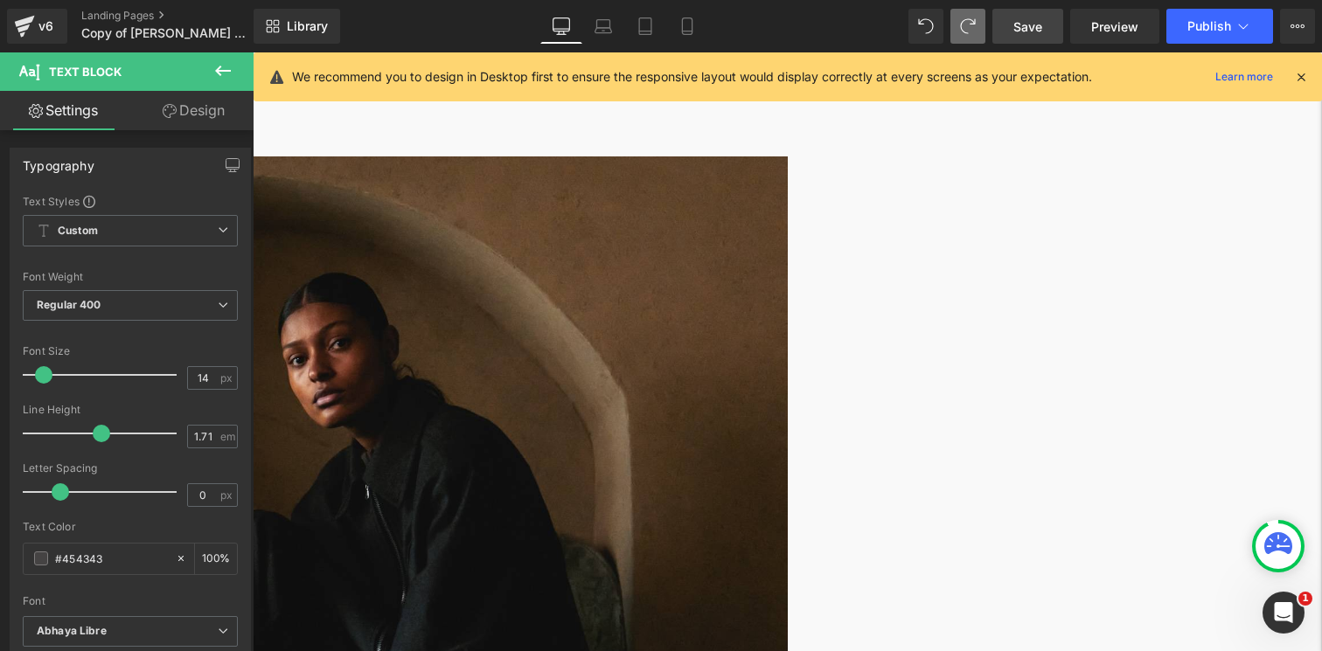
click at [1026, 33] on span "Save" at bounding box center [1028, 26] width 29 height 18
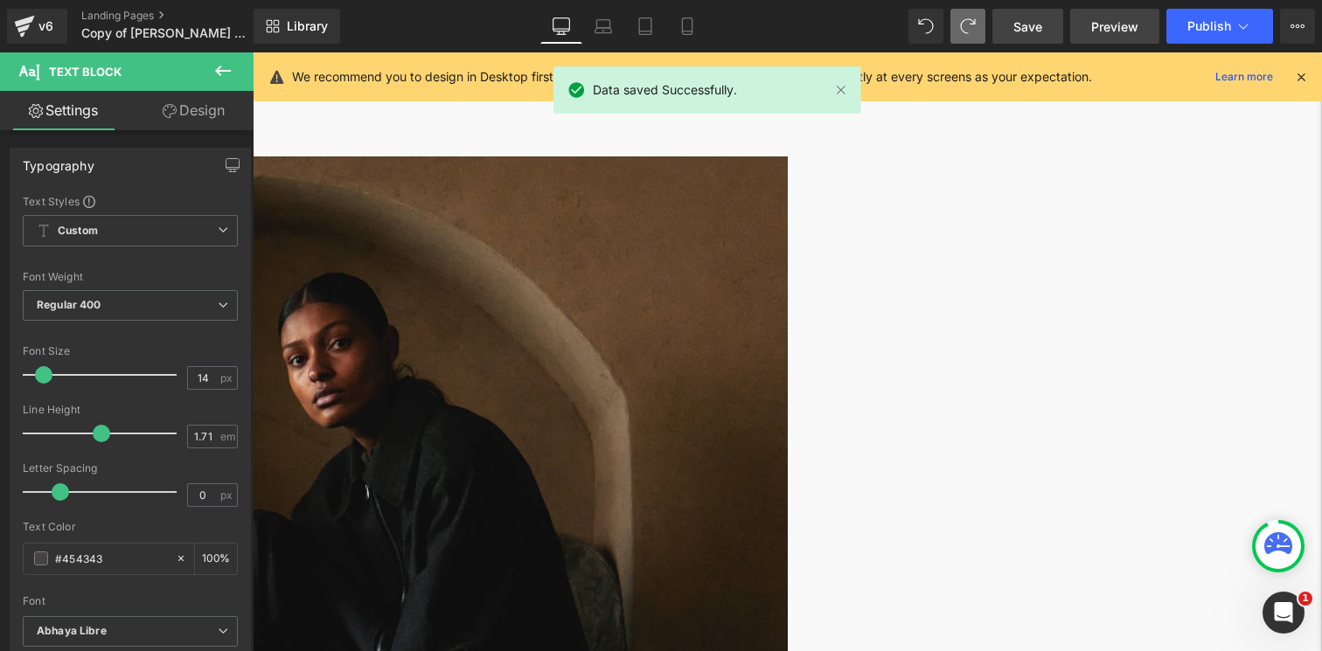
click at [1114, 24] on span "Preview" at bounding box center [1114, 26] width 47 height 18
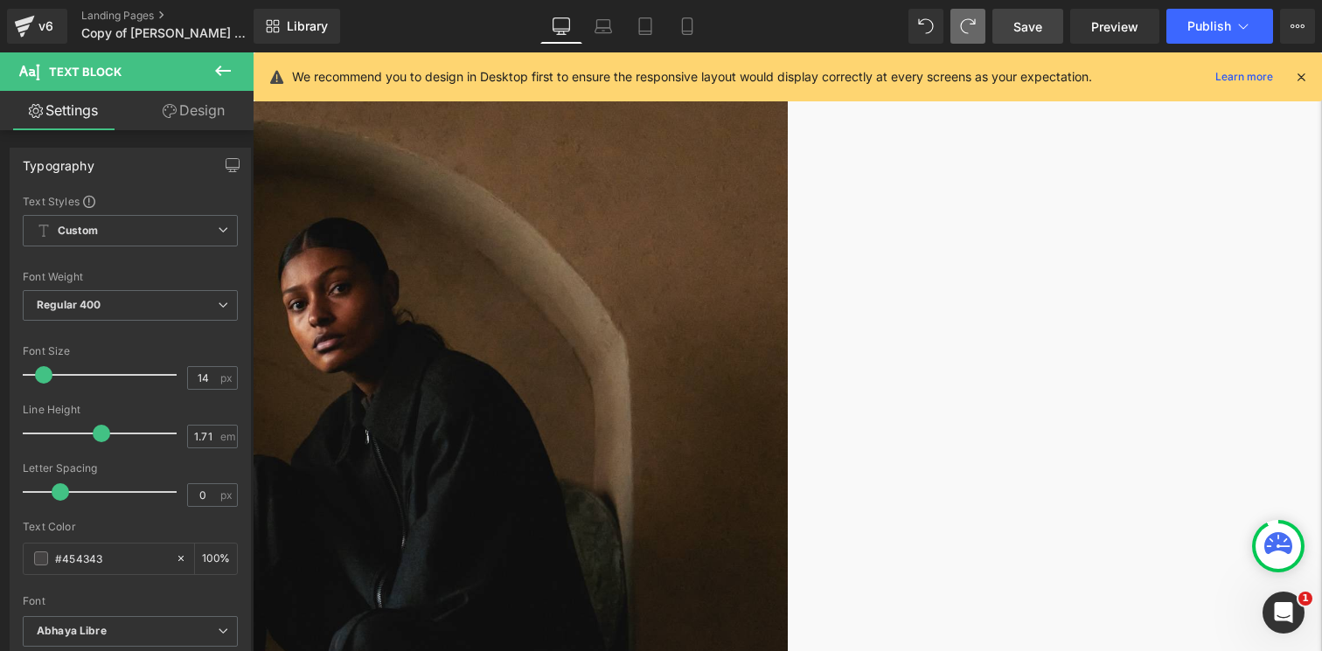
scroll to position [297, 0]
click at [1023, 25] on span "Save" at bounding box center [1028, 26] width 29 height 18
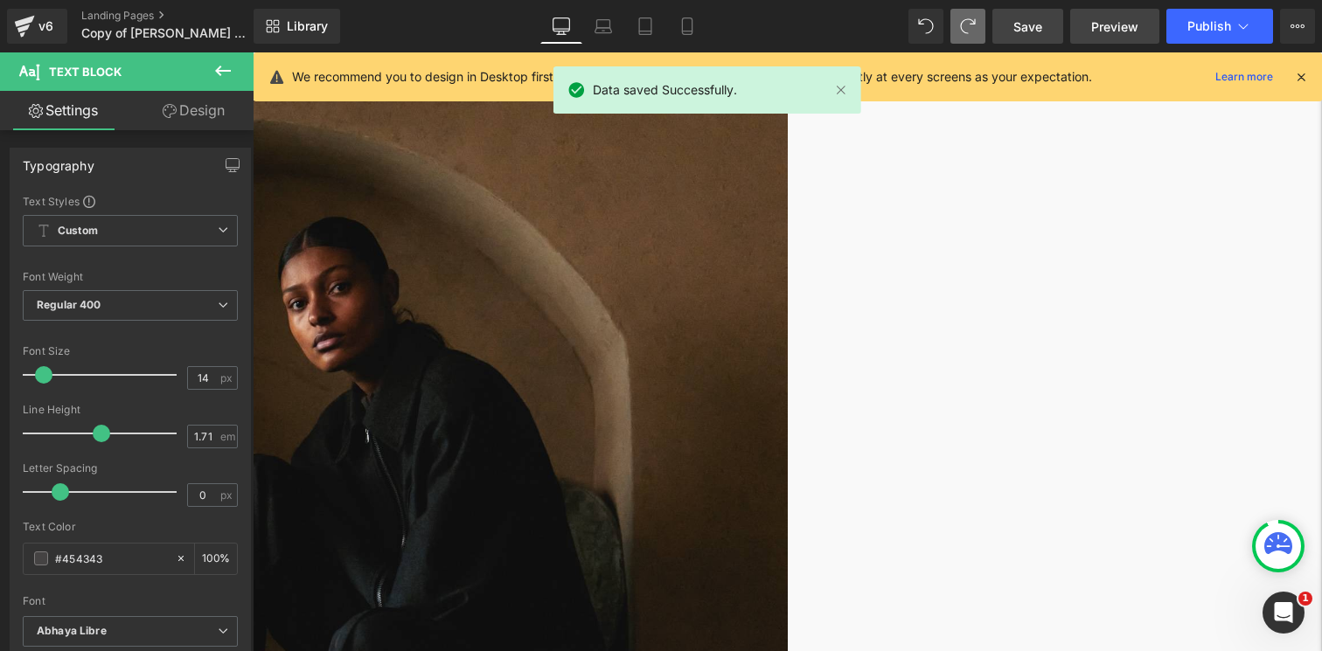
click at [1105, 25] on span "Preview" at bounding box center [1114, 26] width 47 height 18
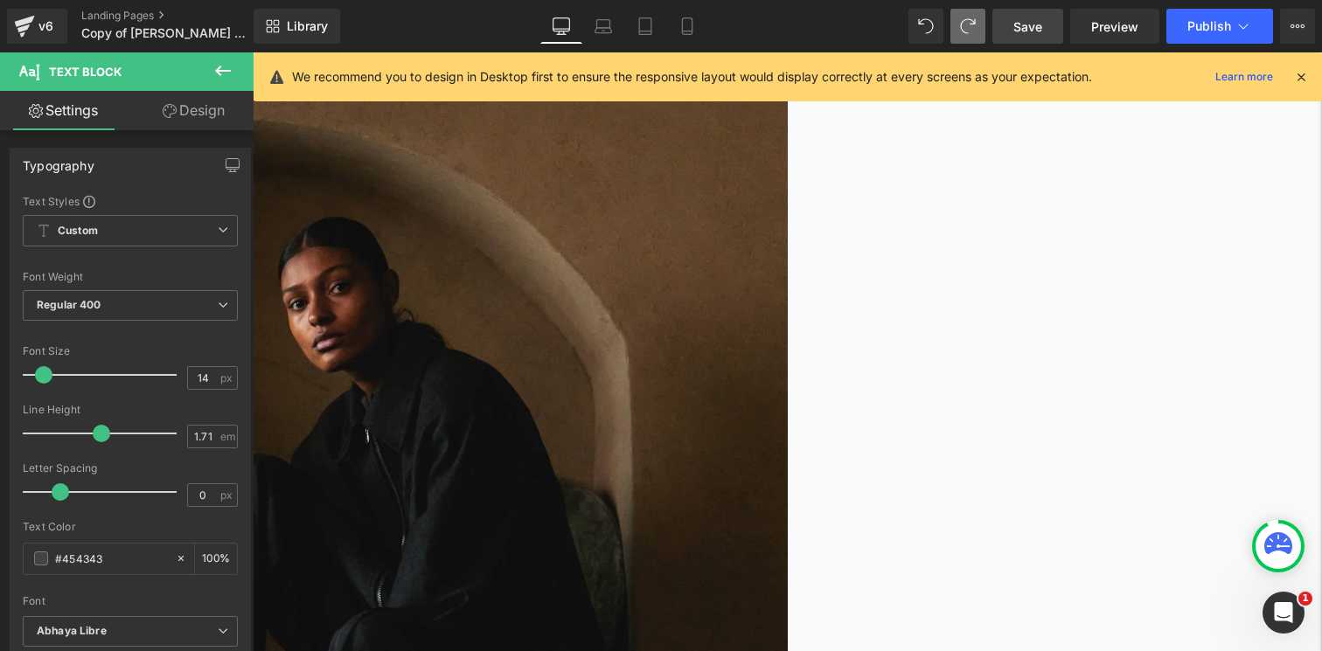
scroll to position [243, 0]
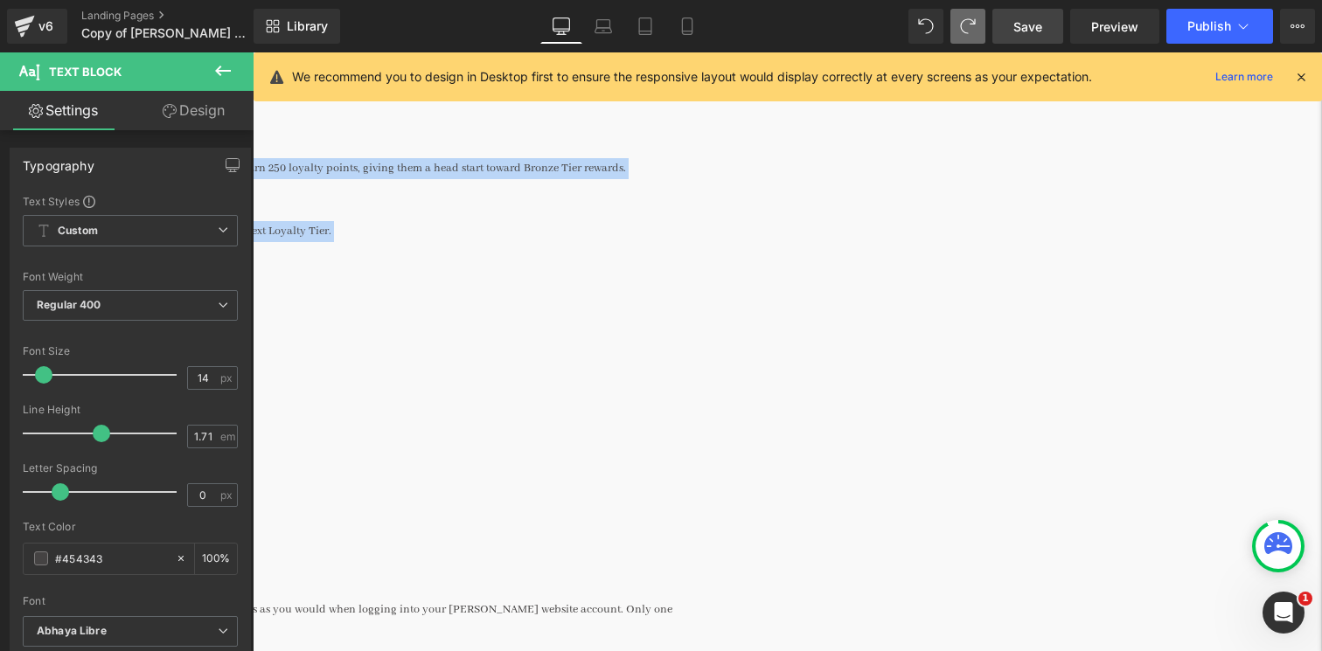
drag, startPoint x: 842, startPoint y: 184, endPoint x: 1057, endPoint y: 211, distance: 216.8
click at [1057, 211] on body "£{{amount_no_decimals}} 15% OFF YOUR FIRST ORDER" at bounding box center [787, 367] width 1069 height 3848
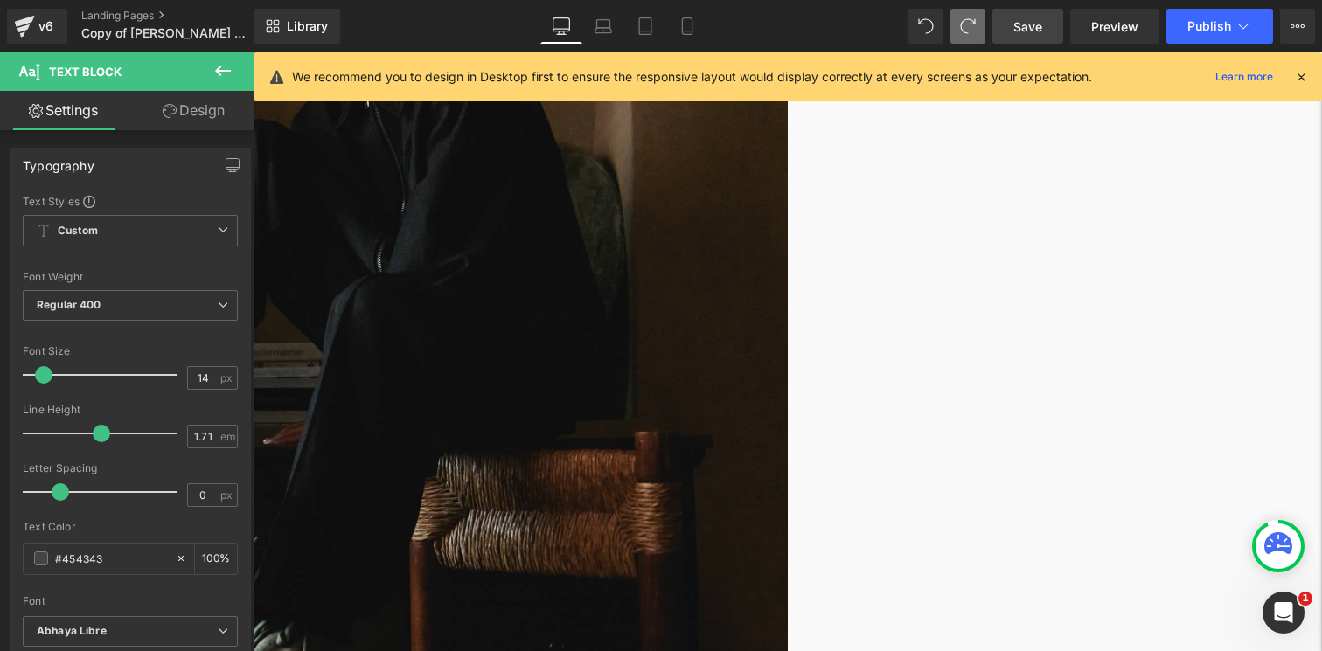
scroll to position [556, 0]
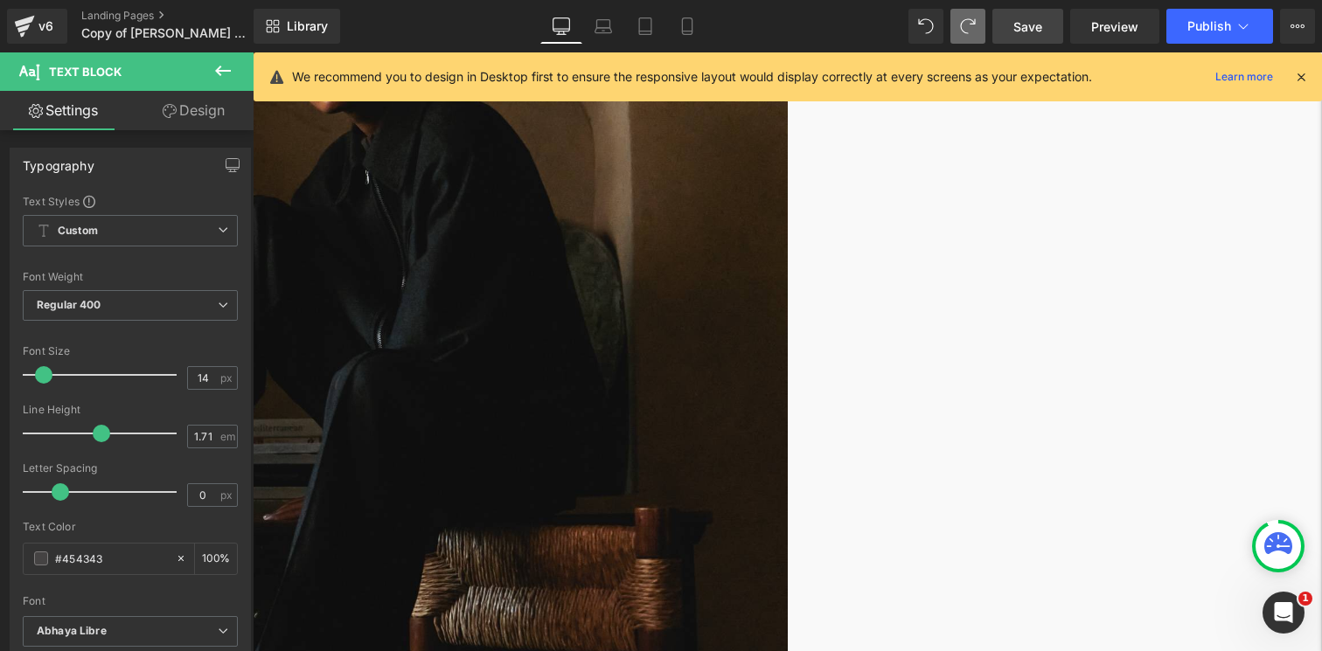
copy div "Join our Loyalty Program here to start your rewards journey. If you’re already …"
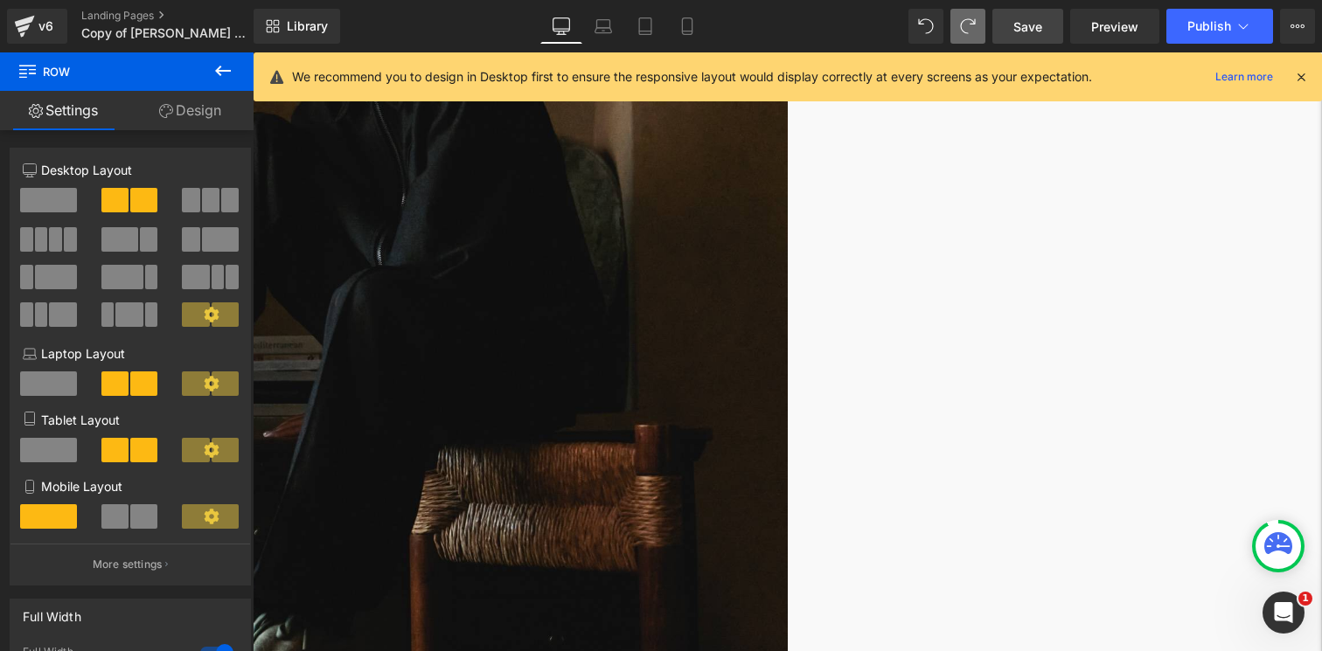
scroll to position [689, 0]
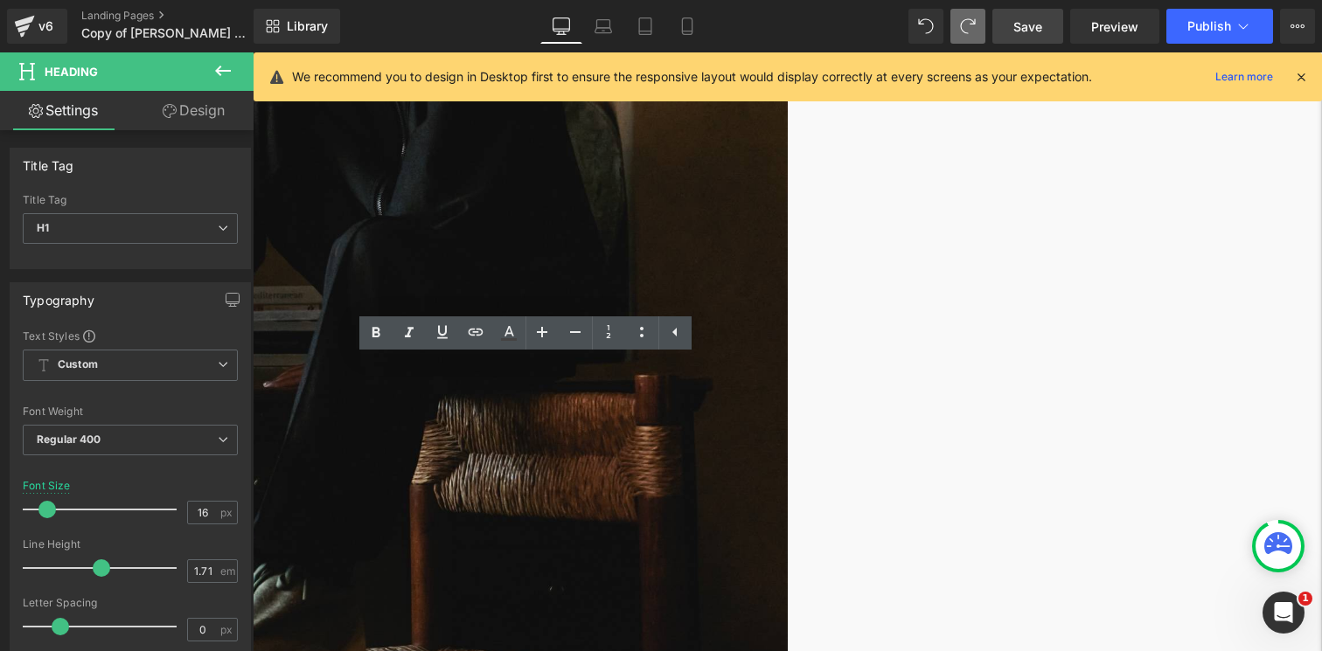
scroll to position [708, 0]
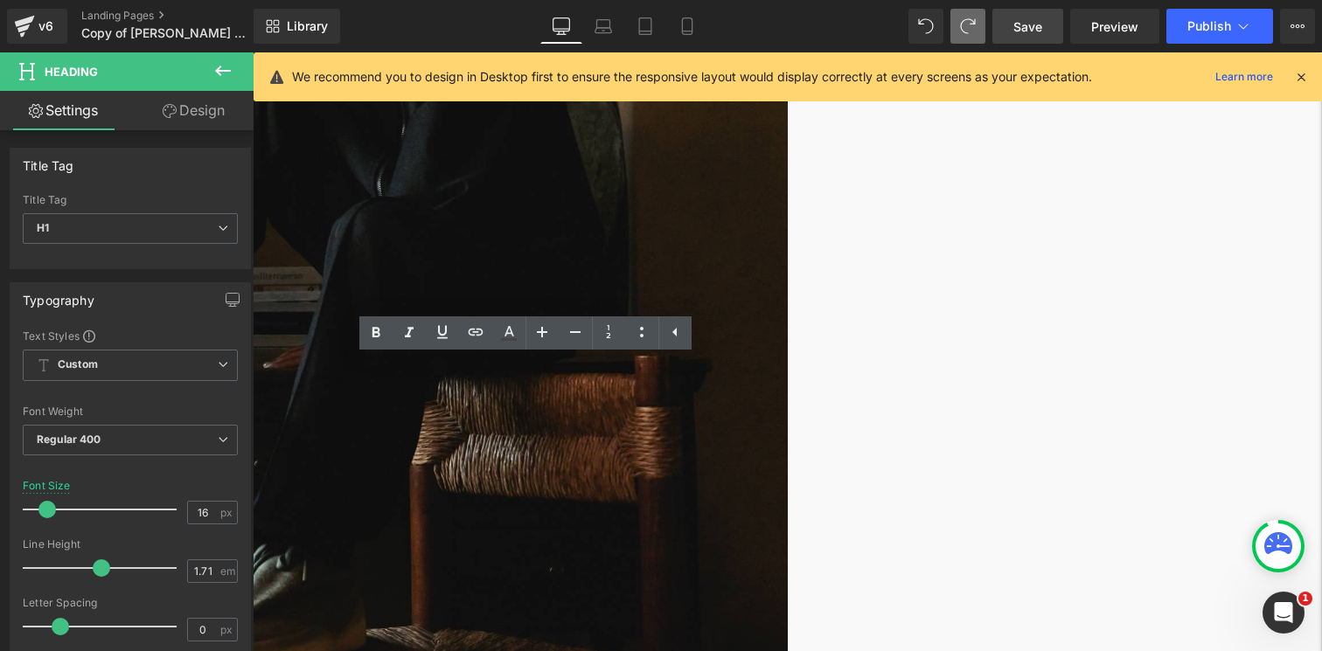
click at [321, 199] on div "Image HOW IT WORKS Heading 1. Sign Up Join our Loyalty Program here to start yo…" at bounding box center [252, 486] width 1069 height 1681
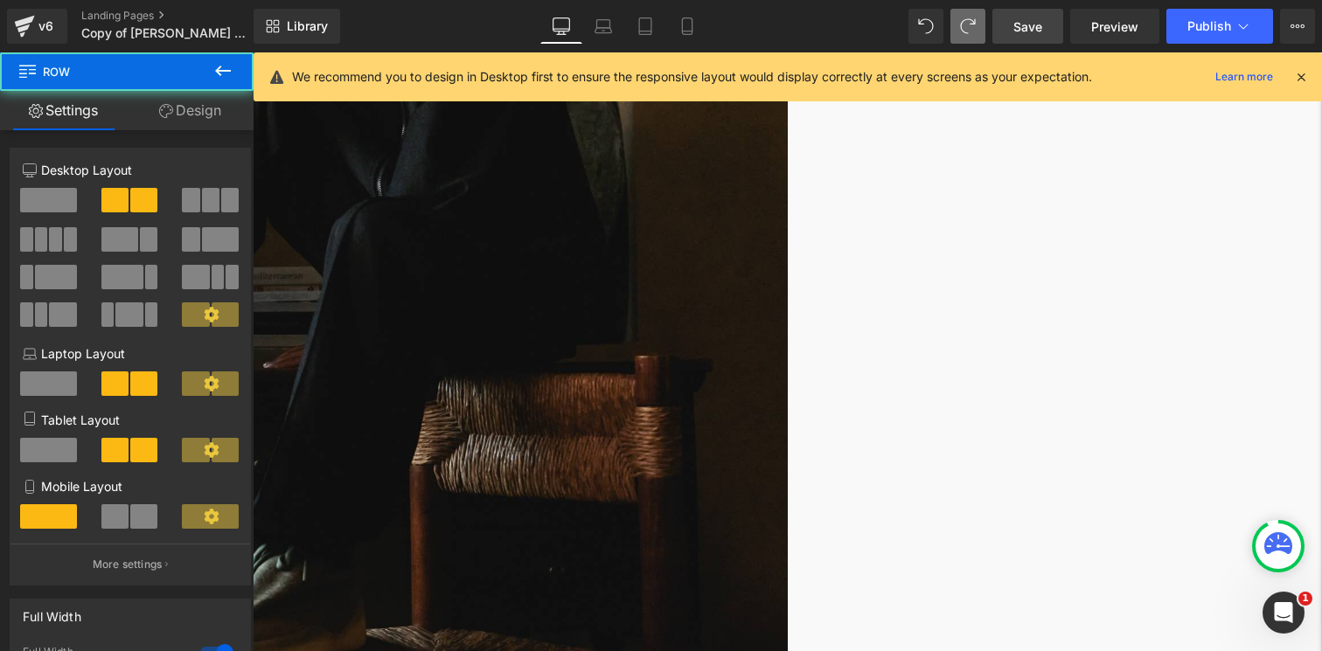
click at [253, 52] on link at bounding box center [253, 52] width 0 height 0
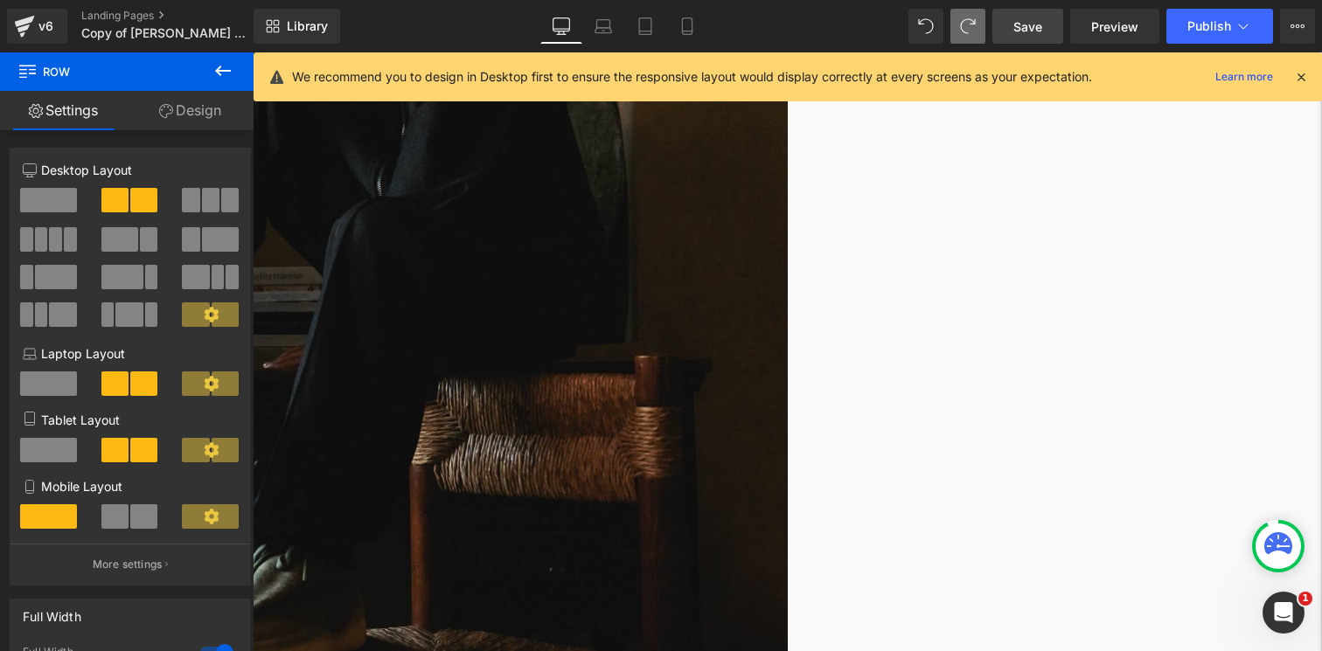
click at [253, 52] on icon at bounding box center [253, 52] width 0 height 0
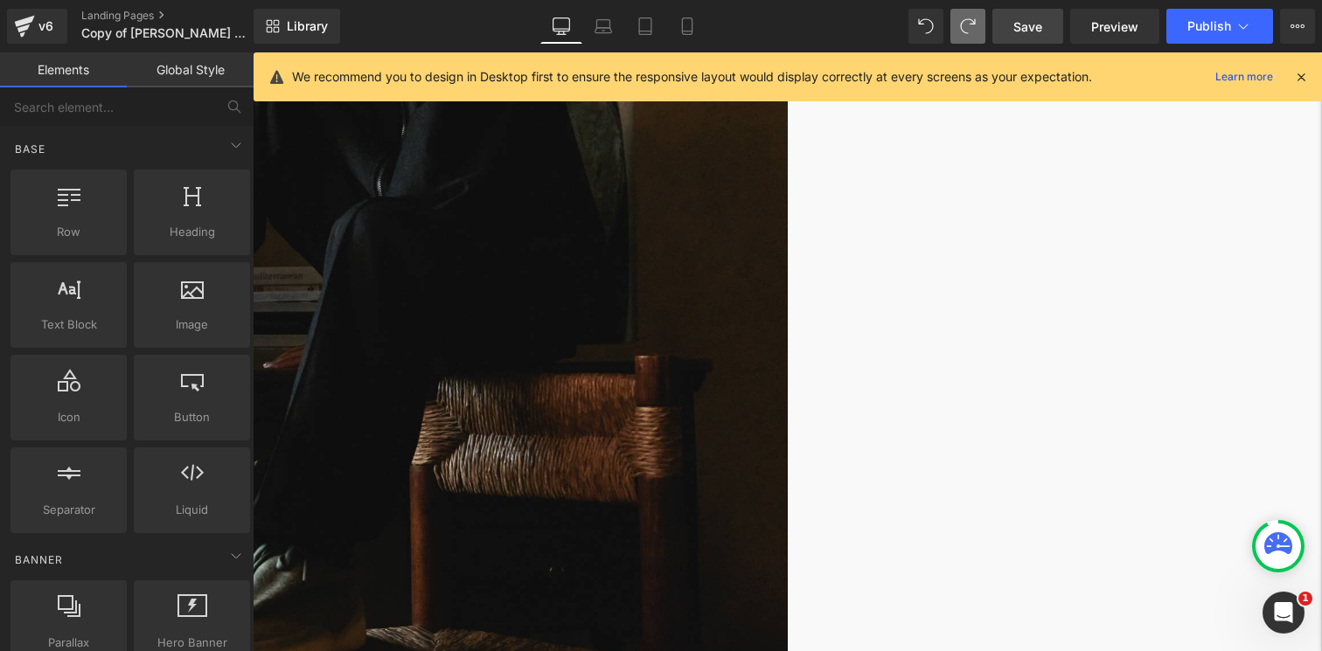
click at [253, 52] on icon at bounding box center [253, 52] width 0 height 0
click at [935, 32] on span at bounding box center [926, 26] width 23 height 23
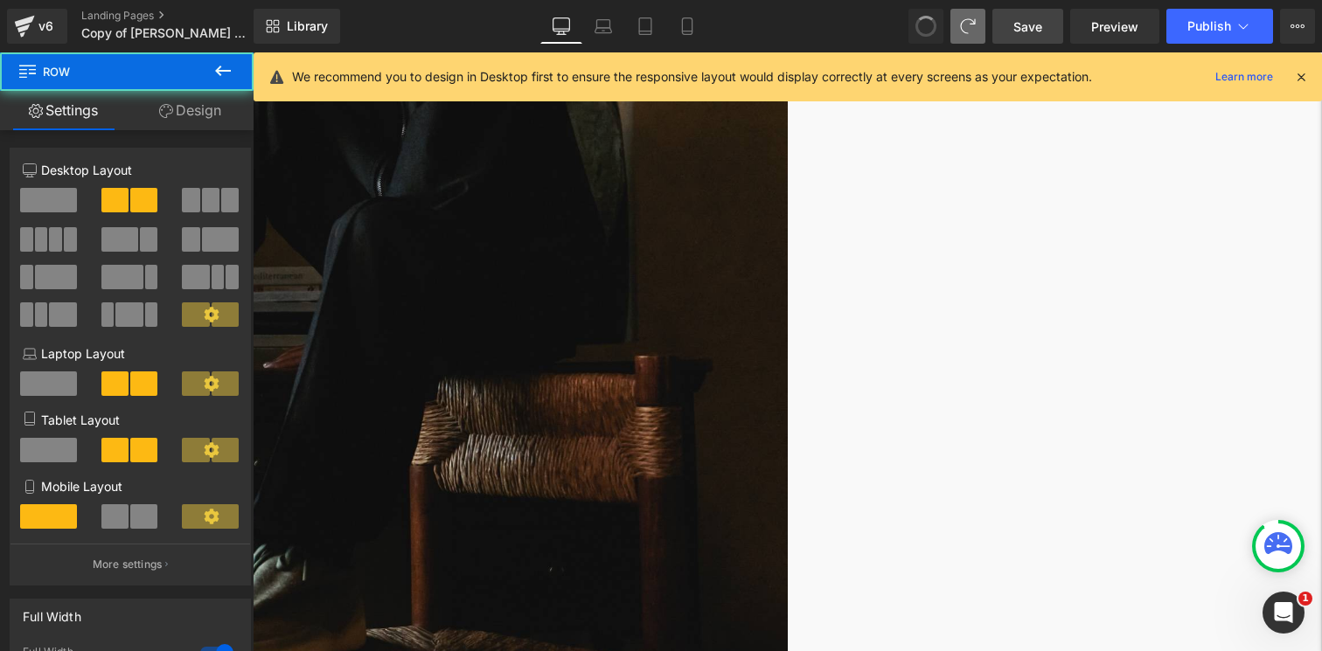
click at [253, 52] on icon at bounding box center [253, 52] width 0 height 0
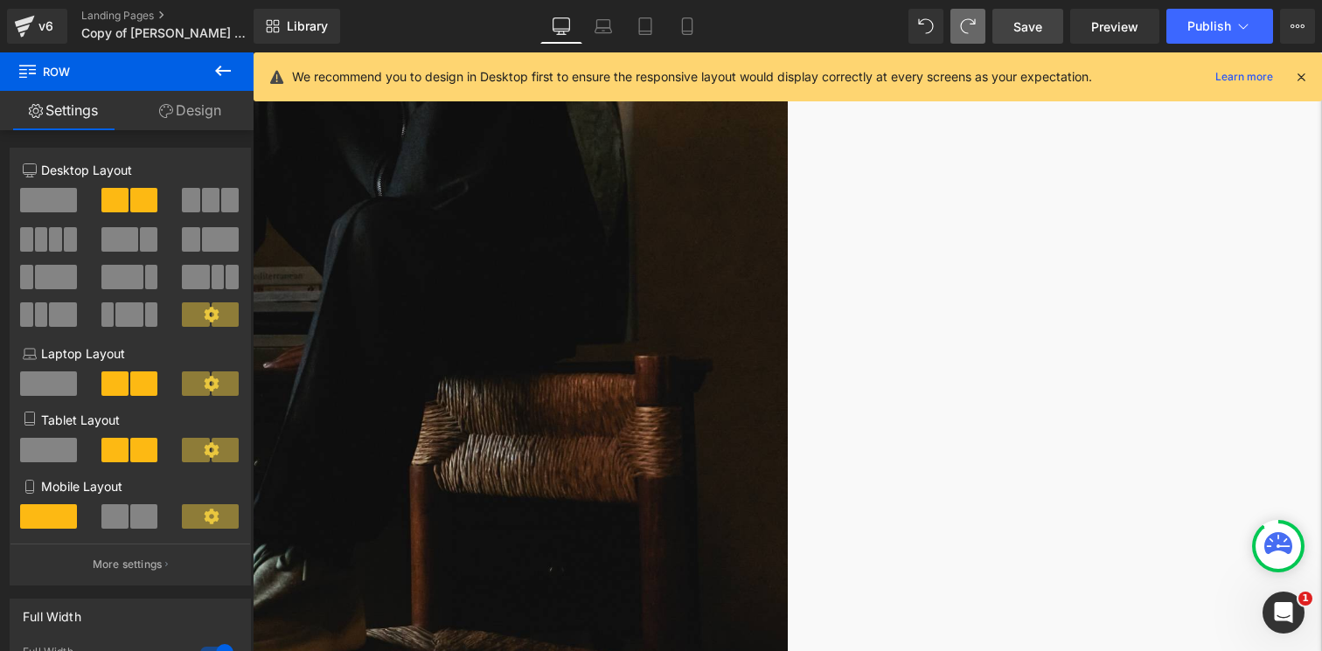
click at [567, 128] on img at bounding box center [256, 191] width 1063 height 1003
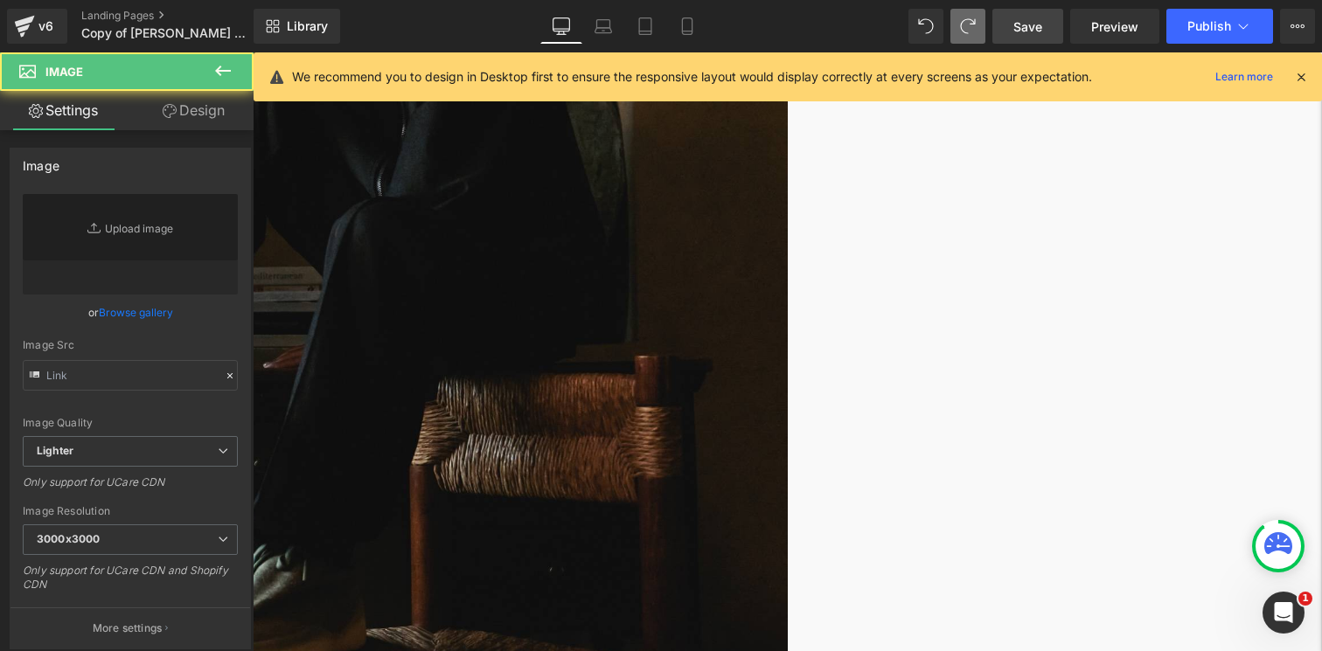
scroll to position [468, 0]
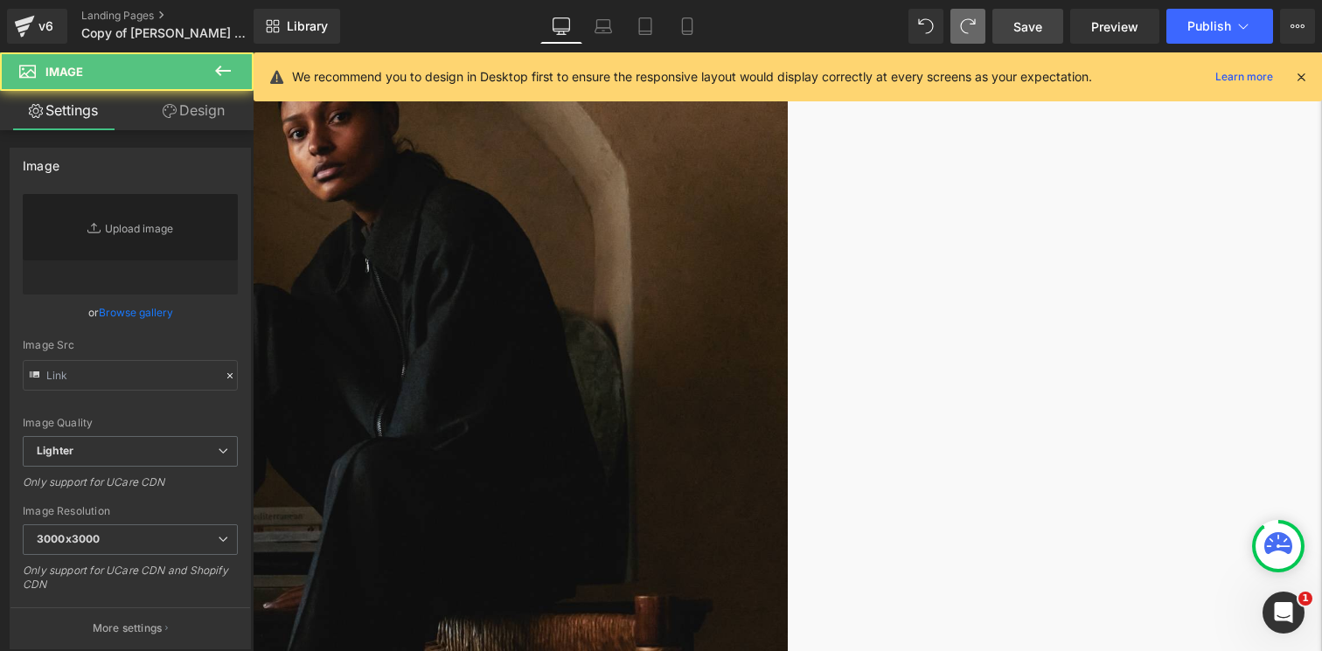
click at [597, 394] on img at bounding box center [256, 431] width 1063 height 1003
click at [253, 52] on icon at bounding box center [253, 52] width 0 height 0
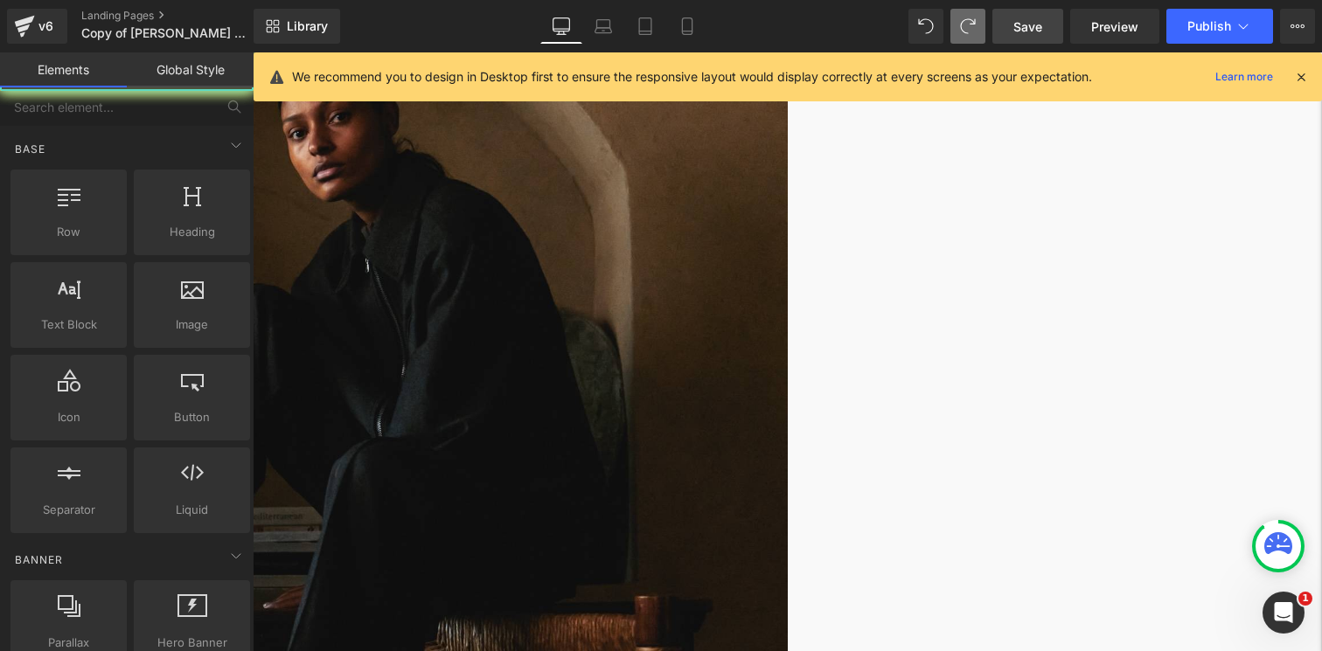
click at [1004, 34] on link "Save" at bounding box center [1028, 26] width 71 height 35
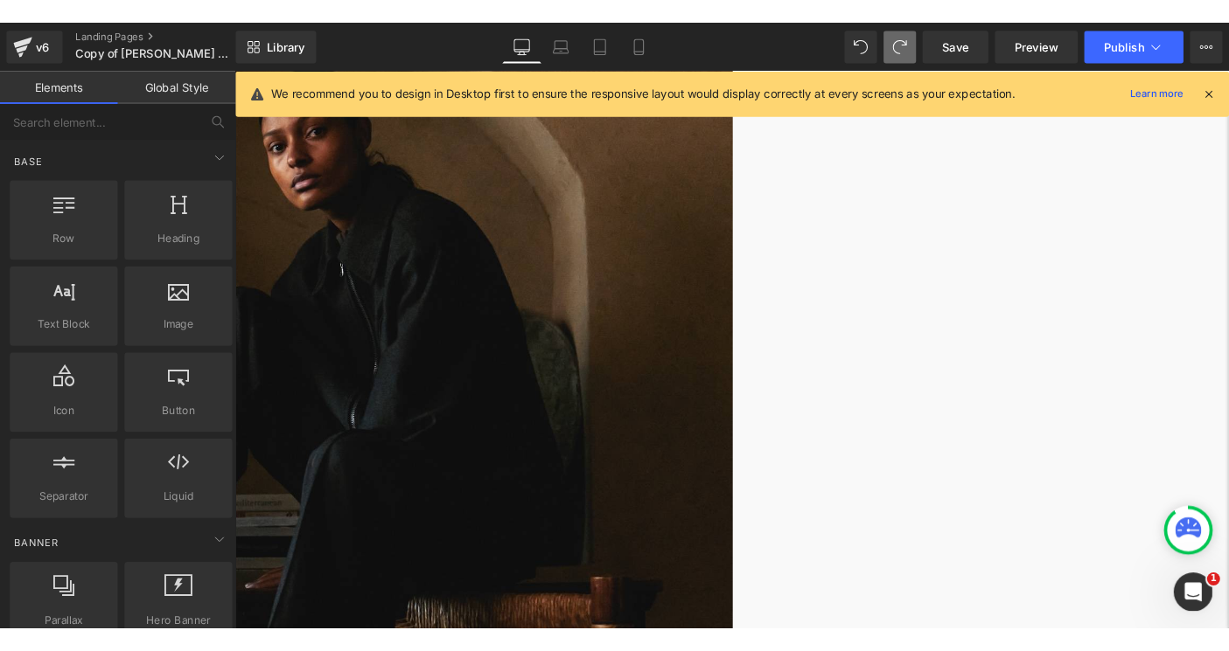
scroll to position [134, 0]
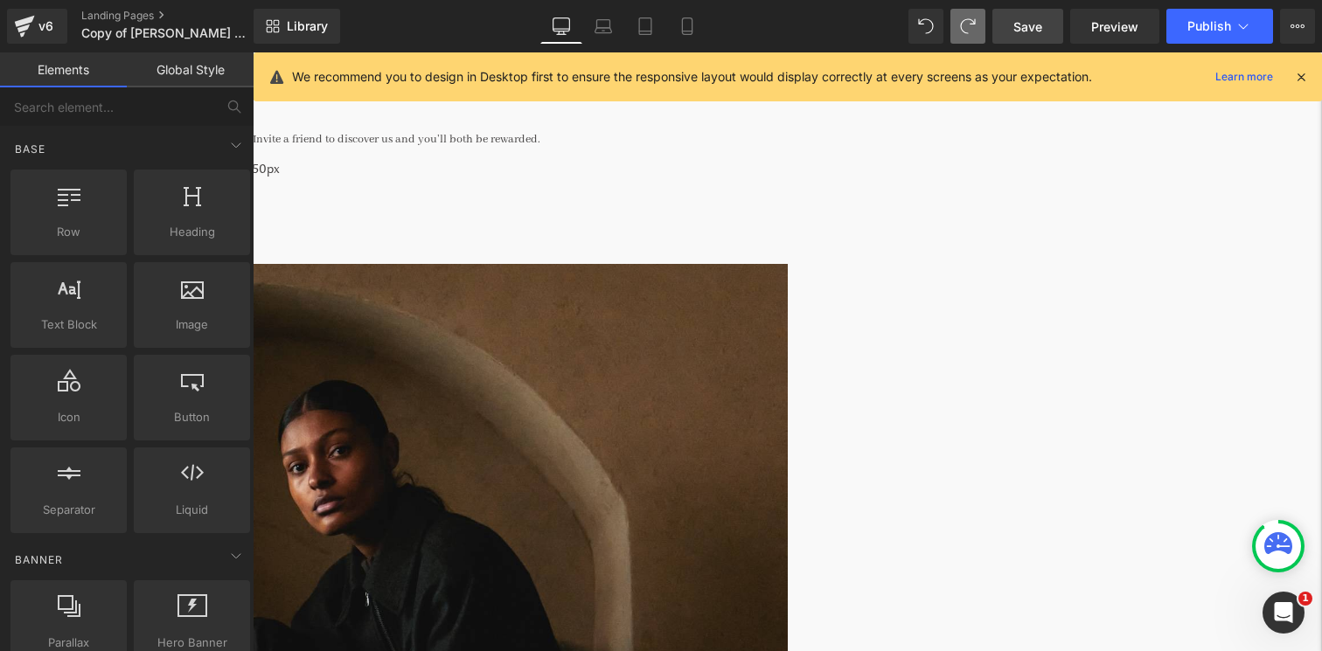
click at [1037, 14] on link "Save" at bounding box center [1028, 26] width 71 height 35
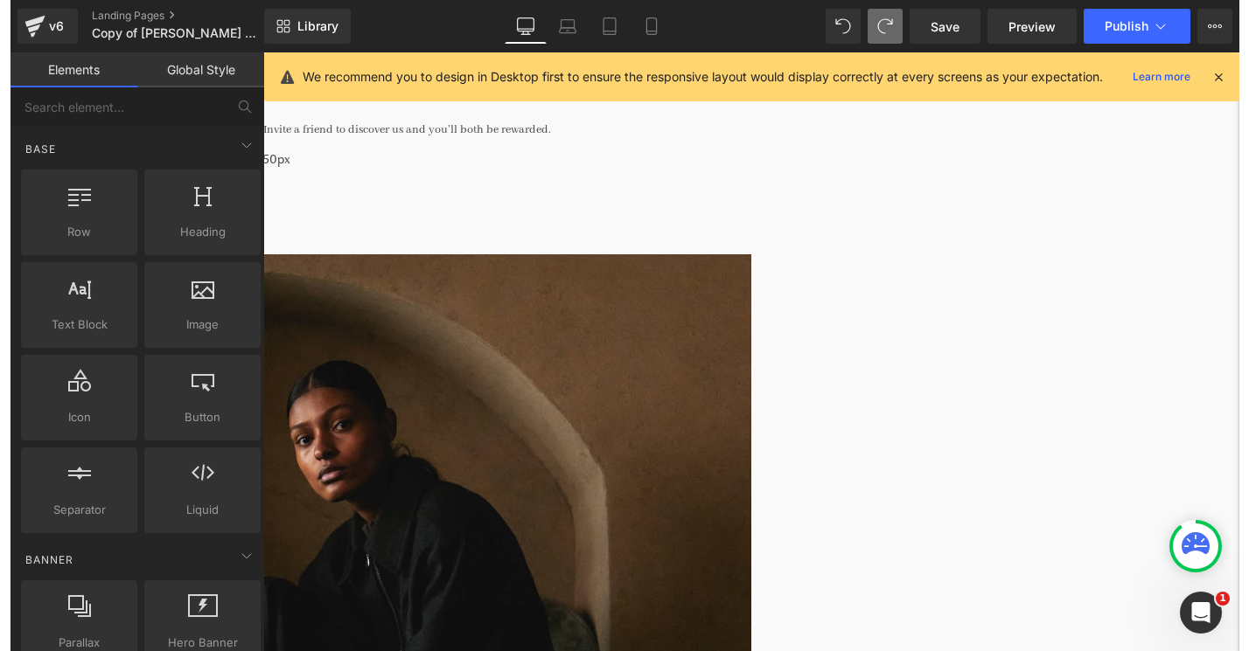
scroll to position [0, 0]
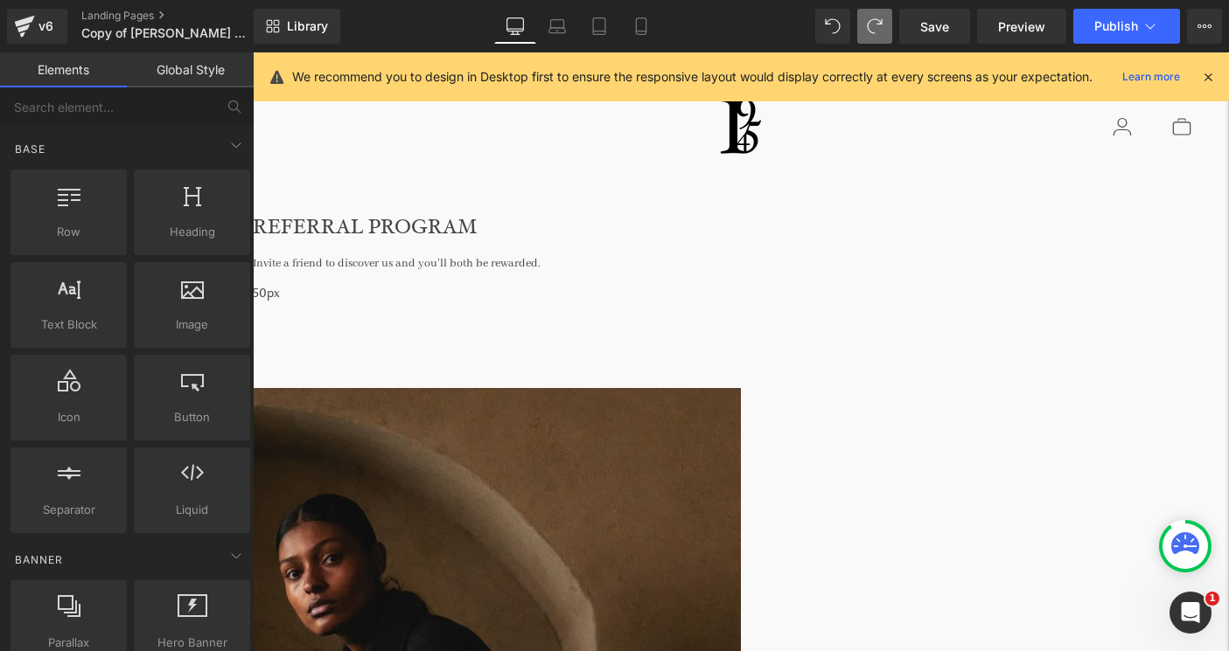
click at [913, 254] on div "Invite a friend to discover us and you’ll both be rewarded." at bounding box center [741, 264] width 976 height 21
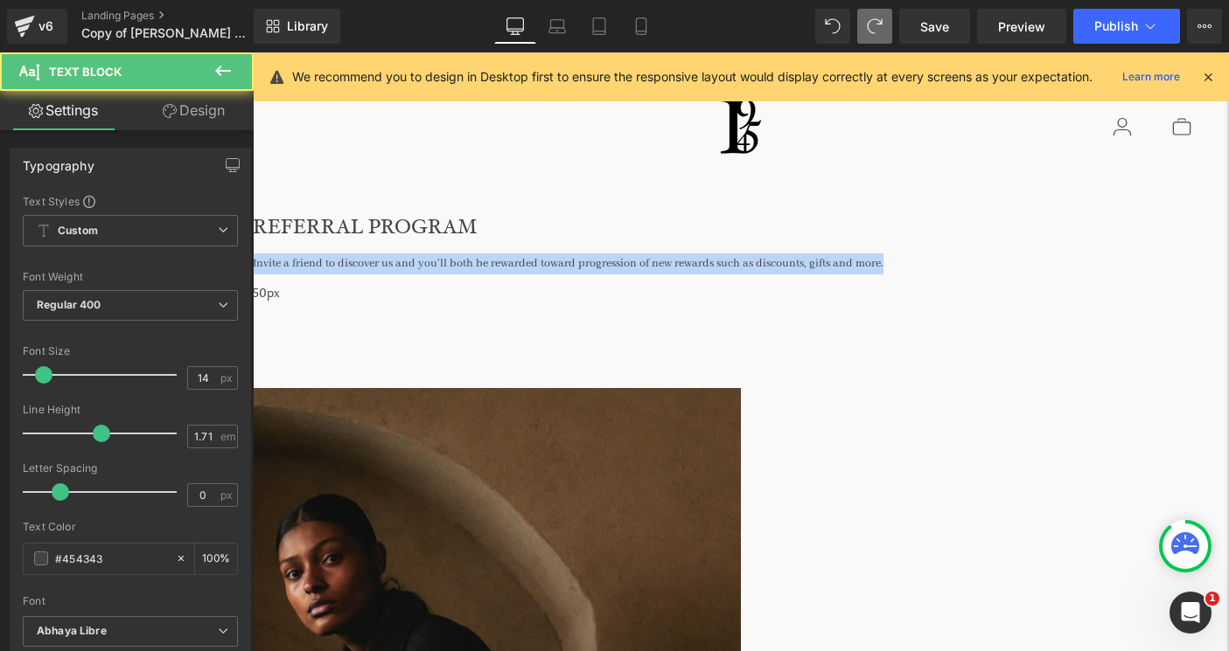
drag, startPoint x: 1069, startPoint y: 251, endPoint x: 354, endPoint y: 231, distance: 715.6
click at [354, 231] on div "REFERRAL PROGRAM Heading Invite a friend to discover us and you’ll both be rewa…" at bounding box center [741, 247] width 976 height 73
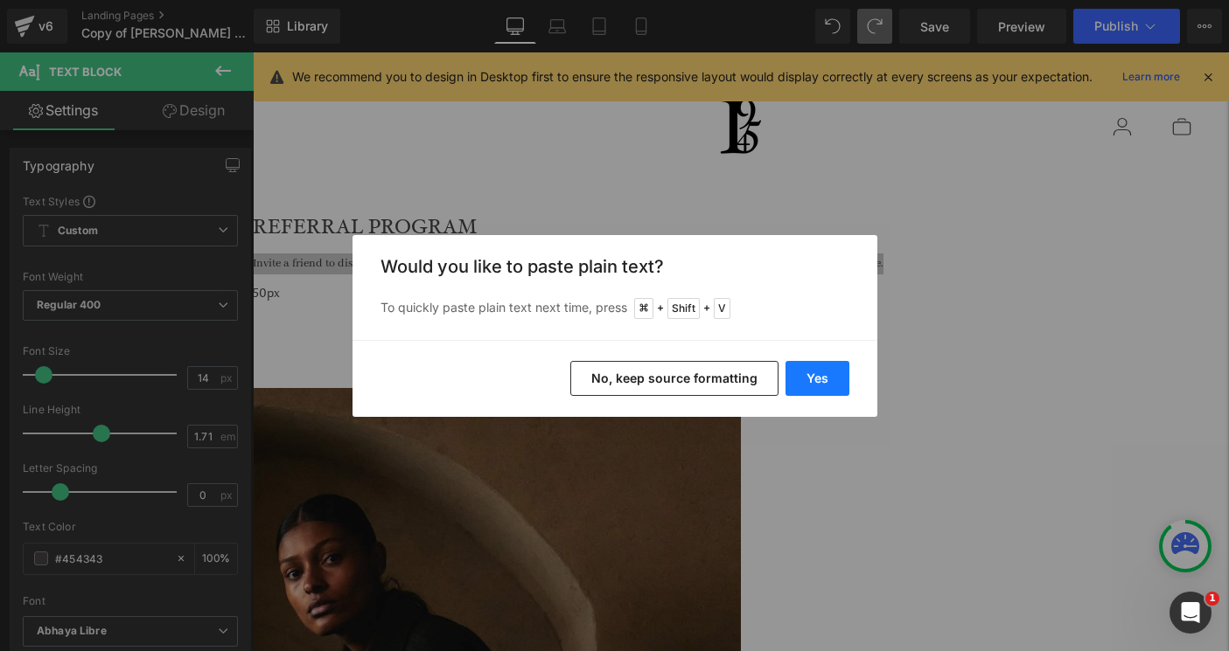
drag, startPoint x: 799, startPoint y: 382, endPoint x: 547, endPoint y: 330, distance: 258.1
click at [799, 382] on button "Yes" at bounding box center [817, 378] width 64 height 35
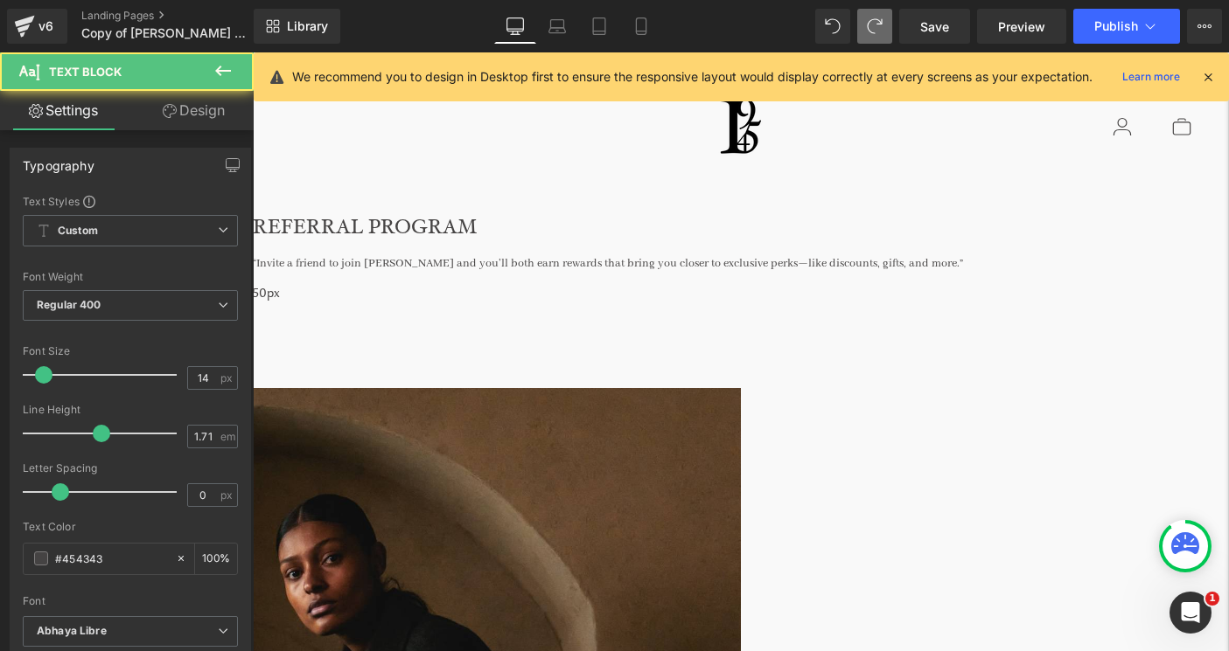
click at [400, 255] on div "“Invite a friend to join [PERSON_NAME] and you’ll both earn rewards that bring …" at bounding box center [741, 264] width 976 height 21
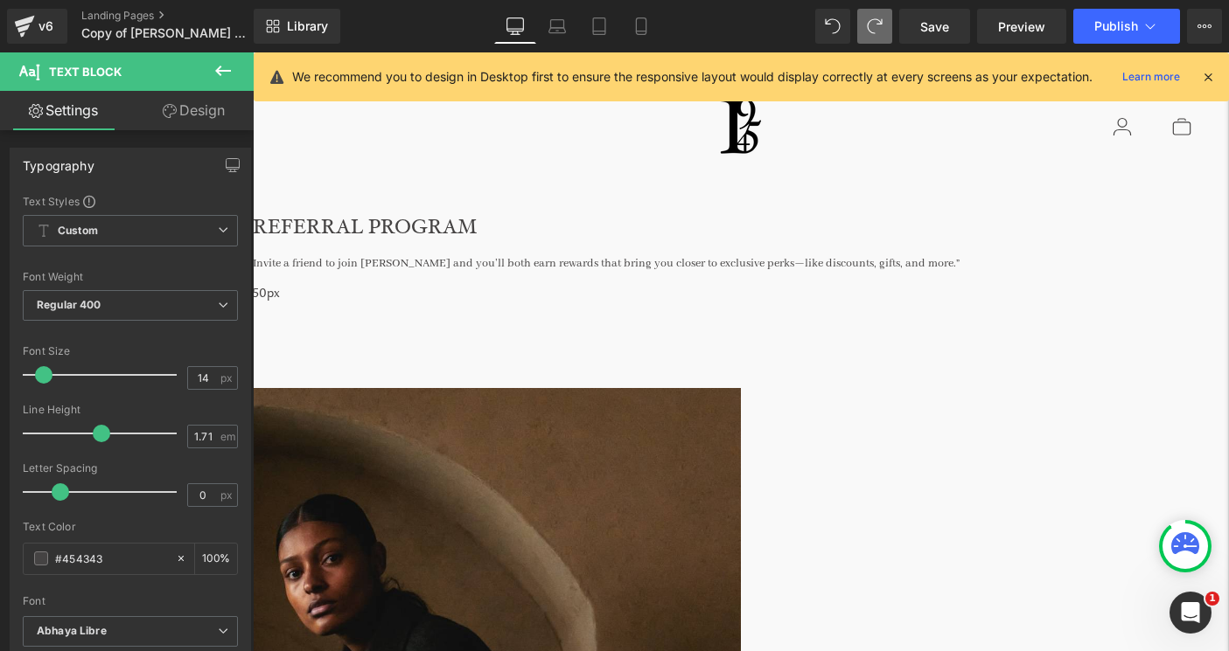
click at [928, 258] on div "Invite a friend to join [PERSON_NAME] and you’ll both earn rewards that bring y…" at bounding box center [741, 264] width 976 height 21
click at [1114, 254] on div "Invite a friend to join [PERSON_NAME] and you’ll both earn rewards that bring y…" at bounding box center [741, 264] width 976 height 21
click at [933, 27] on span "Save" at bounding box center [934, 26] width 29 height 18
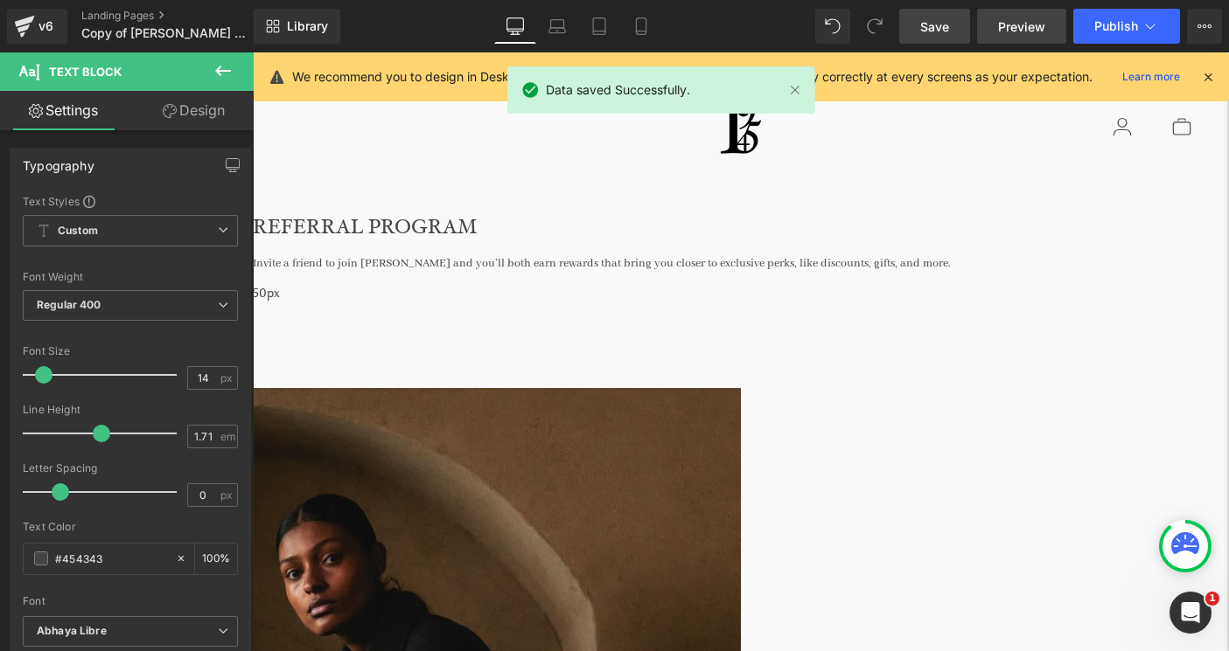
click at [1008, 24] on span "Preview" at bounding box center [1021, 26] width 47 height 18
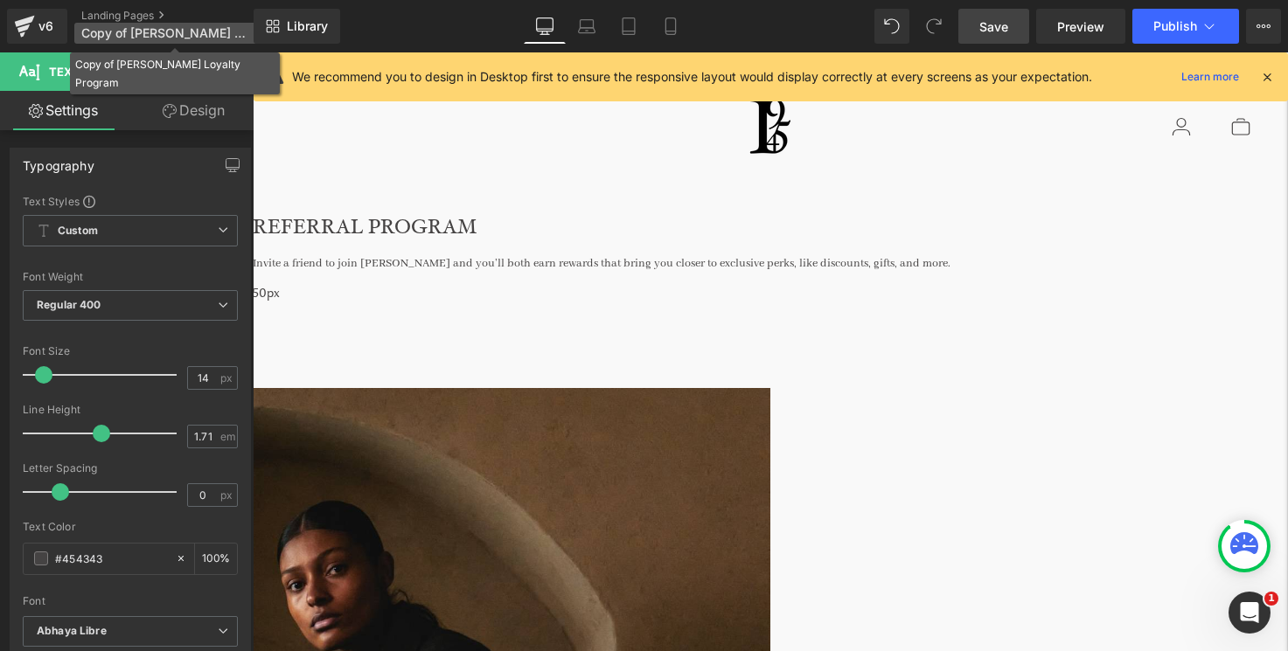
click at [150, 27] on span "Copy of [PERSON_NAME] Loyalty Program" at bounding box center [165, 33] width 168 height 14
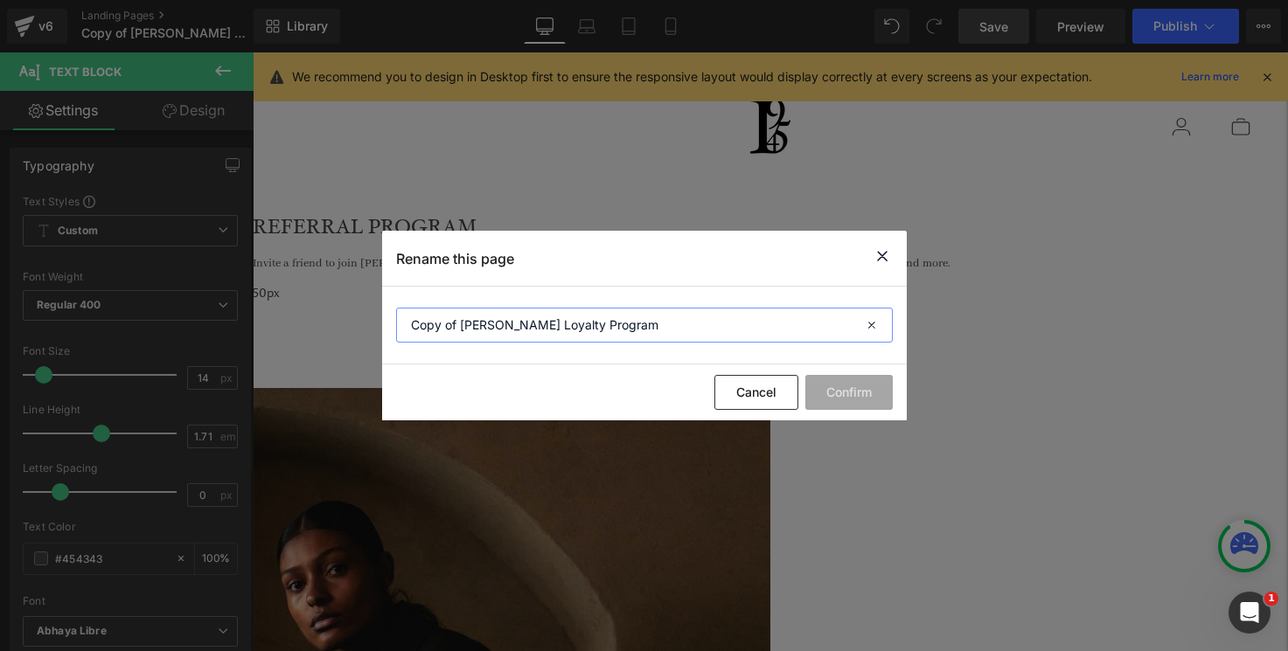
drag, startPoint x: 461, startPoint y: 328, endPoint x: 384, endPoint y: 328, distance: 77.0
click at [384, 328] on section "Copy of [PERSON_NAME] Loyalty Program" at bounding box center [644, 326] width 525 height 78
drag, startPoint x: 498, startPoint y: 330, endPoint x: 542, endPoint y: 330, distance: 43.7
click at [542, 330] on input "[PERSON_NAME] Loyalty Program" at bounding box center [644, 325] width 497 height 35
type input "[PERSON_NAME] Referral Program"
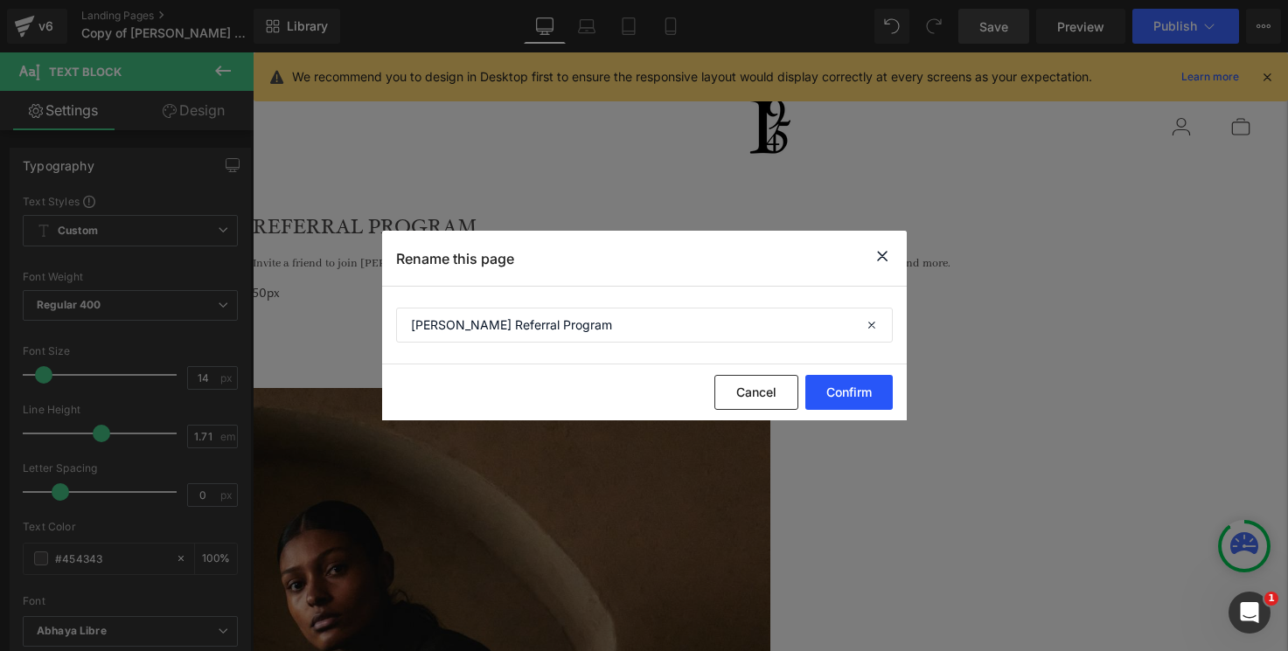
click at [847, 384] on button "Confirm" at bounding box center [848, 392] width 87 height 35
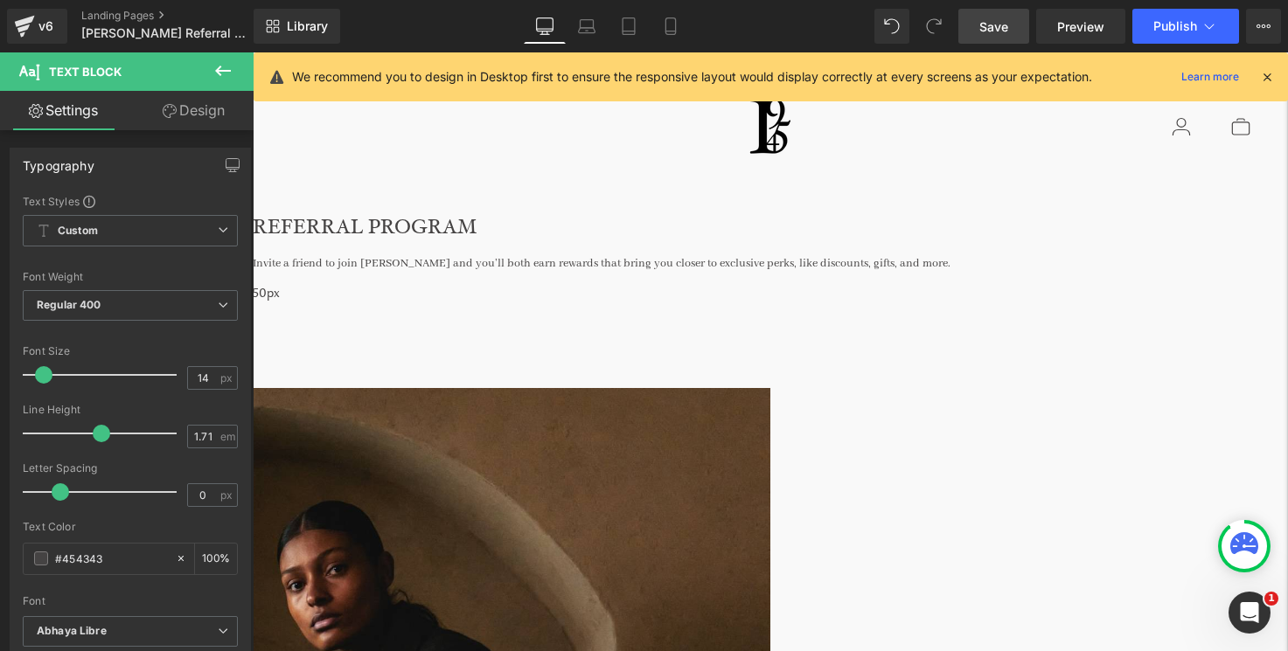
click at [1000, 15] on link "Save" at bounding box center [993, 26] width 71 height 35
click at [1035, 33] on div "Save Preview Publish Scheduled View Live Page View with current Template Save T…" at bounding box center [1119, 26] width 337 height 35
click at [1062, 29] on span "Preview" at bounding box center [1080, 26] width 47 height 18
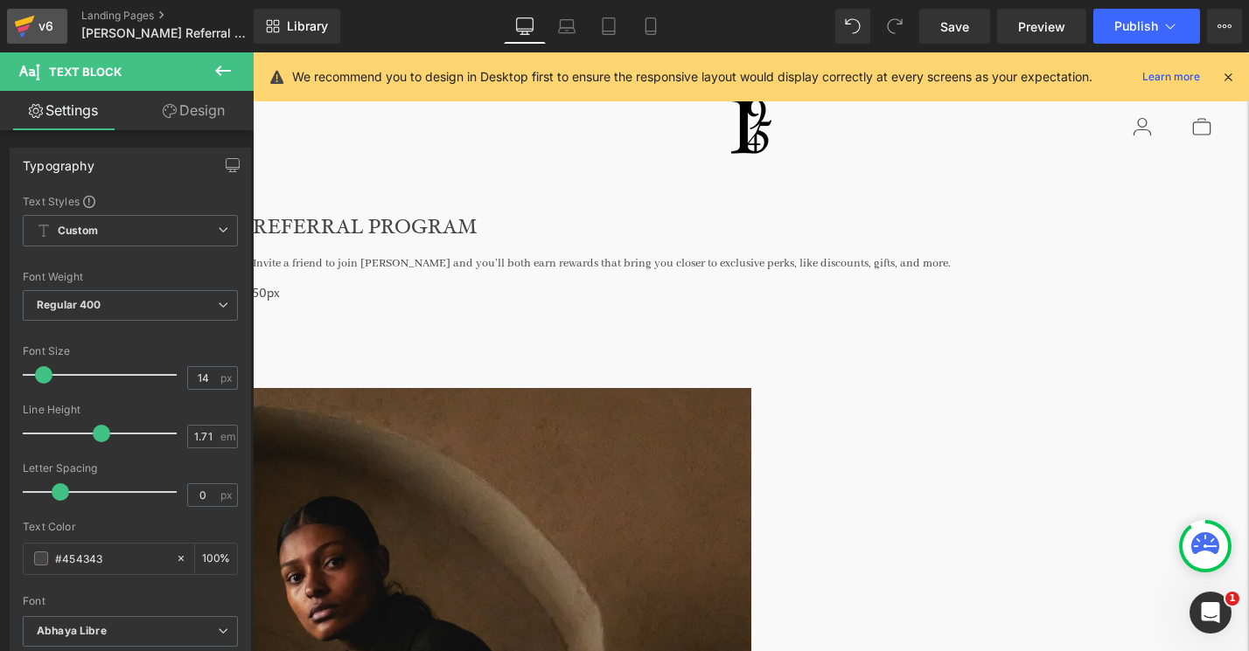
click at [25, 24] on icon at bounding box center [24, 26] width 21 height 44
